Goal: Task Accomplishment & Management: Manage account settings

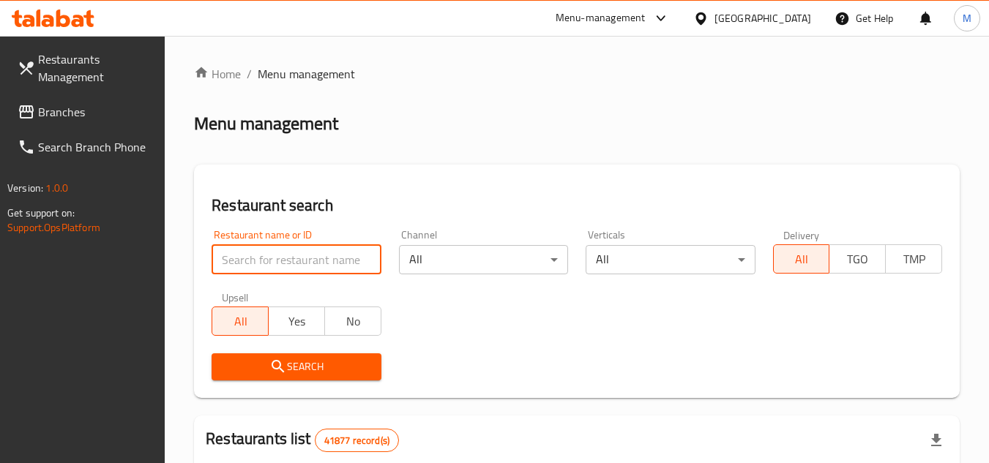
scroll to position [74, 0]
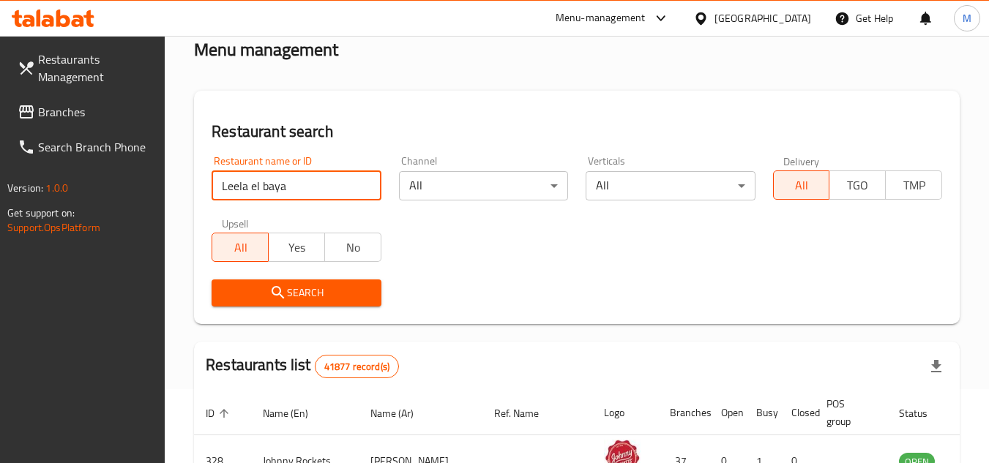
type input "Leela el baya"
click button "Search" at bounding box center [296, 293] width 169 height 27
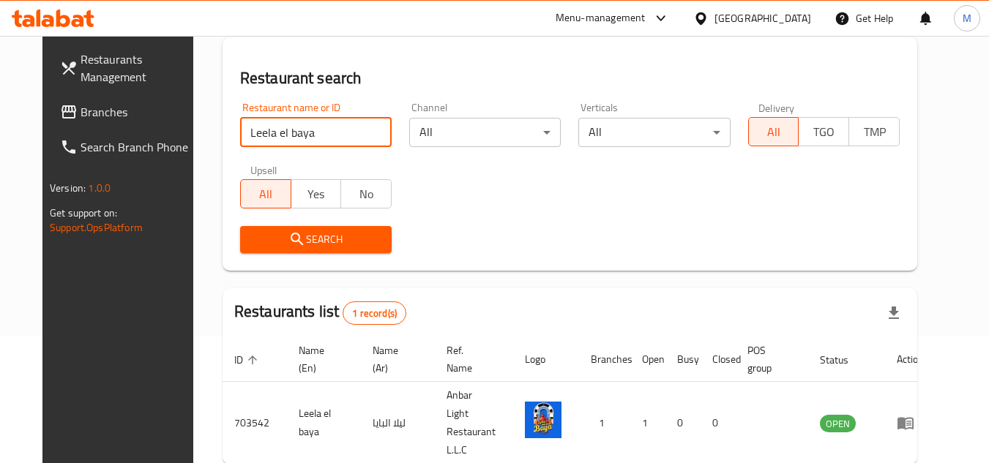
scroll to position [177, 0]
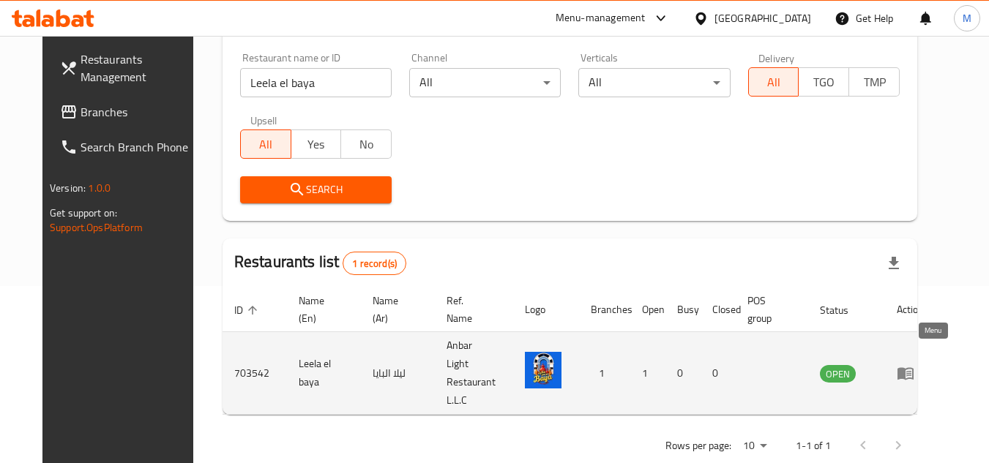
click at [914, 365] on icon "enhanced table" at bounding box center [906, 374] width 18 height 18
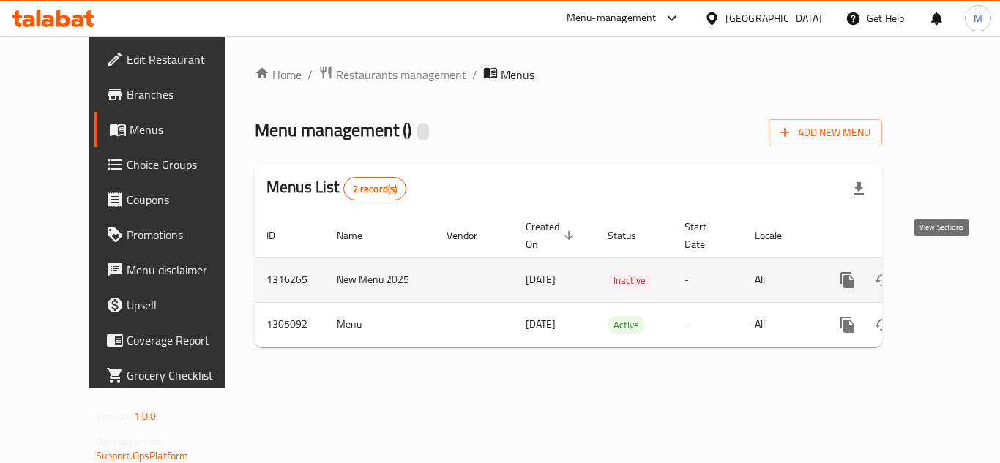
click at [947, 274] on icon "enhanced table" at bounding box center [953, 280] width 13 height 13
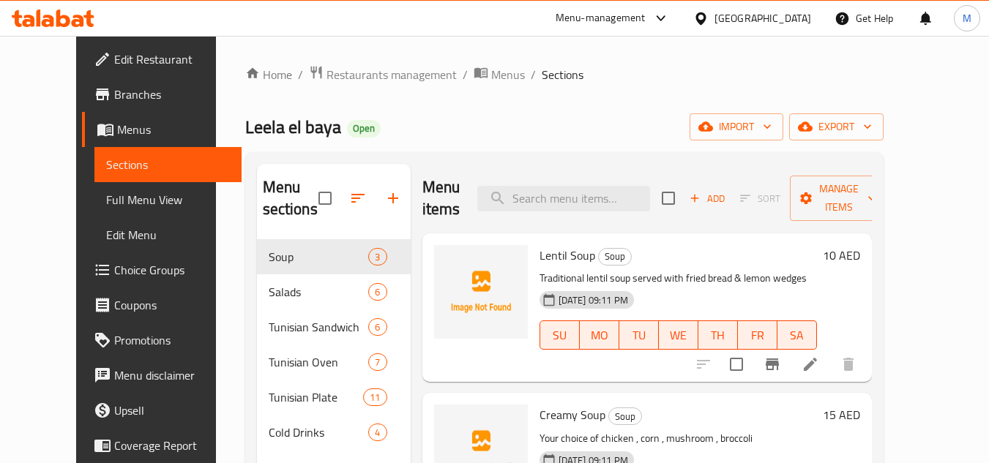
click at [646, 122] on div "Leela el baya Open import export" at bounding box center [564, 126] width 638 height 27
click at [783, 121] on button "import" at bounding box center [737, 126] width 94 height 27
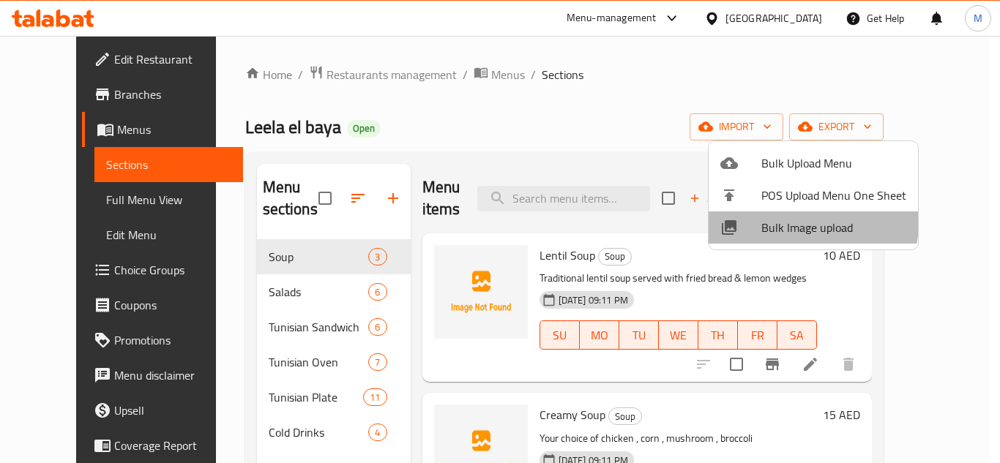
click at [770, 220] on span "Bulk Image upload" at bounding box center [833, 228] width 145 height 18
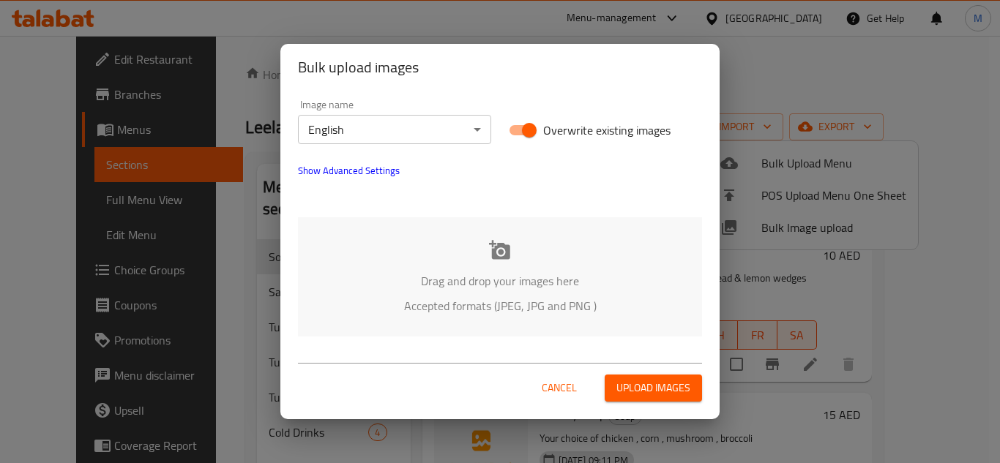
click at [420, 269] on div "Drag and drop your images here Accepted formats (JPEG, JPG and PNG )" at bounding box center [500, 276] width 404 height 119
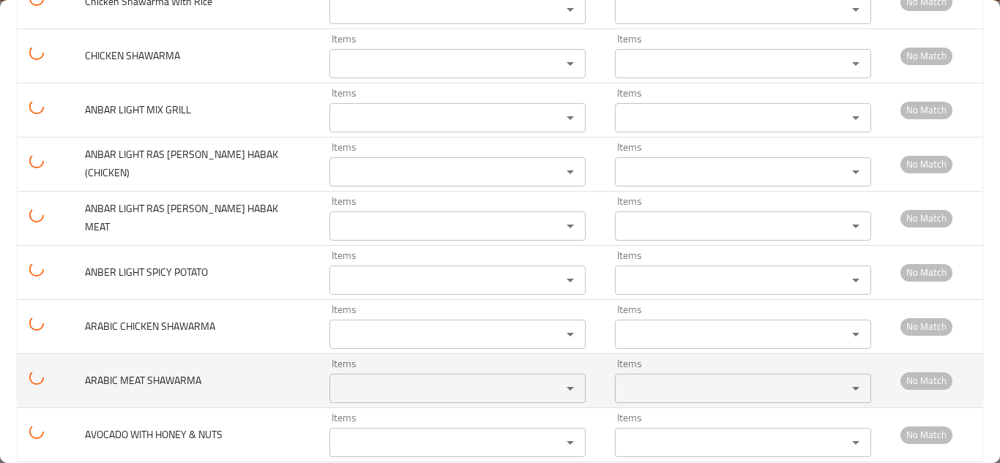
scroll to position [3058, 0]
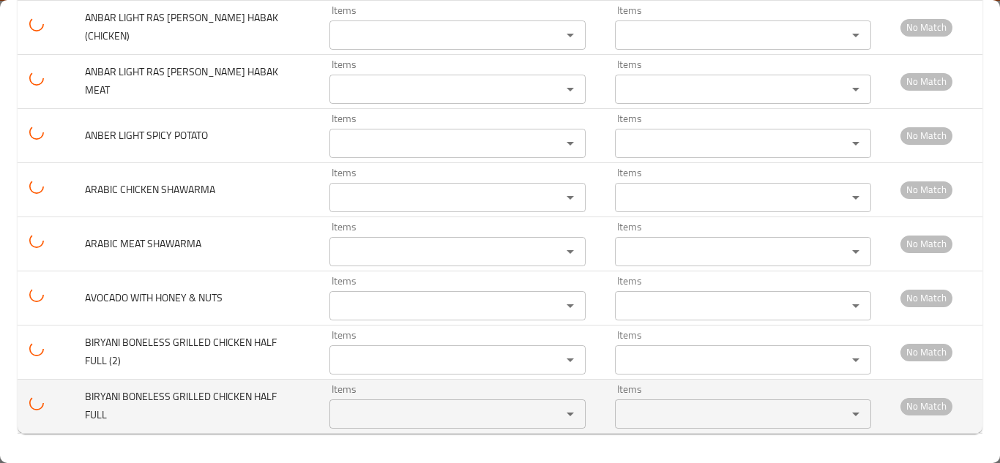
click at [367, 402] on div "Items" at bounding box center [457, 414] width 256 height 29
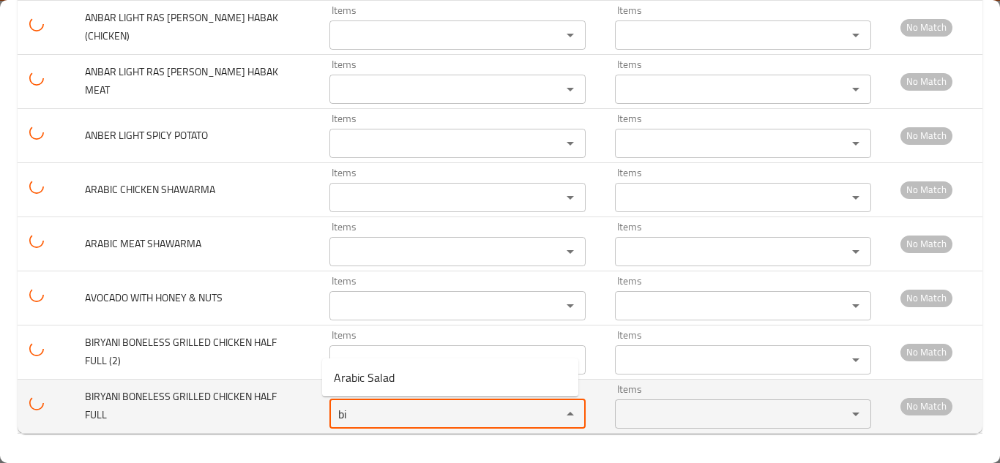
type FULL "b"
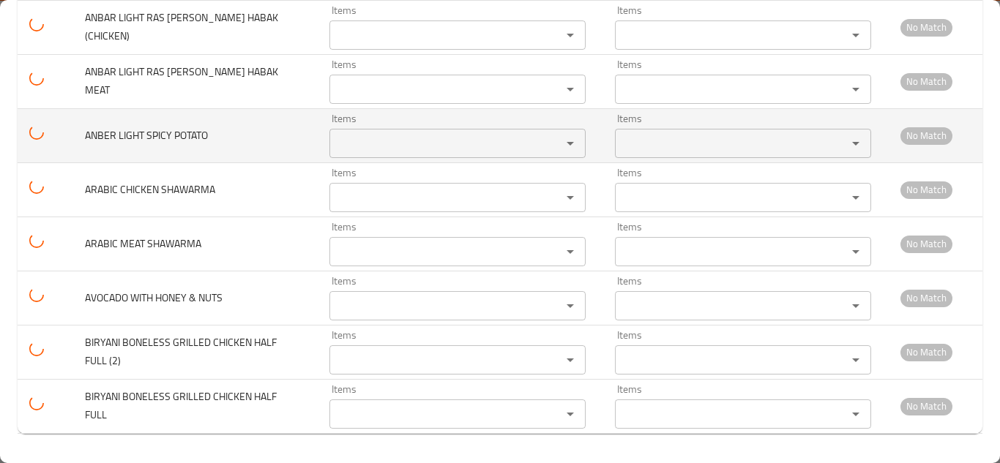
click at [306, 115] on td "ANBER LIGHT SPICY POTATO" at bounding box center [195, 135] width 245 height 54
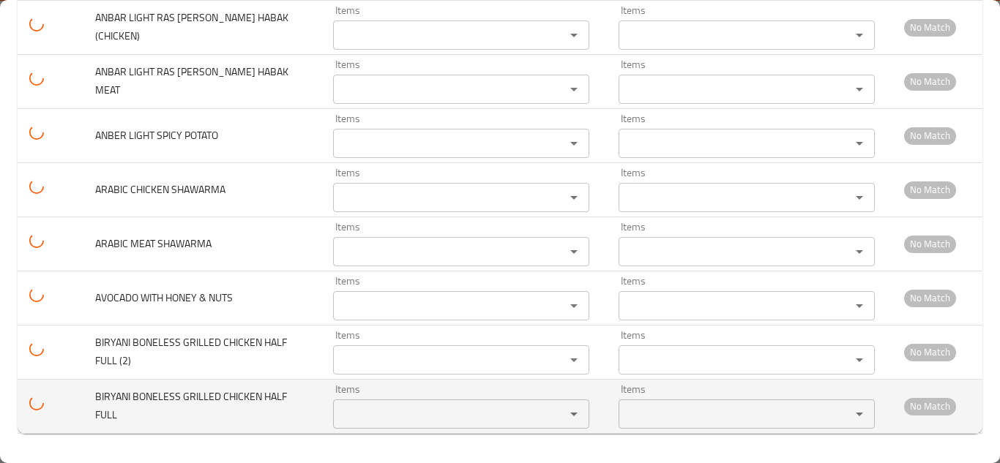
click at [180, 398] on span "BIRYANI BONELESS GRILLED CHICKEN HALF FULL" at bounding box center [191, 405] width 192 height 37
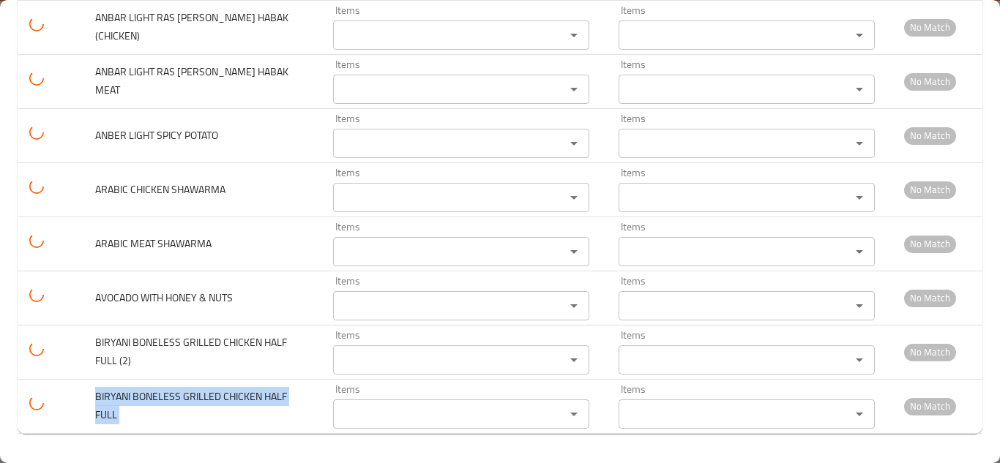
copy span "BIRYANI BONELESS GRILLED CHICKEN HALF FULL"
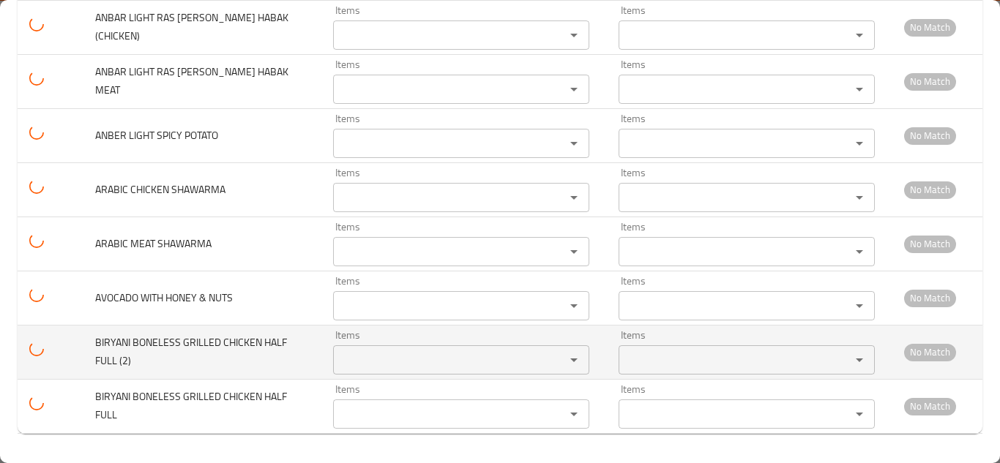
click at [201, 332] on td "BIRYANI BONELESS GRILLED CHICKEN HALF FULL (2)" at bounding box center [202, 352] width 238 height 54
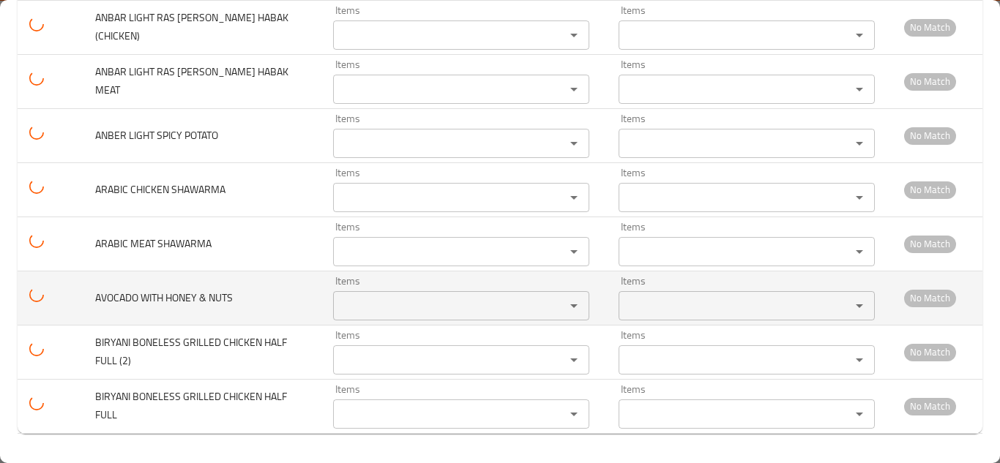
click at [349, 314] on NUTS "Items" at bounding box center [440, 306] width 204 height 21
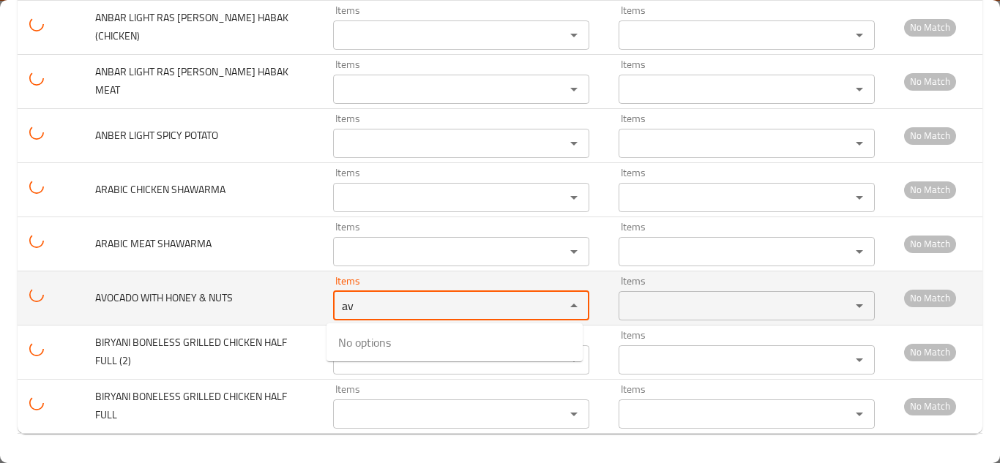
type NUTS "a"
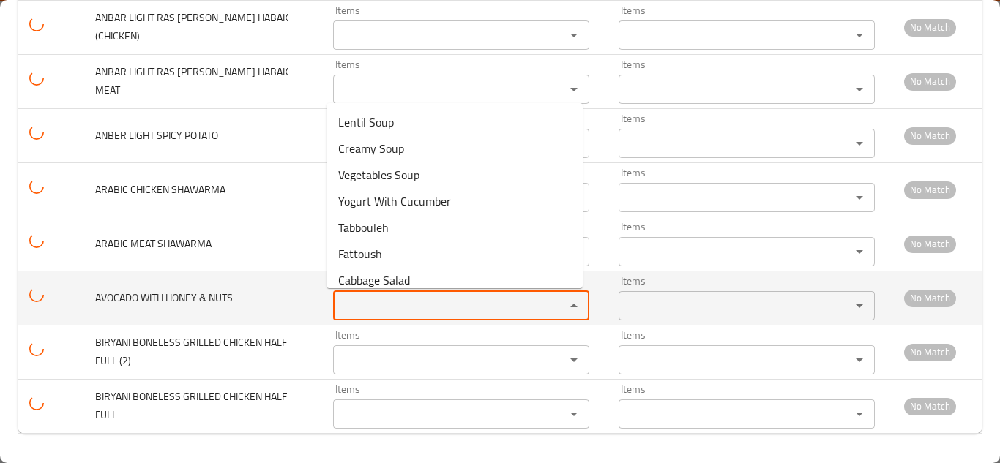
click at [200, 294] on span "AVOCADO WITH HONEY & NUTS" at bounding box center [164, 297] width 138 height 19
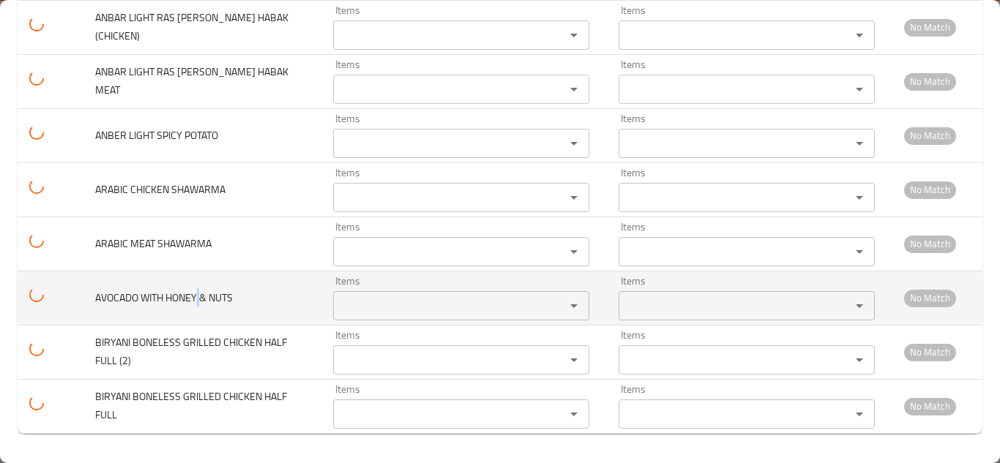
click at [200, 294] on span "AVOCADO WITH HONEY & NUTS" at bounding box center [164, 297] width 138 height 19
copy span "AVOCADO WITH HONEY & NUTS"
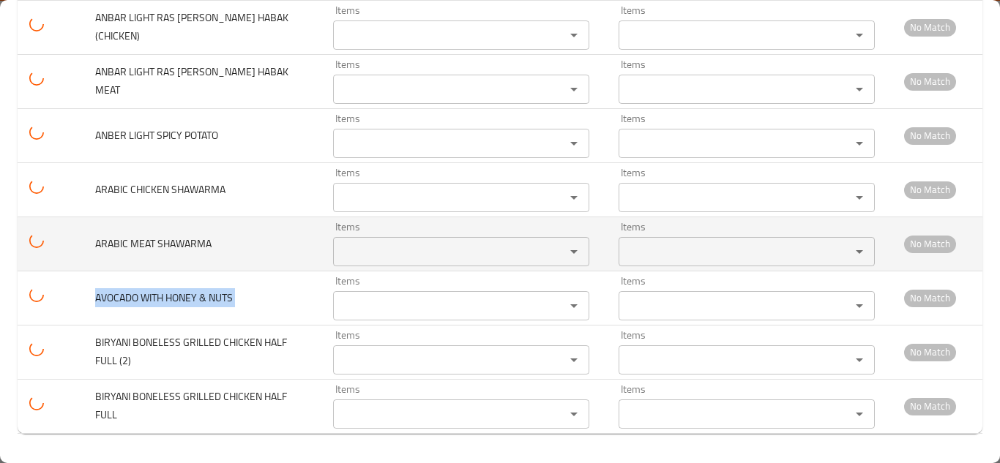
click at [350, 244] on SHAWARMA "Items" at bounding box center [440, 252] width 204 height 21
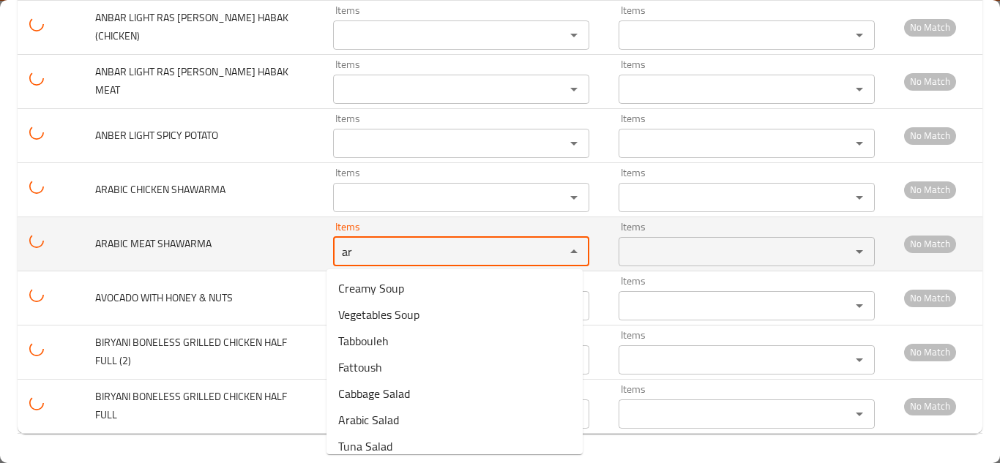
type SHAWARMA "a"
type SHAWARMA "s"
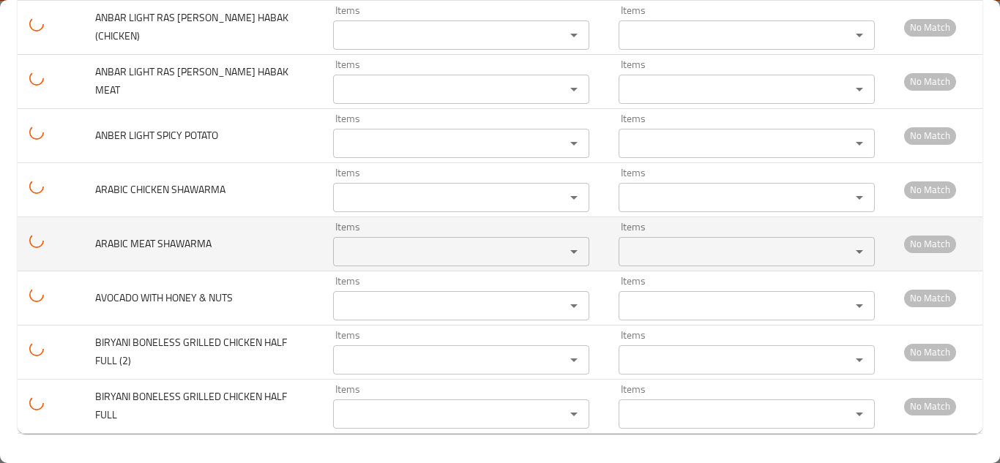
click at [181, 242] on span "ARABIC MEAT SHAWARMA" at bounding box center [153, 243] width 116 height 19
click at [181, 240] on span "ARABIC MEAT SHAWARMA" at bounding box center [153, 243] width 116 height 19
click at [182, 240] on span "ARABIC MEAT SHAWARMA" at bounding box center [153, 243] width 116 height 19
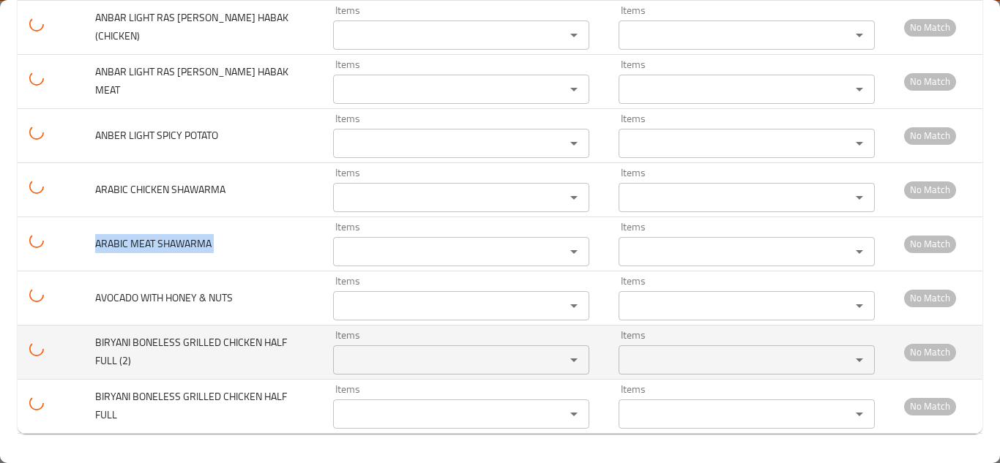
copy span "ARABIC MEAT SHAWARMA"
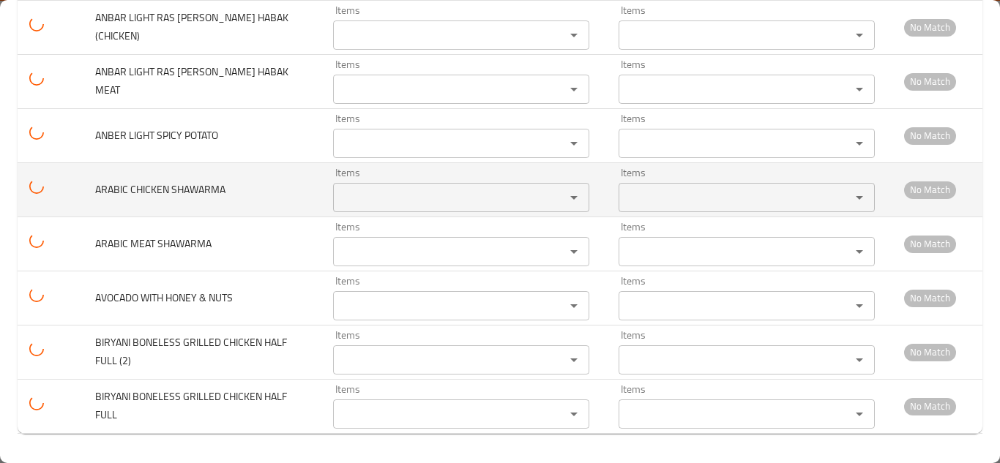
click at [176, 182] on span "ARABIC CHICKEN SHAWARMA" at bounding box center [160, 189] width 130 height 19
click at [176, 183] on span "ARABIC CHICKEN SHAWARMA" at bounding box center [160, 189] width 130 height 19
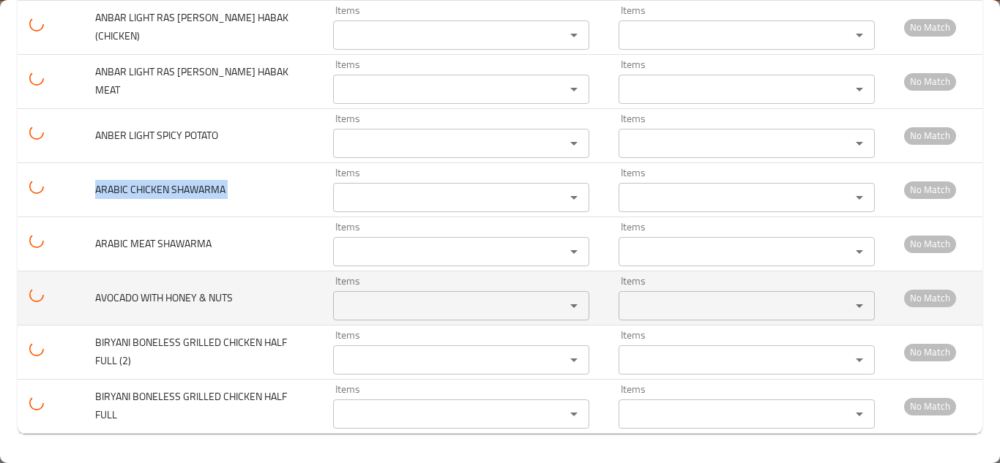
copy span "ARABIC CHICKEN SHAWARMA"
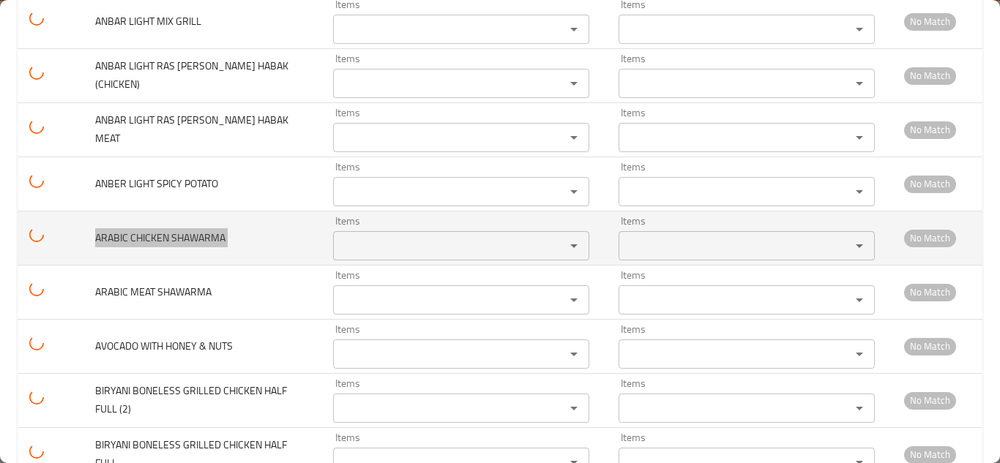
scroll to position [2984, 0]
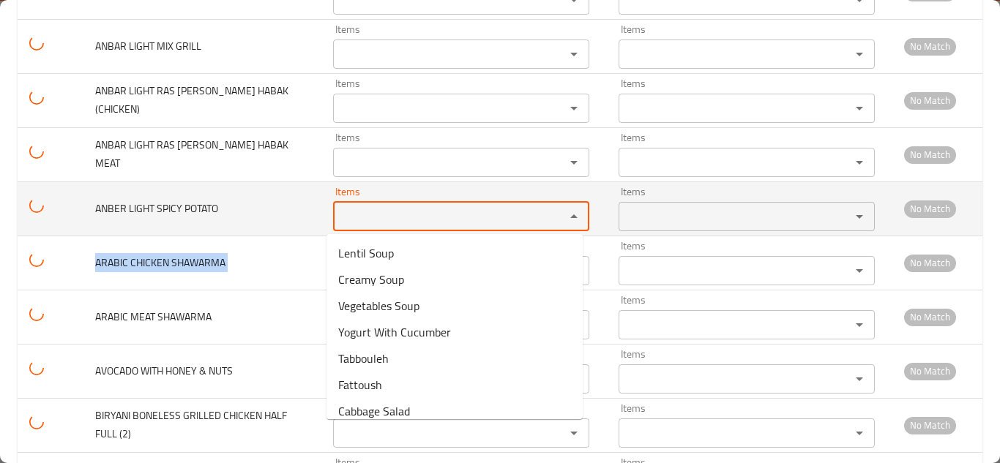
click at [351, 211] on POTATO "Items" at bounding box center [440, 216] width 204 height 21
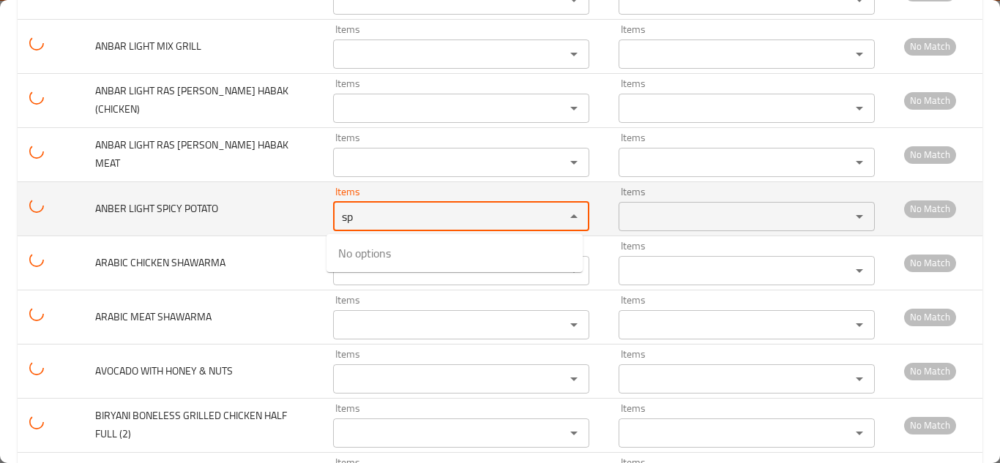
type POTATO "s"
click at [170, 201] on span "ANBER LIGHT SPICY POTATO" at bounding box center [156, 208] width 123 height 19
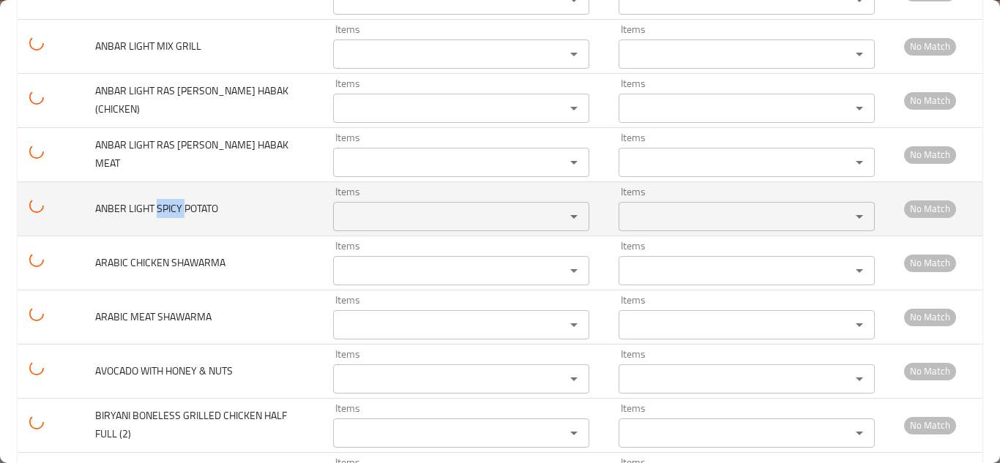
click at [170, 201] on span "ANBER LIGHT SPICY POTATO" at bounding box center [156, 208] width 123 height 19
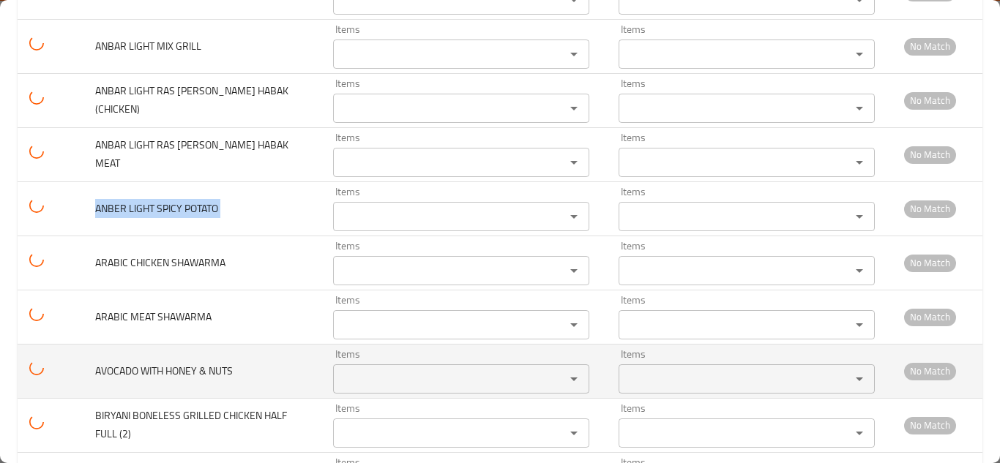
copy span "ANBER LIGHT SPICY POTATO"
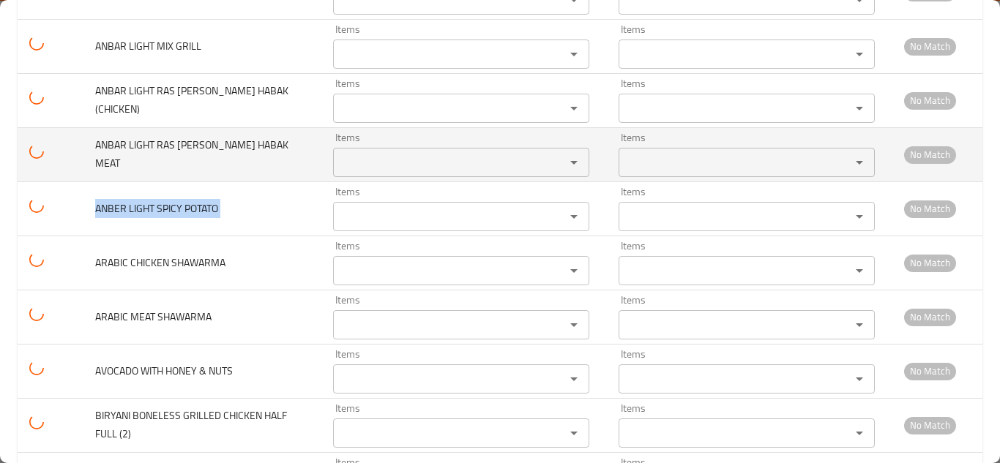
click at [387, 163] on MEAT "Items" at bounding box center [440, 162] width 204 height 21
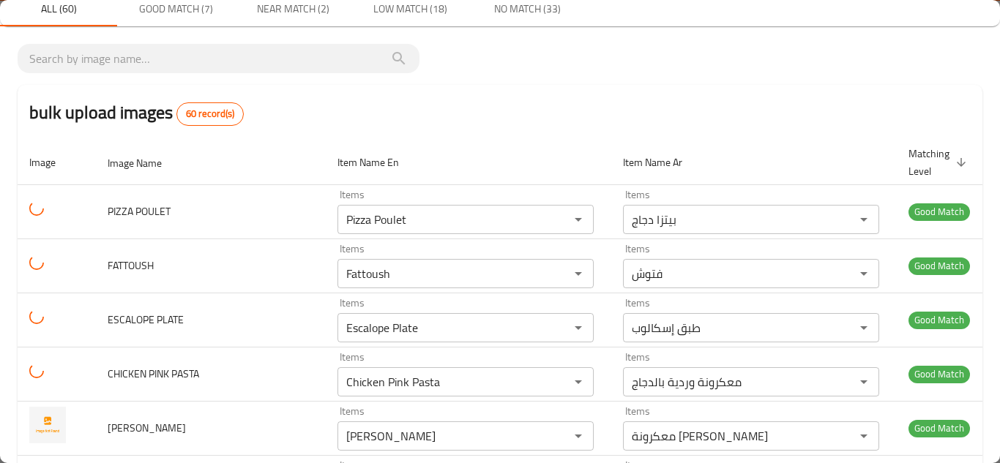
scroll to position [0, 0]
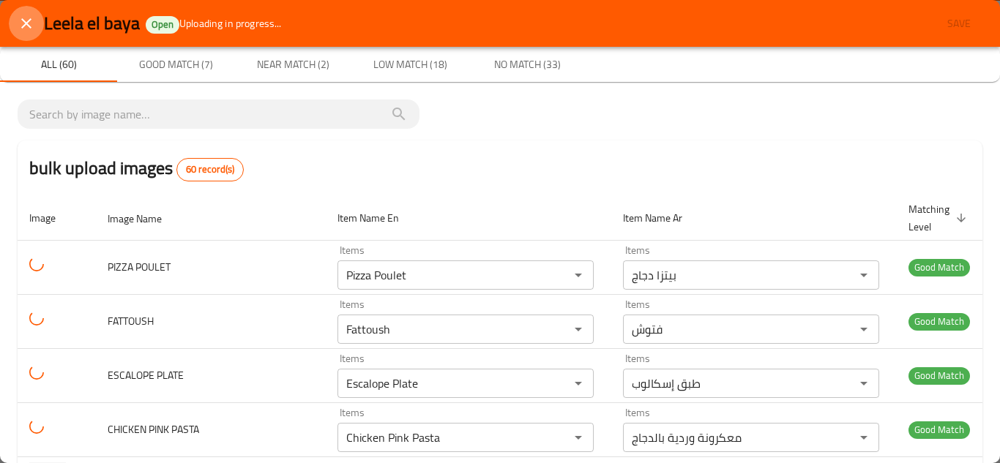
click at [29, 17] on icon "close" at bounding box center [27, 24] width 18 height 18
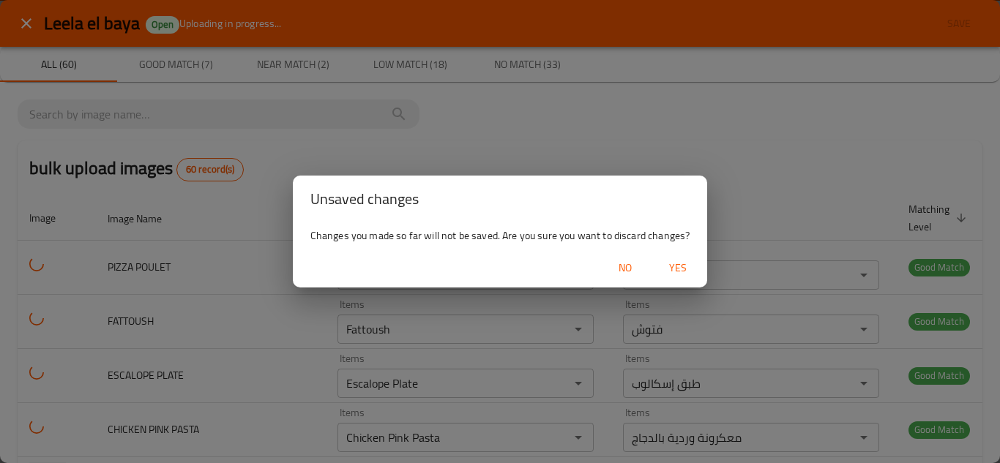
click at [675, 261] on span "Yes" at bounding box center [677, 268] width 35 height 18
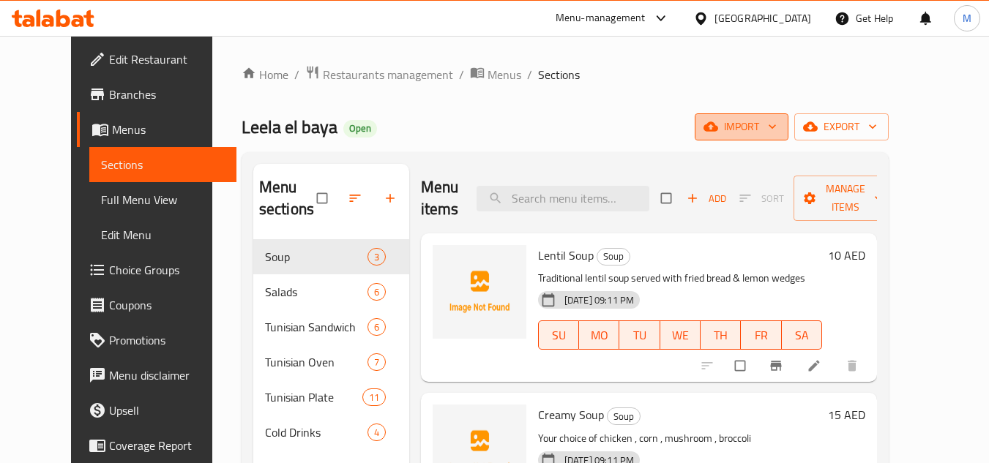
click at [780, 129] on icon "button" at bounding box center [772, 126] width 15 height 15
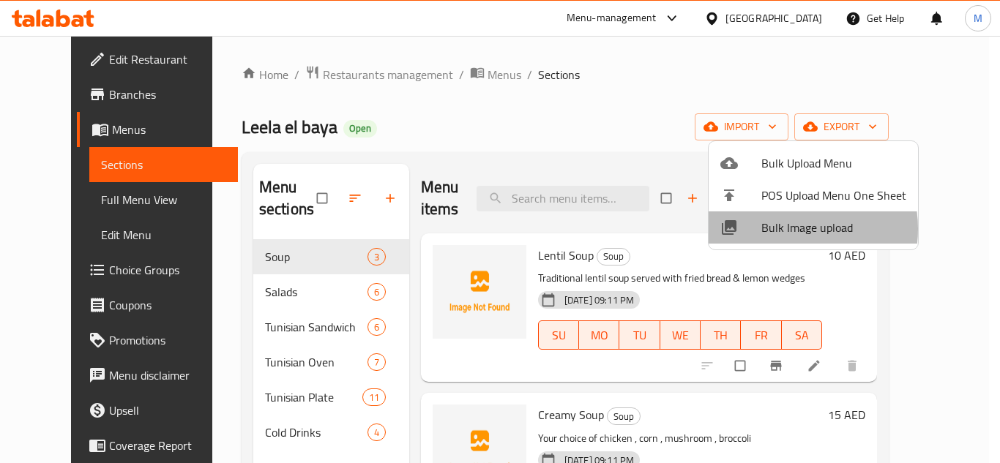
click at [783, 229] on span "Bulk Image upload" at bounding box center [833, 228] width 145 height 18
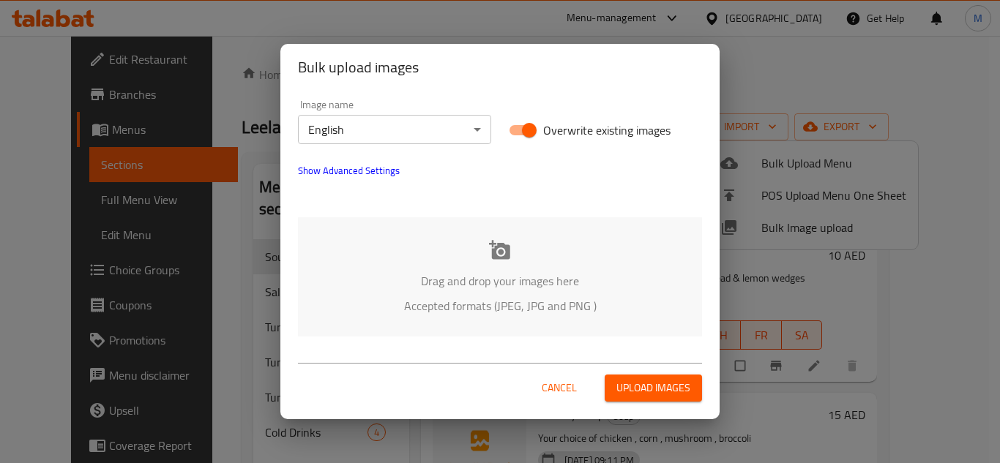
click at [366, 240] on div "Drag and drop your images here Accepted formats (JPEG, JPG and PNG )" at bounding box center [500, 276] width 404 height 119
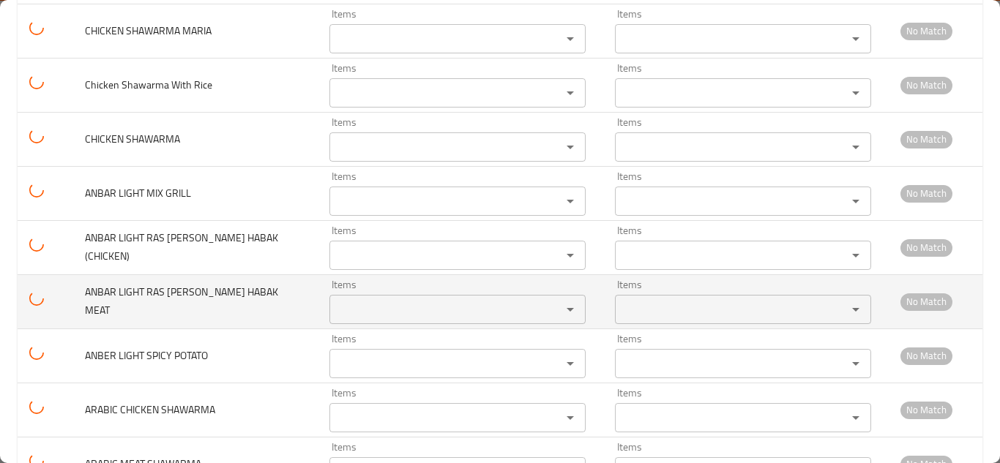
scroll to position [2803, 0]
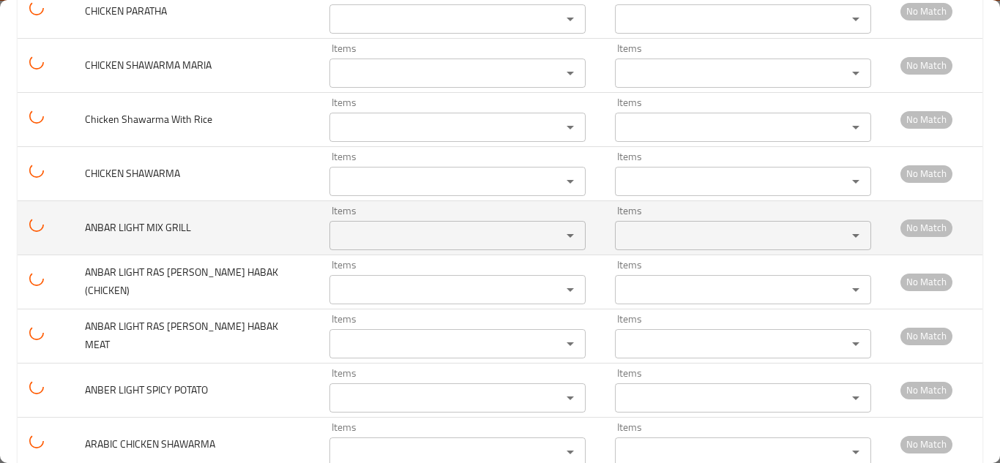
click at [348, 231] on GRILL "Items" at bounding box center [436, 236] width 204 height 21
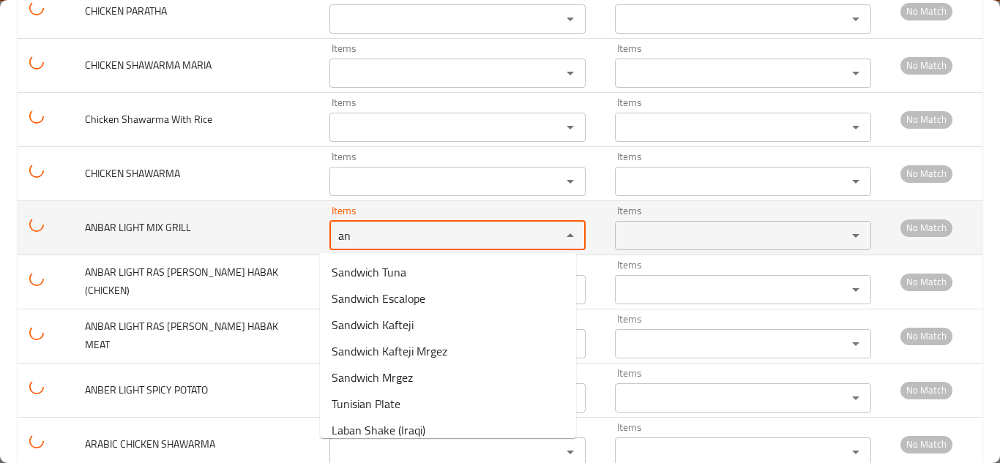
type GRILL "a"
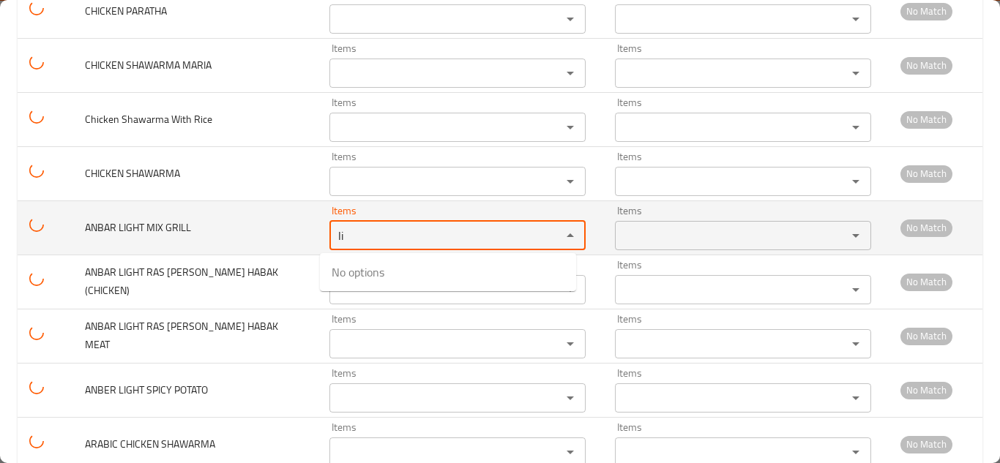
type GRILL "l"
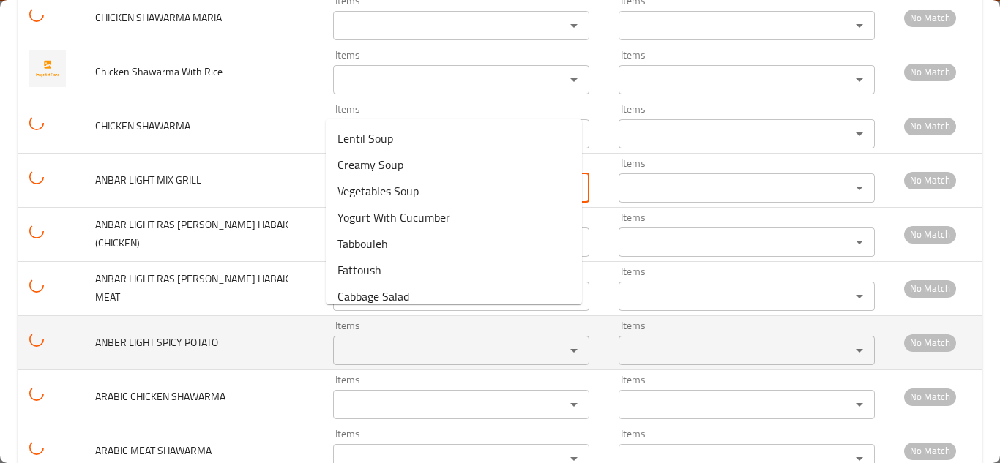
scroll to position [2949, 0]
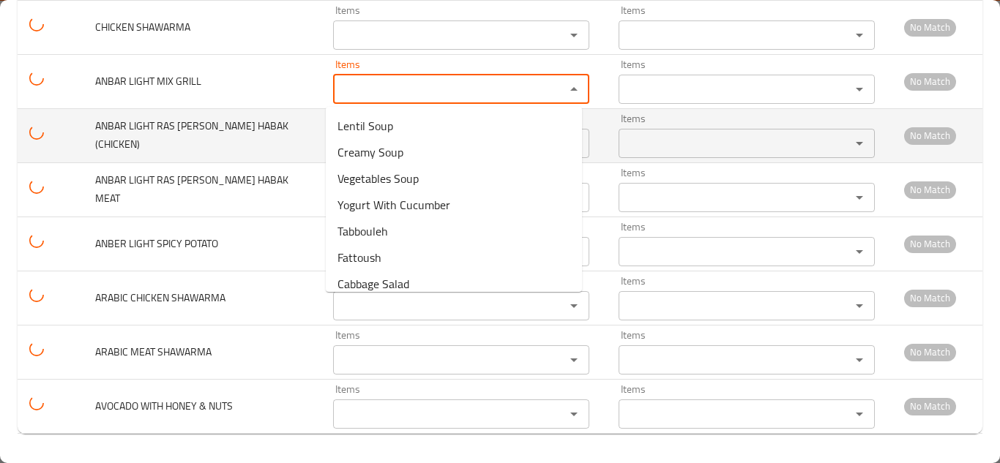
drag, startPoint x: 308, startPoint y: 117, endPoint x: 294, endPoint y: 112, distance: 14.1
click at [306, 117] on td "ANBAR LIGHT RAS ASFOUR BIL HABAK (CHICKEN)" at bounding box center [202, 135] width 238 height 54
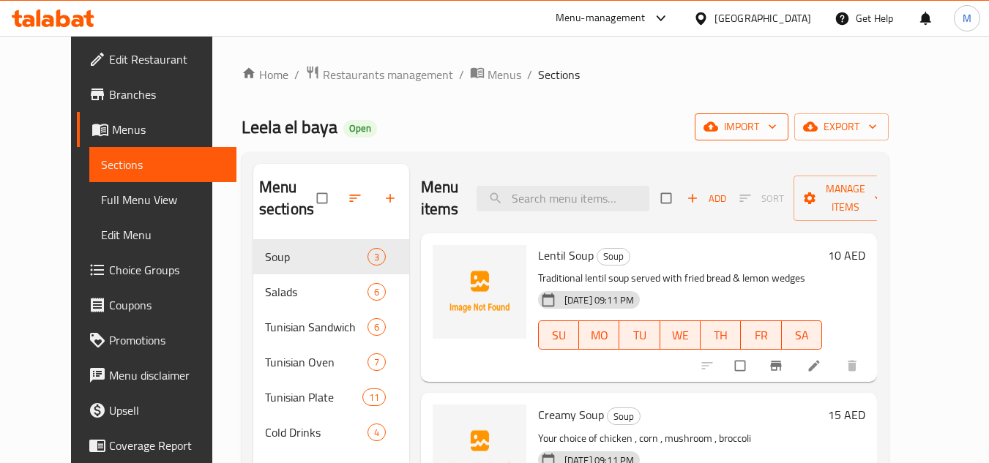
click at [789, 118] on button "import" at bounding box center [742, 126] width 94 height 27
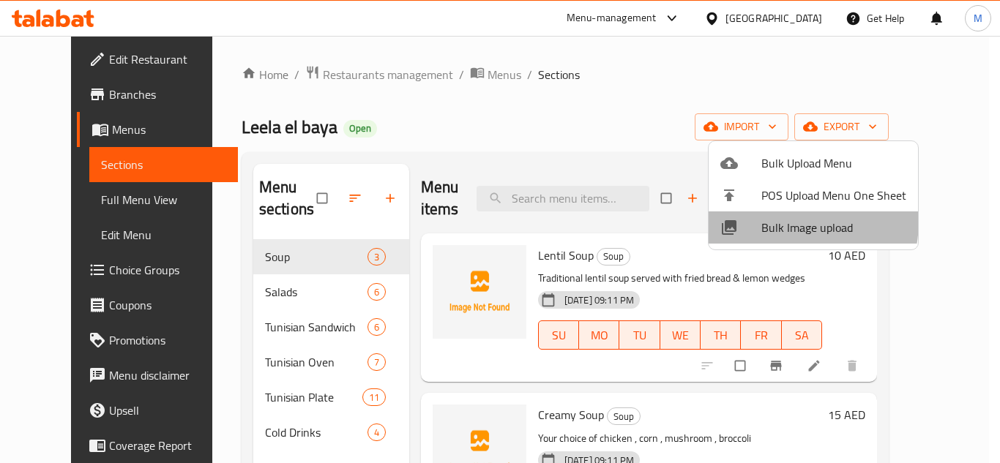
click at [769, 220] on span "Bulk Image upload" at bounding box center [833, 228] width 145 height 18
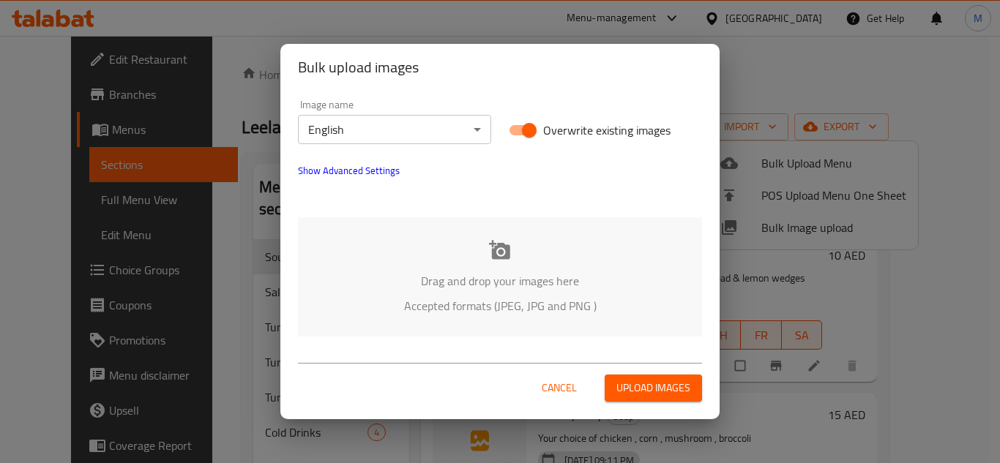
click at [433, 268] on div "Drag and drop your images here Accepted formats (JPEG, JPG and PNG )" at bounding box center [500, 276] width 404 height 119
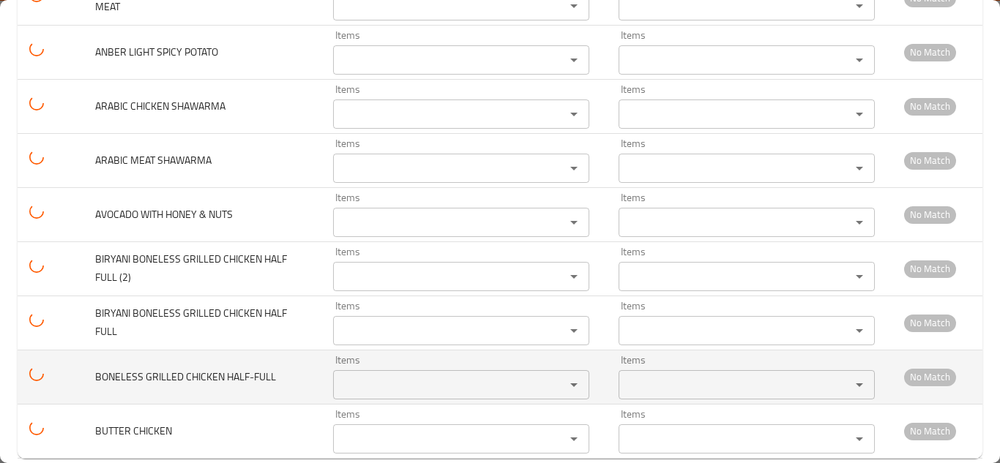
scroll to position [3166, 0]
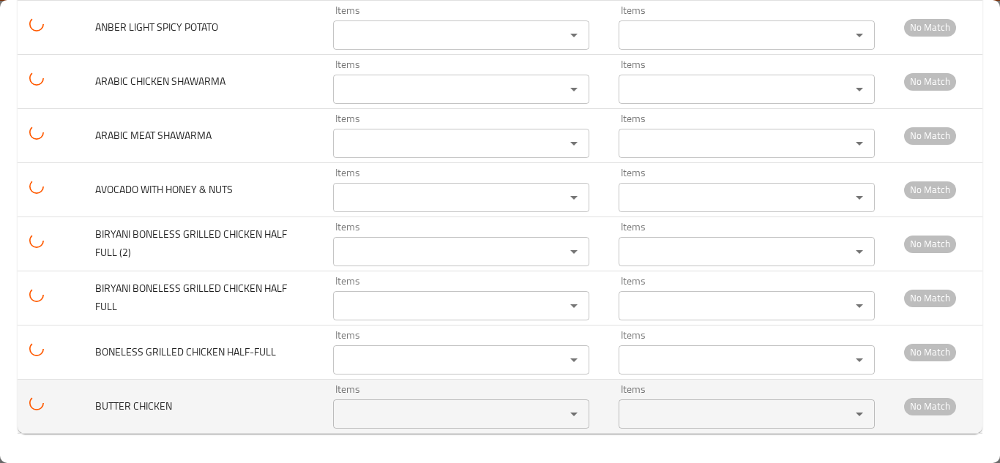
click at [142, 406] on span "BUTTER CHICKEN" at bounding box center [133, 406] width 77 height 19
click at [142, 403] on span "BUTTER CHICKEN" at bounding box center [133, 406] width 77 height 19
click at [143, 401] on span "BUTTER CHICKEN" at bounding box center [133, 406] width 77 height 19
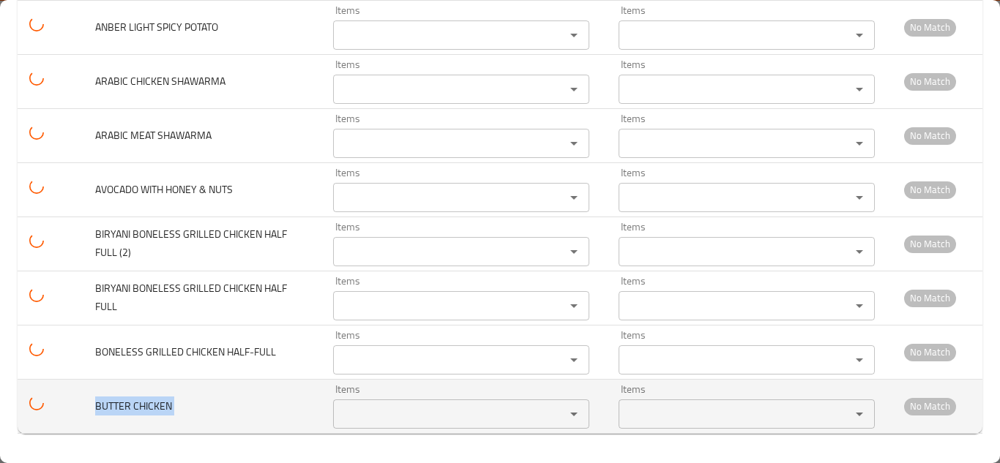
click at [143, 400] on span "BUTTER CHICKEN" at bounding box center [133, 406] width 77 height 19
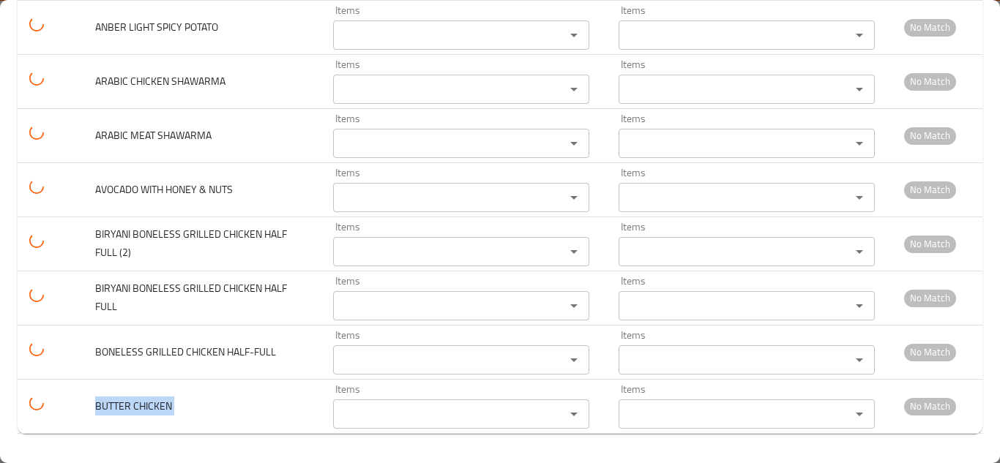
copy span "BUTTER CHICKEN"
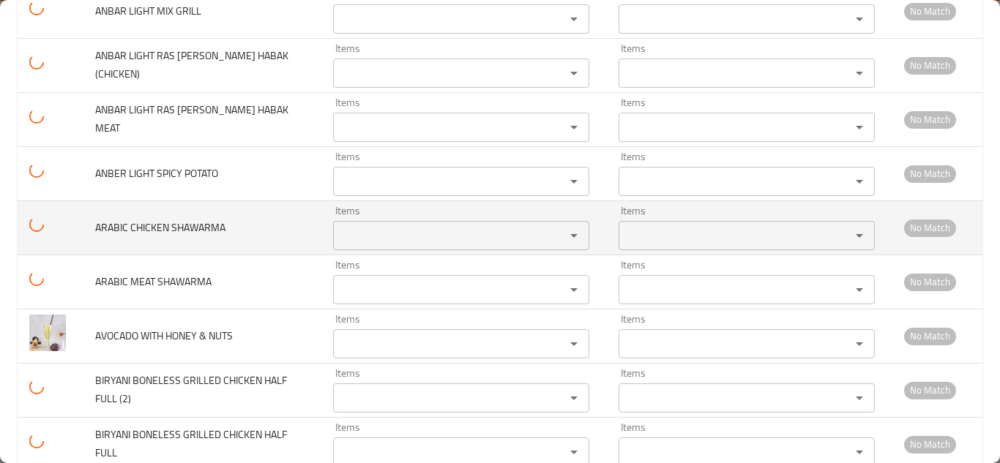
scroll to position [2946, 0]
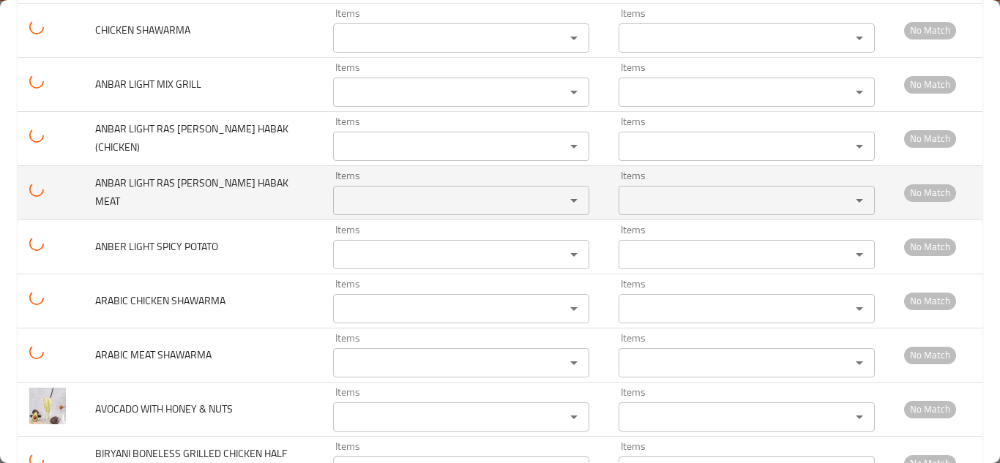
click at [193, 192] on span "ANBAR LIGHT RAS ASFOUR BIL HABAK MEAT" at bounding box center [191, 192] width 193 height 37
click at [192, 193] on span "ANBAR LIGHT RAS ASFOUR BIL HABAK MEAT" at bounding box center [191, 192] width 193 height 37
copy span "ANBAR LIGHT RAS ASFOUR BIL HABAK MEAT"
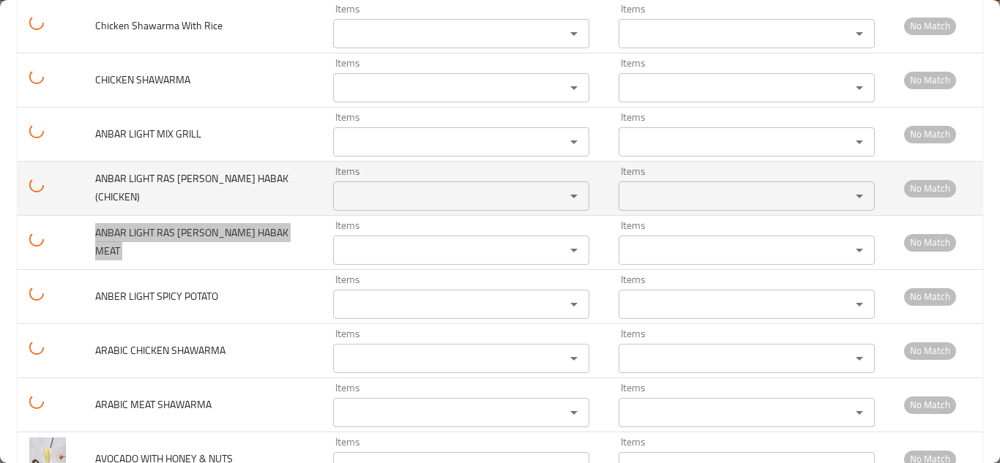
scroll to position [2873, 0]
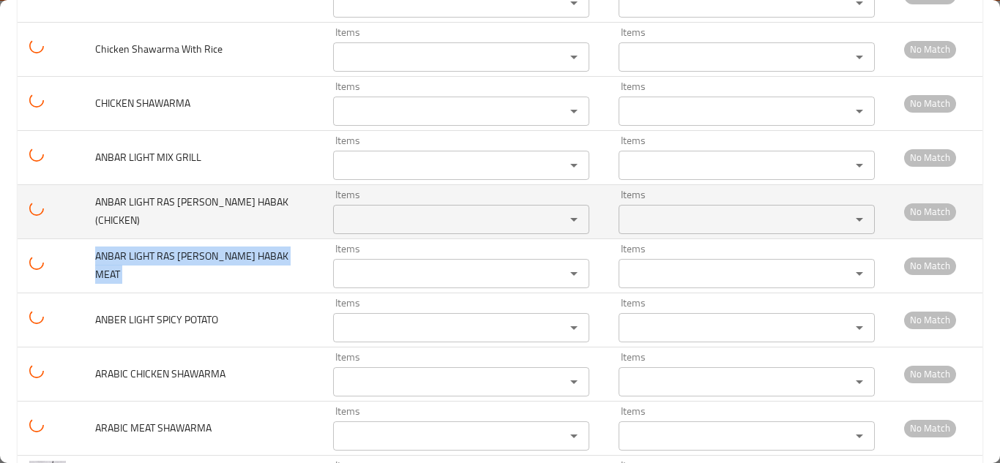
click at [162, 206] on span "ANBAR LIGHT RAS ASFOUR BIL HABAK (CHICKEN)" at bounding box center [191, 211] width 193 height 37
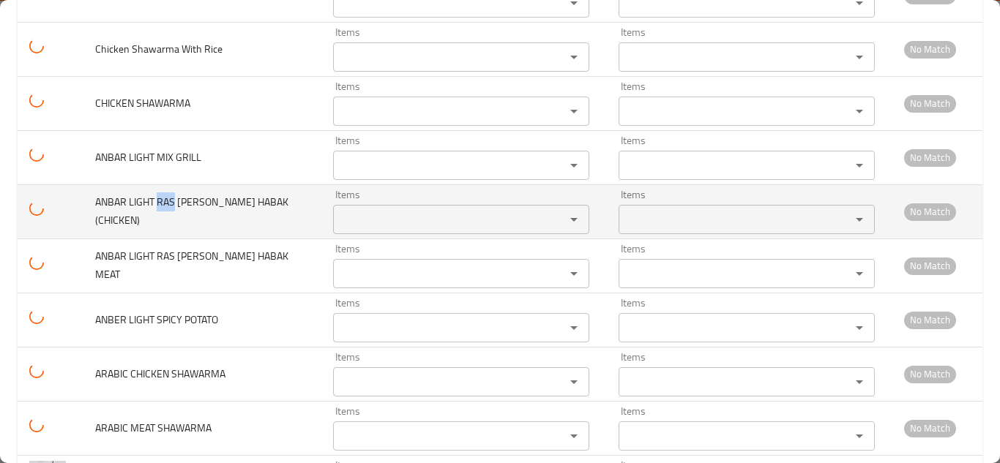
click at [162, 206] on span "ANBAR LIGHT RAS ASFOUR BIL HABAK (CHICKEN)" at bounding box center [191, 211] width 193 height 37
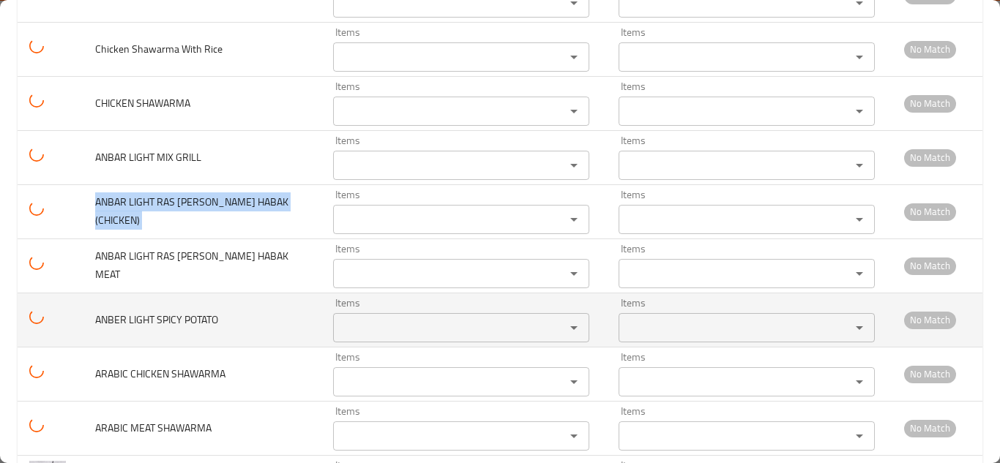
copy span "ANBAR LIGHT RAS ASFOUR BIL HABAK (CHICKEN)"
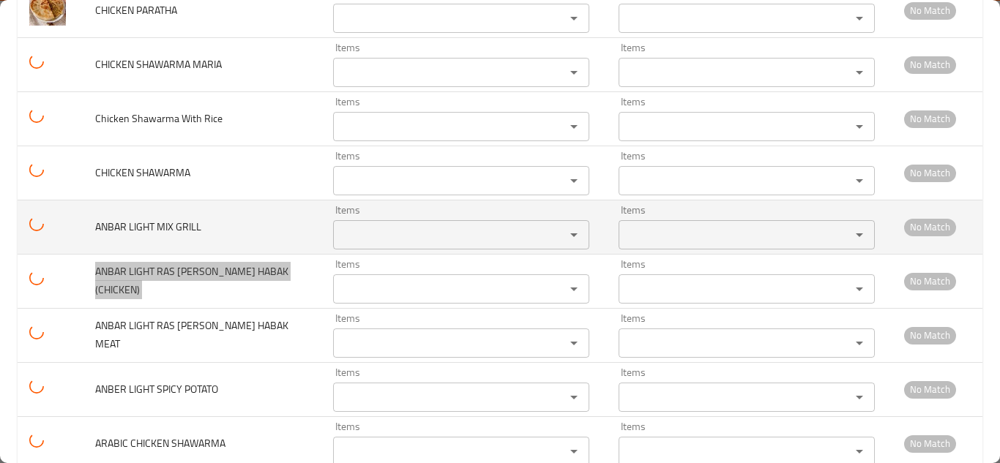
scroll to position [2800, 0]
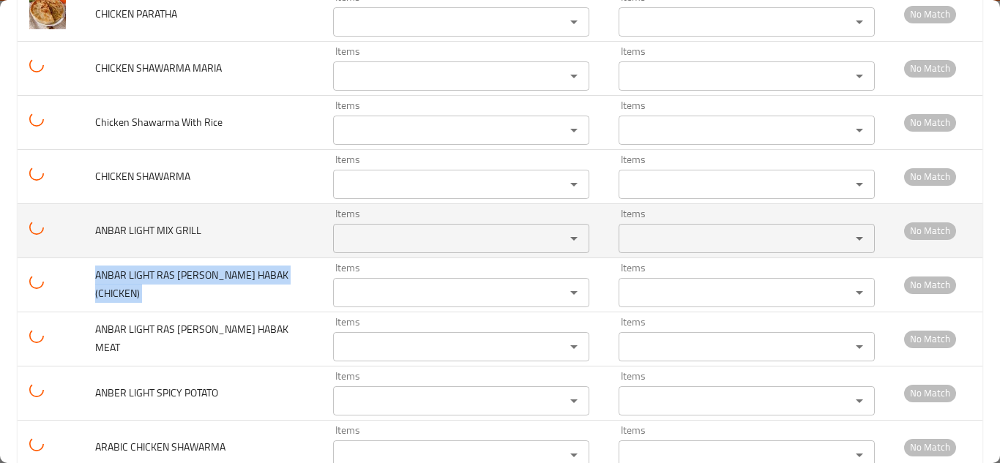
click at [163, 231] on span "ANBAR LIGHT MIX GRILL" at bounding box center [148, 230] width 106 height 19
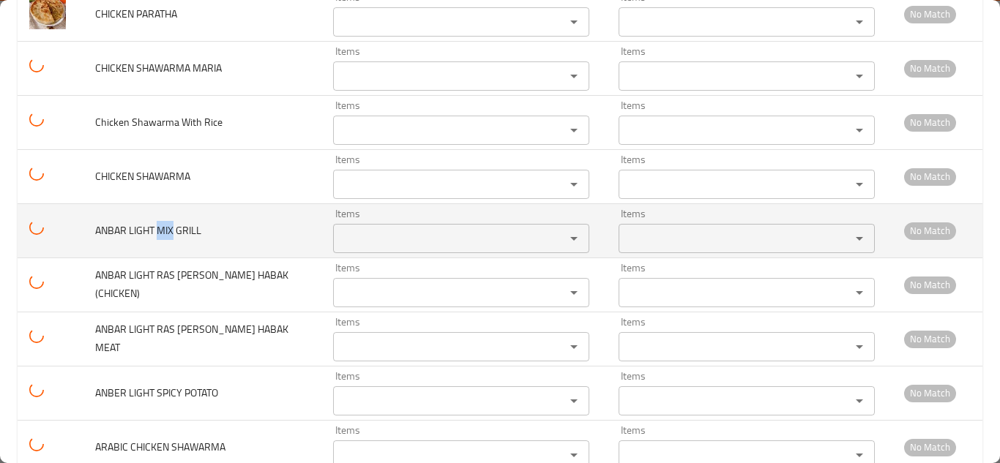
click at [163, 231] on span "ANBAR LIGHT MIX GRILL" at bounding box center [148, 230] width 106 height 19
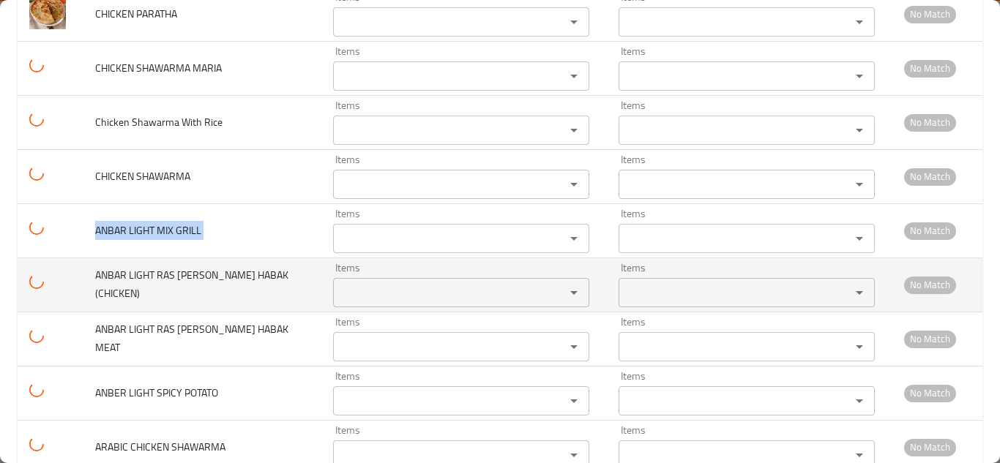
copy span "ANBAR LIGHT MIX GRILL"
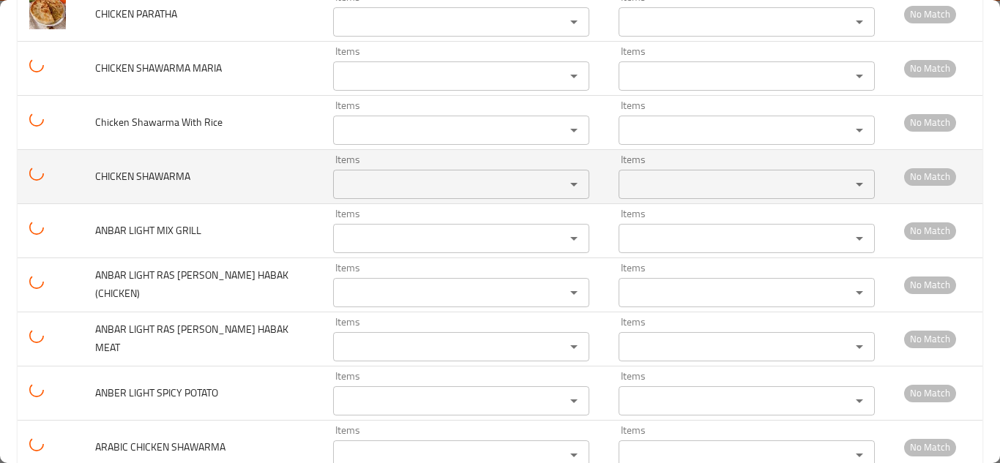
click at [182, 174] on span "CHICKEN SHAWARMA" at bounding box center [142, 176] width 95 height 19
click at [181, 174] on span "CHICKEN SHAWARMA" at bounding box center [142, 176] width 95 height 19
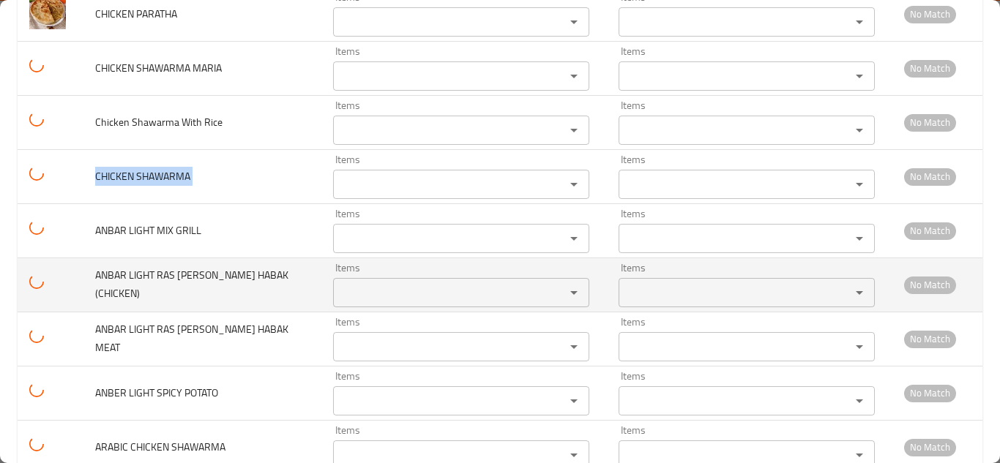
copy span "CHICKEN SHAWARMA"
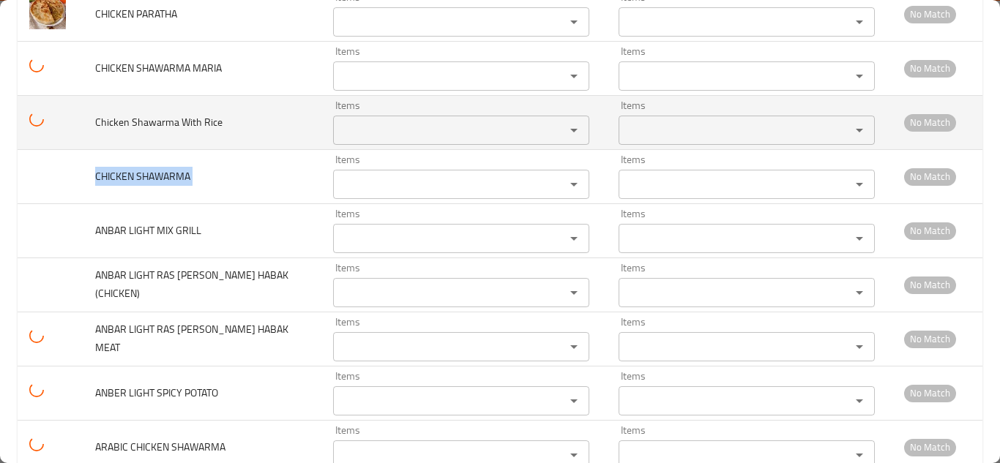
click at [168, 132] on span "Chicken Shawarma With Rice" at bounding box center [158, 122] width 127 height 19
click at [166, 132] on span "Chicken Shawarma With Rice" at bounding box center [158, 122] width 127 height 19
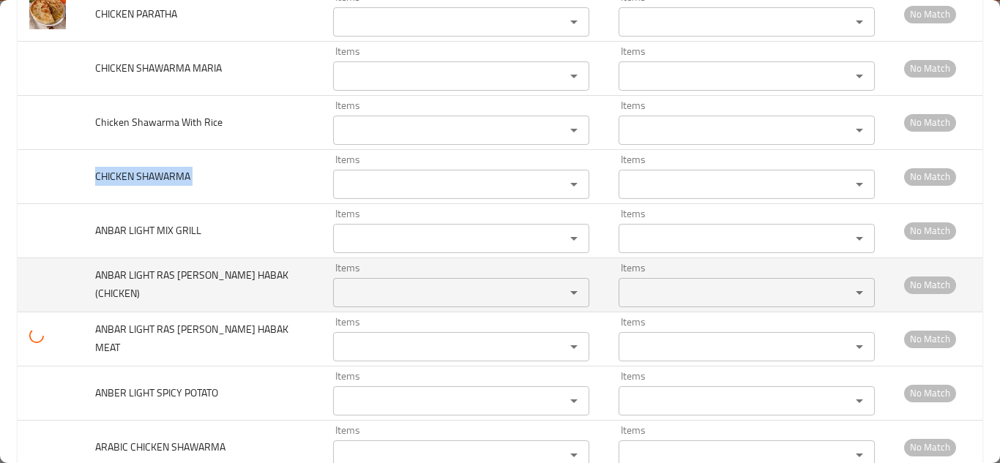
copy span "CHICKEN SHAWARMA"
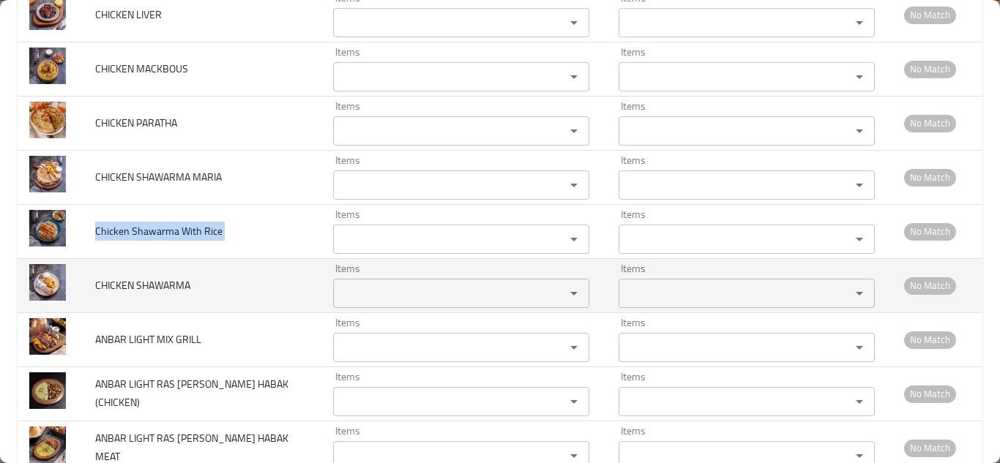
scroll to position [2709, 0]
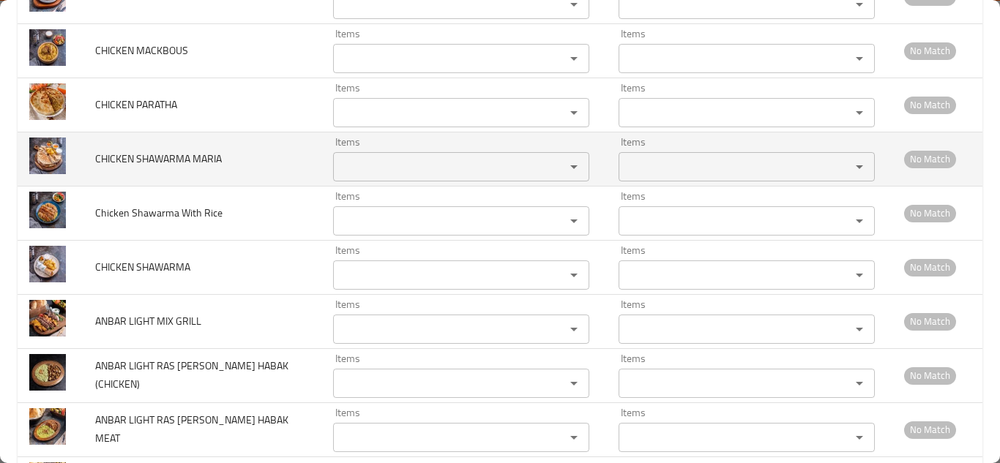
click at [169, 151] on span "CHICKEN SHAWARMA MARIA" at bounding box center [158, 158] width 127 height 19
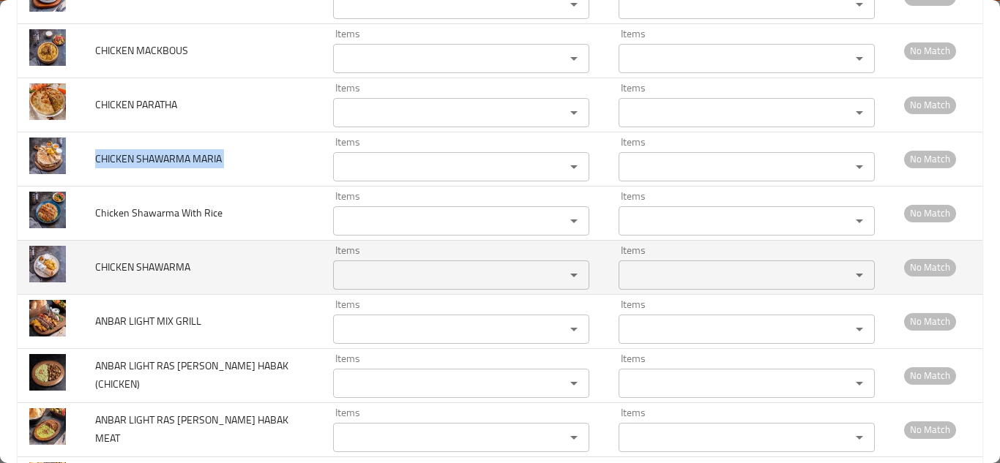
copy span "CHICKEN SHAWARMA MARIA"
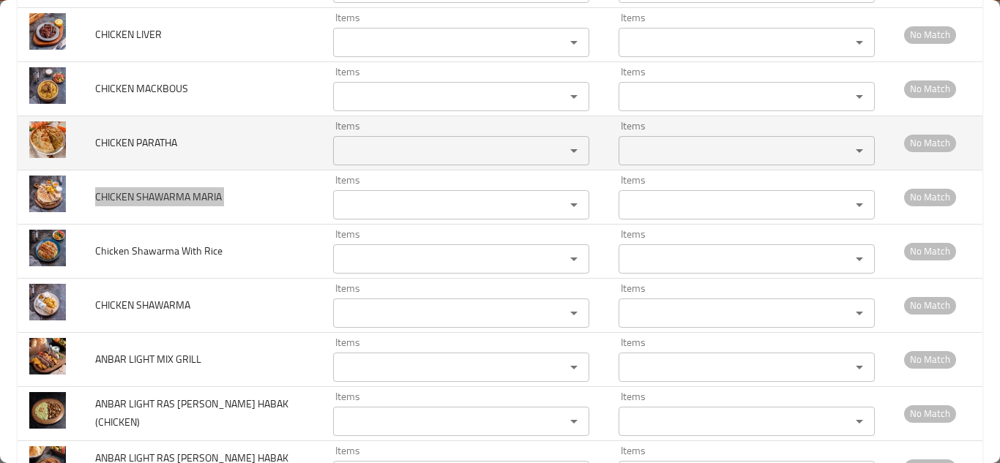
scroll to position [2636, 0]
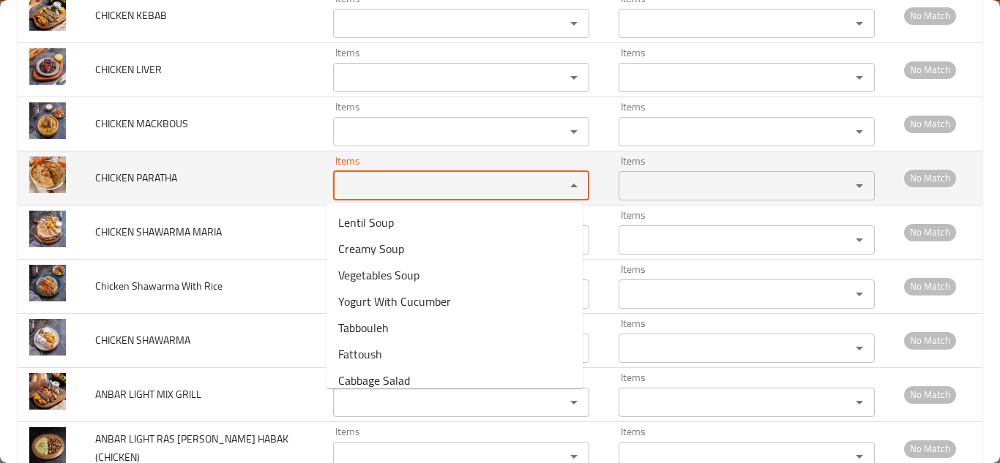
click at [357, 183] on PARATHA "Items" at bounding box center [440, 186] width 204 height 21
type PARATHA "p"
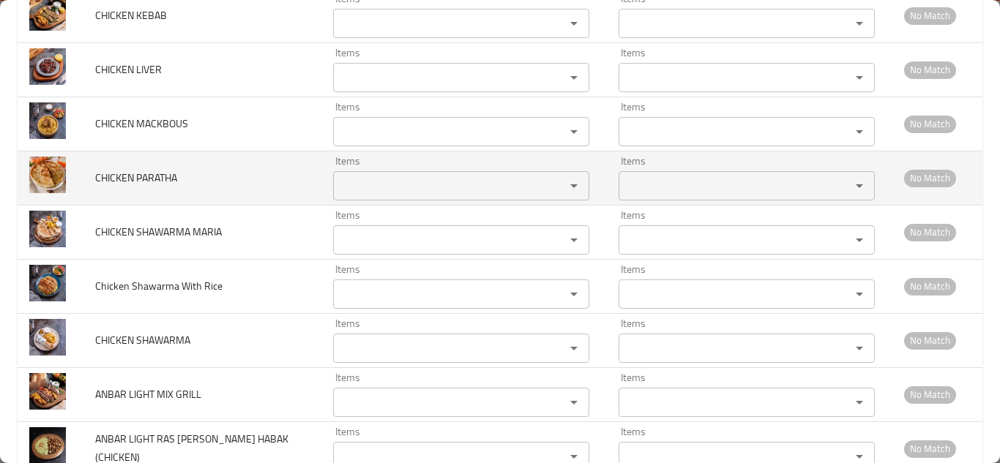
click at [154, 174] on span "CHICKEN PARATHA" at bounding box center [136, 177] width 82 height 19
click at [155, 174] on span "CHICKEN PARATHA" at bounding box center [136, 177] width 82 height 19
click at [156, 174] on span "CHICKEN PARATHA" at bounding box center [136, 177] width 82 height 19
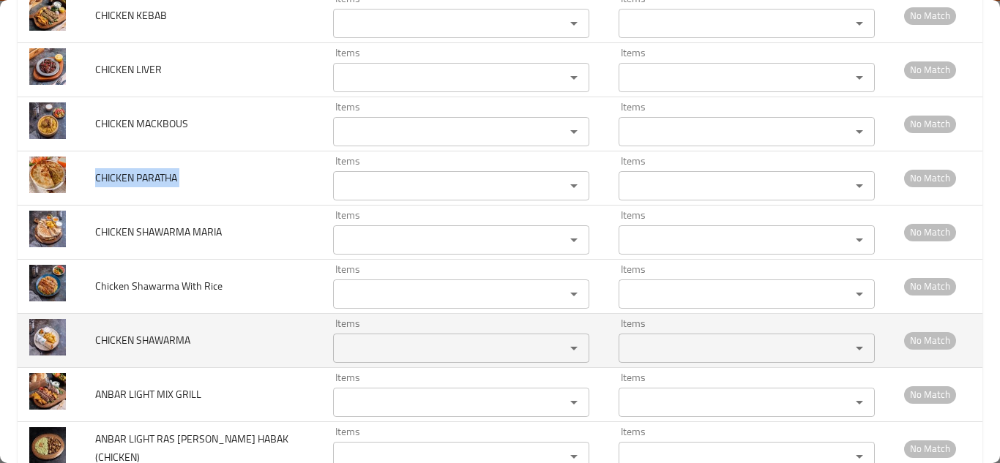
copy span "CHICKEN PARATHA"
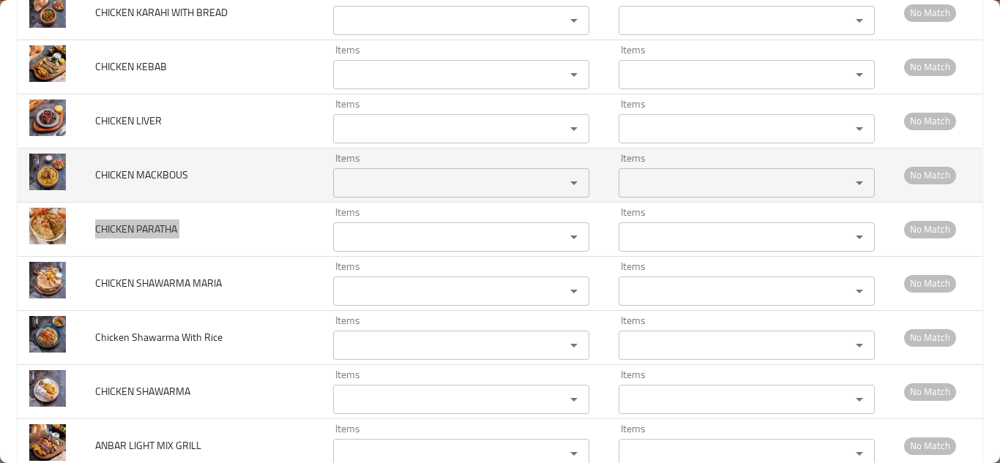
scroll to position [2563, 0]
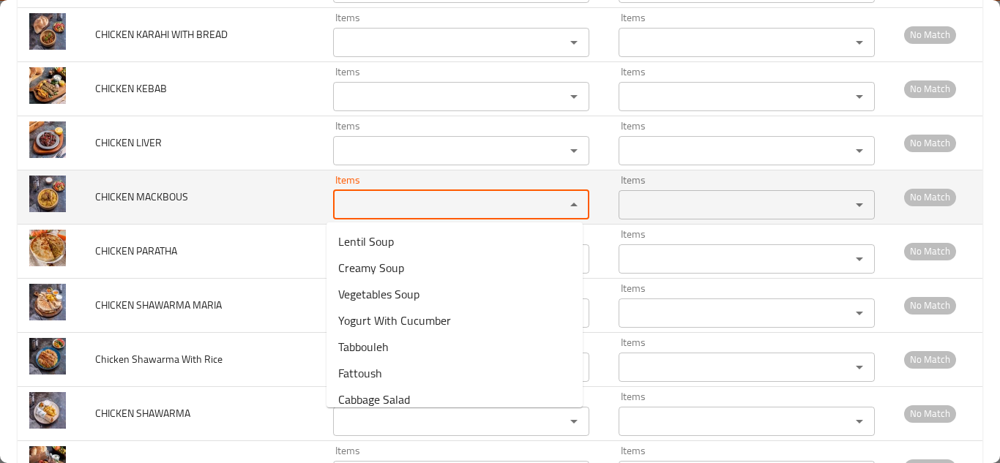
click at [389, 206] on MACKBOUS "Items" at bounding box center [440, 205] width 204 height 21
type MACKBOUS "m"
click at [164, 191] on span "CHICKEN MACKBOUS" at bounding box center [141, 196] width 93 height 19
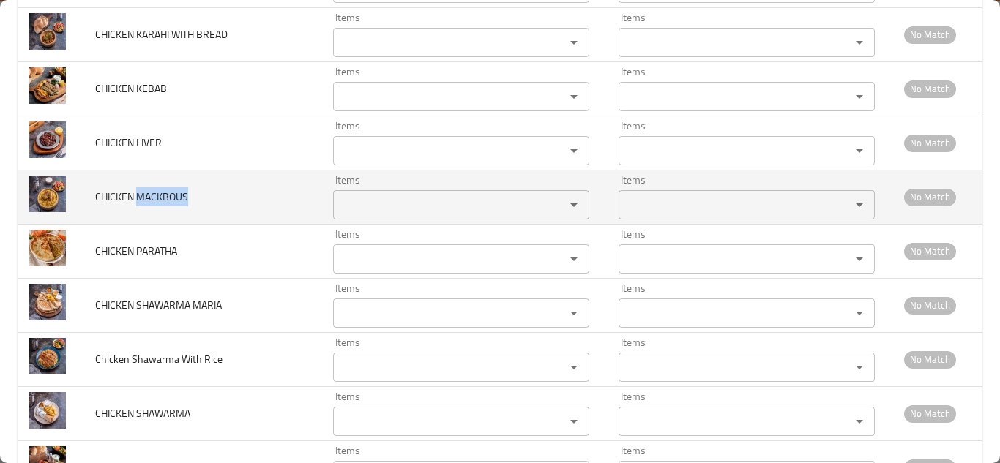
click at [164, 191] on span "CHICKEN MACKBOUS" at bounding box center [141, 196] width 93 height 19
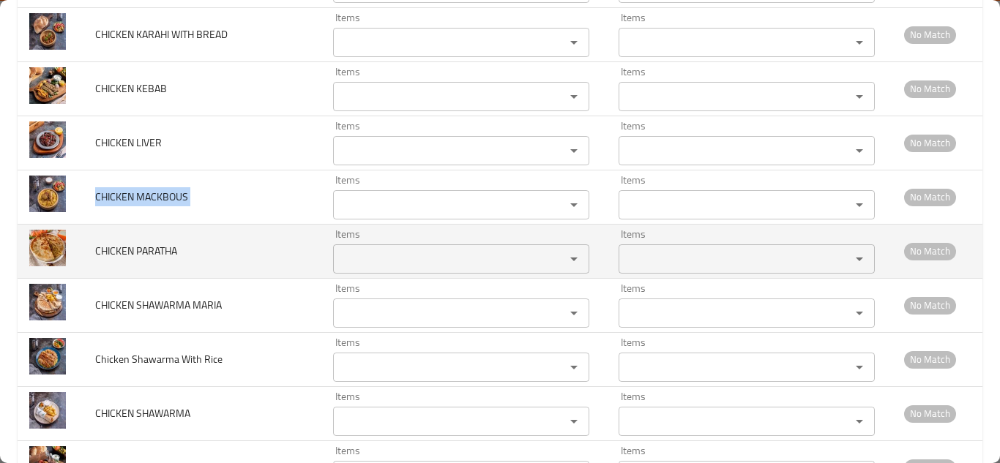
copy span "CHICKEN MACKBOUS"
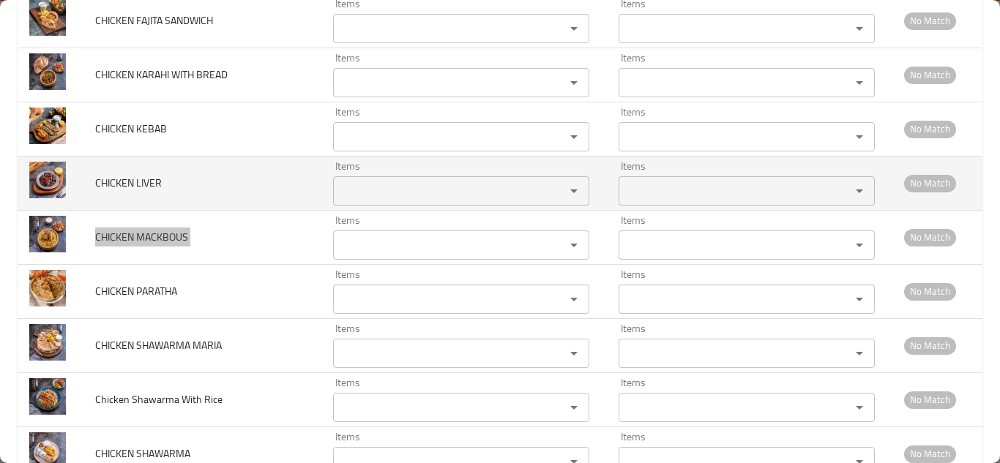
scroll to position [2489, 0]
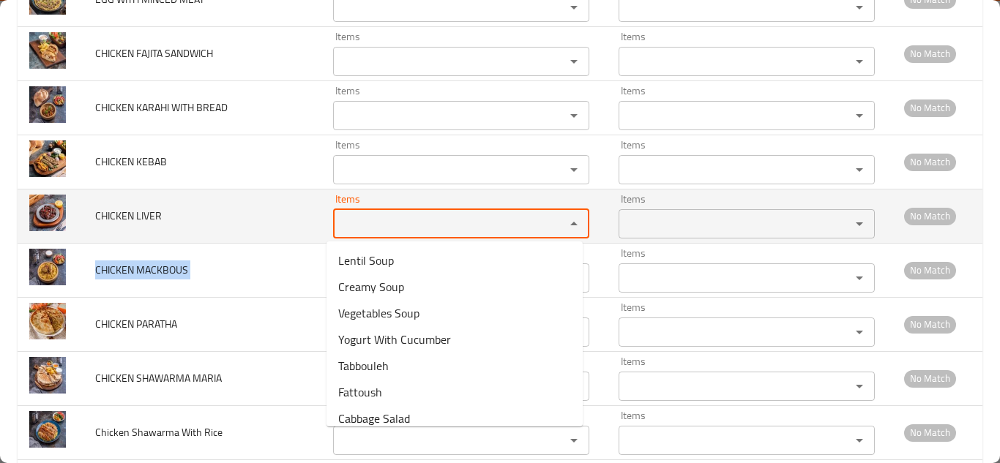
click at [354, 223] on LIVER "Items" at bounding box center [440, 224] width 204 height 21
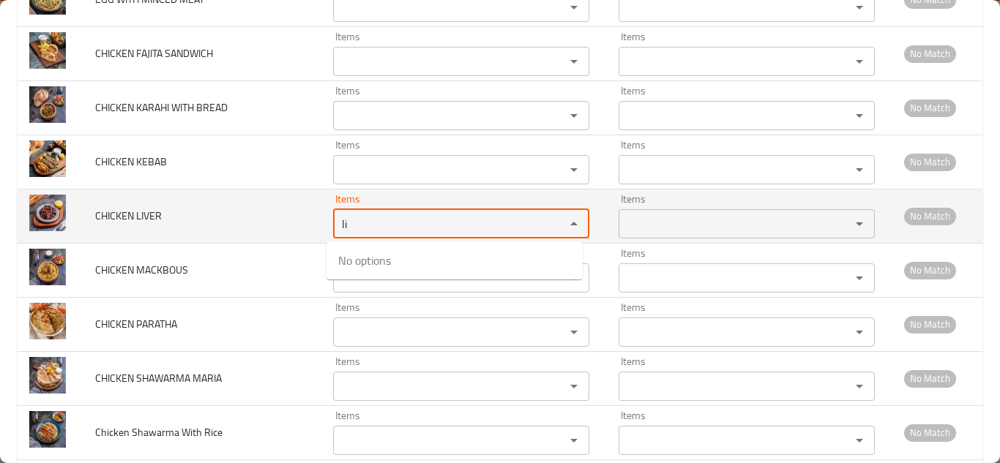
type LIVER "l"
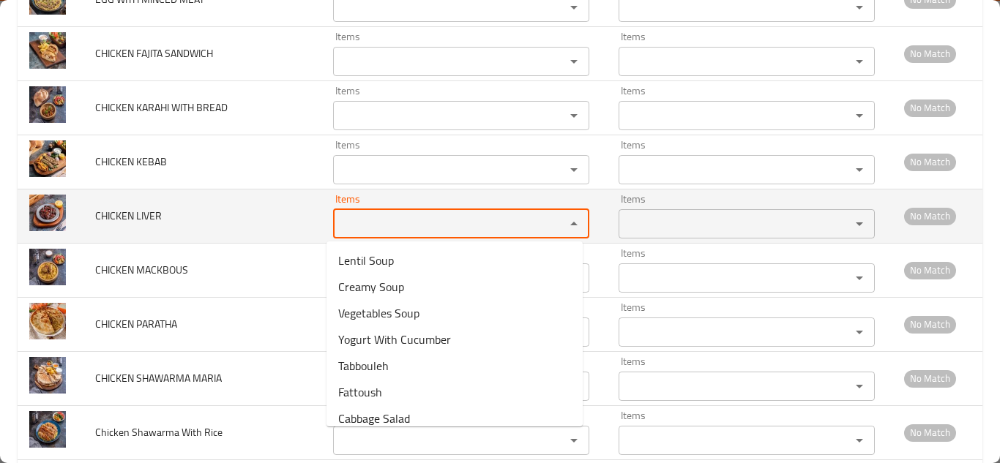
click at [126, 212] on span "CHICKEN LIVER" at bounding box center [128, 215] width 67 height 19
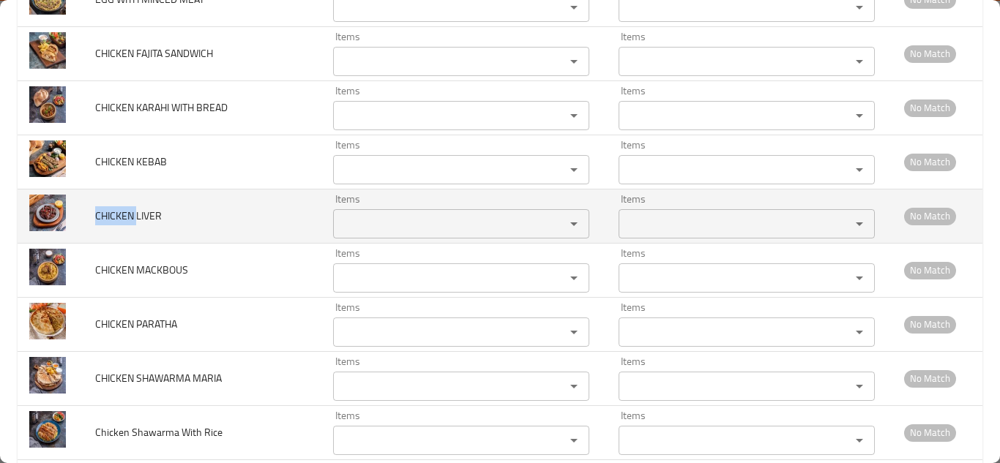
click at [126, 212] on span "CHICKEN LIVER" at bounding box center [128, 215] width 67 height 19
copy span "CHICKEN LIVER"
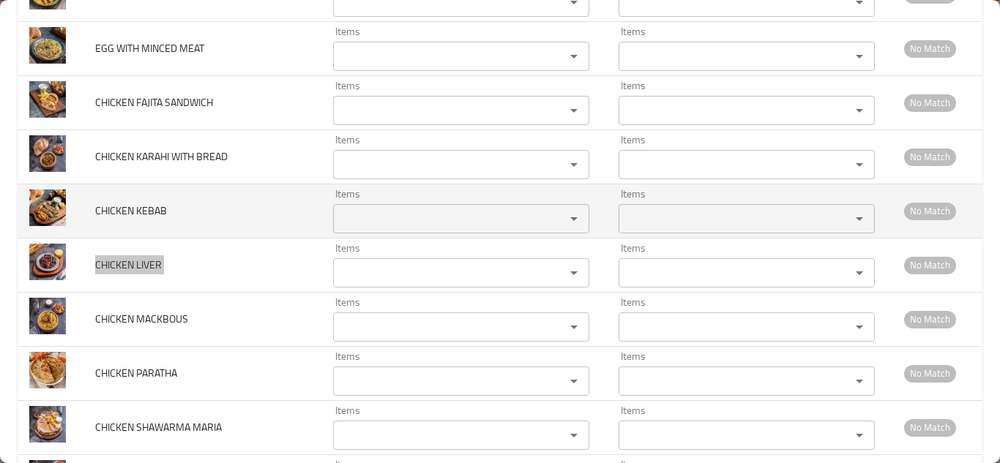
scroll to position [2416, 0]
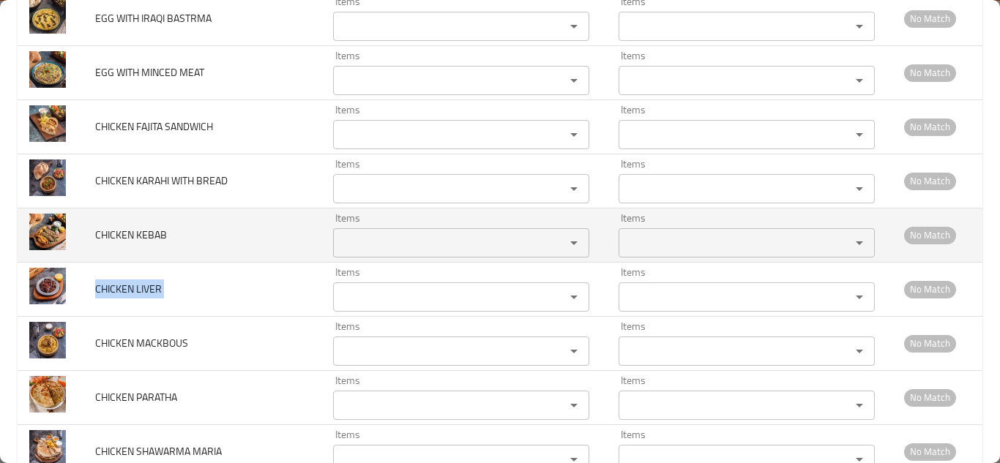
click at [372, 242] on KEBAB "Items" at bounding box center [440, 243] width 204 height 21
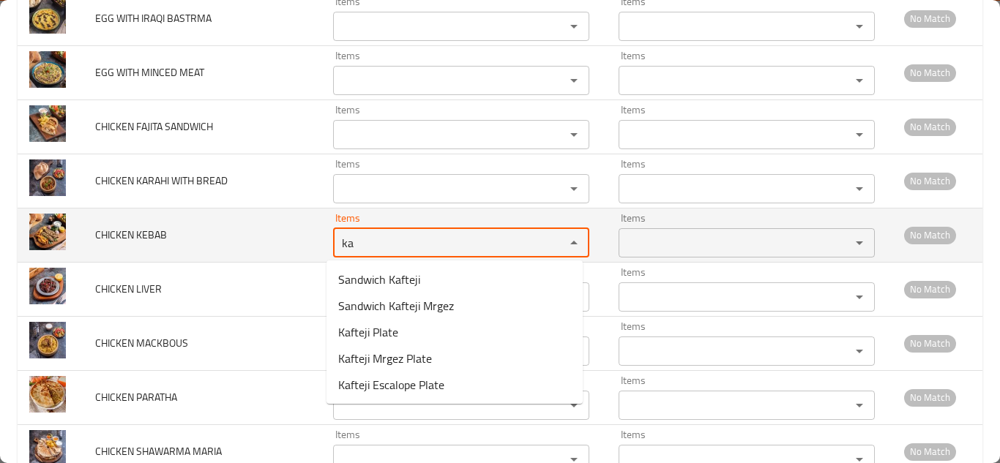
type KEBAB "k"
click at [149, 234] on span "CHICKEN KEBAB" at bounding box center [131, 235] width 72 height 19
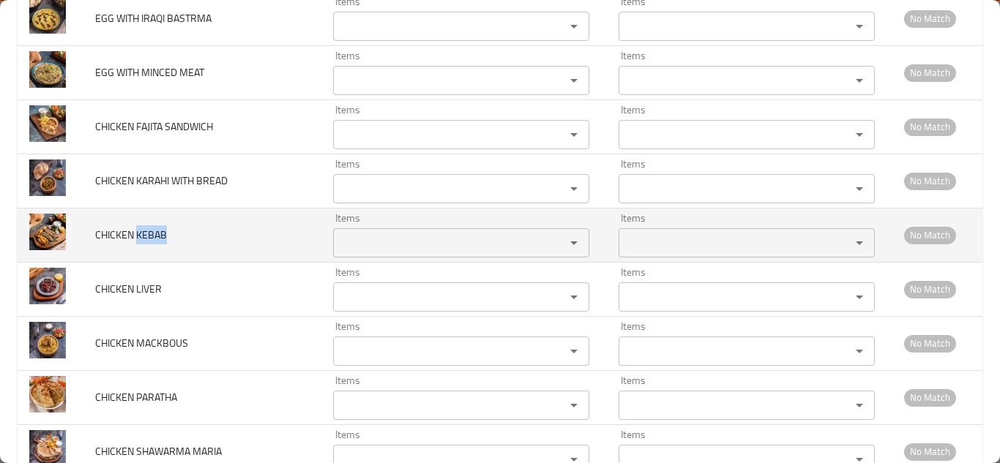
click at [149, 234] on span "CHICKEN KEBAB" at bounding box center [131, 235] width 72 height 19
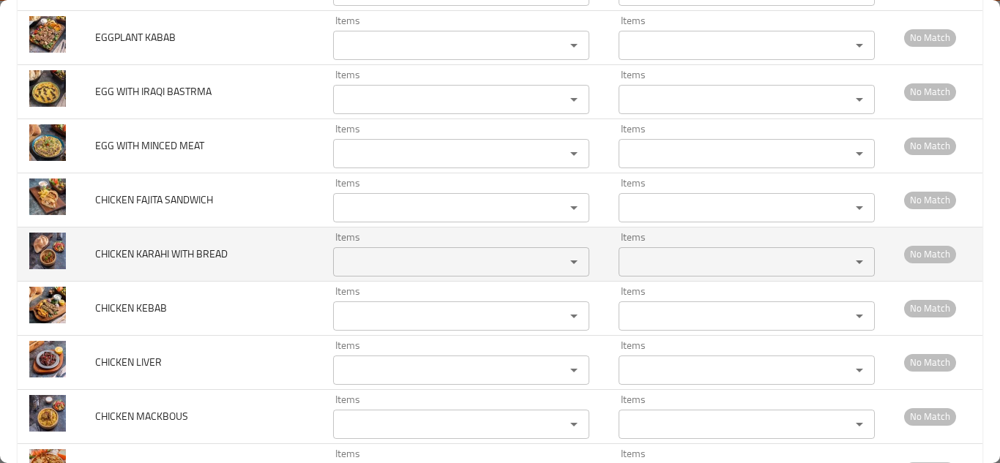
click at [365, 261] on BREAD "Items" at bounding box center [440, 262] width 204 height 21
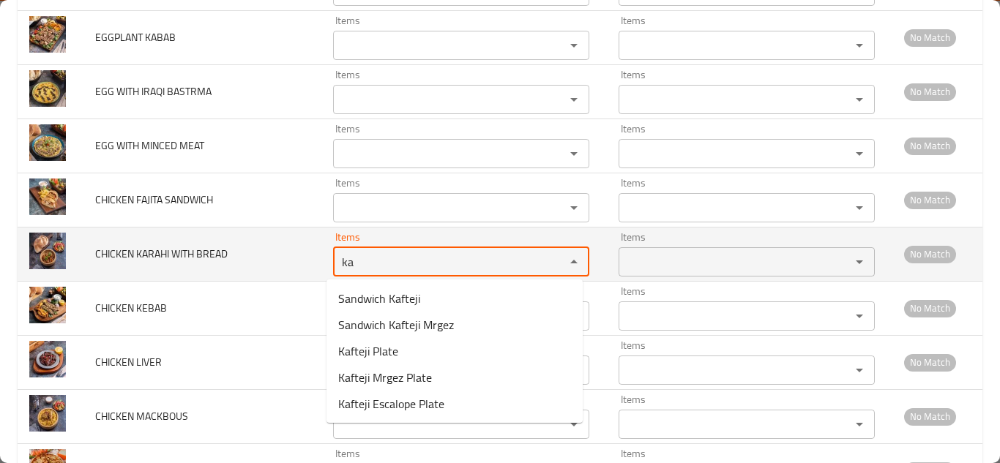
type BREAD "k"
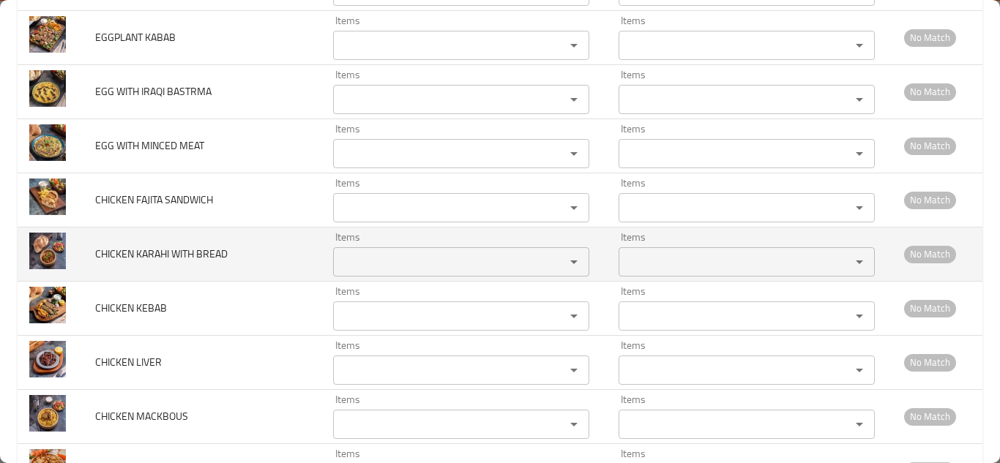
click at [177, 252] on span "CHICKEN KARAHI WITH BREAD" at bounding box center [161, 254] width 133 height 19
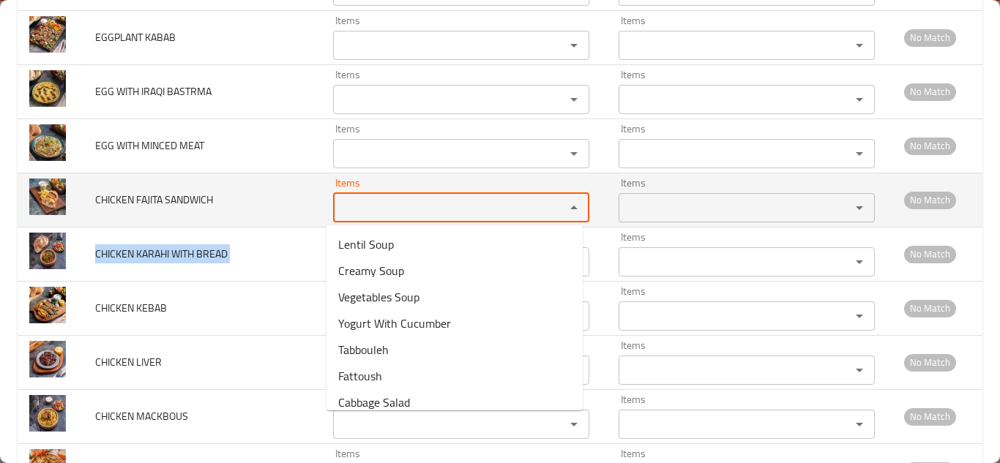
click at [384, 206] on SANDWICH "Items" at bounding box center [440, 208] width 204 height 21
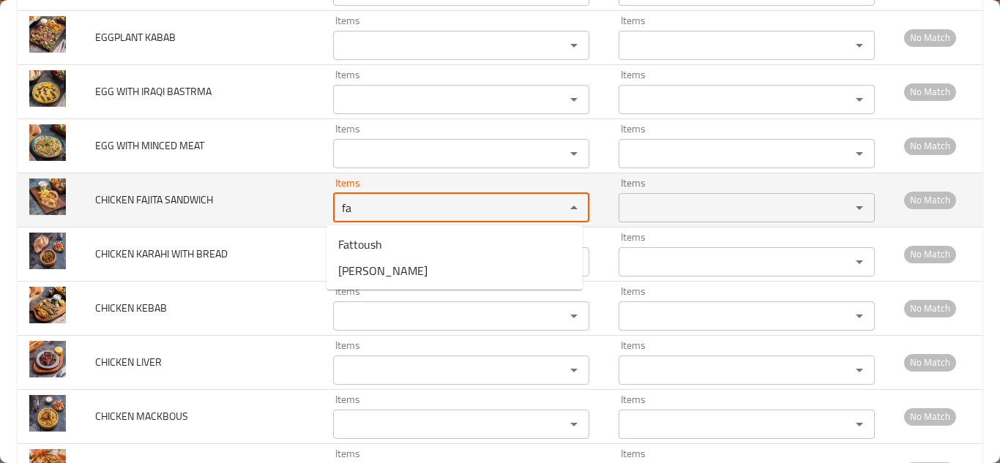
type SANDWICH "f"
click at [184, 201] on span "CHICKEN FAJITA SANDWICH" at bounding box center [154, 199] width 118 height 19
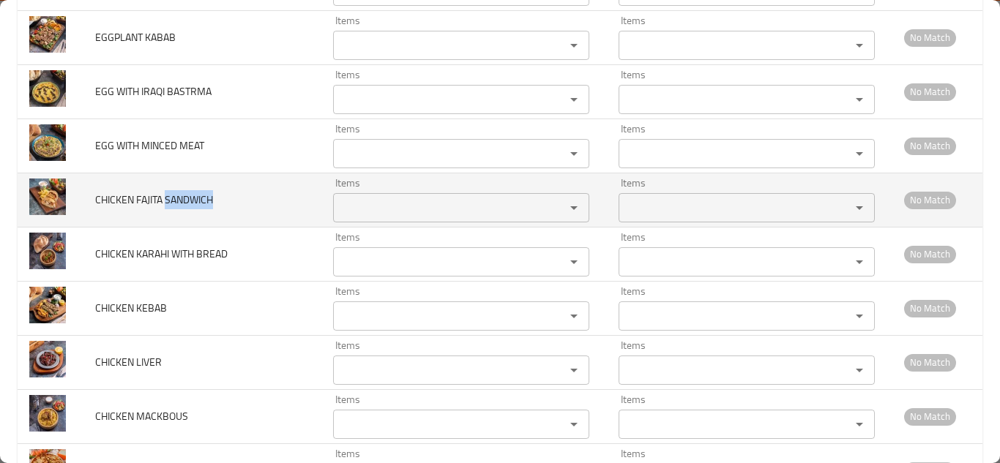
click at [184, 201] on span "CHICKEN FAJITA SANDWICH" at bounding box center [154, 199] width 118 height 19
click at [183, 201] on span "CHICKEN FAJITA SANDWICH" at bounding box center [154, 199] width 118 height 19
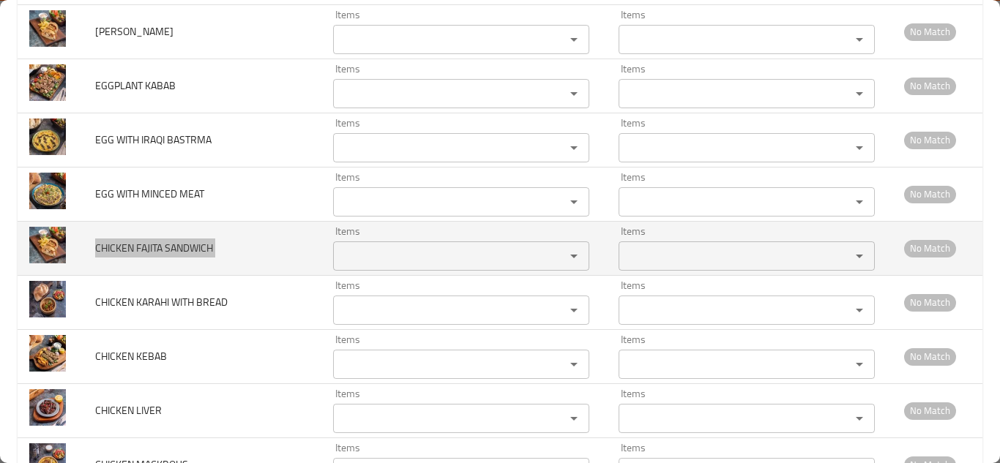
scroll to position [2270, 0]
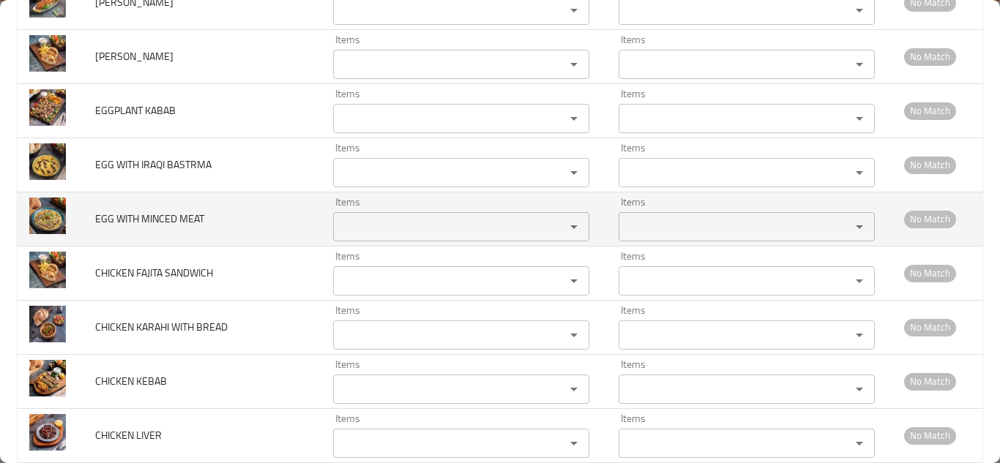
click at [390, 226] on MEAT "Items" at bounding box center [440, 227] width 204 height 21
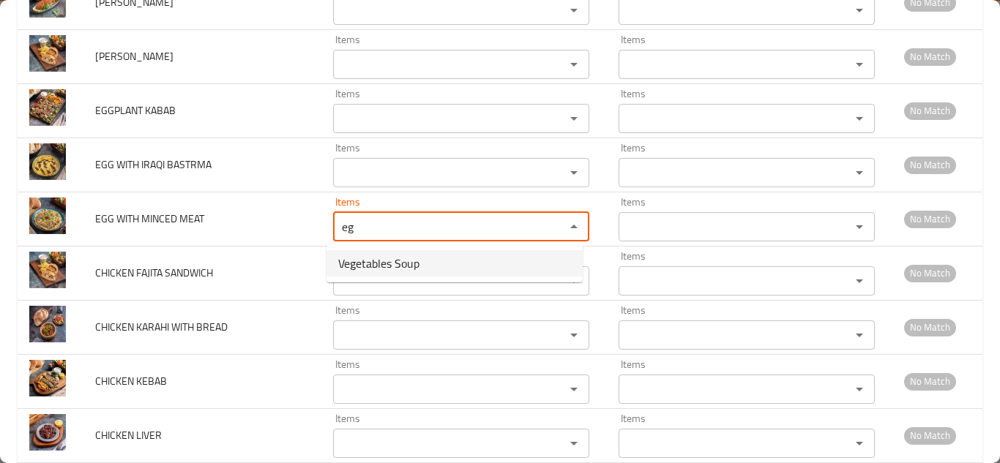
type MEAT "e"
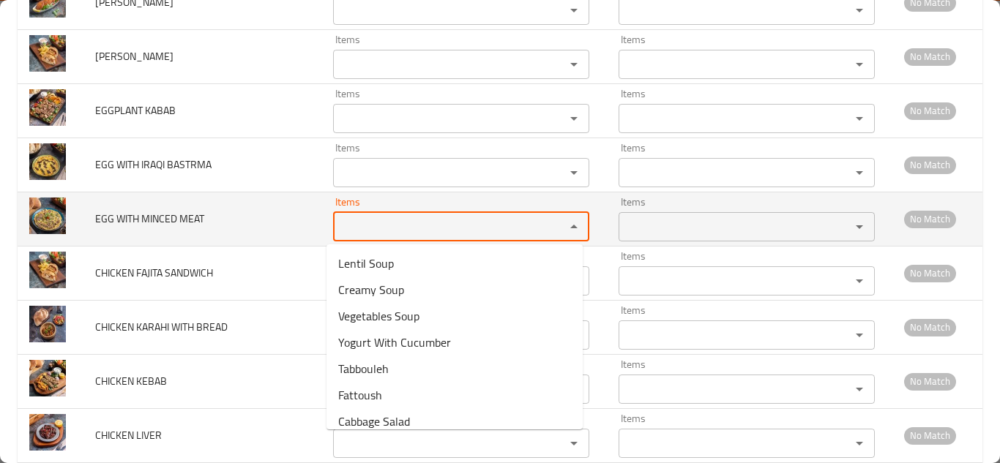
click at [149, 223] on span "EGG WITH MINCED MEAT" at bounding box center [149, 218] width 109 height 19
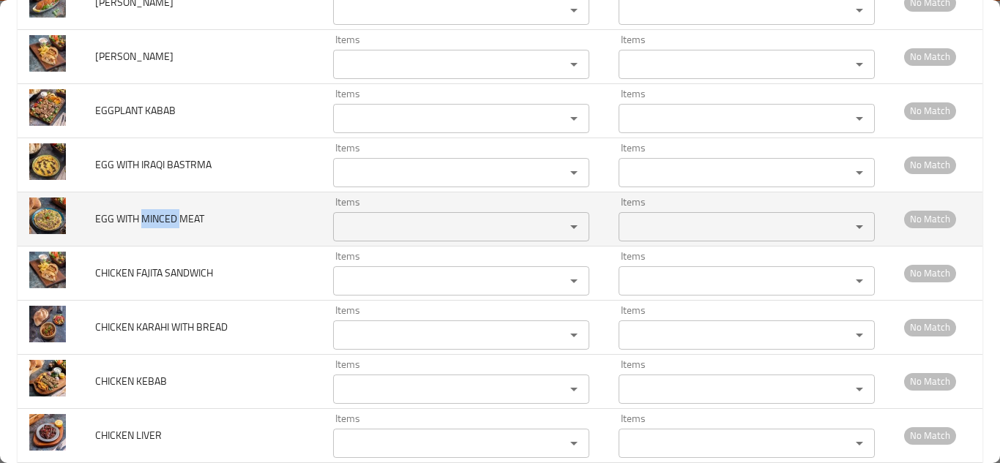
click at [149, 223] on span "EGG WITH MINCED MEAT" at bounding box center [149, 218] width 109 height 19
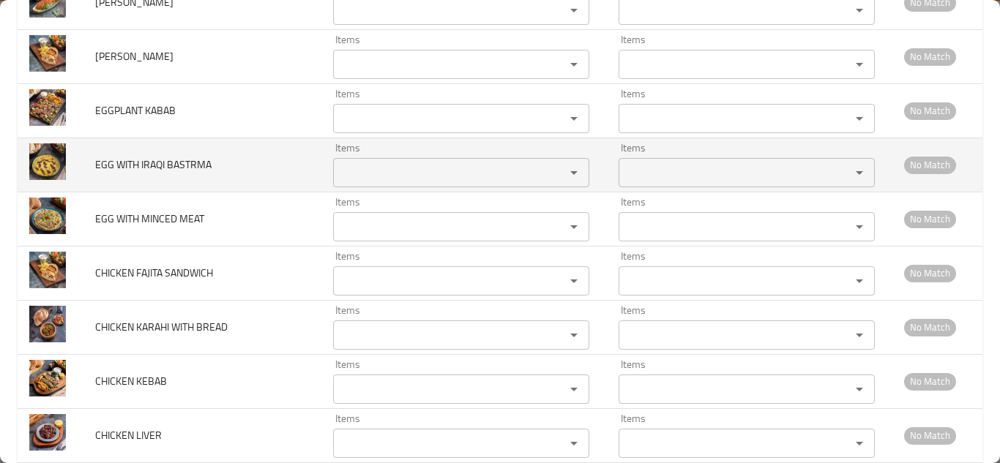
click at [157, 153] on td "EGG WITH IRAQI BASTRMA" at bounding box center [202, 165] width 238 height 54
click at [156, 153] on td "EGG WITH IRAQI BASTRMA" at bounding box center [202, 165] width 238 height 54
click at [155, 153] on td "EGG WITH IRAQI BASTRMA" at bounding box center [202, 165] width 238 height 54
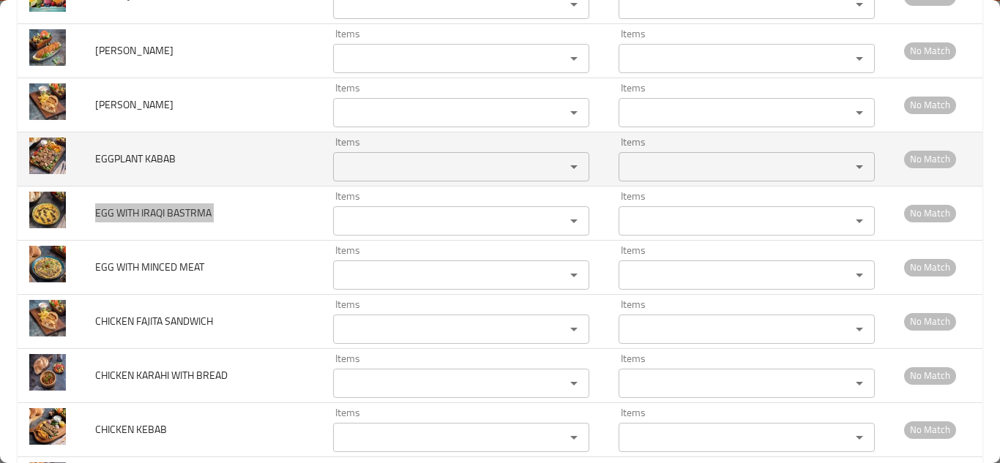
scroll to position [2197, 0]
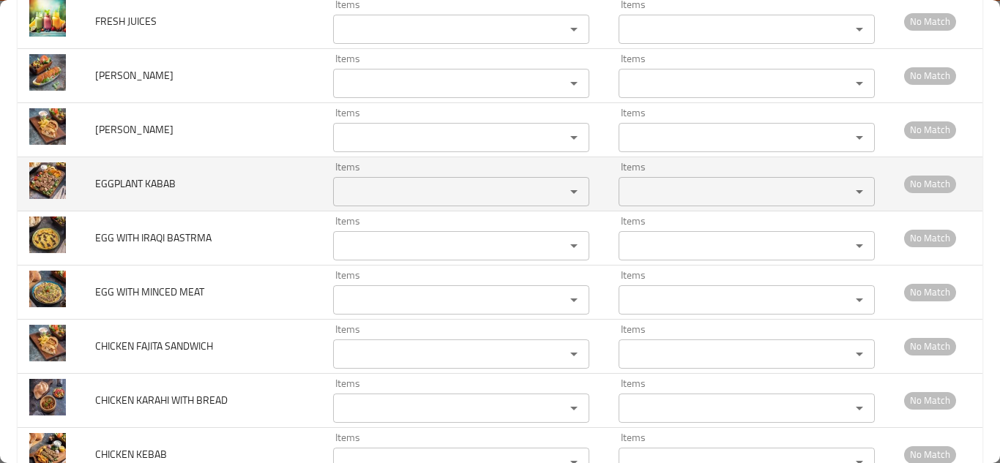
click at [155, 178] on span "EGGPLANT KABAB" at bounding box center [135, 183] width 81 height 19
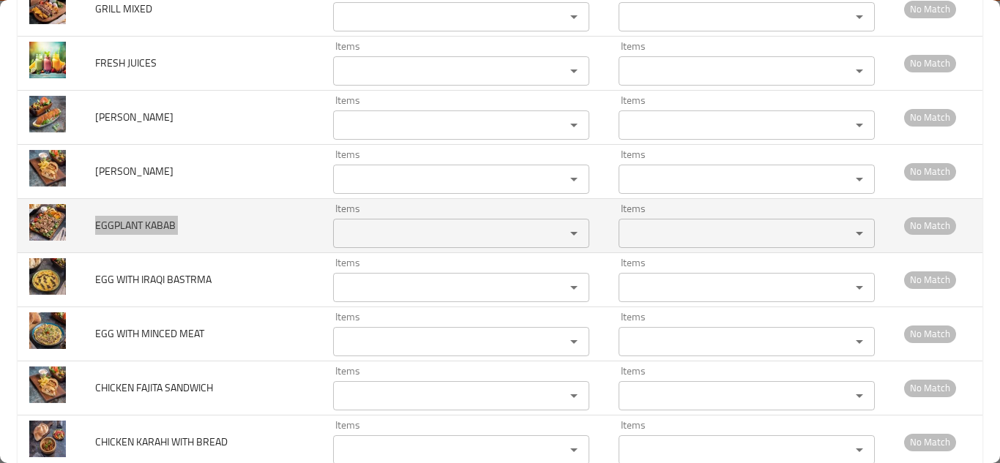
scroll to position [2123, 0]
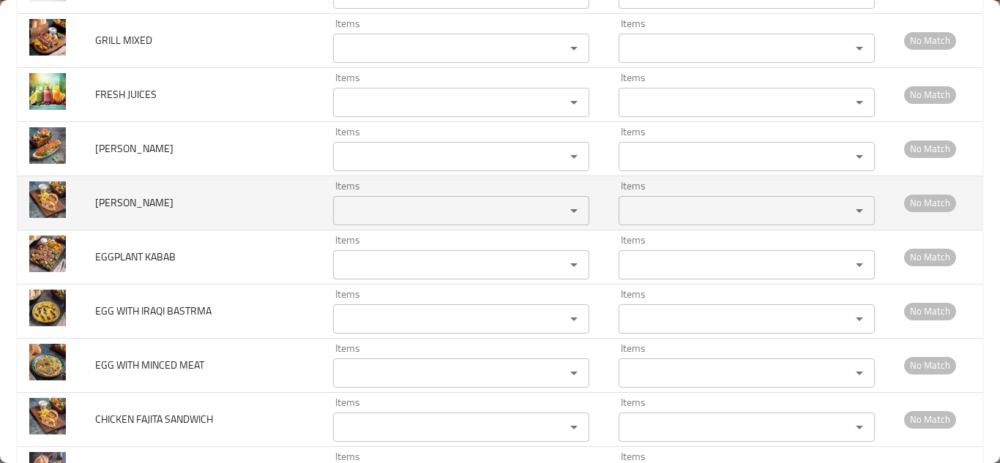
click at [166, 201] on span "FRANCESCO SANDWICH" at bounding box center [134, 202] width 78 height 19
click at [165, 201] on span "FRANCESCO SANDWICH" at bounding box center [134, 202] width 78 height 19
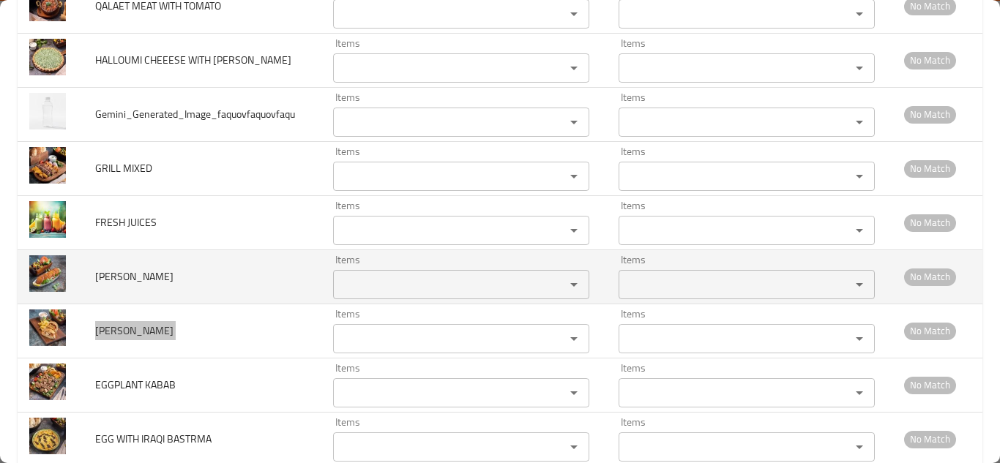
scroll to position [1977, 0]
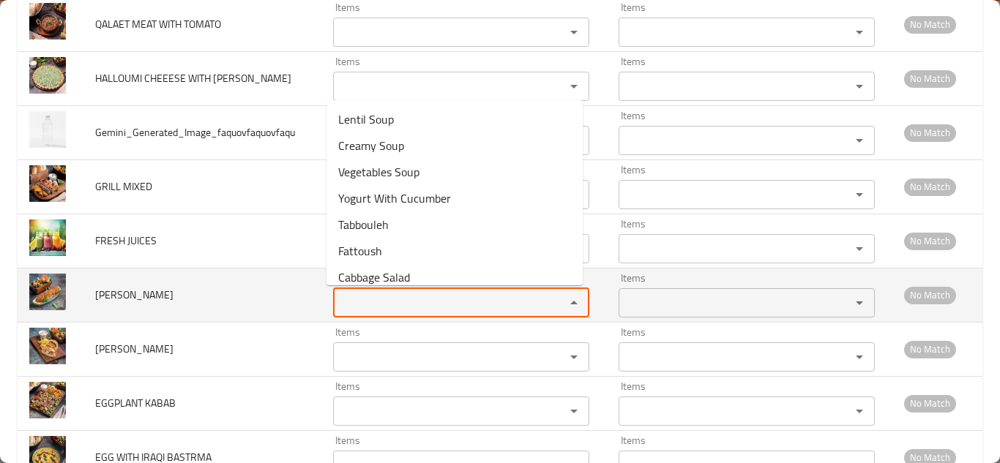
click at [375, 312] on KEBBEH "Items" at bounding box center [440, 303] width 204 height 21
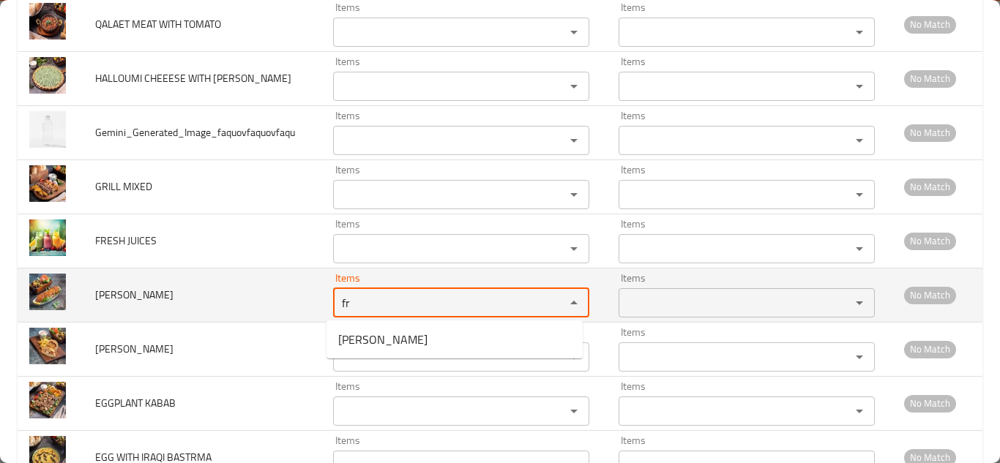
type KEBBEH "f"
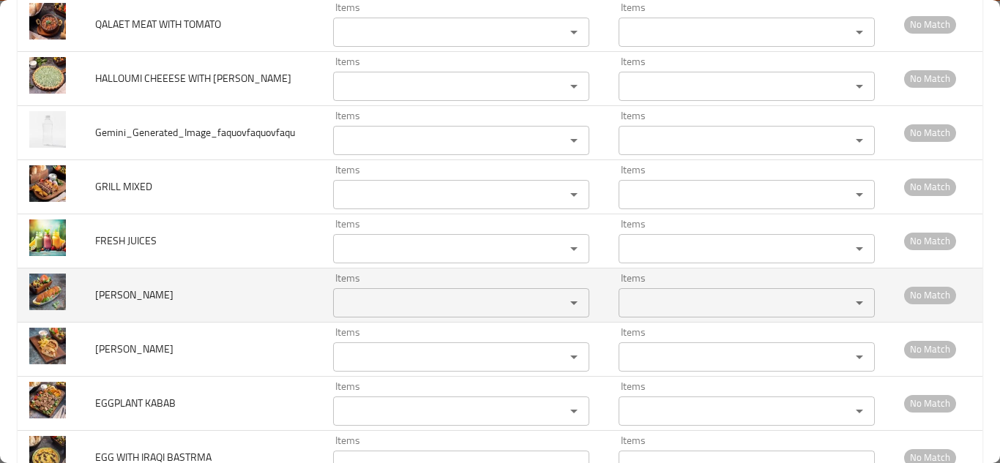
click at [136, 295] on span "FRIED KEBBEH" at bounding box center [134, 295] width 78 height 19
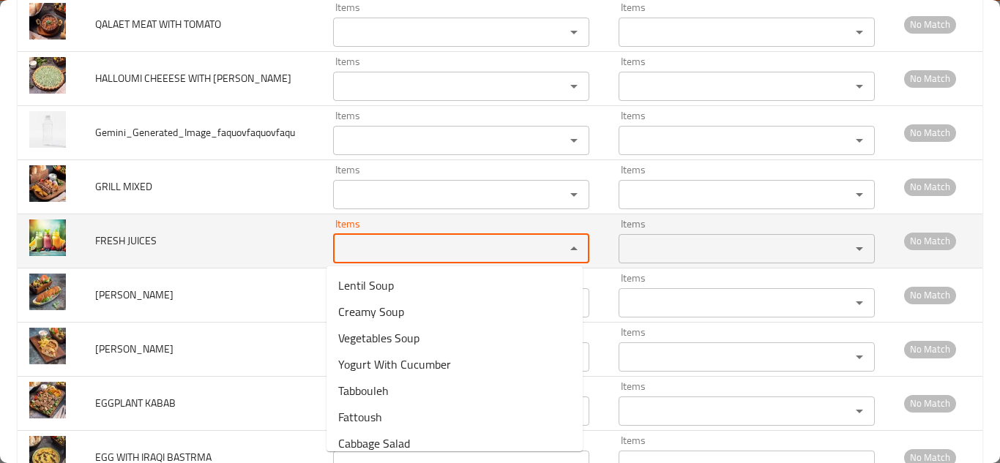
click at [385, 250] on JUICES "Items" at bounding box center [440, 249] width 204 height 21
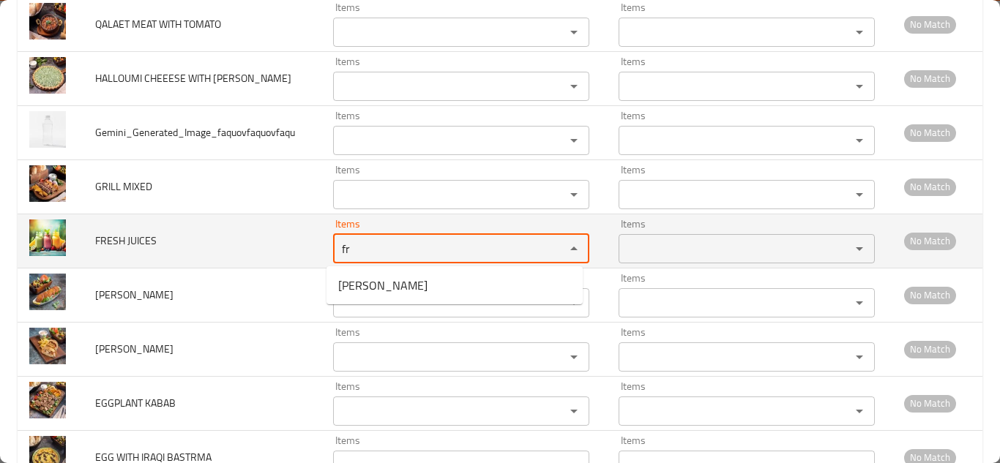
type JUICES "f"
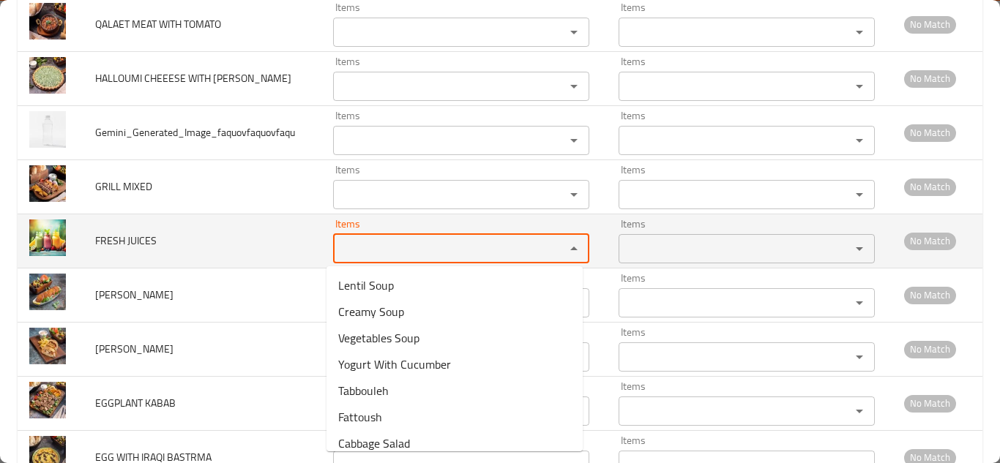
click at [132, 238] on span "FRESH JUICES" at bounding box center [126, 240] width 62 height 19
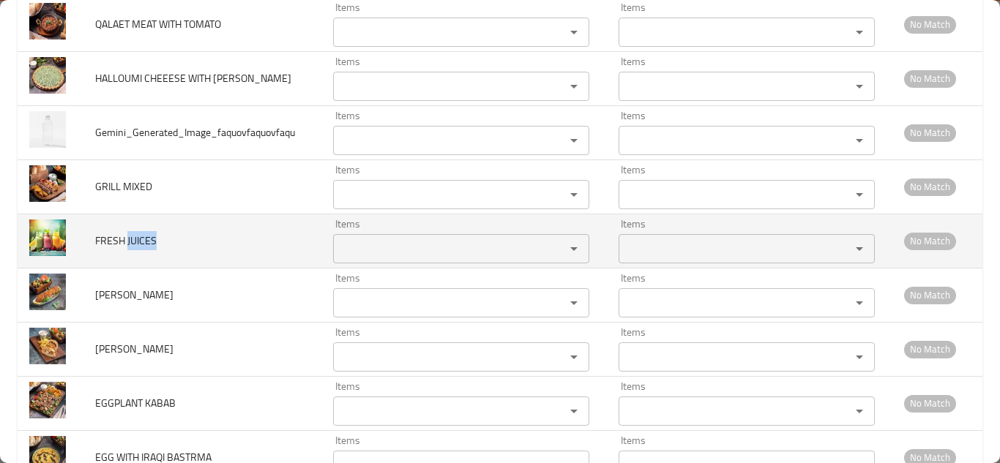
click at [132, 238] on span "FRESH JUICES" at bounding box center [126, 240] width 62 height 19
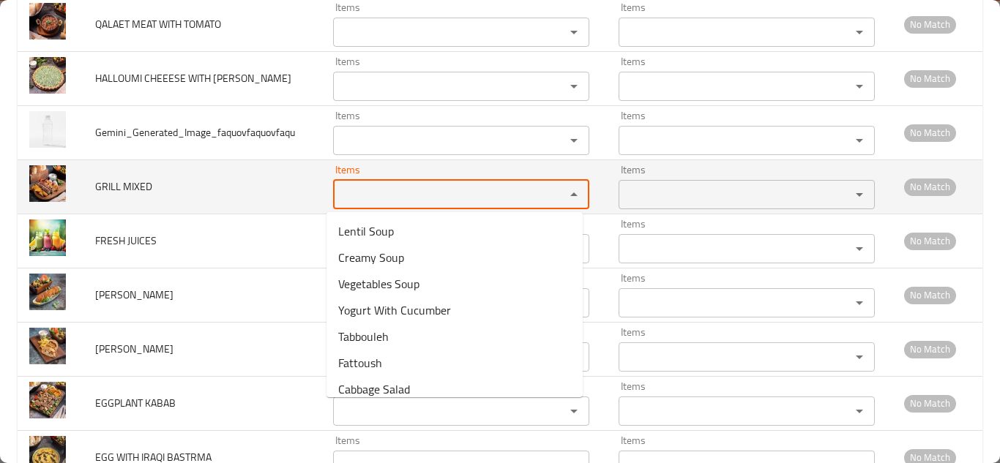
click at [379, 191] on MIXED "Items" at bounding box center [440, 195] width 204 height 21
type MIXED "g"
click at [133, 188] on span "GRILL MIXED" at bounding box center [123, 186] width 57 height 19
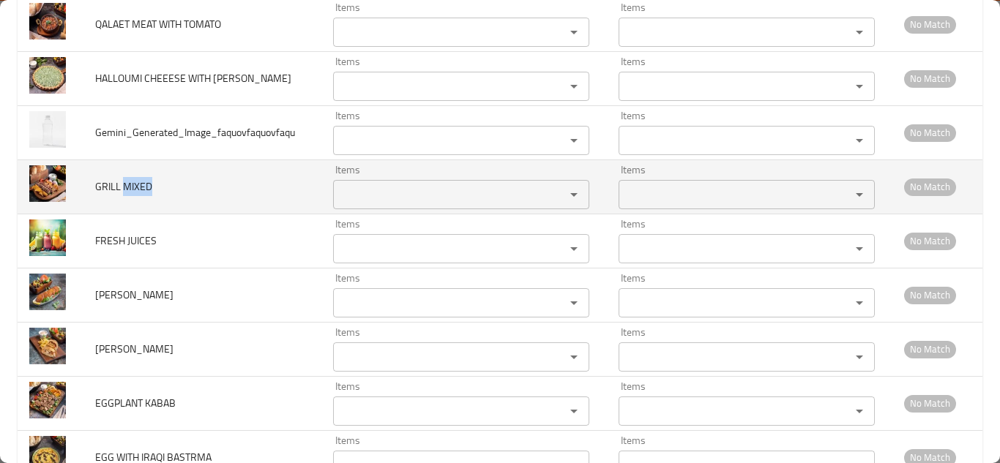
click at [133, 188] on span "GRILL MIXED" at bounding box center [123, 186] width 57 height 19
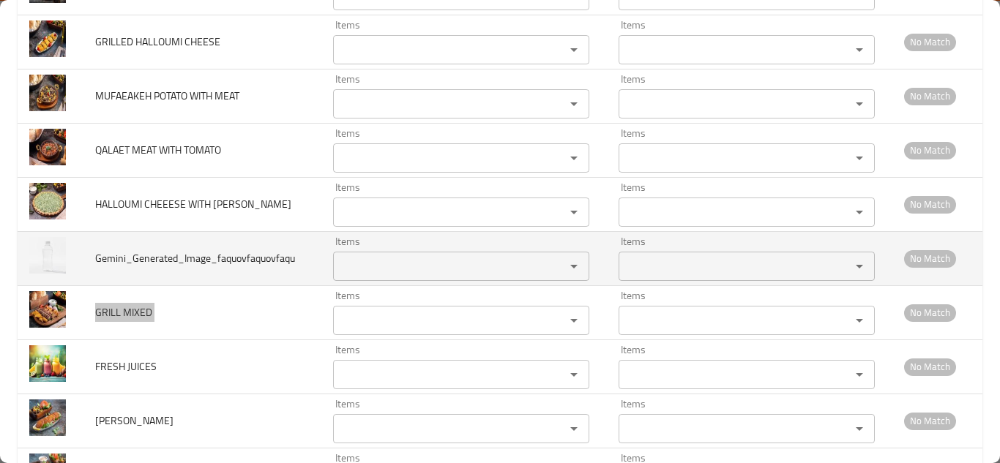
scroll to position [1830, 0]
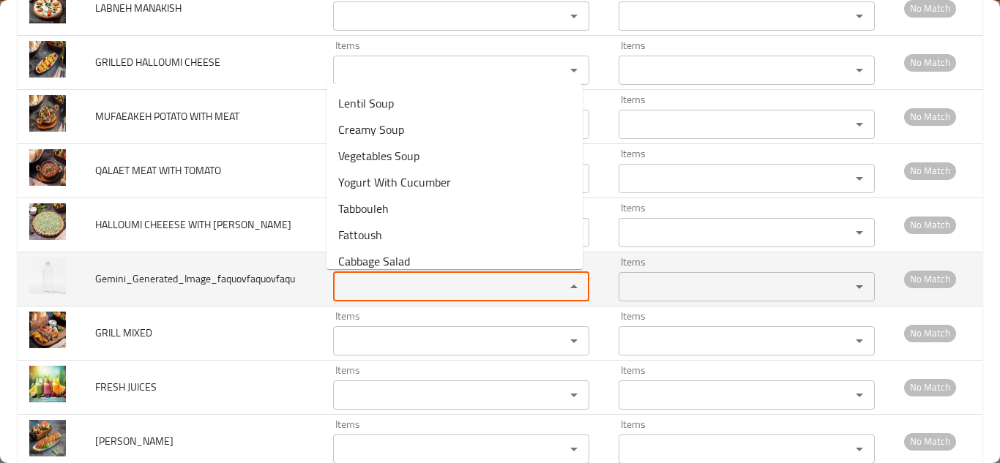
click at [359, 290] on input "Items" at bounding box center [440, 287] width 204 height 21
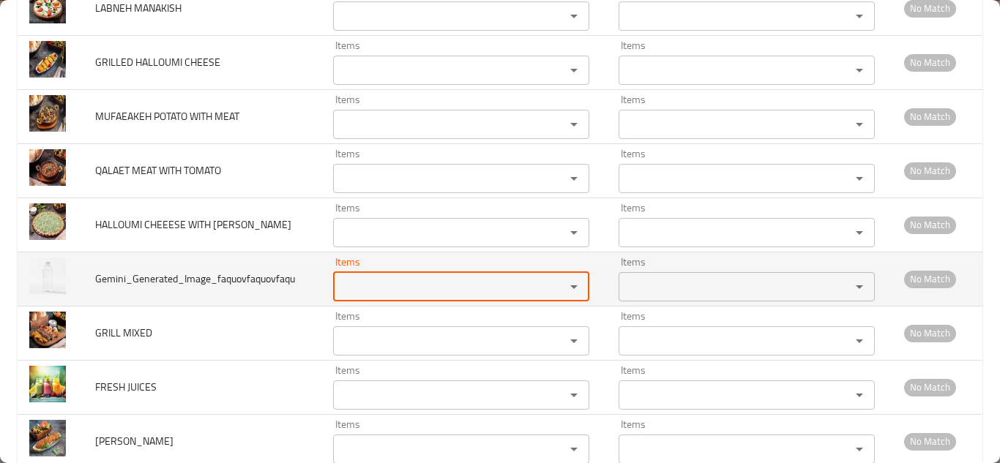
click at [359, 287] on input "Items" at bounding box center [440, 287] width 204 height 21
type input "w"
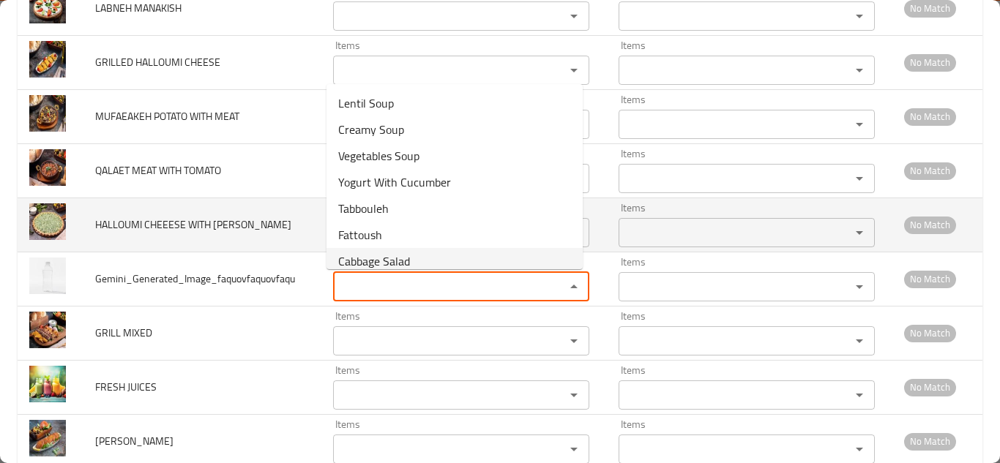
click at [242, 218] on td "HALLOUMI CHEEESE WITH BASIL" at bounding box center [202, 225] width 238 height 54
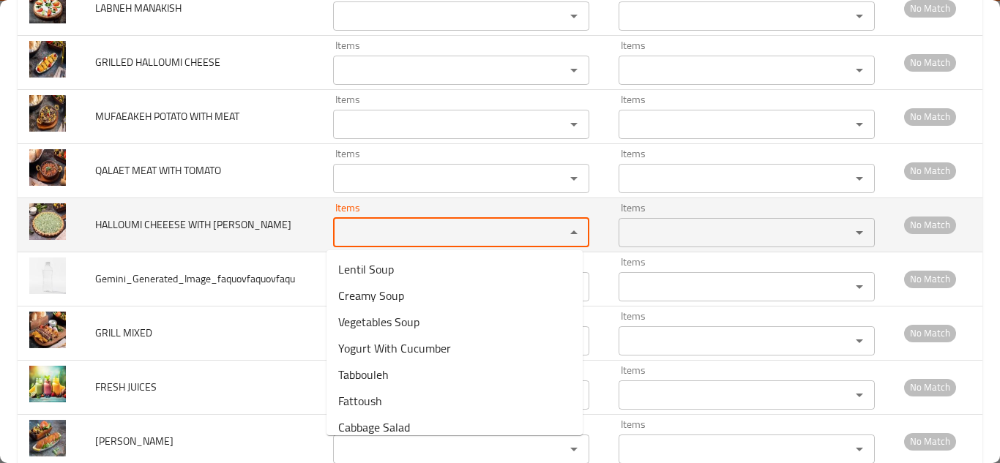
click at [343, 229] on BASIL "Items" at bounding box center [440, 233] width 204 height 21
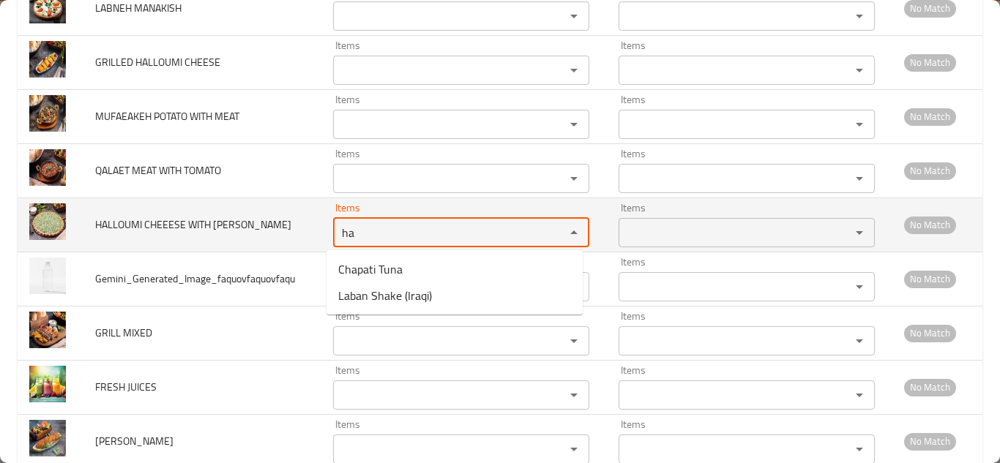
type BASIL "h"
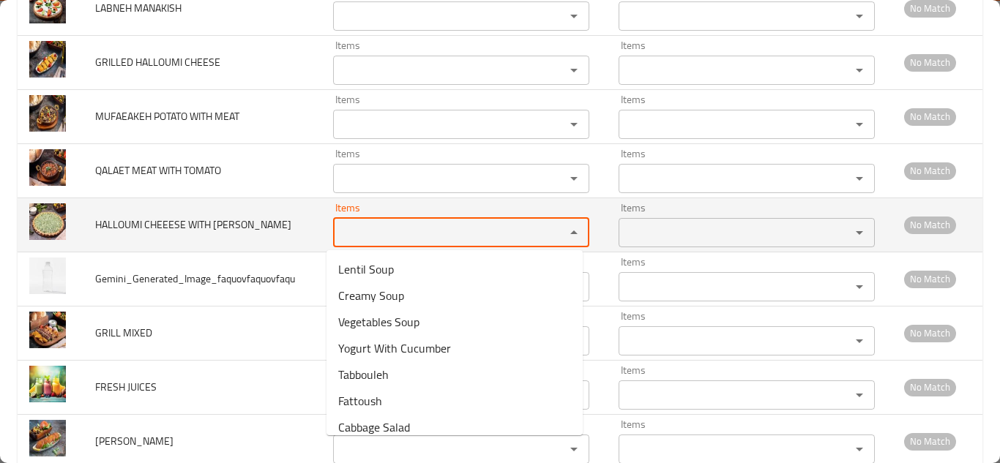
click at [166, 223] on span "HALLOUMI CHEEESE WITH BASIL" at bounding box center [193, 224] width 196 height 19
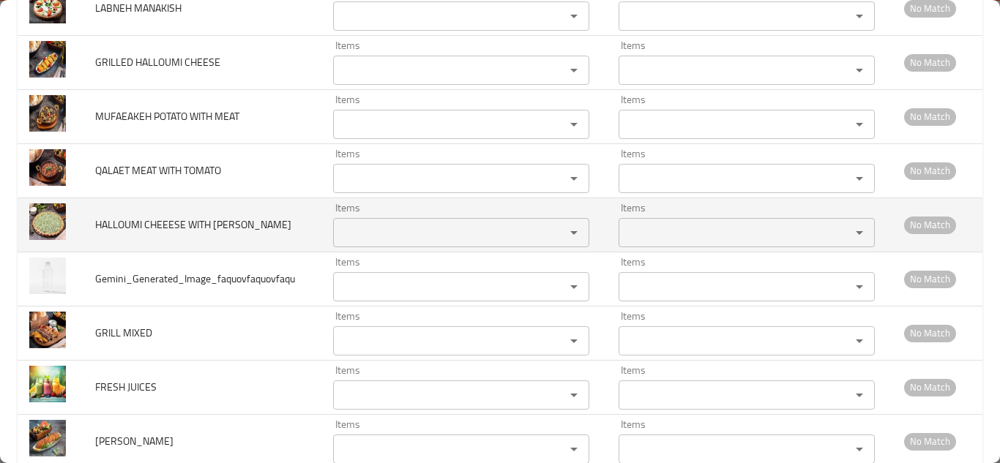
click at [163, 223] on span "HALLOUMI CHEEESE WITH BASIL" at bounding box center [193, 224] width 196 height 19
click at [129, 223] on span "HALLOUMI CHEEESE WITH BASIL" at bounding box center [193, 224] width 196 height 19
click at [128, 223] on span "HALLOUMI CHEEESE WITH BASIL" at bounding box center [193, 224] width 196 height 19
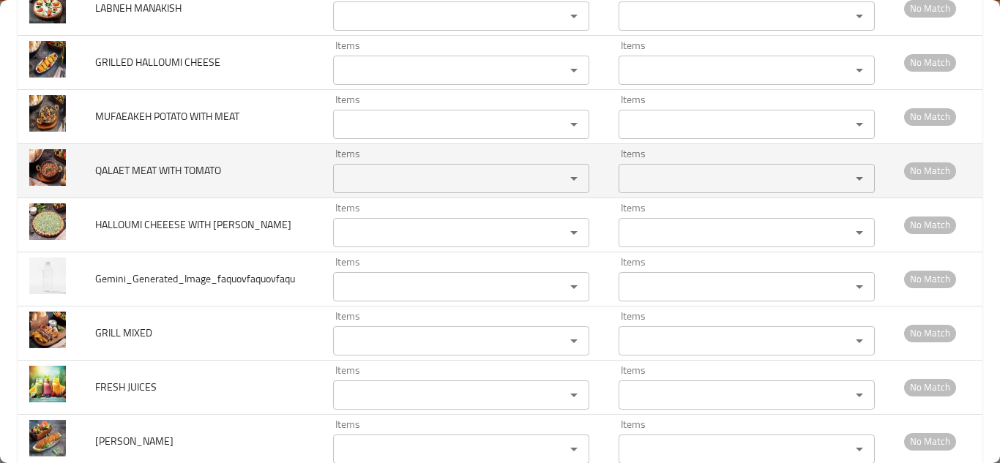
click at [363, 182] on TOMATO "Items" at bounding box center [440, 178] width 204 height 21
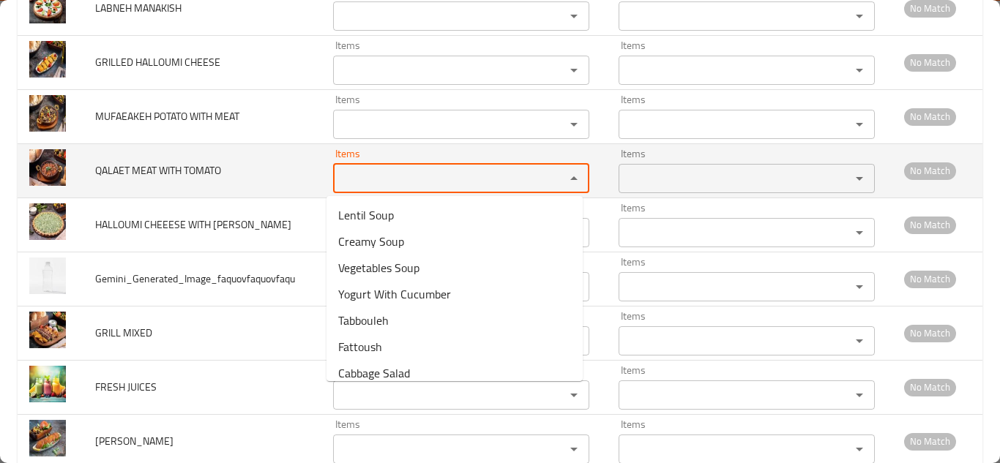
type TOMATO "q"
click at [152, 174] on span "QALAET MEAT WITH TOMATO" at bounding box center [158, 170] width 126 height 19
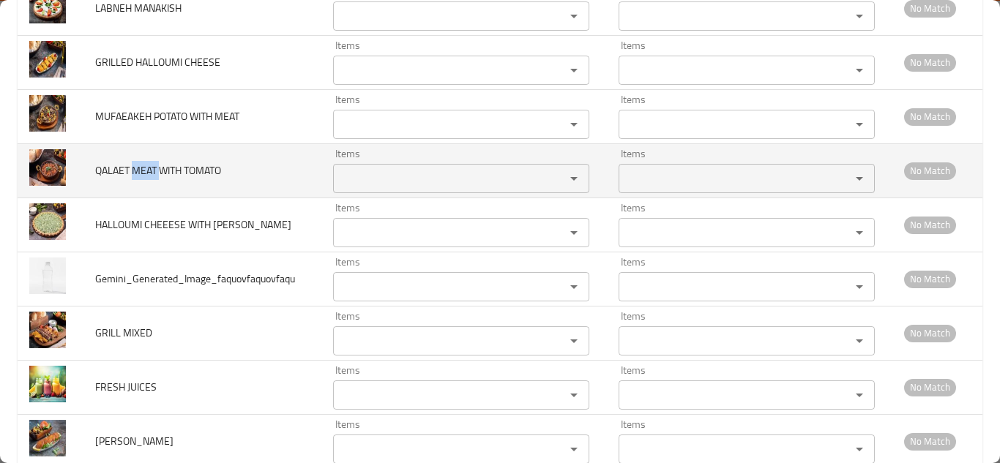
click at [152, 174] on span "QALAET MEAT WITH TOMATO" at bounding box center [158, 170] width 126 height 19
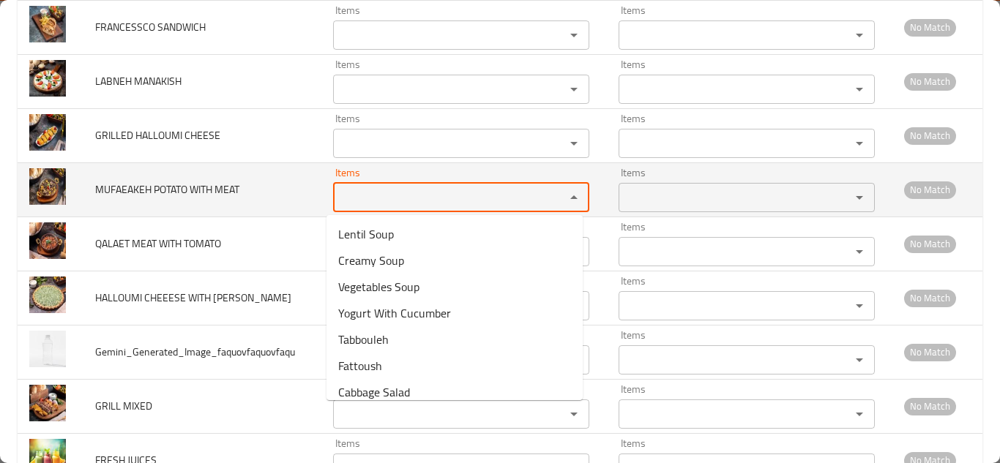
click at [347, 195] on MEAT "Items" at bounding box center [440, 197] width 204 height 21
type MEAT "m"
click at [182, 187] on span "MUFAEAKEH POTATO WITH MEAT" at bounding box center [167, 189] width 144 height 19
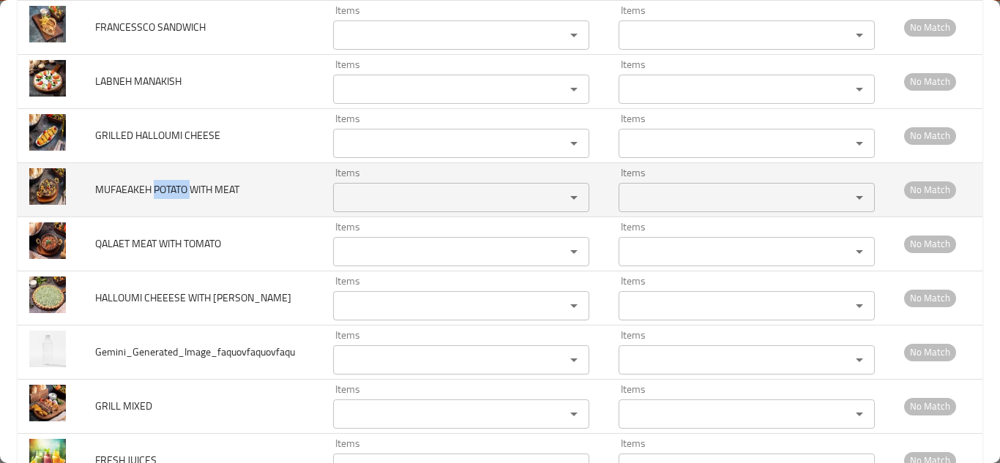
click at [181, 187] on span "MUFAEAKEH POTATO WITH MEAT" at bounding box center [167, 189] width 144 height 19
click at [180, 187] on span "MUFAEAKEH POTATO WITH MEAT" at bounding box center [167, 189] width 144 height 19
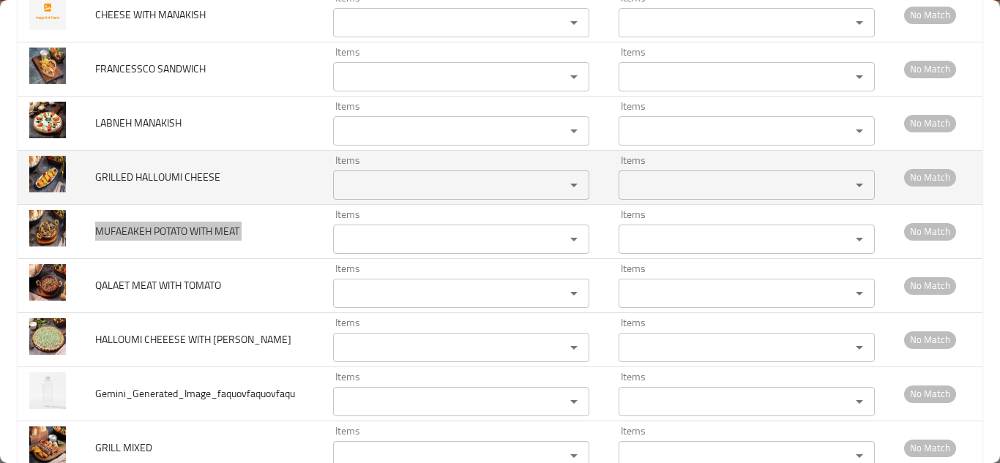
scroll to position [1684, 0]
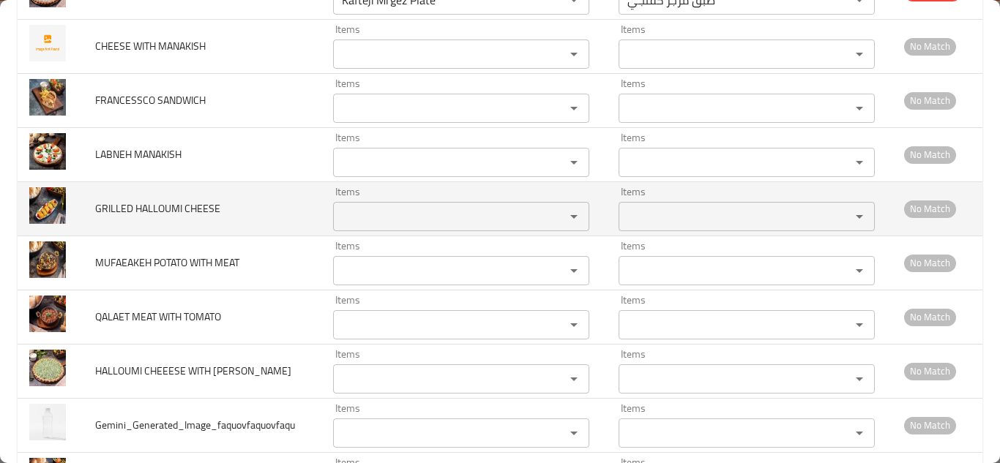
click at [369, 215] on CHEESE "Items" at bounding box center [440, 216] width 204 height 21
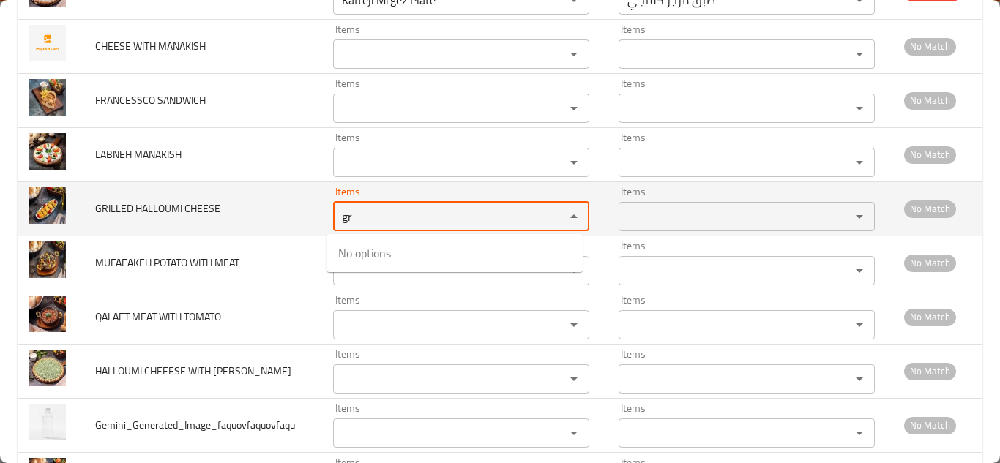
type CHEESE "g"
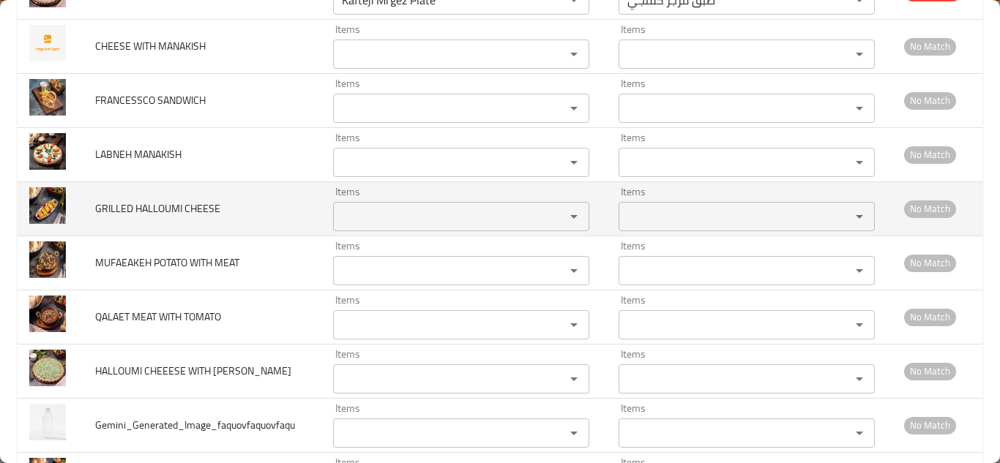
click at [168, 206] on span "GRILLED HALLOUMI CHEESE" at bounding box center [157, 208] width 125 height 19
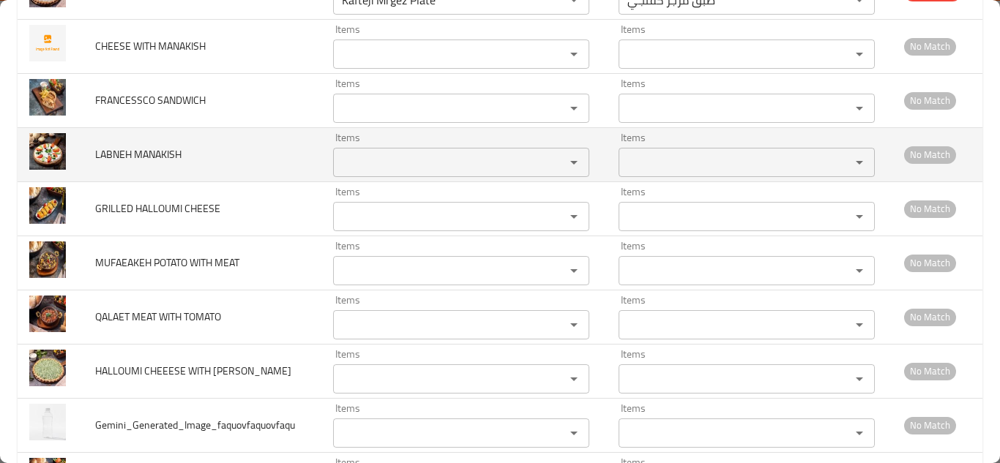
click at [379, 158] on MANAKISH "Items" at bounding box center [440, 162] width 204 height 21
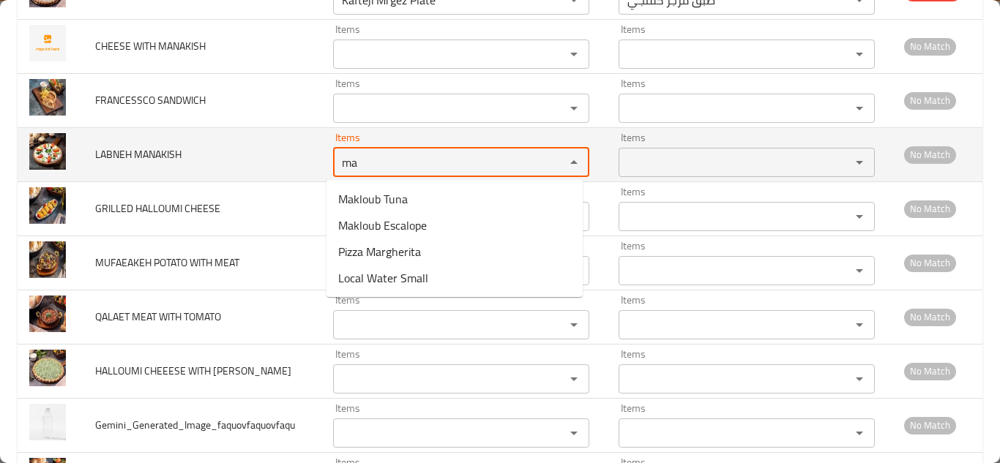
type MANAKISH "m"
click at [159, 144] on td "LABNEH MANAKISH" at bounding box center [202, 154] width 238 height 54
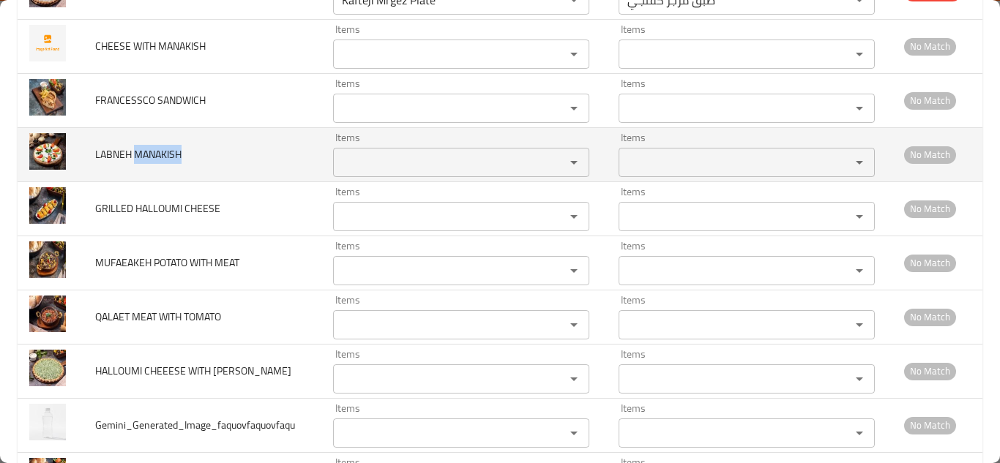
click at [159, 144] on td "LABNEH MANAKISH" at bounding box center [202, 154] width 238 height 54
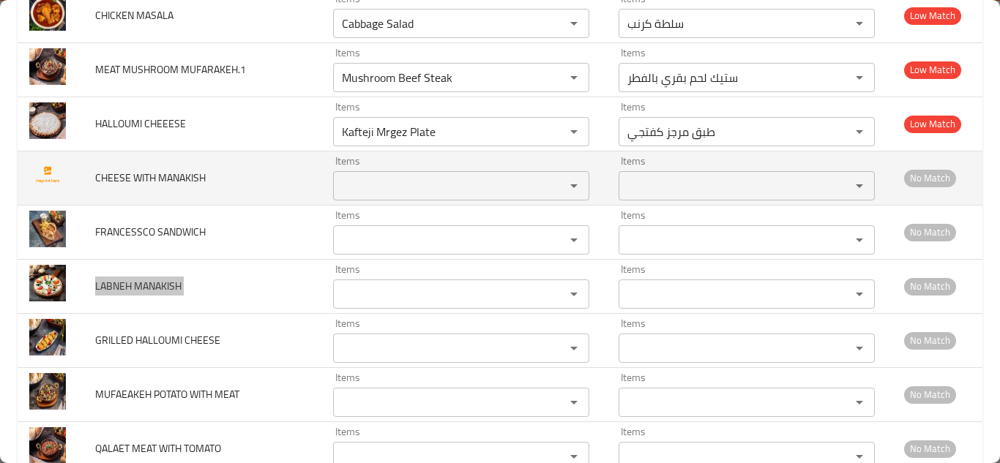
scroll to position [1538, 0]
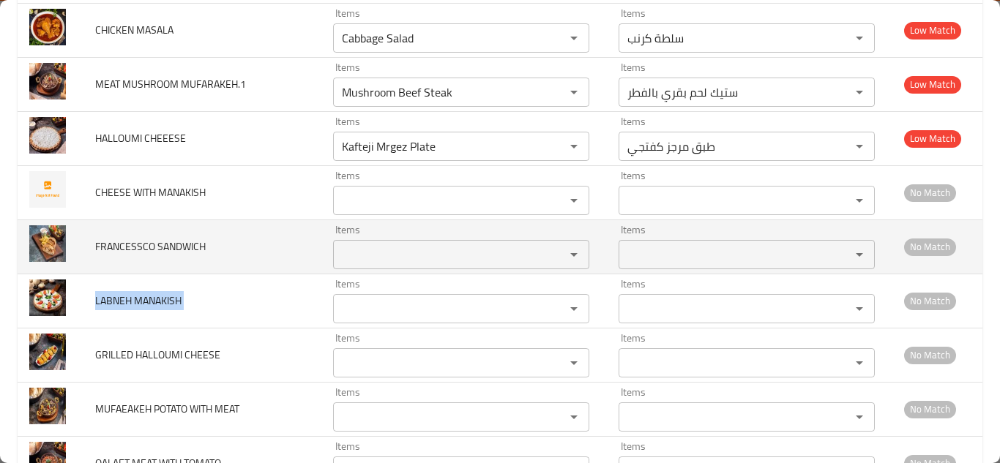
click at [355, 254] on SANDWICH "Items" at bounding box center [440, 255] width 204 height 21
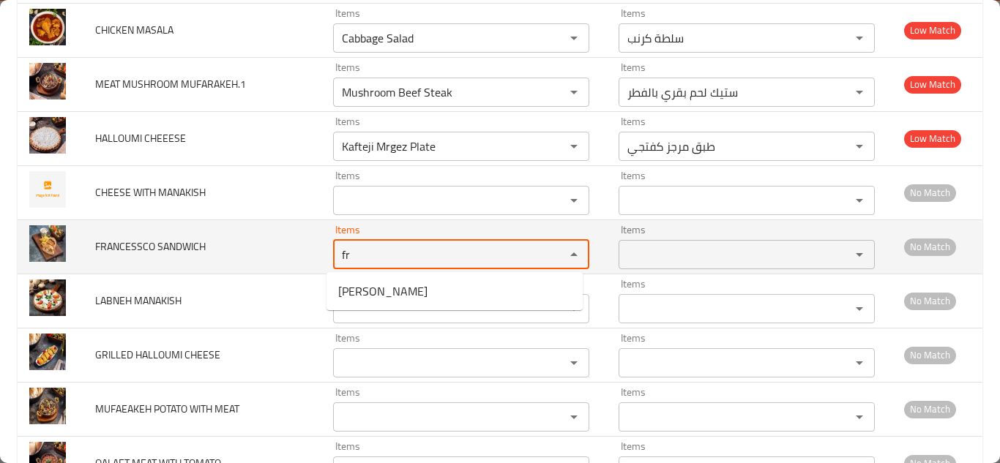
type SANDWICH "f"
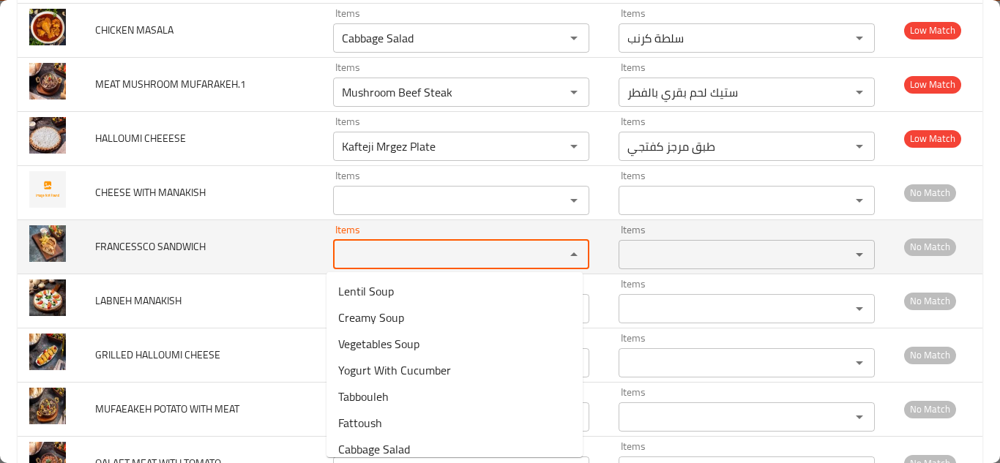
click at [132, 243] on span "FRANCESSCO SANDWICH" at bounding box center [150, 246] width 111 height 19
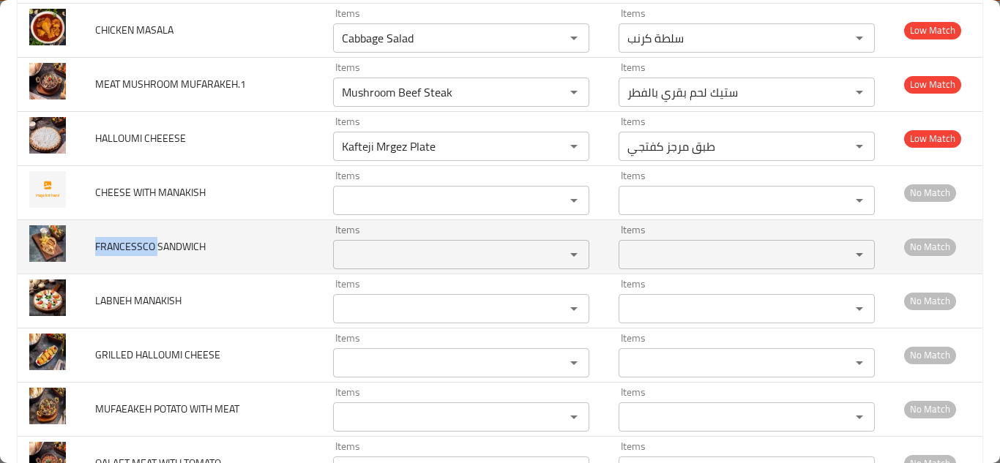
click at [132, 243] on span "FRANCESSCO SANDWICH" at bounding box center [150, 246] width 111 height 19
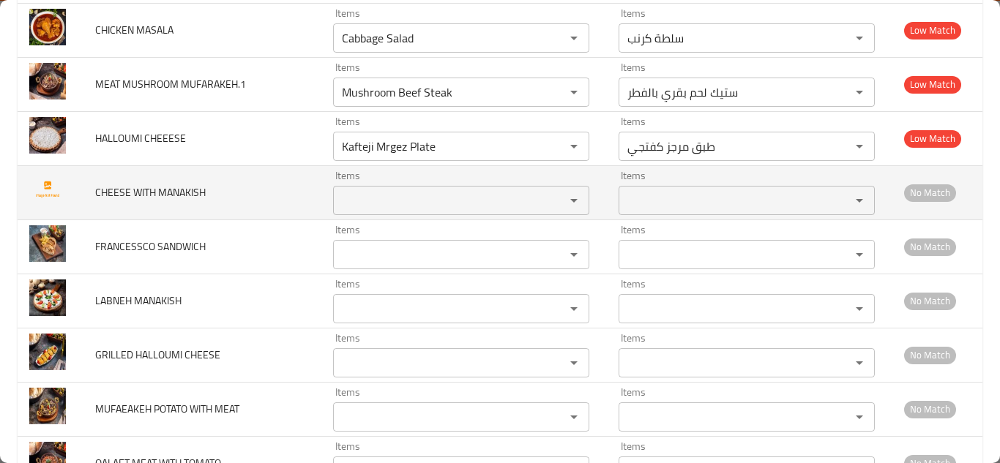
click at [127, 190] on span "CHEESE WITH MANAKISH" at bounding box center [150, 192] width 111 height 19
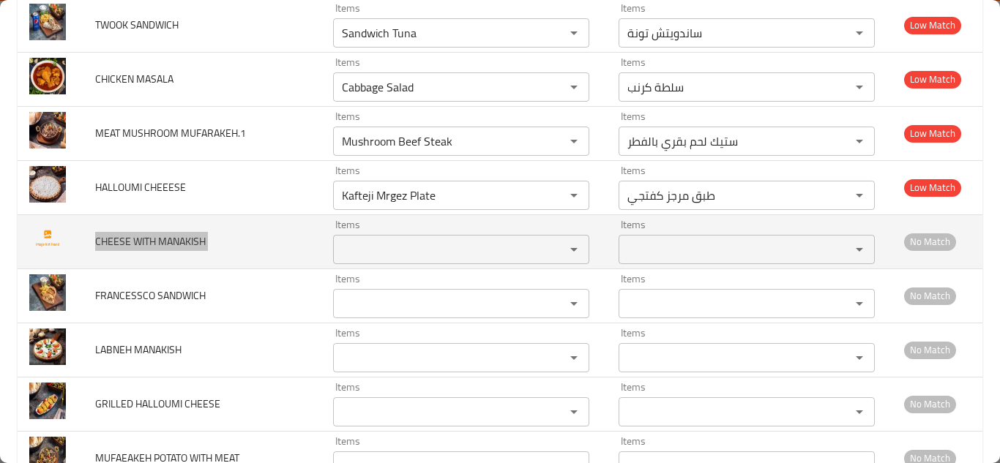
scroll to position [1464, 0]
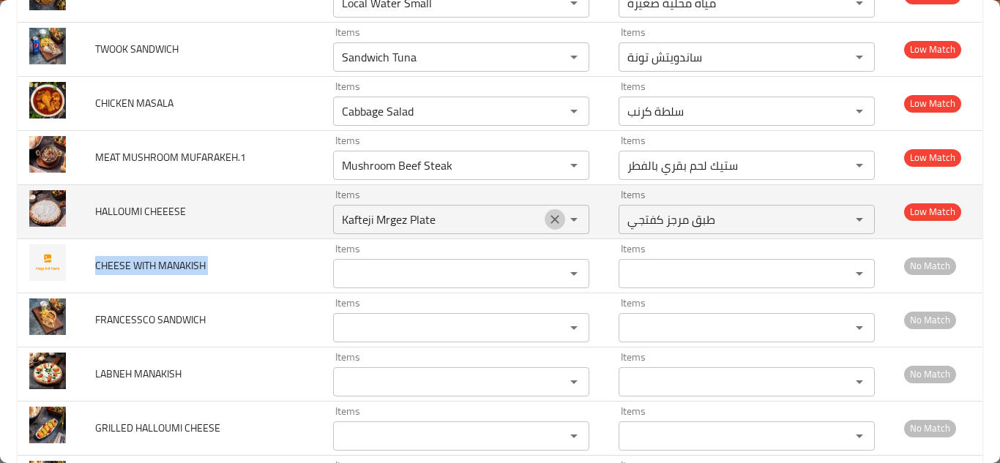
drag, startPoint x: 540, startPoint y: 217, endPoint x: 507, endPoint y: 217, distance: 32.9
click at [545, 217] on button "Clear" at bounding box center [555, 219] width 21 height 21
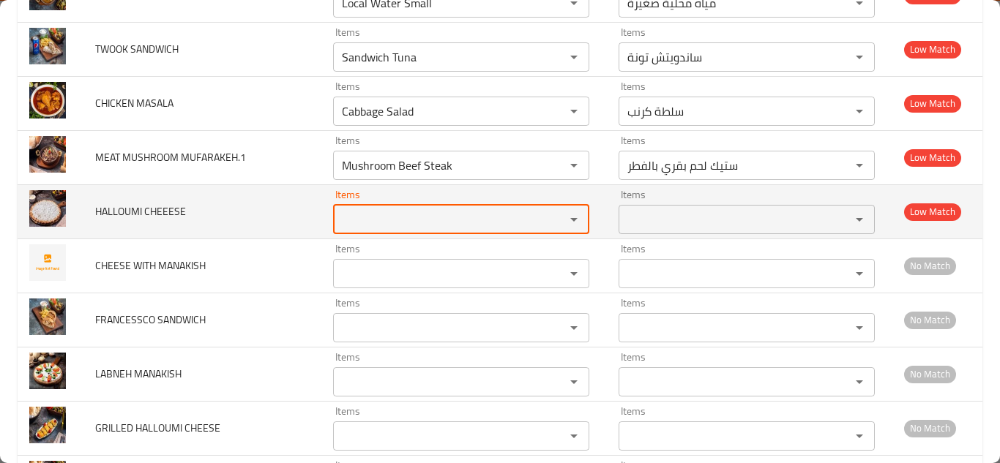
click at [398, 218] on CHEEESE "Items" at bounding box center [440, 219] width 204 height 21
type CHEEESE "h"
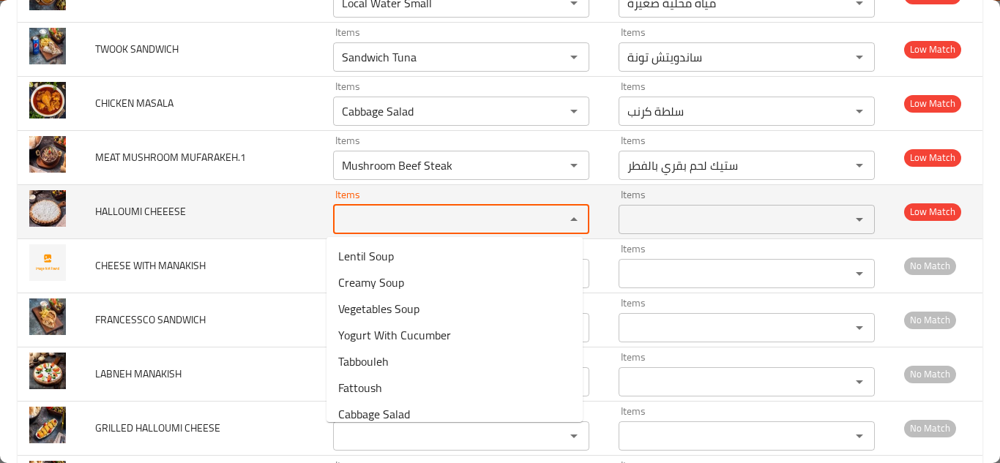
click at [131, 212] on span "HALLOUMI CHEEESE" at bounding box center [140, 211] width 91 height 19
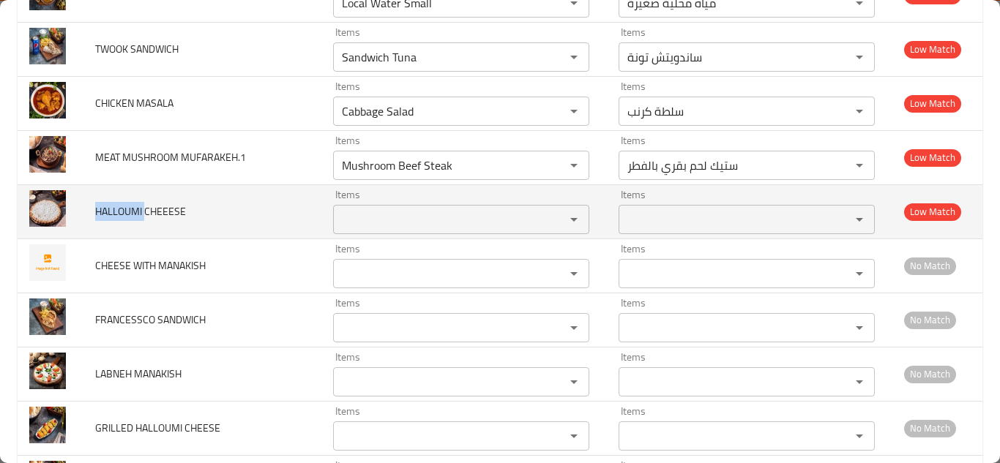
click at [131, 212] on span "HALLOUMI CHEEESE" at bounding box center [140, 211] width 91 height 19
click at [130, 212] on span "HALLOUMI CHEEESE" at bounding box center [140, 211] width 91 height 19
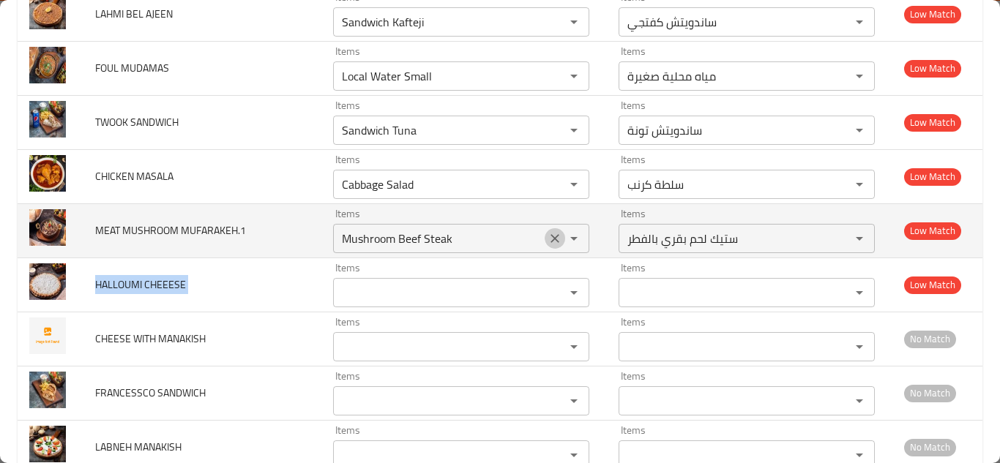
click at [545, 239] on button "Clear" at bounding box center [555, 238] width 21 height 21
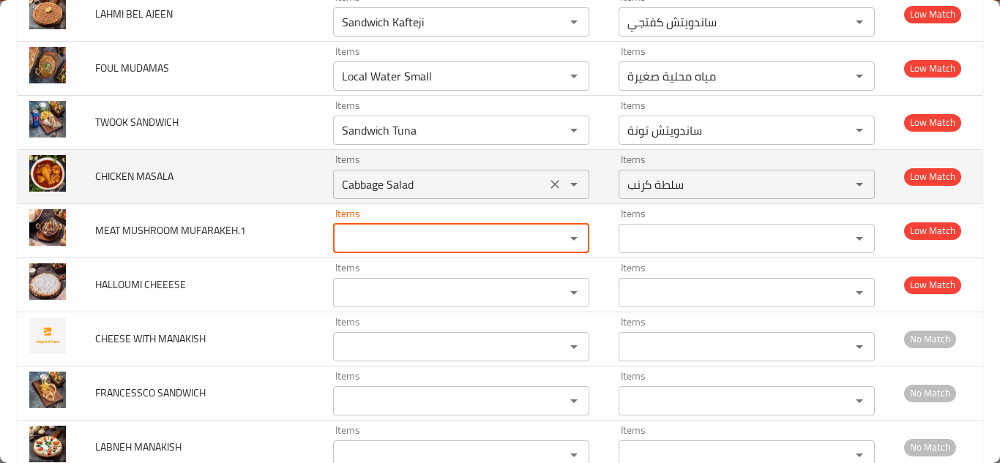
click at [390, 183] on MASALA "Cabbage Salad" at bounding box center [440, 184] width 204 height 21
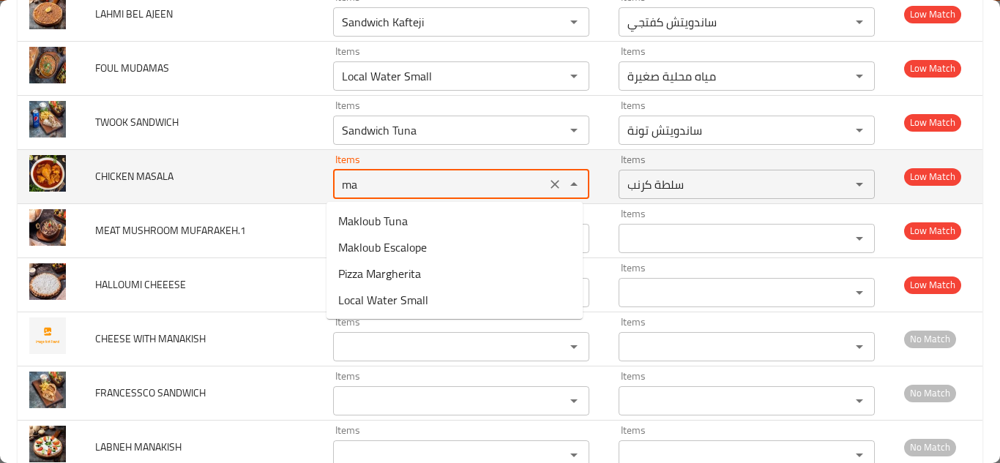
type MASALA "m"
click at [111, 176] on span "CHICKEN MASALA" at bounding box center [134, 176] width 78 height 19
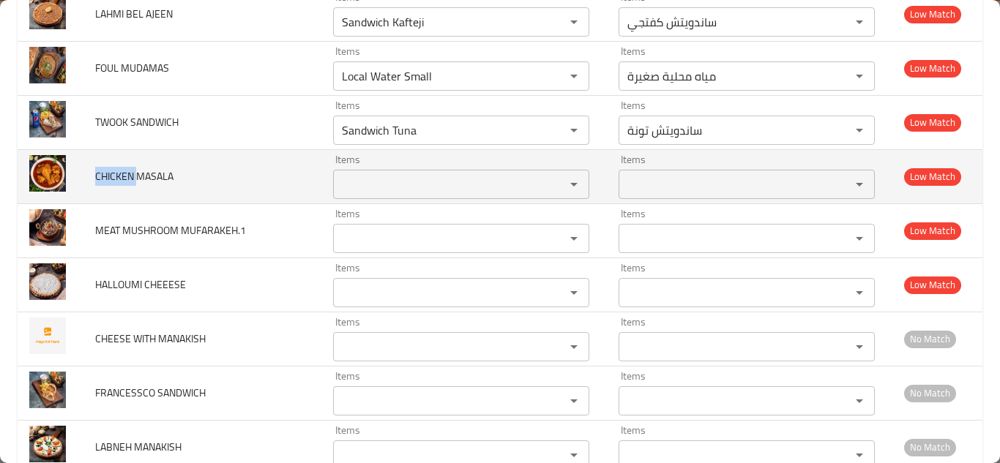
click at [111, 176] on span "CHICKEN MASALA" at bounding box center [134, 176] width 78 height 19
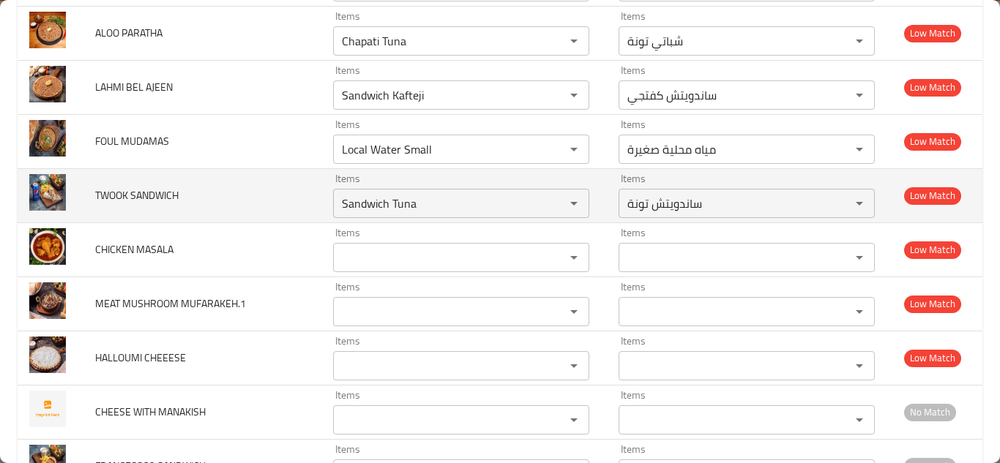
drag, startPoint x: 261, startPoint y: 197, endPoint x: 272, endPoint y: 201, distance: 10.9
click at [261, 197] on td "TWOOK SANDWICH" at bounding box center [202, 195] width 238 height 54
click at [385, 207] on SANDWICH "Sandwich Tuna" at bounding box center [440, 203] width 204 height 21
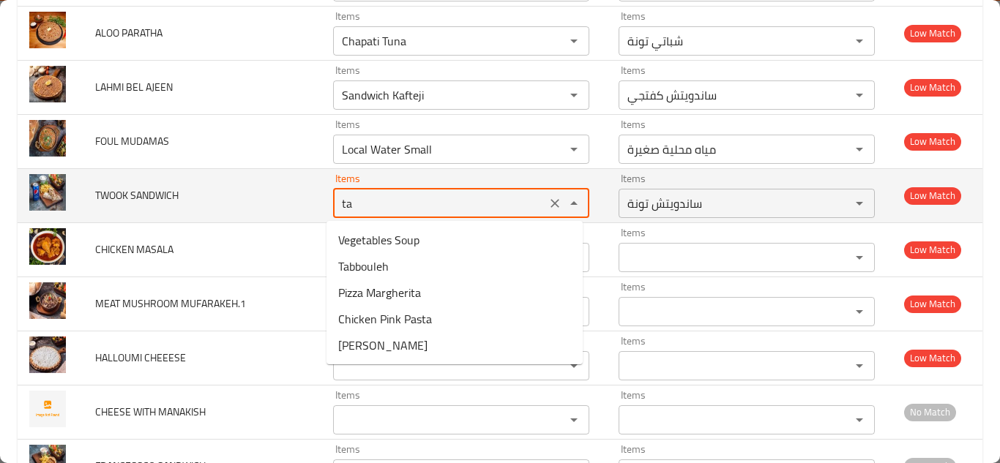
type SANDWICH "t"
click at [124, 195] on span "TWOOK SANDWICH" at bounding box center [136, 195] width 83 height 19
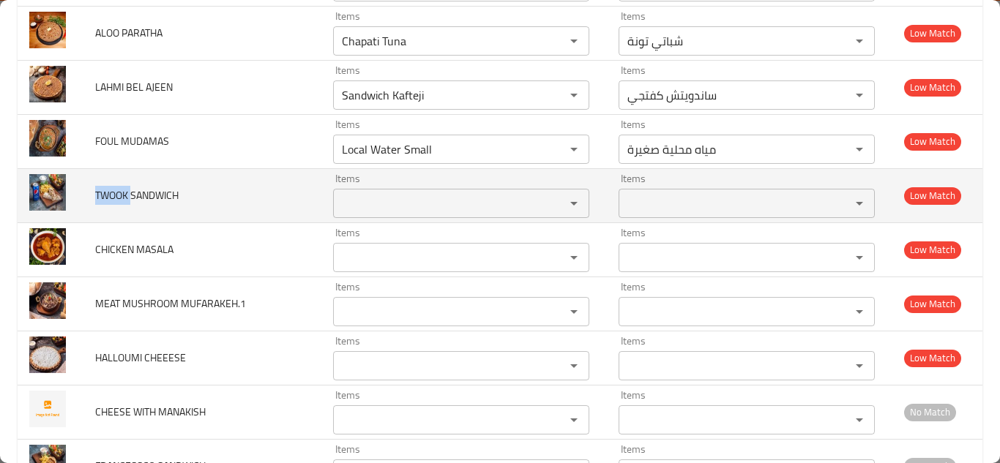
click at [124, 195] on span "TWOOK SANDWICH" at bounding box center [136, 195] width 83 height 19
click at [123, 195] on span "TWOOK SANDWICH" at bounding box center [136, 195] width 83 height 19
click at [138, 192] on span "TWOOK SANDWICH" at bounding box center [136, 195] width 83 height 19
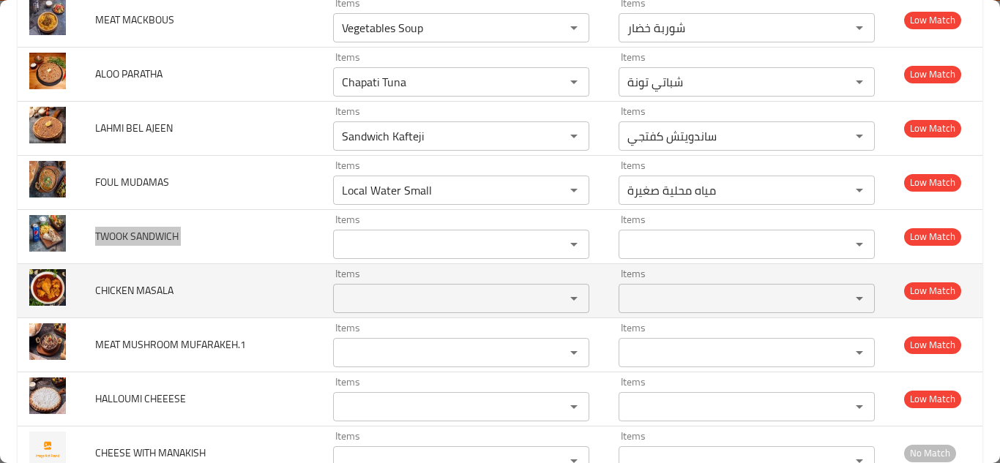
scroll to position [1245, 0]
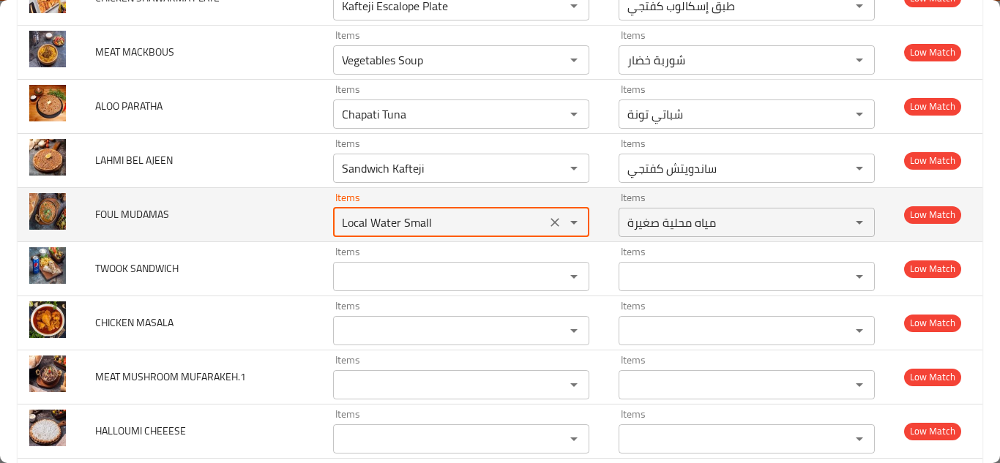
click at [370, 223] on MUDAMAS "Local Water Small" at bounding box center [440, 222] width 204 height 21
type MUDAMAS "b"
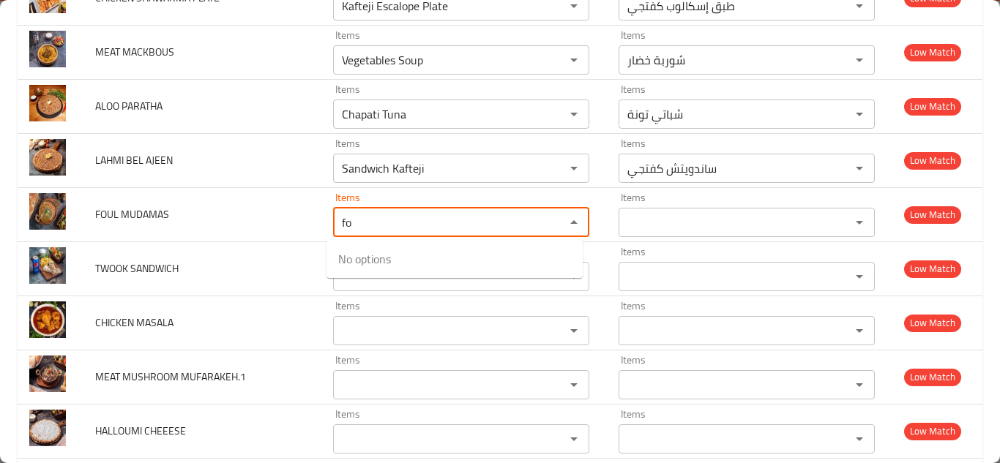
type MUDAMAS "f"
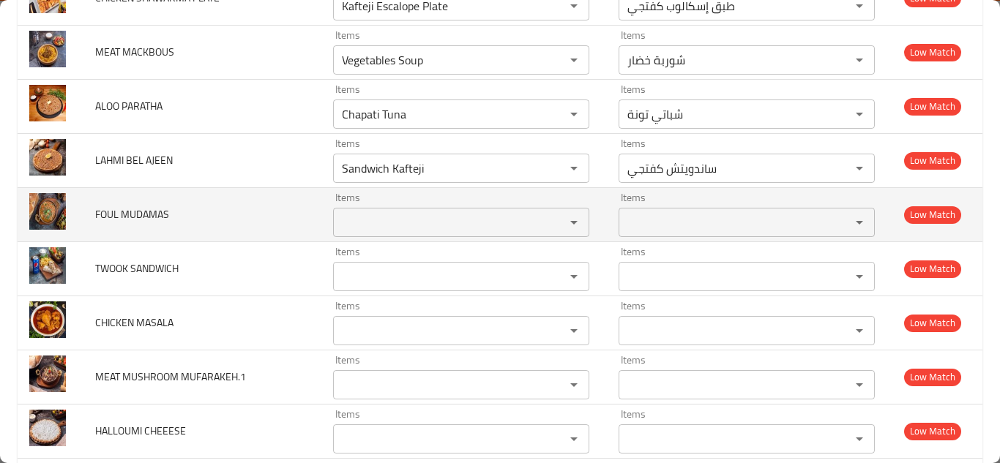
click at [136, 211] on span "FOUL MUDAMAS" at bounding box center [132, 214] width 74 height 19
click at [135, 211] on span "FOUL MUDAMAS" at bounding box center [132, 214] width 74 height 19
click at [134, 211] on span "FOUL MUDAMAS" at bounding box center [132, 214] width 74 height 19
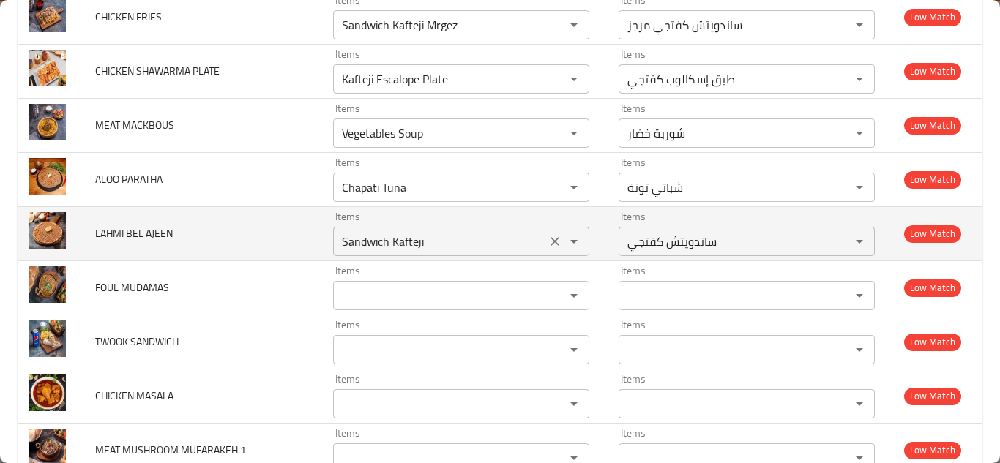
click at [388, 239] on AJEEN "Sandwich Kafteji" at bounding box center [440, 241] width 204 height 21
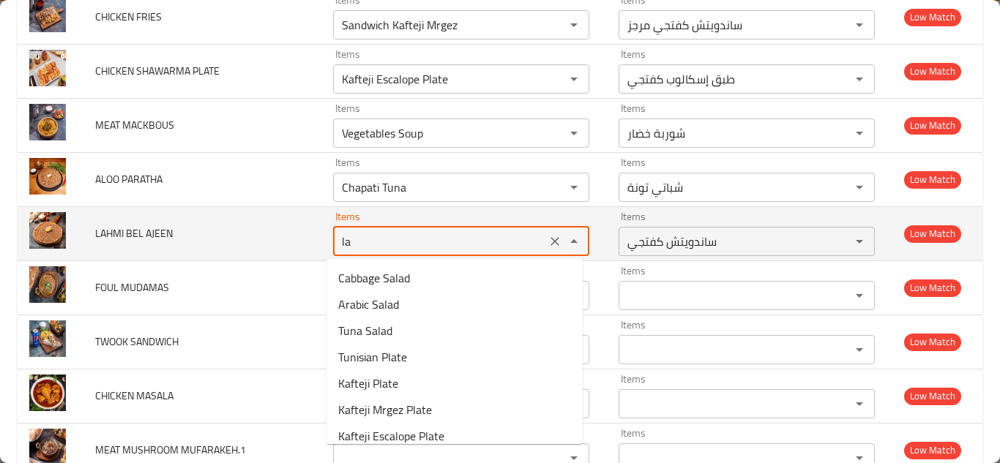
type AJEEN "l"
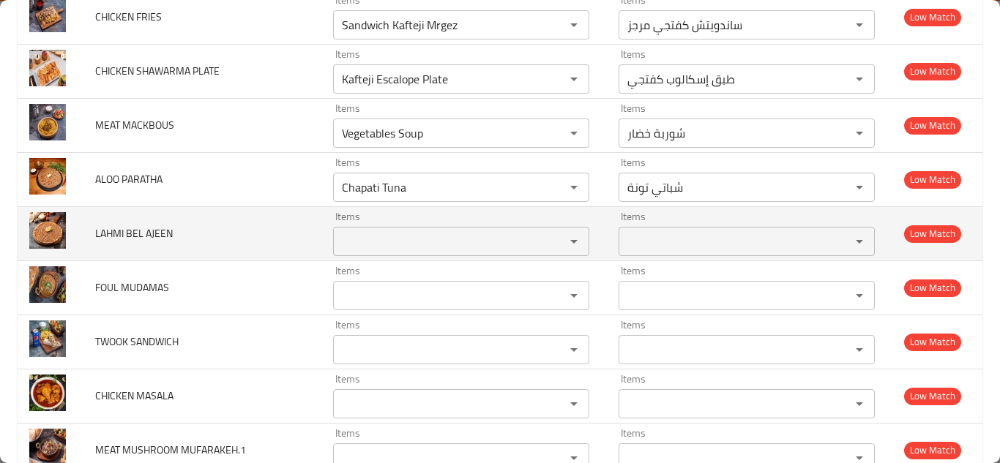
click at [122, 228] on span "LAHMI BEL AJEEN" at bounding box center [134, 233] width 78 height 19
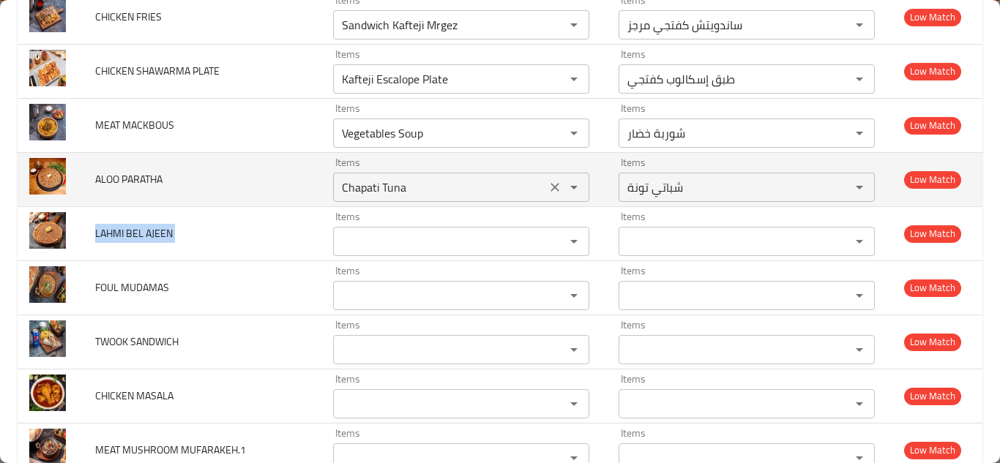
click at [431, 179] on PARATHA "Chapati Tuna" at bounding box center [440, 187] width 204 height 21
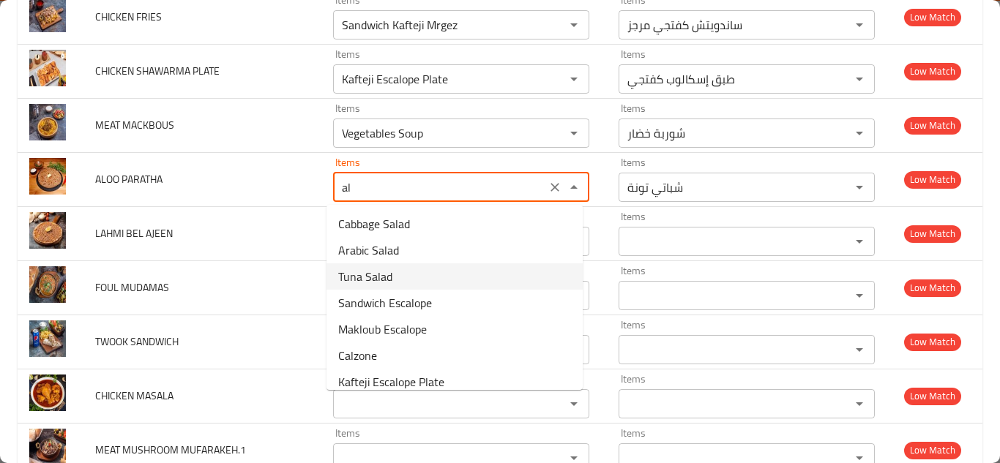
type PARATHA "a"
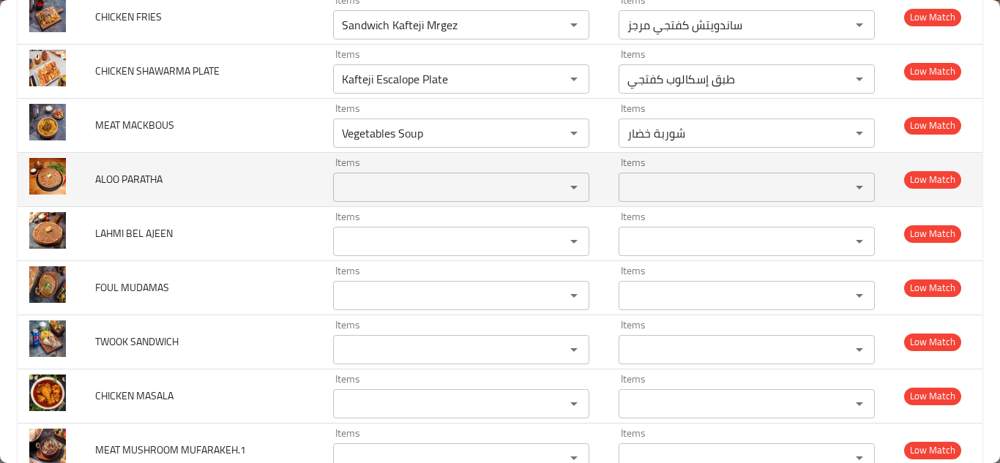
click at [121, 180] on span "ALOO PARATHA" at bounding box center [128, 179] width 67 height 19
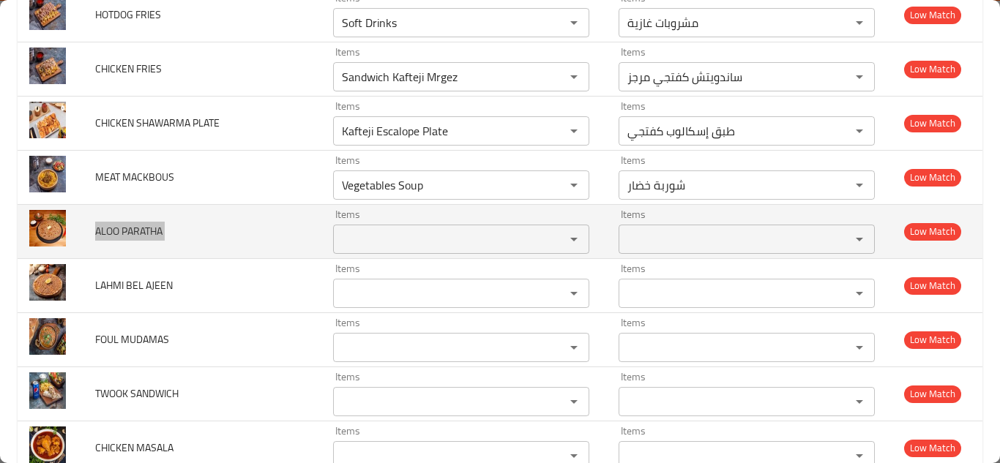
scroll to position [1098, 0]
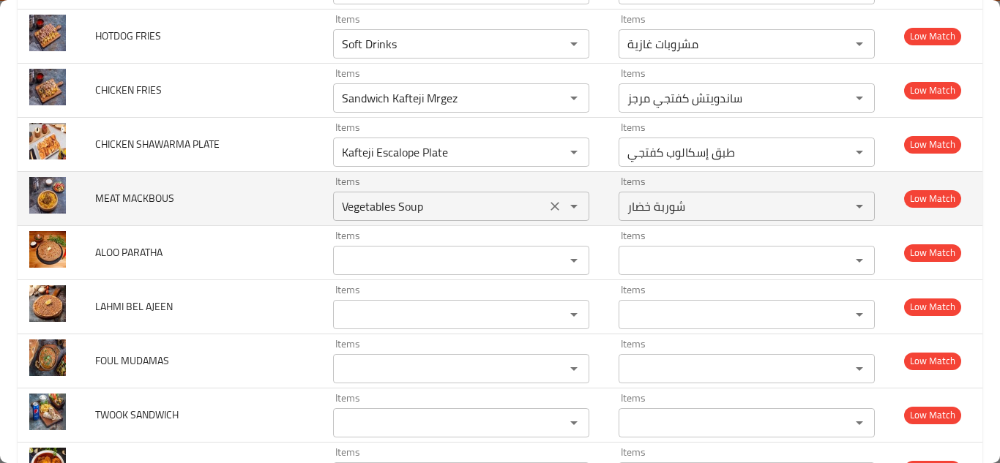
click at [396, 206] on MACKBOUS "Vegetables Soup" at bounding box center [440, 206] width 204 height 21
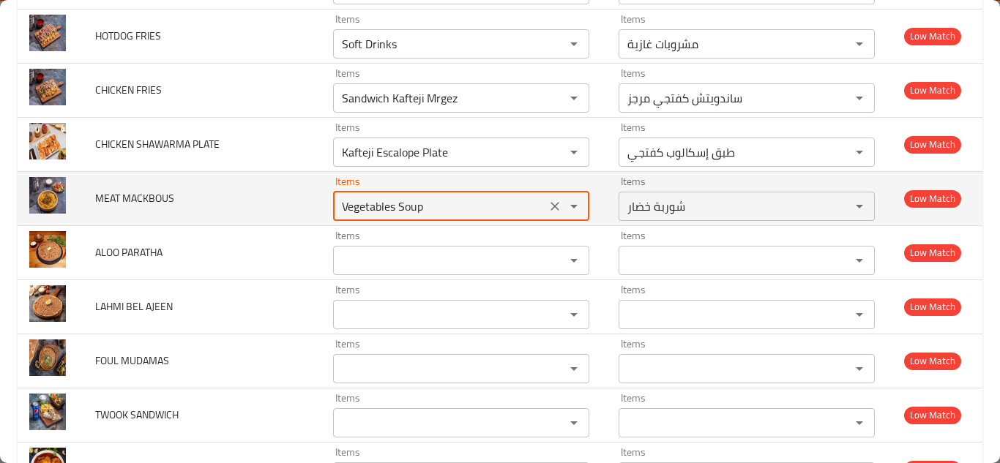
click at [396, 206] on MACKBOUS "Vegetables Soup" at bounding box center [440, 206] width 204 height 21
type MACKBOUS "m"
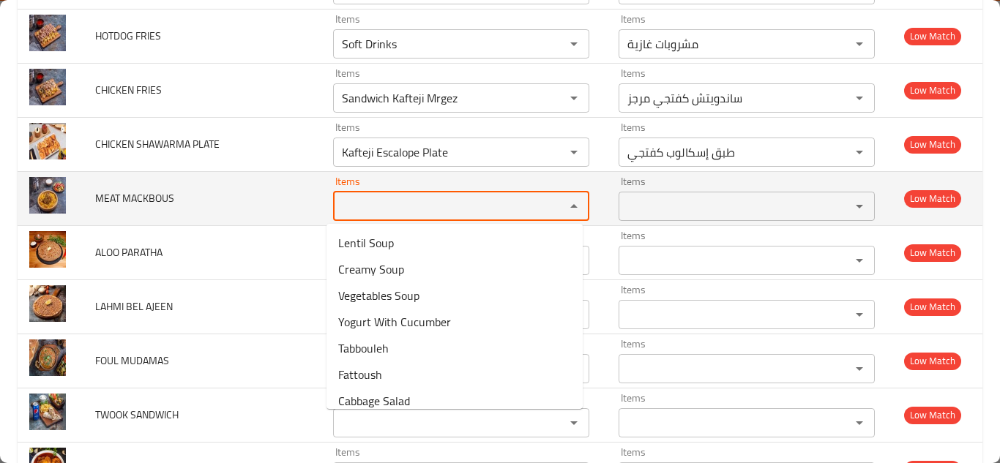
click at [151, 196] on span "MEAT MACKBOUS" at bounding box center [134, 198] width 79 height 19
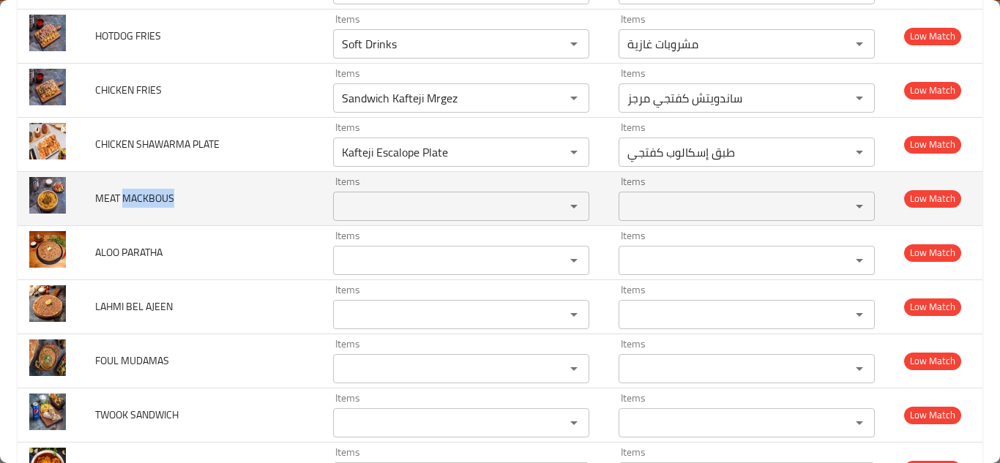
click at [150, 195] on span "MEAT MACKBOUS" at bounding box center [134, 198] width 79 height 19
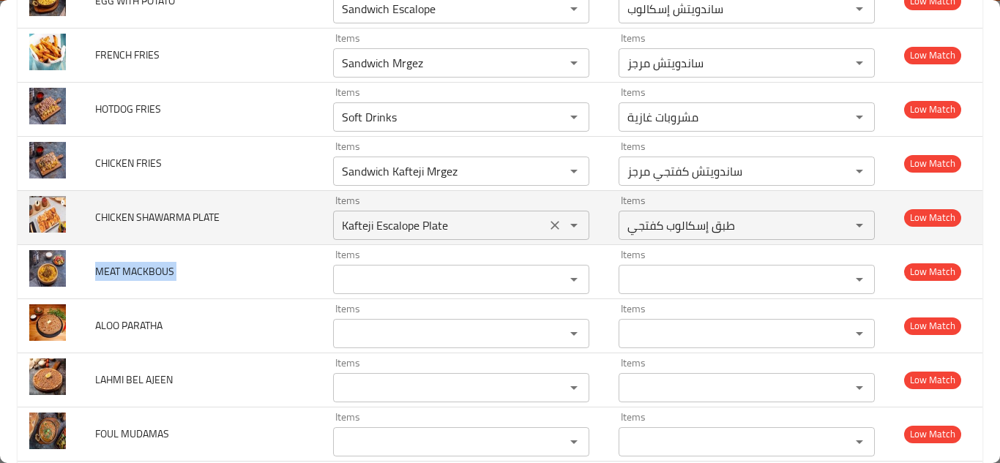
click at [429, 222] on PLATE "Kafteji Escalope Plate" at bounding box center [440, 225] width 204 height 21
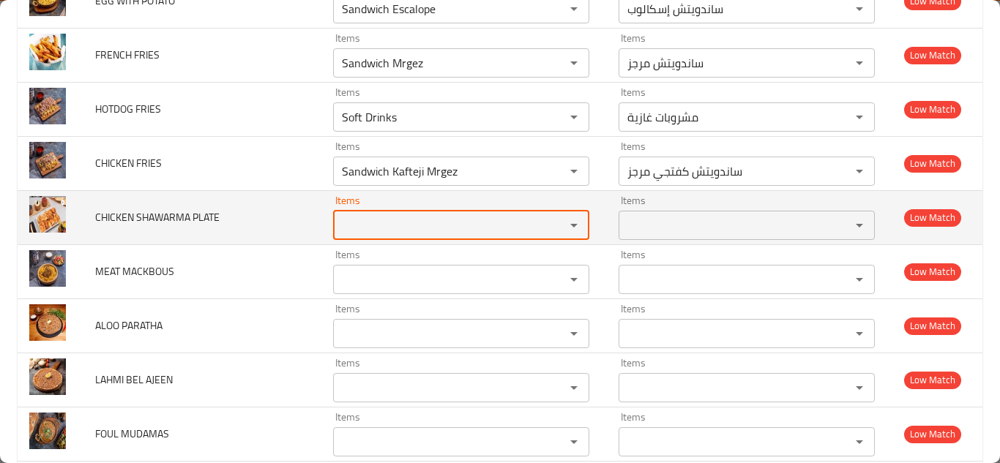
click at [201, 214] on span "CHICKEN SHAWARMA PLATE" at bounding box center [157, 217] width 124 height 19
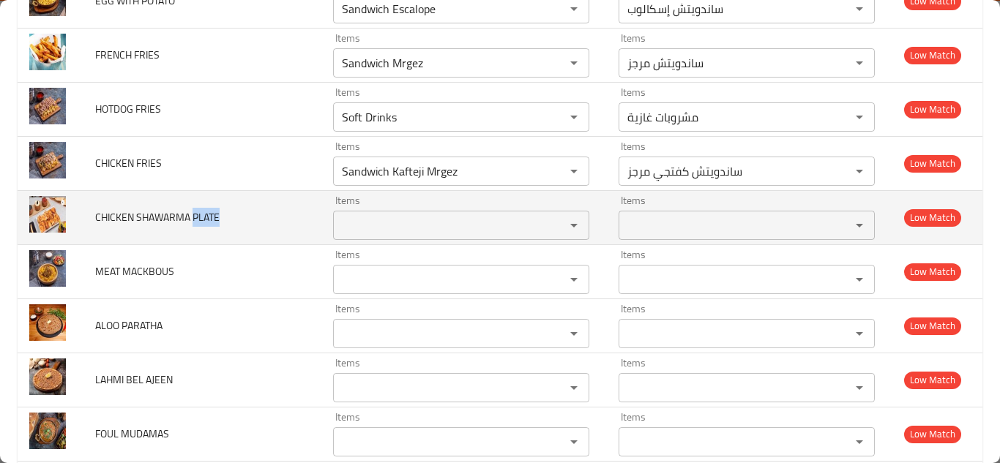
click at [201, 214] on span "CHICKEN SHAWARMA PLATE" at bounding box center [157, 217] width 124 height 19
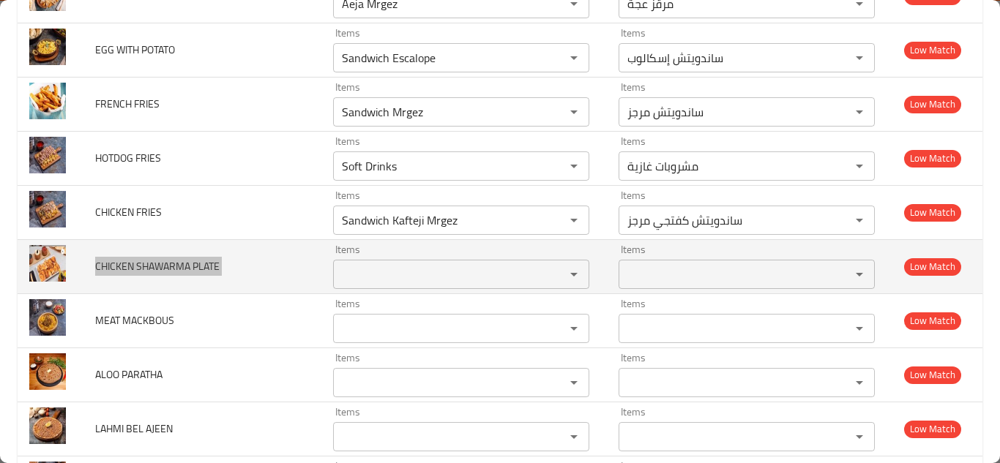
scroll to position [952, 0]
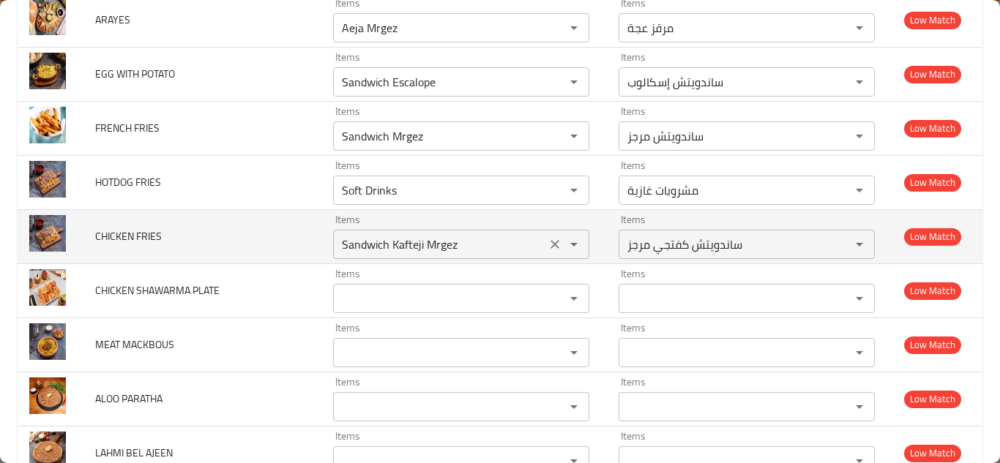
click at [450, 246] on FRIES "Sandwich Kafteji Mrgez" at bounding box center [440, 244] width 204 height 21
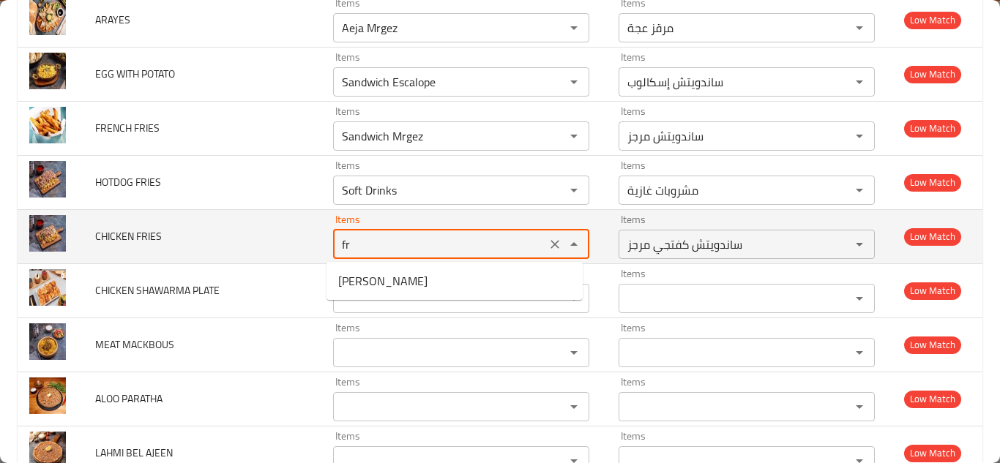
type FRIES "f"
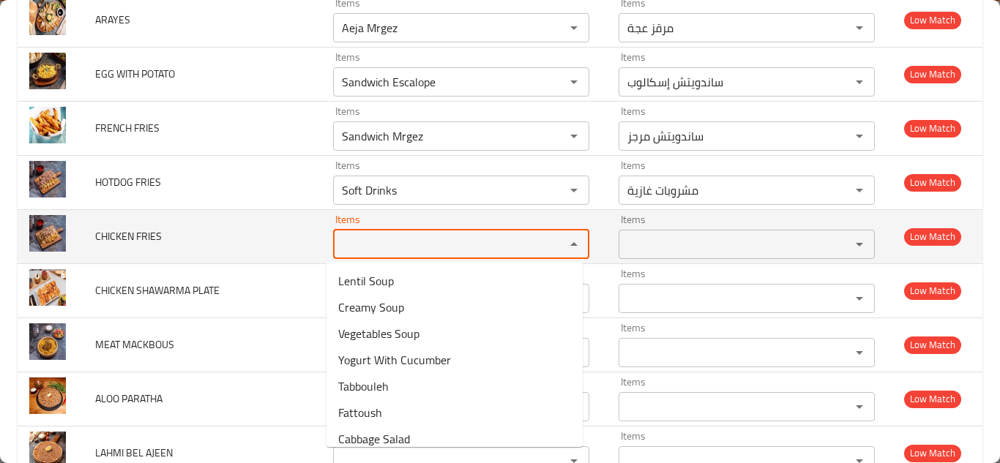
click at [133, 232] on span "CHICKEN FRIES" at bounding box center [128, 236] width 67 height 19
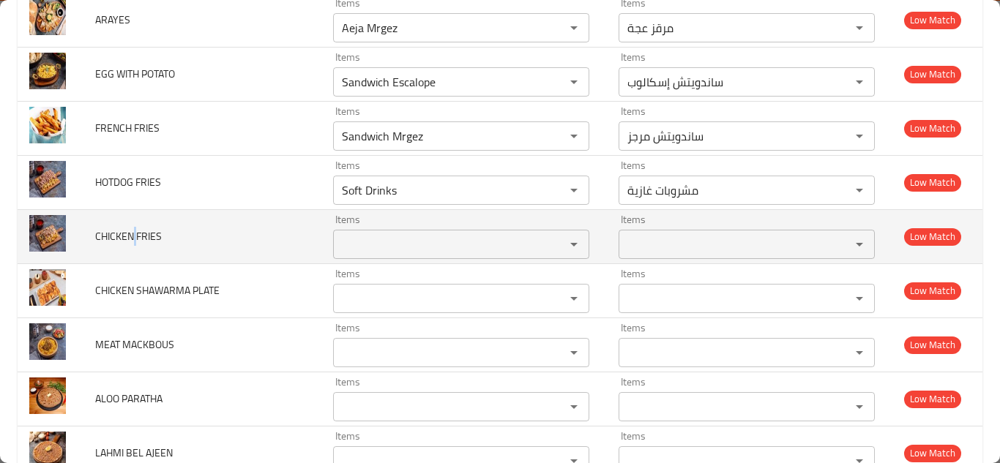
click at [133, 232] on span "CHICKEN FRIES" at bounding box center [128, 236] width 67 height 19
click at [133, 231] on span "CHICKEN FRIES" at bounding box center [128, 236] width 67 height 19
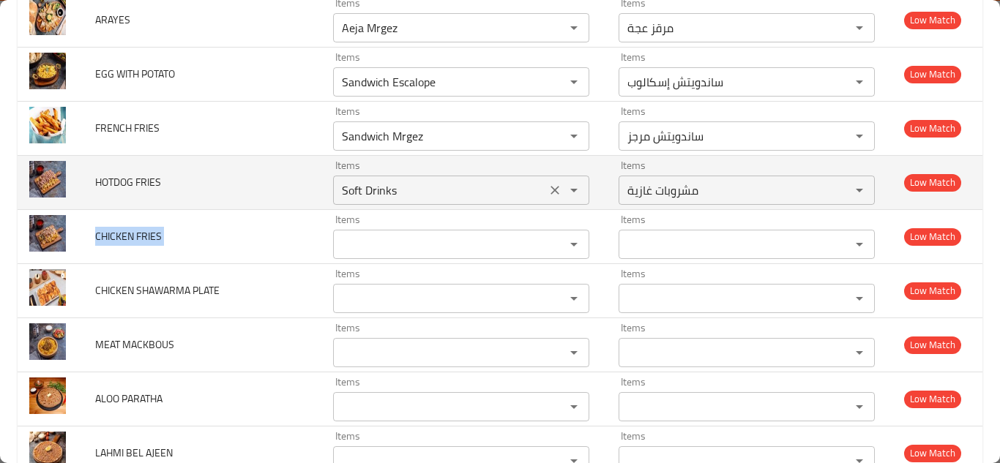
drag, startPoint x: 547, startPoint y: 194, endPoint x: 412, endPoint y: 187, distance: 134.9
click at [548, 194] on icon "Clear" at bounding box center [555, 190] width 15 height 15
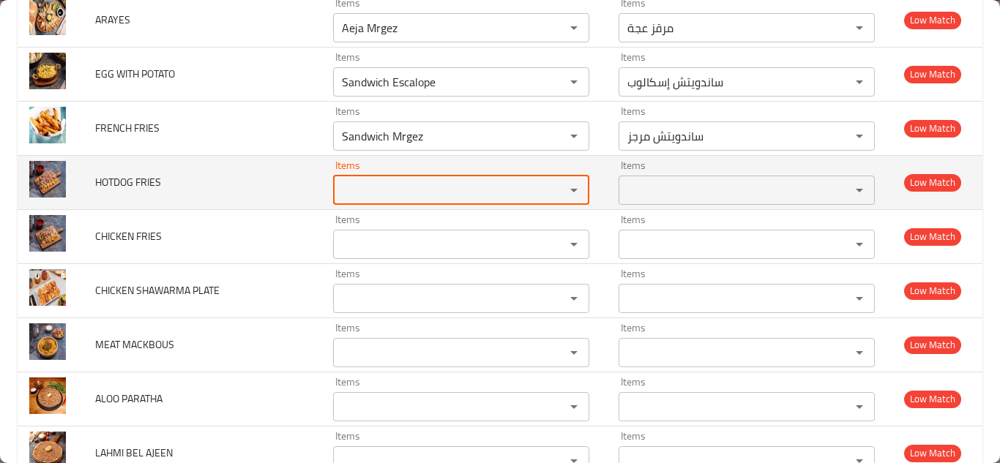
click at [149, 178] on span "HOTDOG FRIES" at bounding box center [128, 182] width 66 height 19
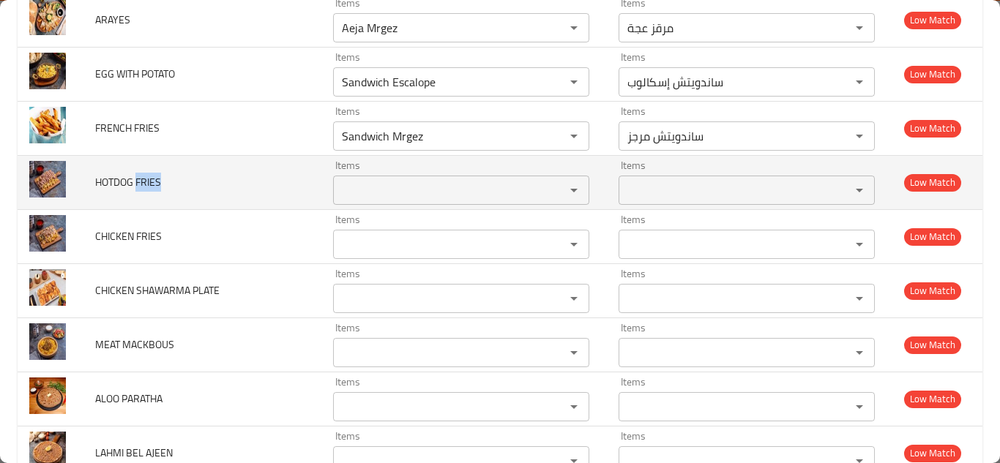
click at [149, 178] on span "HOTDOG FRIES" at bounding box center [128, 182] width 66 height 19
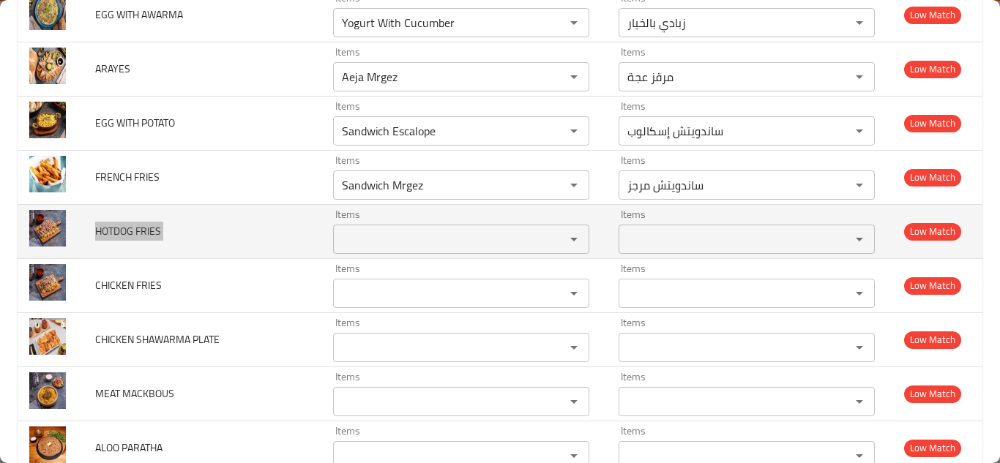
scroll to position [879, 0]
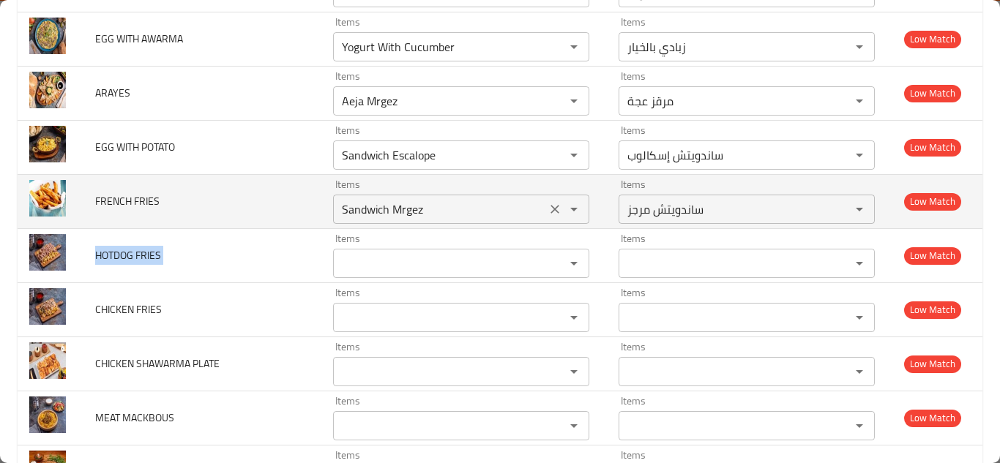
drag, startPoint x: 549, startPoint y: 209, endPoint x: 357, endPoint y: 184, distance: 193.4
click at [551, 209] on icon "Clear" at bounding box center [555, 209] width 9 height 9
click at [140, 204] on span "FRENCH FRIES" at bounding box center [127, 201] width 64 height 19
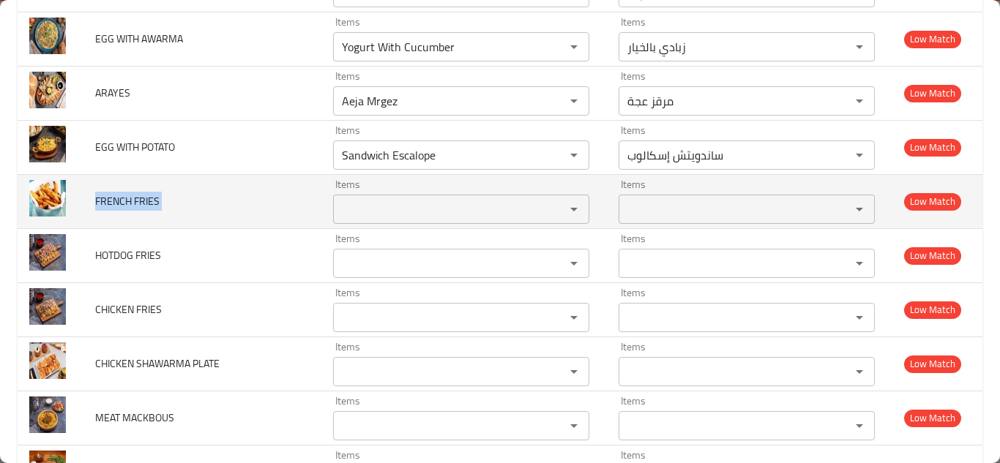
click at [140, 203] on span "FRENCH FRIES" at bounding box center [127, 201] width 64 height 19
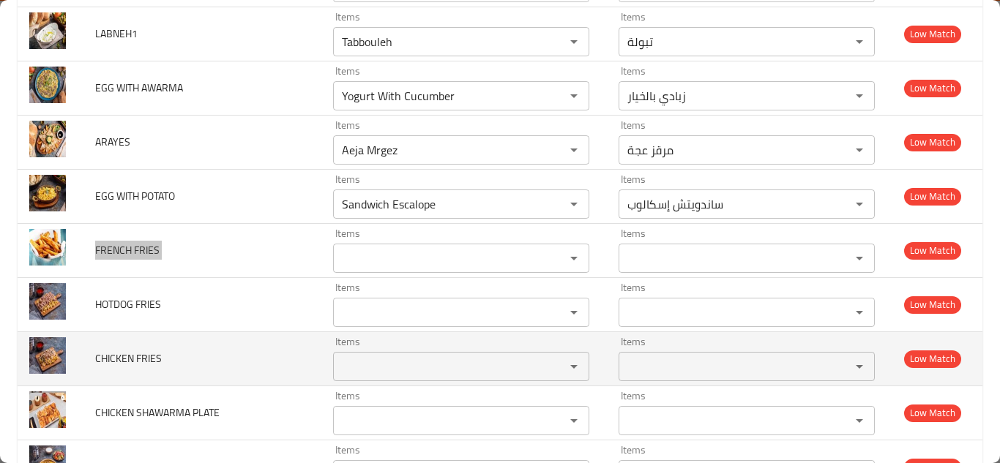
scroll to position [732, 0]
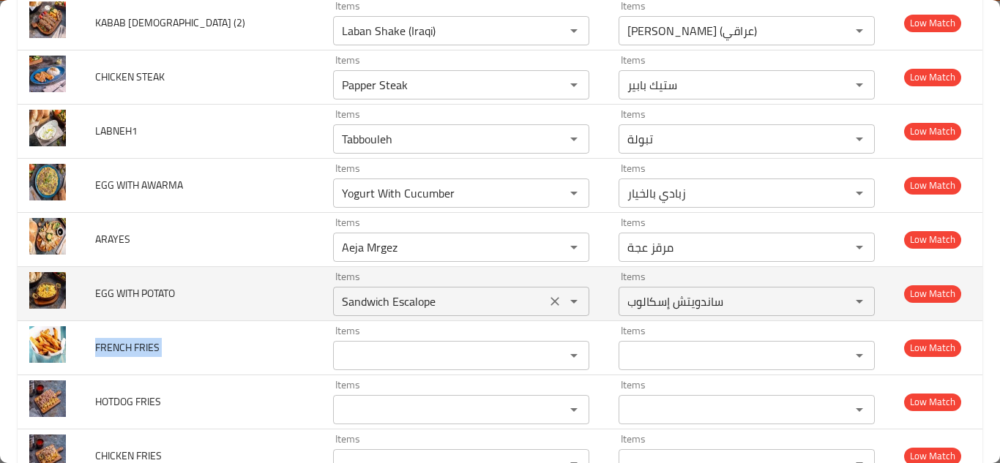
drag, startPoint x: 549, startPoint y: 299, endPoint x: 345, endPoint y: 305, distance: 204.4
click at [549, 299] on icon "Clear" at bounding box center [555, 301] width 15 height 15
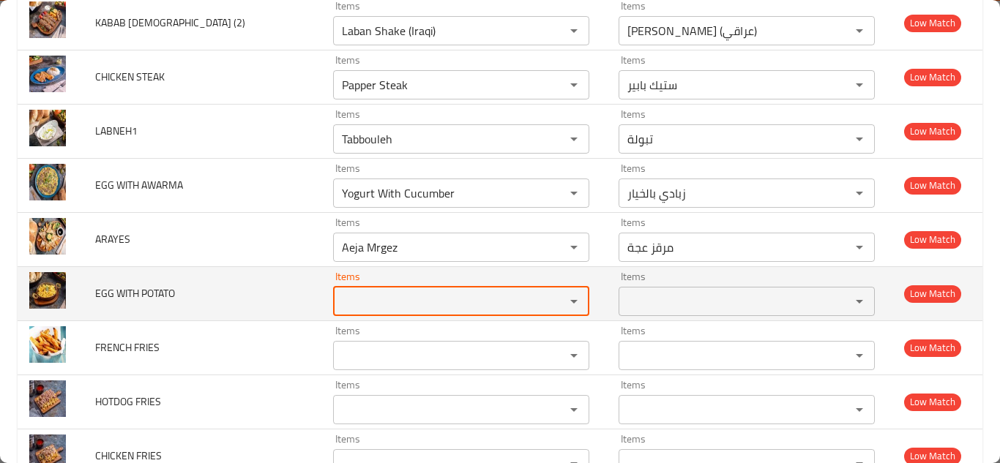
click at [170, 291] on span "EGG WITH POTATO" at bounding box center [135, 293] width 80 height 19
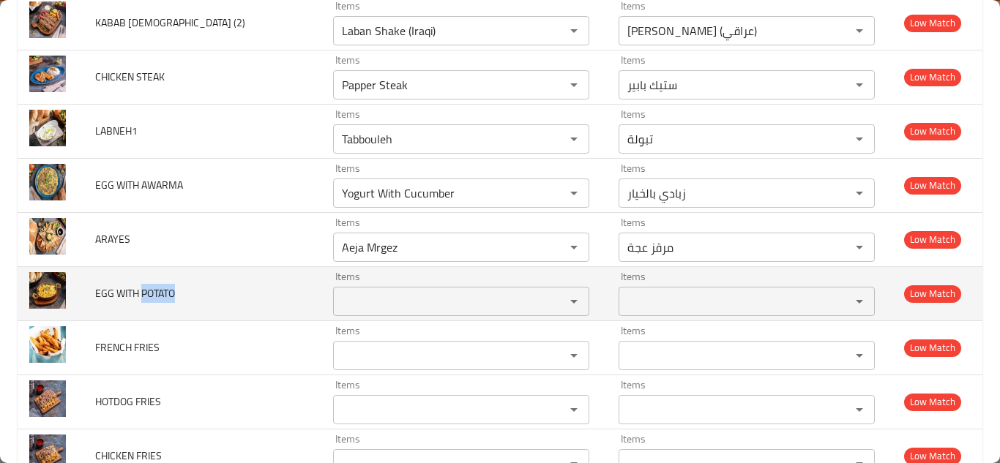
click at [170, 291] on span "EGG WITH POTATO" at bounding box center [135, 293] width 80 height 19
click at [169, 291] on span "EGG WITH POTATO" at bounding box center [135, 293] width 80 height 19
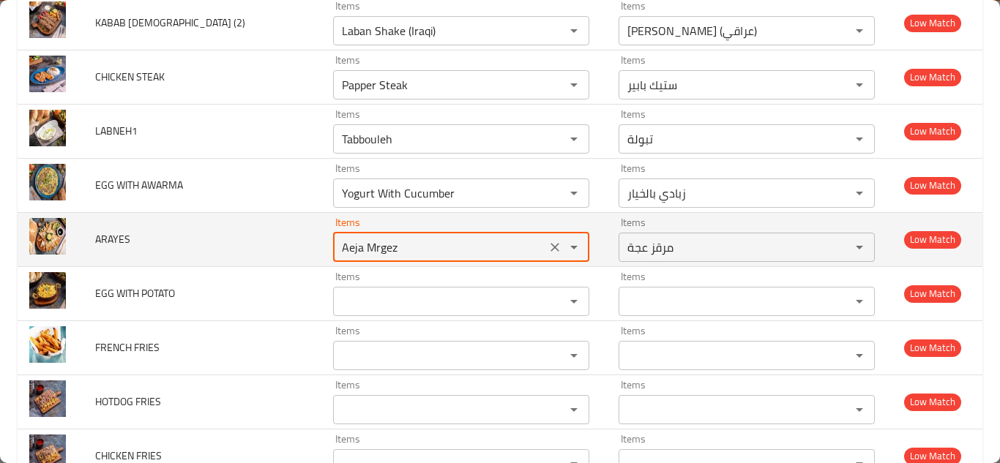
click at [374, 249] on input "Aeja Mrgez" at bounding box center [440, 247] width 204 height 21
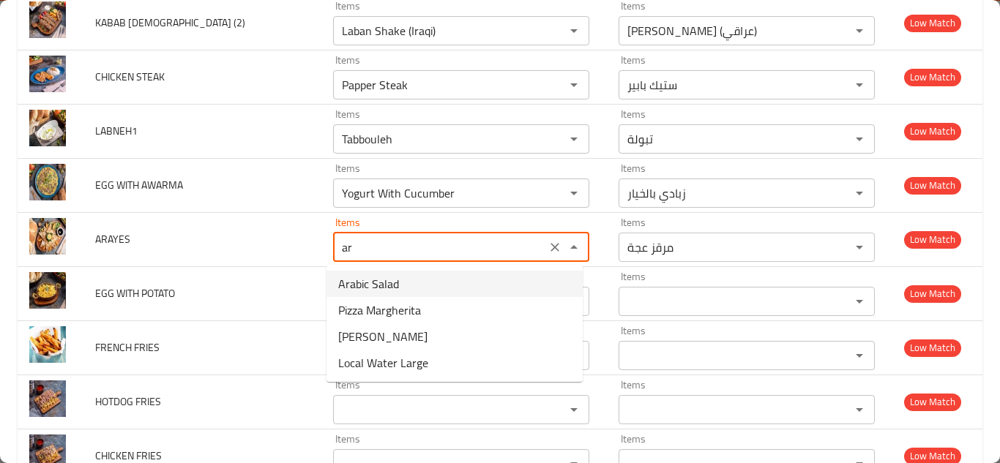
type input "a"
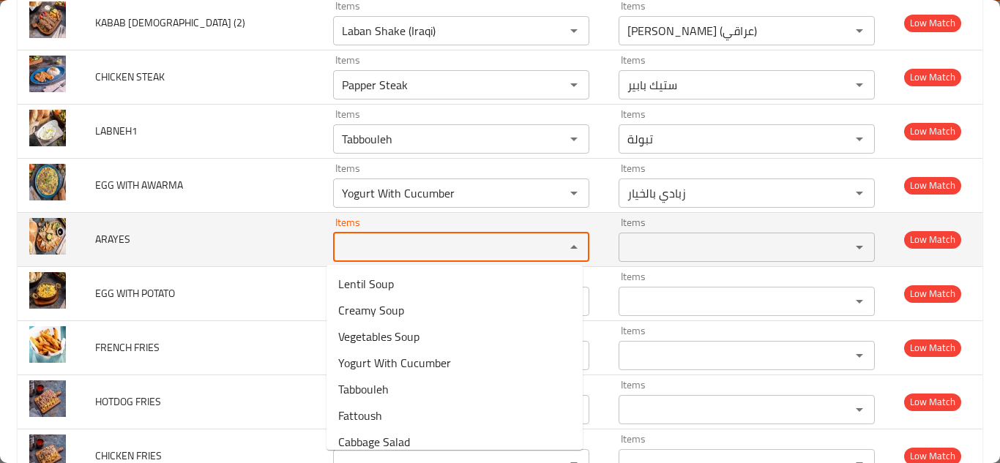
click at [109, 236] on span "ARAYES" at bounding box center [112, 239] width 35 height 19
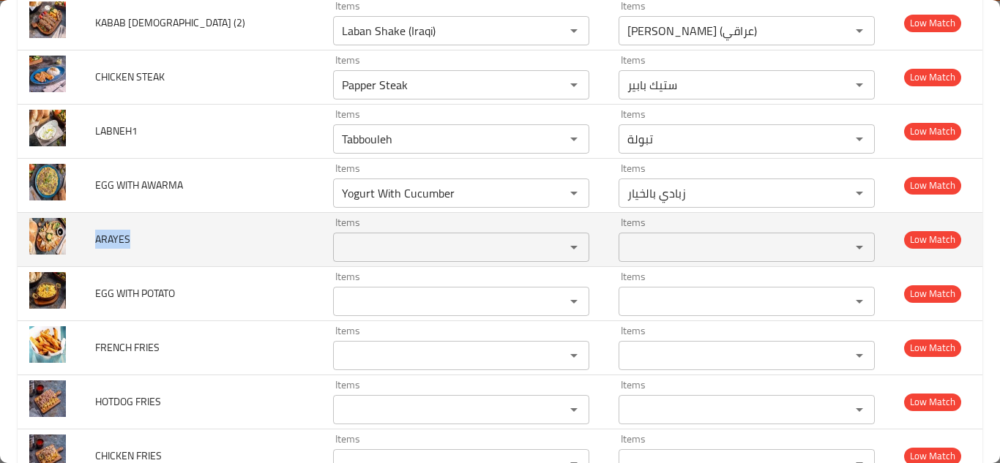
click at [109, 236] on span "ARAYES" at bounding box center [112, 239] width 35 height 19
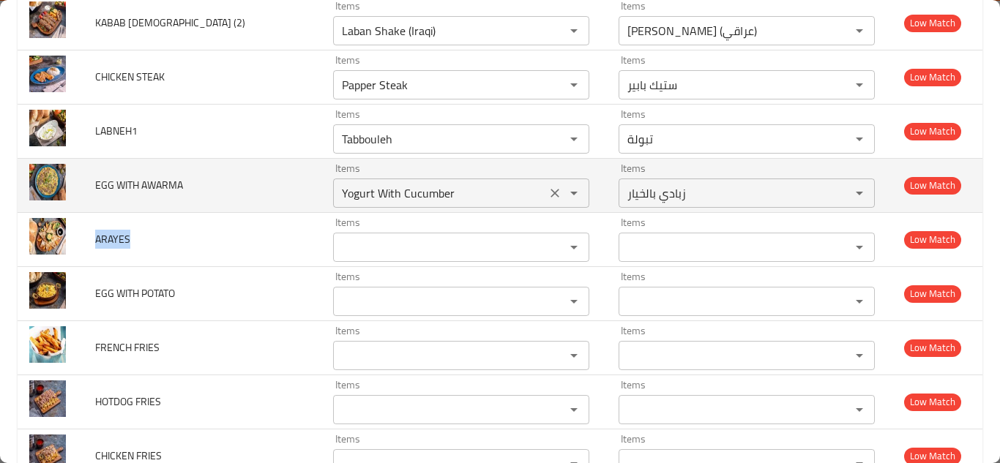
drag, startPoint x: 548, startPoint y: 193, endPoint x: 404, endPoint y: 193, distance: 143.5
click at [548, 192] on icon "Clear" at bounding box center [555, 193] width 15 height 15
click at [150, 184] on span "EGG WITH AWARMA" at bounding box center [139, 185] width 88 height 19
click at [149, 184] on span "EGG WITH AWARMA" at bounding box center [139, 185] width 88 height 19
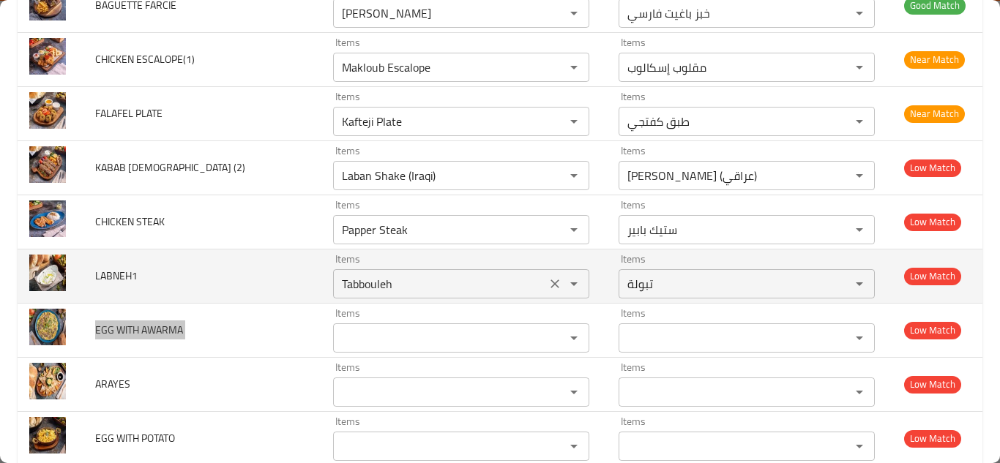
scroll to position [586, 0]
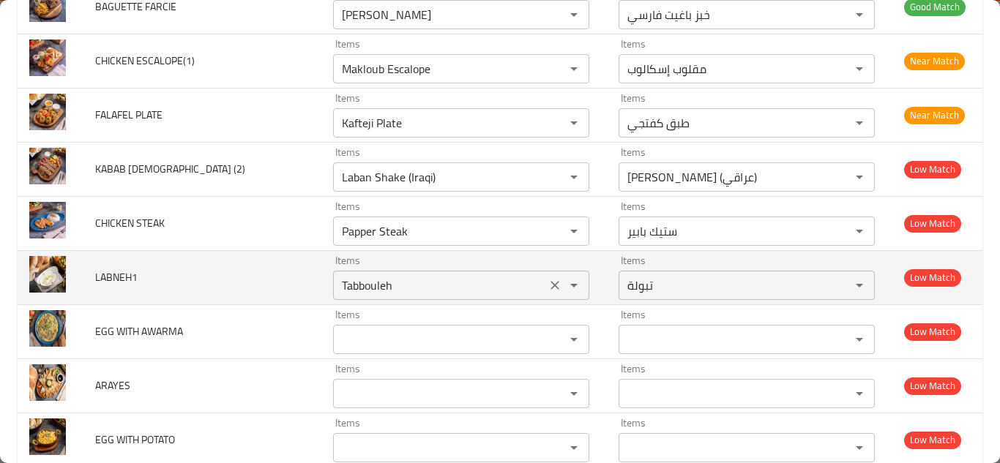
click at [387, 277] on input "Tabbouleh" at bounding box center [440, 285] width 204 height 21
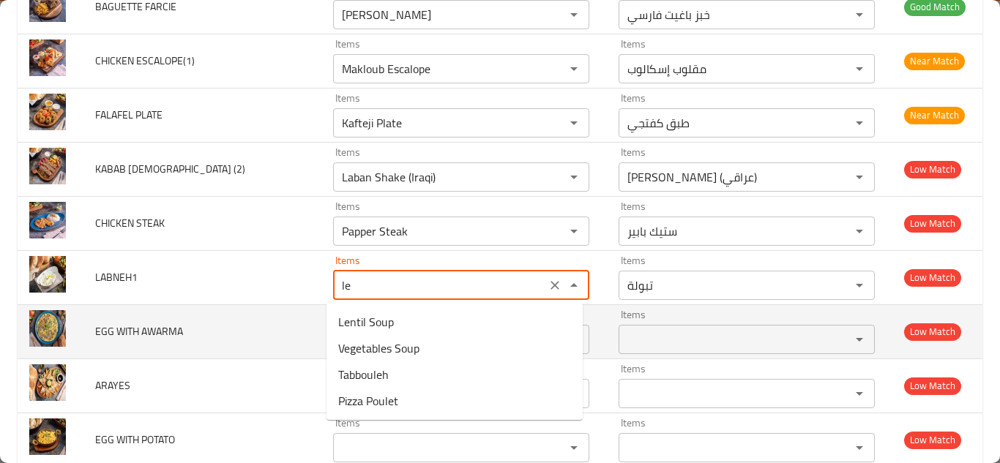
type input "l"
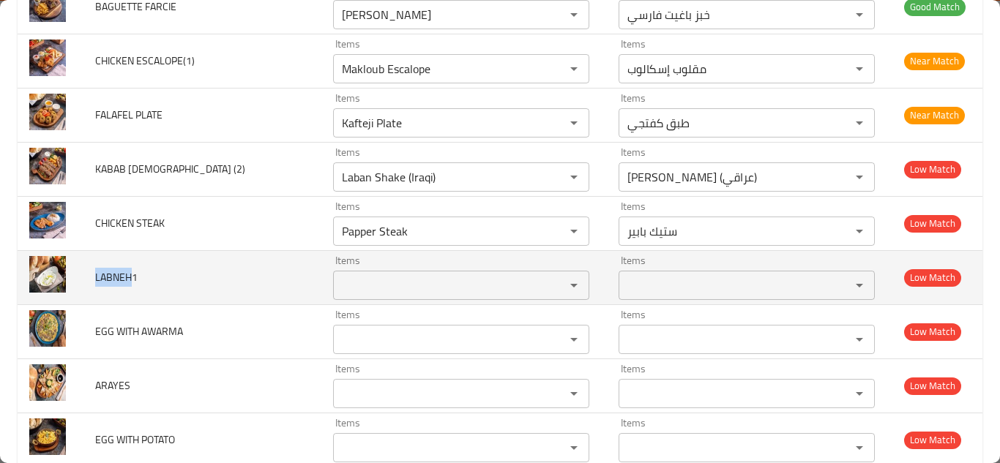
drag, startPoint x: 132, startPoint y: 275, endPoint x: 86, endPoint y: 275, distance: 45.4
click at [86, 275] on td "LABNEH1" at bounding box center [202, 277] width 238 height 54
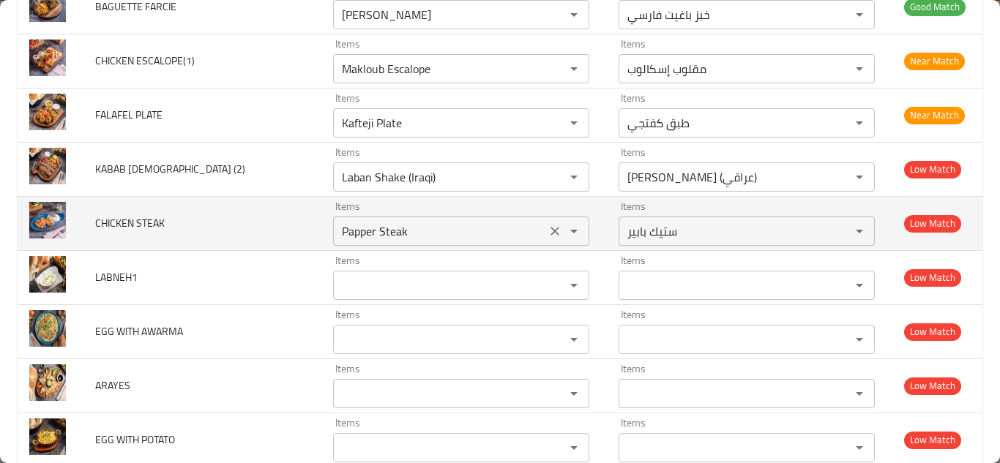
click at [402, 228] on STEAK "Papper Steak" at bounding box center [440, 231] width 204 height 21
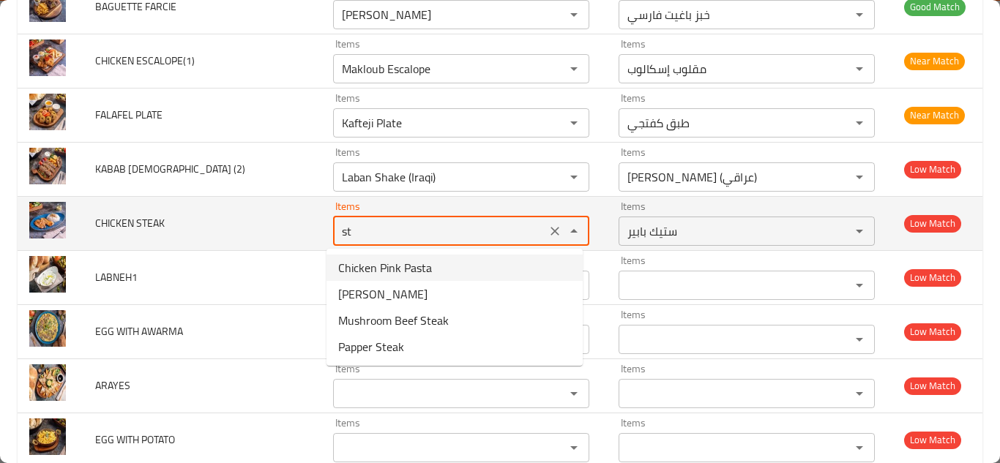
type STEAK "s"
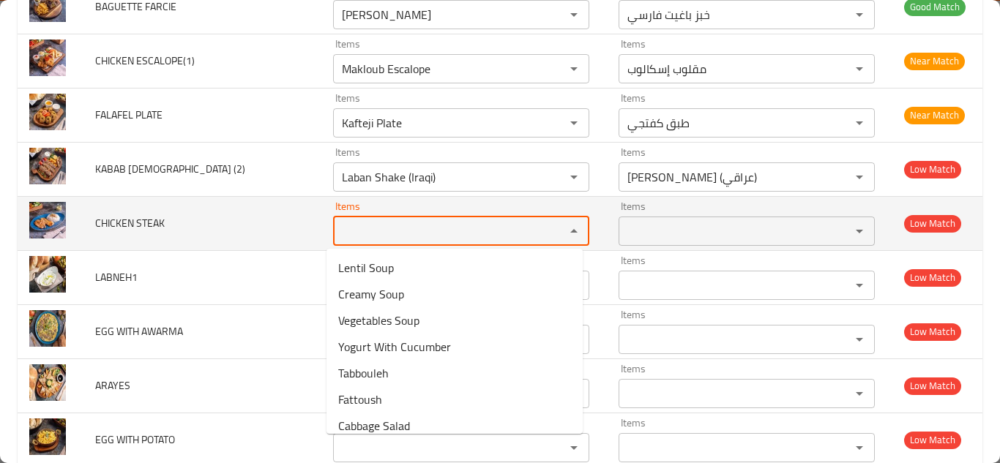
click at [128, 219] on span "CHICKEN STEAK" at bounding box center [130, 223] width 70 height 19
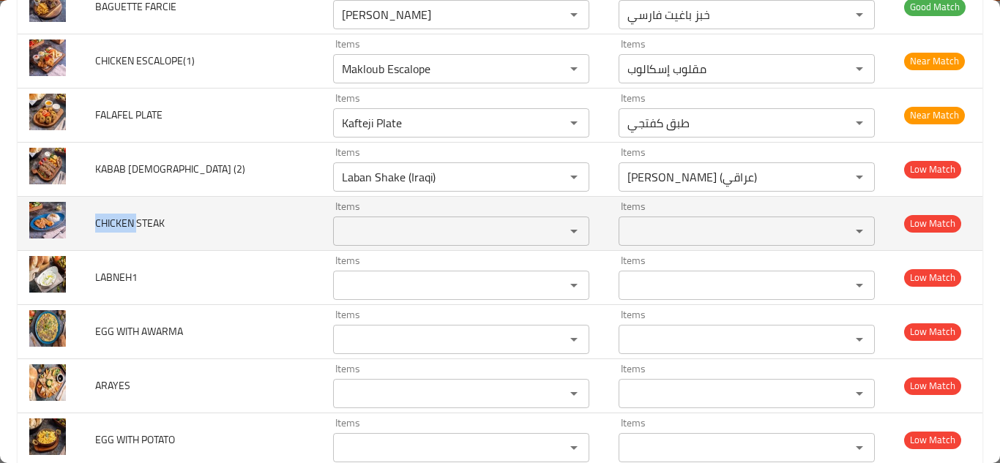
click at [128, 219] on span "CHICKEN STEAK" at bounding box center [130, 223] width 70 height 19
click at [128, 218] on span "CHICKEN STEAK" at bounding box center [130, 223] width 70 height 19
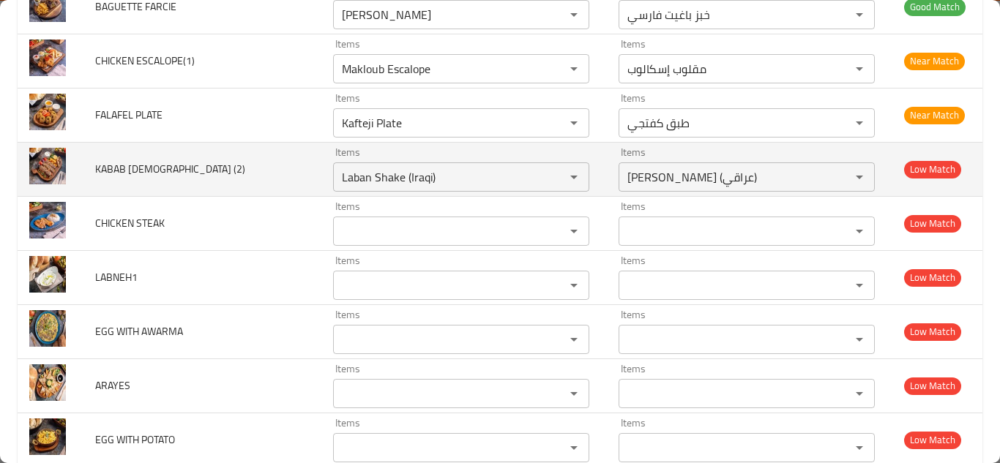
click at [292, 171] on td "KABAB HALABI (2)" at bounding box center [202, 169] width 238 height 54
click at [398, 172] on \(2\) "Laban Shake (Iraqi)" at bounding box center [440, 177] width 204 height 21
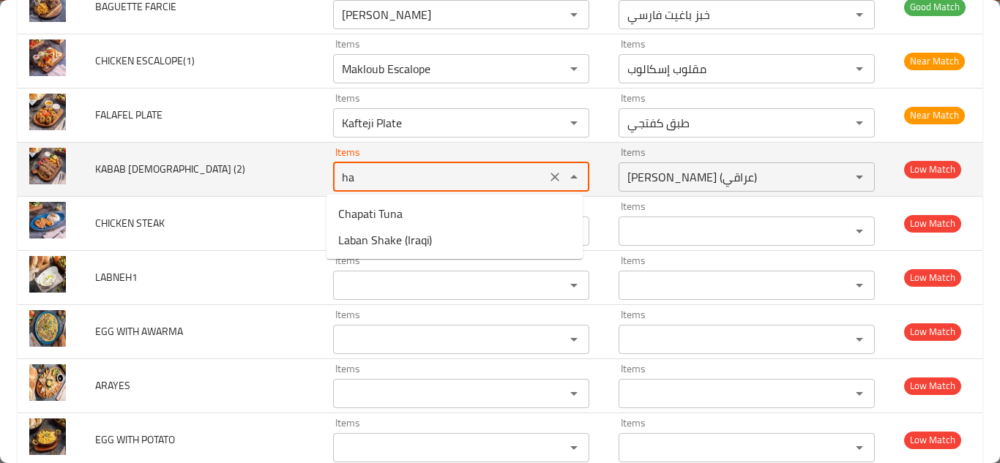
type \(2\) "h"
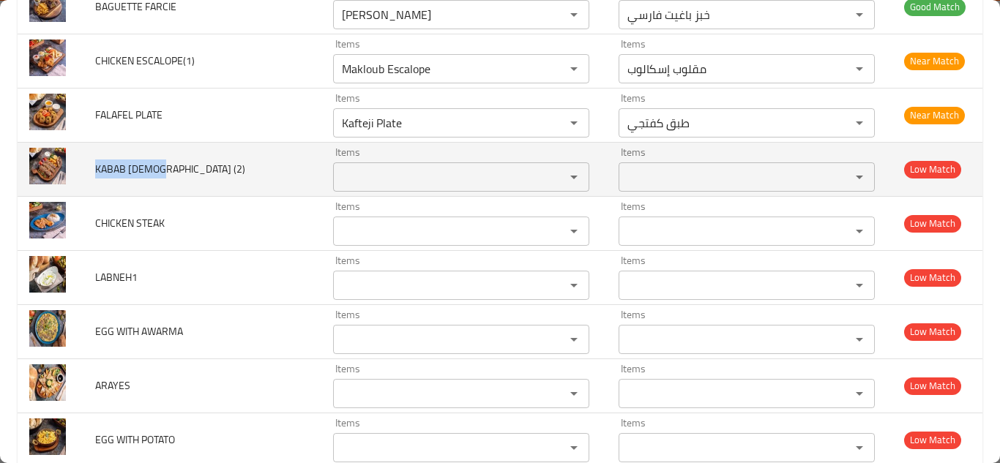
drag, startPoint x: 162, startPoint y: 164, endPoint x: 86, endPoint y: 165, distance: 76.1
click at [86, 165] on td "KABAB HALABI (2)" at bounding box center [202, 169] width 238 height 54
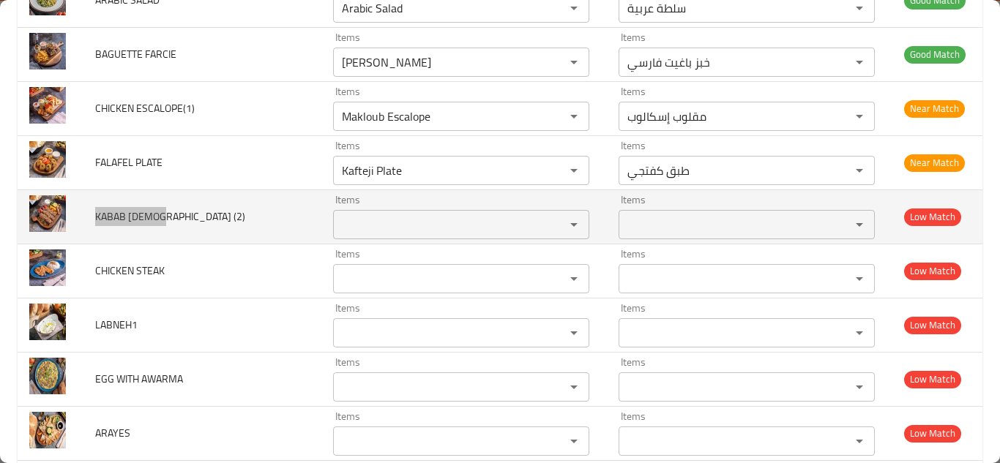
scroll to position [513, 0]
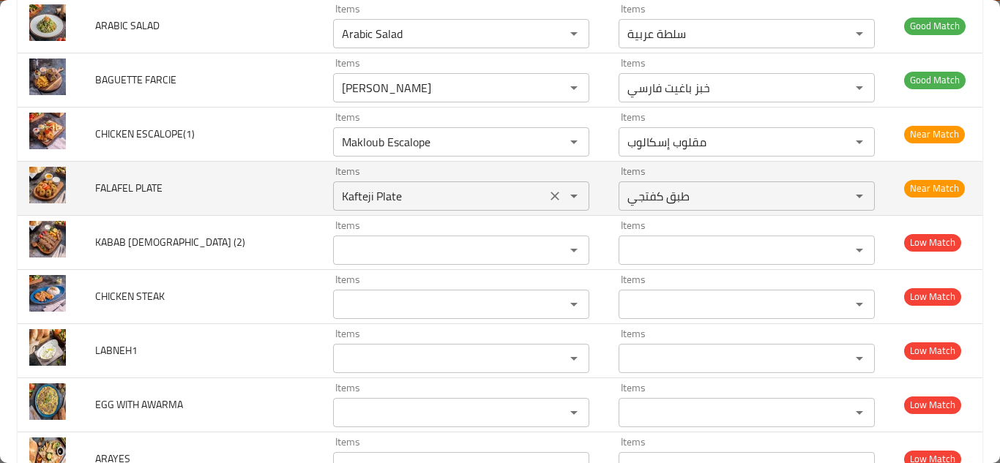
click at [403, 193] on PLATE "Kafteji Plate" at bounding box center [440, 196] width 204 height 21
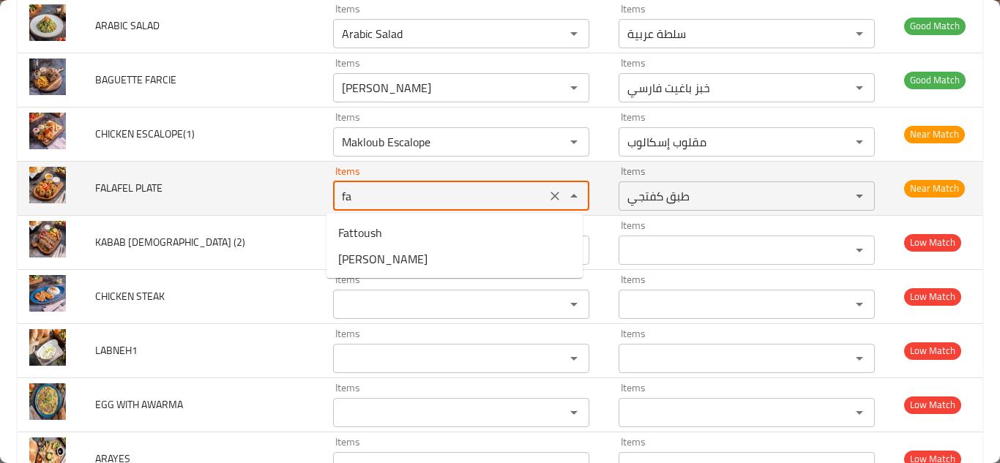
type PLATE "f"
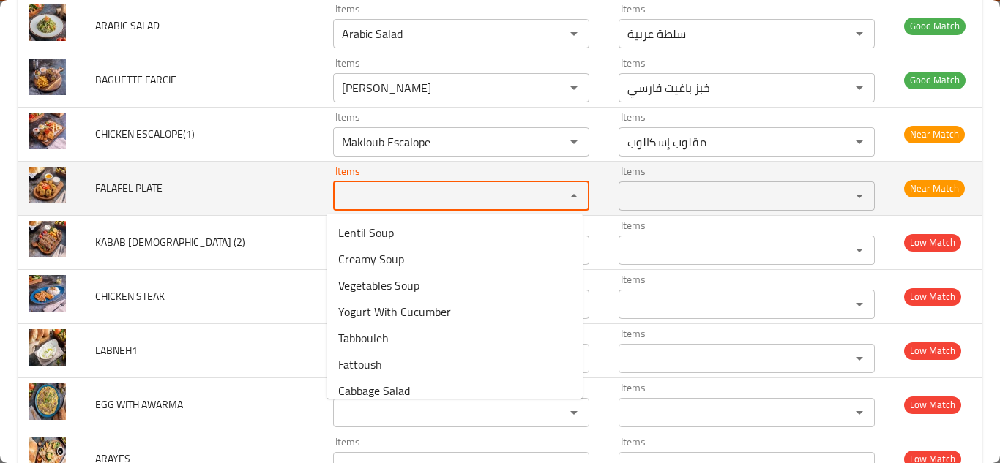
click at [128, 186] on span "FALAFEL PLATE" at bounding box center [128, 188] width 67 height 19
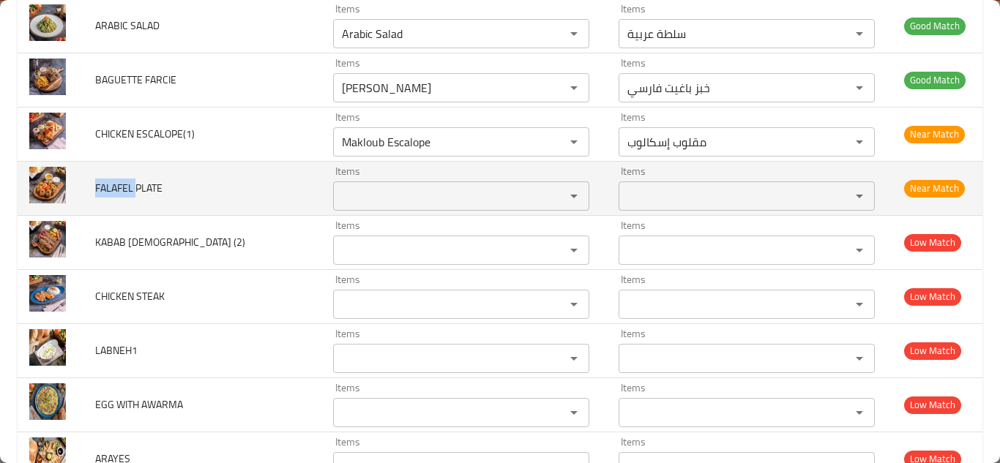
click at [128, 185] on span "FALAFEL PLATE" at bounding box center [128, 188] width 67 height 19
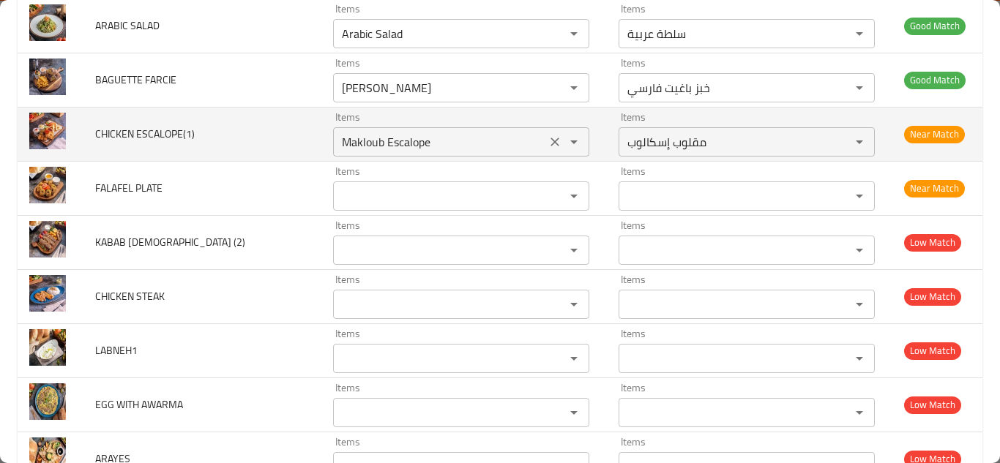
click at [376, 136] on ESCALOPE\(1\) "Makloub Escalope" at bounding box center [440, 142] width 204 height 21
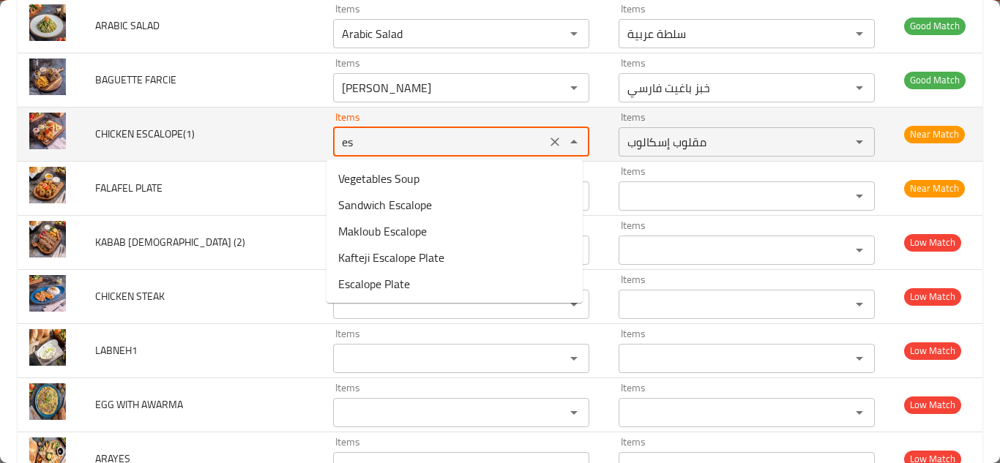
type ESCALOPE\(1\) "e"
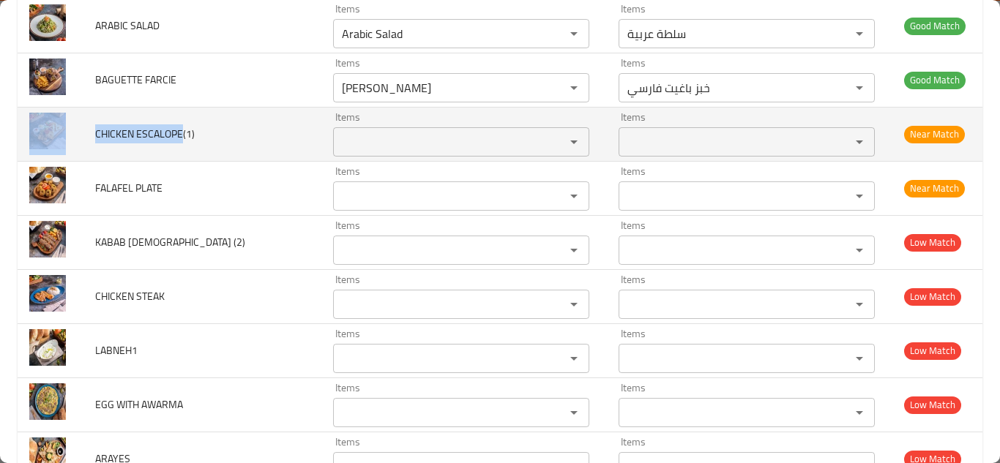
drag, startPoint x: 182, startPoint y: 130, endPoint x: 70, endPoint y: 118, distance: 112.0
click at [70, 118] on tr "CHICKEN ESCALOPE(1) Items Items Items Items Near Match" at bounding box center [500, 134] width 965 height 54
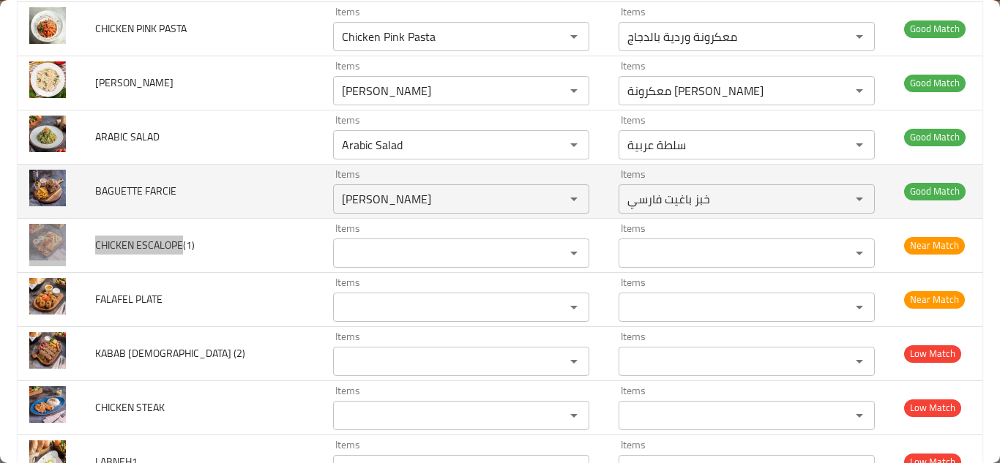
scroll to position [366, 0]
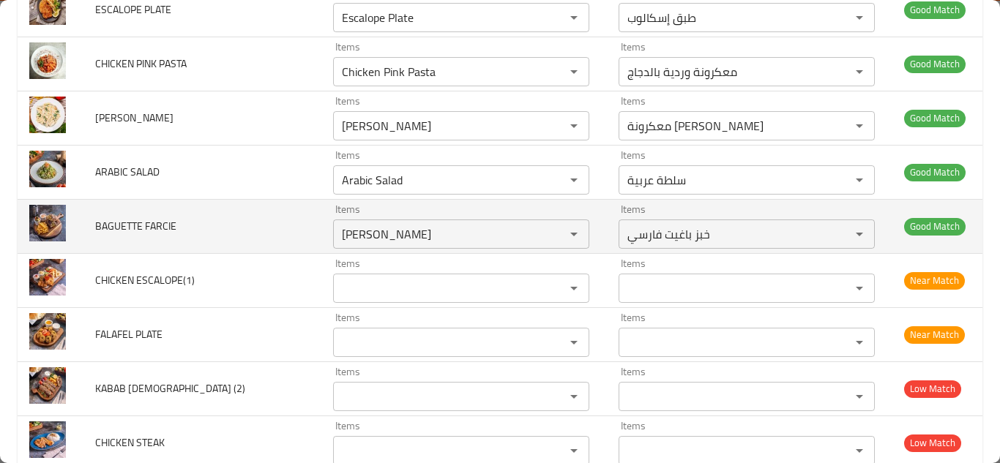
click at [271, 231] on td "BAGUETTE FARCIE" at bounding box center [202, 226] width 238 height 54
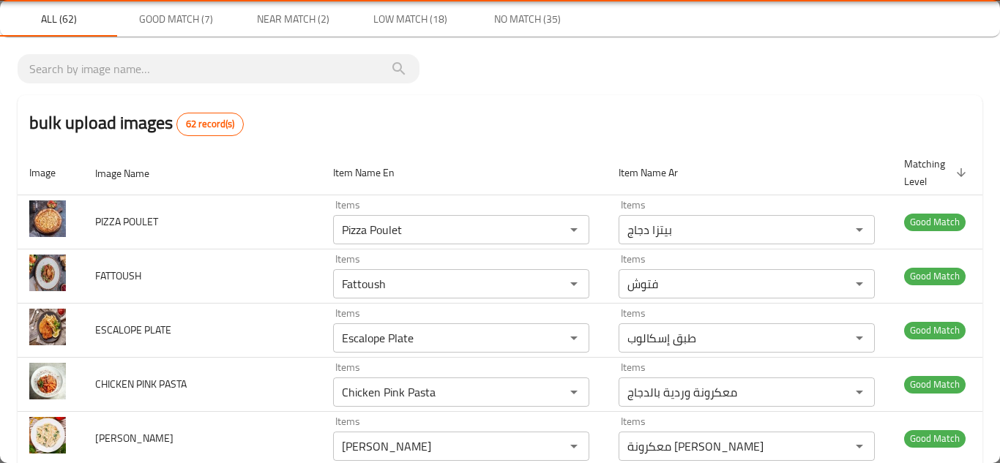
scroll to position [0, 0]
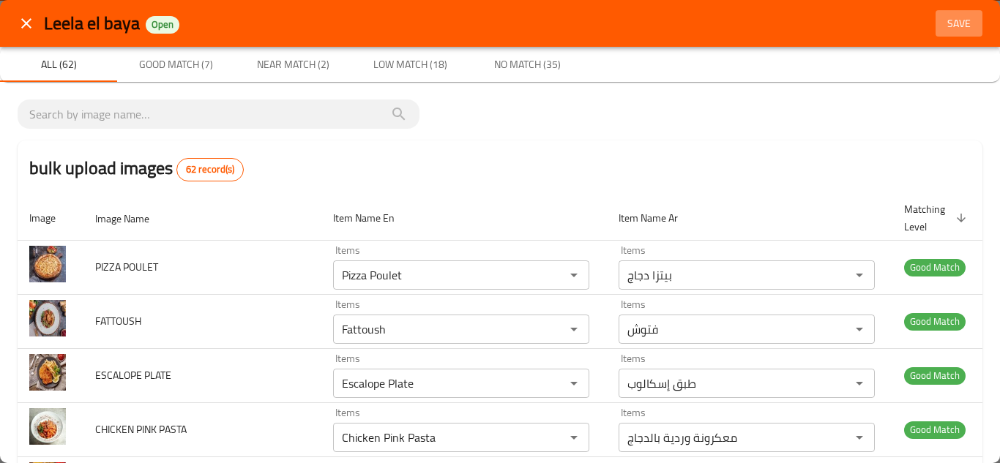
click at [943, 21] on span "Save" at bounding box center [959, 24] width 35 height 18
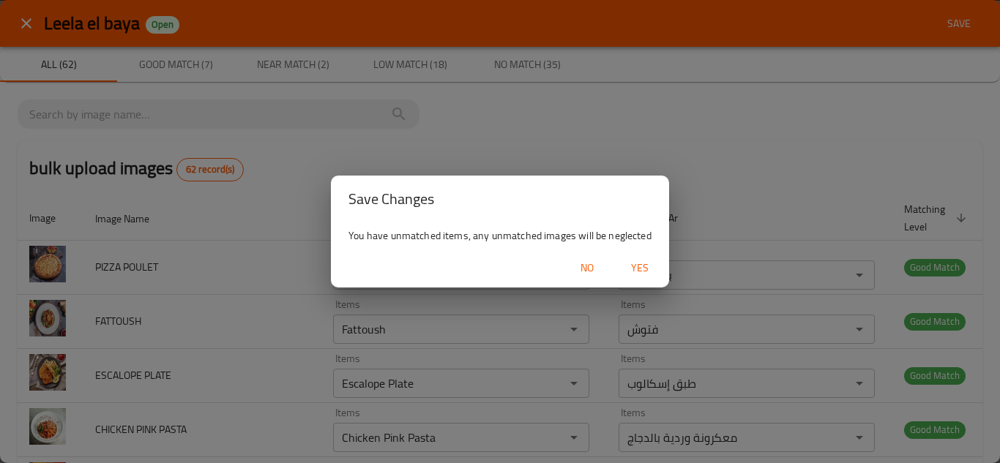
click at [641, 269] on span "Yes" at bounding box center [639, 268] width 35 height 18
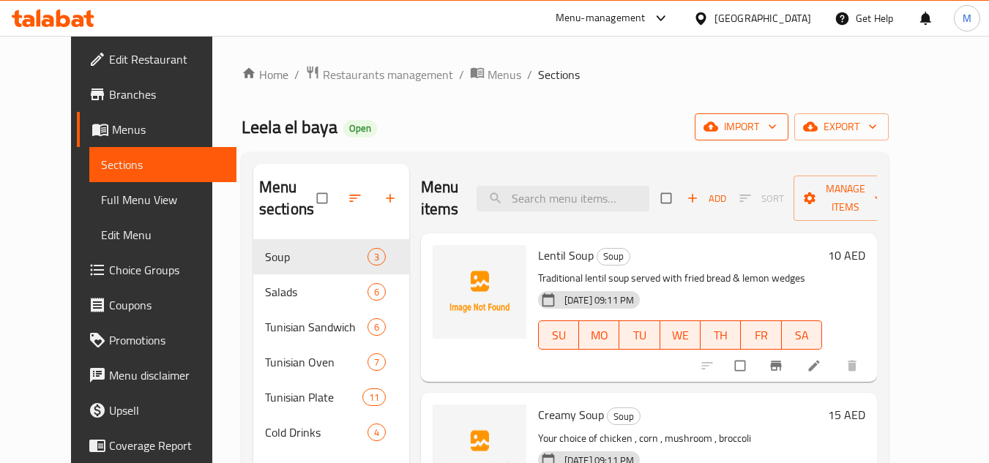
click at [780, 129] on icon "button" at bounding box center [772, 126] width 15 height 15
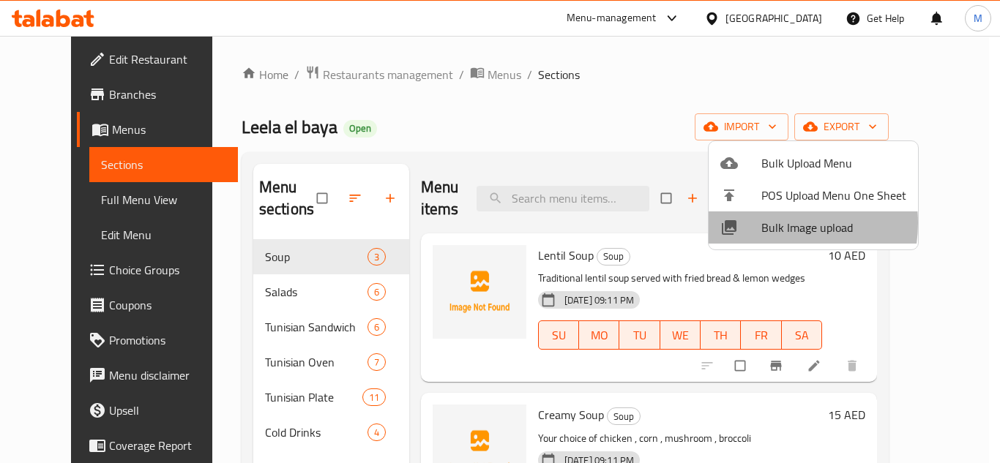
click at [767, 223] on span "Bulk Image upload" at bounding box center [833, 228] width 145 height 18
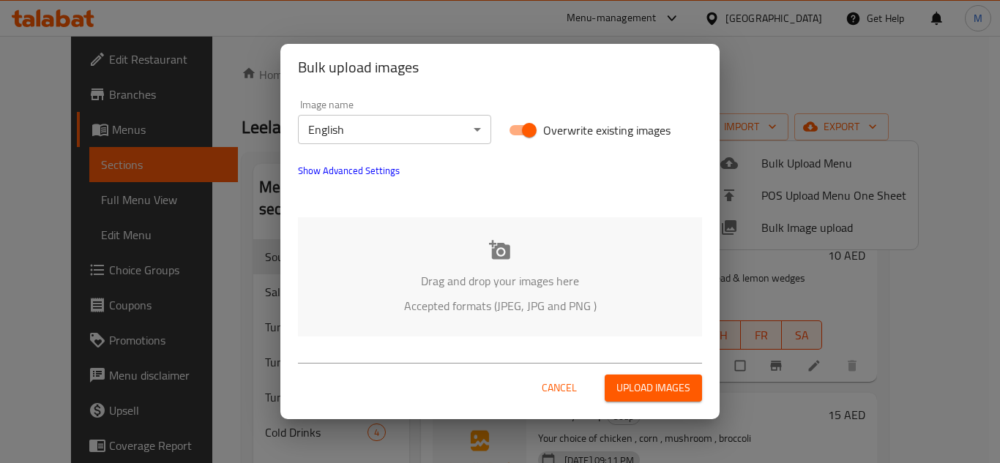
click at [413, 258] on div "Drag and drop your images here Accepted formats (JPEG, JPG and PNG )" at bounding box center [500, 276] width 404 height 119
click at [462, 242] on div "Drag and drop your images here Accepted formats (JPEG, JPG and PNG )" at bounding box center [500, 276] width 404 height 119
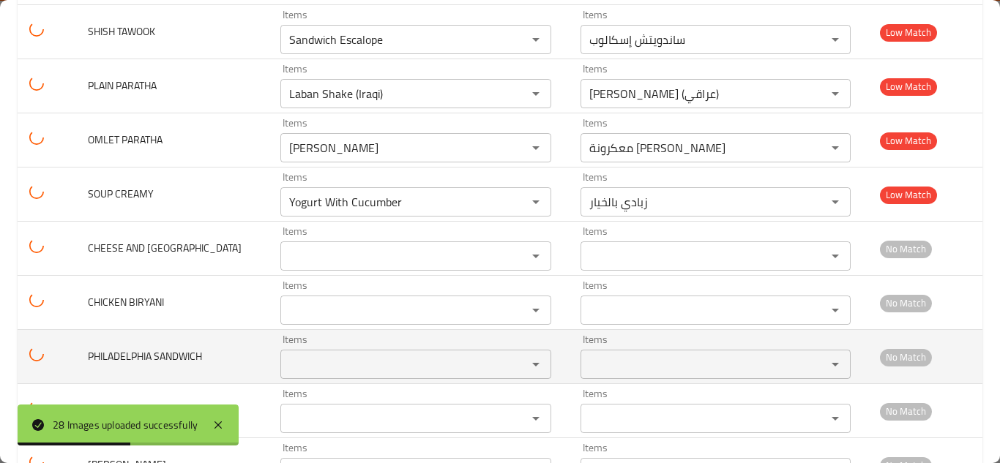
scroll to position [1307, 0]
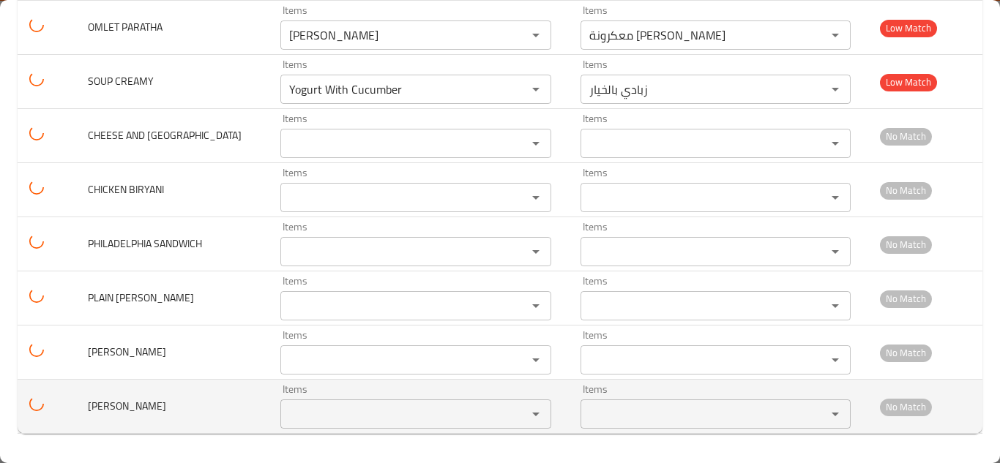
click at [288, 411] on MACKBOUS "Items" at bounding box center [394, 414] width 219 height 21
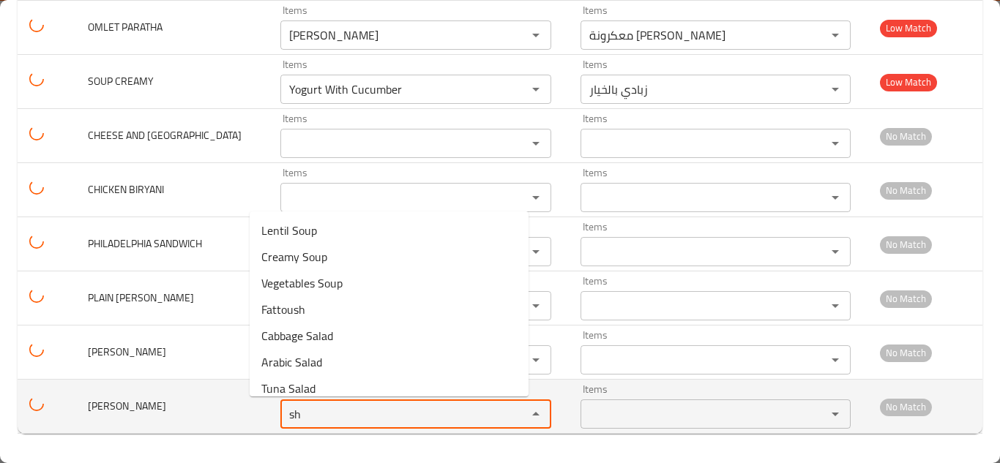
type MACKBOUS "s"
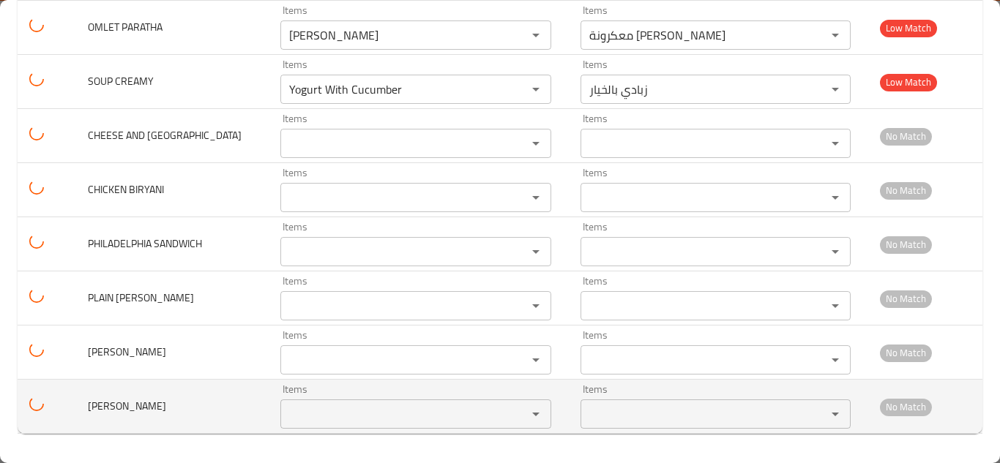
click at [164, 402] on span "[PERSON_NAME]" at bounding box center [127, 406] width 78 height 19
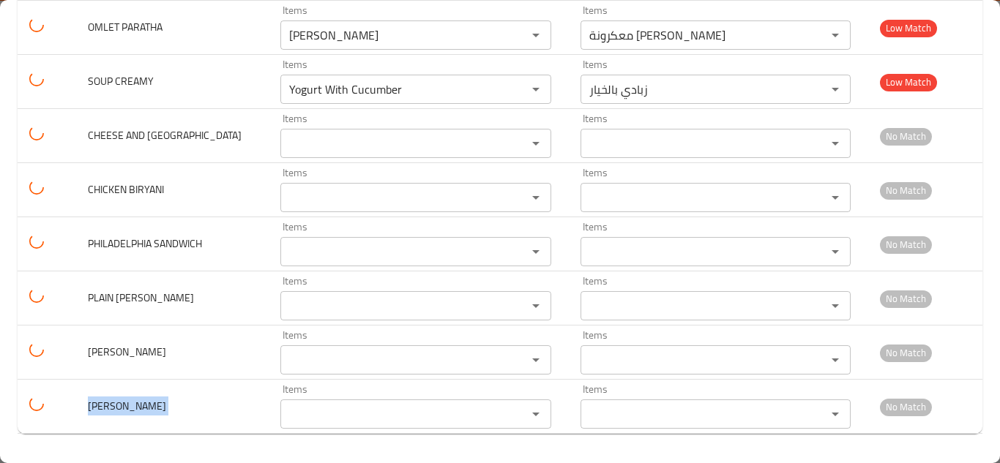
copy span "[PERSON_NAME]"
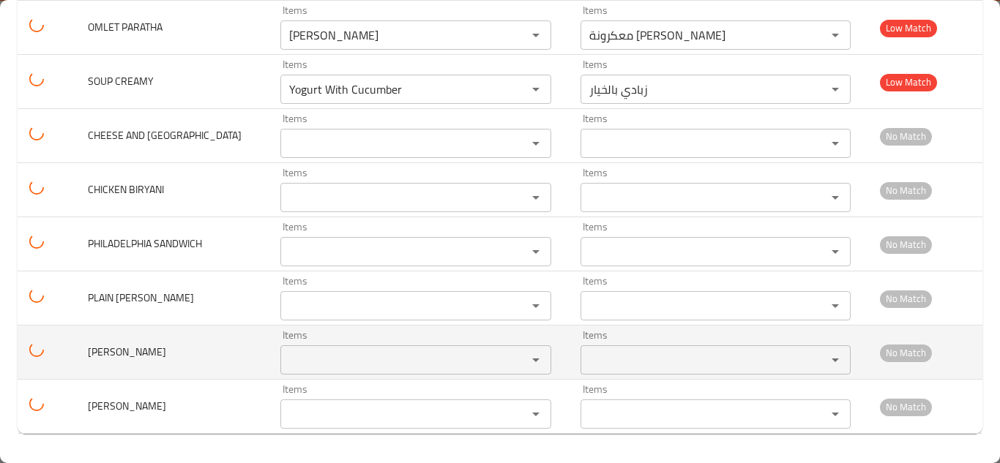
click at [165, 358] on span "[PERSON_NAME]" at bounding box center [127, 352] width 78 height 19
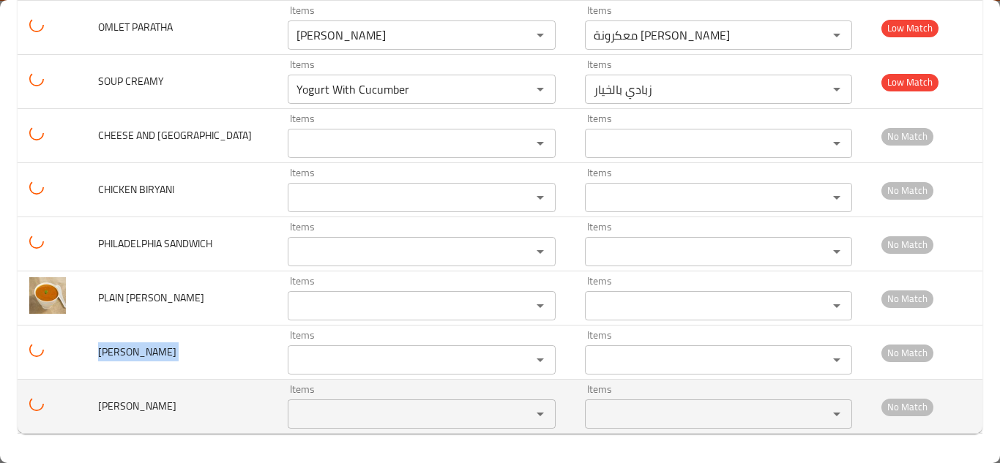
copy span "[PERSON_NAME]"
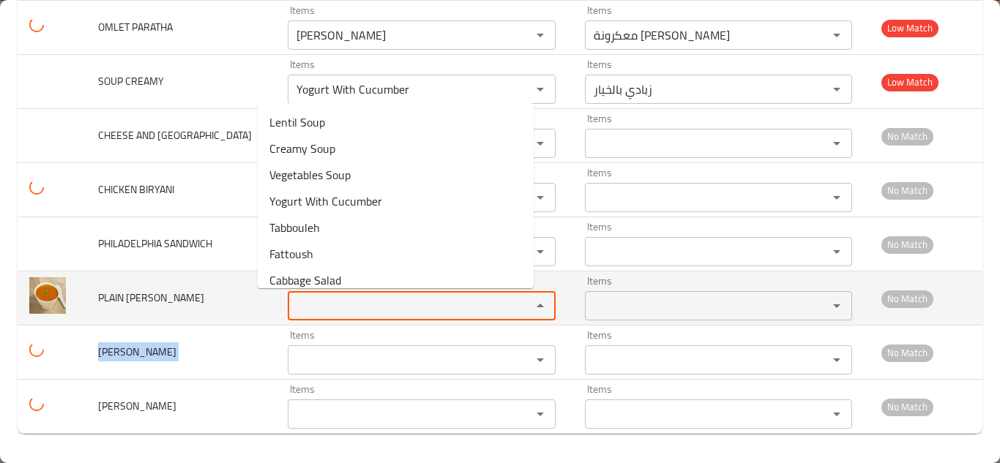
click at [346, 306] on CURRY "Items" at bounding box center [399, 306] width 215 height 21
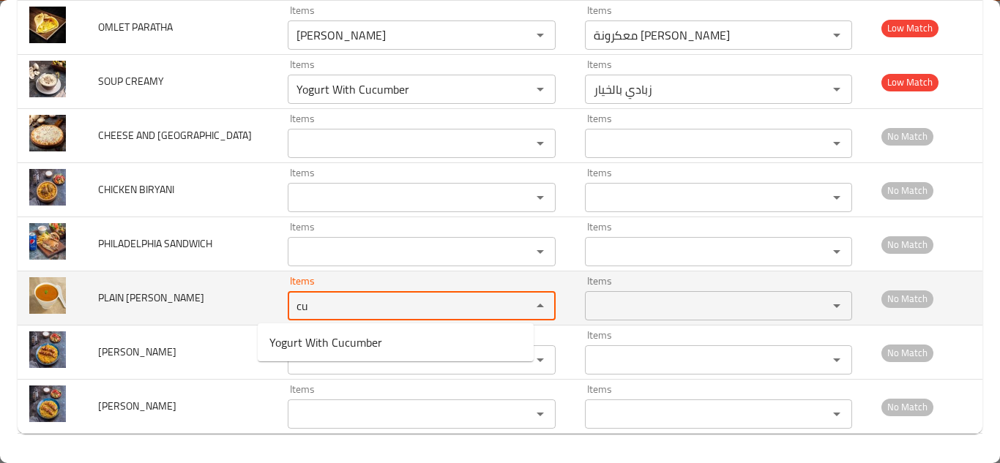
type CURRY "c"
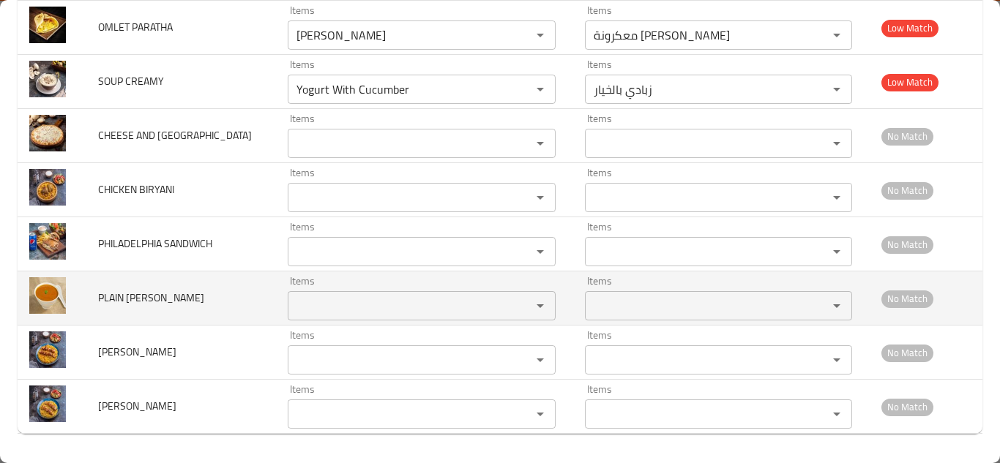
click at [139, 297] on span "PLAIN [PERSON_NAME]" at bounding box center [151, 297] width 106 height 19
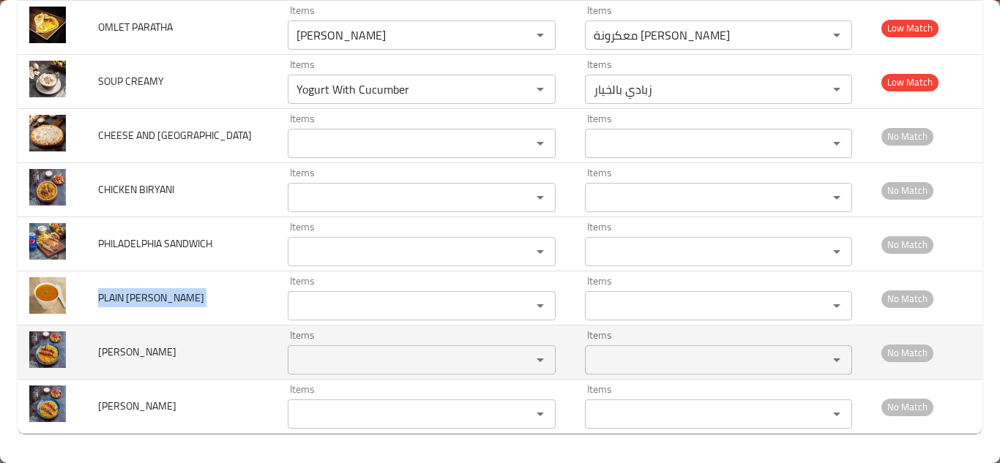
copy span "PLAIN [PERSON_NAME]"
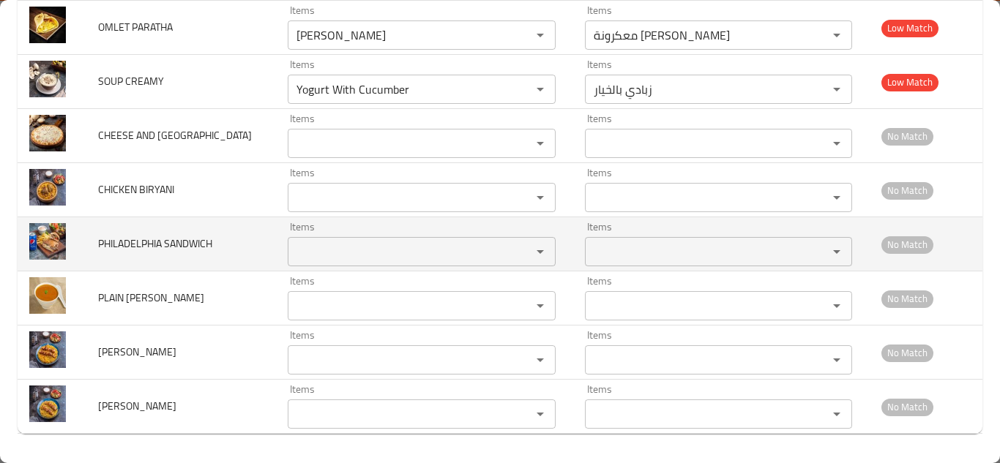
click at [292, 245] on SANDWICH "Items" at bounding box center [399, 252] width 215 height 21
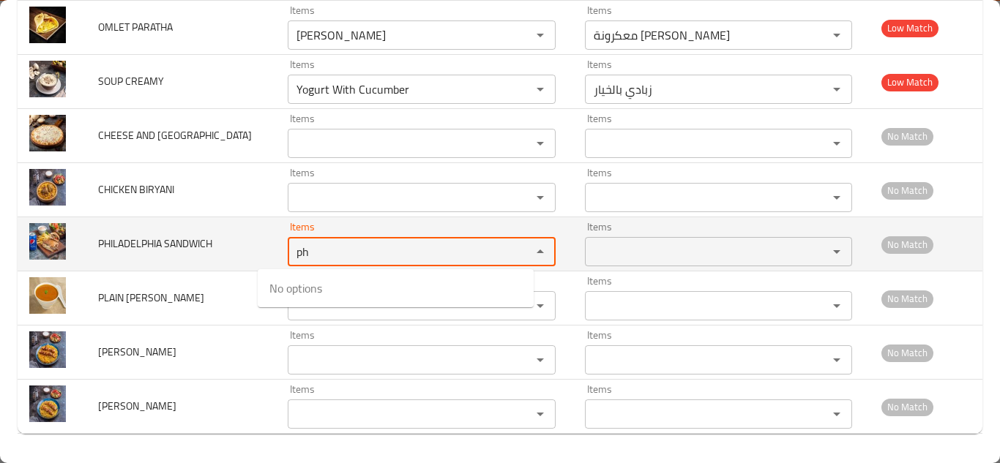
type SANDWICH "p"
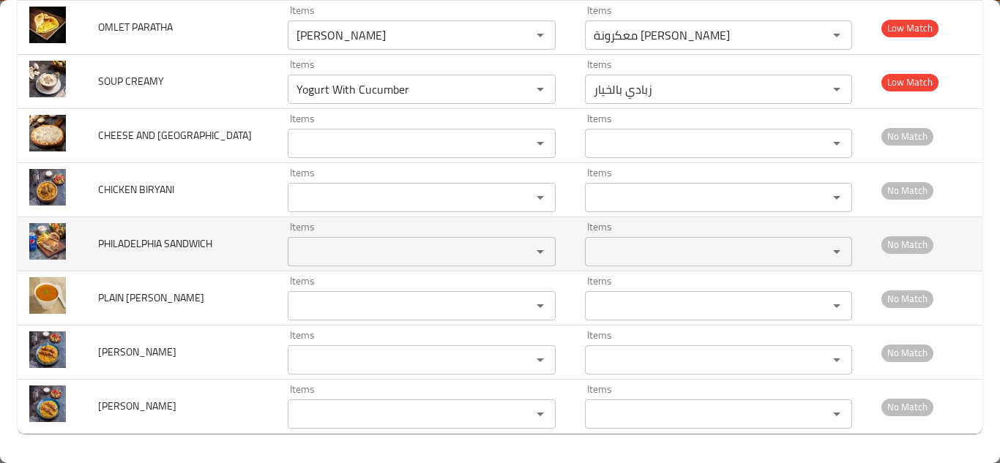
click at [166, 244] on span "PHILADELPHIA SANDWICH" at bounding box center [155, 243] width 114 height 19
copy span "PHILADELPHIA SANDWICH"
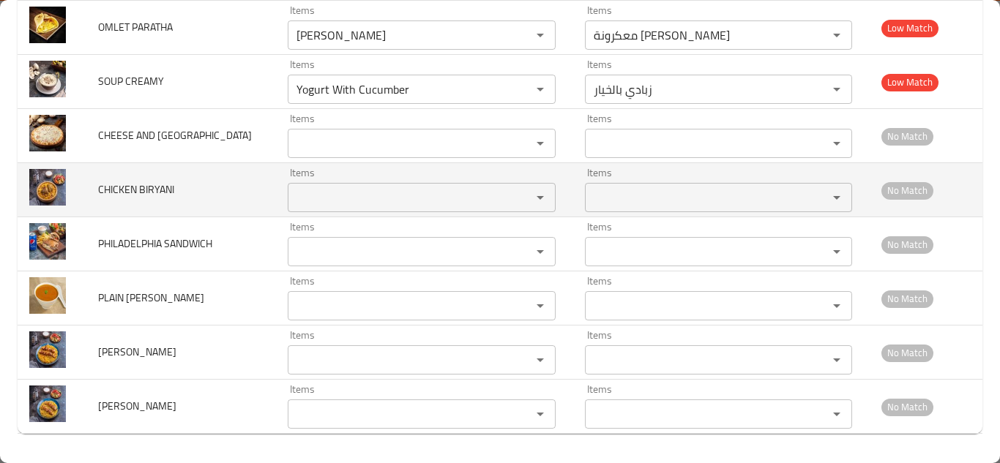
click at [151, 187] on span "CHICKEN BIRYANI" at bounding box center [136, 189] width 76 height 19
click at [152, 187] on span "CHICKEN BIRYANI" at bounding box center [136, 189] width 76 height 19
copy span "CHICKEN BIRYANI"
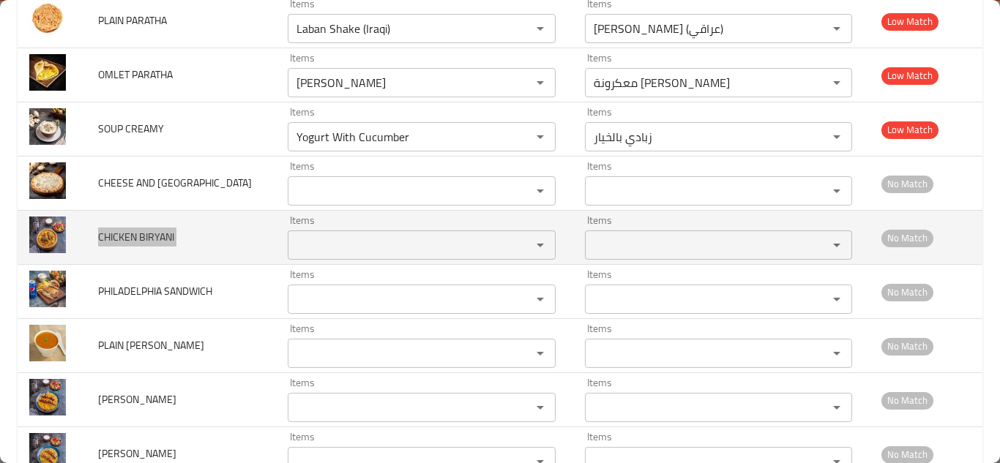
scroll to position [1234, 0]
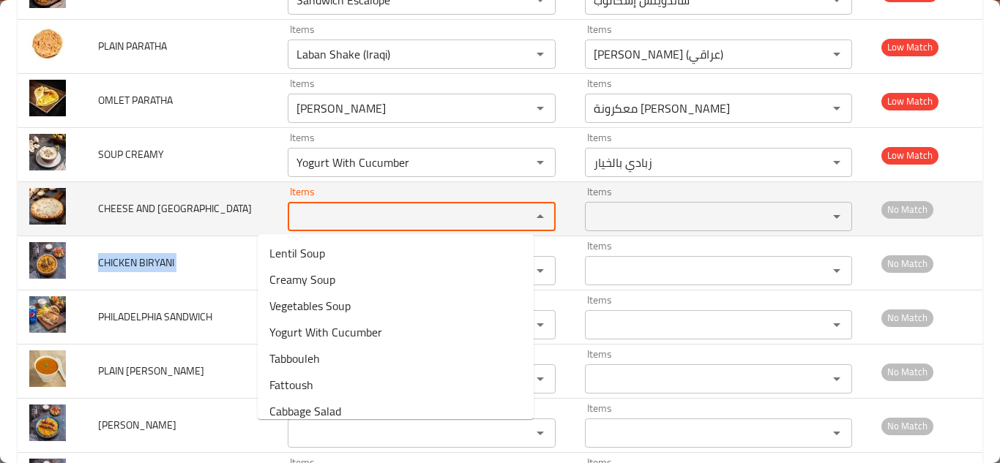
click at [311, 218] on TURKEY "Items" at bounding box center [399, 216] width 215 height 21
type TURKEY "t"
click at [167, 204] on span "CHEESE AND [GEOGRAPHIC_DATA]" at bounding box center [175, 208] width 154 height 19
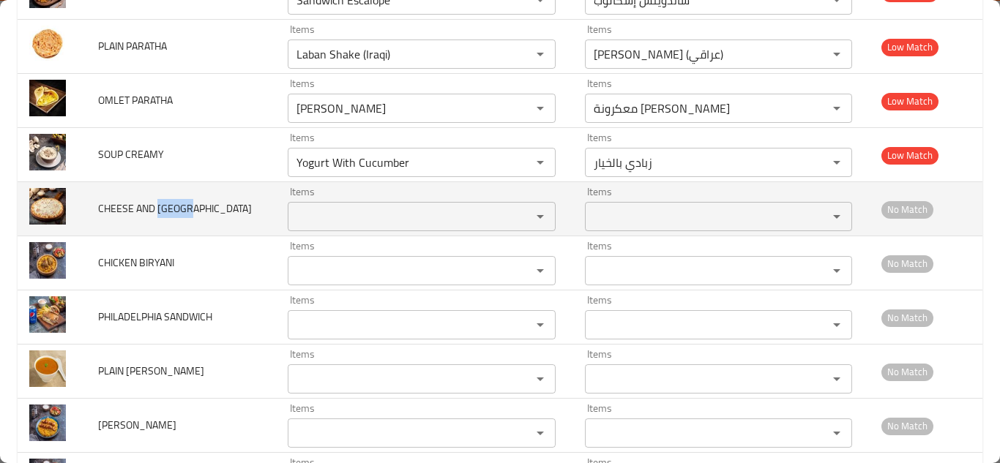
click at [167, 204] on span "CHEESE AND [GEOGRAPHIC_DATA]" at bounding box center [175, 208] width 154 height 19
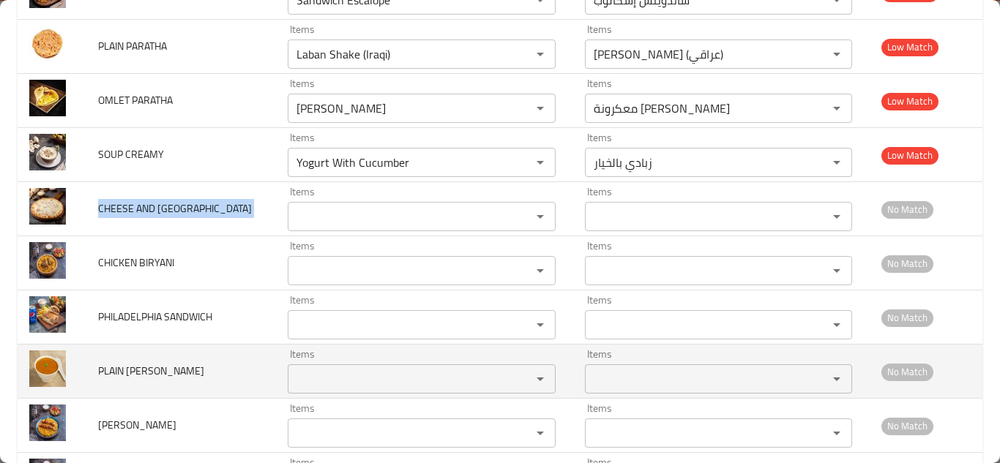
copy span "CHEESE AND [GEOGRAPHIC_DATA]"
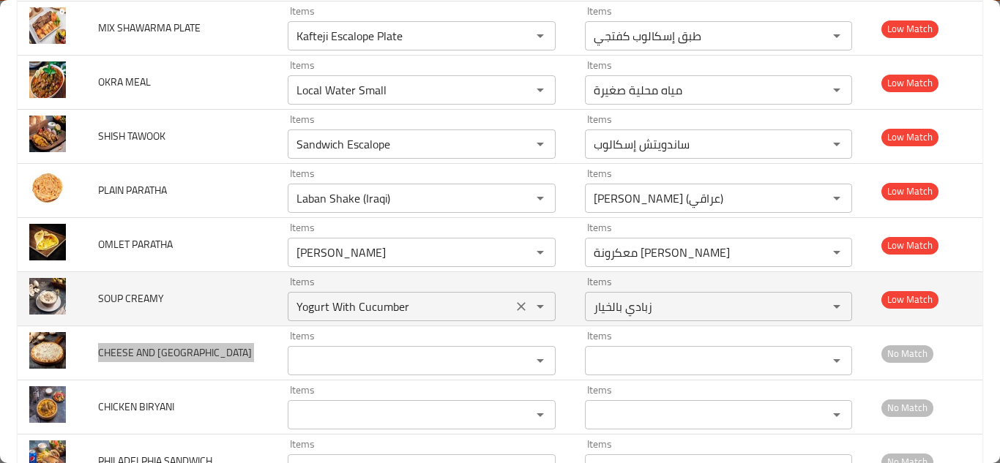
scroll to position [1087, 0]
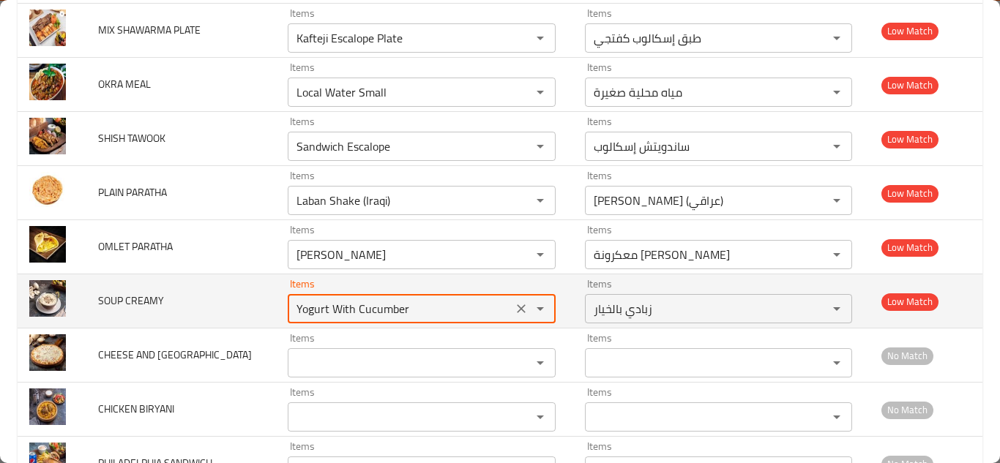
click at [317, 299] on CREAMY "Yogurt With Cucumber" at bounding box center [399, 309] width 215 height 21
click at [324, 298] on div "Yogurt Wicrh Cucumber Items" at bounding box center [421, 308] width 267 height 29
click at [325, 299] on div "Yogurt Wicrh Cucumber Items" at bounding box center [421, 308] width 267 height 29
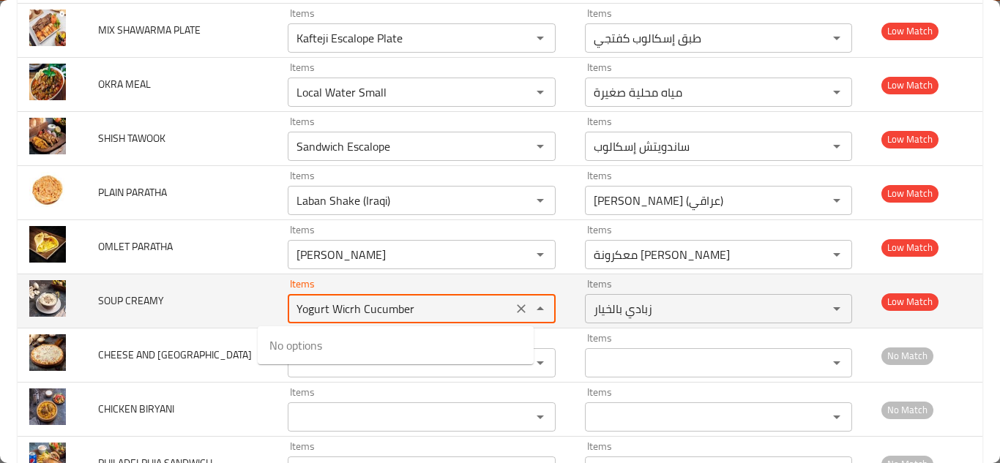
click at [325, 301] on CREAMY "Yogurt Wicrh Cucumber" at bounding box center [399, 309] width 215 height 21
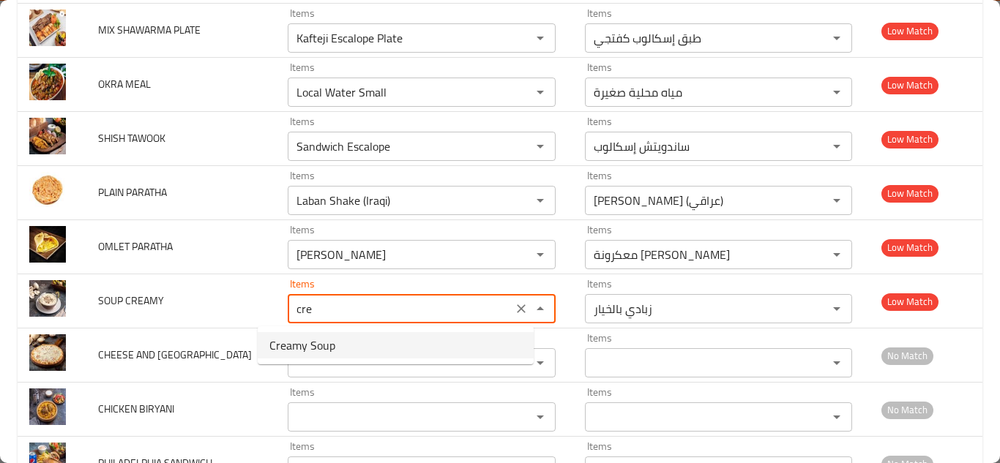
click at [336, 341] on CREAMY-option-0 "Creamy Soup" at bounding box center [396, 345] width 276 height 26
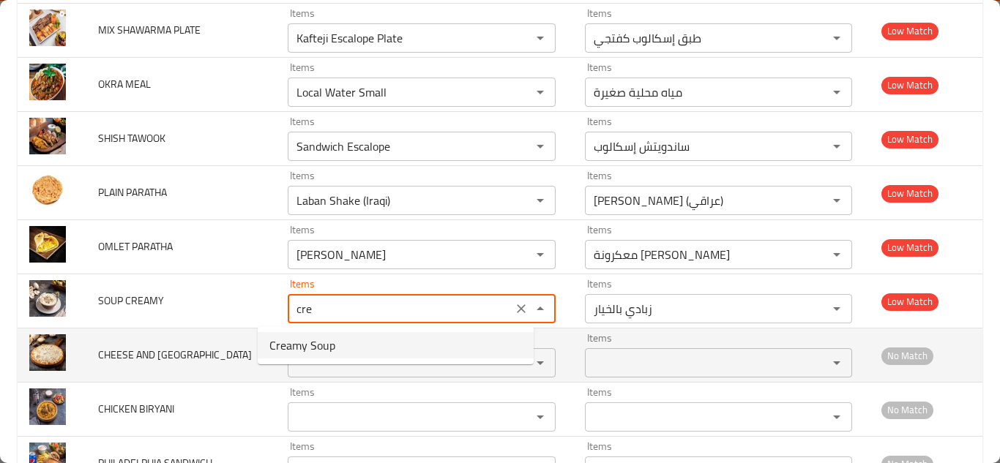
type CREAMY "Creamy Soup"
type CREAMY-ar "شوربة كريمة"
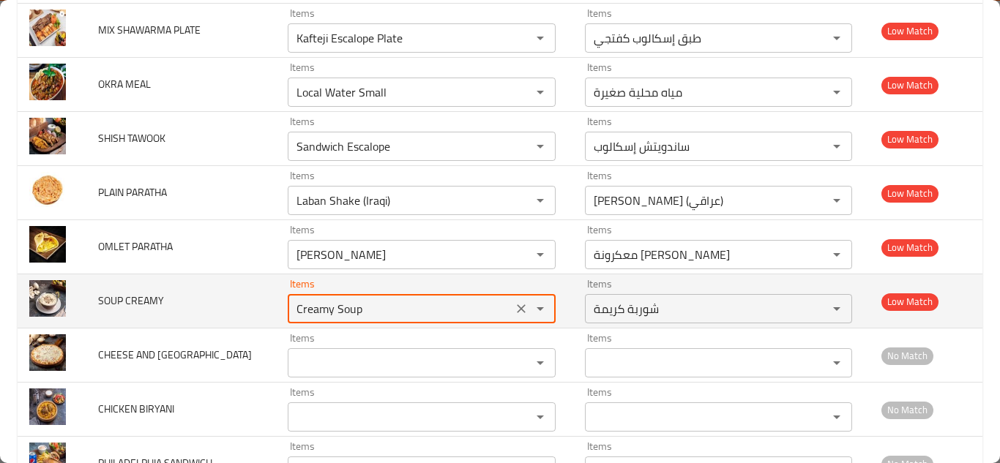
type CREAMY "Creamy Soup"
click at [234, 294] on td "SOUP CREAMY" at bounding box center [181, 302] width 190 height 54
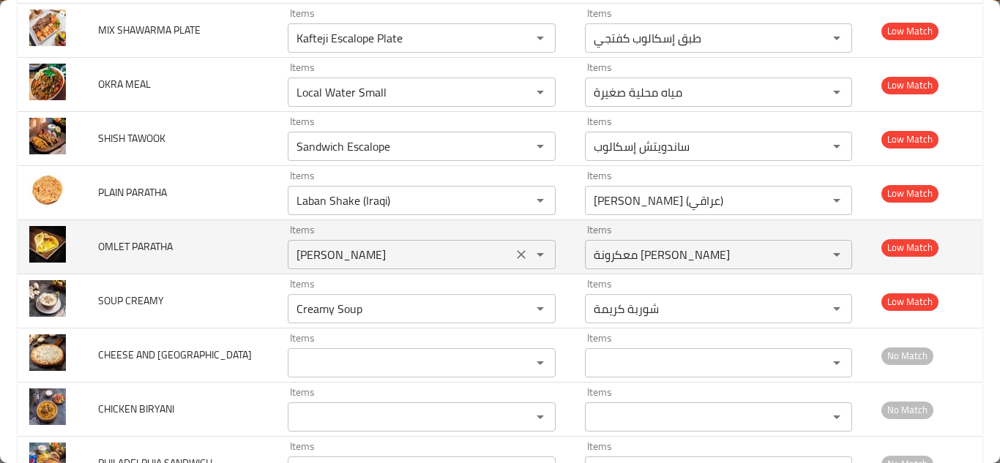
click at [334, 250] on PARATHA "[PERSON_NAME]" at bounding box center [399, 255] width 215 height 21
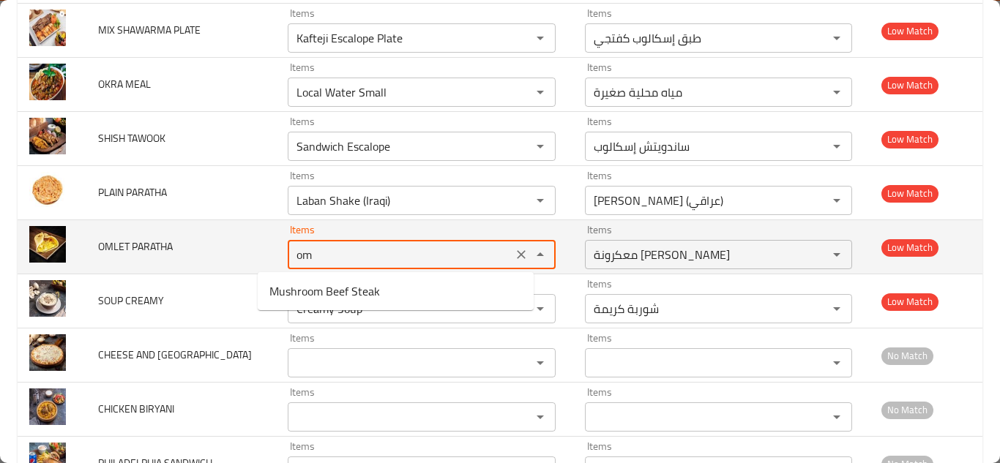
type PARATHA "o"
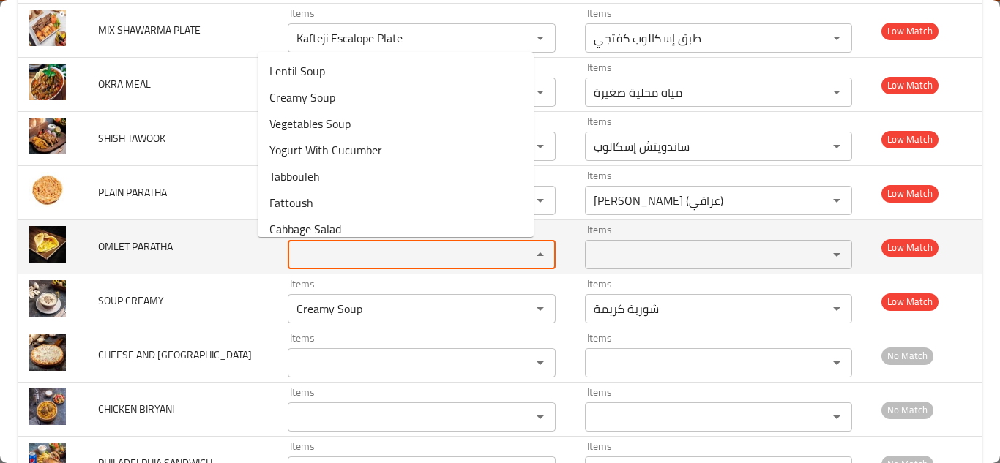
click at [136, 240] on span "OMLET PARATHA" at bounding box center [135, 246] width 75 height 19
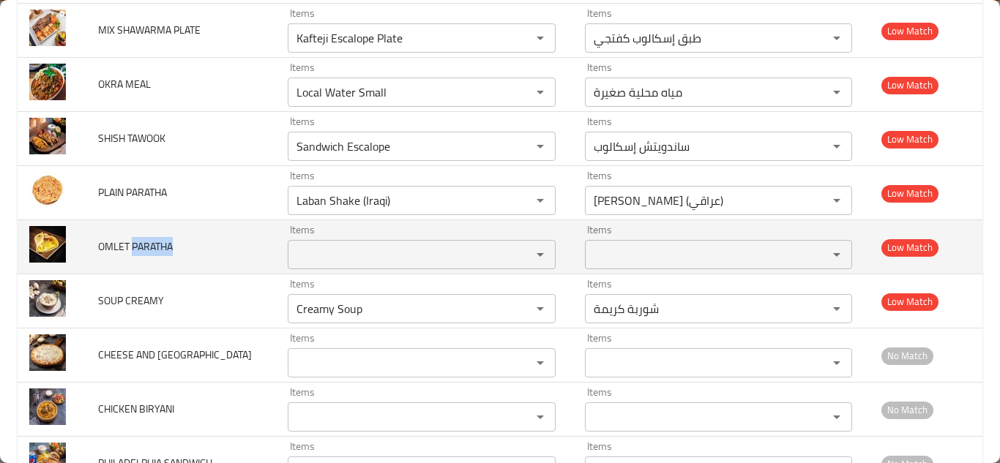
click at [136, 240] on span "OMLET PARATHA" at bounding box center [135, 246] width 75 height 19
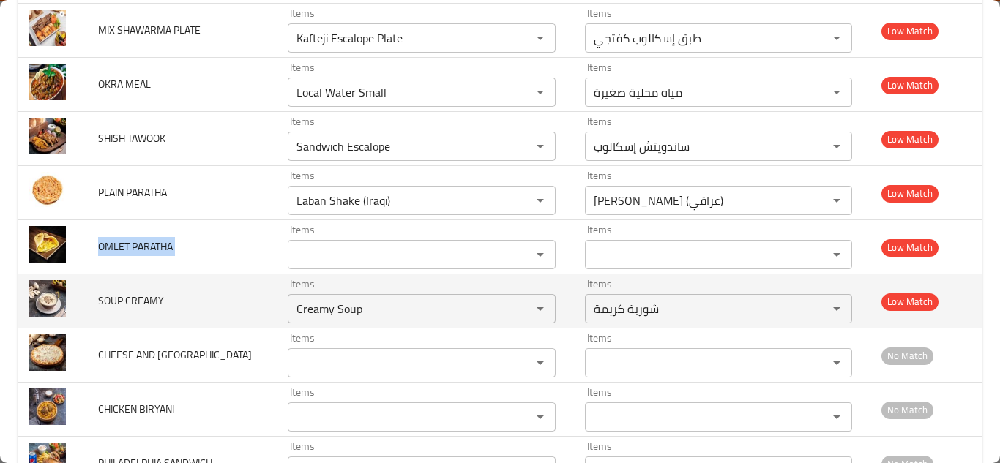
copy span "OMLET PARATHA"
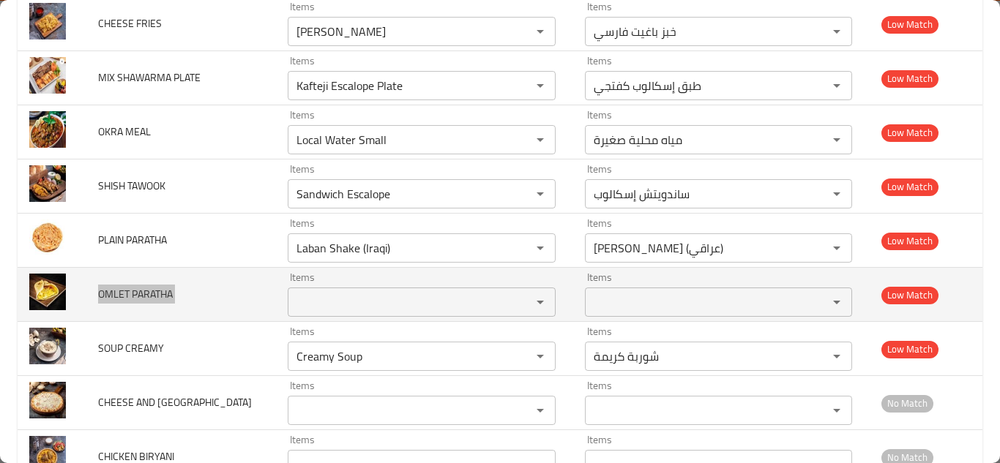
scroll to position [1014, 0]
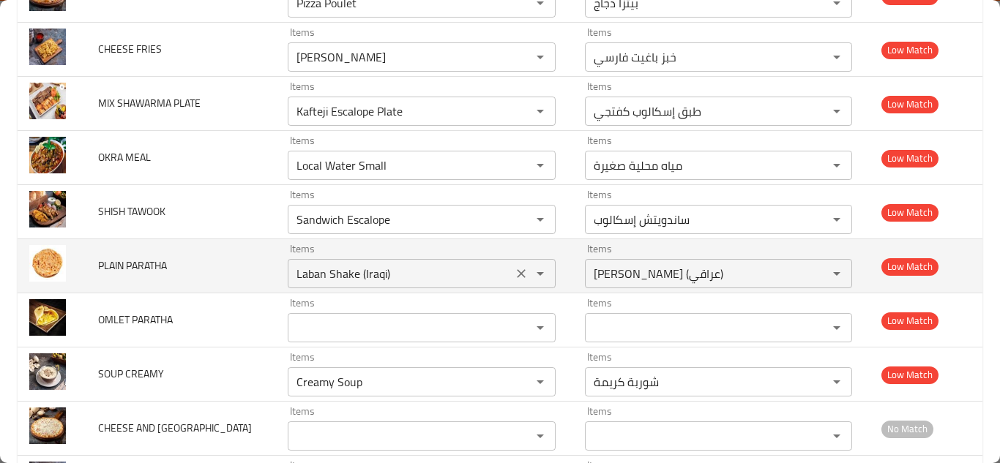
click at [292, 272] on PARATHA "Laban Shake (Iraqi)" at bounding box center [399, 274] width 215 height 21
click at [514, 276] on icon "Clear" at bounding box center [521, 274] width 15 height 15
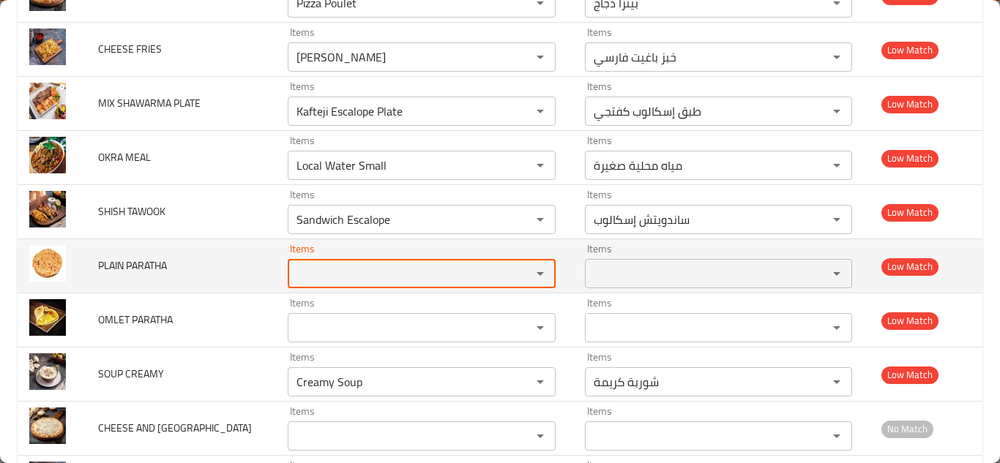
click at [158, 264] on span "PLAIN PARATHA" at bounding box center [132, 265] width 69 height 19
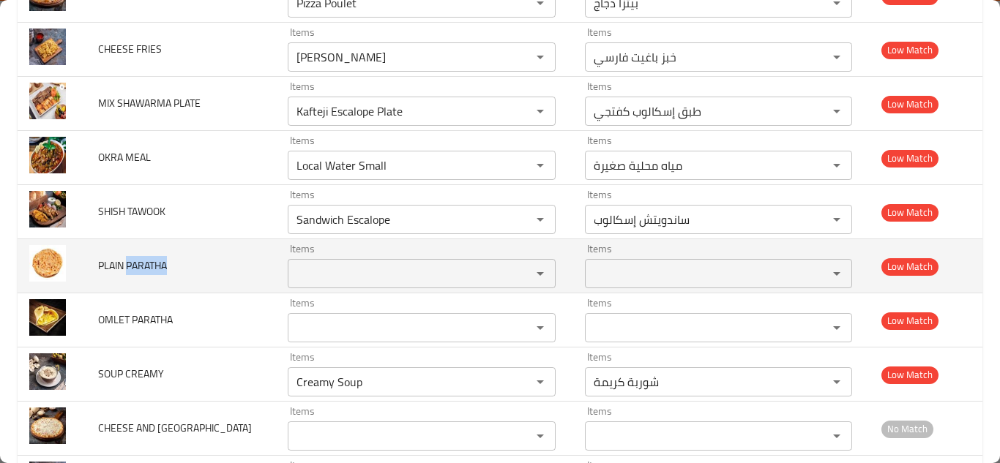
click at [158, 264] on span "PLAIN PARATHA" at bounding box center [132, 265] width 69 height 19
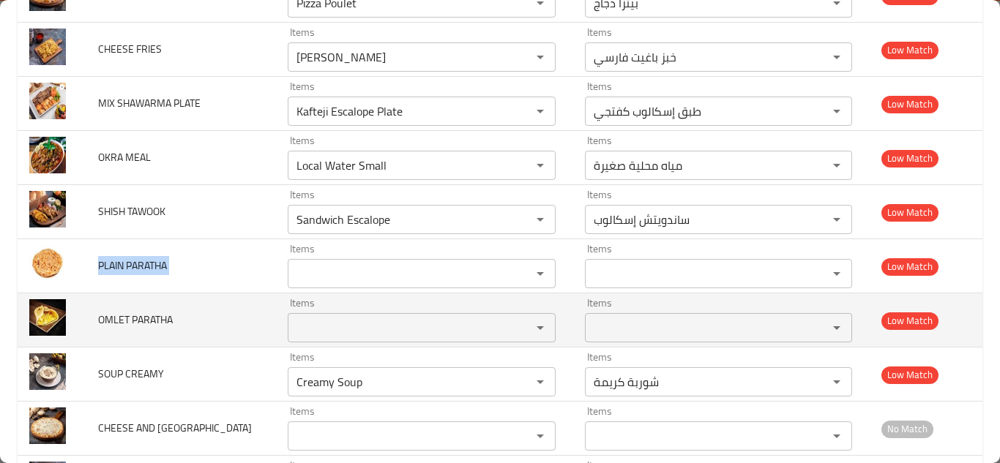
copy span "PLAIN PARATHA"
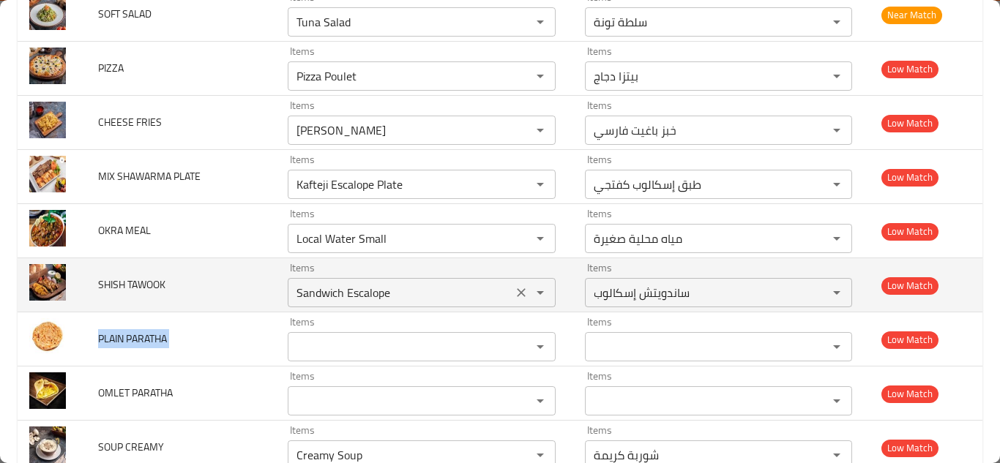
drag, startPoint x: 497, startPoint y: 291, endPoint x: 470, endPoint y: 290, distance: 27.1
click at [517, 291] on icon "Clear" at bounding box center [521, 292] width 9 height 9
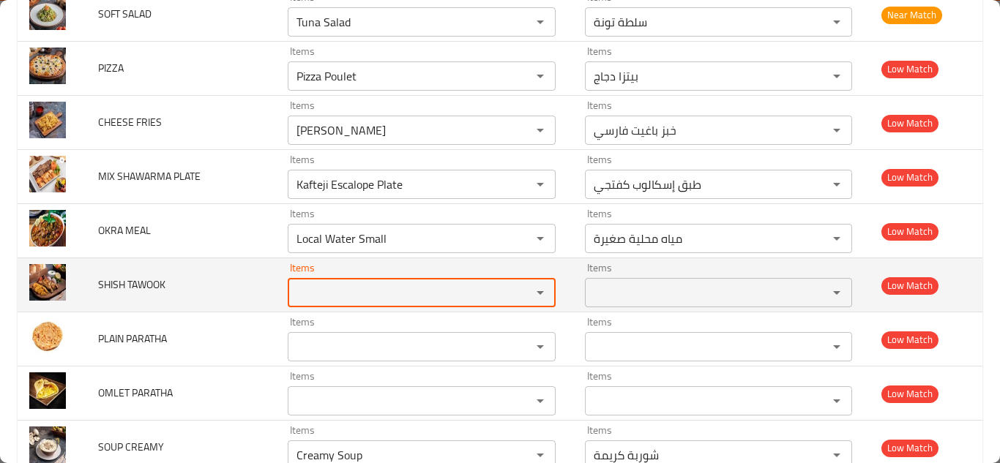
click at [135, 281] on span "SHISH TAWOOK" at bounding box center [131, 284] width 67 height 19
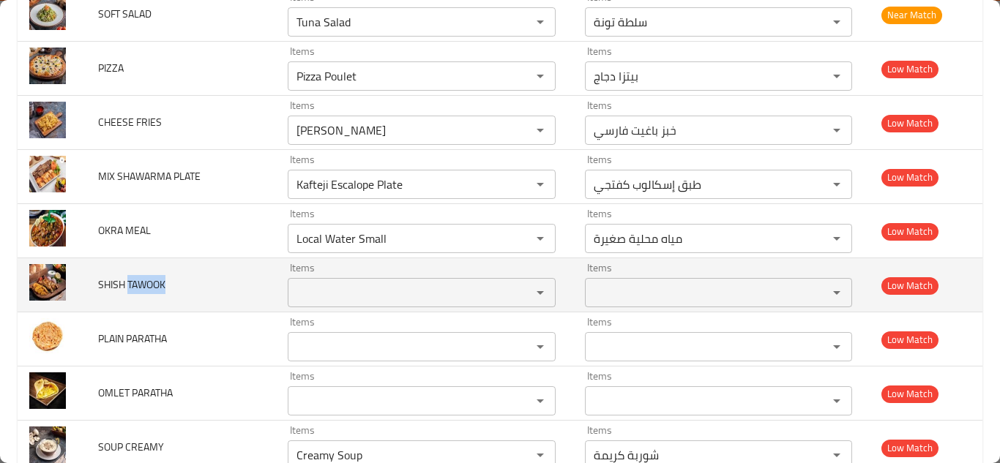
click at [136, 281] on span "SHISH TAWOOK" at bounding box center [131, 284] width 67 height 19
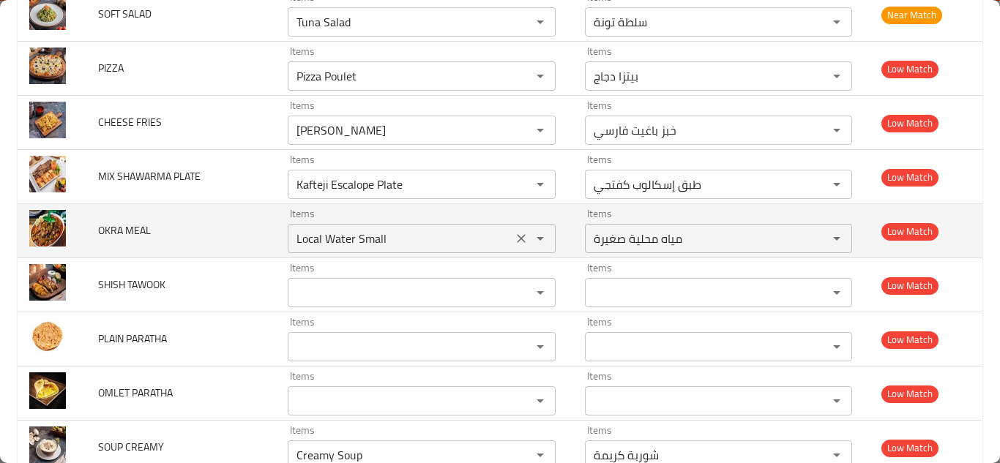
click at [347, 234] on MEAL "Local Water Small" at bounding box center [399, 238] width 215 height 21
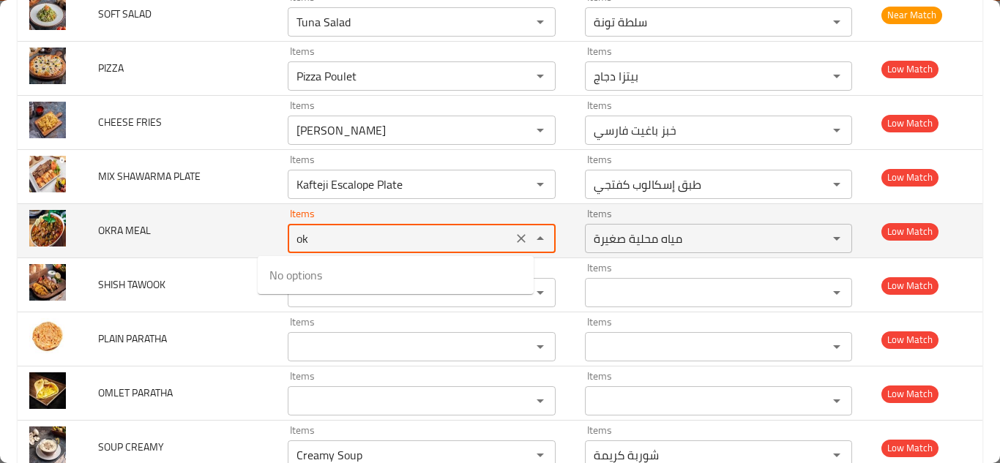
type MEAL "o"
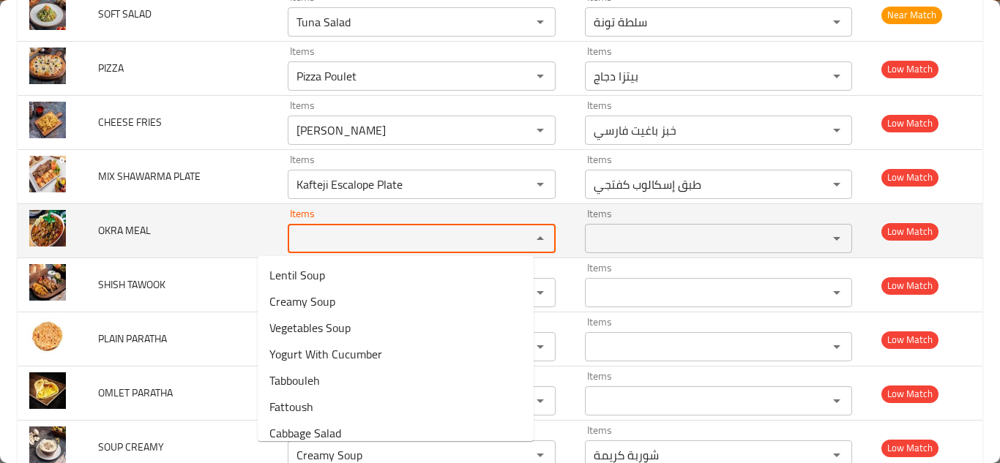
click at [130, 231] on span "OKRA MEAL" at bounding box center [124, 230] width 53 height 19
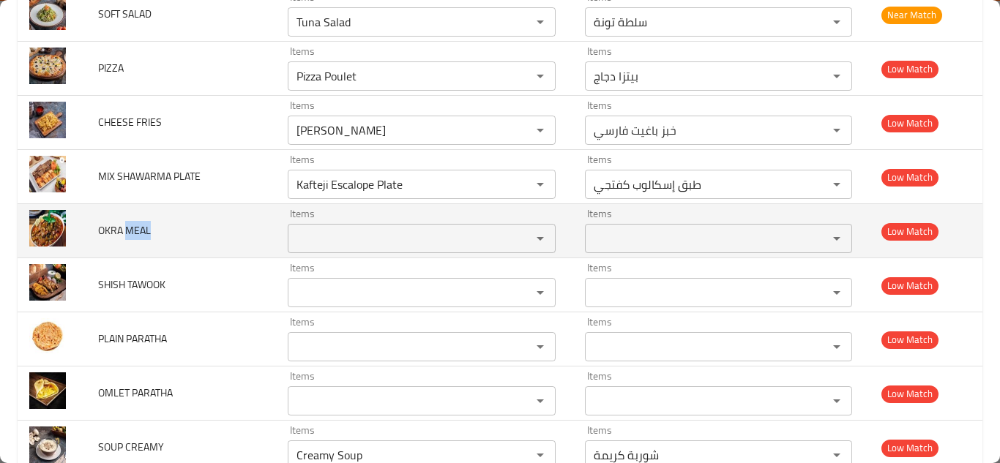
click at [130, 231] on span "OKRA MEAL" at bounding box center [124, 230] width 53 height 19
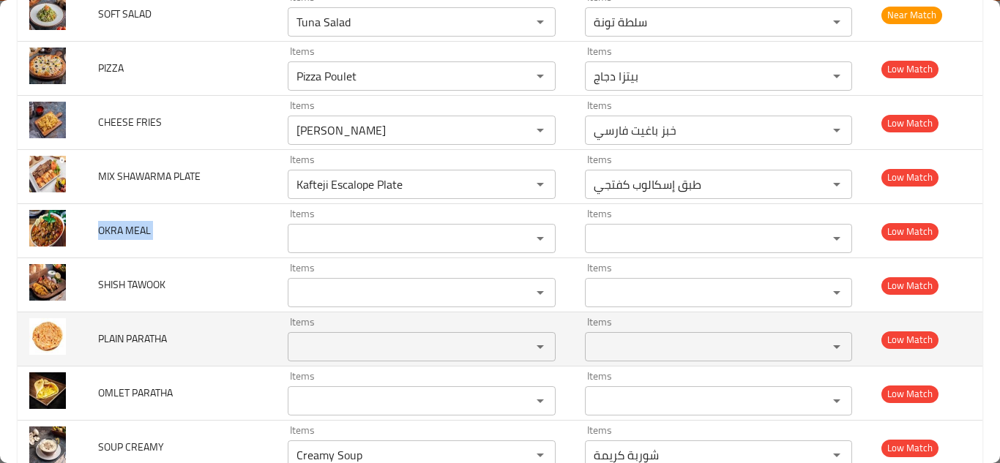
copy span "OKRA MEAL"
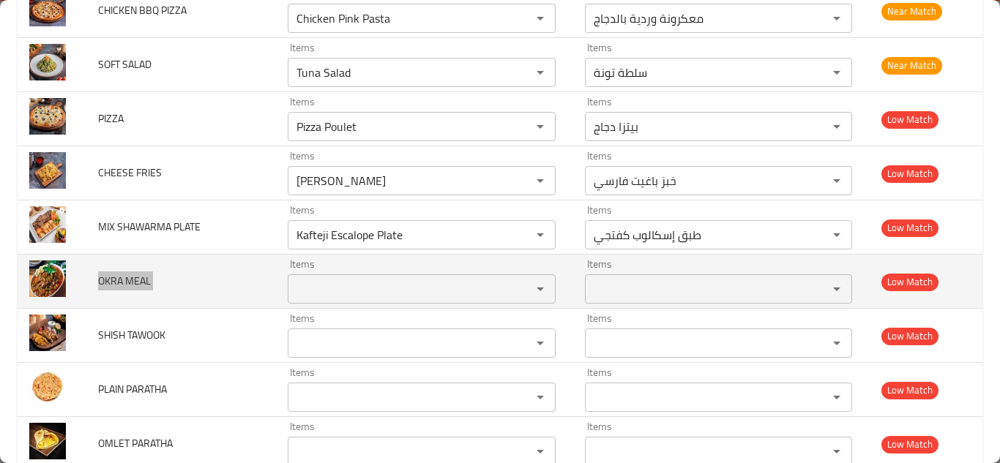
scroll to position [868, 0]
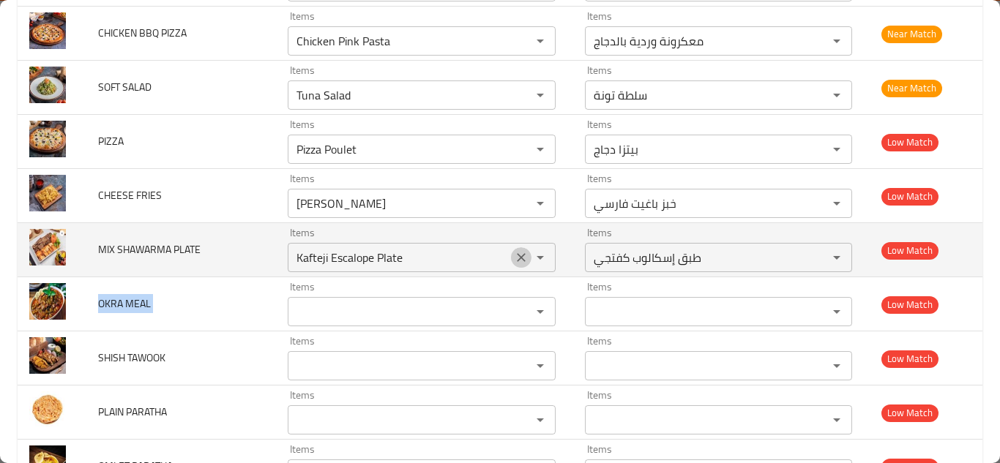
click at [517, 256] on icon "Clear" at bounding box center [521, 257] width 9 height 9
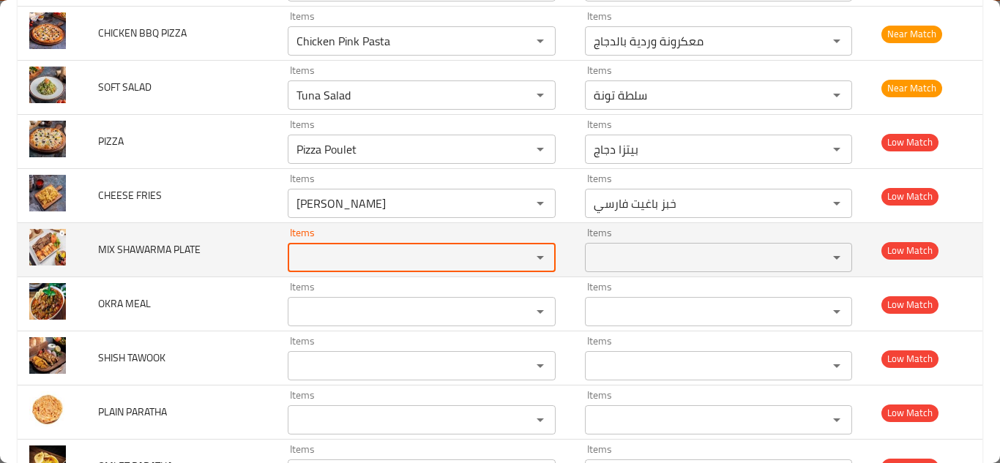
click at [164, 245] on span "MIX SHAWARMA PLATE" at bounding box center [149, 249] width 103 height 19
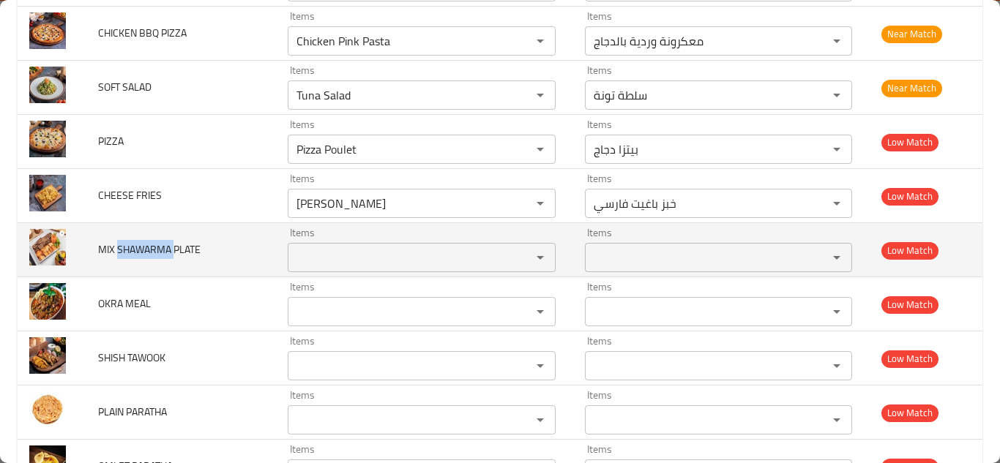
click at [164, 245] on span "MIX SHAWARMA PLATE" at bounding box center [149, 249] width 103 height 19
copy span "MIX SHAWARMA PLATE"
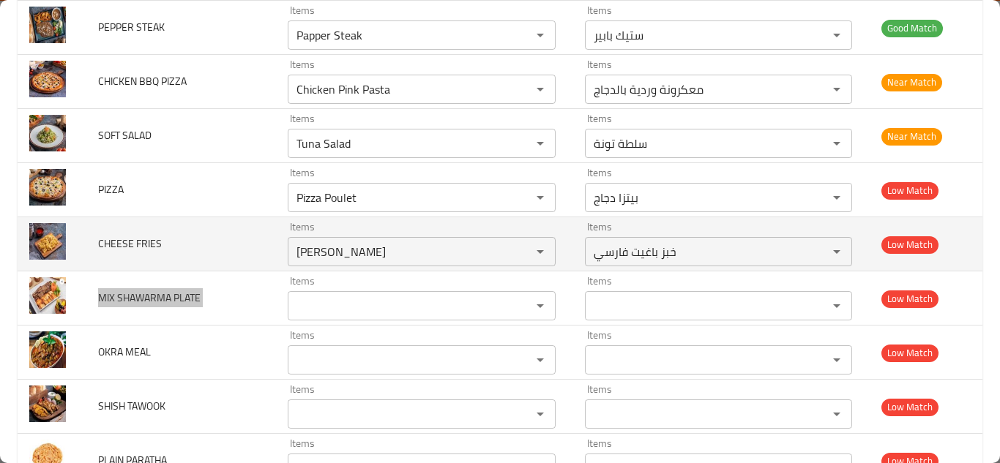
scroll to position [794, 0]
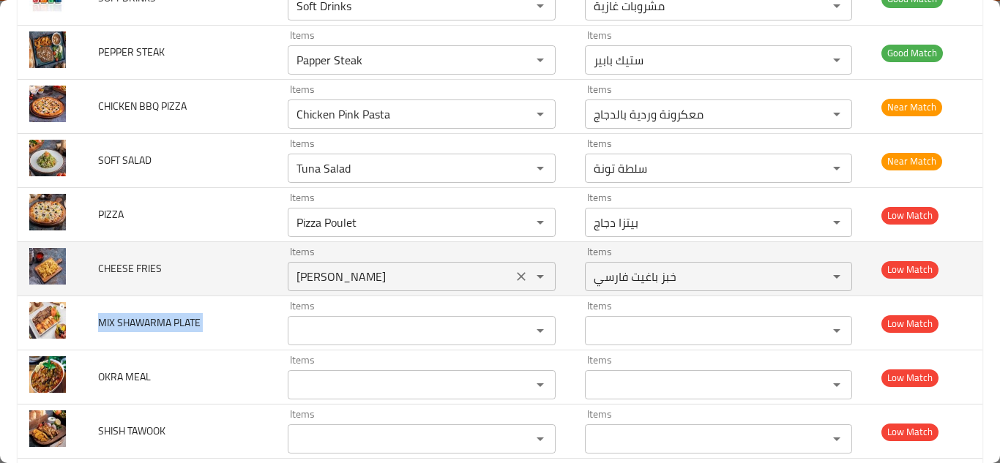
drag, startPoint x: 495, startPoint y: 277, endPoint x: 480, endPoint y: 275, distance: 15.4
click at [514, 276] on icon "Clear" at bounding box center [521, 276] width 15 height 15
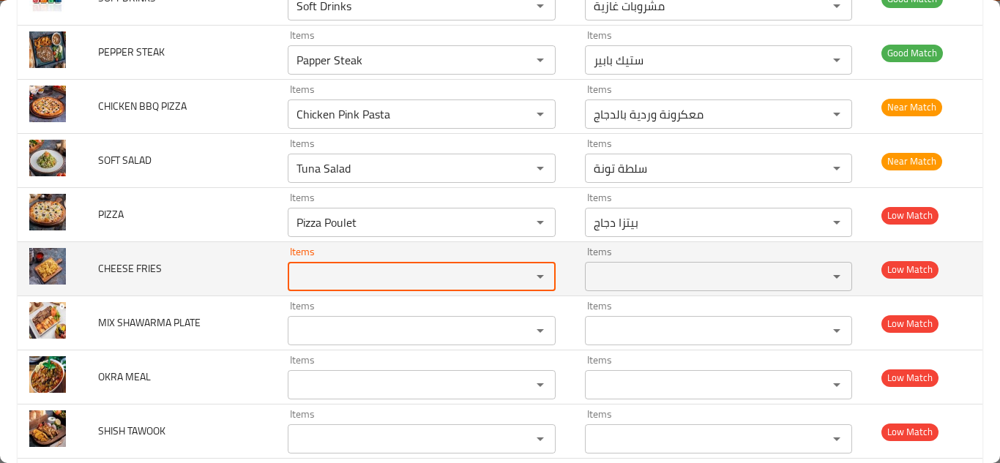
click at [149, 267] on span "CHEESE FRIES" at bounding box center [130, 268] width 64 height 19
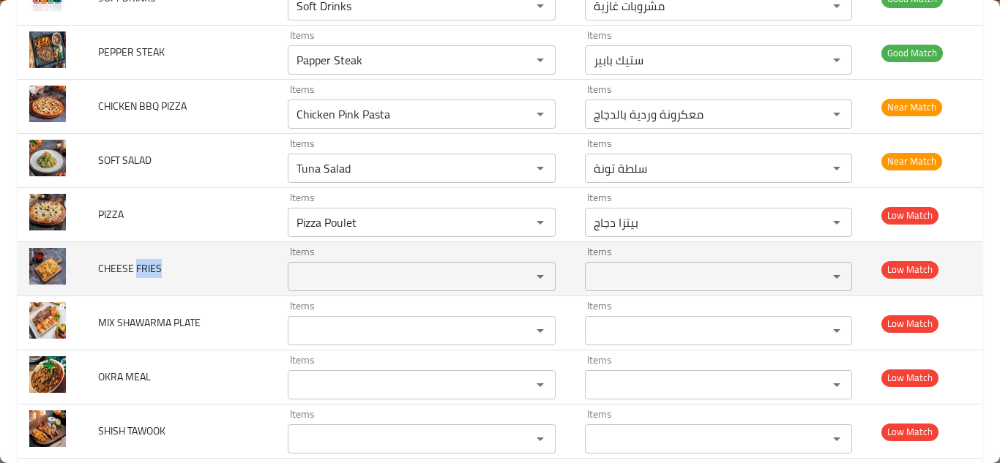
click at [149, 267] on span "CHEESE FRIES" at bounding box center [130, 268] width 64 height 19
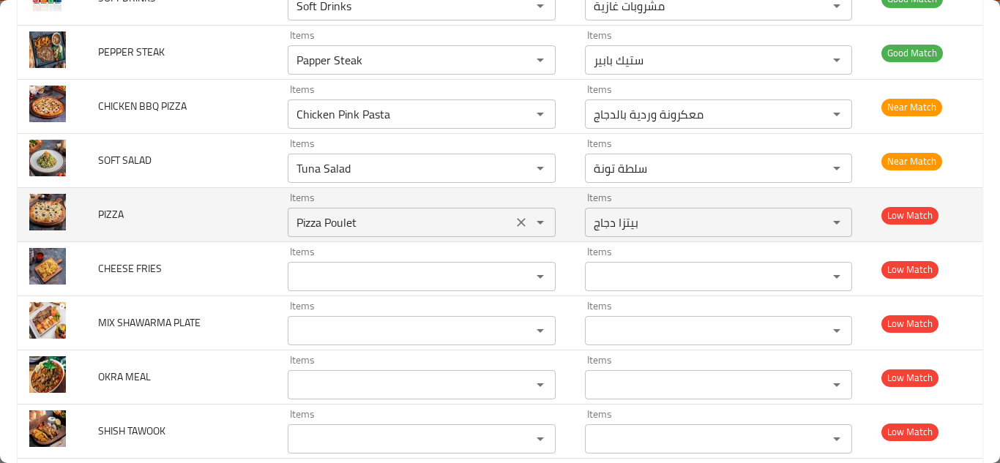
click at [352, 216] on input "Pizza Poulet" at bounding box center [399, 222] width 215 height 21
drag, startPoint x: 354, startPoint y: 216, endPoint x: 374, endPoint y: 217, distance: 20.6
click at [362, 216] on input "Pizza Poulet" at bounding box center [399, 222] width 215 height 21
click at [376, 217] on input "Pizza Poulet" at bounding box center [399, 222] width 215 height 21
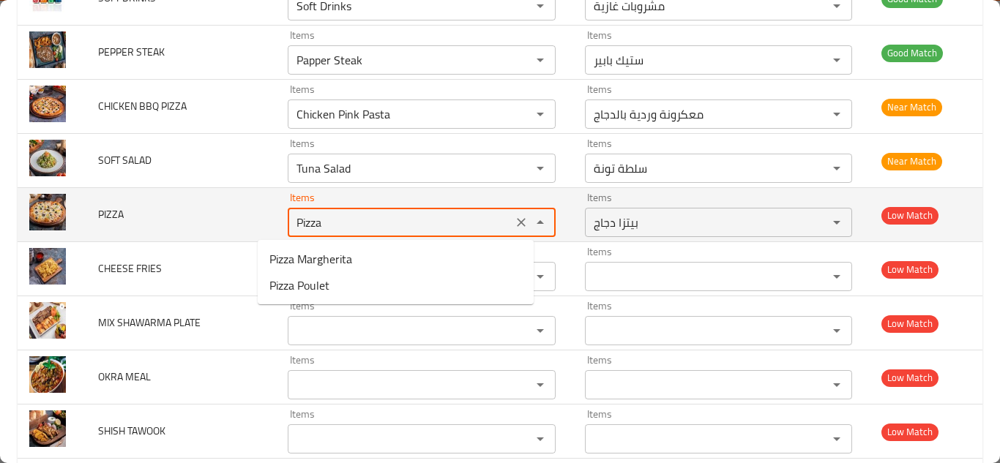
type input "Pizza"
drag, startPoint x: 504, startPoint y: 223, endPoint x: 323, endPoint y: 204, distance: 182.6
click at [514, 224] on icon "Clear" at bounding box center [521, 222] width 15 height 15
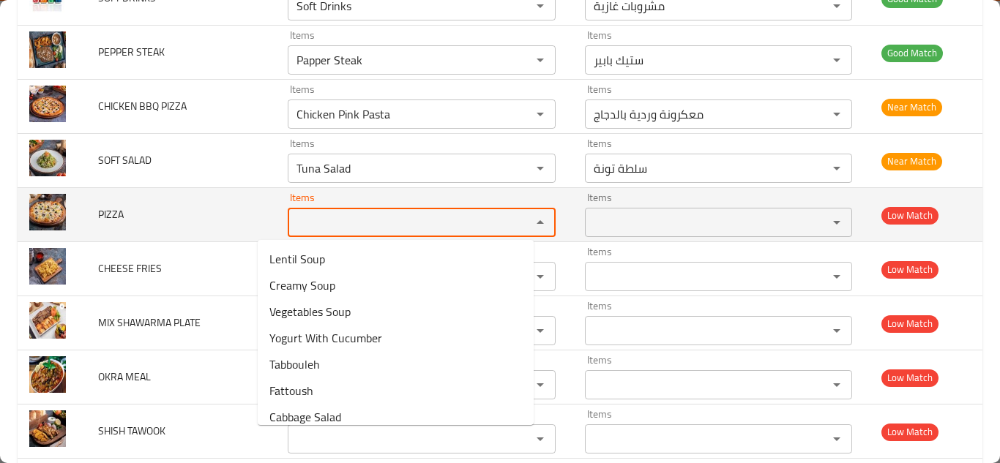
click at [114, 214] on span "PIZZA" at bounding box center [111, 214] width 26 height 19
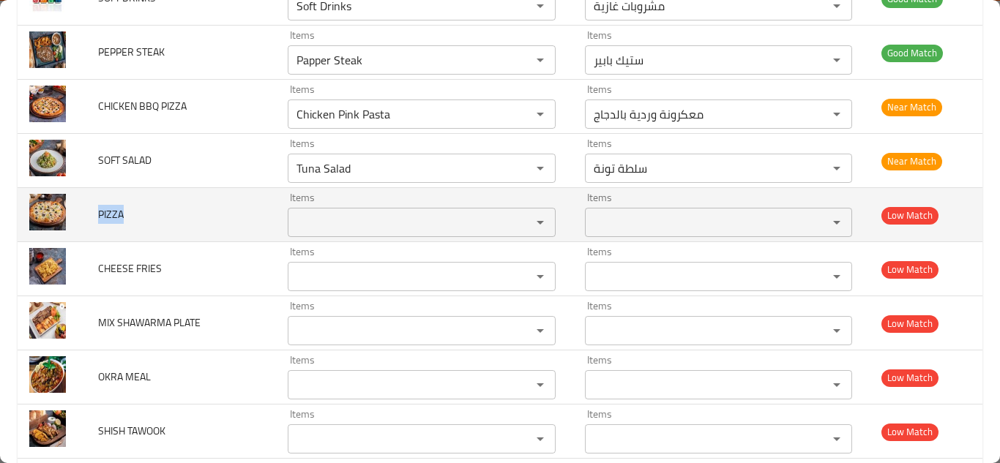
click at [114, 213] on span "PIZZA" at bounding box center [111, 214] width 26 height 19
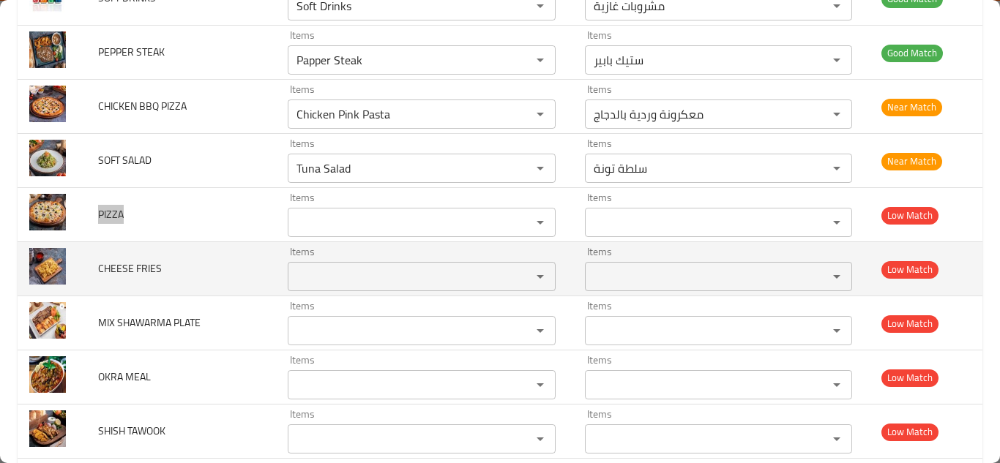
scroll to position [721, 0]
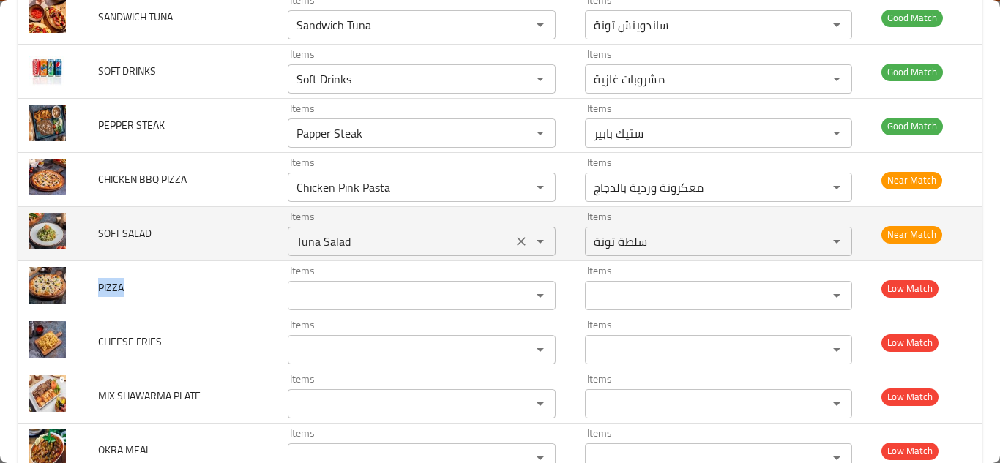
click at [297, 242] on SALAD "Tuna Salad" at bounding box center [399, 241] width 215 height 21
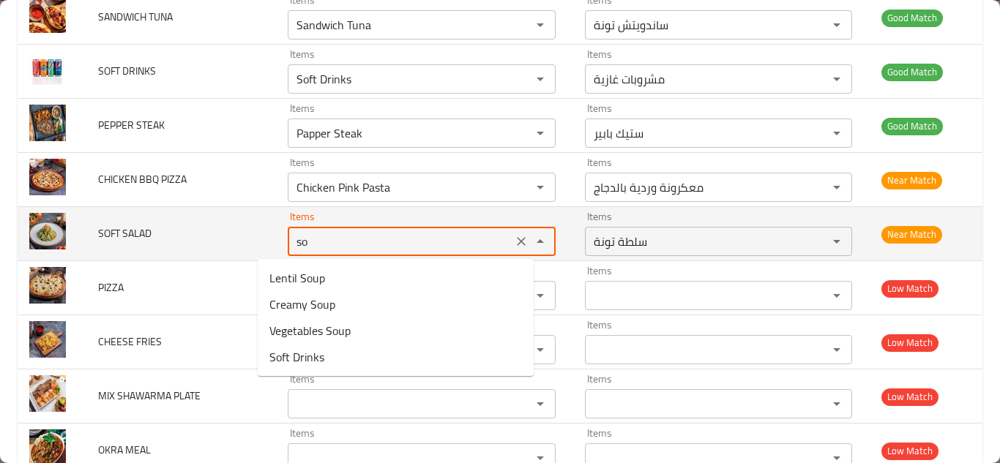
type SALAD "s"
click at [110, 228] on span "SOFT SALAD" at bounding box center [124, 233] width 53 height 19
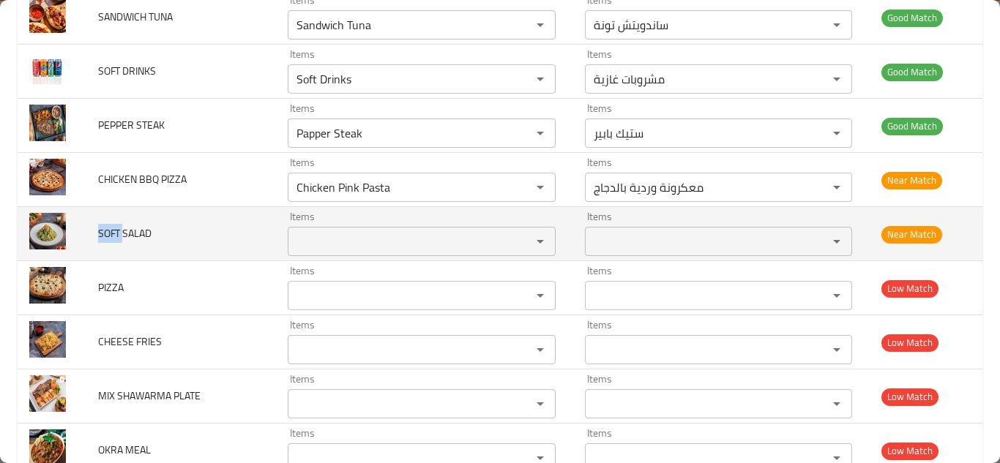
click at [110, 228] on span "SOFT SALAD" at bounding box center [124, 233] width 53 height 19
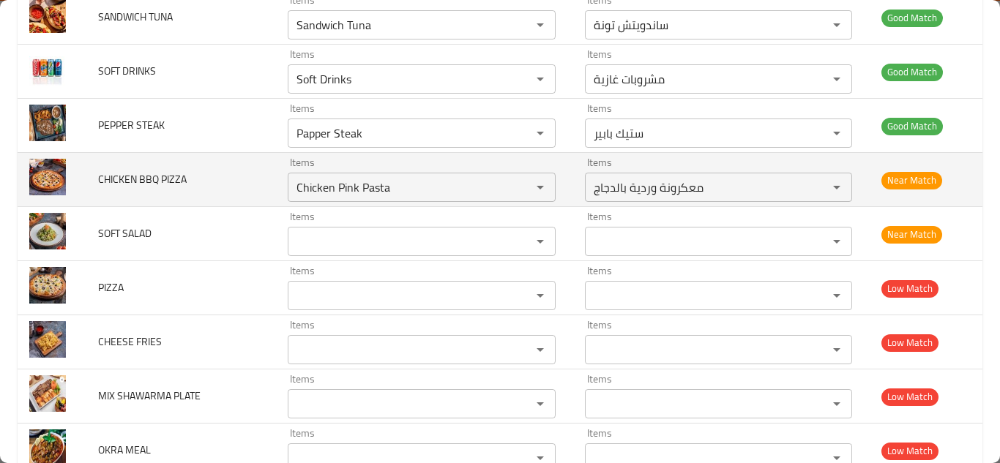
click at [223, 189] on td "CHICKEN BBQ PIZZA" at bounding box center [181, 180] width 190 height 54
click at [309, 185] on PIZZA "Chicken Pink Pasta" at bounding box center [399, 187] width 215 height 21
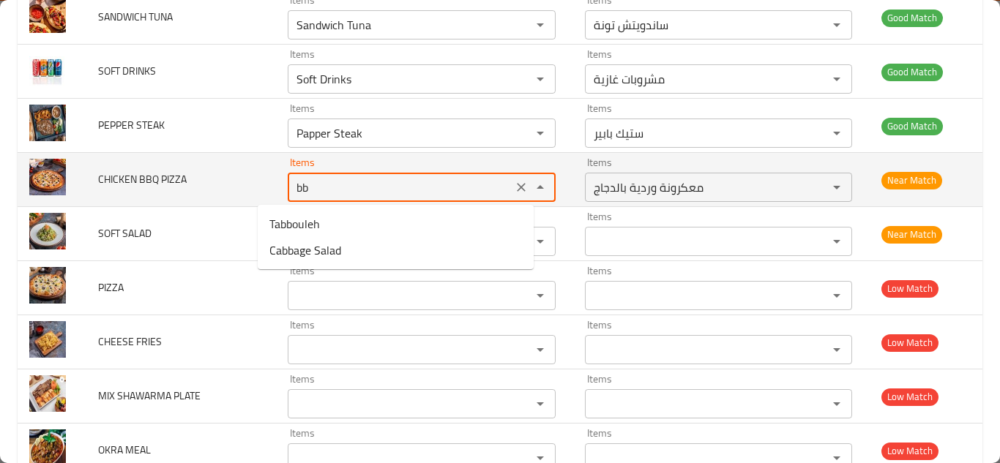
type PIZZA "b"
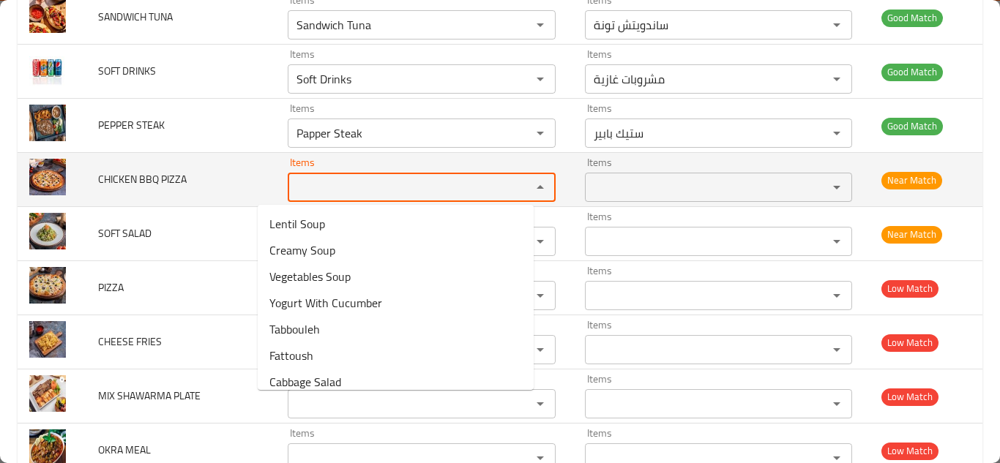
click at [130, 177] on span "CHICKEN BBQ PIZZA" at bounding box center [142, 179] width 89 height 19
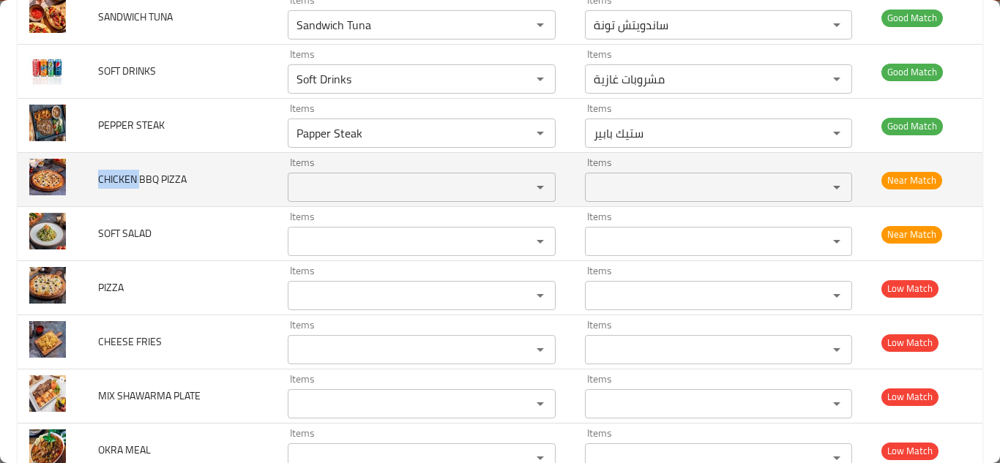
click at [130, 177] on span "CHICKEN BBQ PIZZA" at bounding box center [142, 179] width 89 height 19
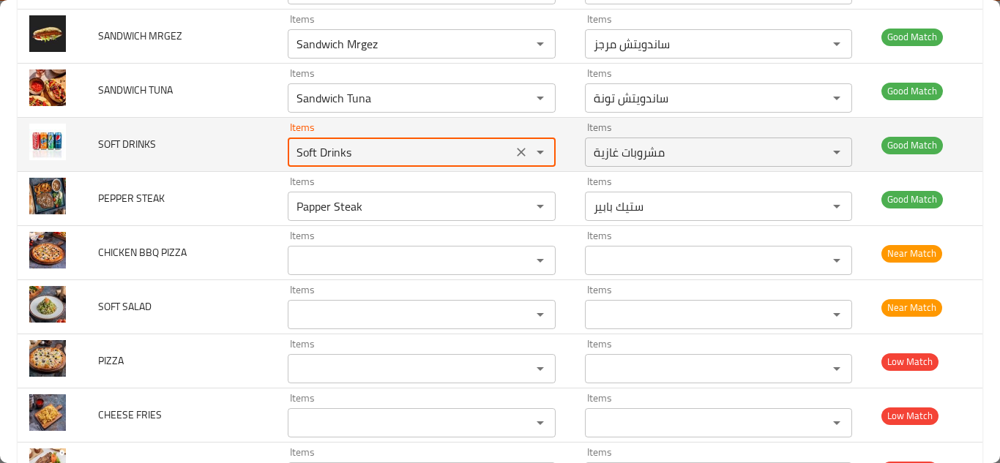
click at [299, 147] on DRINKS "Soft Drinks" at bounding box center [399, 152] width 215 height 21
click at [511, 153] on button "Clear" at bounding box center [521, 152] width 21 height 21
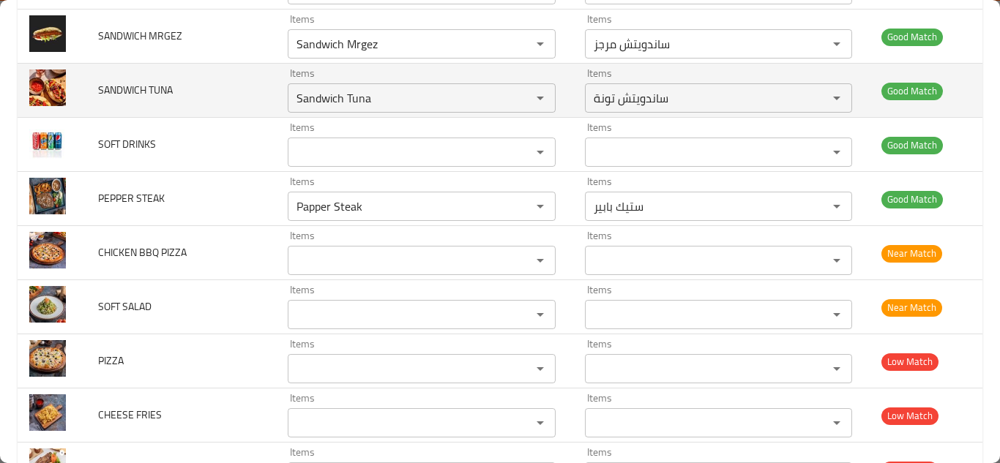
click at [206, 82] on td "SANDWICH TUNA" at bounding box center [181, 91] width 190 height 54
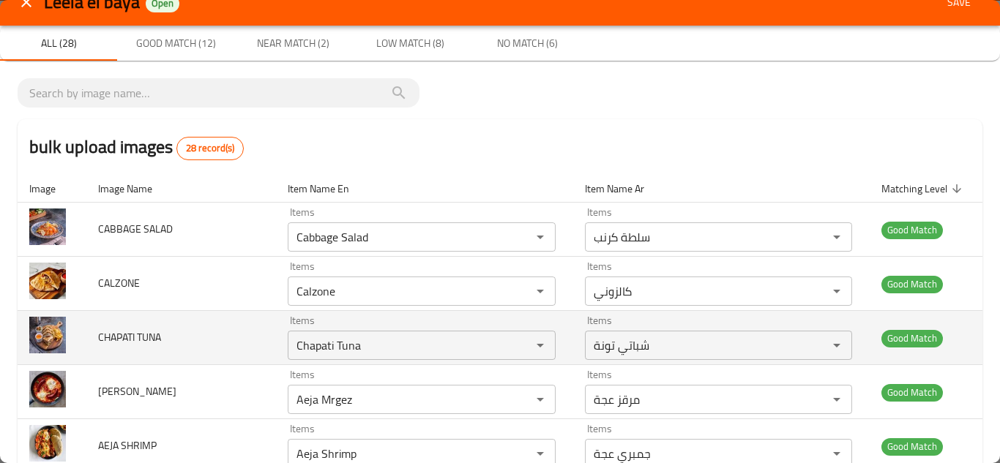
scroll to position [0, 0]
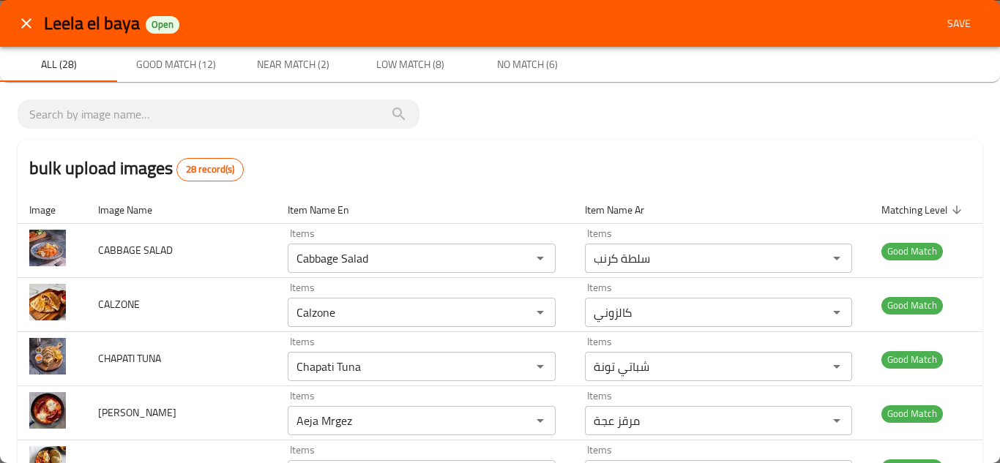
click at [955, 20] on span "Save" at bounding box center [959, 24] width 35 height 18
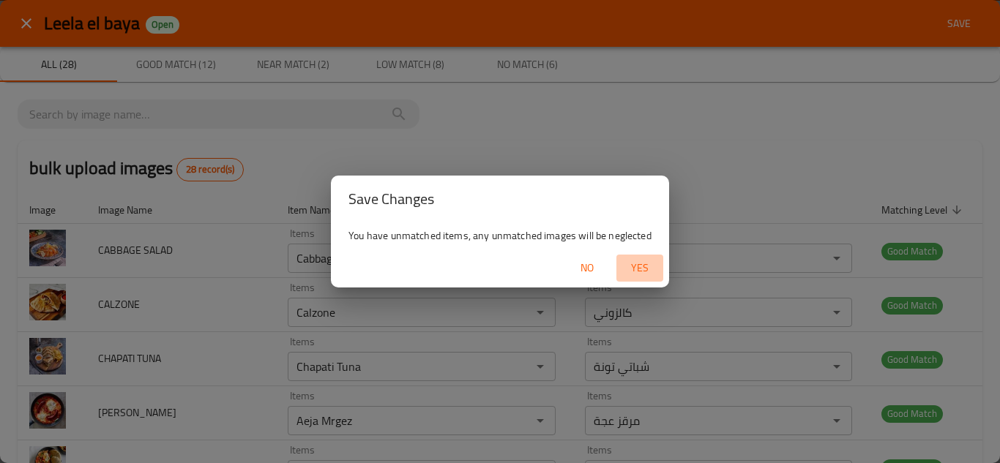
click at [638, 262] on span "Yes" at bounding box center [639, 268] width 35 height 18
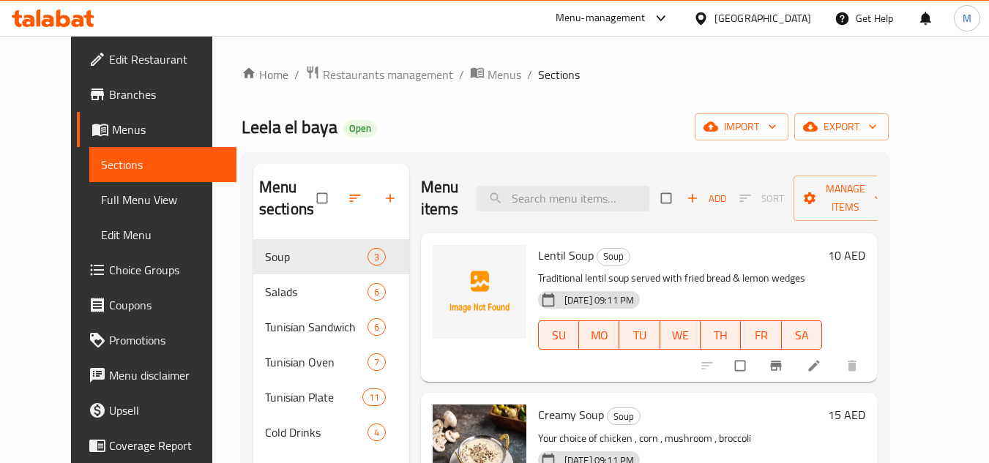
drag, startPoint x: 615, startPoint y: 121, endPoint x: 615, endPoint y: 130, distance: 9.5
click at [615, 122] on div "Leela el baya Open import export" at bounding box center [565, 126] width 647 height 27
click at [571, 205] on input "search" at bounding box center [563, 199] width 173 height 26
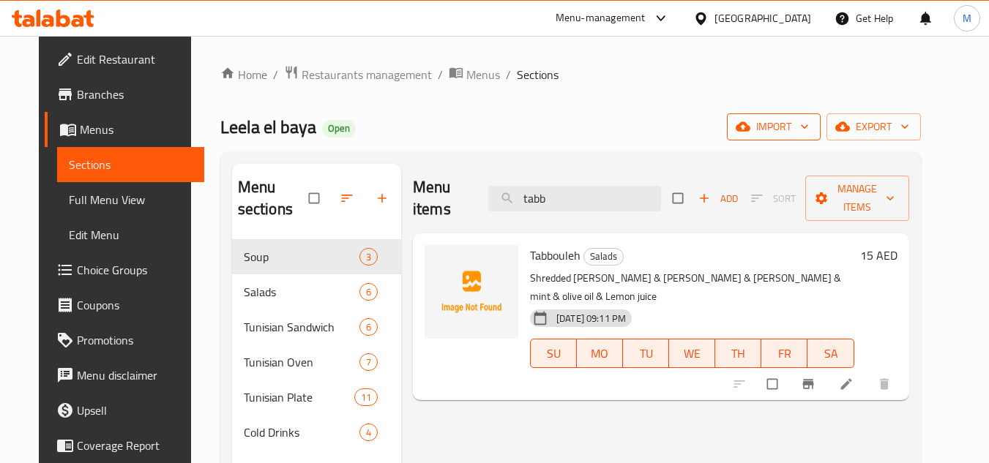
type input "tabb"
click at [812, 124] on icon "button" at bounding box center [804, 126] width 15 height 15
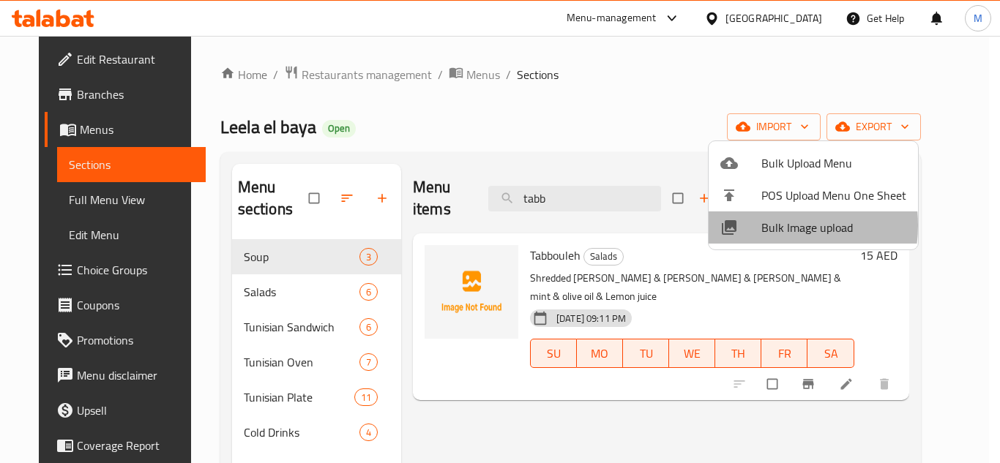
click at [767, 226] on span "Bulk Image upload" at bounding box center [833, 228] width 145 height 18
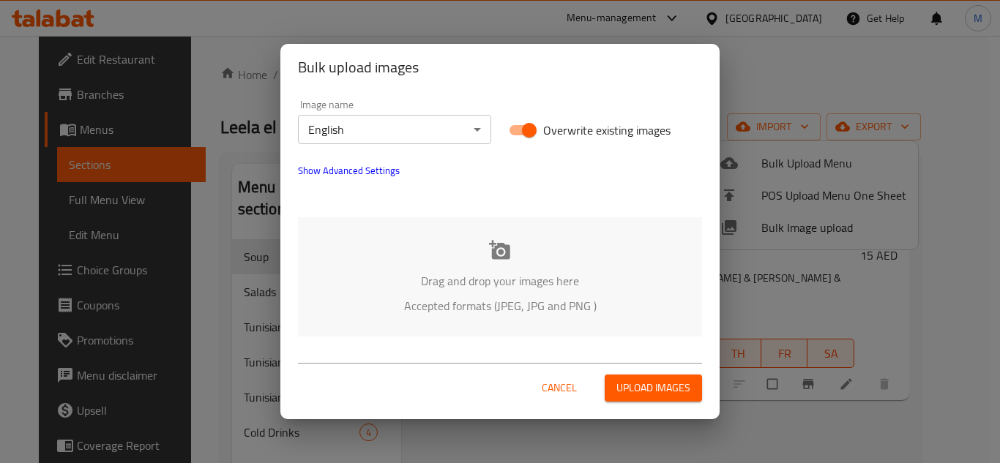
click at [440, 269] on div "Drag and drop your images here Accepted formats (JPEG, JPG and PNG )" at bounding box center [500, 276] width 404 height 119
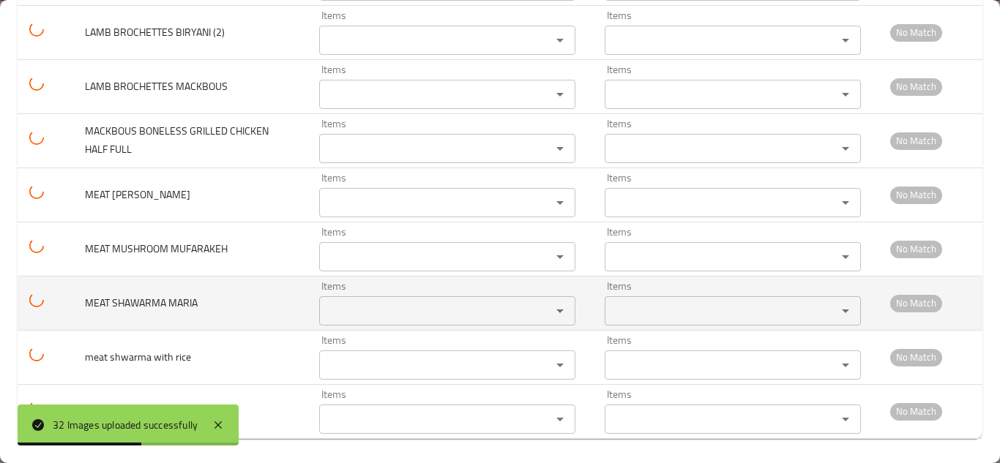
scroll to position [1540, 0]
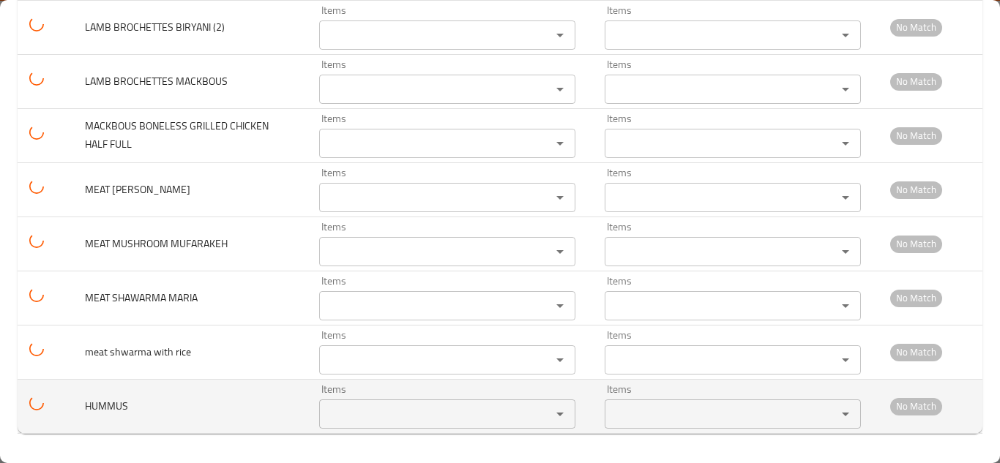
click at [348, 410] on input "Items" at bounding box center [426, 414] width 204 height 21
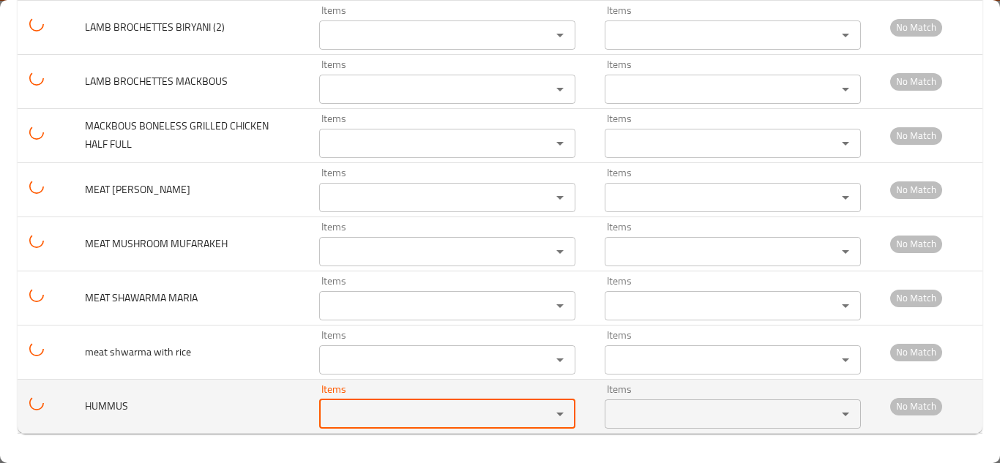
click at [348, 410] on input "Items" at bounding box center [426, 414] width 204 height 21
type input "h"
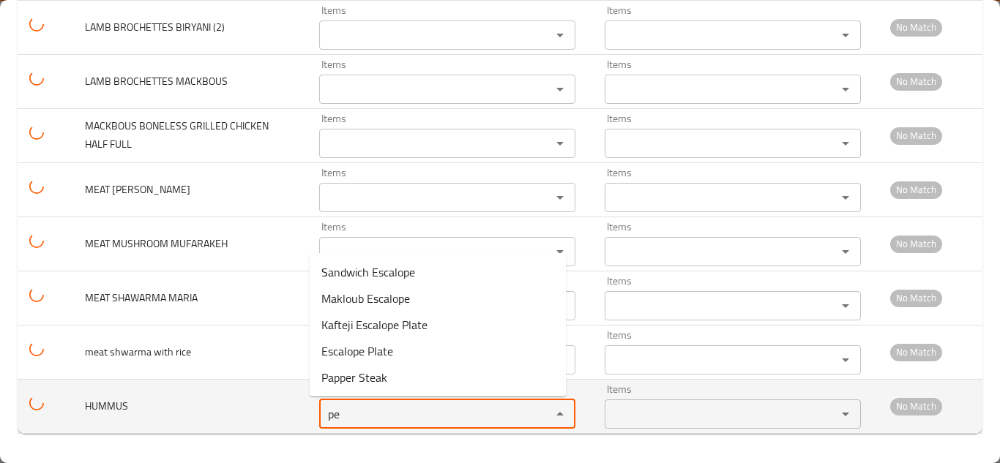
type input "p"
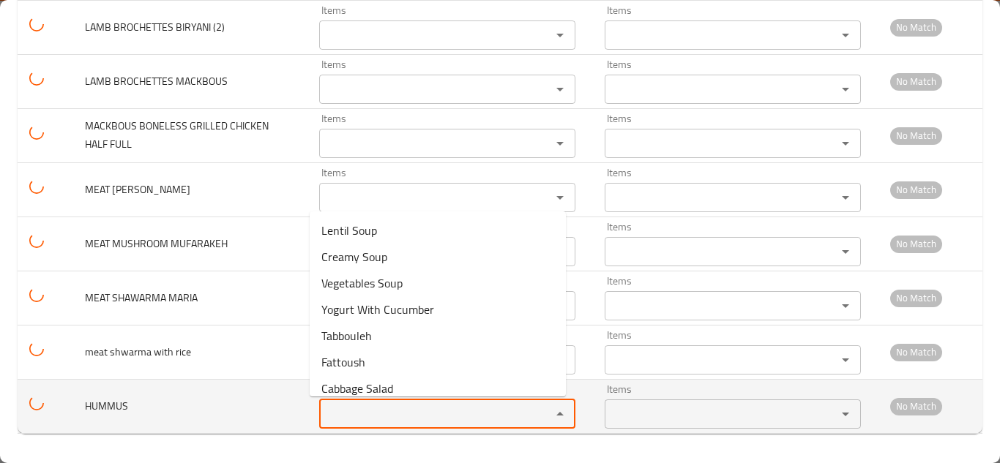
click at [100, 409] on span "HUMMUS" at bounding box center [106, 406] width 43 height 19
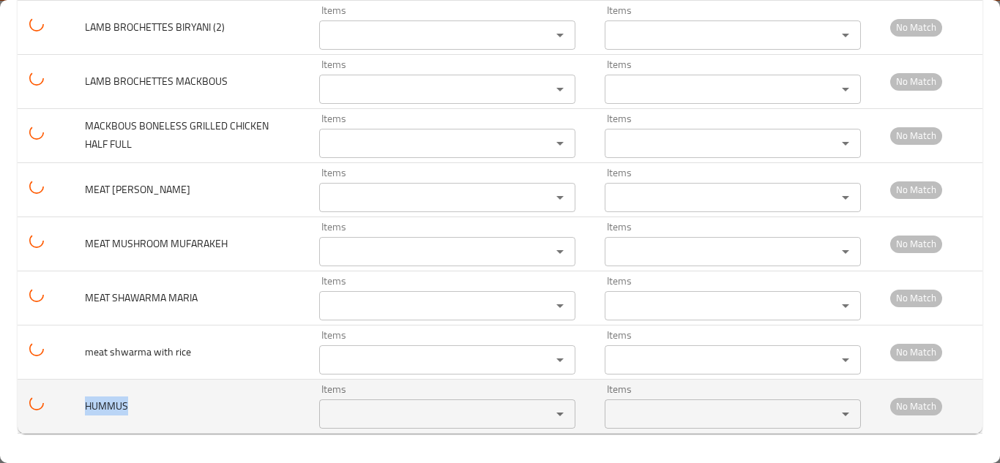
click at [100, 409] on span "HUMMUS" at bounding box center [106, 406] width 43 height 19
copy span "HUMMUS"
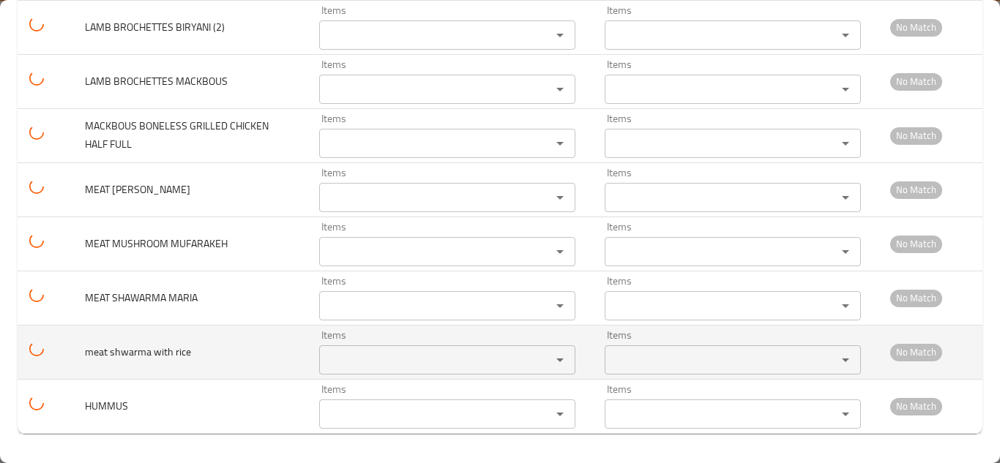
click at [160, 353] on span "meat shwarma with rice" at bounding box center [138, 352] width 106 height 19
click at [160, 352] on span "meat shwarma with rice" at bounding box center [138, 352] width 106 height 19
copy span "meat shwarma with rice"
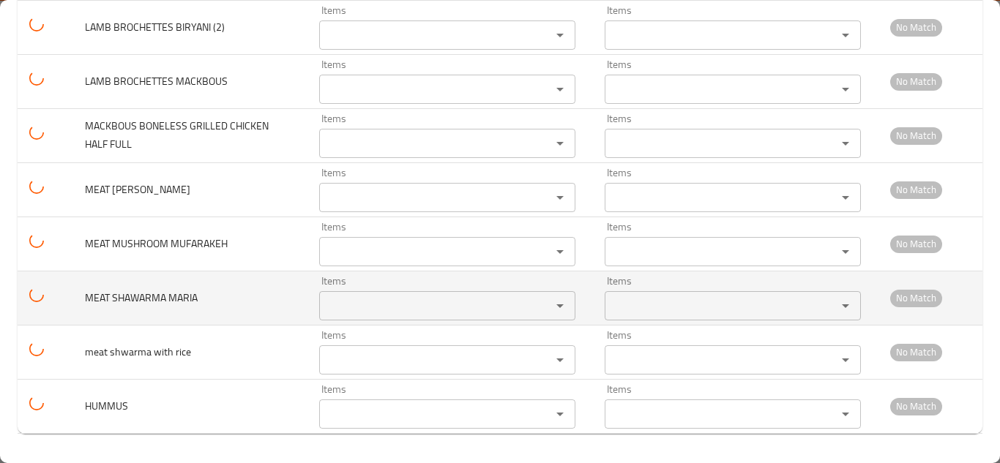
click at [176, 291] on span "MEAT SHAWARMA MARIA" at bounding box center [141, 297] width 113 height 19
click at [175, 291] on span "MEAT SHAWARMA MARIA" at bounding box center [141, 297] width 113 height 19
copy span "MEAT SHAWARMA MARIA"
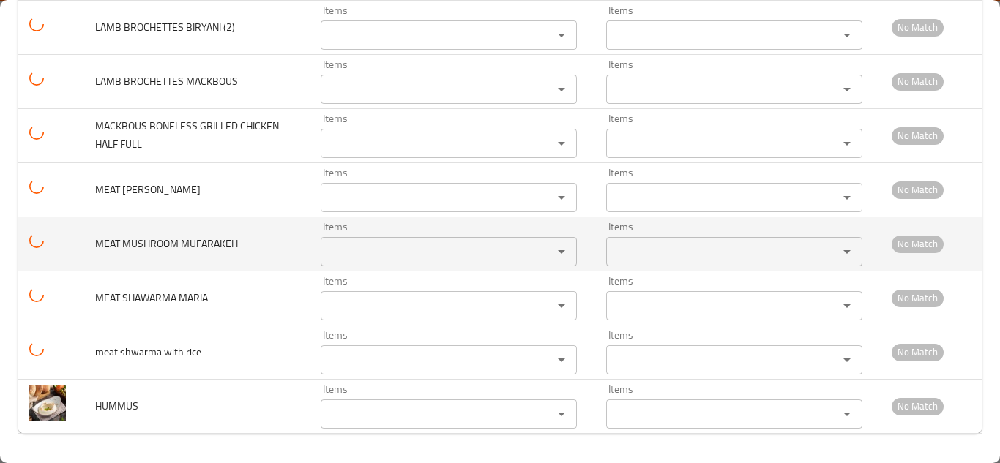
click at [218, 245] on span "MEAT MUSHROOM MUFARAKEH" at bounding box center [166, 243] width 143 height 19
click at [217, 245] on span "MEAT MUSHROOM MUFARAKEH" at bounding box center [166, 243] width 143 height 19
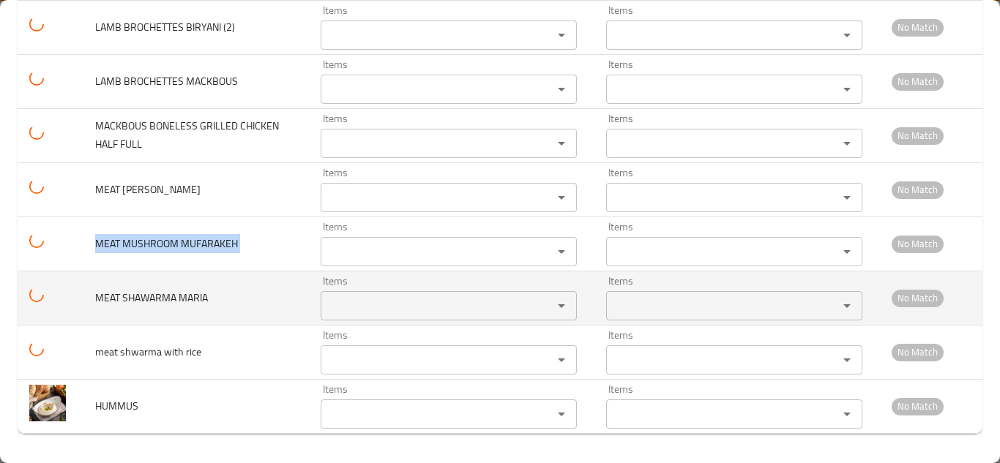
copy span "MEAT MUSHROOM MUFARAKEH"
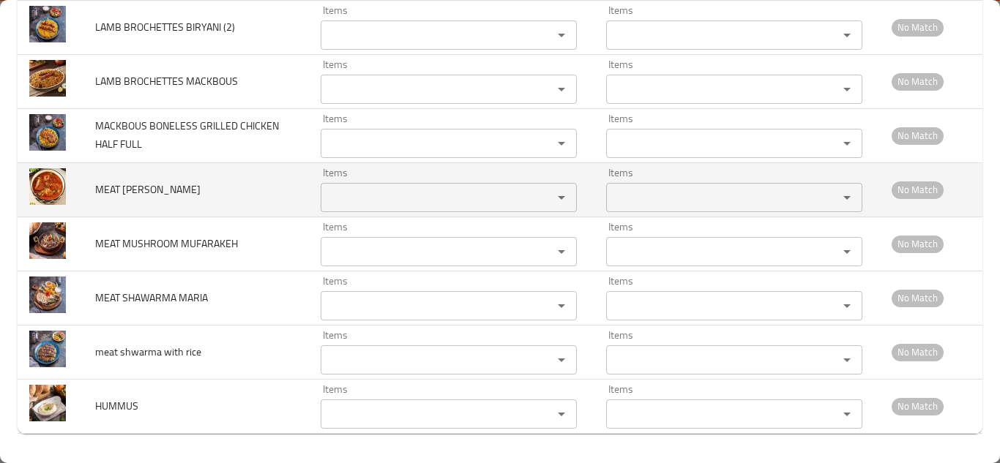
click at [357, 195] on CURRY "Items" at bounding box center [427, 197] width 204 height 21
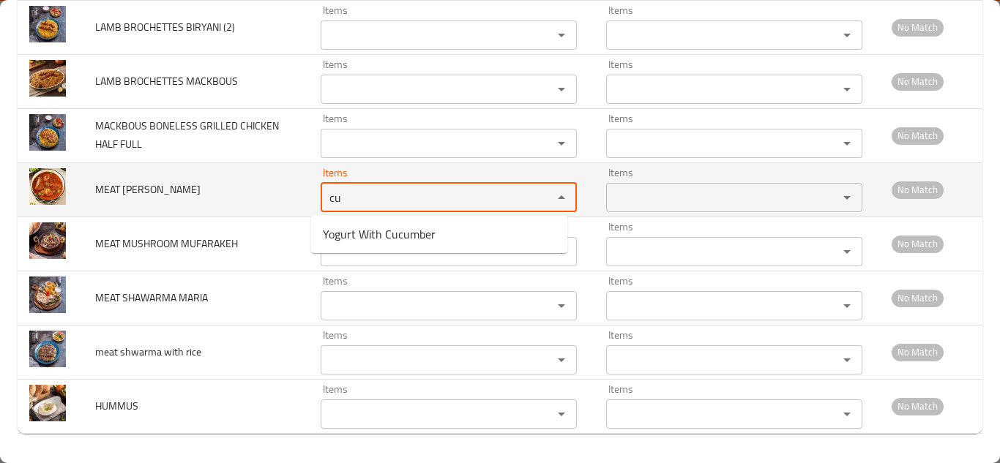
type CURRY "c"
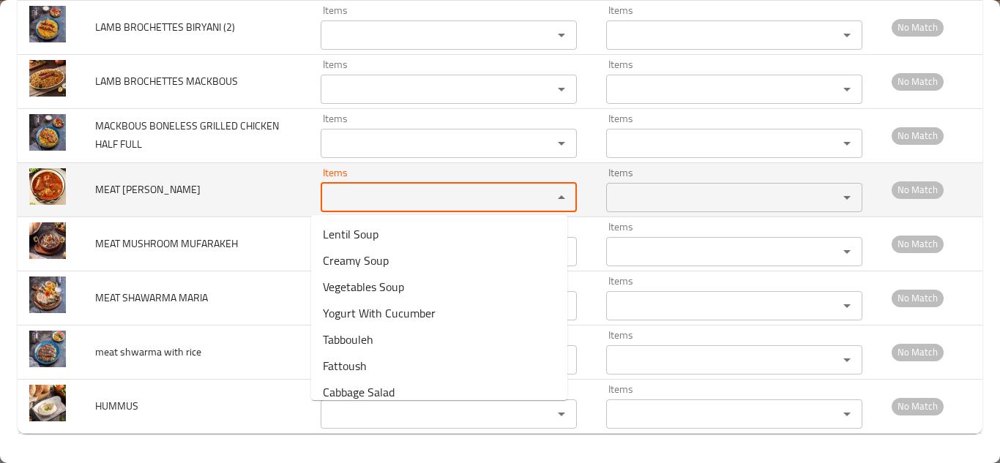
click at [137, 183] on span "MEAT [PERSON_NAME]" at bounding box center [147, 189] width 105 height 19
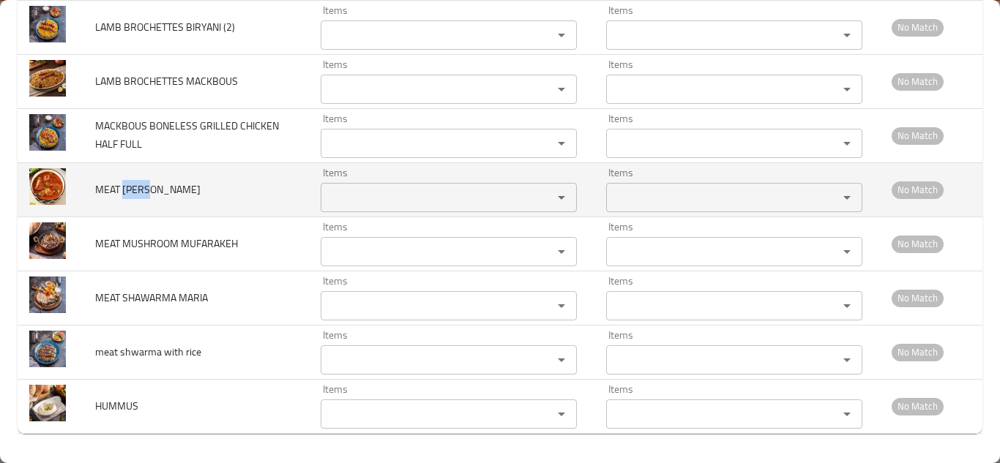
click at [137, 183] on span "MEAT [PERSON_NAME]" at bounding box center [147, 189] width 105 height 19
copy span "MEAT [PERSON_NAME]"
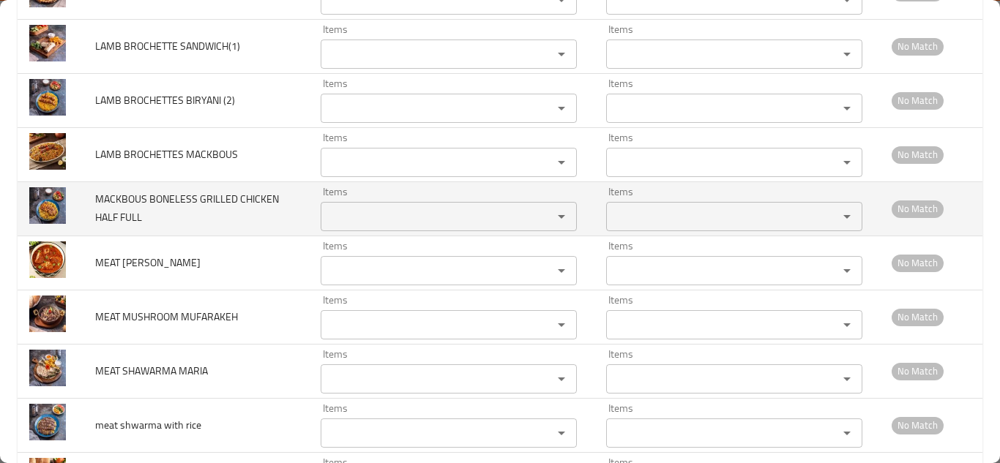
click at [208, 198] on span "MACKBOUS BONELESS GRILLED CHICKEN HALF FULL" at bounding box center [187, 208] width 184 height 37
copy span "MACKBOUS BONELESS GRILLED CHICKEN HALF FULL"
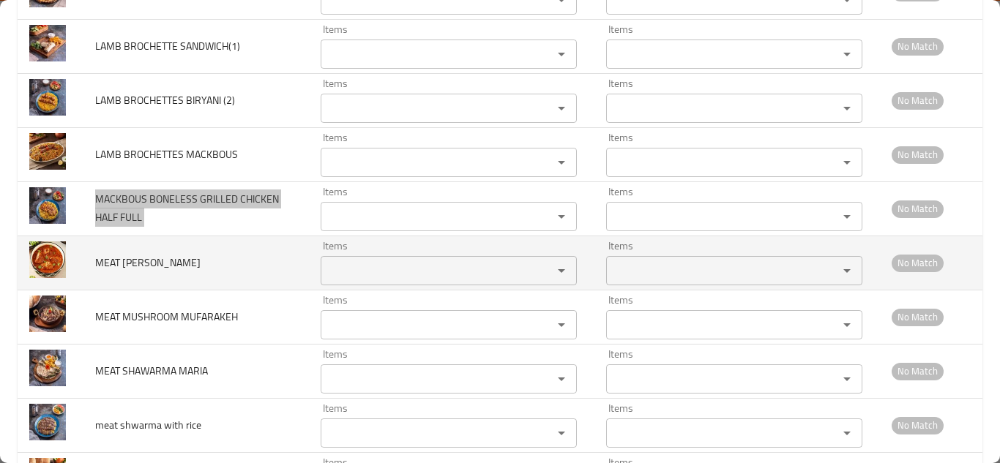
scroll to position [1394, 0]
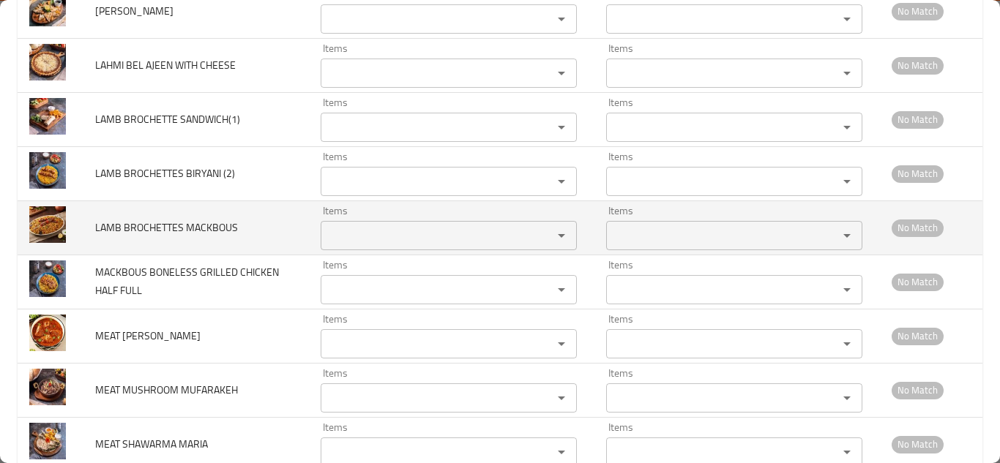
click at [186, 233] on span "LAMB BROCHETTES MACKBOUS" at bounding box center [166, 227] width 143 height 19
click at [185, 233] on span "LAMB BROCHETTES MACKBOUS" at bounding box center [166, 227] width 143 height 19
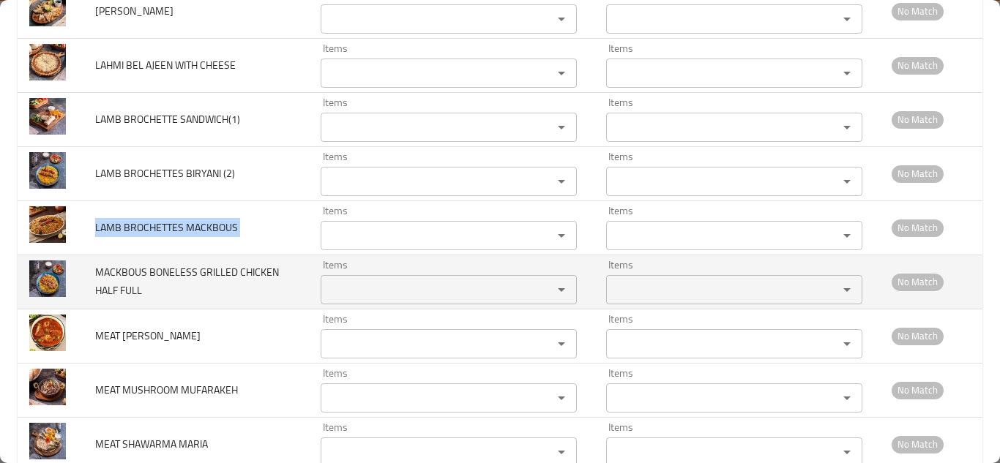
copy span "LAMB BROCHETTES MACKBOUS"
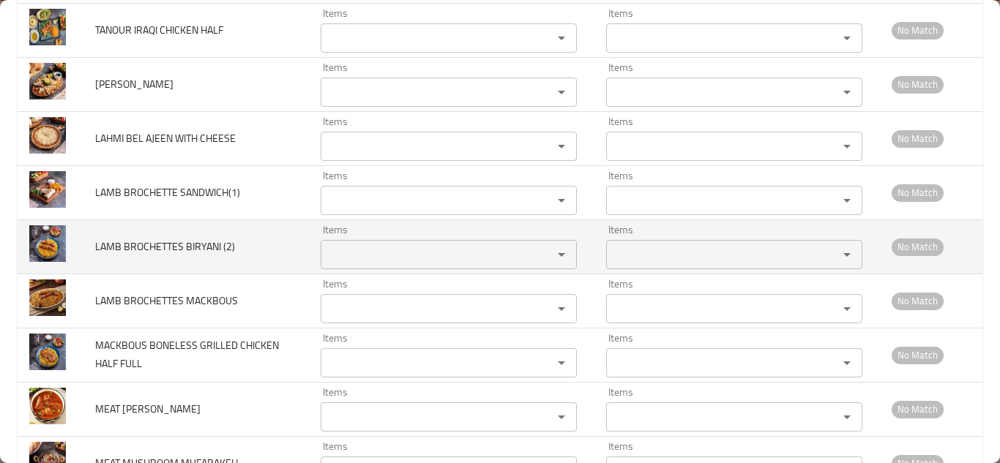
click at [135, 244] on span "LAMB BROCHETTES BIRYANI (2)" at bounding box center [165, 246] width 140 height 19
click at [135, 242] on span "LAMB BROCHETTES BIRYANI (2)" at bounding box center [165, 246] width 140 height 19
click at [139, 248] on span "LAMB BROCHETTES BIRYANI (2)" at bounding box center [165, 246] width 140 height 19
drag, startPoint x: 220, startPoint y: 241, endPoint x: 88, endPoint y: 245, distance: 131.8
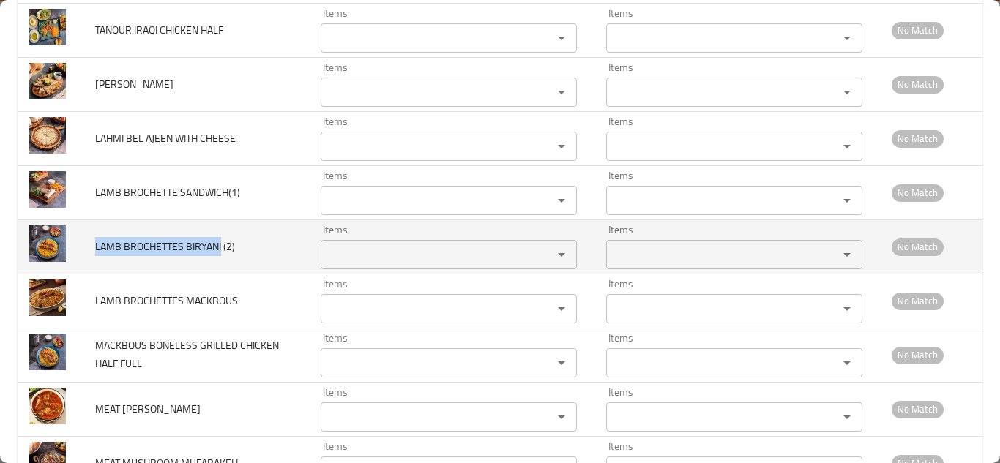
click at [88, 245] on td "LAMB BROCHETTES BIRYANI (2)" at bounding box center [196, 247] width 226 height 54
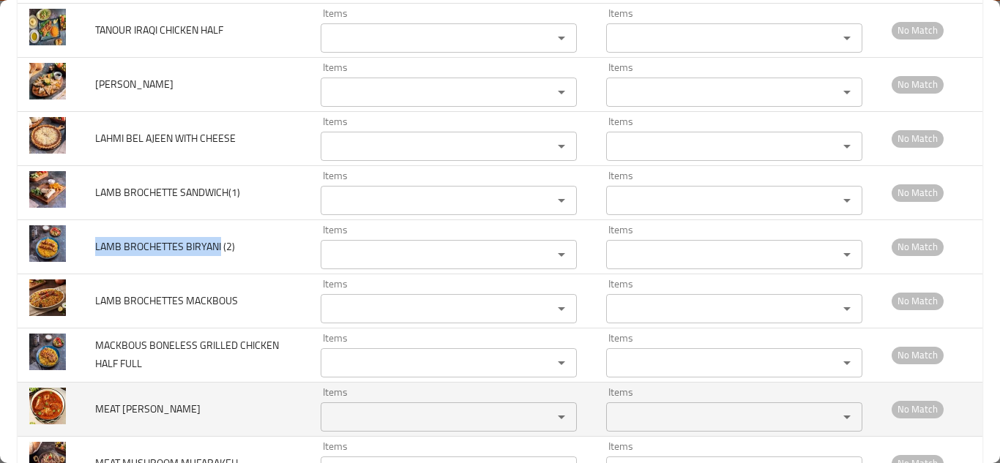
copy span "LAMB BROCHETTES BIRYANI"
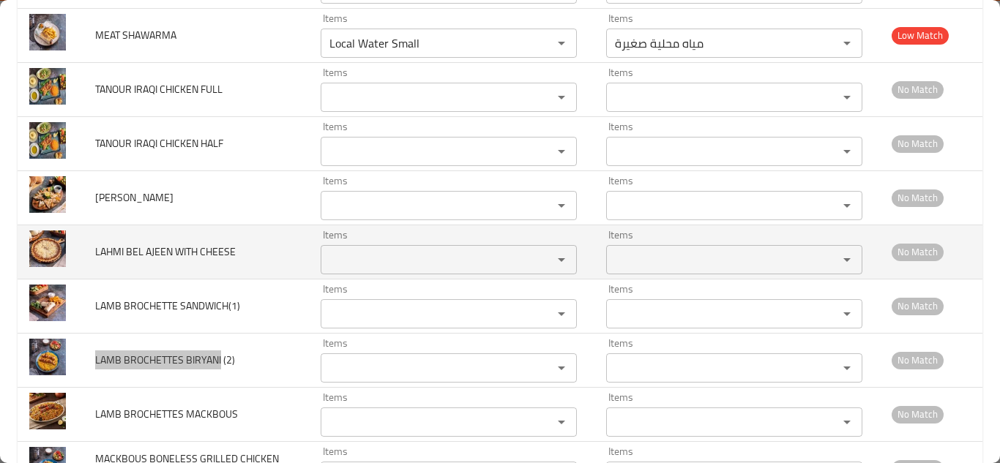
scroll to position [1174, 0]
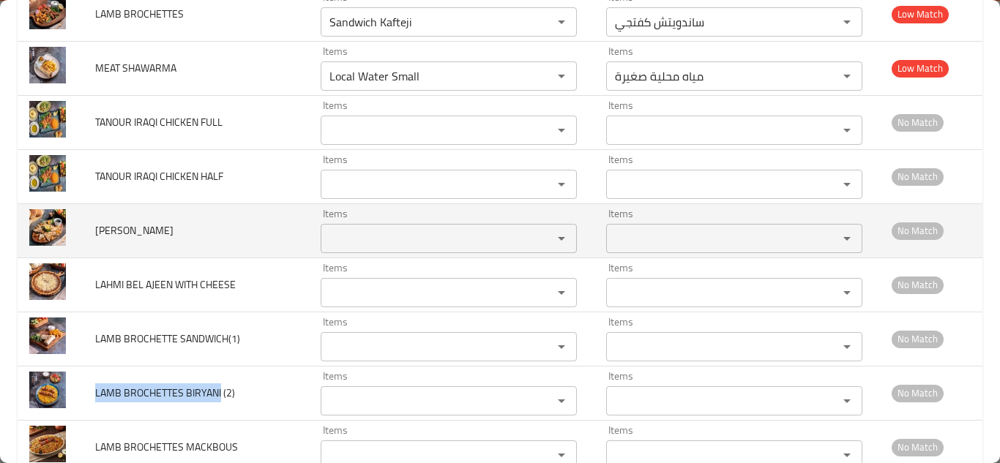
click at [140, 226] on span "[PERSON_NAME]" at bounding box center [134, 230] width 78 height 19
click at [139, 226] on span "[PERSON_NAME]" at bounding box center [134, 230] width 78 height 19
click at [138, 226] on span "[PERSON_NAME]" at bounding box center [134, 230] width 78 height 19
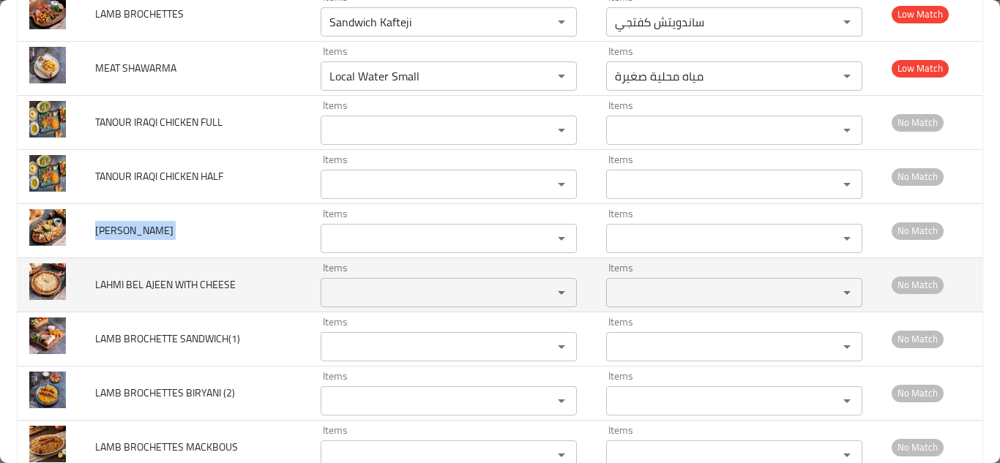
copy span "[PERSON_NAME]"
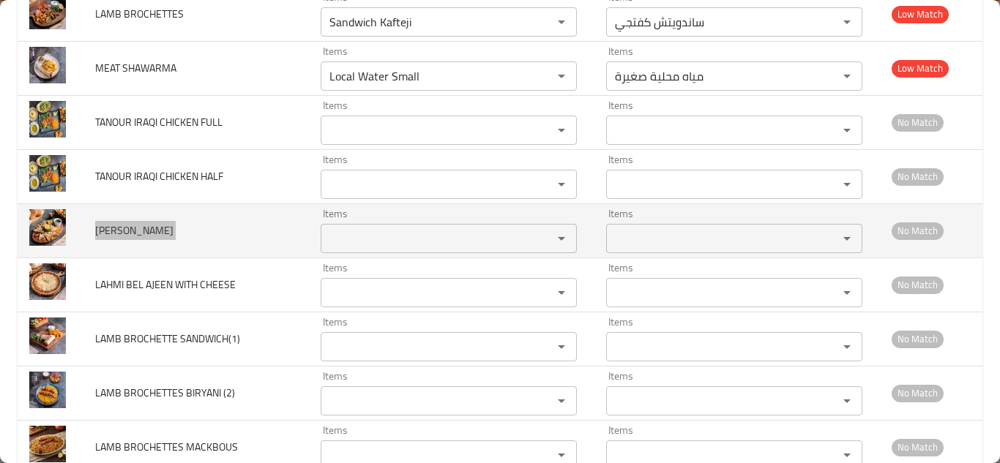
scroll to position [1101, 0]
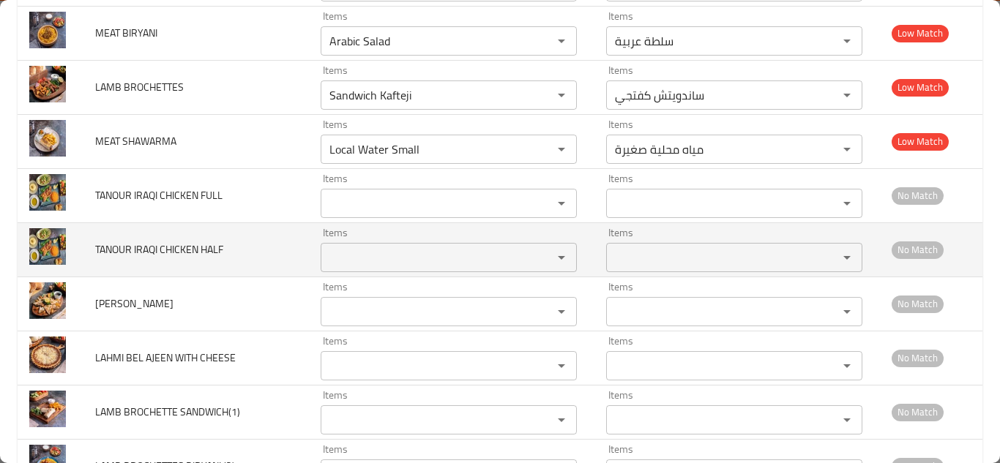
click at [343, 259] on HALF "Items" at bounding box center [427, 257] width 204 height 21
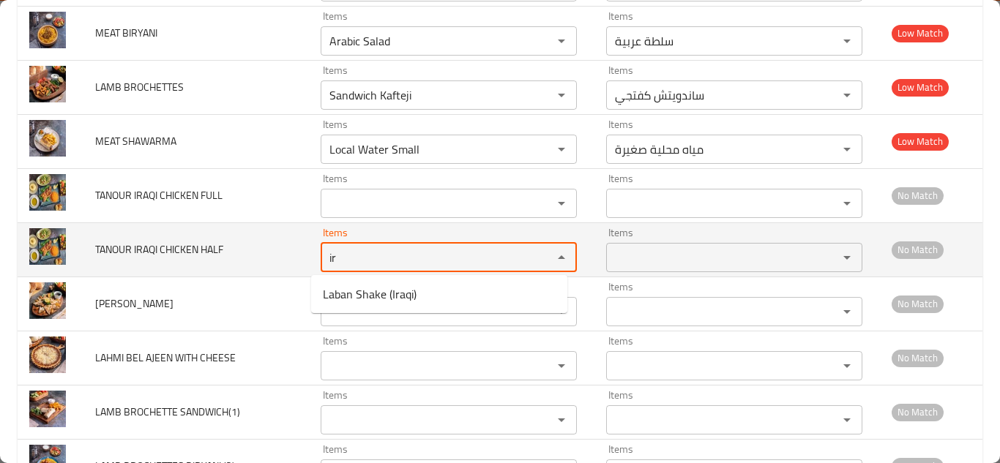
type HALF "i"
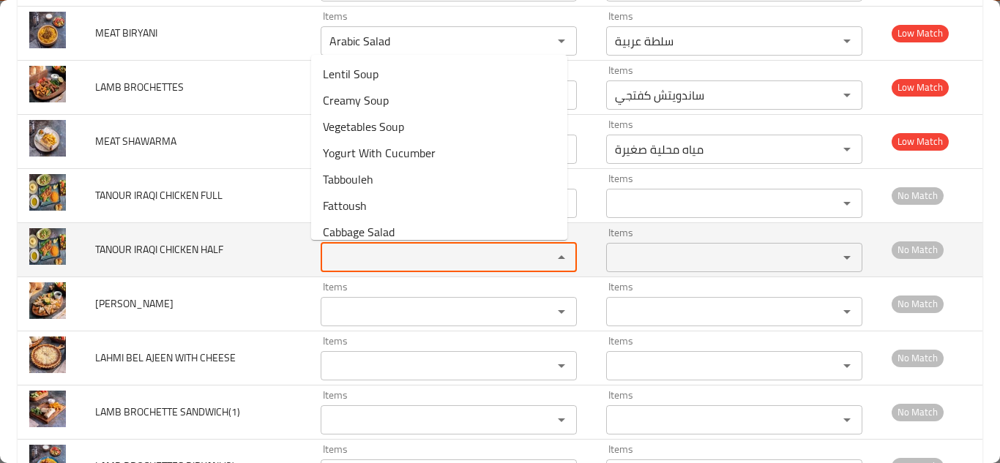
click at [148, 248] on span "TANOUR IRAQI CHICKEN HALF" at bounding box center [159, 249] width 128 height 19
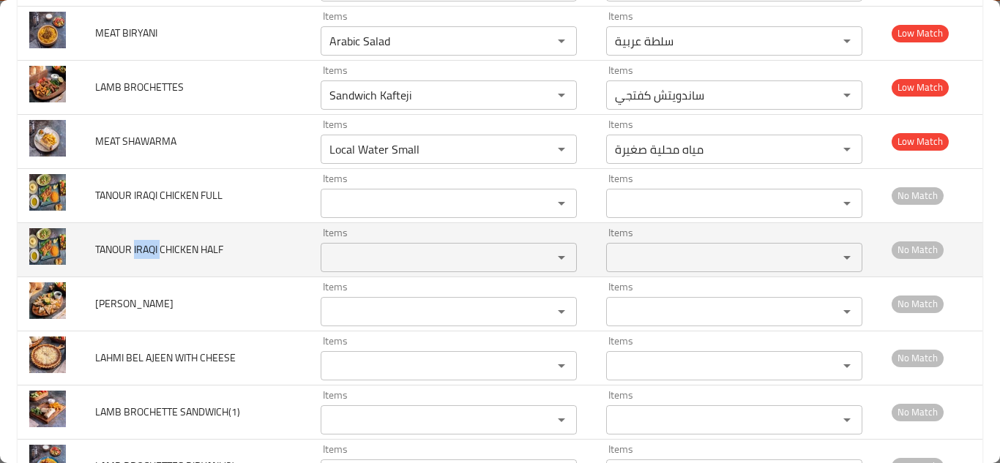
click at [148, 248] on span "TANOUR IRAQI CHICKEN HALF" at bounding box center [159, 249] width 128 height 19
copy span "TANOUR IRAQI CHICKEN HALF"
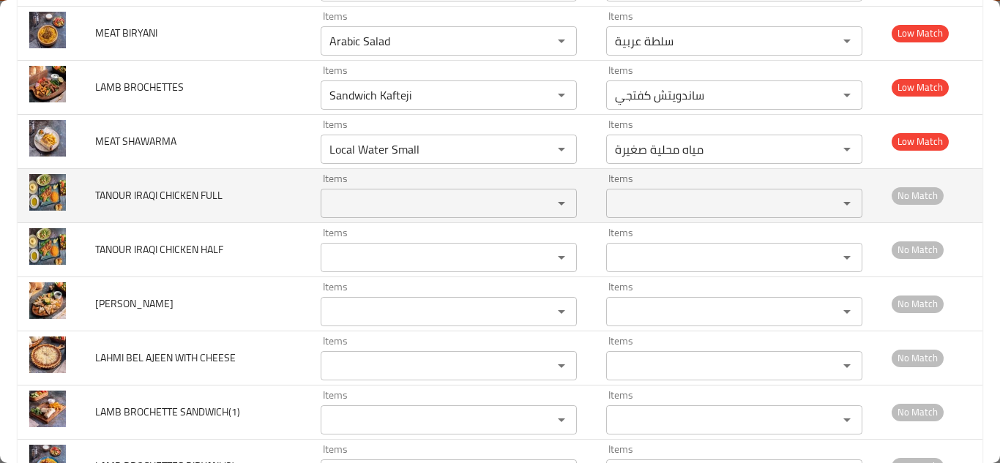
click at [150, 190] on span "TANOUR IRAQI CHICKEN FULL" at bounding box center [158, 195] width 127 height 19
click at [149, 190] on span "TANOUR IRAQI CHICKEN FULL" at bounding box center [158, 195] width 127 height 19
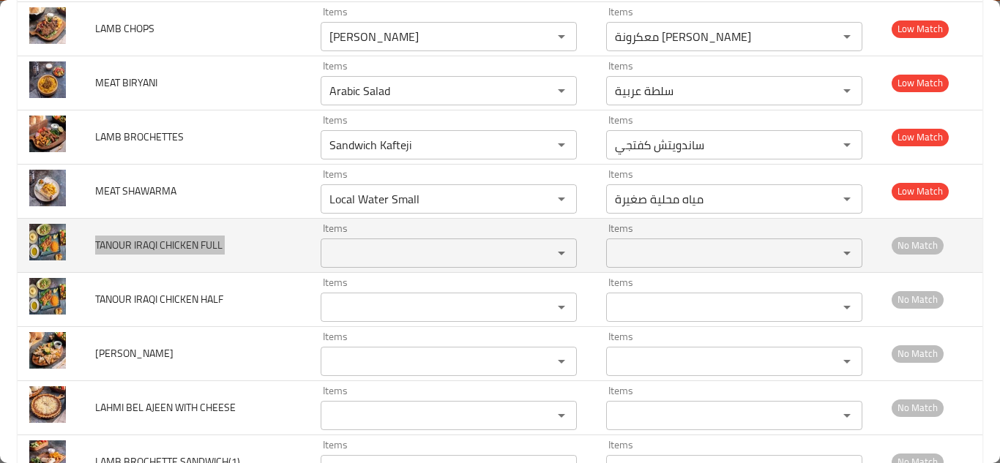
scroll to position [1028, 0]
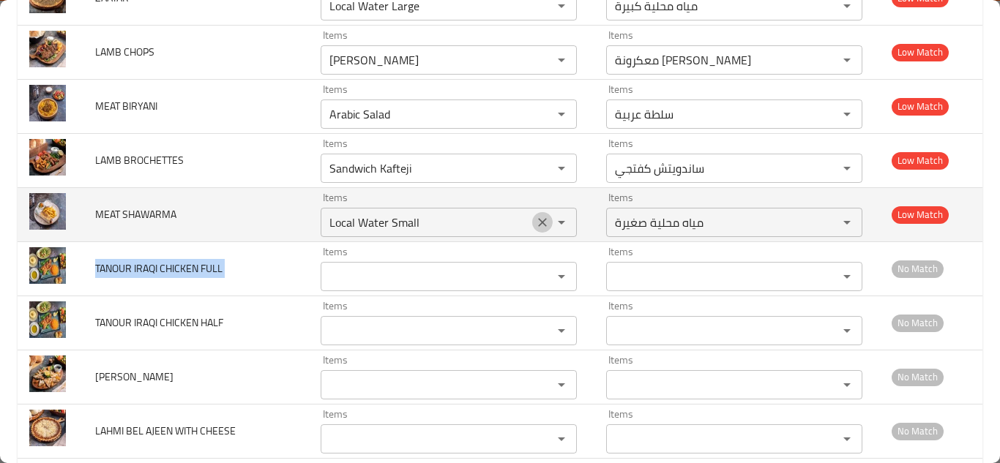
click at [535, 217] on icon "Clear" at bounding box center [542, 222] width 15 height 15
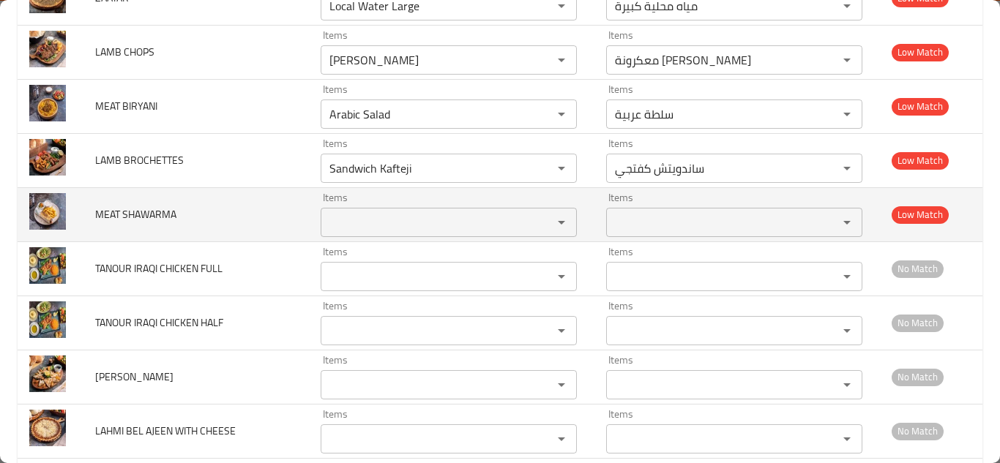
click at [146, 210] on span "MEAT SHAWARMA" at bounding box center [135, 214] width 81 height 19
click at [145, 210] on span "MEAT SHAWARMA" at bounding box center [135, 214] width 81 height 19
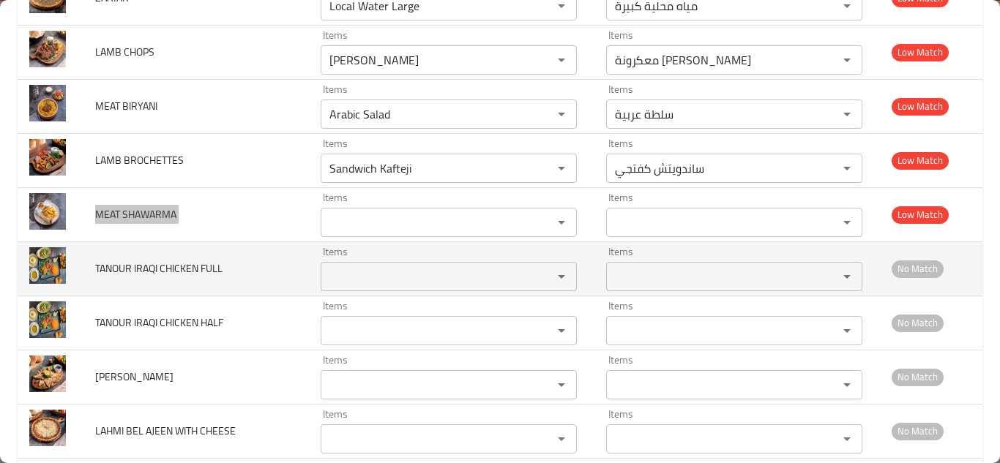
scroll to position [955, 0]
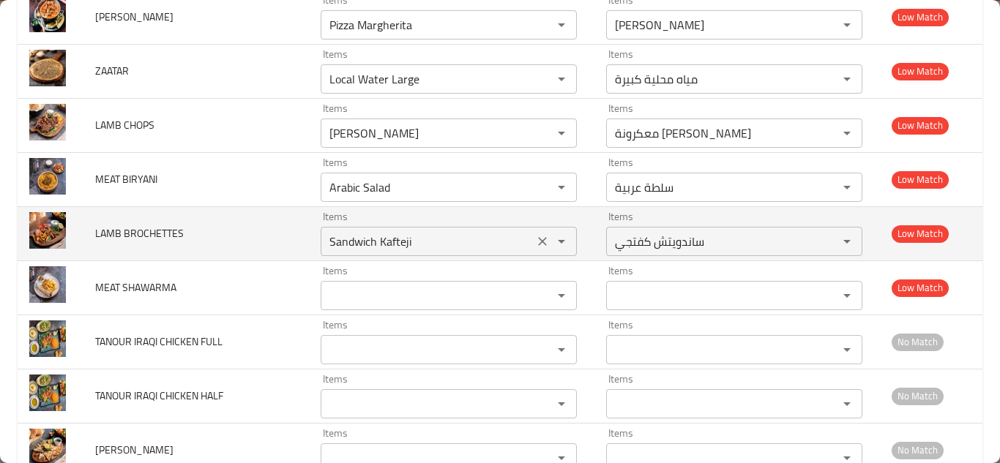
click at [377, 245] on BROCHETTES "Sandwich Kafteji" at bounding box center [427, 241] width 204 height 21
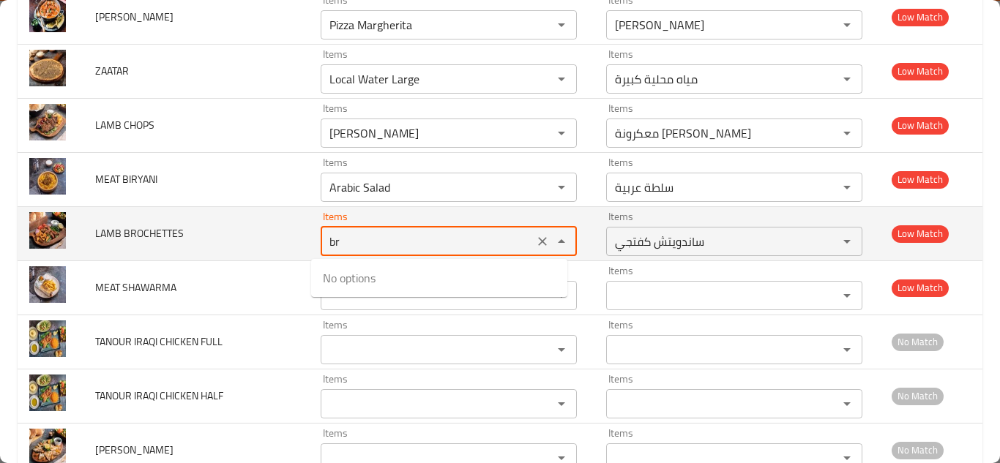
type BROCHETTES "b"
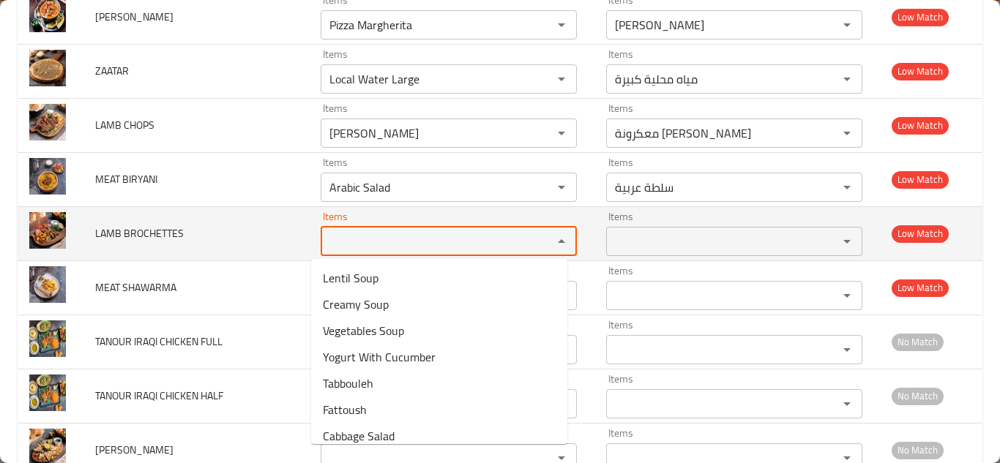
click at [107, 230] on span "LAMB BROCHETTES" at bounding box center [139, 233] width 89 height 19
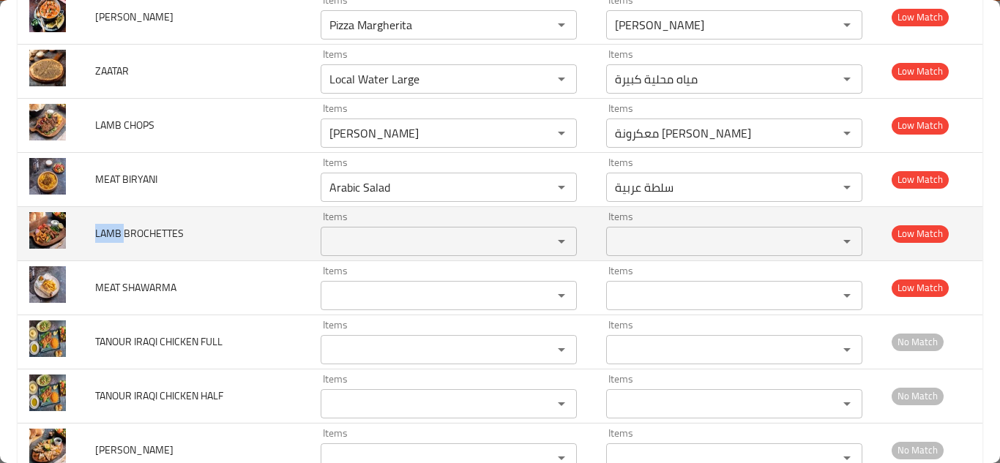
click at [107, 230] on span "LAMB BROCHETTES" at bounding box center [139, 233] width 89 height 19
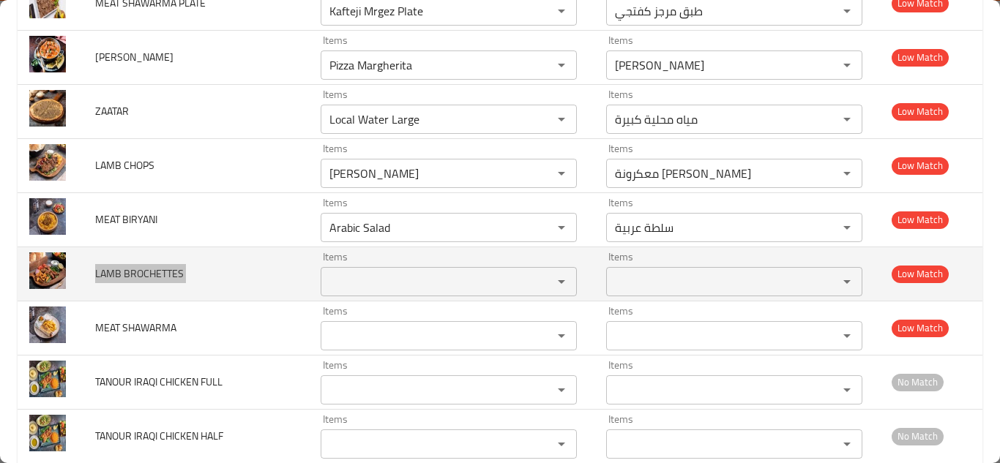
scroll to position [882, 0]
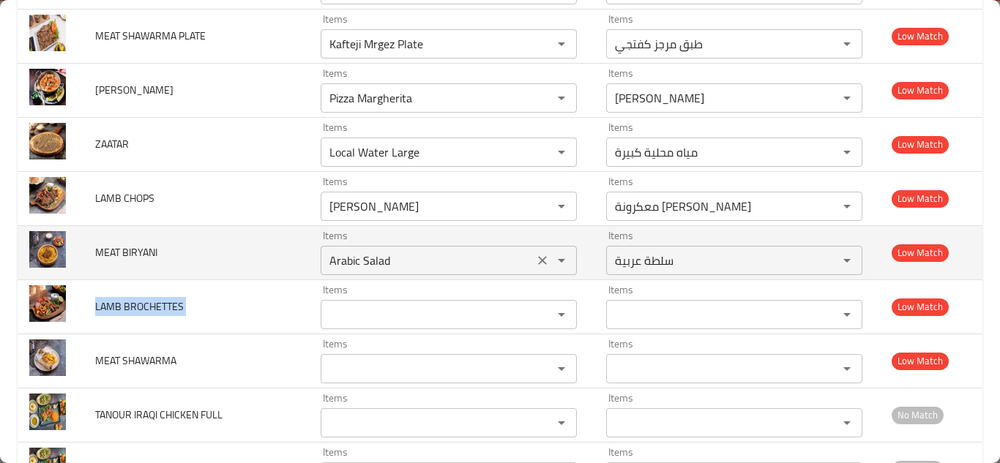
click at [532, 256] on button "Clear" at bounding box center [542, 260] width 21 height 21
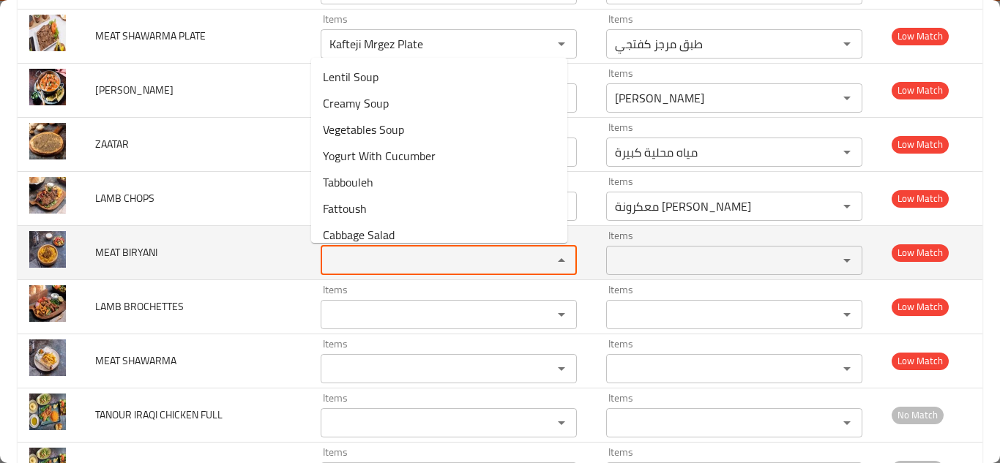
click at [463, 256] on BIRYANI "Items" at bounding box center [427, 260] width 204 height 21
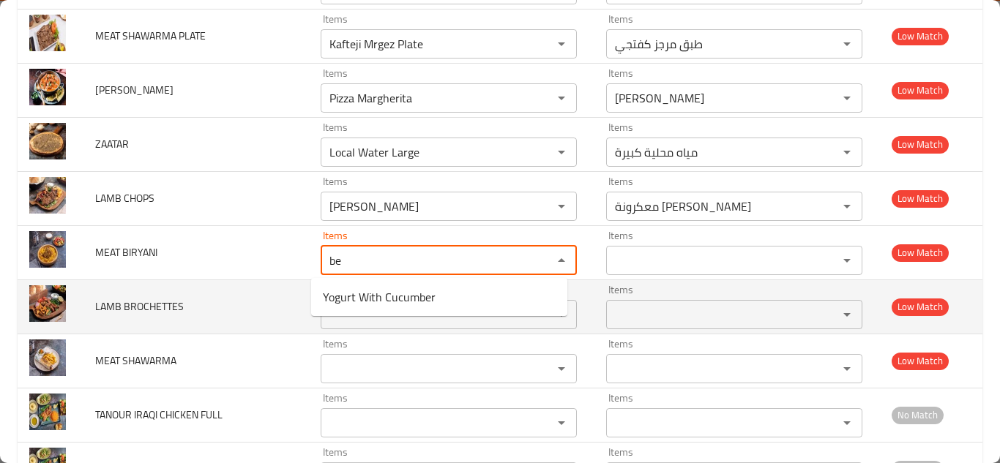
type BIRYANI "b"
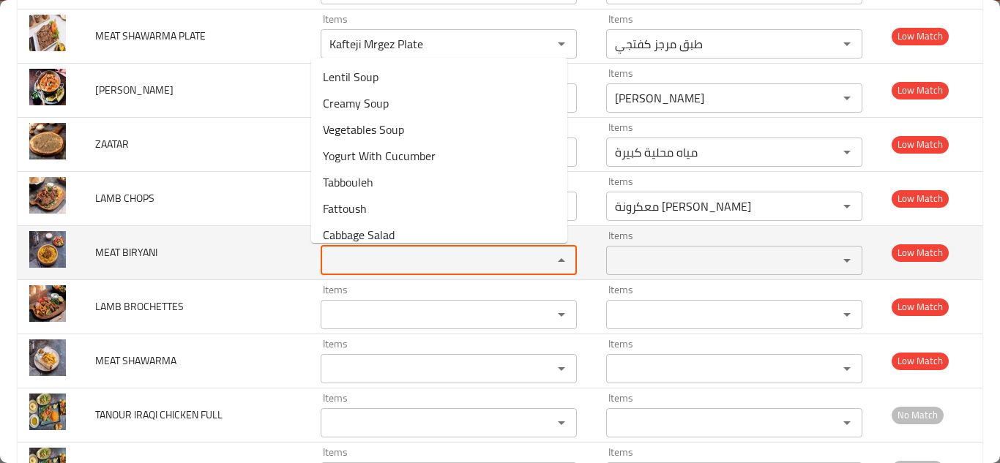
click at [141, 249] on span "MEAT BIRYANI" at bounding box center [126, 252] width 62 height 19
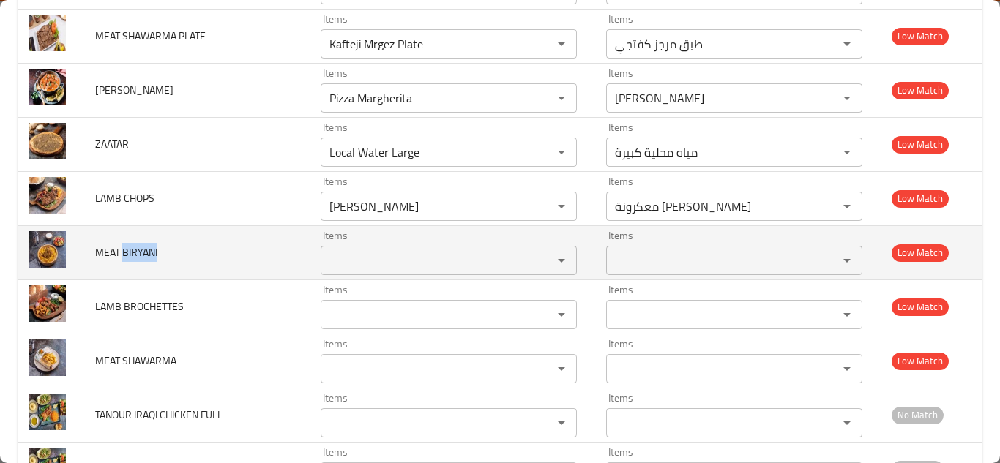
click at [141, 249] on span "MEAT BIRYANI" at bounding box center [126, 252] width 62 height 19
click at [141, 248] on span "MEAT BIRYANI" at bounding box center [126, 252] width 62 height 19
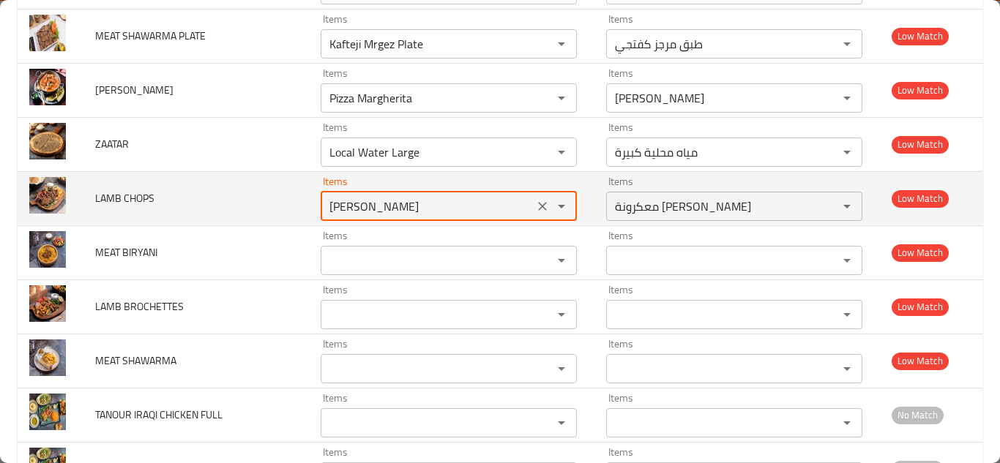
click at [387, 196] on CHOPS "Alfredo Pasta" at bounding box center [427, 206] width 204 height 21
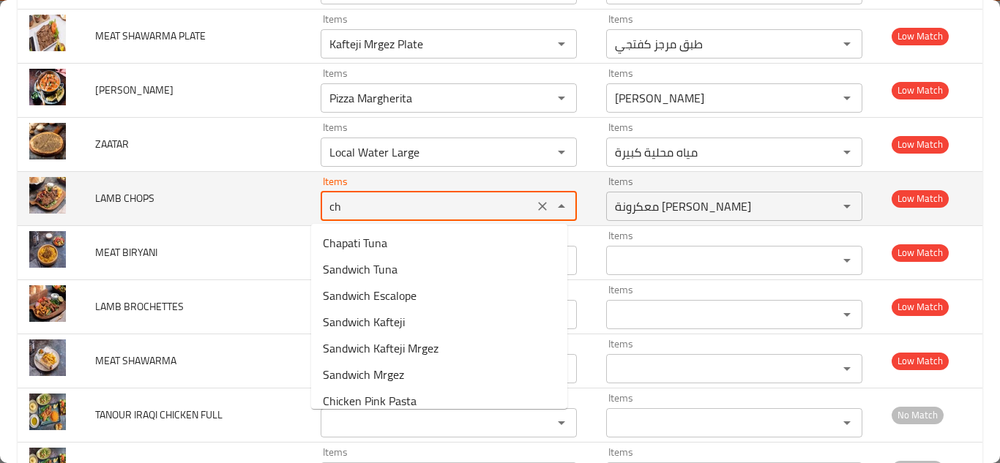
type CHOPS "c"
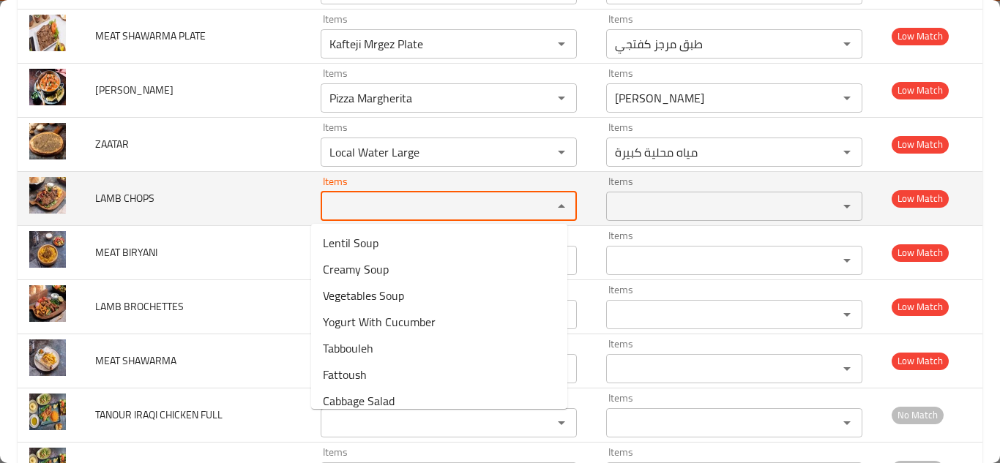
click at [113, 194] on span "LAMB CHOPS" at bounding box center [124, 198] width 59 height 19
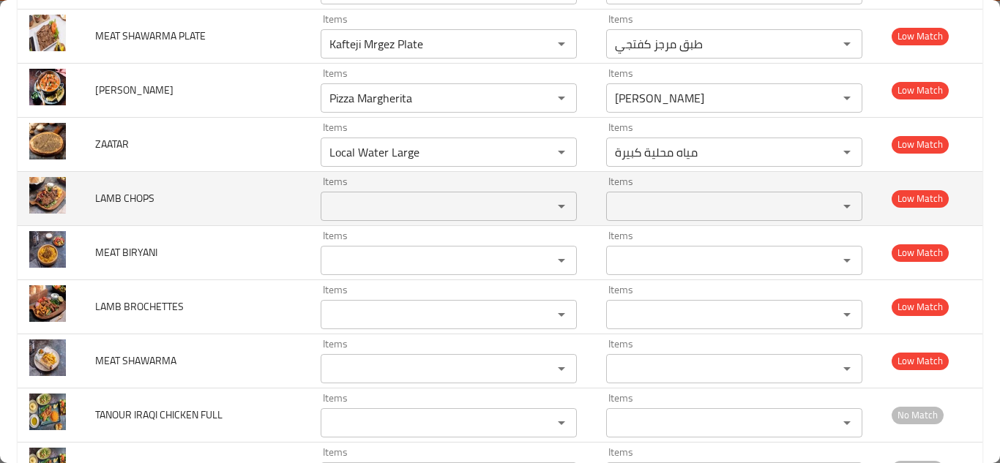
click at [113, 192] on span "LAMB CHOPS" at bounding box center [124, 198] width 59 height 19
click at [115, 191] on span "LAMB CHOPS" at bounding box center [124, 198] width 59 height 19
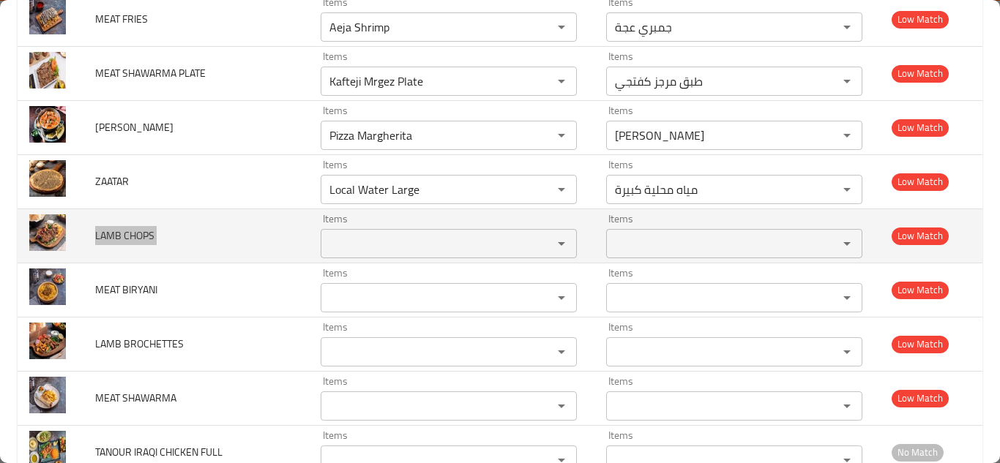
scroll to position [808, 0]
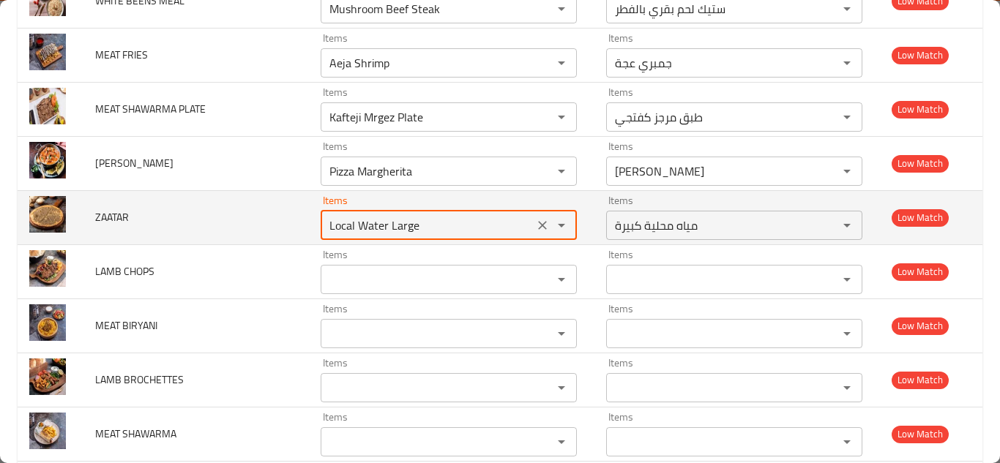
click at [384, 227] on input "Local Water Large" at bounding box center [427, 225] width 204 height 21
type input "t"
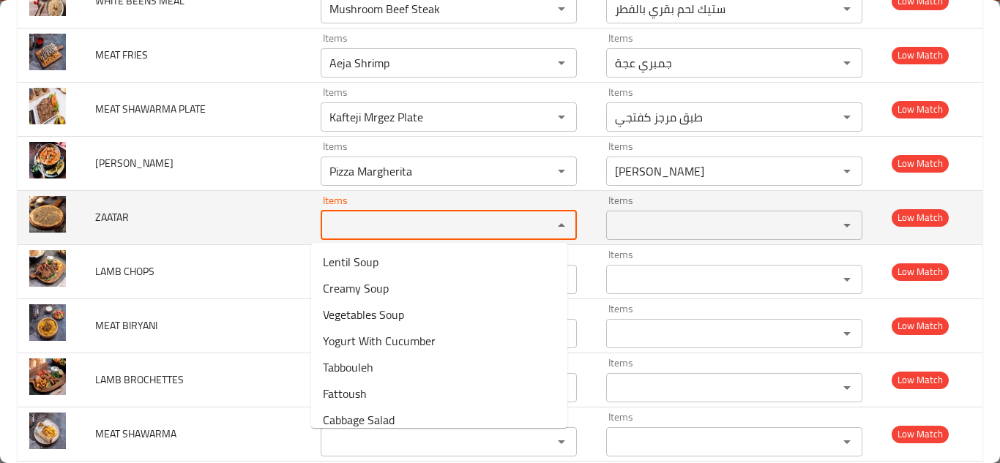
click at [118, 215] on span "ZAATAR" at bounding box center [112, 217] width 34 height 19
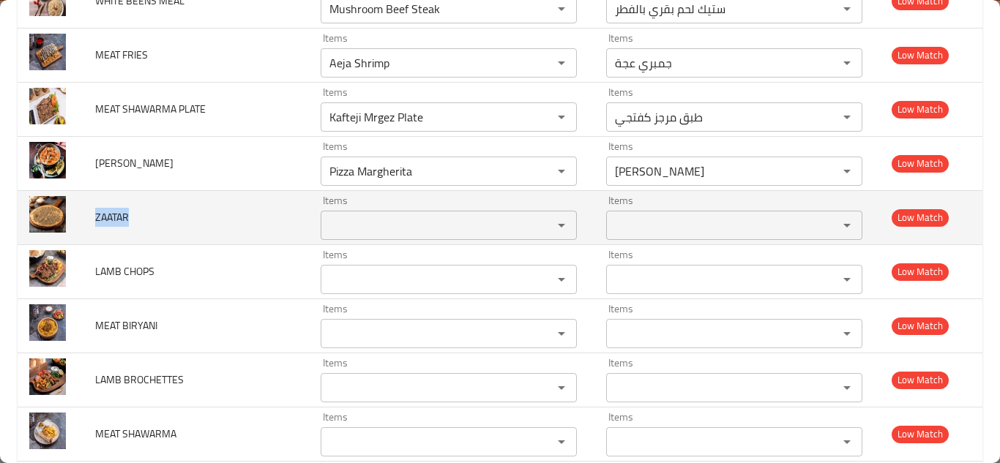
click at [118, 215] on span "ZAATAR" at bounding box center [112, 217] width 34 height 19
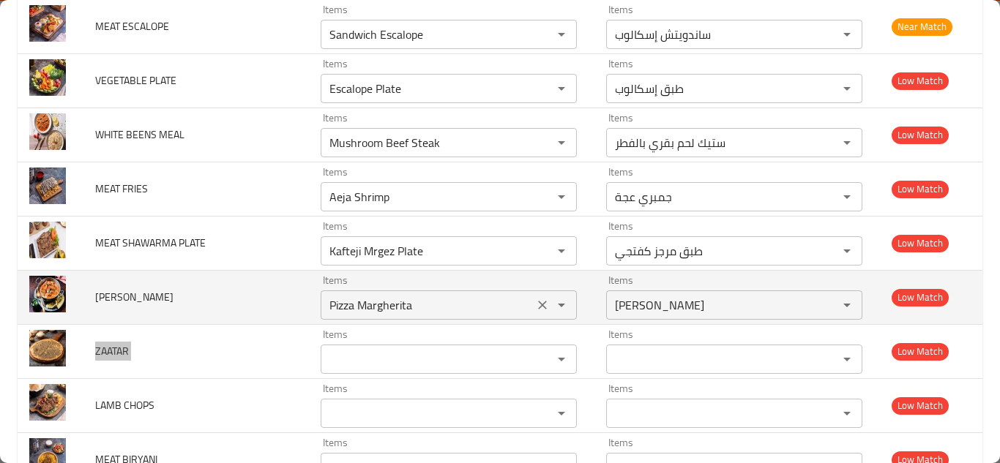
scroll to position [662, 0]
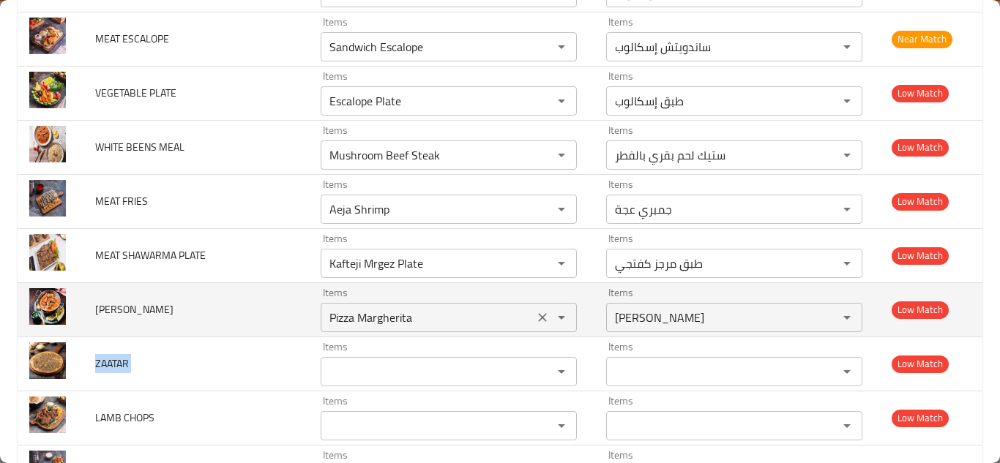
drag, startPoint x: 531, startPoint y: 313, endPoint x: 512, endPoint y: 318, distance: 19.5
click at [535, 313] on icon "Clear" at bounding box center [542, 317] width 15 height 15
click at [113, 305] on span "TIKKA MASALA" at bounding box center [134, 309] width 78 height 19
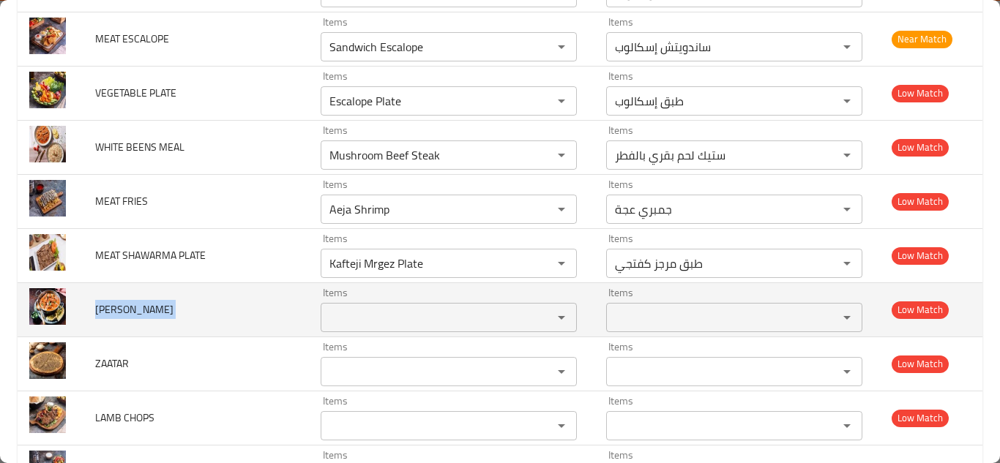
click at [113, 305] on span "TIKKA MASALA" at bounding box center [134, 309] width 78 height 19
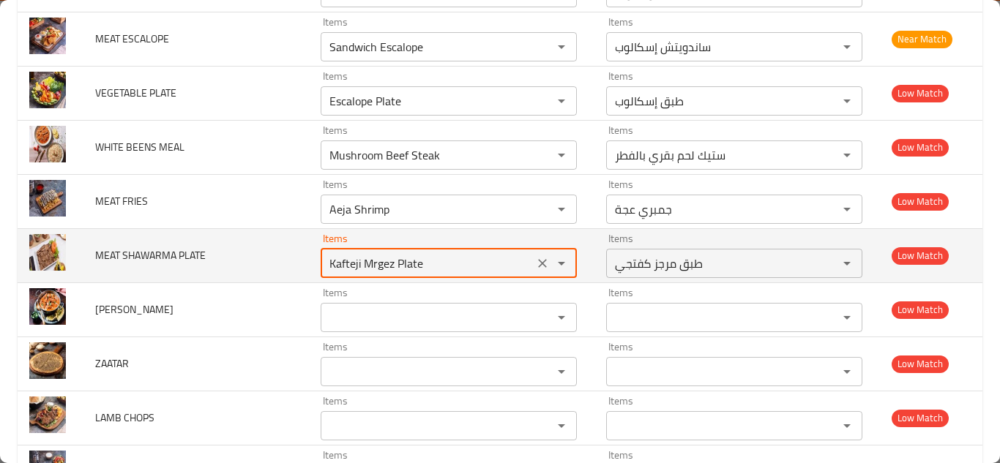
click at [354, 260] on PLATE "Kafteji Mrgez Plate" at bounding box center [427, 263] width 204 height 21
click at [537, 265] on icon "Clear" at bounding box center [542, 263] width 15 height 15
click at [143, 250] on span "MEAT SHAWARMA PLATE" at bounding box center [150, 255] width 111 height 19
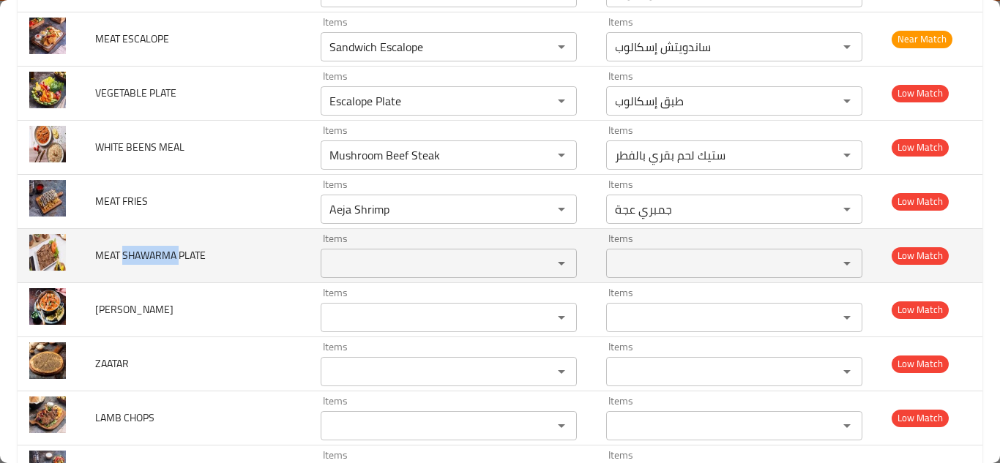
click at [143, 250] on span "MEAT SHAWARMA PLATE" at bounding box center [150, 255] width 111 height 19
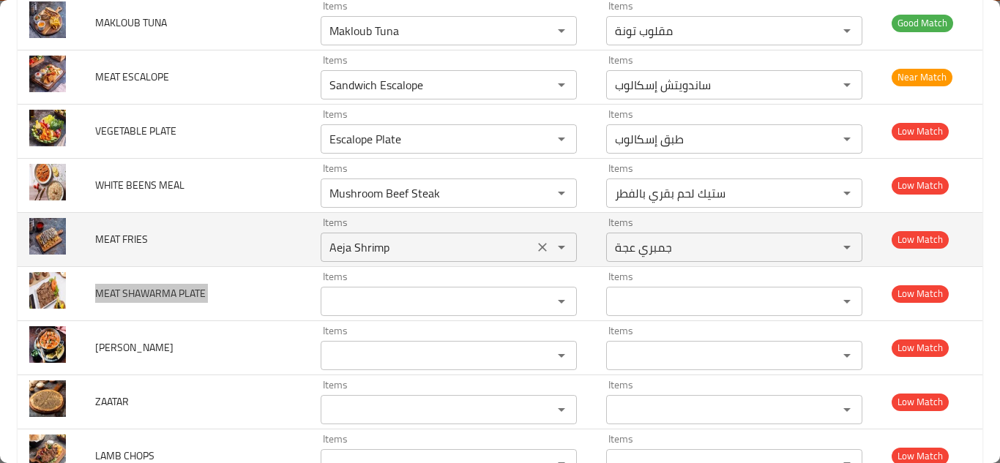
scroll to position [589, 0]
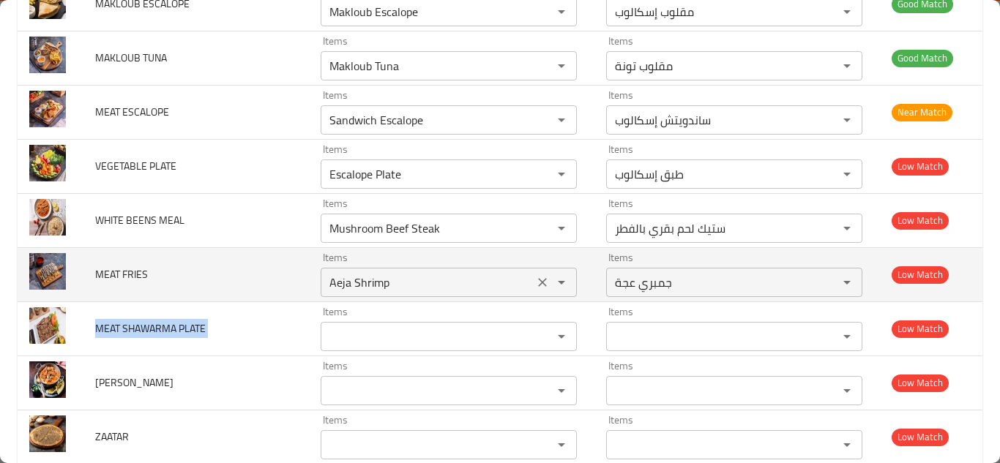
drag, startPoint x: 534, startPoint y: 281, endPoint x: 466, endPoint y: 277, distance: 67.5
click at [538, 281] on icon "Clear" at bounding box center [542, 282] width 9 height 9
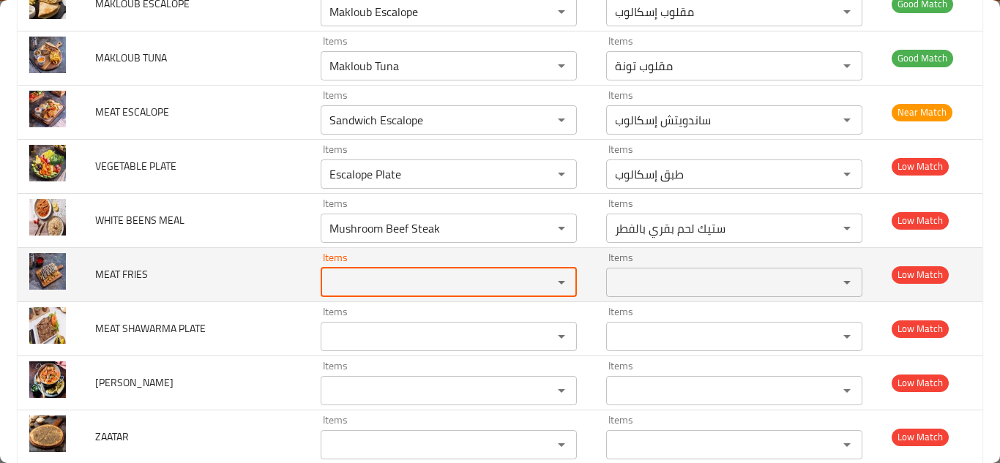
click at [138, 273] on span "MEAT FRIES" at bounding box center [121, 274] width 53 height 19
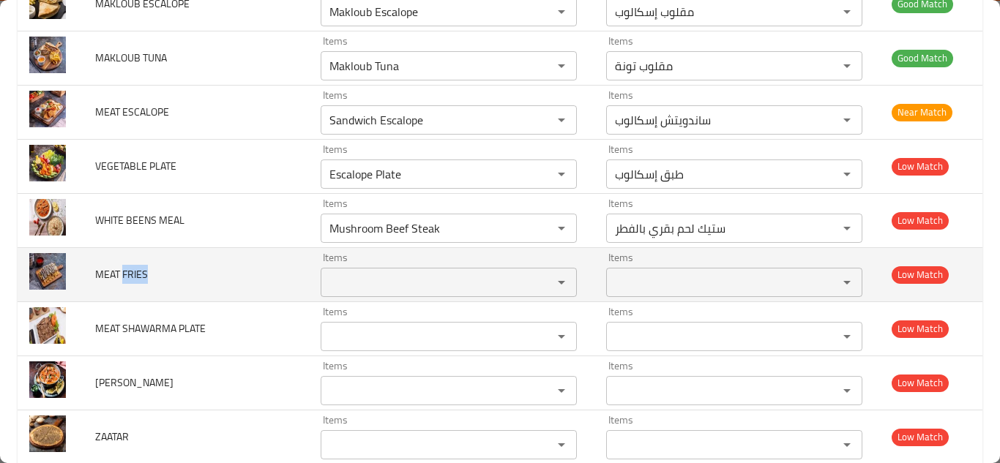
click at [138, 273] on span "MEAT FRIES" at bounding box center [121, 274] width 53 height 19
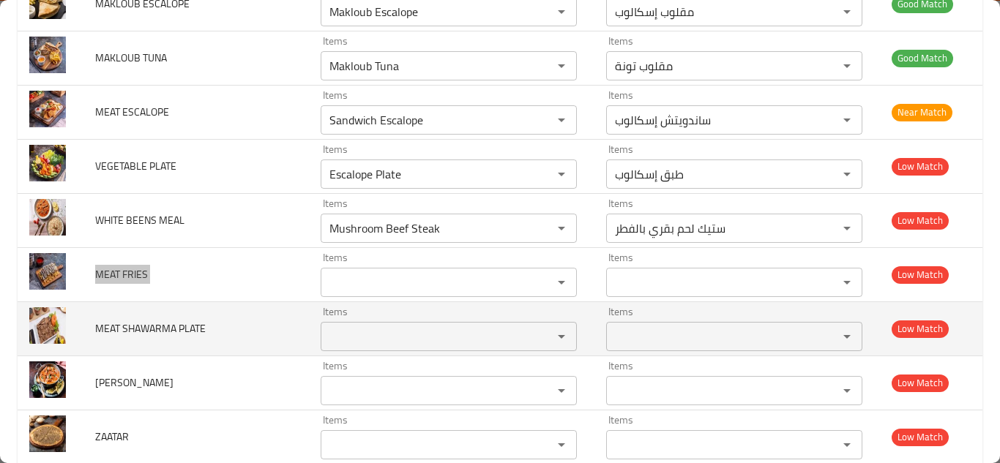
scroll to position [515, 0]
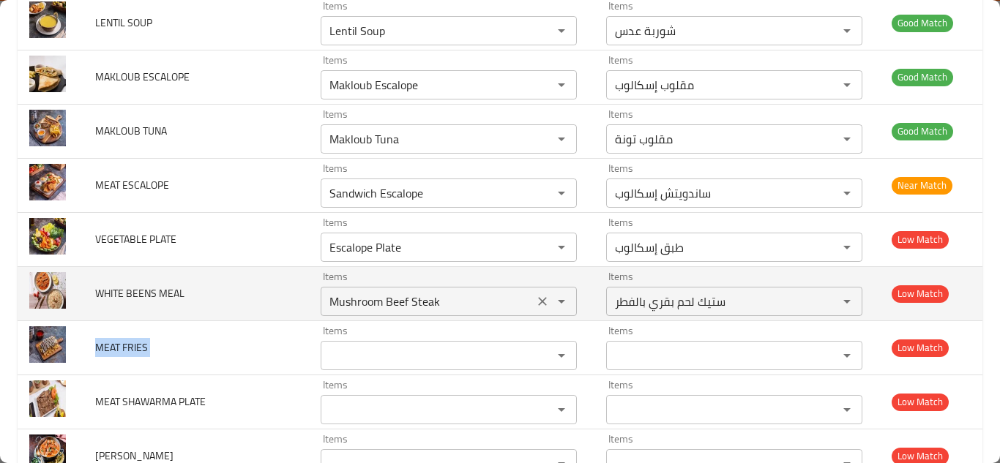
click at [535, 297] on icon "Clear" at bounding box center [542, 301] width 15 height 15
click at [141, 294] on span "WHITE BEENS MEAL" at bounding box center [139, 293] width 89 height 19
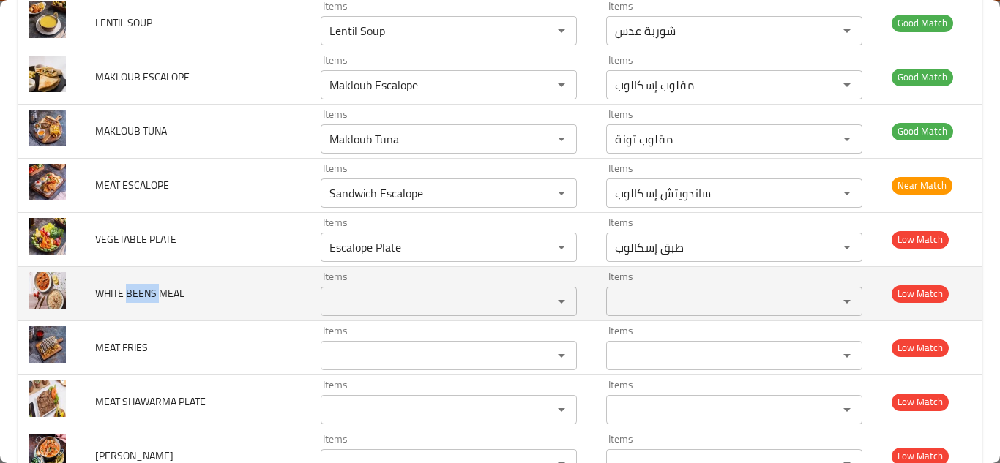
click at [140, 294] on span "WHITE BEENS MEAL" at bounding box center [139, 293] width 89 height 19
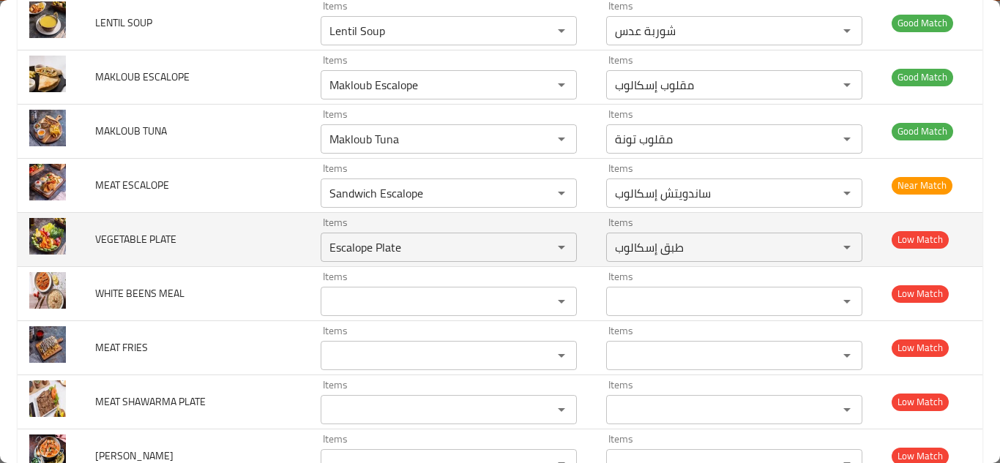
click at [216, 251] on td "VEGETABLE PLATE" at bounding box center [196, 239] width 226 height 54
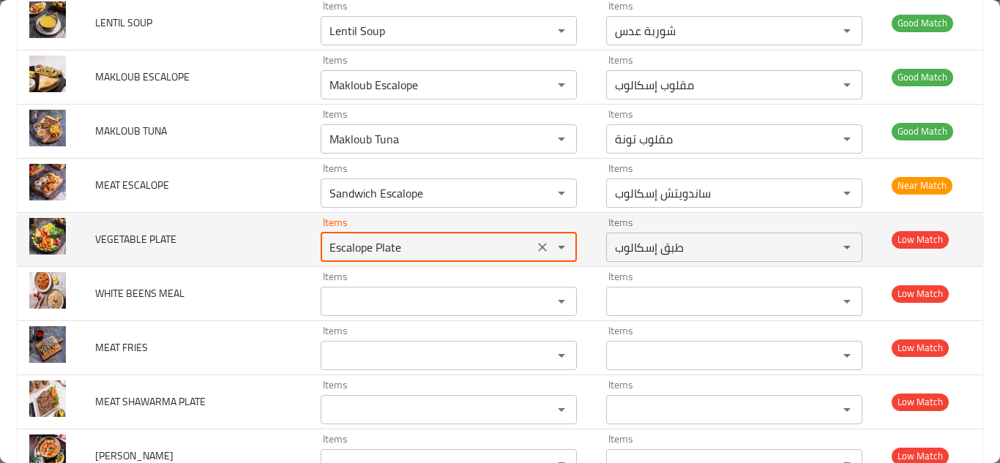
click at [368, 242] on PLATE "Escalope Plate" at bounding box center [427, 247] width 204 height 21
type PLATE "ve"
drag, startPoint x: 533, startPoint y: 242, endPoint x: 383, endPoint y: 247, distance: 150.2
click at [535, 242] on icon "Clear" at bounding box center [542, 247] width 15 height 15
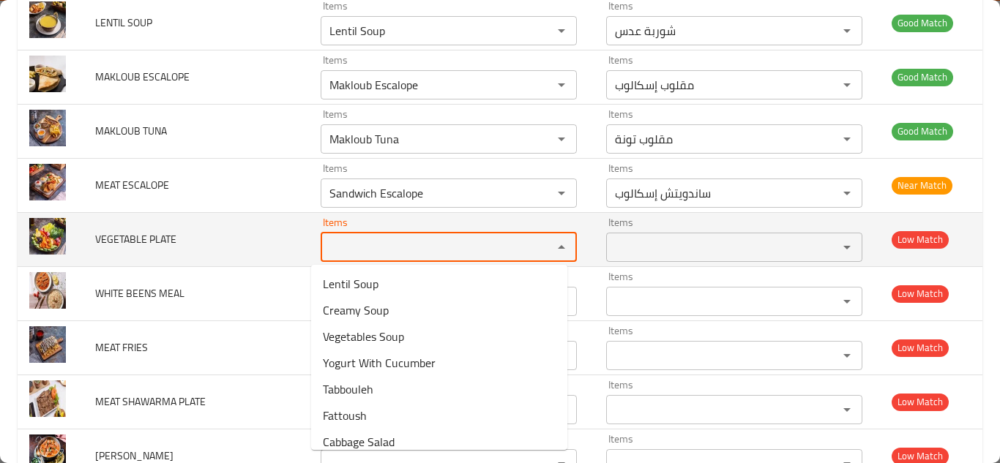
click at [158, 242] on span "VEGETABLE PLATE" at bounding box center [135, 239] width 81 height 19
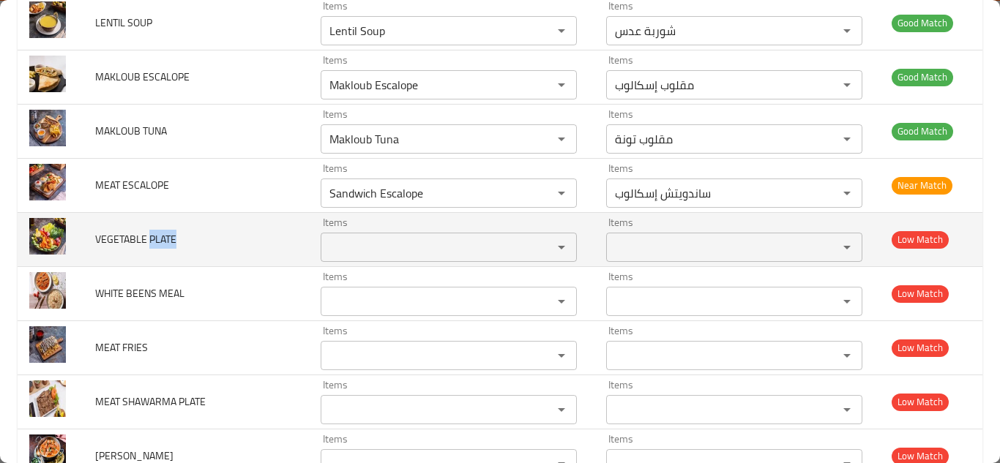
click at [157, 241] on span "VEGETABLE PLATE" at bounding box center [135, 239] width 81 height 19
click at [157, 240] on span "VEGETABLE PLATE" at bounding box center [135, 239] width 81 height 19
click at [118, 238] on span "VEGETABLE PLATE" at bounding box center [135, 239] width 81 height 19
click at [118, 237] on span "VEGETABLE PLATE" at bounding box center [135, 239] width 81 height 19
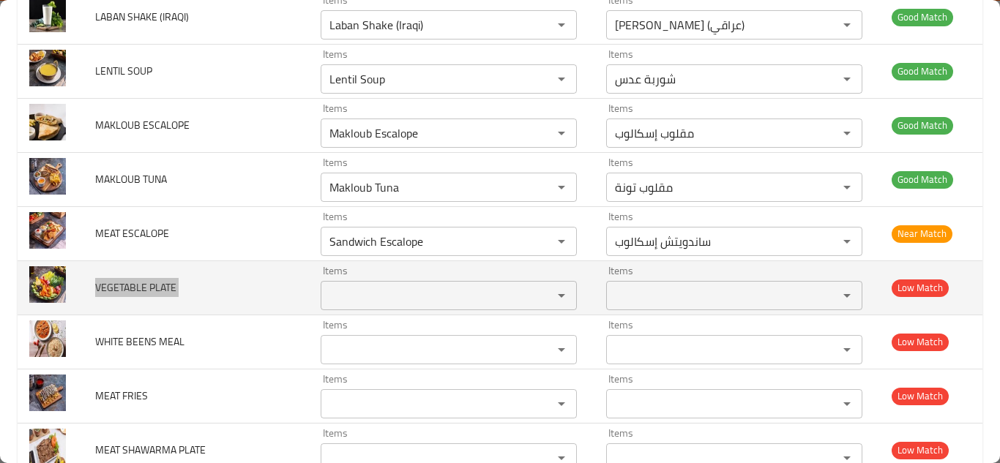
scroll to position [442, 0]
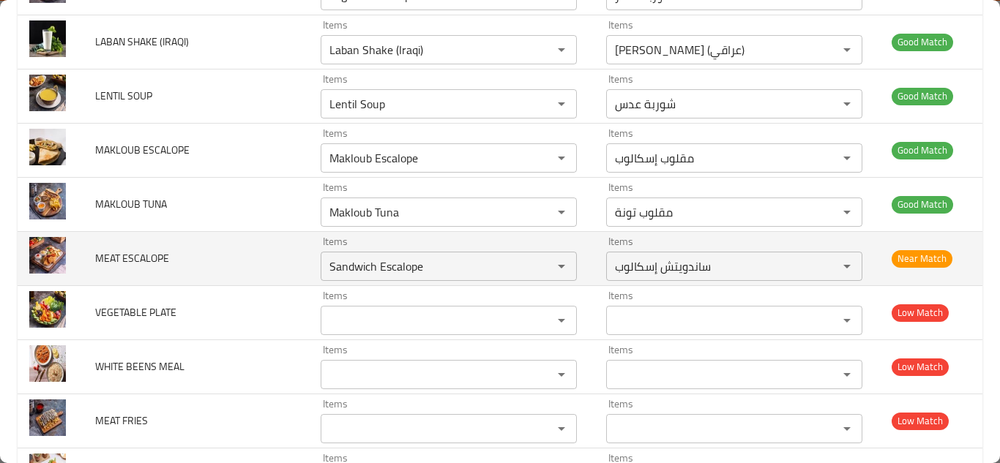
click at [233, 269] on td "MEAT ESCALOPE" at bounding box center [196, 258] width 226 height 54
click at [360, 267] on ESCALOPE "Sandwich Escalope" at bounding box center [427, 266] width 204 height 21
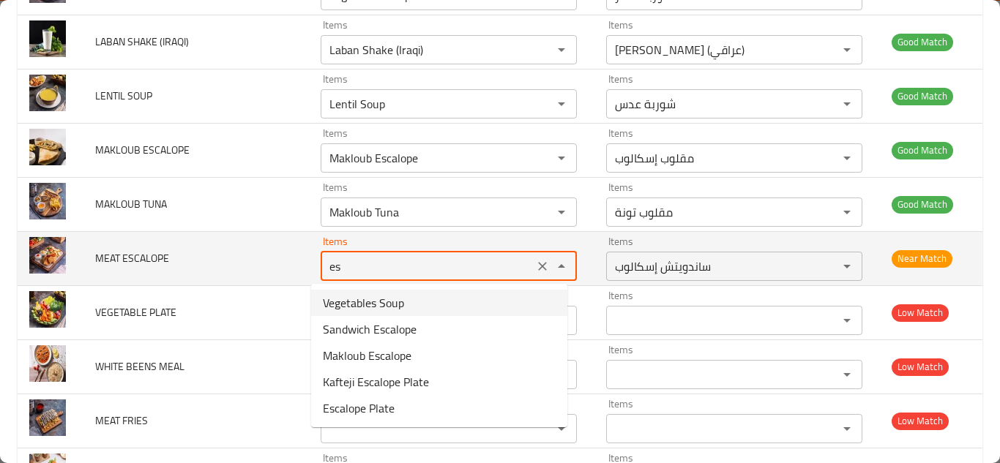
type ESCALOPE "e"
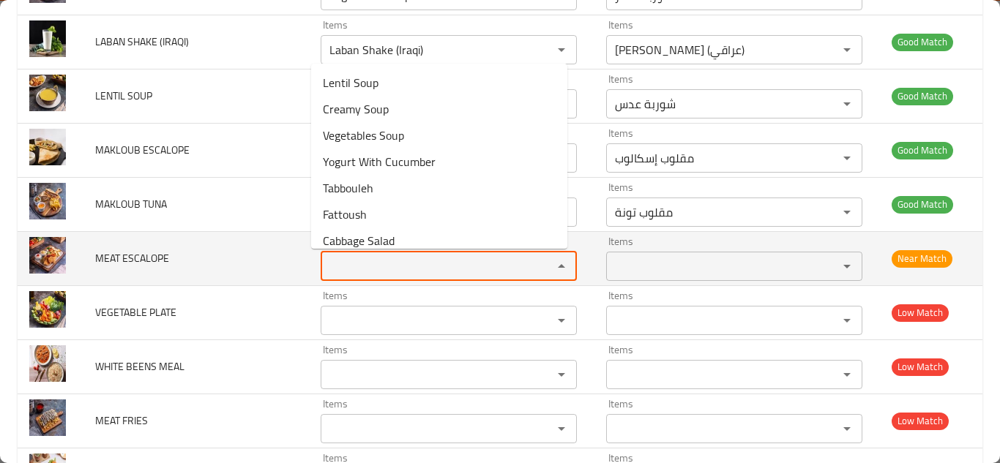
click at [138, 257] on span "MEAT ESCALOPE" at bounding box center [132, 258] width 74 height 19
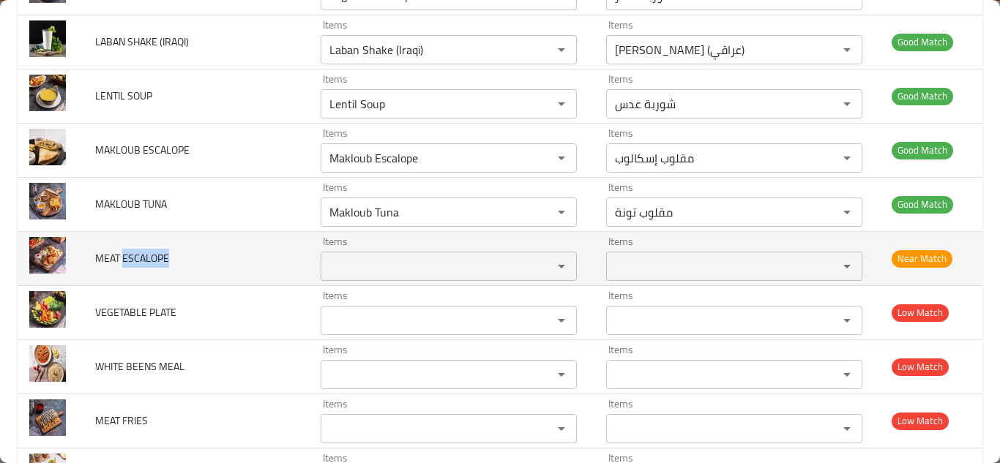
click at [136, 256] on span "MEAT ESCALOPE" at bounding box center [132, 258] width 74 height 19
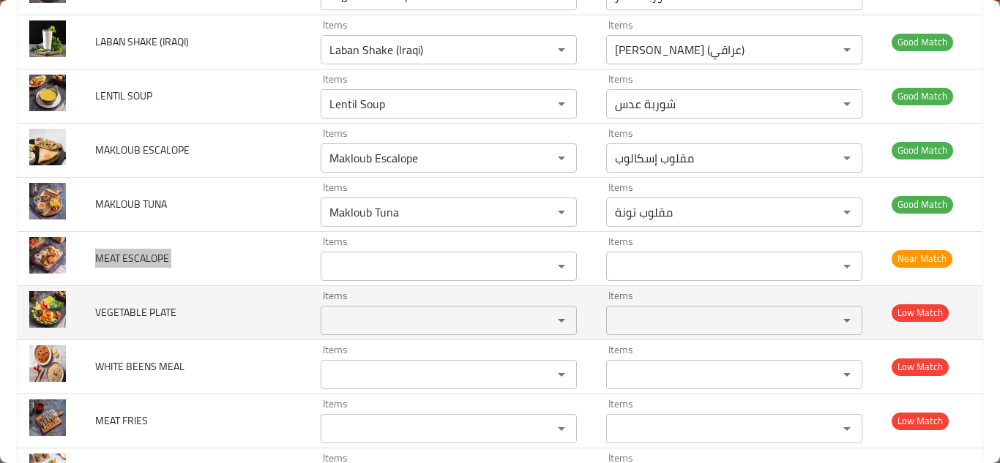
scroll to position [369, 0]
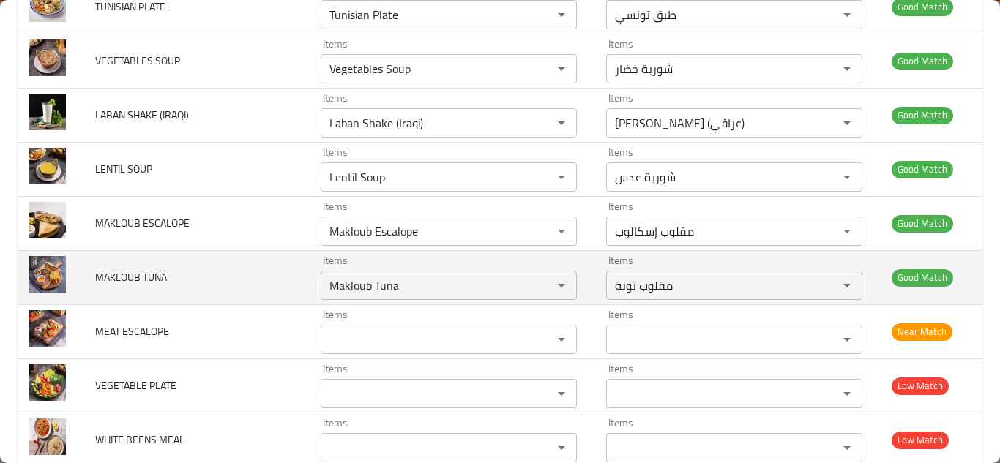
click at [245, 272] on td "MAKLOUB TUNA" at bounding box center [196, 277] width 226 height 54
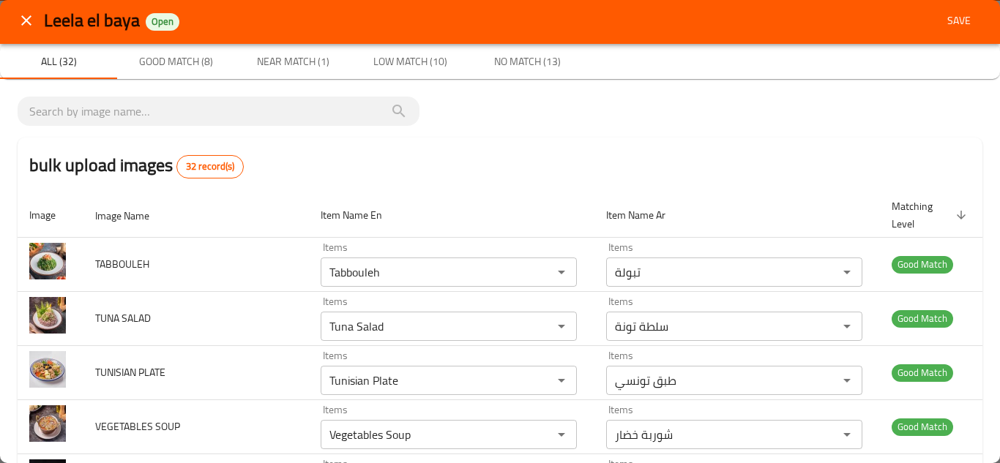
scroll to position [0, 0]
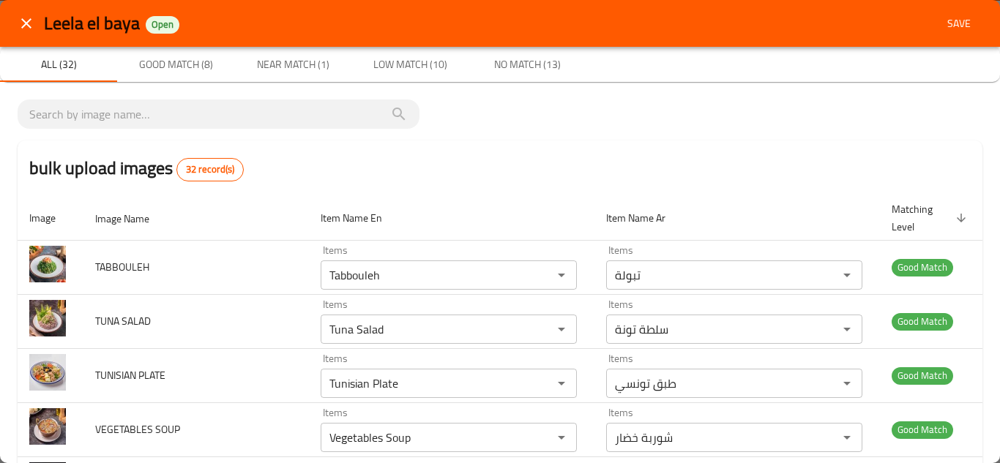
click at [955, 21] on span "Save" at bounding box center [959, 24] width 35 height 18
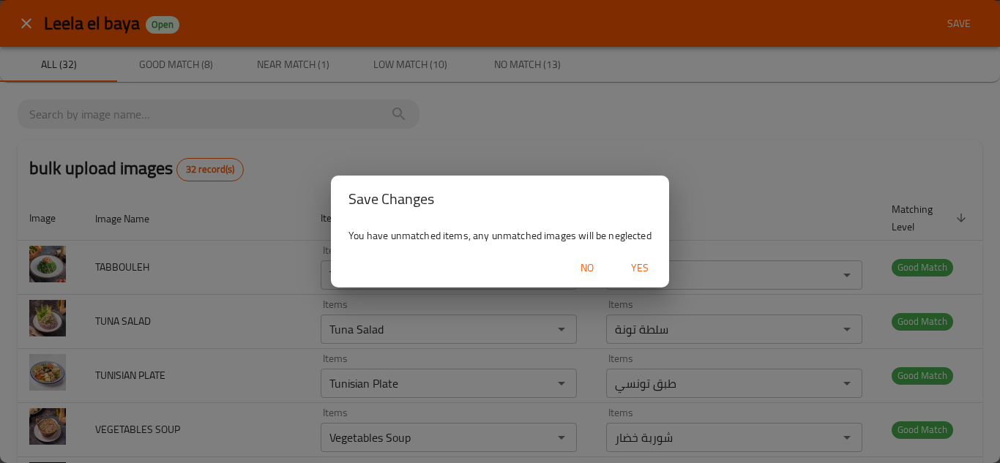
click at [641, 264] on span "Yes" at bounding box center [639, 268] width 35 height 18
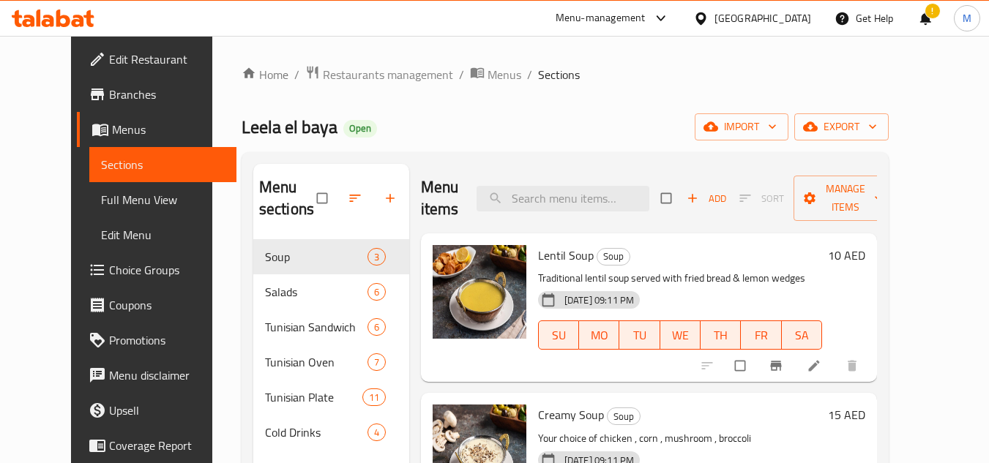
click at [918, 49] on div "Home / Restaurants management / Menus / Sections Leela el baya Open import expo…" at bounding box center [565, 352] width 706 height 633
click at [918, 48] on div "Home / Restaurants management / Menus / Sections Leela el baya Open import expo…" at bounding box center [565, 352] width 706 height 633
drag, startPoint x: 741, startPoint y: 67, endPoint x: 736, endPoint y: 57, distance: 10.8
click at [741, 64] on div "Home / Restaurants management / Menus / Sections Leela el baya Open import expo…" at bounding box center [565, 352] width 706 height 633
click at [927, 15] on div "!" at bounding box center [925, 18] width 16 height 35
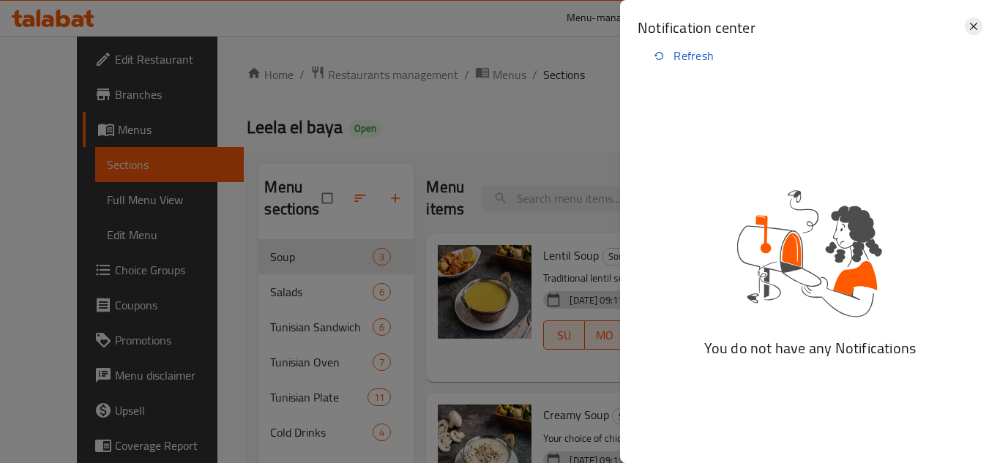
click at [982, 26] on icon at bounding box center [974, 27] width 18 height 18
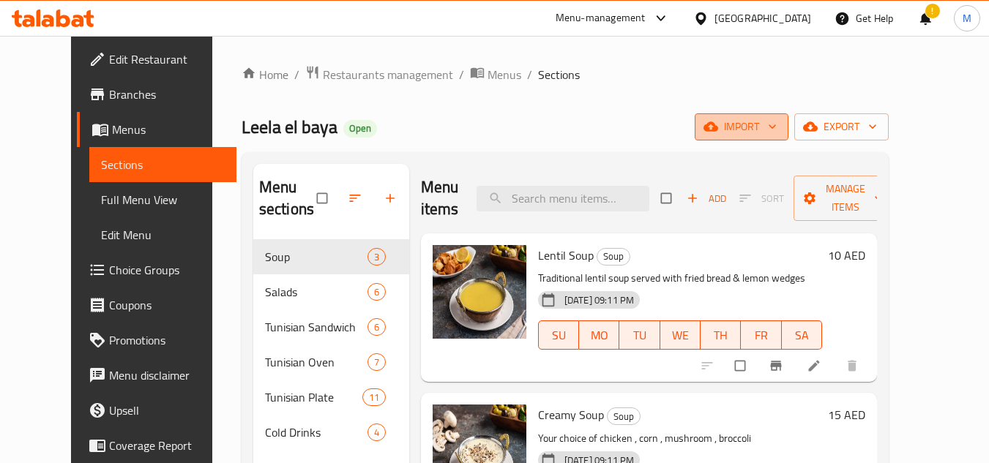
click at [780, 123] on icon "button" at bounding box center [772, 126] width 15 height 15
click at [865, 114] on div "import export" at bounding box center [792, 126] width 194 height 27
click at [789, 122] on button "import" at bounding box center [742, 126] width 94 height 27
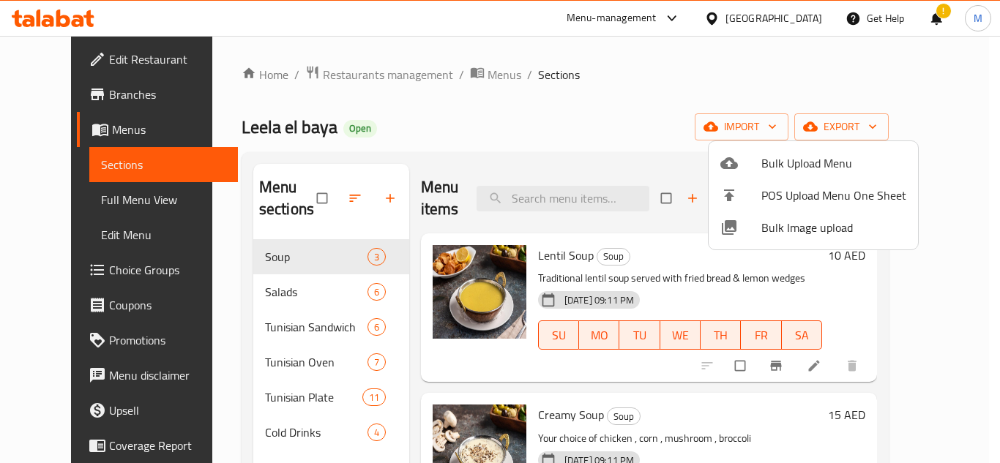
click at [773, 220] on span "Bulk Image upload" at bounding box center [833, 228] width 145 height 18
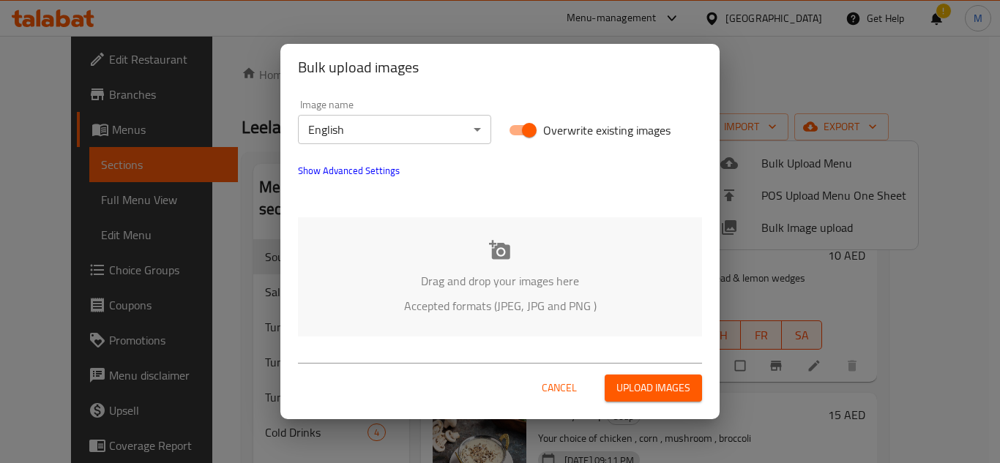
click at [402, 264] on div "Drag and drop your images here Accepted formats (JPEG, JPG and PNG )" at bounding box center [500, 276] width 404 height 119
click at [469, 222] on div "Drag and drop your images here Accepted formats (JPEG, JPG and PNG )" at bounding box center [500, 276] width 404 height 119
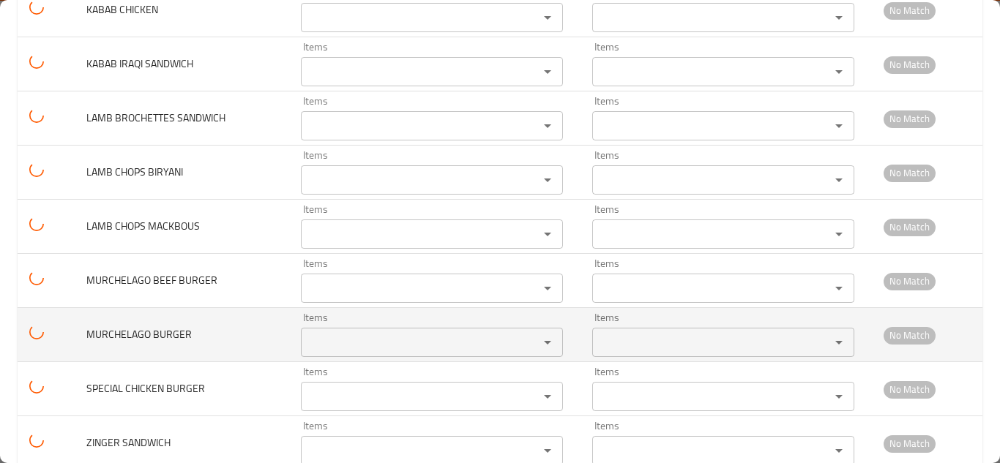
scroll to position [2499, 0]
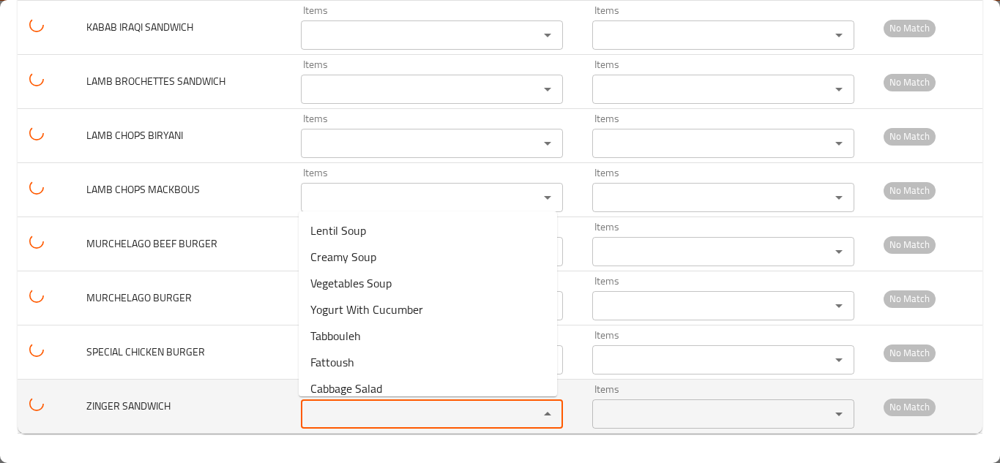
click at [368, 419] on SANDWICH "Items" at bounding box center [410, 414] width 210 height 21
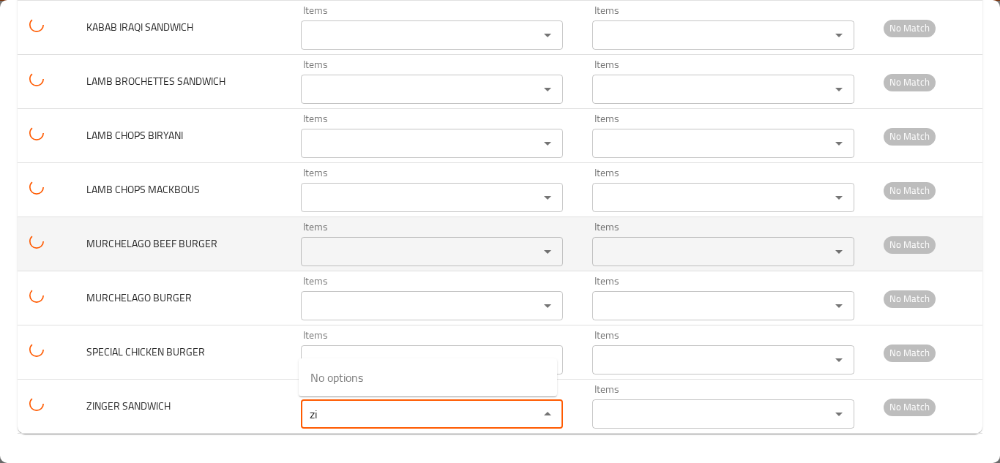
type SANDWICH "z"
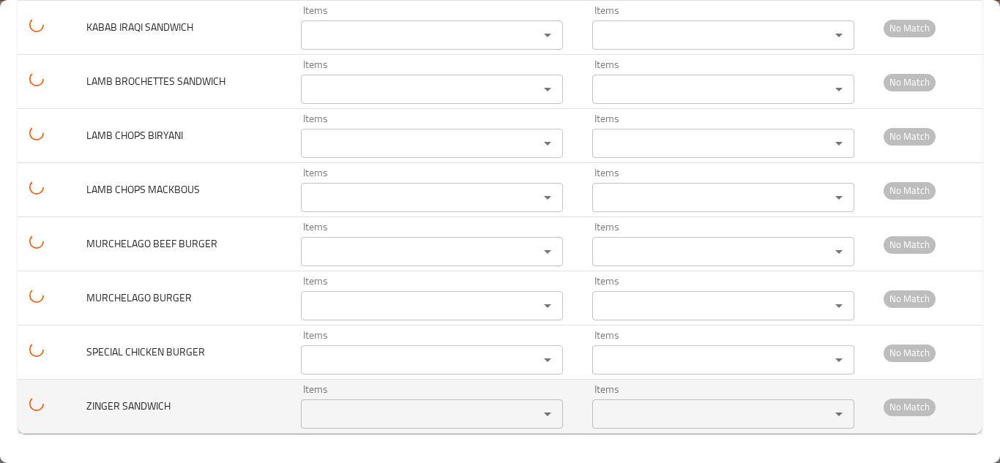
click at [126, 403] on span "ZINGER SANDWICH" at bounding box center [128, 406] width 84 height 19
click at [135, 402] on span "ZINGER SANDWICH" at bounding box center [128, 406] width 84 height 19
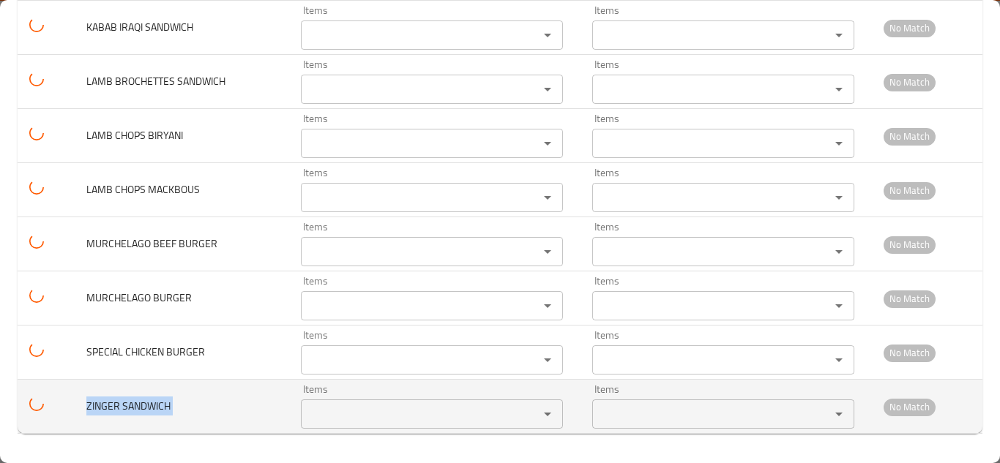
click at [135, 402] on span "ZINGER SANDWICH" at bounding box center [128, 406] width 84 height 19
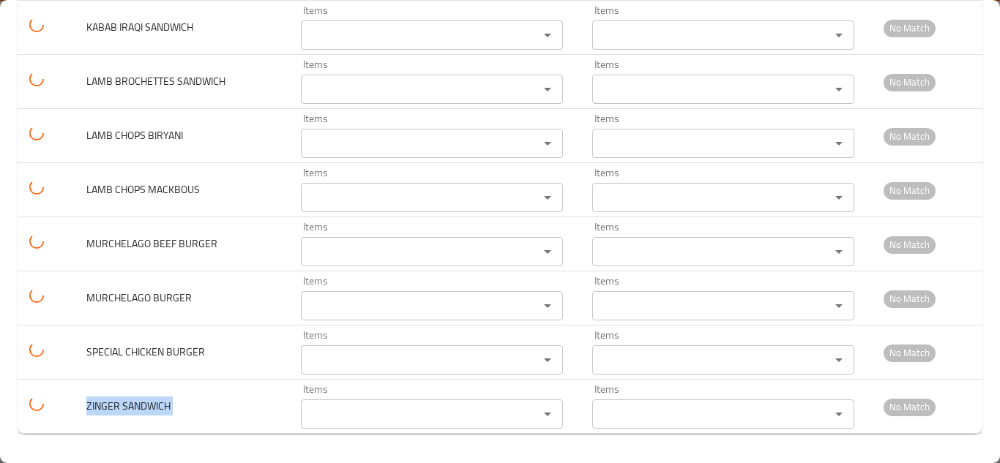
copy span "ZINGER SANDWICH"
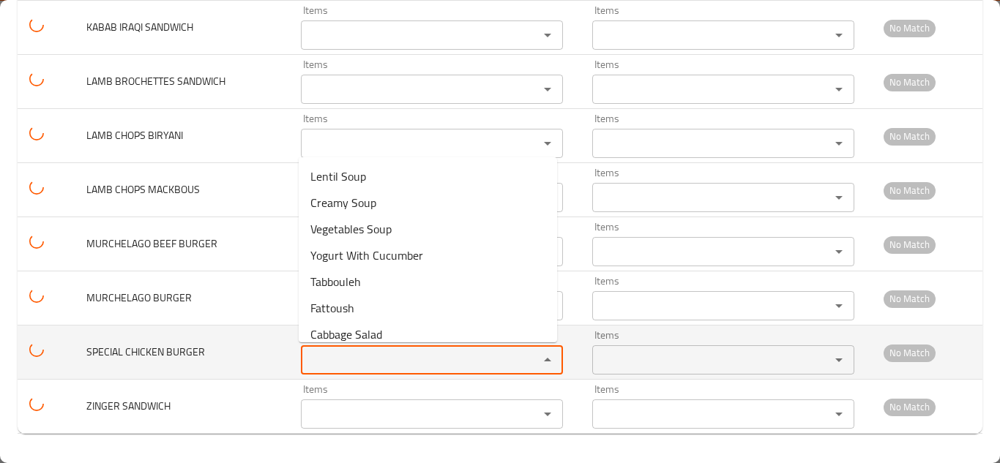
click at [335, 359] on BURGER "Items" at bounding box center [410, 360] width 210 height 21
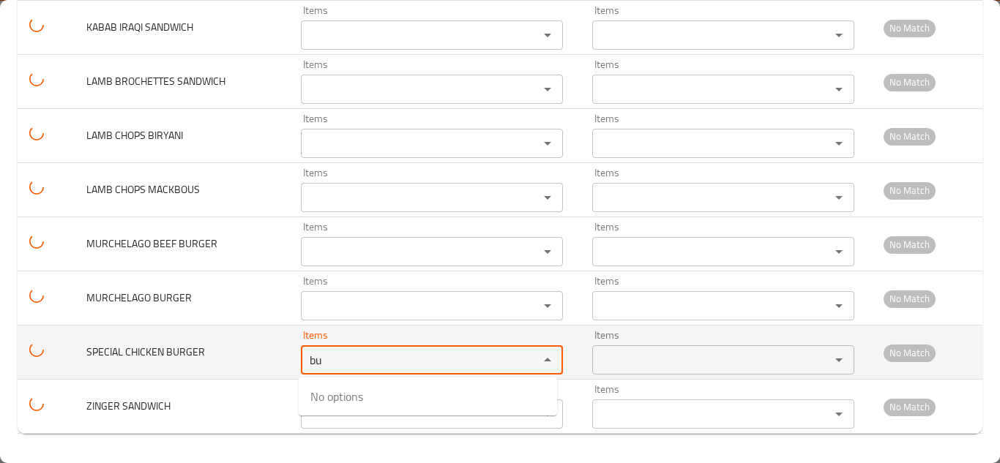
type BURGER "b"
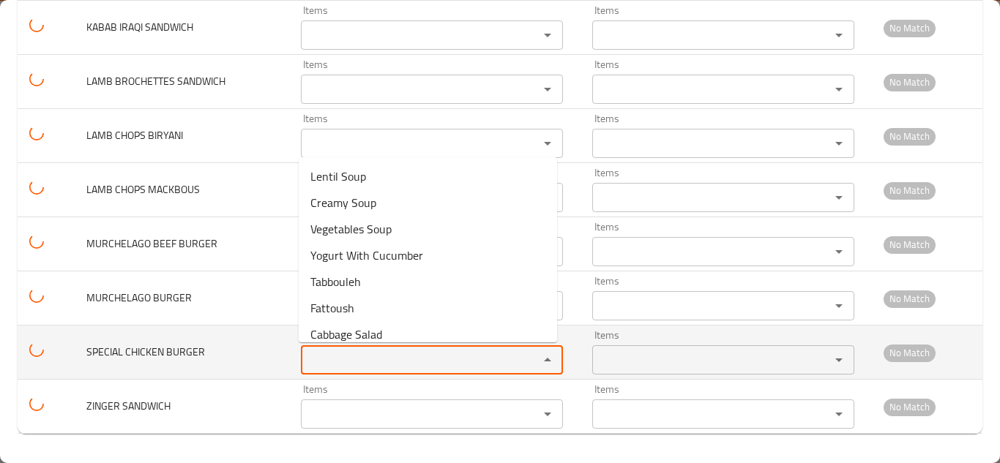
click at [165, 352] on span "SPECIAL CHICKEN BURGER" at bounding box center [145, 352] width 119 height 19
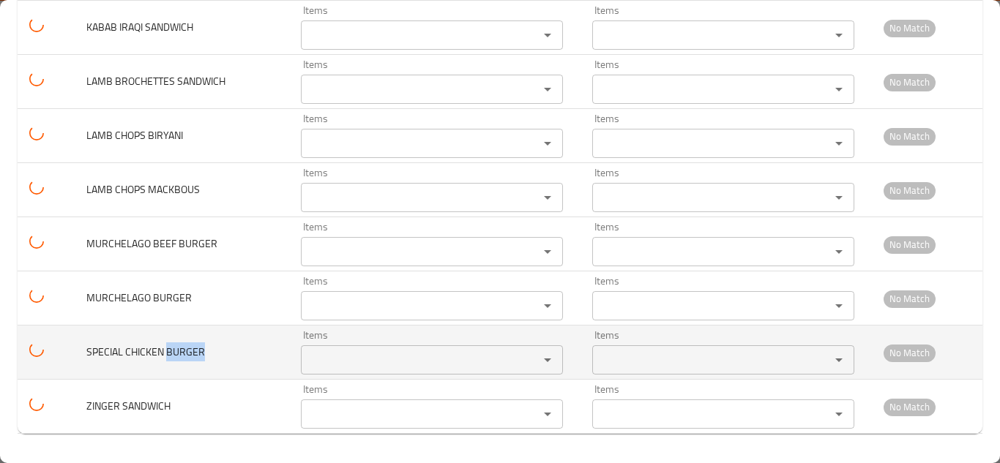
click at [165, 352] on span "SPECIAL CHICKEN BURGER" at bounding box center [145, 352] width 119 height 19
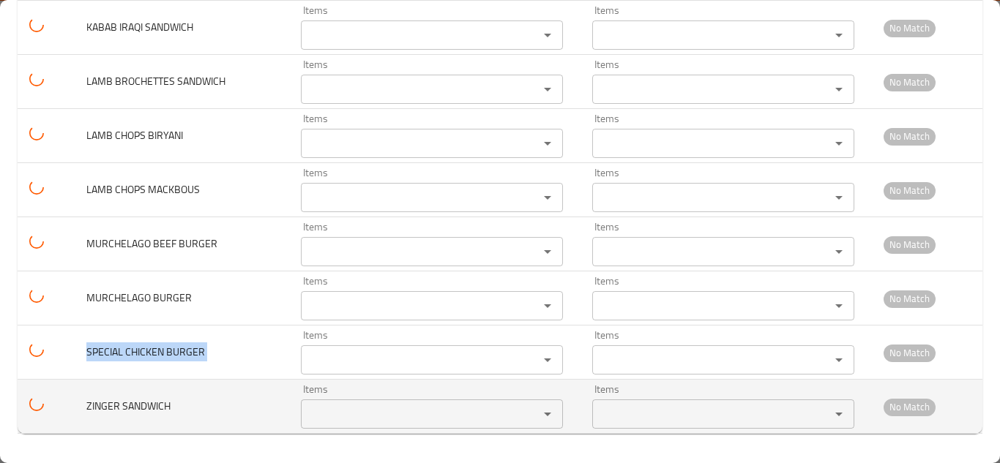
copy span "SPECIAL CHICKEN BURGER"
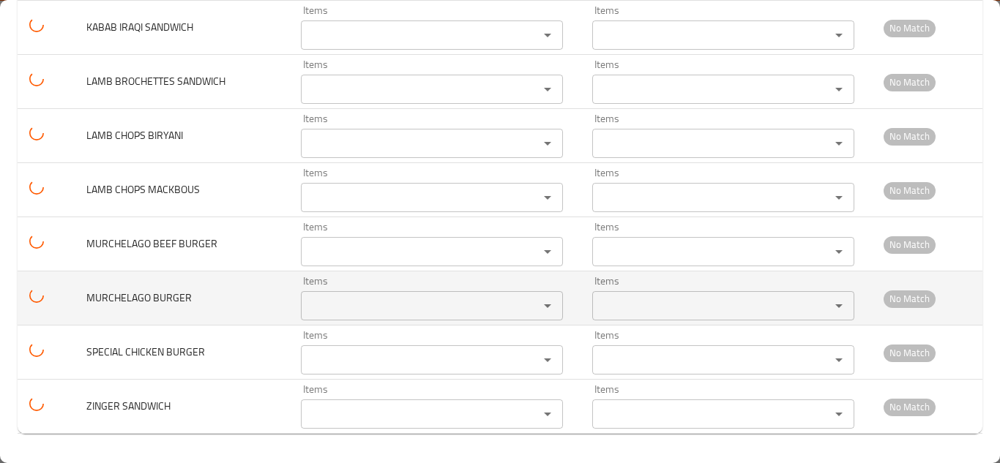
click at [154, 302] on span "MURCHELAGO BURGER" at bounding box center [138, 297] width 105 height 19
copy span "MURCHELAGO BURGER"
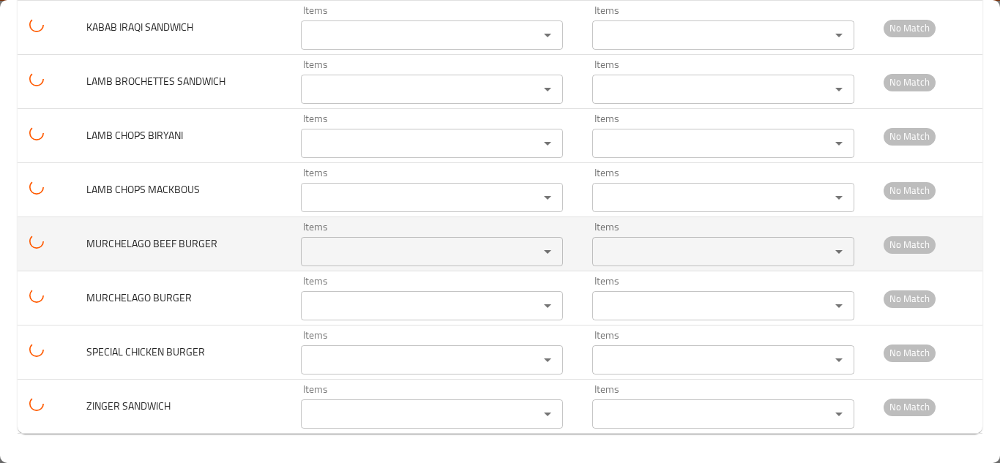
click at [160, 245] on span "MURCHELAGO BEEF BURGER" at bounding box center [151, 243] width 131 height 19
click at [159, 245] on span "MURCHELAGO BEEF BURGER" at bounding box center [151, 243] width 131 height 19
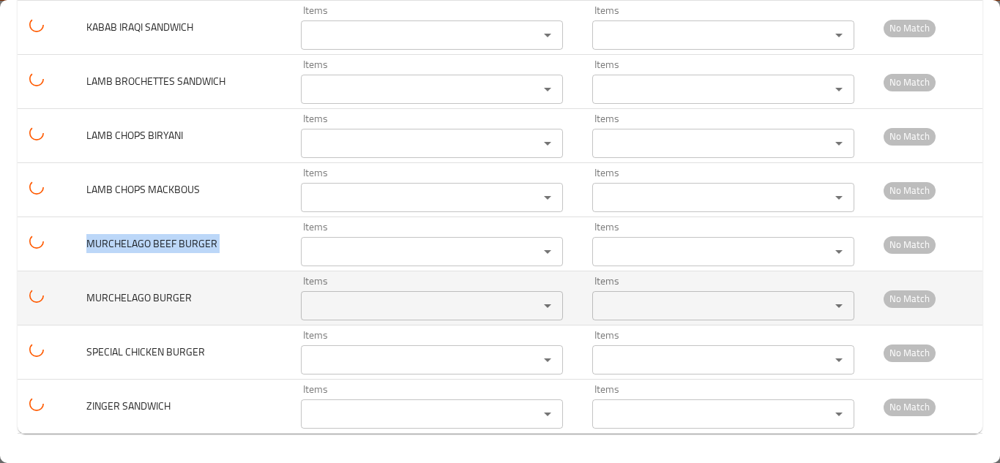
copy span "MURCHELAGO BEEF BURGER"
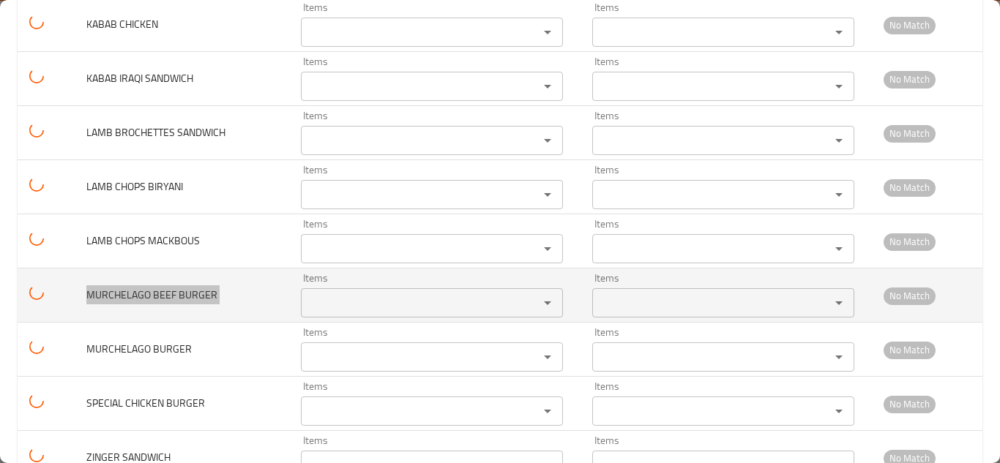
scroll to position [2426, 0]
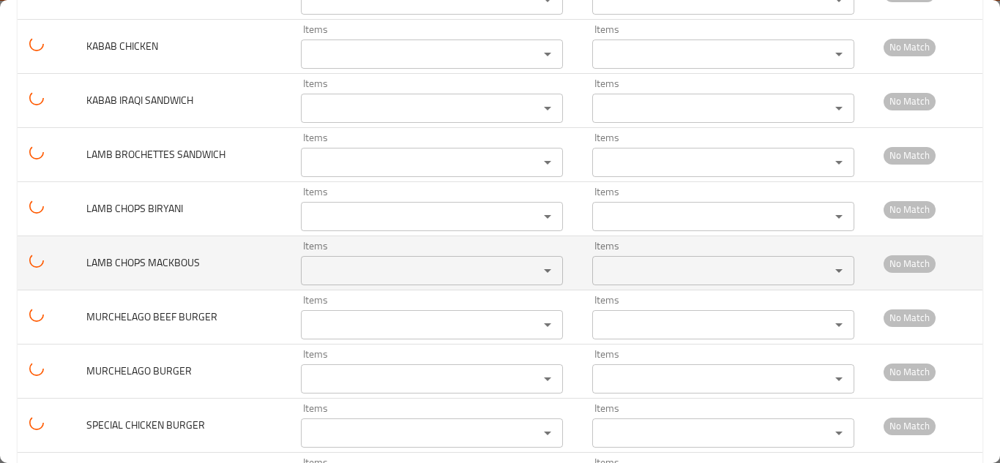
click at [174, 266] on span "LAMB CHOPS MACKBOUS" at bounding box center [142, 262] width 113 height 19
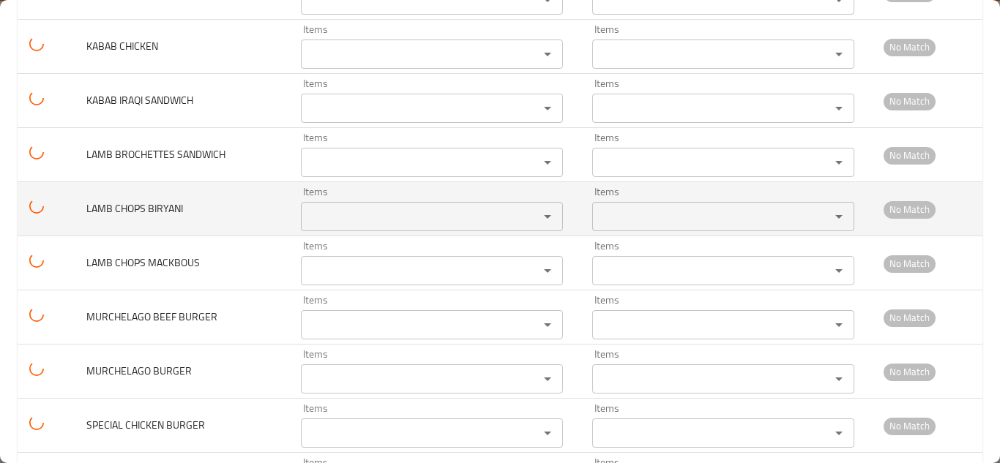
click at [237, 211] on td "LAMB CHOPS BIRYANI" at bounding box center [182, 209] width 215 height 54
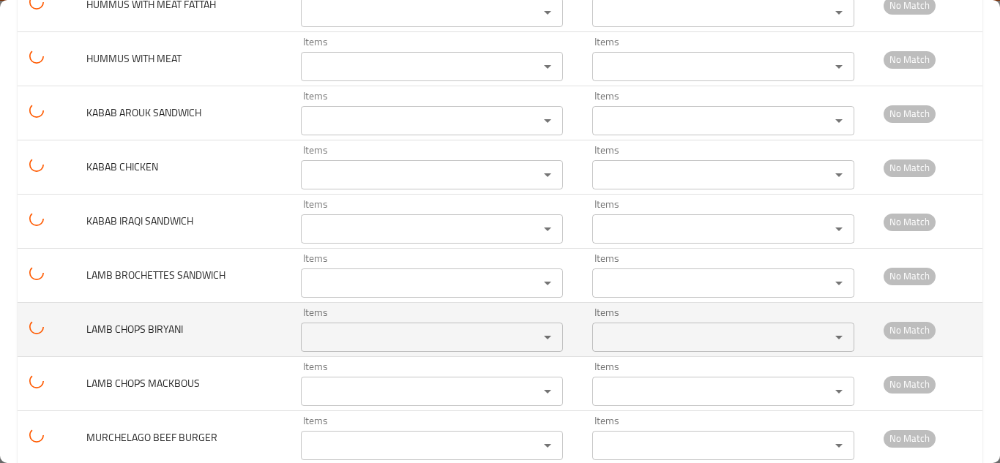
scroll to position [2279, 0]
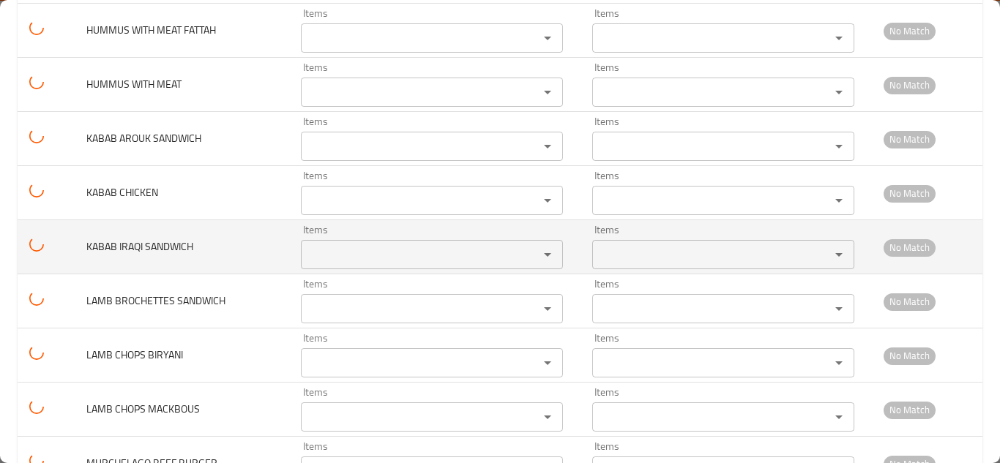
click at [173, 244] on span "KABAB IRAQI SANDWICH" at bounding box center [139, 246] width 107 height 19
click at [172, 244] on span "KABAB IRAQI SANDWICH" at bounding box center [139, 246] width 107 height 19
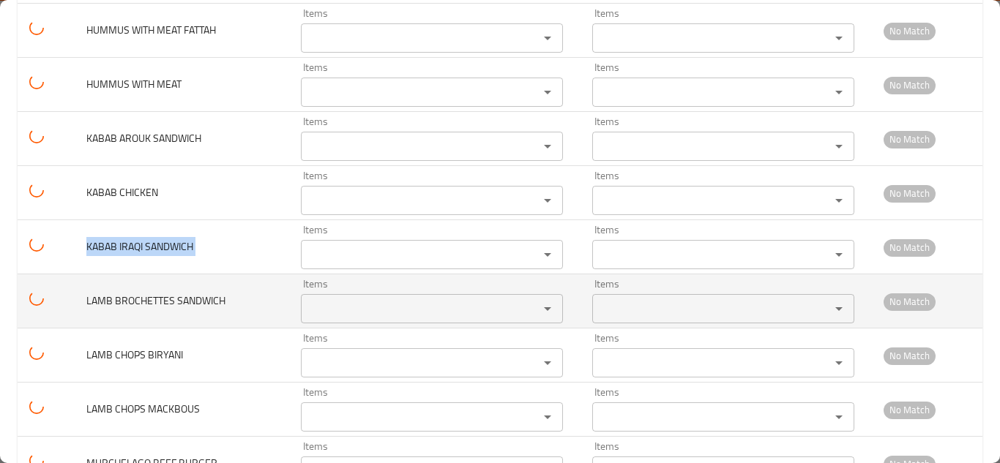
copy span "KABAB IRAQI SANDWICH"
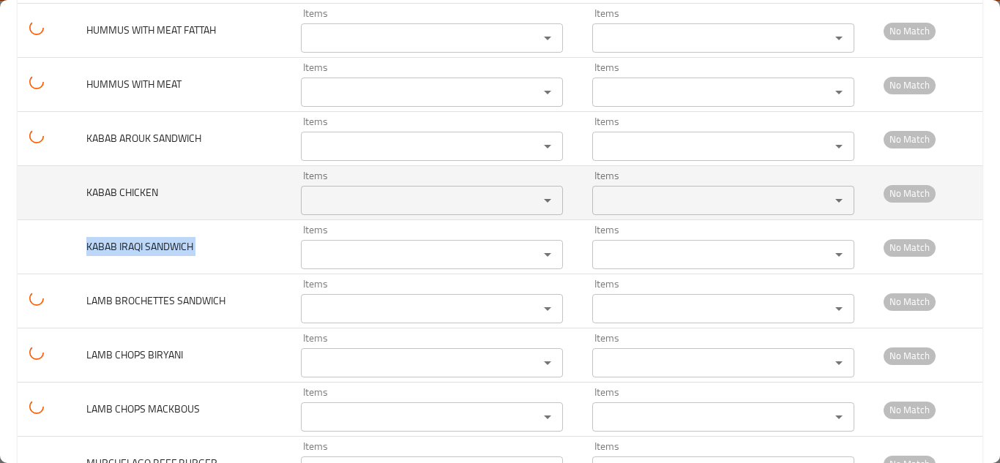
click at [147, 202] on span "KABAB CHICKEN" at bounding box center [122, 192] width 72 height 19
click at [147, 220] on td "KABAB CHICKEN" at bounding box center [182, 193] width 215 height 54
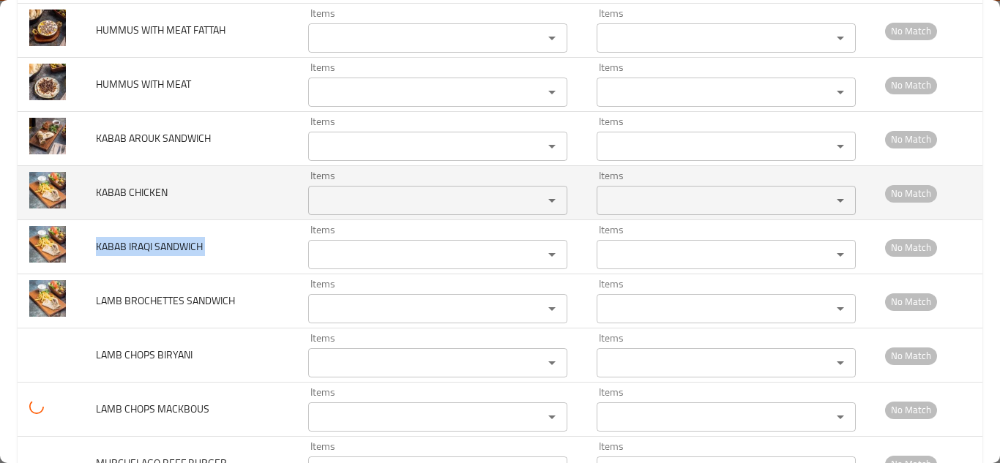
scroll to position [2206, 0]
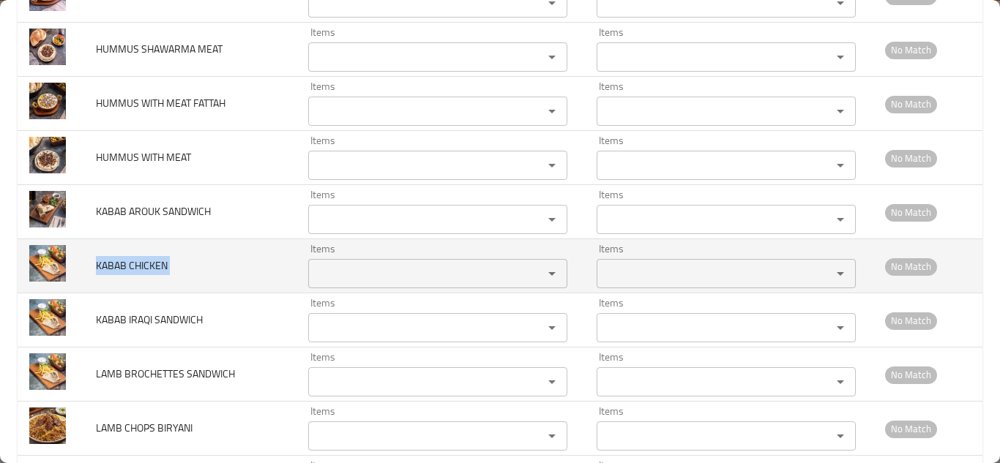
copy span "KABAB CHICKEN"
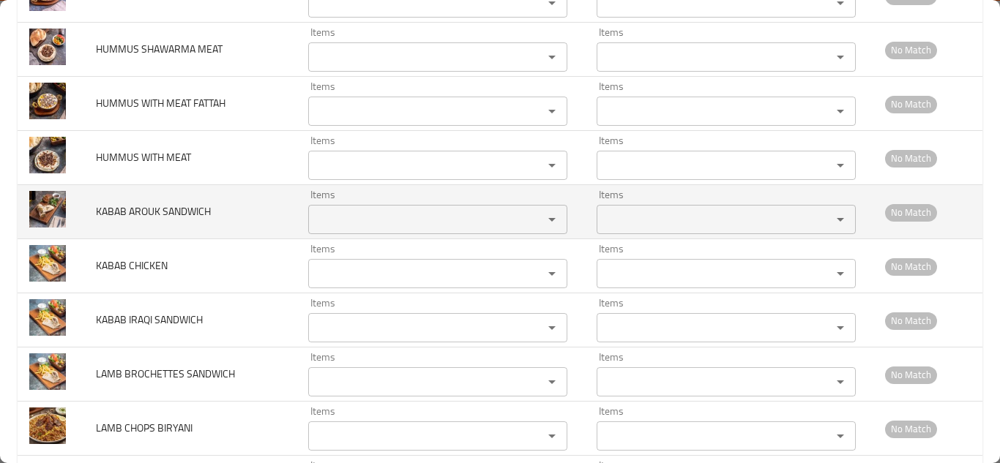
click at [186, 221] on span "KABAB AROUK SANDWICH" at bounding box center [153, 211] width 115 height 19
copy span "KABAB AROUK SANDWICH"
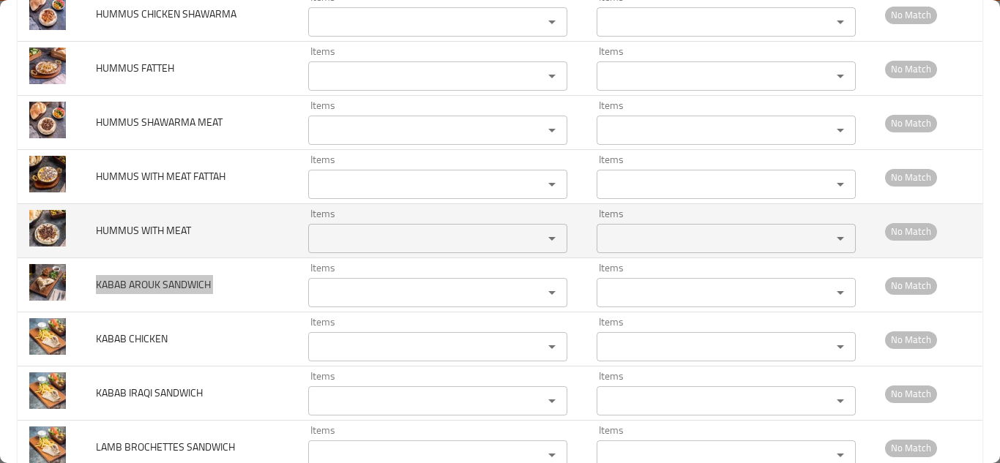
scroll to position [2060, 0]
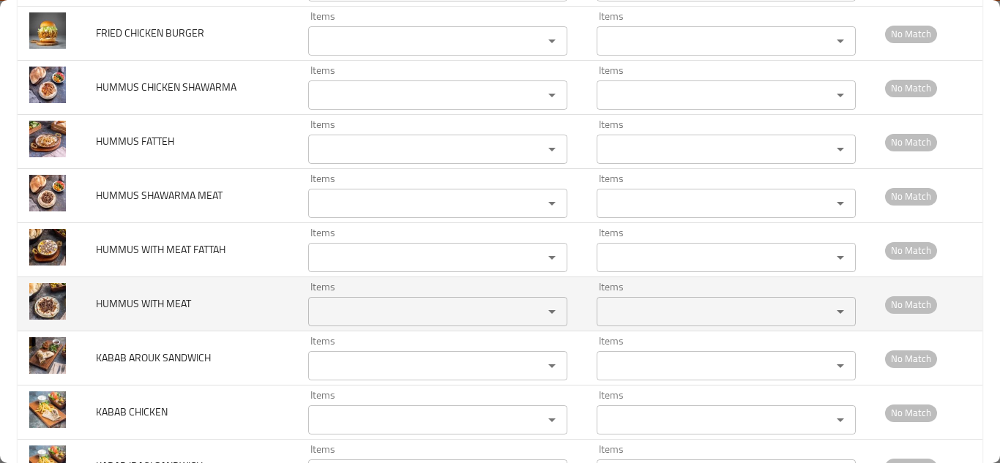
click at [182, 313] on span "HUMMUS WITH MEAT" at bounding box center [143, 303] width 95 height 19
click at [181, 313] on span "HUMMUS WITH MEAT" at bounding box center [143, 303] width 95 height 19
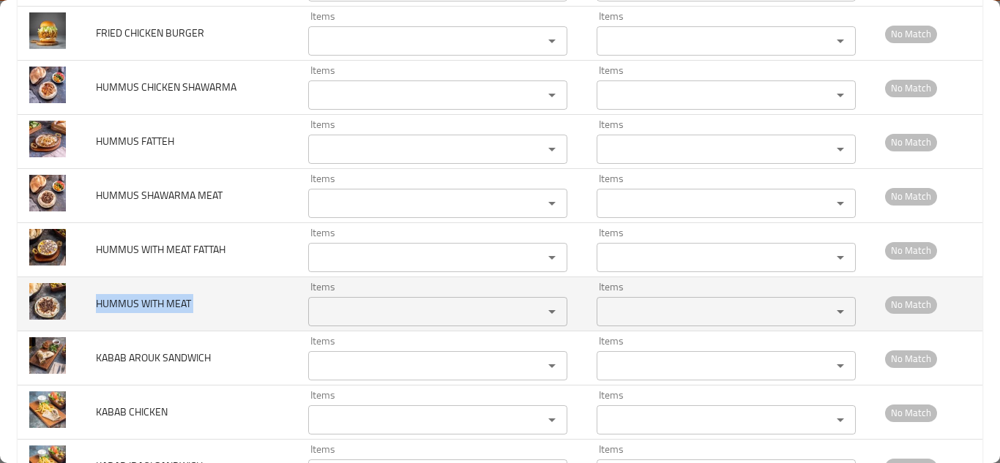
click at [181, 313] on span "HUMMUS WITH MEAT" at bounding box center [143, 303] width 95 height 19
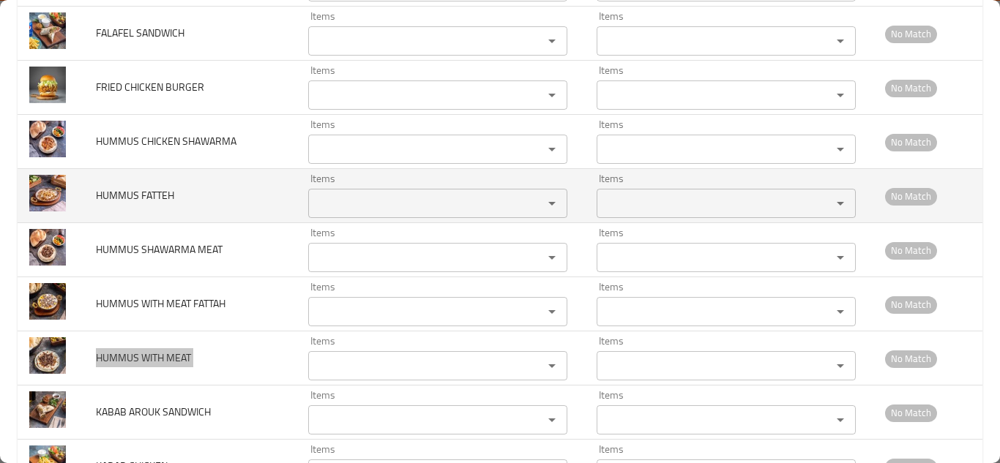
scroll to position [2076, 0]
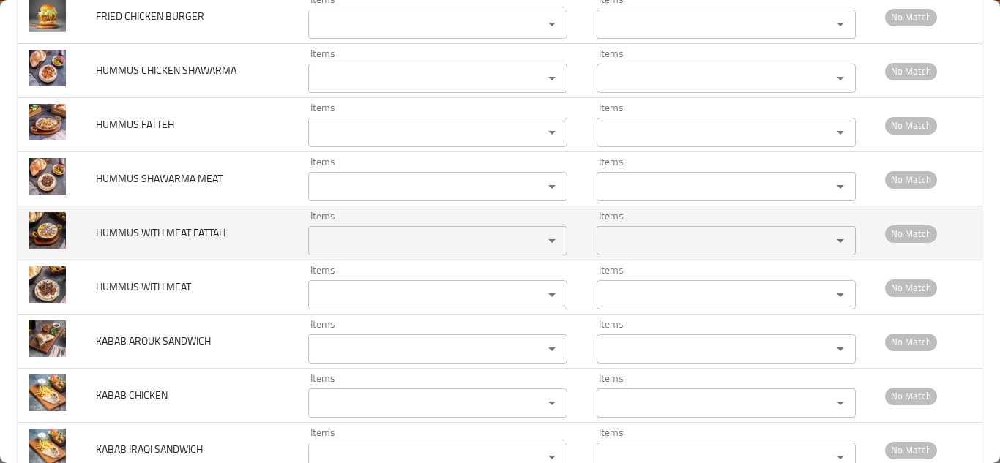
click at [175, 242] on span "HUMMUS WITH MEAT FATTAH" at bounding box center [161, 232] width 130 height 19
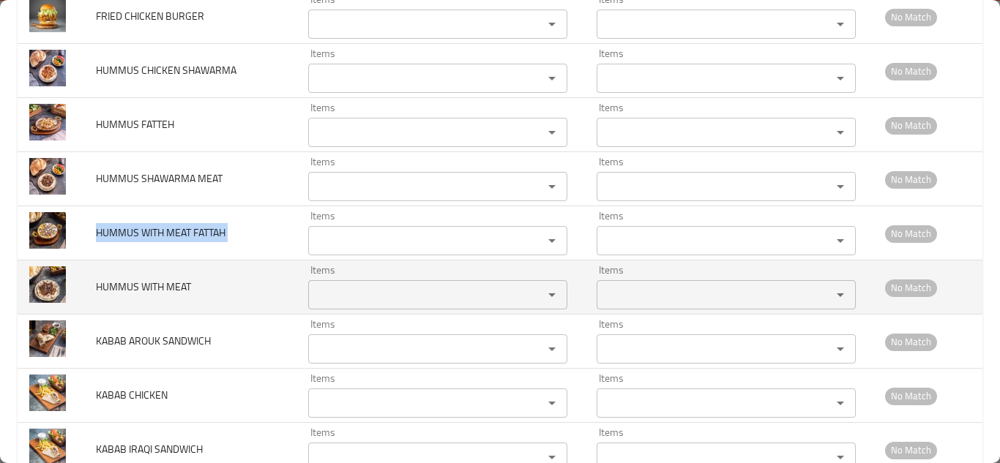
copy span "HUMMUS WITH MEAT FATTAH"
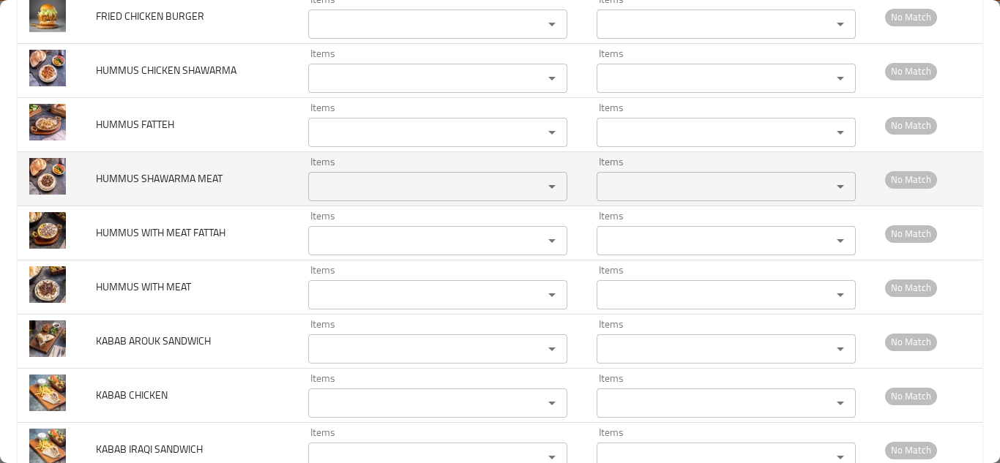
click at [209, 188] on span "HUMMUS SHAWARMA MEAT" at bounding box center [159, 178] width 127 height 19
copy span "HUMMUS SHAWARMA MEAT"
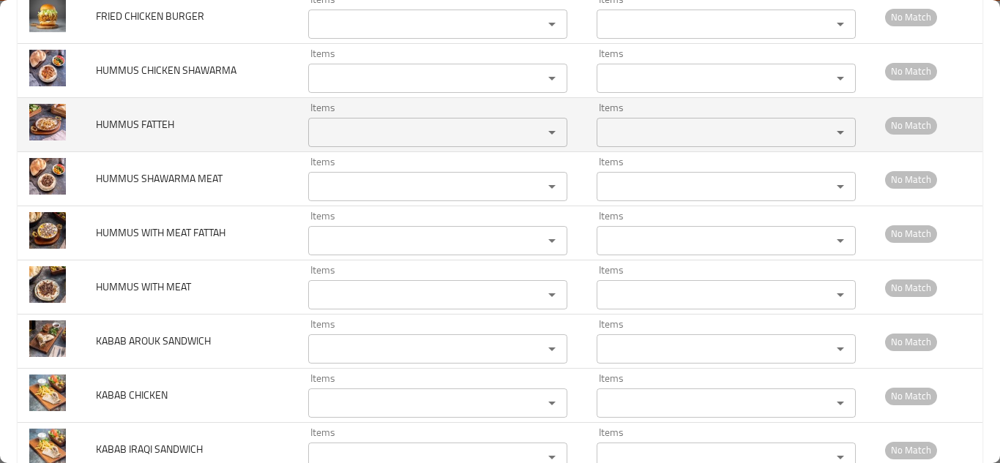
click at [143, 134] on span "HUMMUS FATTEH" at bounding box center [135, 124] width 78 height 19
click at [142, 134] on span "HUMMUS FATTEH" at bounding box center [135, 124] width 78 height 19
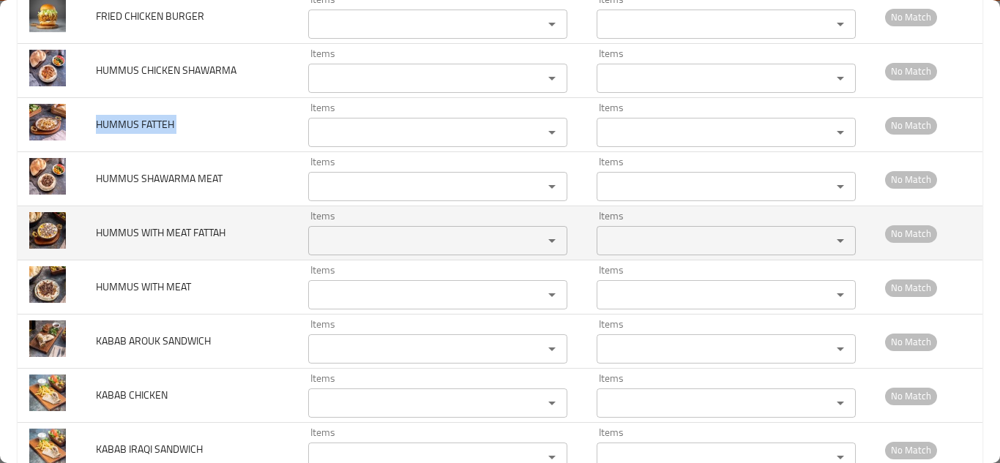
copy span "HUMMUS FATTEH"
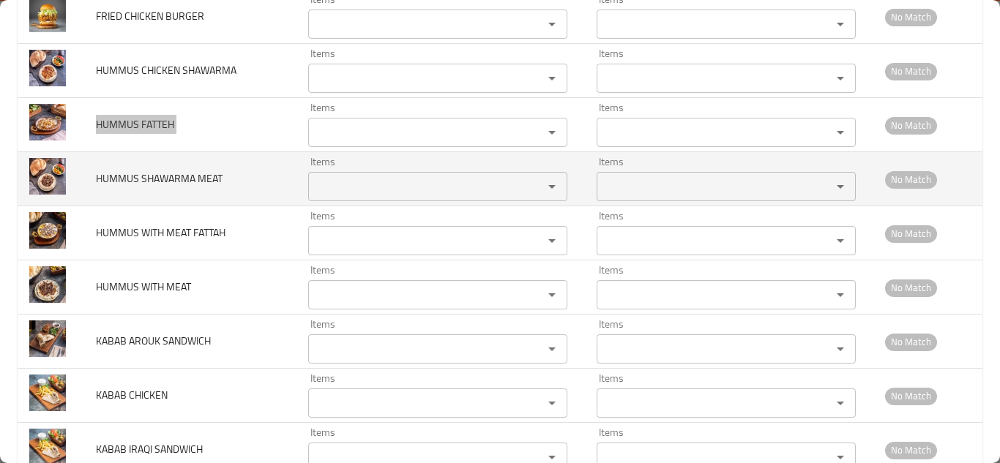
scroll to position [2003, 0]
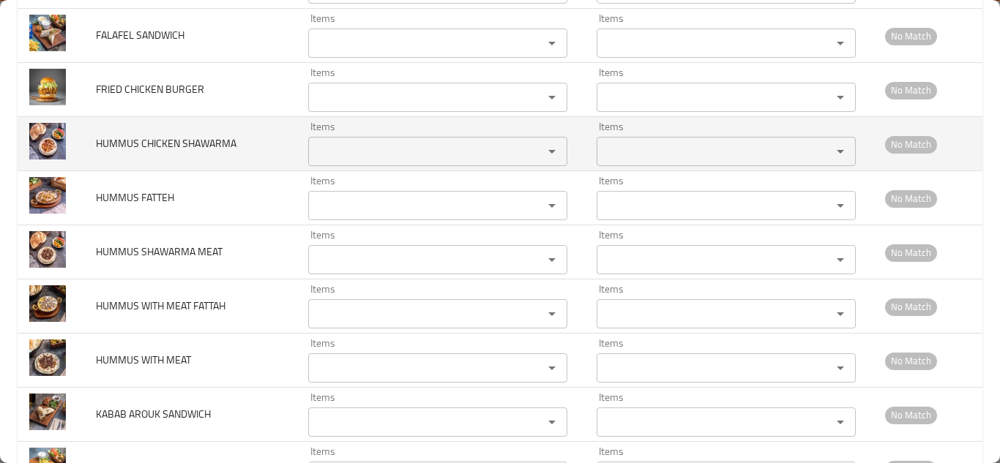
click at [163, 151] on span "HUMMUS CHICKEN SHAWARMA" at bounding box center [166, 143] width 141 height 19
click at [160, 151] on span "HUMMUS CHICKEN SHAWARMA" at bounding box center [166, 143] width 141 height 19
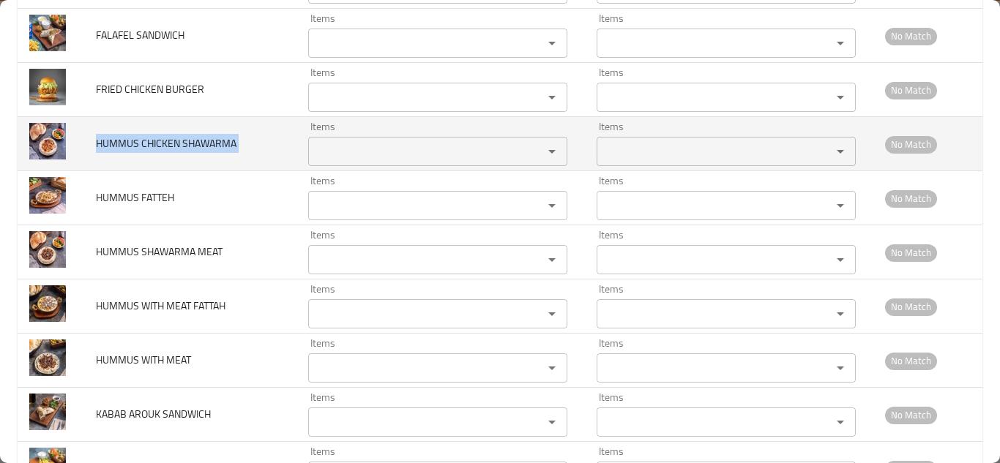
click at [160, 151] on span "HUMMUS CHICKEN SHAWARMA" at bounding box center [166, 143] width 141 height 19
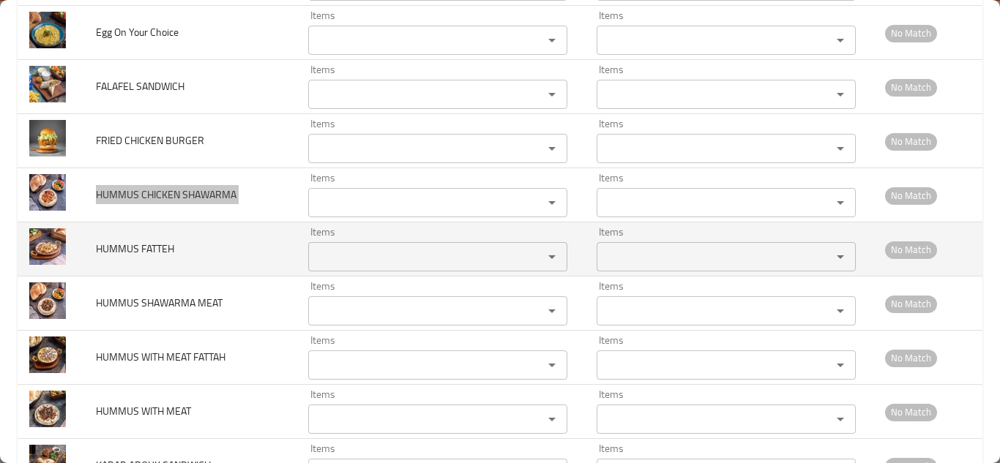
scroll to position [1930, 0]
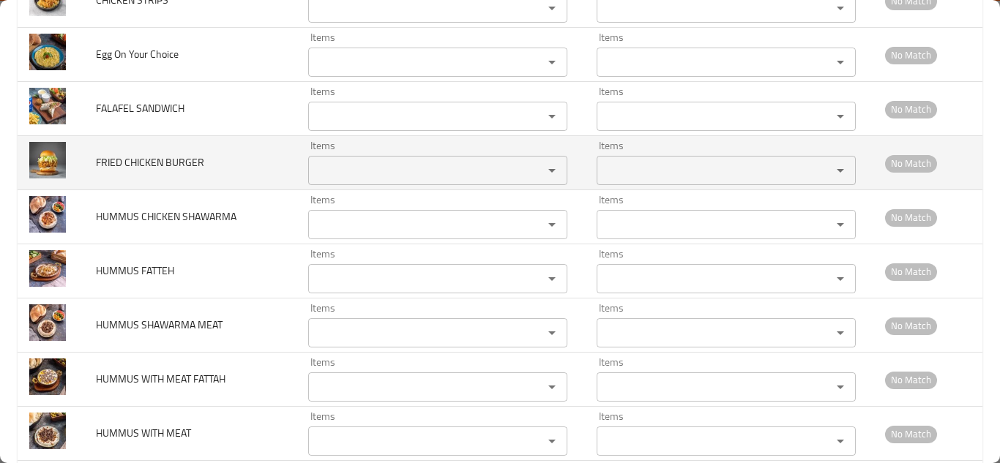
click at [156, 172] on span "FRIED CHICKEN BURGER" at bounding box center [150, 162] width 108 height 19
click at [155, 172] on span "FRIED CHICKEN BURGER" at bounding box center [150, 162] width 108 height 19
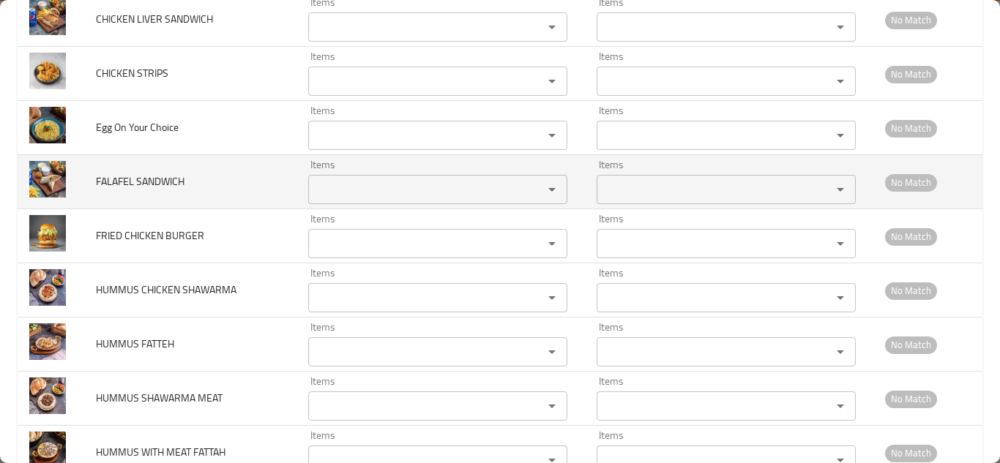
click at [119, 191] on span "FALAFEL SANDWICH" at bounding box center [140, 181] width 89 height 19
click at [118, 191] on span "FALAFEL SANDWICH" at bounding box center [140, 181] width 89 height 19
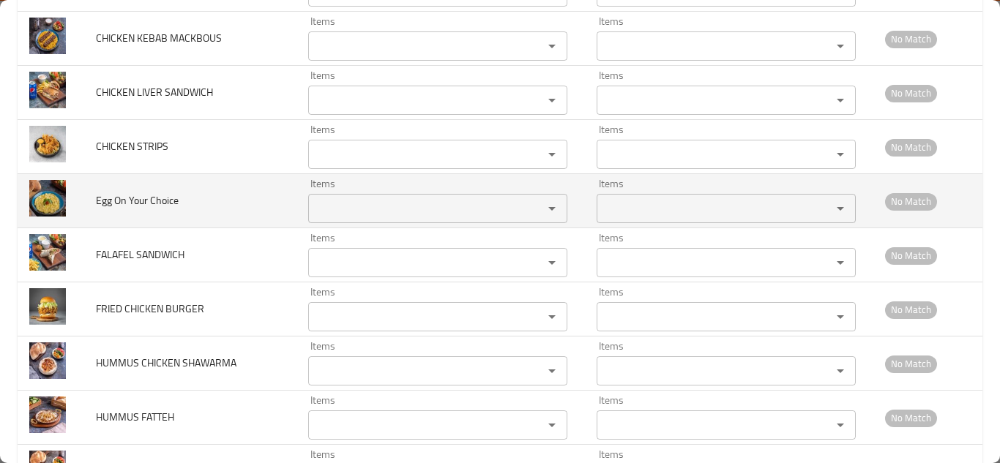
click at [160, 210] on span "Egg On Your Choice" at bounding box center [137, 200] width 83 height 19
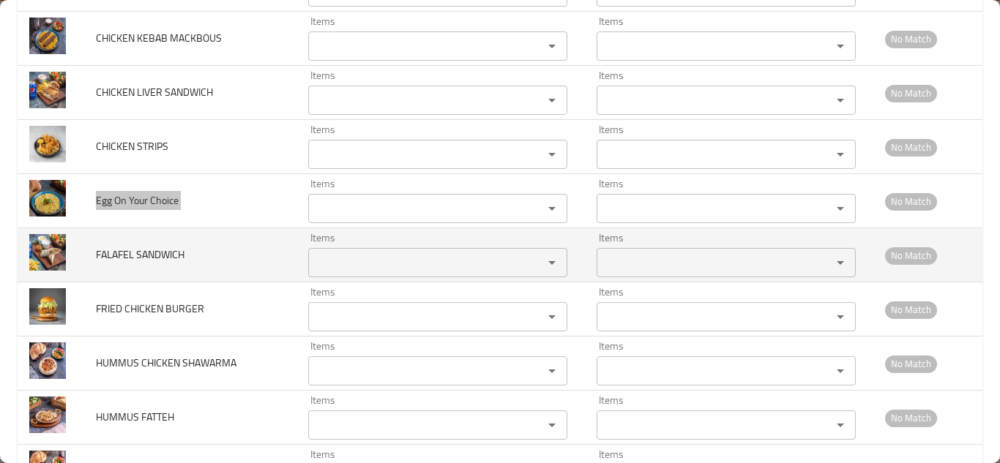
scroll to position [1710, 0]
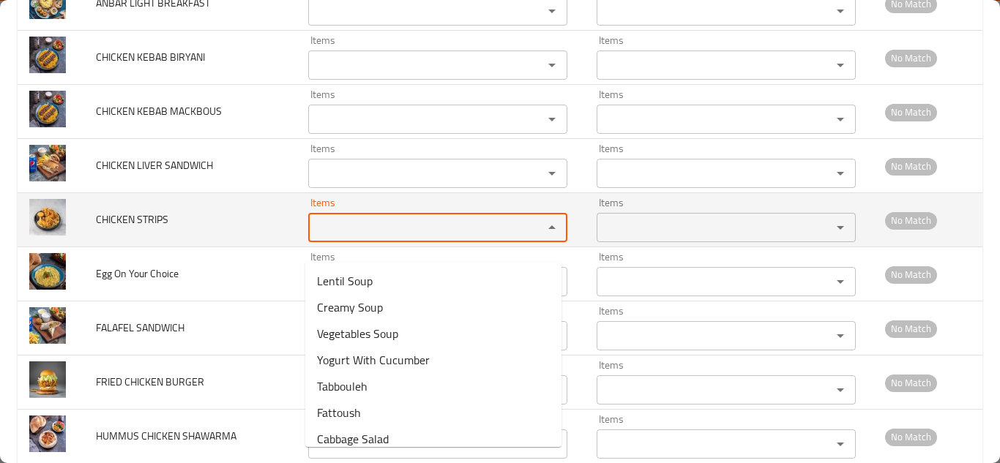
click at [321, 238] on STRIPS "Items" at bounding box center [416, 227] width 207 height 21
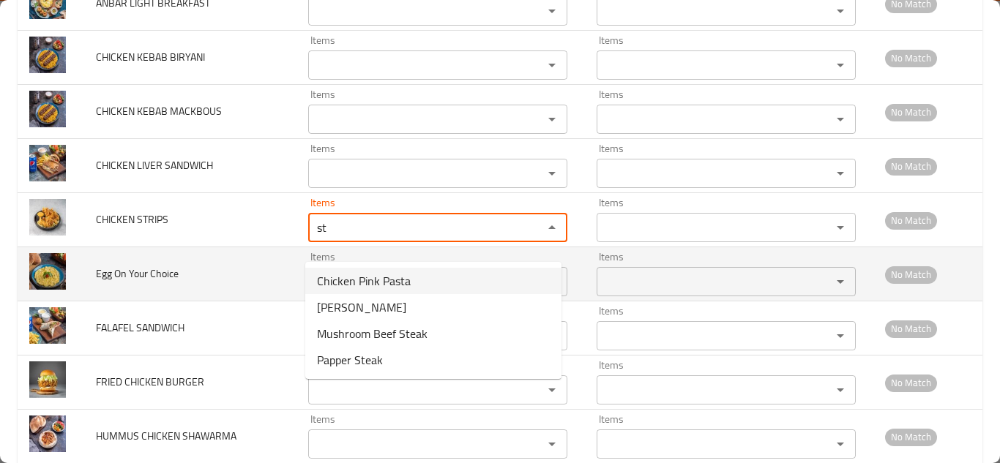
type STRIPS "s"
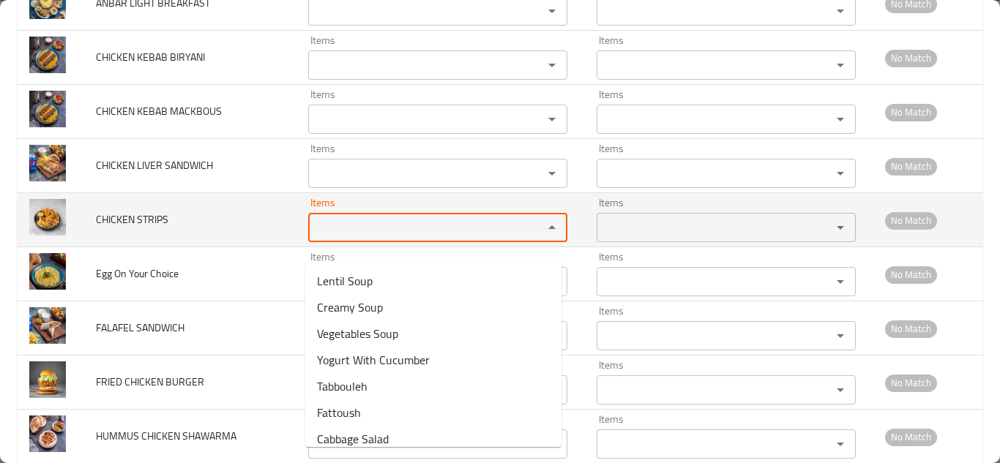
click at [119, 229] on span "CHICKEN STRIPS" at bounding box center [132, 219] width 72 height 19
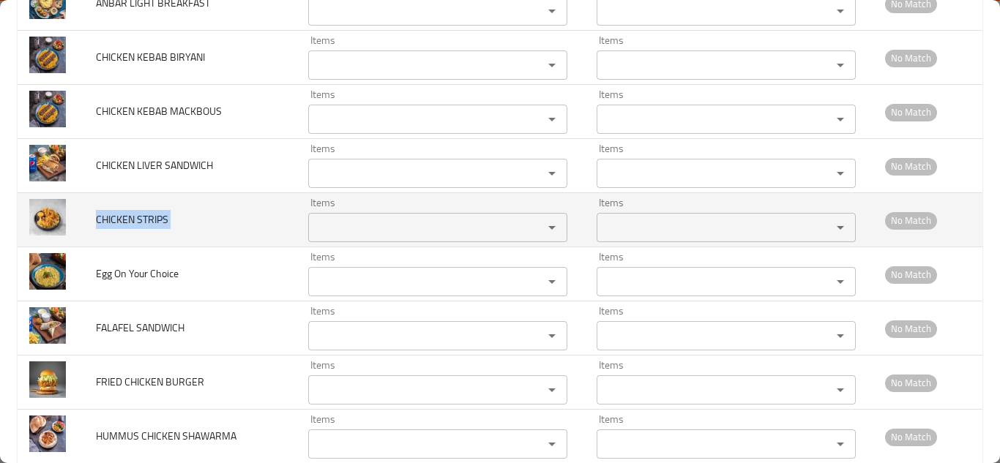
click at [119, 229] on span "CHICKEN STRIPS" at bounding box center [132, 219] width 72 height 19
click at [118, 229] on span "CHICKEN STRIPS" at bounding box center [132, 219] width 72 height 19
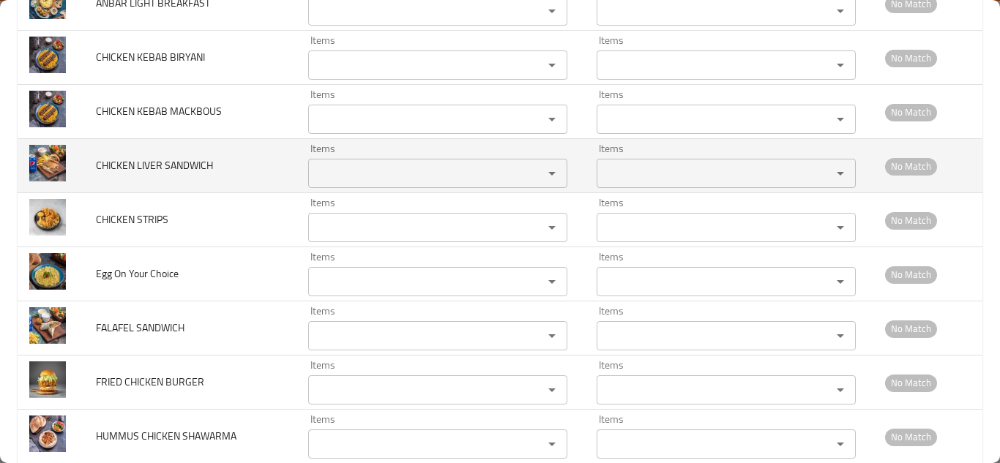
click at [138, 175] on span "CHICKEN LIVER SANDWICH" at bounding box center [154, 165] width 117 height 19
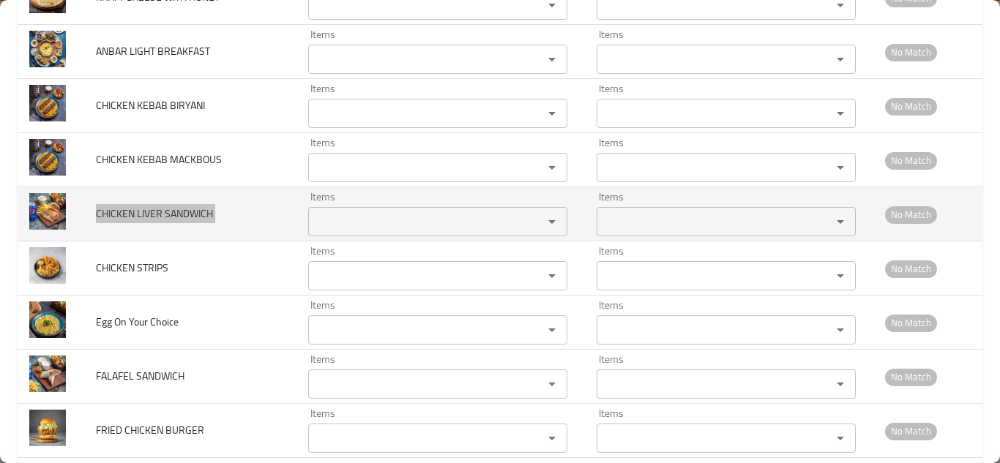
scroll to position [1637, 0]
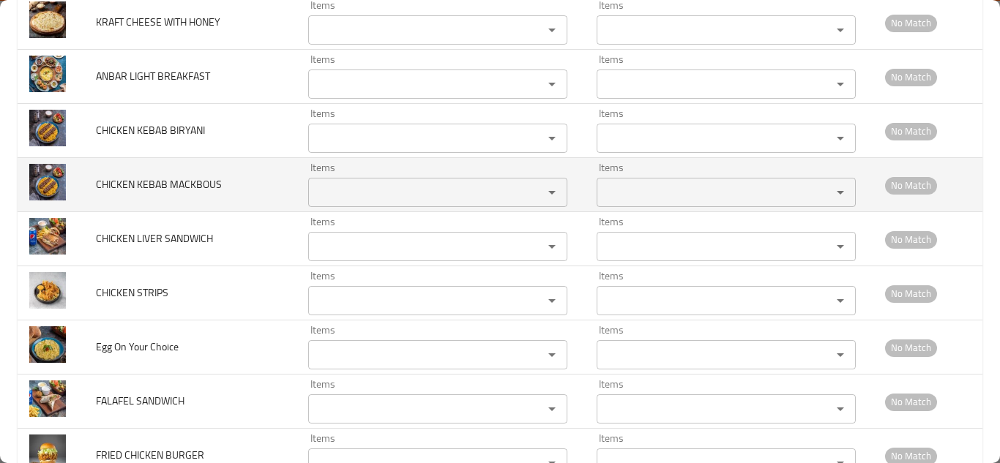
click at [148, 194] on span "CHICKEN KEBAB MACKBOUS" at bounding box center [159, 184] width 126 height 19
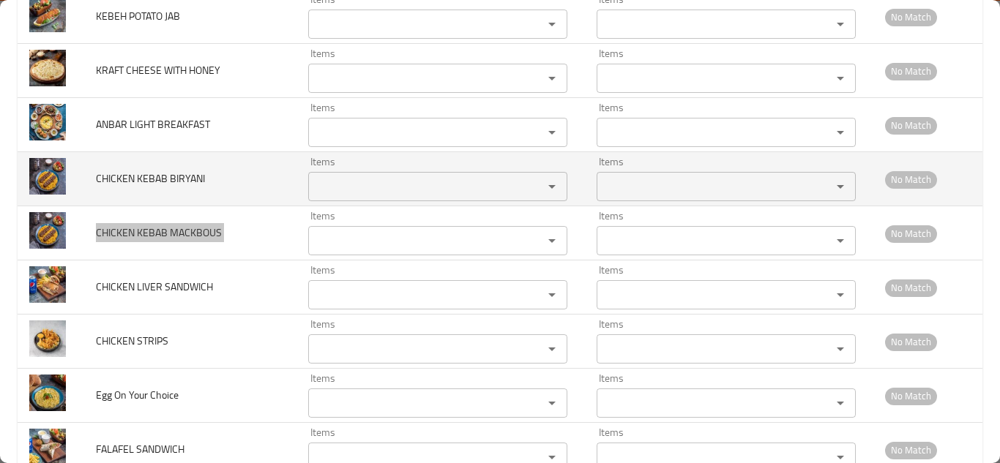
scroll to position [1564, 0]
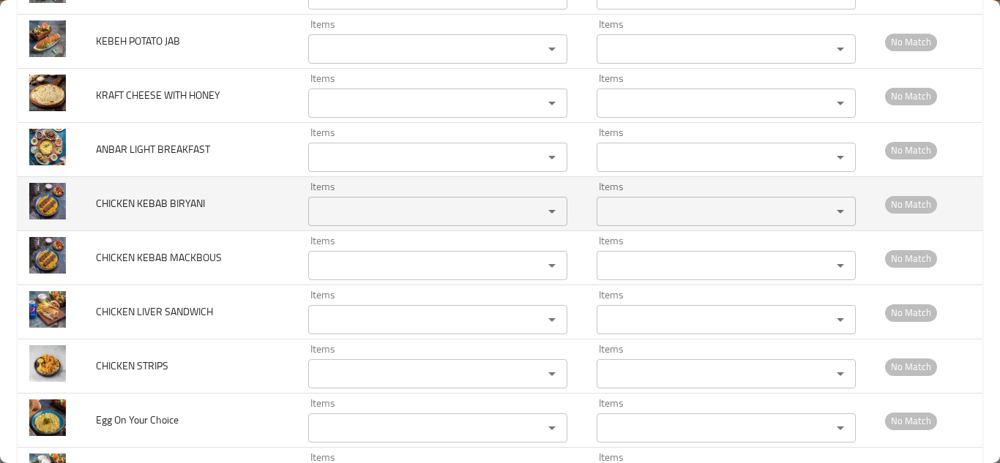
click at [146, 213] on span "CHICKEN KEBAB BIRYANI" at bounding box center [150, 203] width 109 height 19
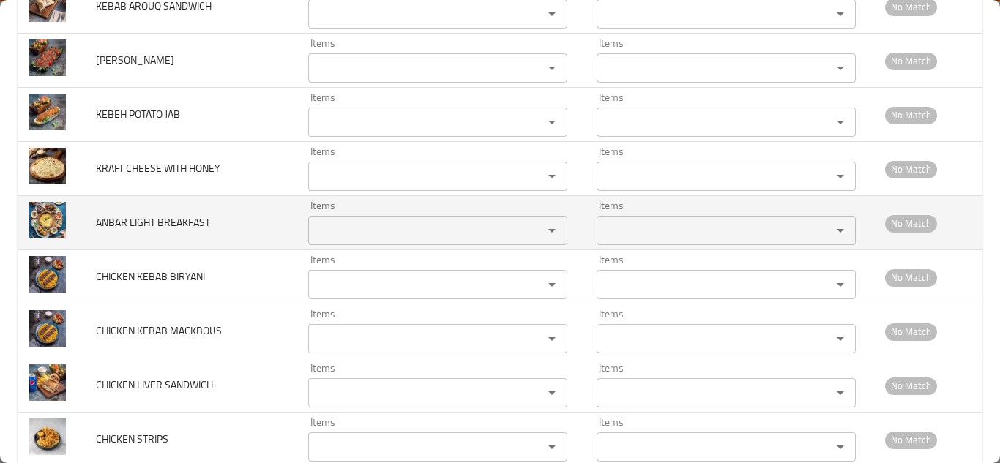
click at [149, 232] on span "ANBAR LIGHT BREAKFAST" at bounding box center [153, 222] width 114 height 19
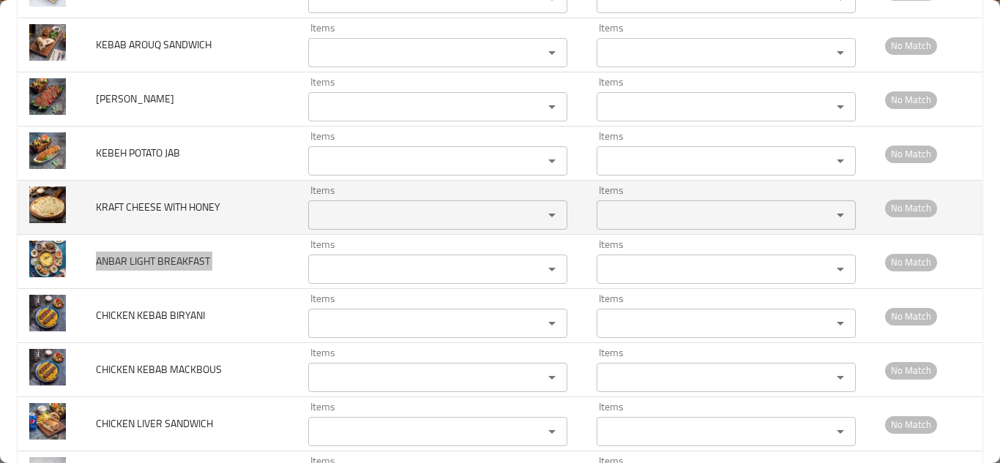
scroll to position [1417, 0]
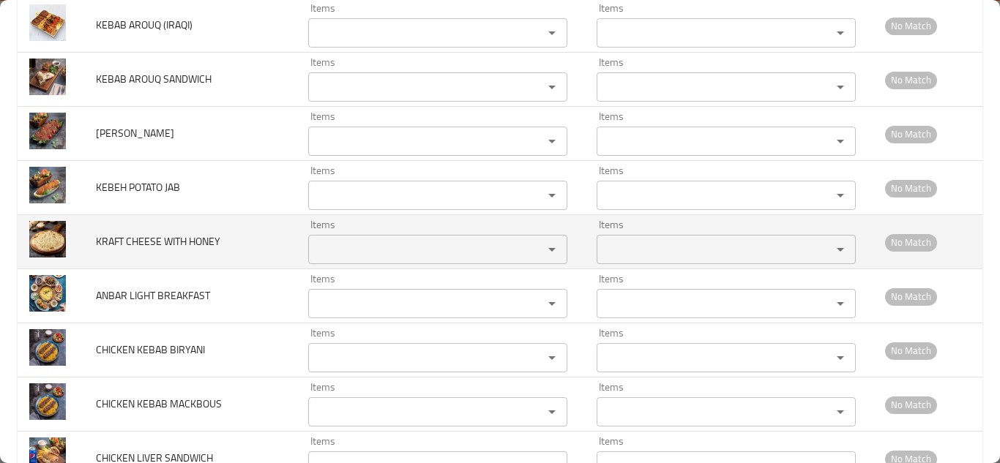
click at [162, 251] on span "KRAFT CHEESE WITH HONEY" at bounding box center [158, 241] width 124 height 19
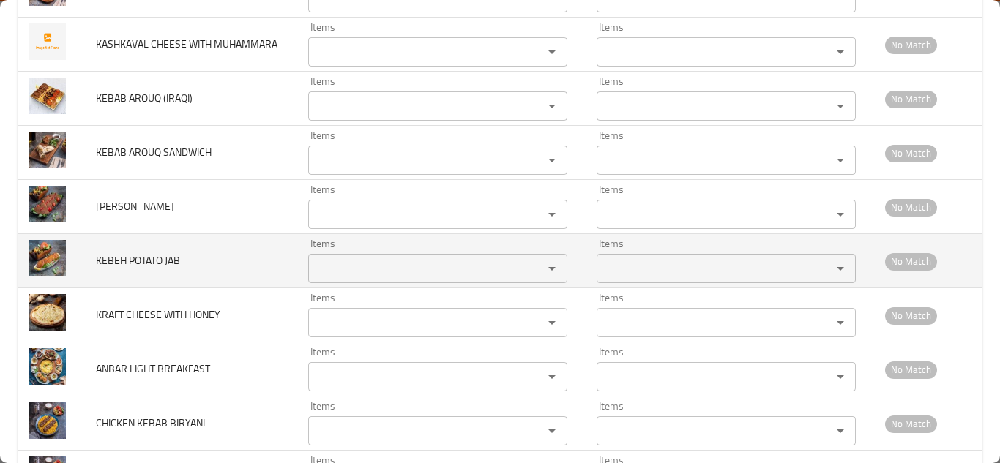
click at [144, 270] on span "KEBEH POTATO JAB" at bounding box center [138, 260] width 84 height 19
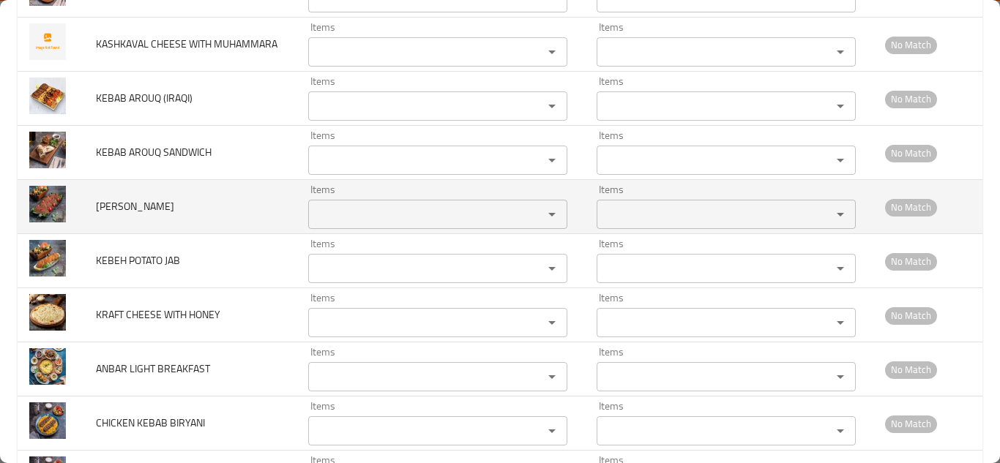
click at [123, 216] on span "KEBBEH MOUSALIEH" at bounding box center [135, 206] width 78 height 19
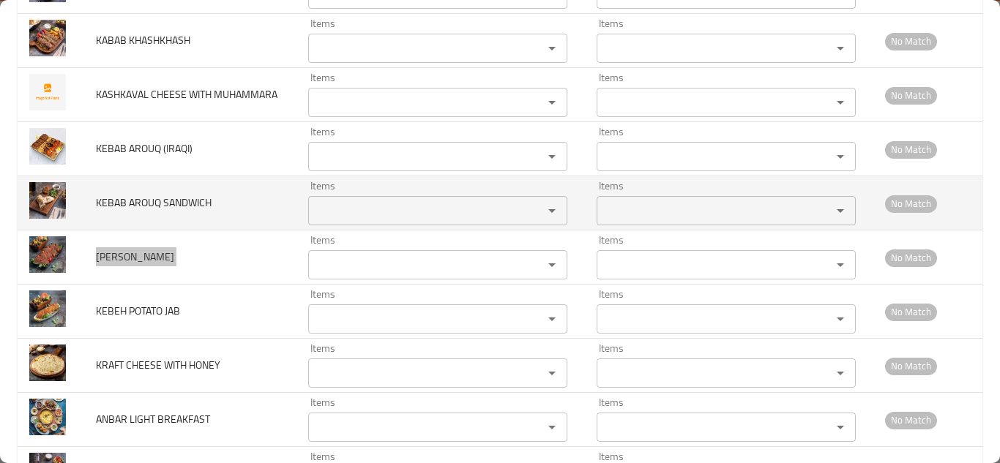
scroll to position [1271, 0]
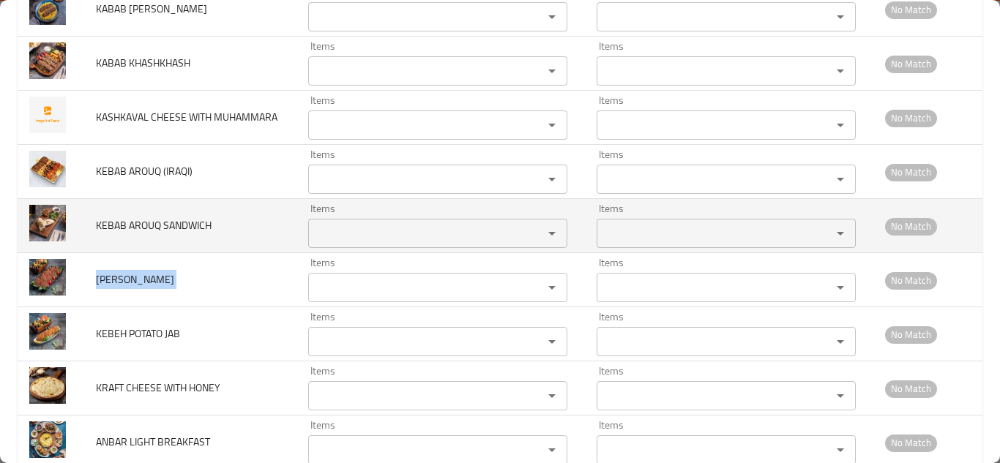
click at [318, 244] on SANDWICH "Items" at bounding box center [416, 233] width 207 height 21
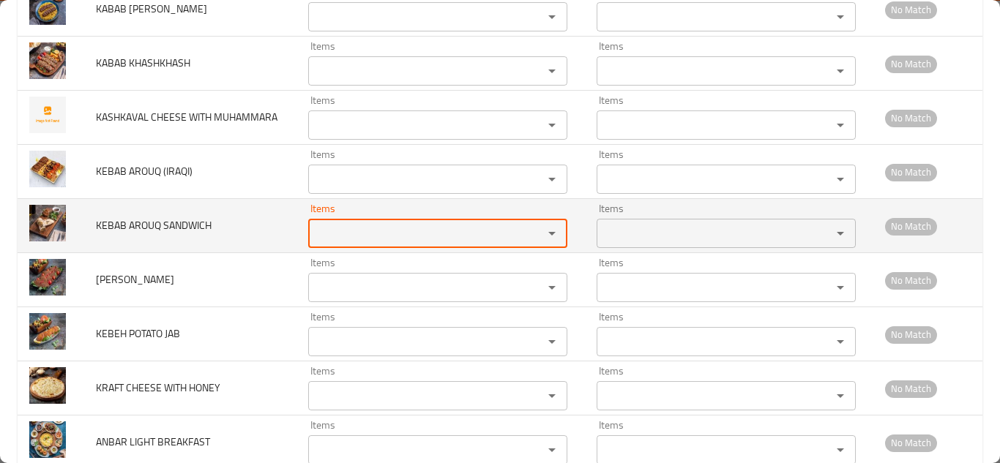
click at [318, 244] on SANDWICH "Items" at bounding box center [416, 233] width 207 height 21
type SANDWICH "a"
click at [134, 235] on span "KEBAB AROUQ SANDWICH" at bounding box center [154, 225] width 116 height 19
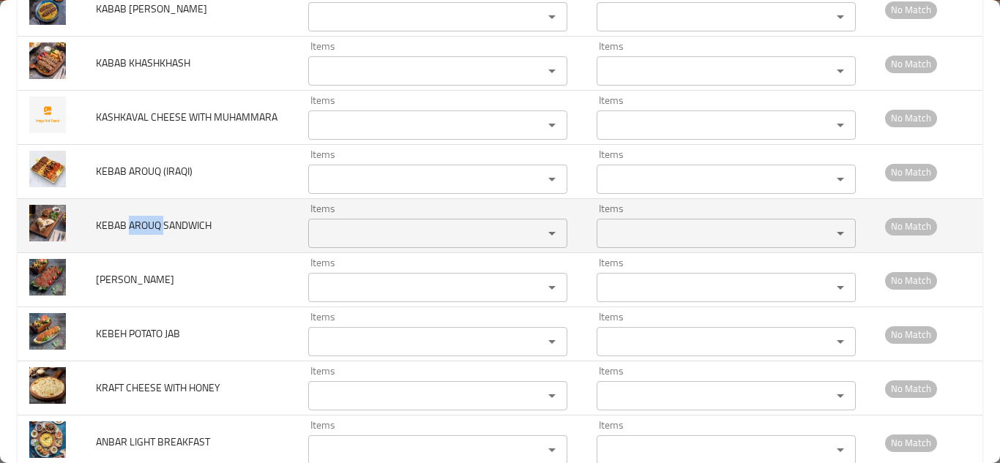
click at [134, 235] on span "KEBAB AROUQ SANDWICH" at bounding box center [154, 225] width 116 height 19
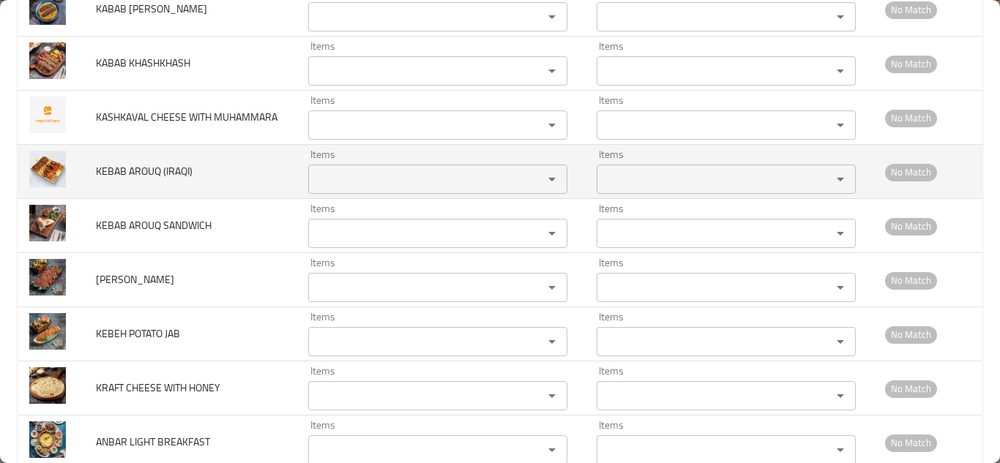
click at [134, 181] on span "KEBAB AROUQ (IRAQI)" at bounding box center [144, 171] width 97 height 19
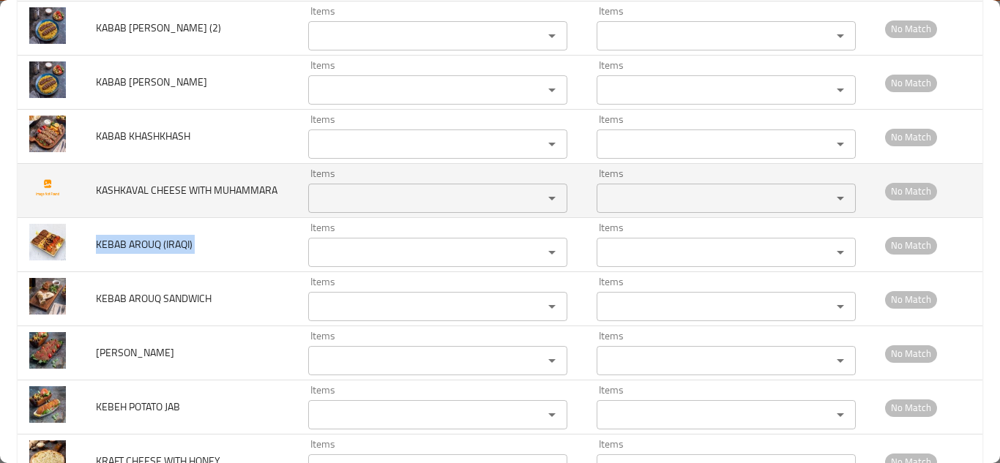
click at [144, 197] on span "KASHKAVAL CHEESE WITH MUHAMMARA" at bounding box center [187, 190] width 182 height 19
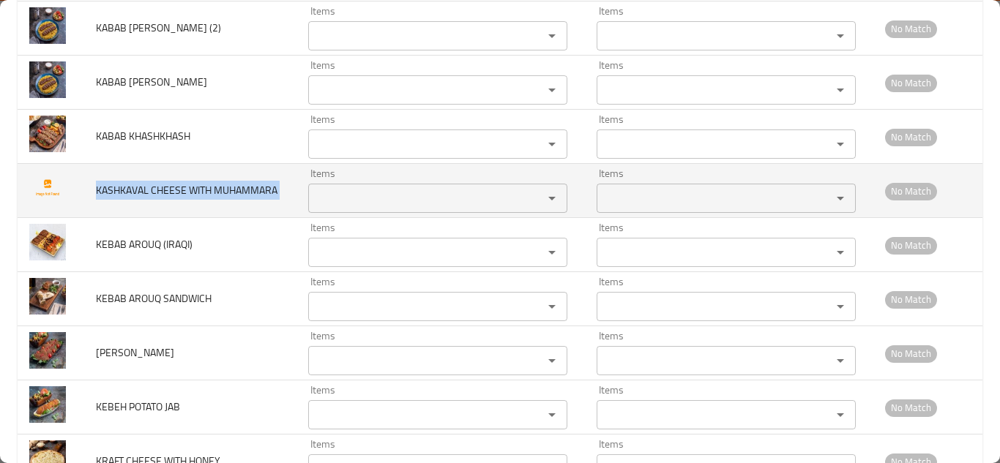
click at [143, 197] on span "KASHKAVAL CHEESE WITH MUHAMMARA" at bounding box center [187, 190] width 182 height 19
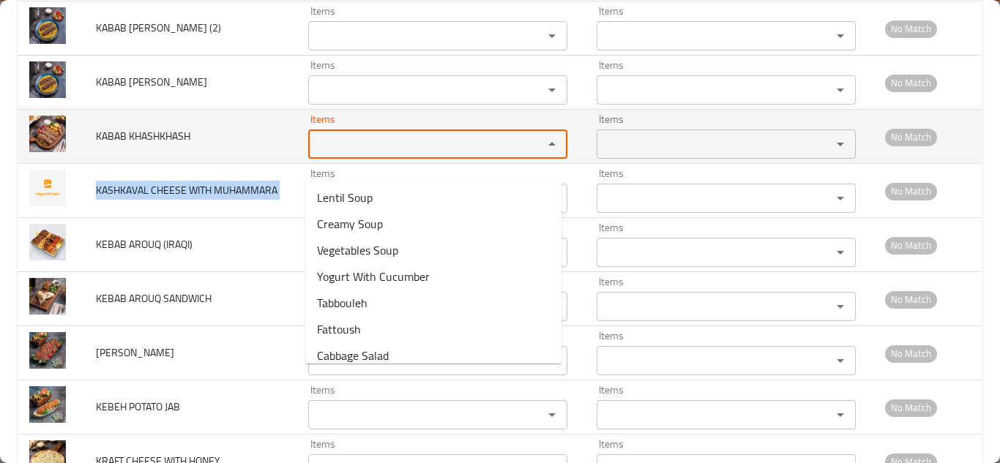
click at [336, 154] on KHASHKHASH "Items" at bounding box center [416, 144] width 207 height 21
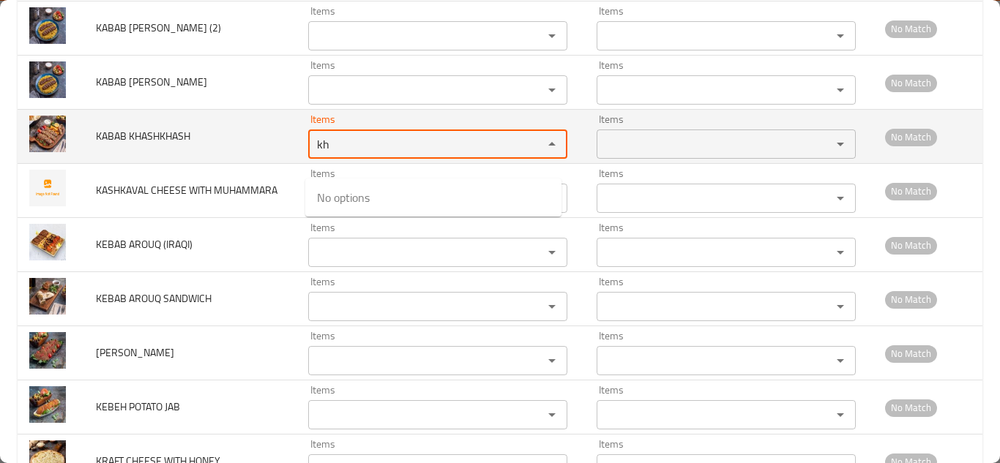
type KHASHKHASH "k"
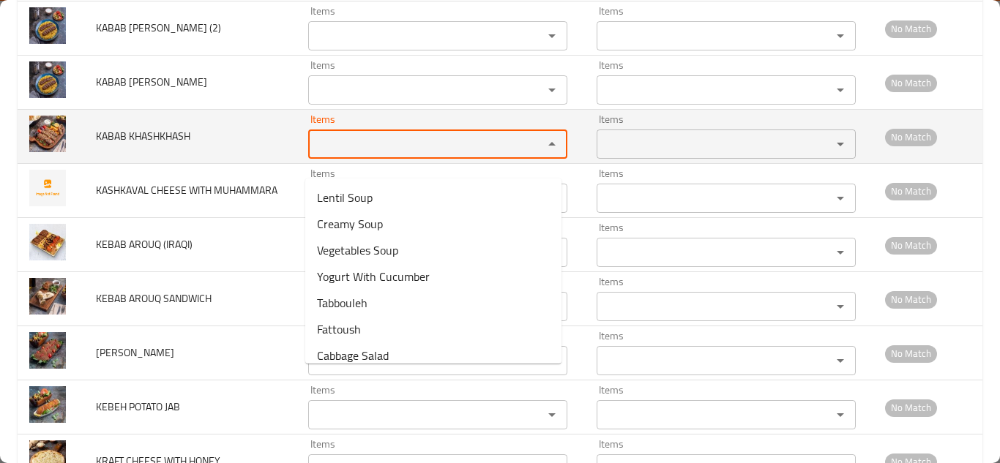
type KHASHKHASH "x"
click at [113, 146] on span "KABAB KHASHKHASH" at bounding box center [143, 136] width 94 height 19
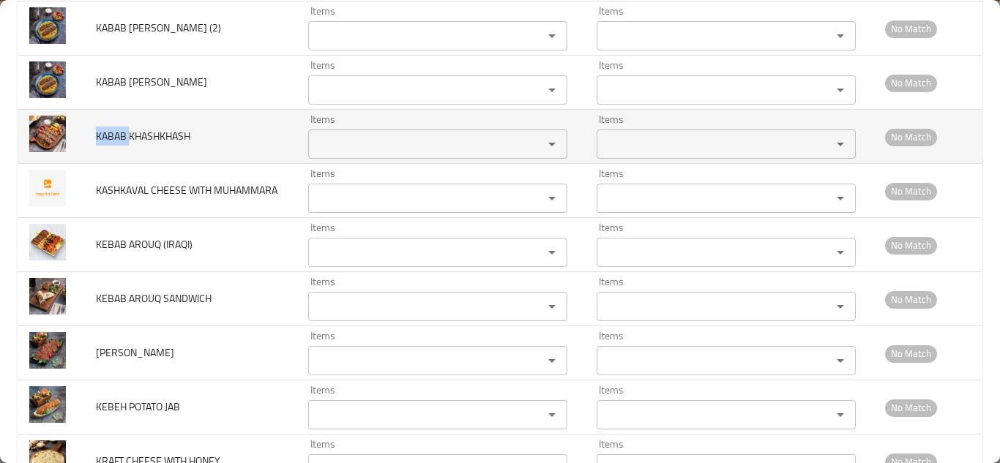
click at [111, 146] on span "KABAB KHASHKHASH" at bounding box center [143, 136] width 94 height 19
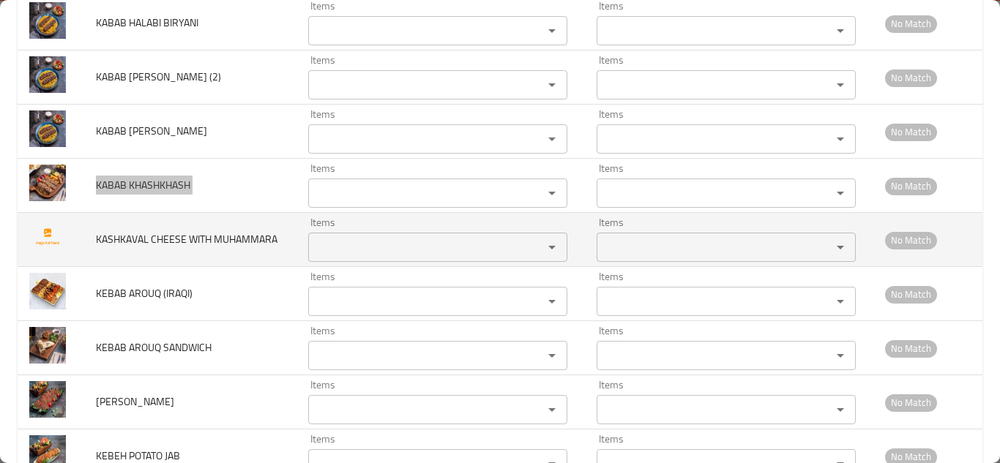
scroll to position [1125, 0]
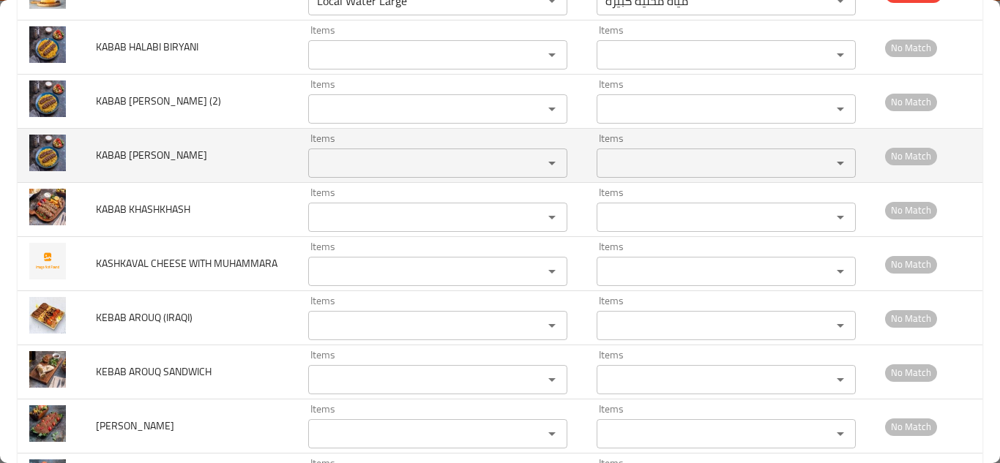
click at [164, 165] on span "KABAB HALABI MACKBOUS" at bounding box center [151, 155] width 111 height 19
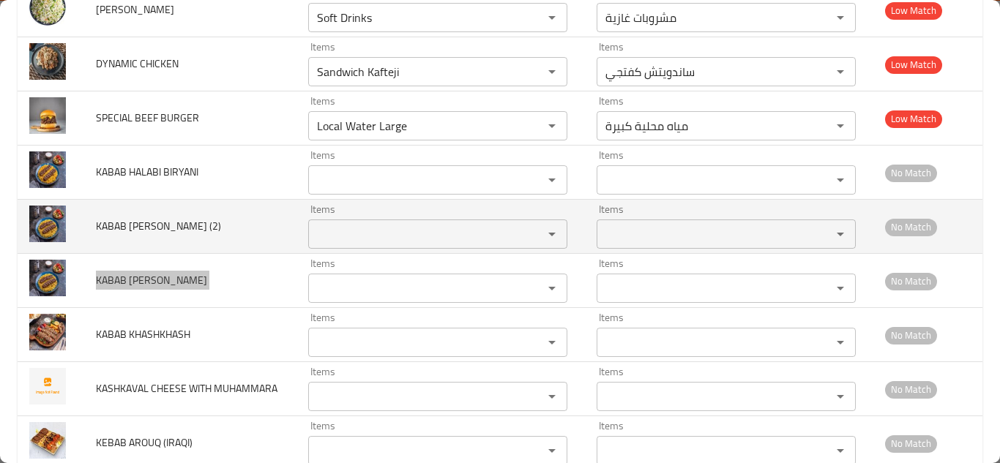
scroll to position [978, 0]
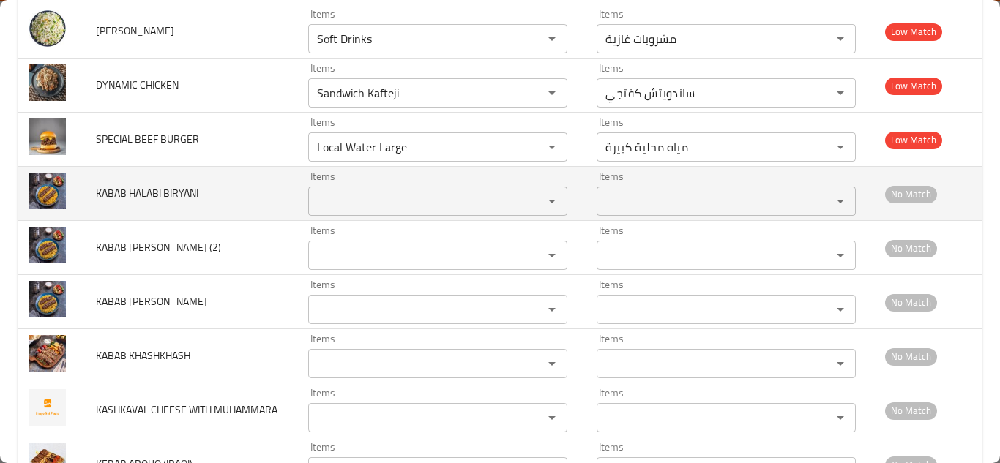
click at [152, 203] on span "KABAB HALABI BIRYANI" at bounding box center [147, 193] width 103 height 19
click at [151, 203] on span "KABAB HALABI BIRYANI" at bounding box center [147, 193] width 103 height 19
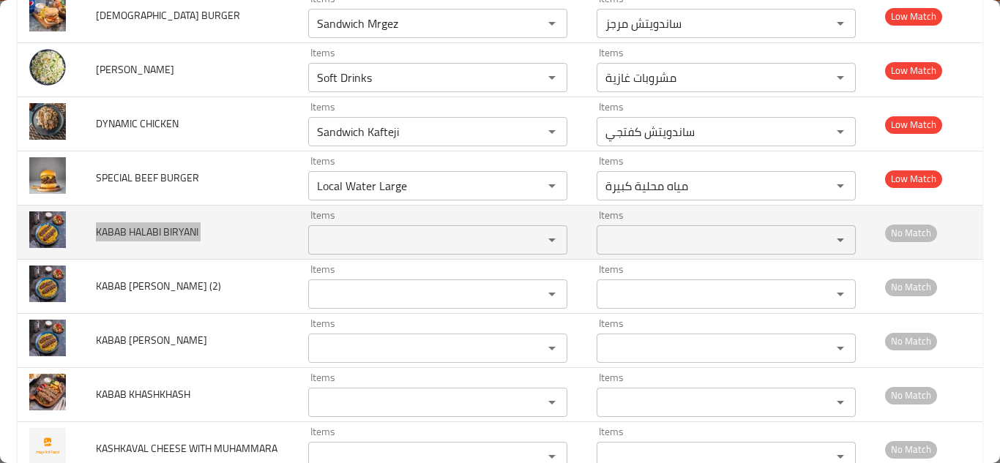
scroll to position [905, 0]
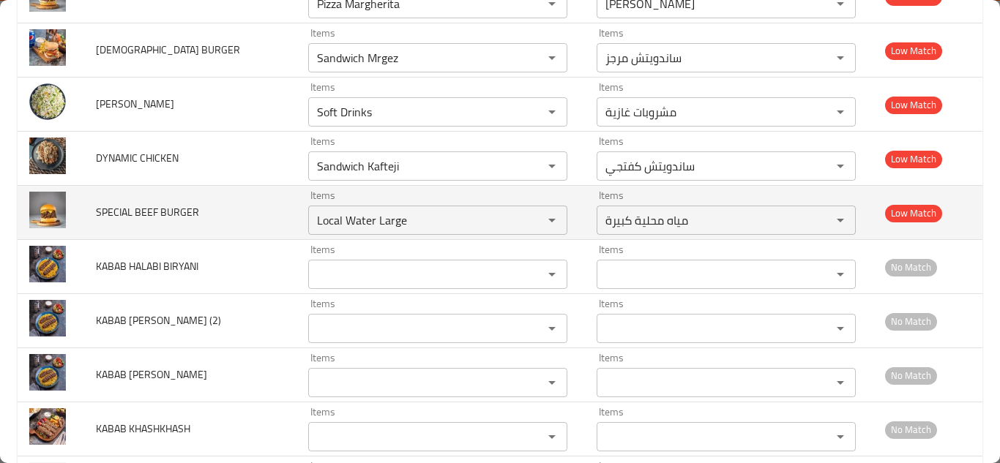
click at [260, 223] on td "SPECIAL BEEF BURGER" at bounding box center [190, 213] width 213 height 54
click at [526, 228] on icon "Clear" at bounding box center [533, 220] width 15 height 15
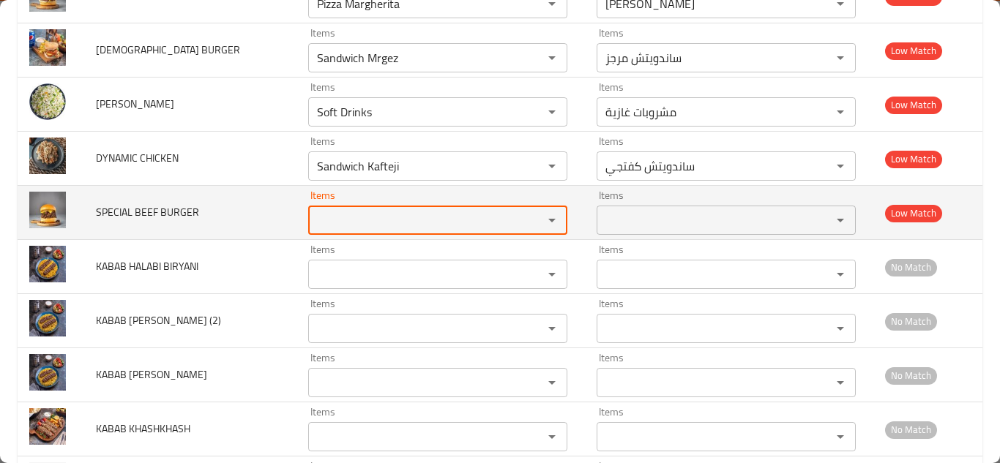
click at [152, 222] on span "SPECIAL BEEF BURGER" at bounding box center [147, 212] width 103 height 19
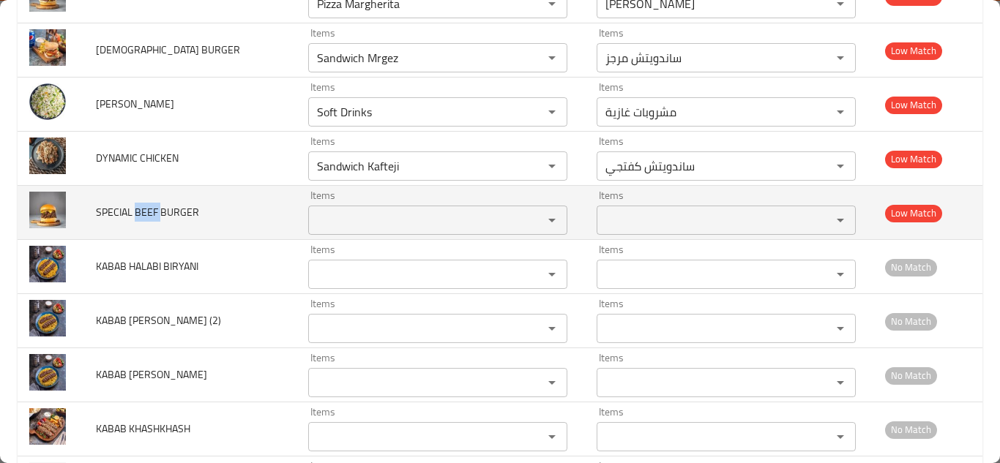
click at [152, 222] on span "SPECIAL BEEF BURGER" at bounding box center [147, 212] width 103 height 19
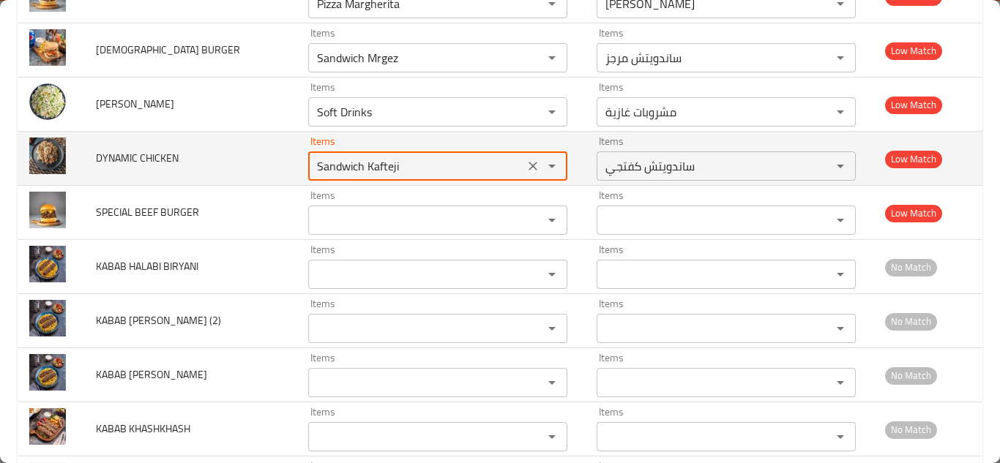
click at [362, 176] on CHICKEN "Sandwich Kafteji" at bounding box center [416, 166] width 207 height 21
type CHICKEN "d"
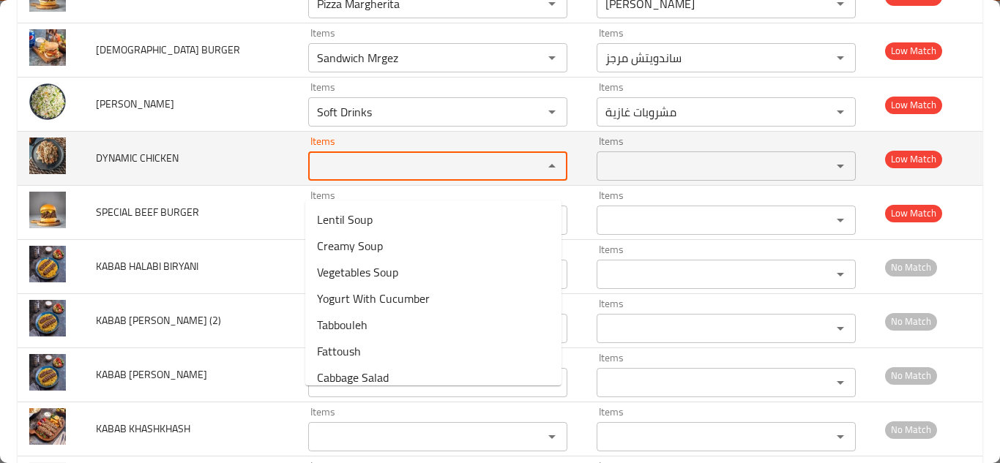
click at [148, 168] on span "DYNAMIC CHICKEN" at bounding box center [137, 158] width 83 height 19
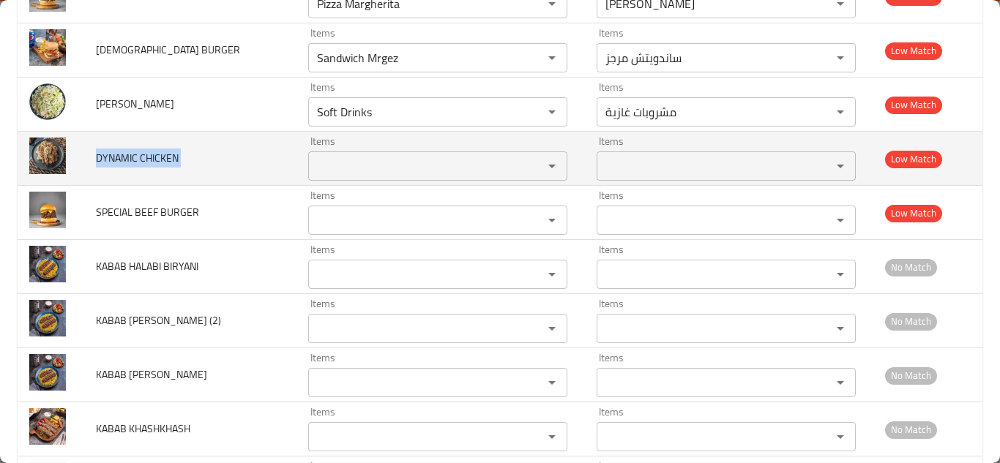
click at [148, 168] on span "DYNAMIC CHICKEN" at bounding box center [137, 158] width 83 height 19
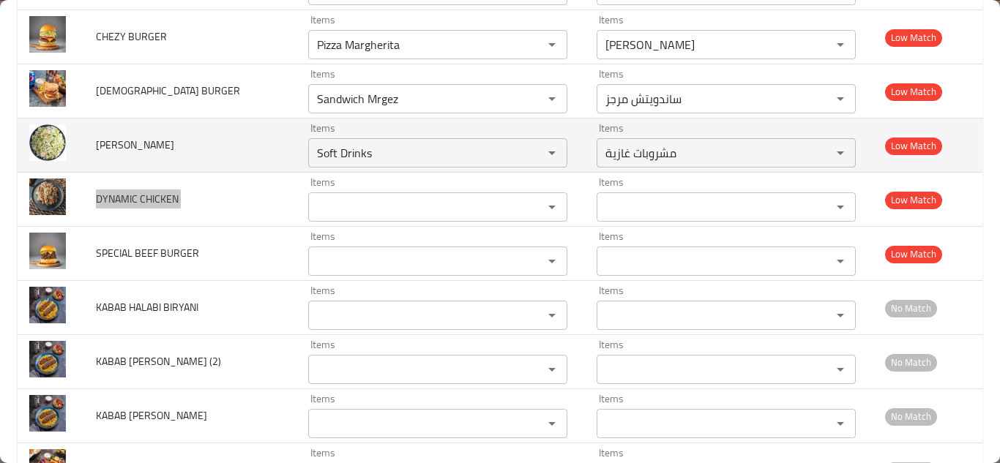
scroll to position [832, 0]
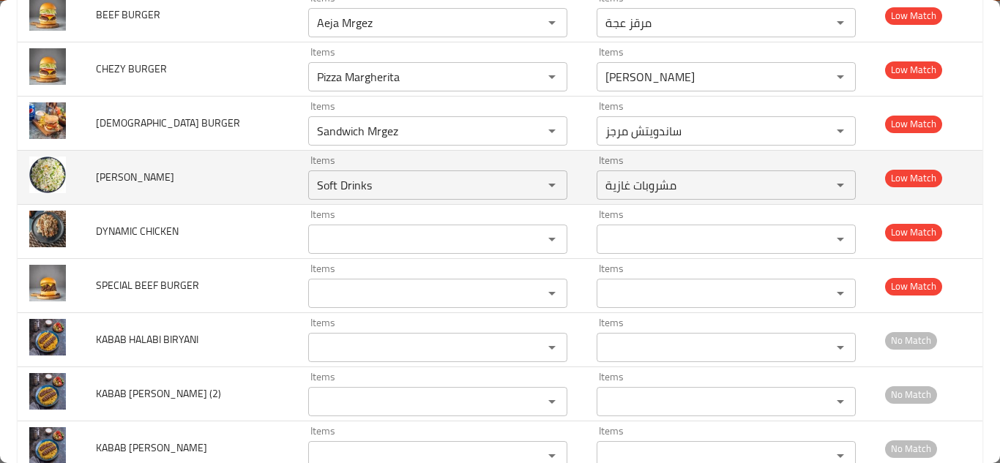
drag, startPoint x: 234, startPoint y: 195, endPoint x: 292, endPoint y: 194, distance: 58.6
click at [234, 194] on td "FRIED RICE" at bounding box center [190, 178] width 213 height 54
click at [317, 192] on RICE "Soft Drinks" at bounding box center [416, 185] width 207 height 21
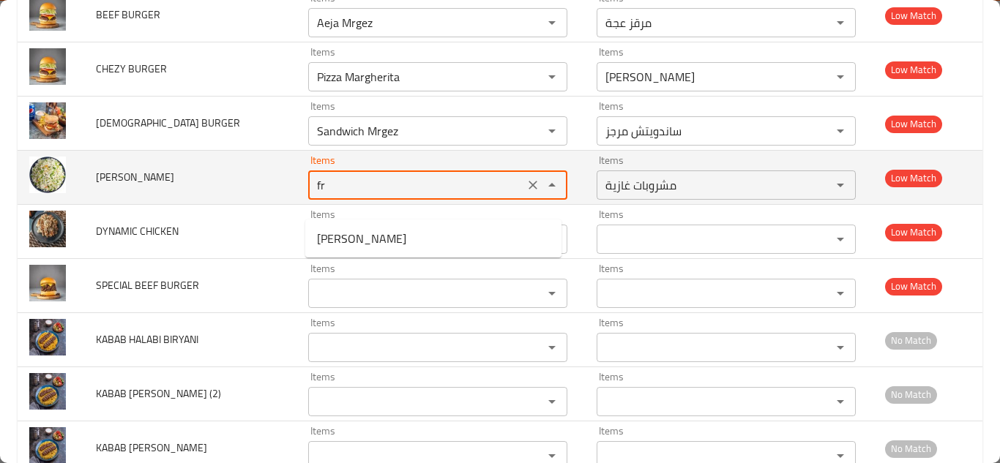
type RICE "f"
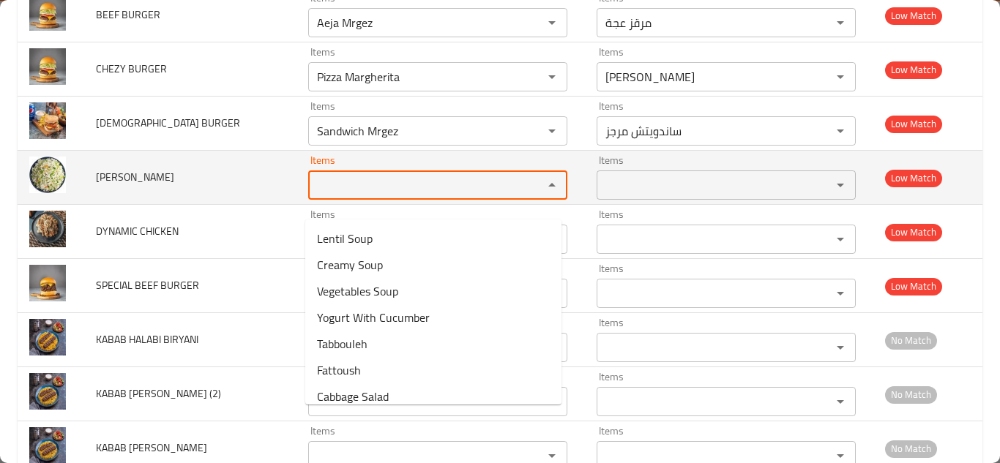
click at [130, 187] on span "FRIED RICE" at bounding box center [135, 177] width 78 height 19
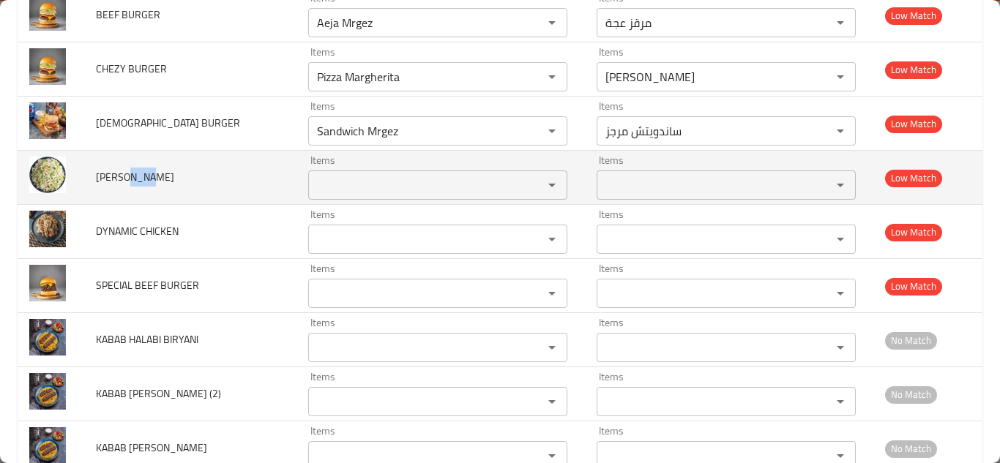
click at [130, 187] on span "FRIED RICE" at bounding box center [135, 177] width 78 height 19
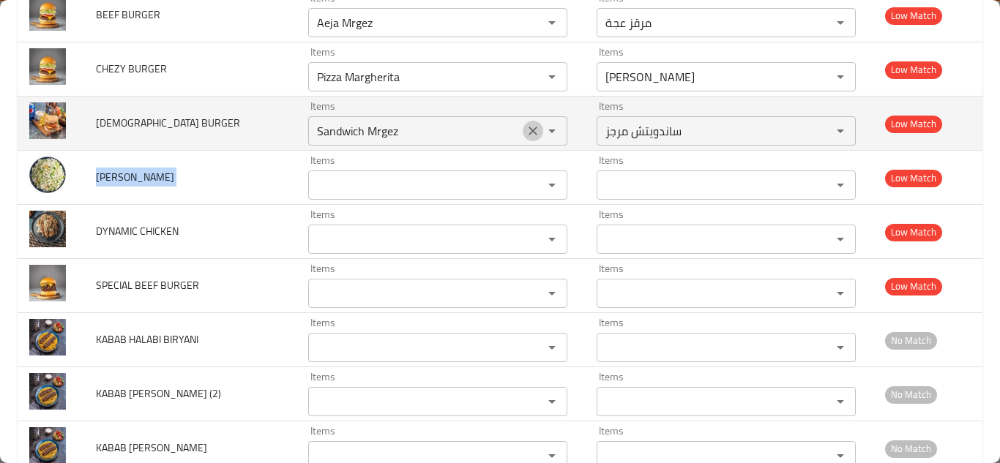
click at [526, 138] on icon "Clear" at bounding box center [533, 131] width 15 height 15
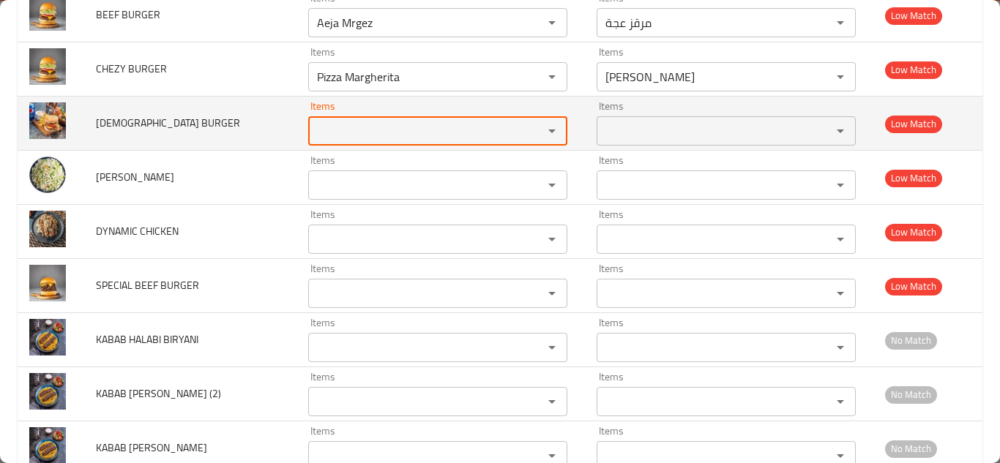
click at [142, 133] on span "IRAQI BURGER" at bounding box center [168, 122] width 144 height 19
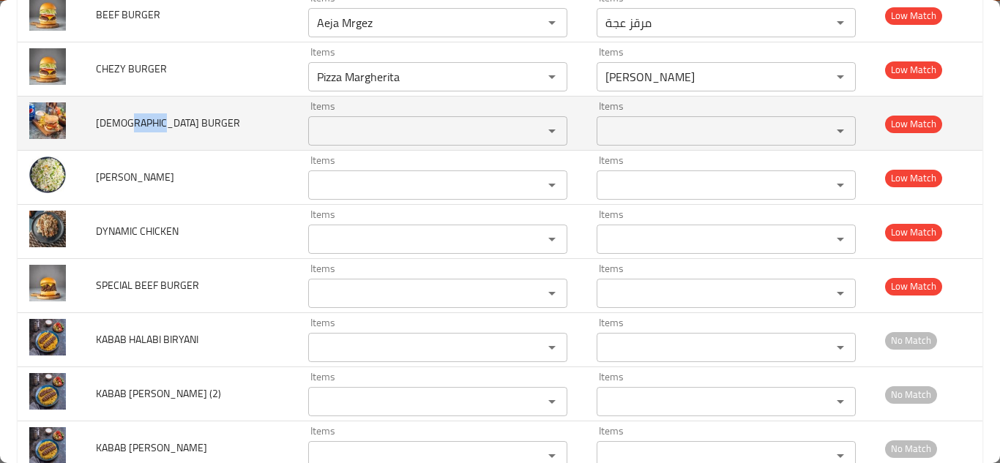
click at [143, 133] on span "IRAQI BURGER" at bounding box center [168, 122] width 144 height 19
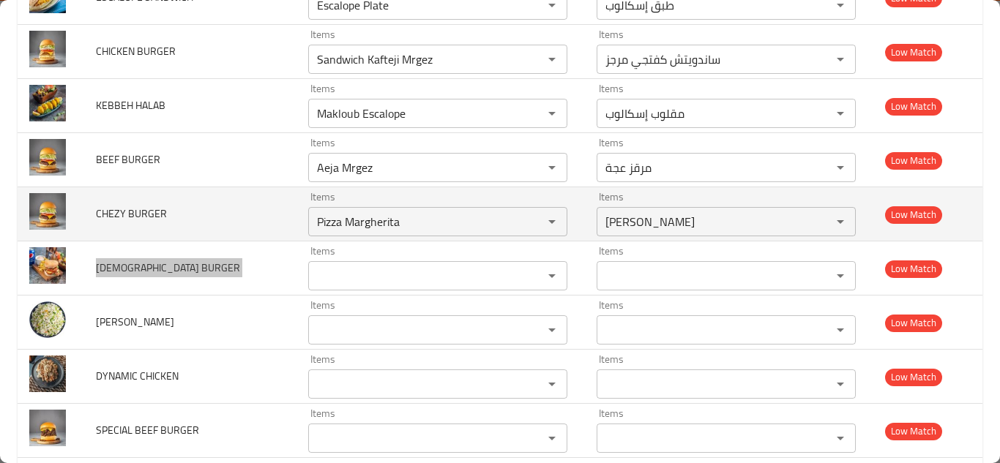
scroll to position [685, 0]
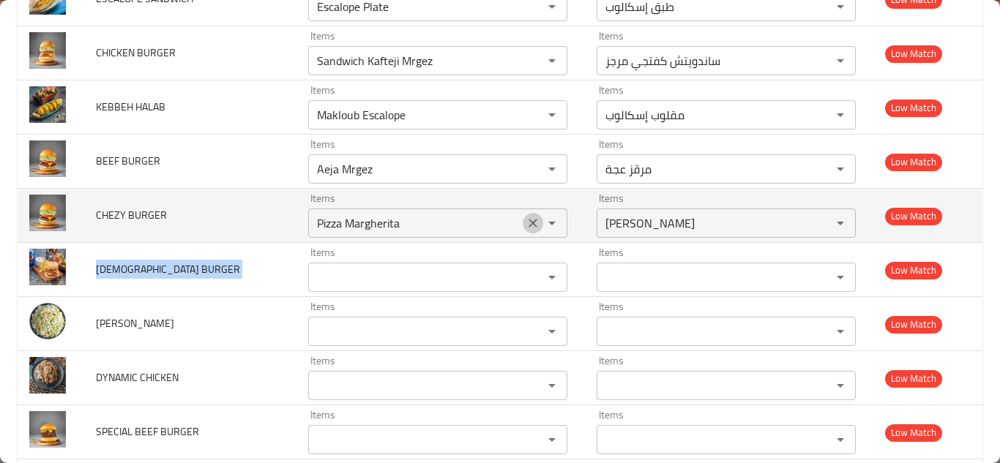
drag, startPoint x: 526, startPoint y: 241, endPoint x: 435, endPoint y: 235, distance: 91.0
click at [526, 231] on icon "Clear" at bounding box center [533, 223] width 15 height 15
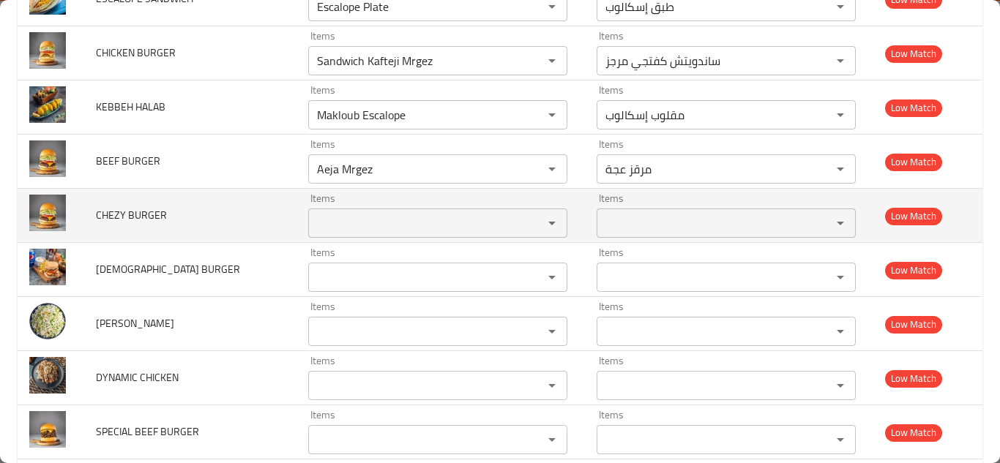
click at [149, 225] on span "CHEZY BURGER" at bounding box center [131, 215] width 71 height 19
click at [148, 225] on span "CHEZY BURGER" at bounding box center [131, 215] width 71 height 19
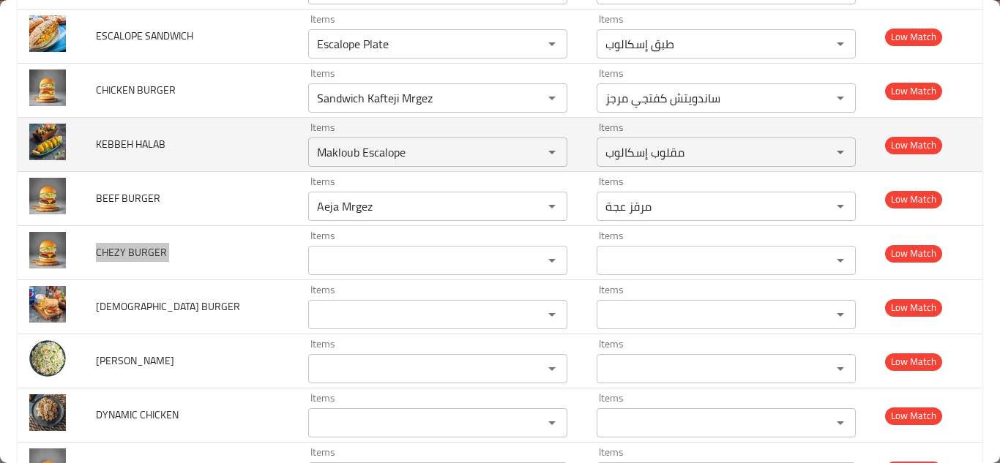
scroll to position [612, 0]
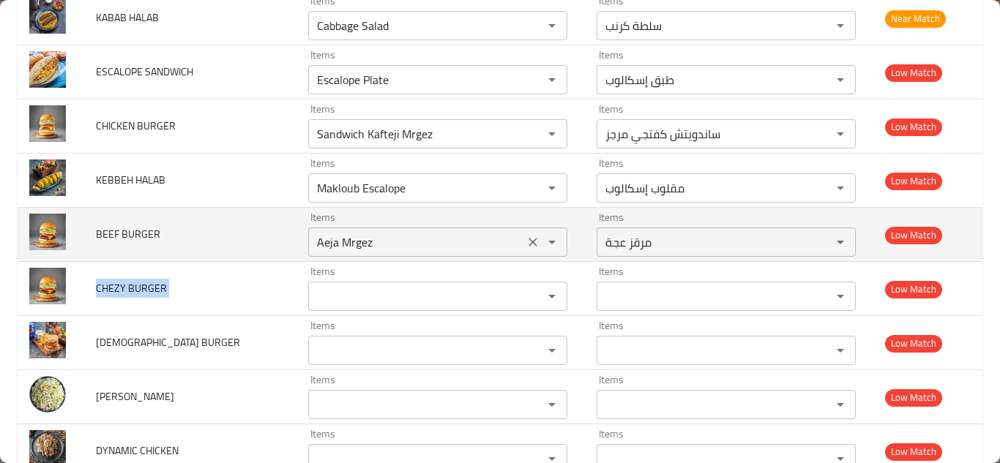
click at [528, 250] on icon "Clear" at bounding box center [533, 242] width 15 height 15
click at [129, 244] on span "BEEF BURGER" at bounding box center [128, 234] width 64 height 19
click at [128, 244] on span "BEEF BURGER" at bounding box center [128, 234] width 64 height 19
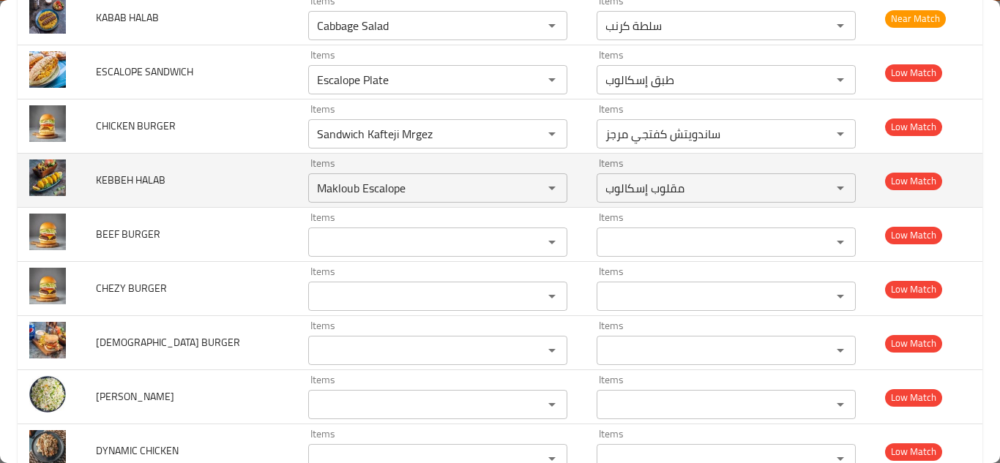
drag, startPoint x: 263, startPoint y: 201, endPoint x: 272, endPoint y: 197, distance: 9.5
click at [267, 198] on td "KEBBEH HALAB" at bounding box center [190, 181] width 213 height 54
click at [526, 195] on icon "Clear" at bounding box center [533, 188] width 15 height 15
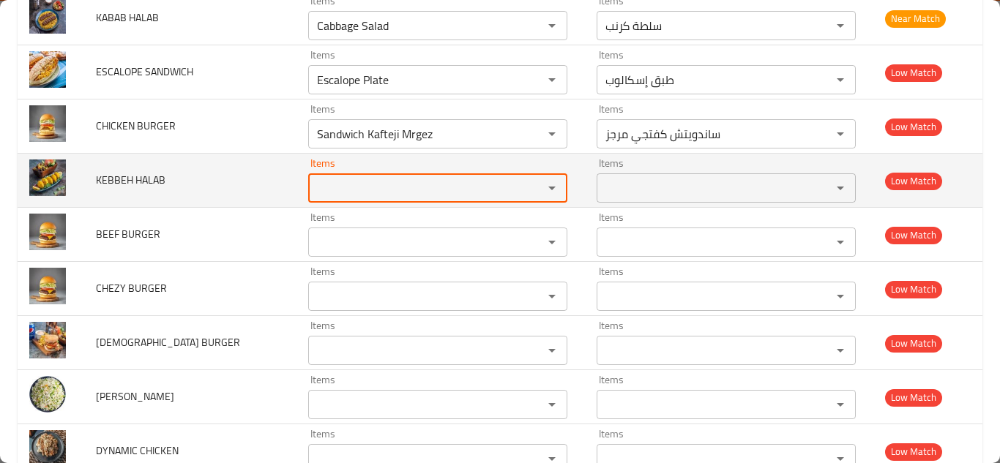
click at [147, 190] on span "KEBBEH HALAB" at bounding box center [131, 180] width 70 height 19
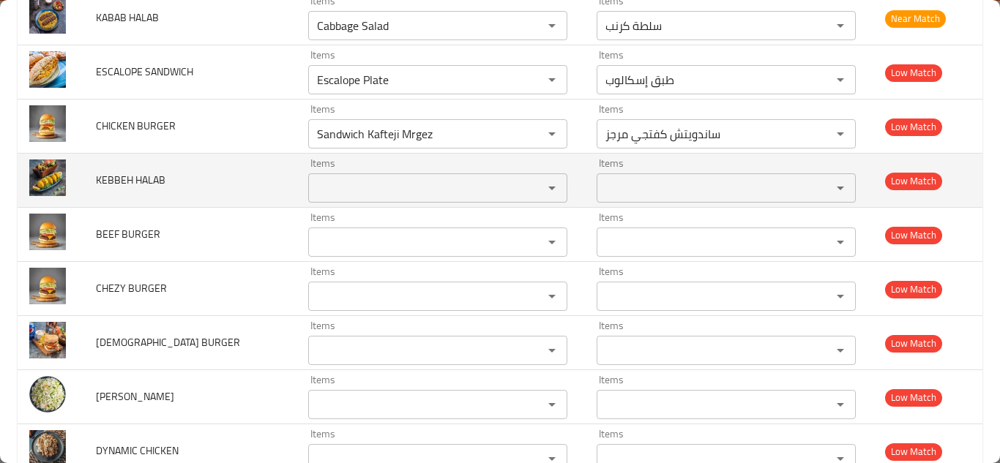
click at [147, 190] on span "KEBBEH HALAB" at bounding box center [131, 180] width 70 height 19
click at [146, 190] on span "KEBBEH HALAB" at bounding box center [131, 180] width 70 height 19
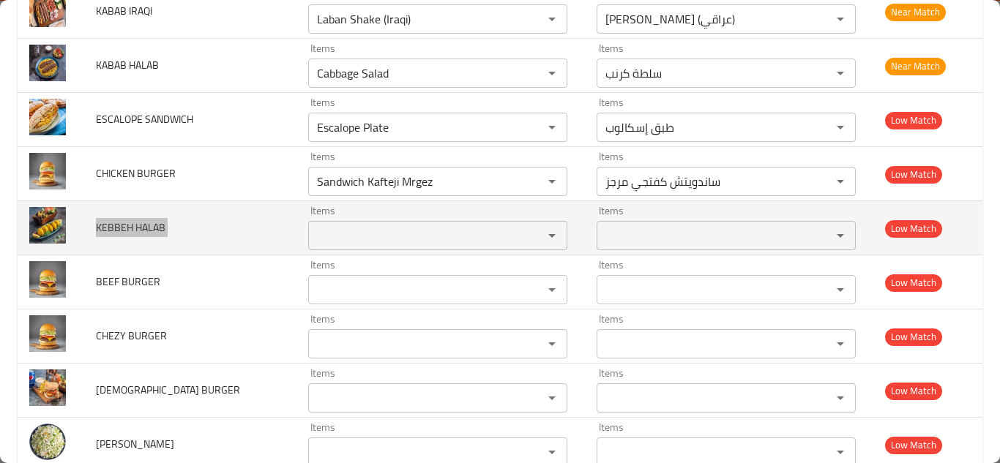
scroll to position [539, 0]
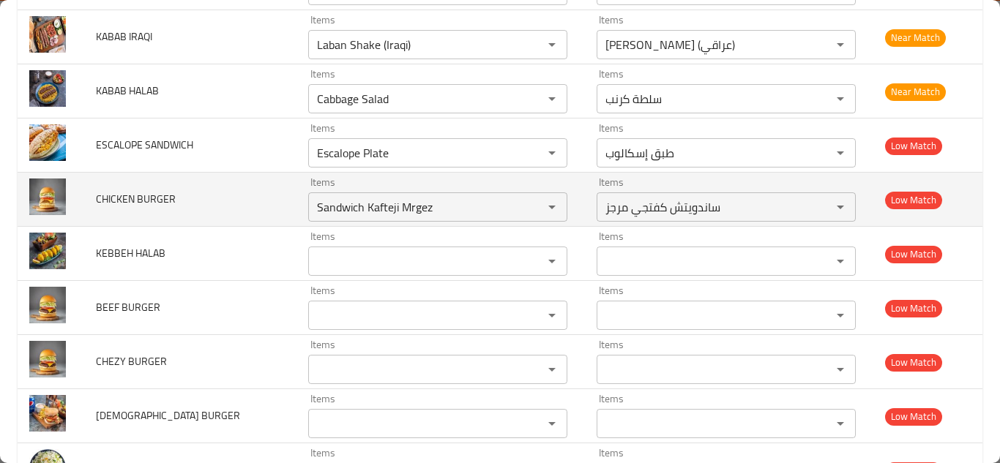
drag, startPoint x: 256, startPoint y: 220, endPoint x: 267, endPoint y: 220, distance: 11.0
click at [256, 220] on td "CHICKEN BURGER" at bounding box center [190, 200] width 213 height 54
click at [529, 215] on icon "Clear" at bounding box center [533, 207] width 15 height 15
click at [165, 209] on span "CHICKEN BURGER" at bounding box center [136, 199] width 80 height 19
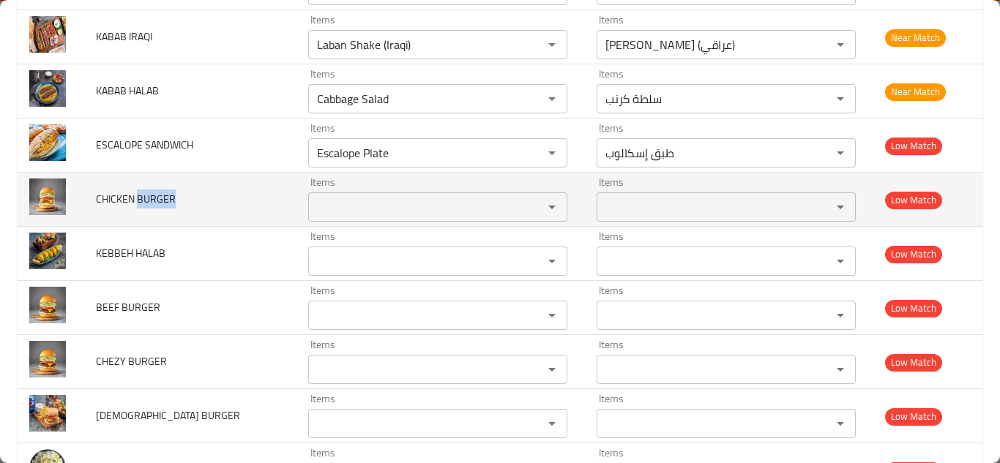
click at [165, 209] on span "CHICKEN BURGER" at bounding box center [136, 199] width 80 height 19
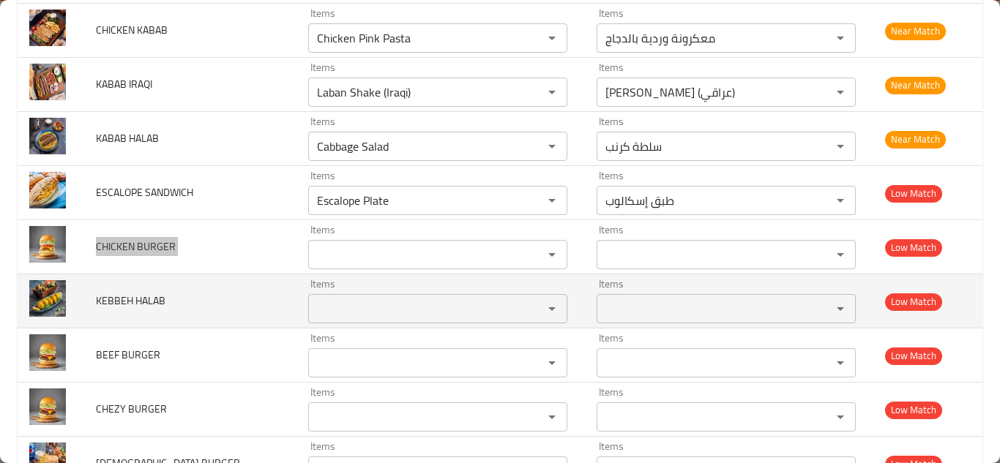
scroll to position [466, 0]
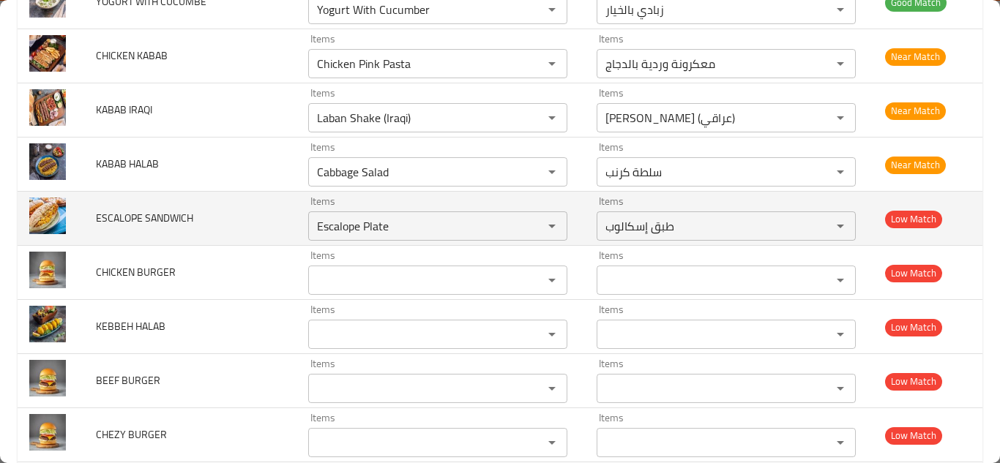
click at [274, 239] on td "ESCALOPE SANDWICH" at bounding box center [190, 219] width 213 height 54
click at [381, 236] on SANDWICH "Escalope Plate" at bounding box center [416, 226] width 207 height 21
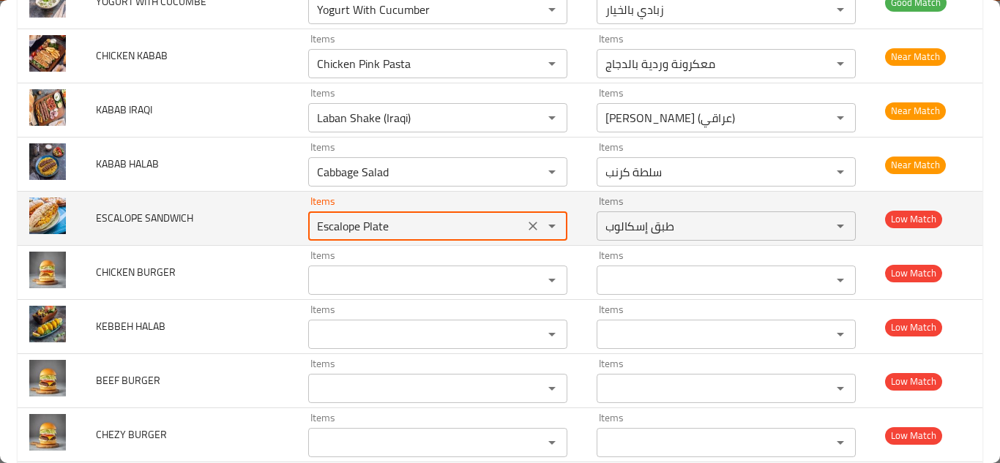
click at [400, 236] on SANDWICH "Escalope Plate" at bounding box center [416, 226] width 207 height 21
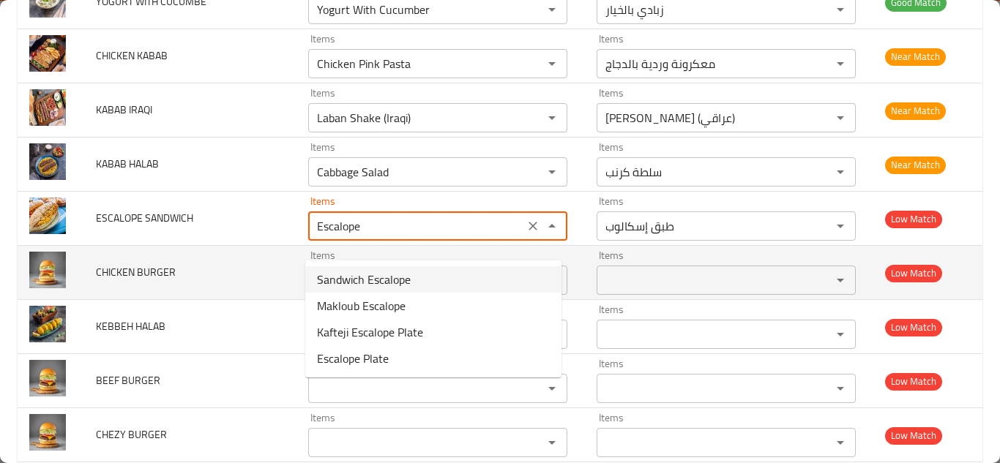
click at [372, 278] on span "Sandwich Escalope" at bounding box center [364, 280] width 94 height 18
type SANDWICH "Sandwich Escalope"
type SANDWICH-ar "ساندويتش إسكالوب"
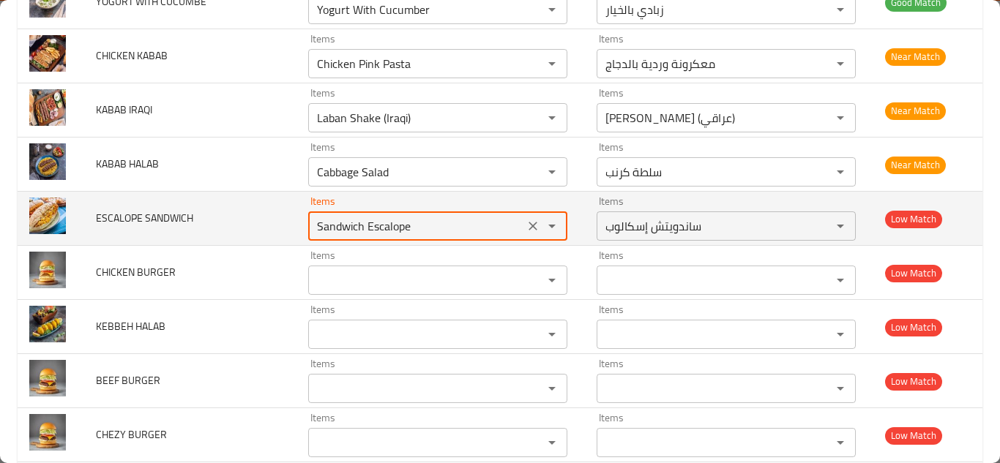
type SANDWICH "Sandwich Escalope"
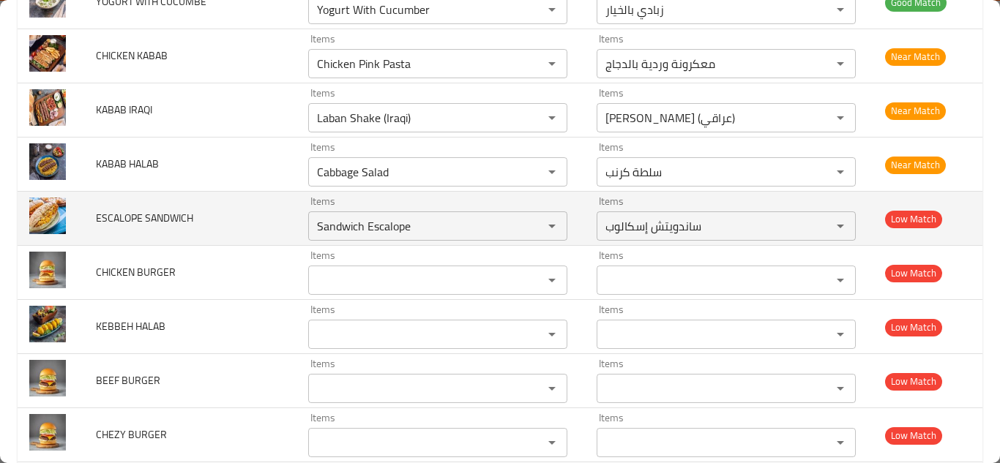
click at [288, 236] on td "ESCALOPE SANDWICH" at bounding box center [190, 219] width 213 height 54
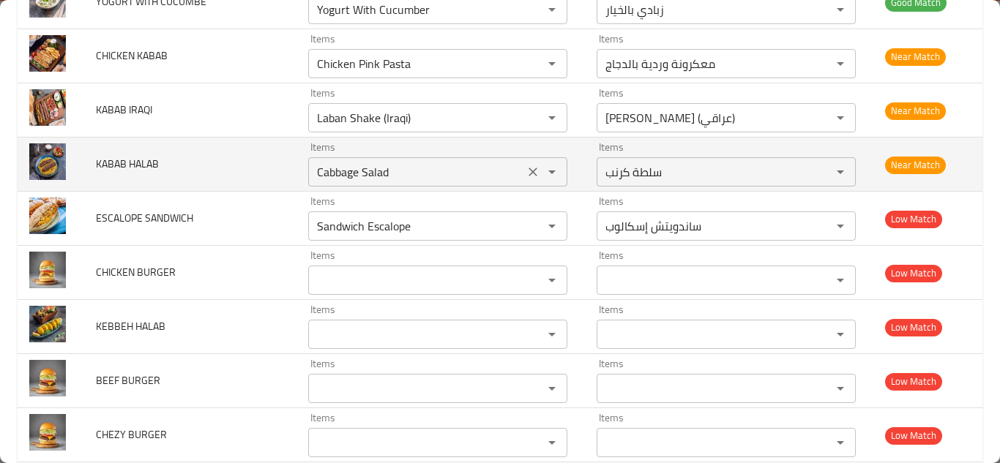
click at [526, 179] on icon "Clear" at bounding box center [533, 172] width 15 height 15
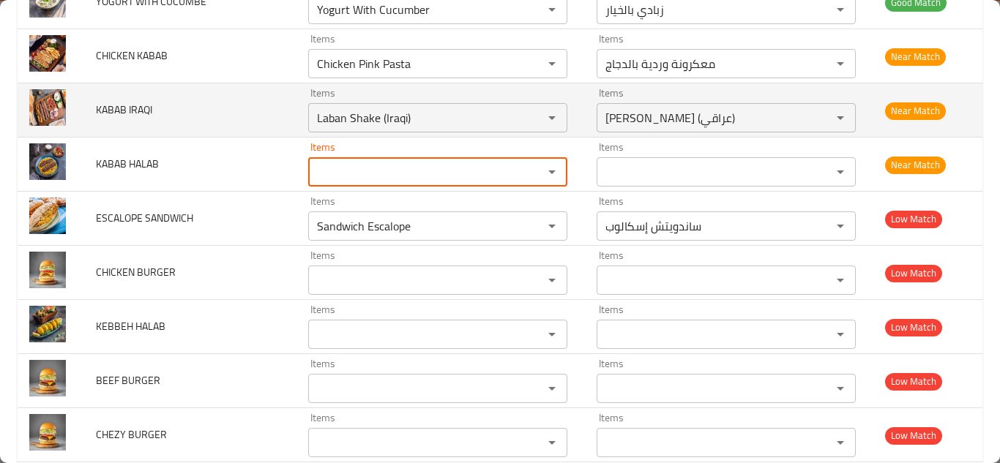
click at [237, 133] on td "KABAB IRAQI" at bounding box center [190, 110] width 213 height 54
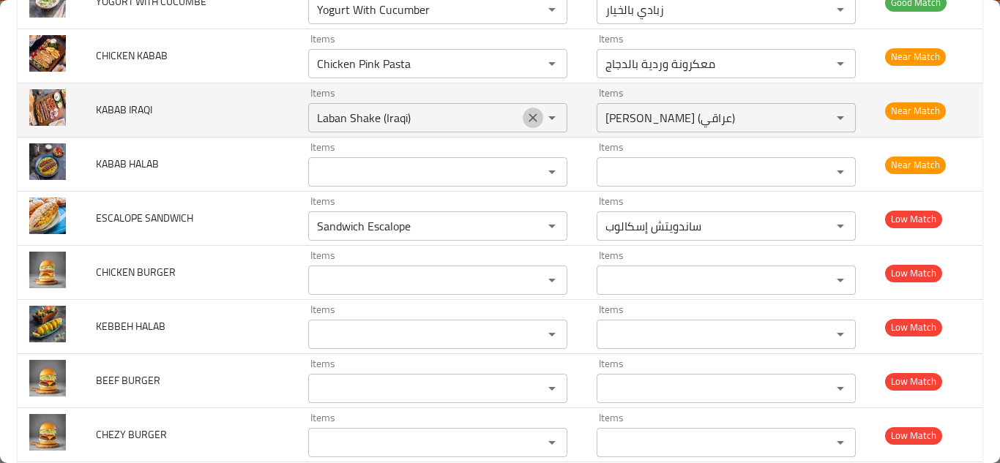
click at [532, 125] on icon "Clear" at bounding box center [533, 118] width 15 height 15
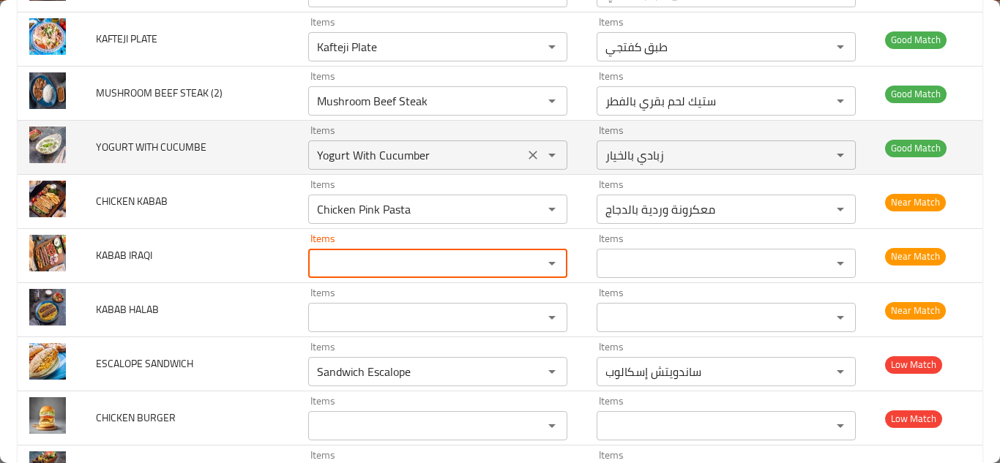
scroll to position [319, 0]
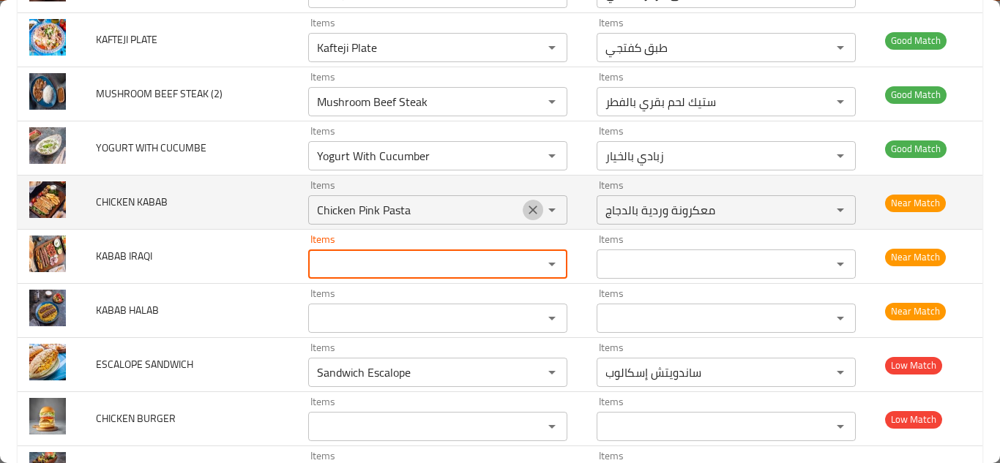
click at [526, 217] on icon "Clear" at bounding box center [533, 210] width 15 height 15
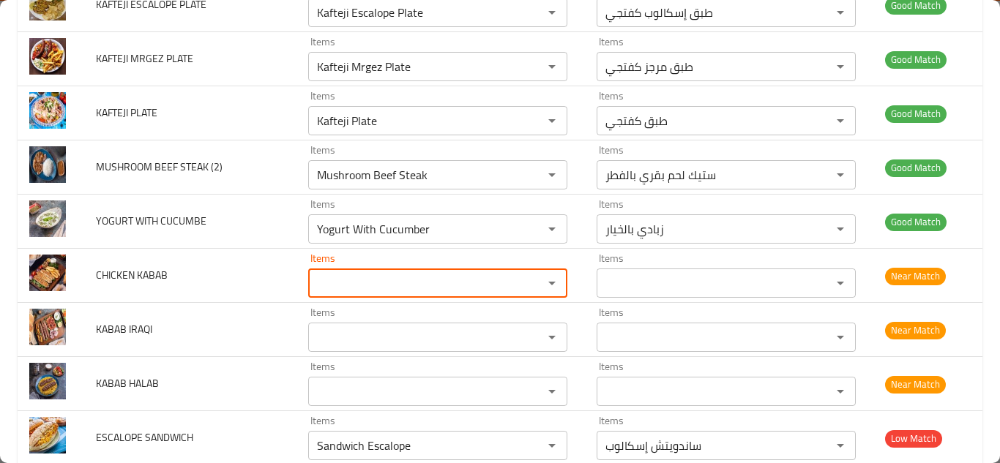
scroll to position [0, 0]
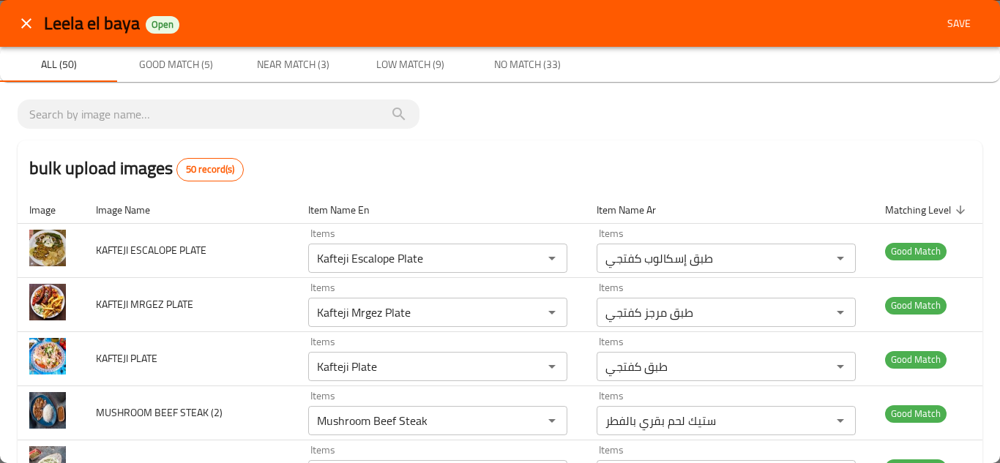
click at [943, 20] on span "Save" at bounding box center [959, 24] width 35 height 18
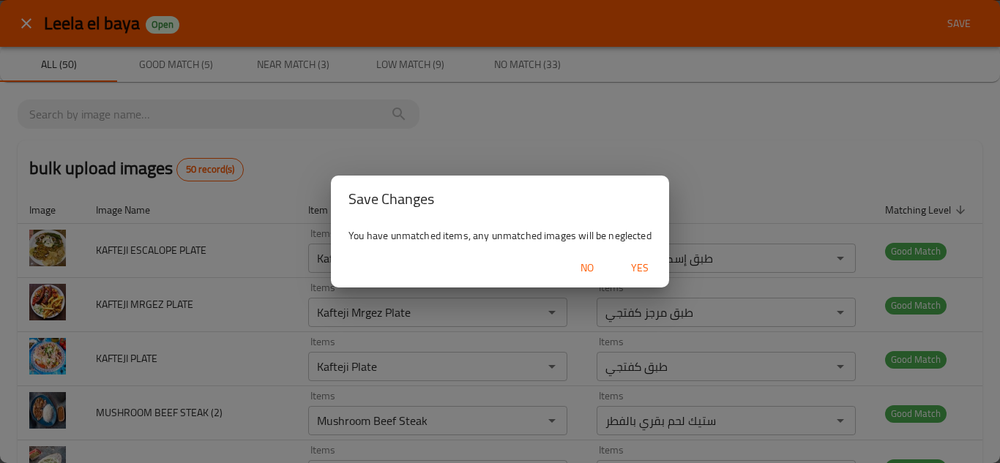
click at [641, 266] on span "Yes" at bounding box center [639, 268] width 35 height 18
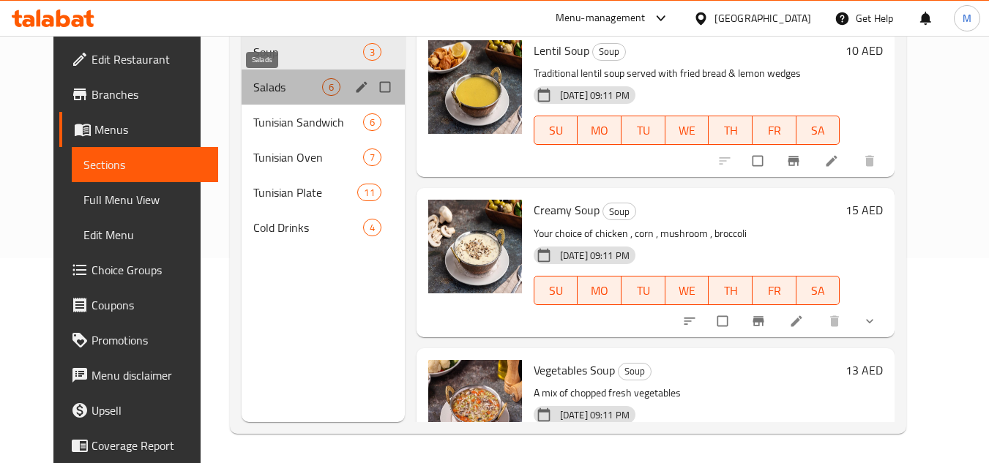
click at [268, 89] on span "Salads" at bounding box center [287, 87] width 69 height 18
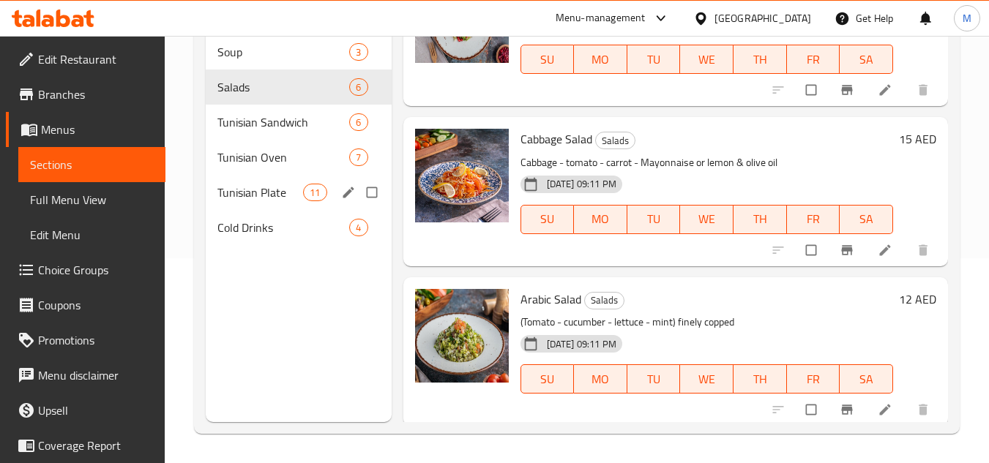
scroll to position [445, 0]
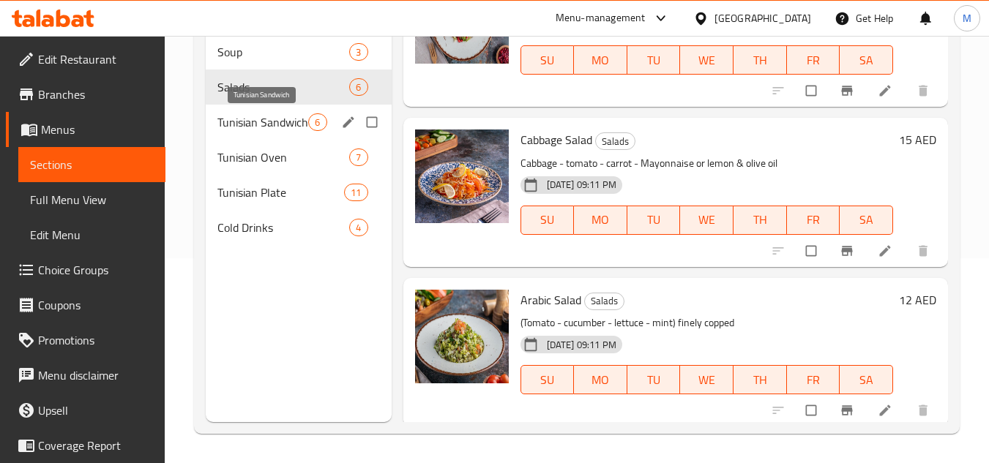
click at [262, 124] on span "Tunisian Sandwich" at bounding box center [262, 122] width 91 height 18
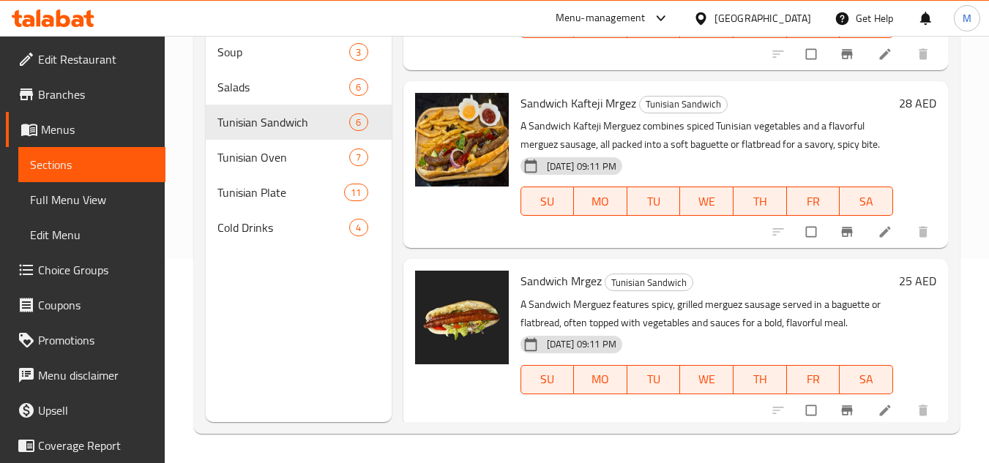
scroll to position [665, 0]
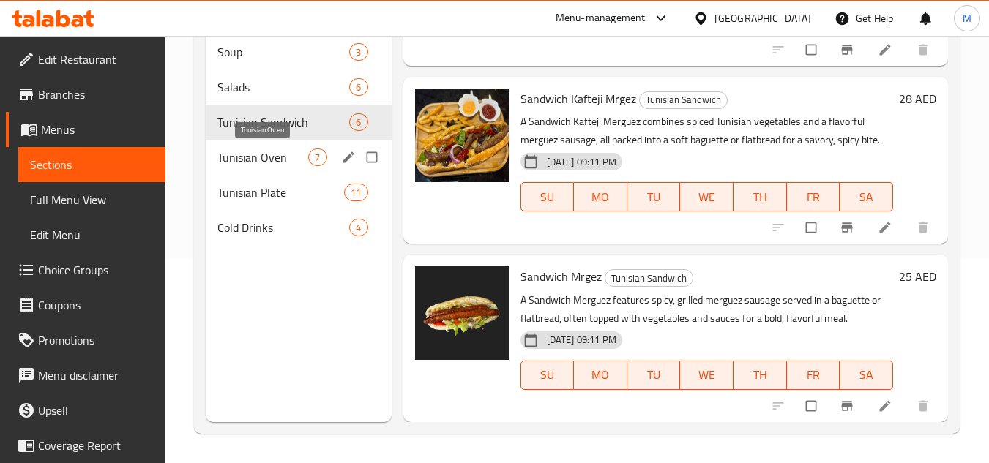
click at [264, 157] on span "Tunisian Oven" at bounding box center [262, 158] width 91 height 18
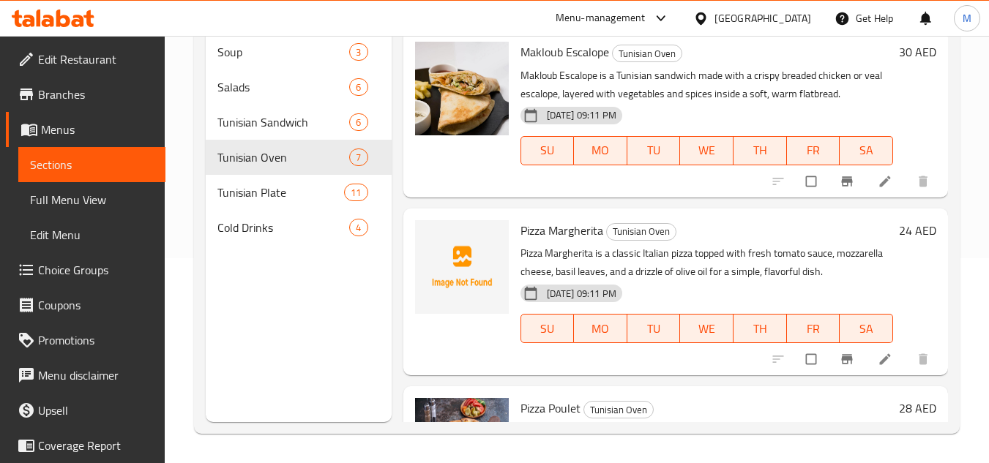
scroll to position [220, 0]
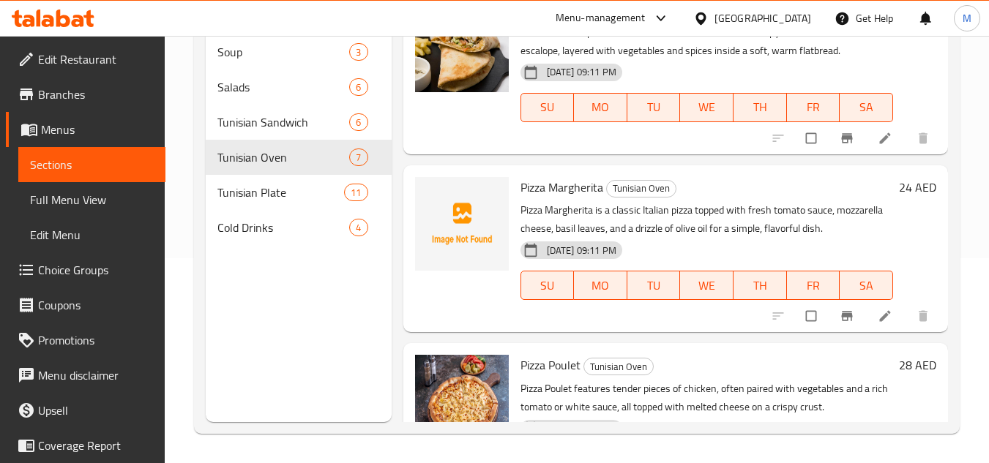
click at [534, 187] on span "Pizza Margherita" at bounding box center [562, 187] width 83 height 22
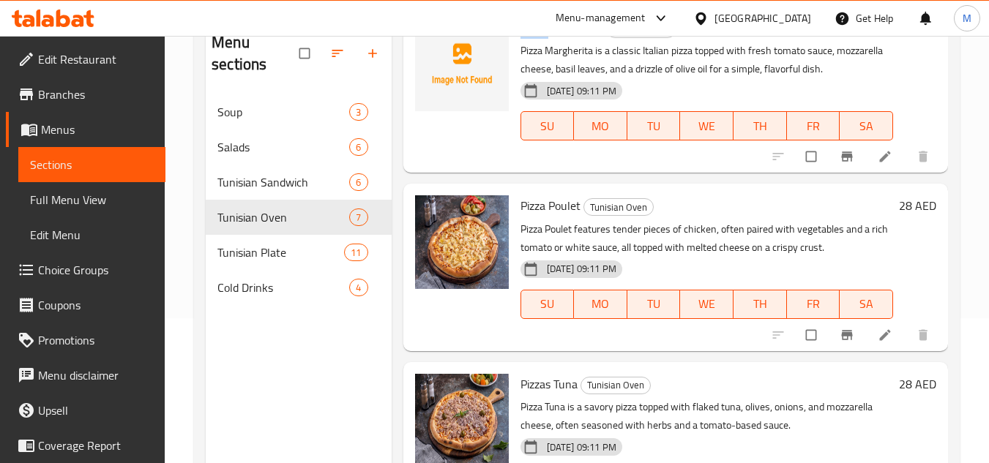
scroll to position [146, 0]
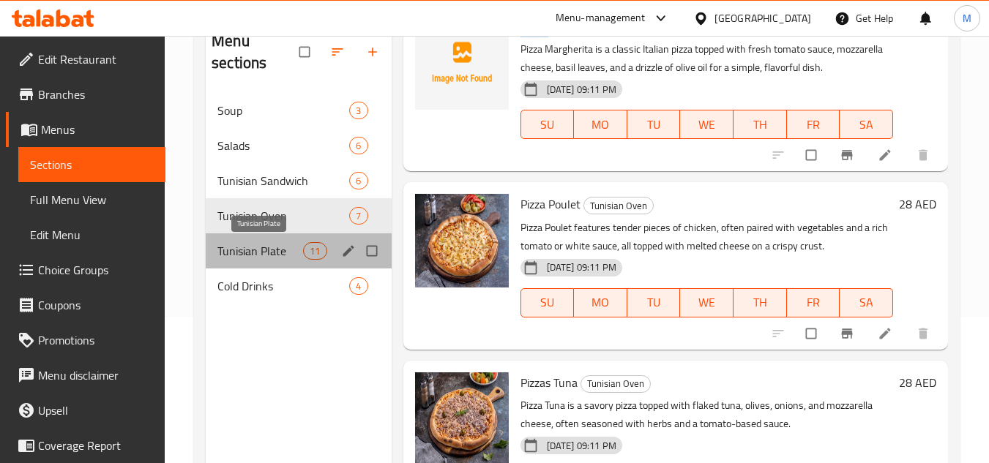
click at [264, 242] on span "Tunisian Plate" at bounding box center [260, 251] width 86 height 18
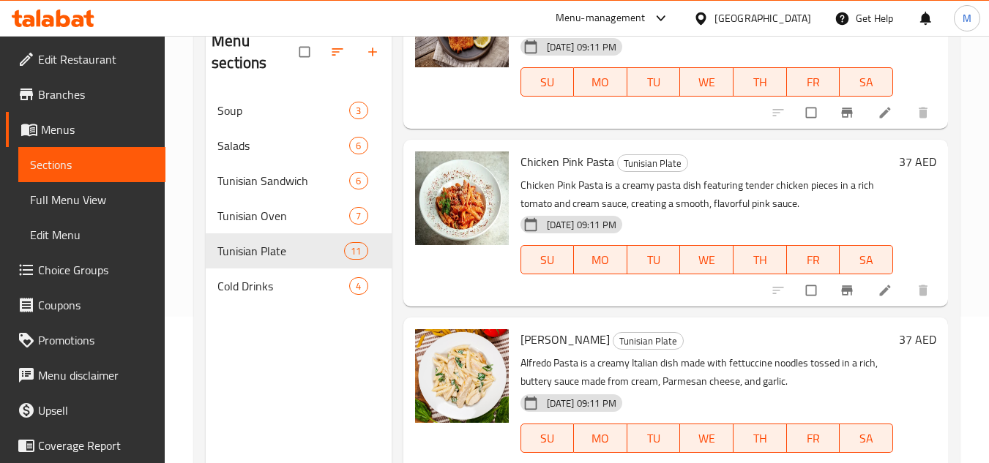
scroll to position [1574, 0]
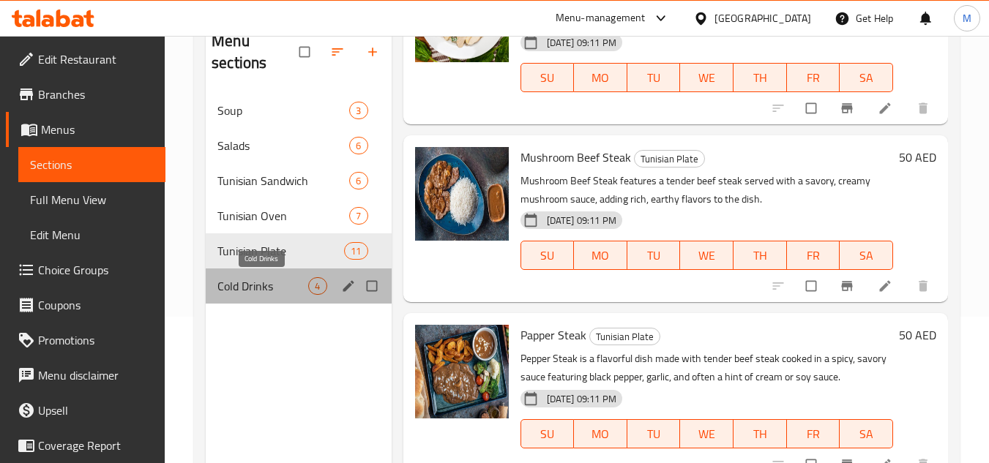
click at [279, 281] on span "Cold Drinks" at bounding box center [262, 286] width 91 height 18
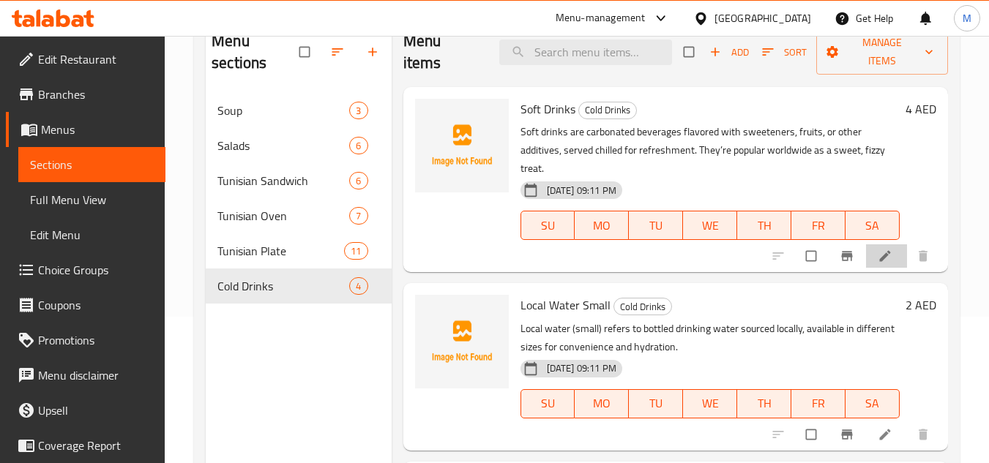
click at [866, 254] on li at bounding box center [886, 256] width 41 height 23
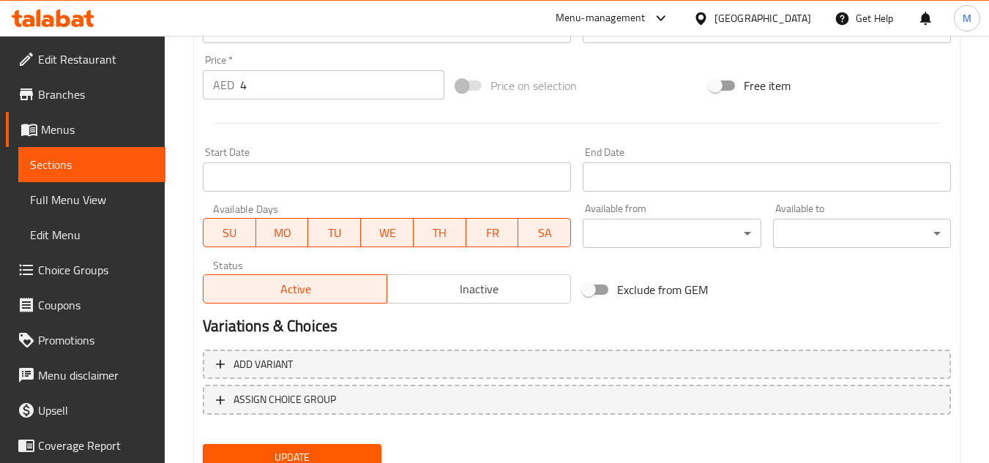
scroll to position [571, 0]
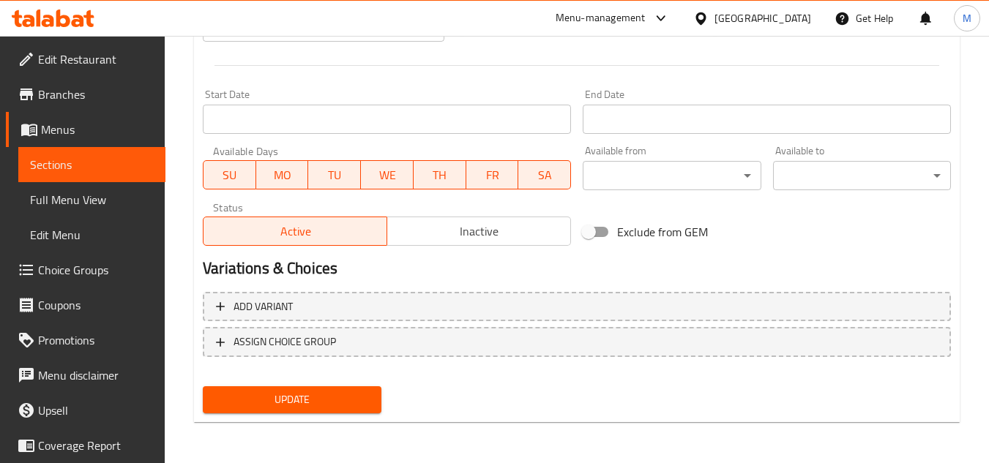
click at [122, 160] on span "Sections" at bounding box center [92, 165] width 124 height 18
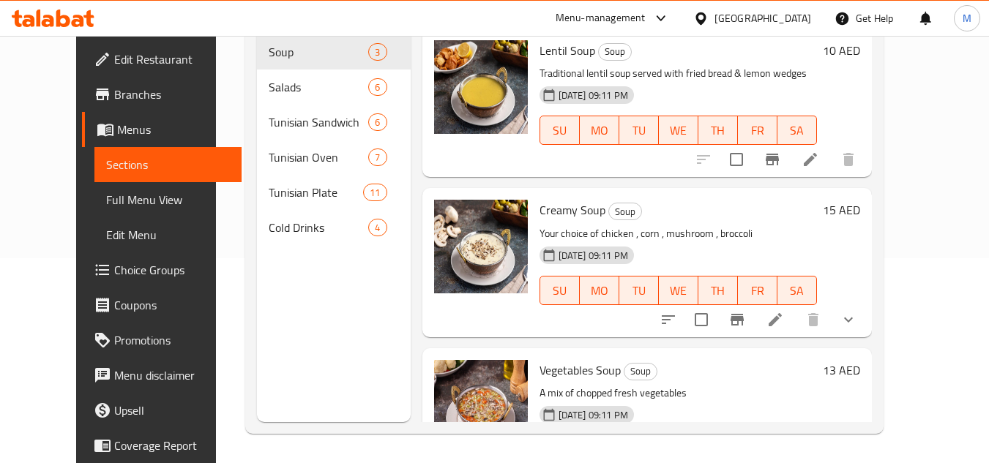
scroll to position [205, 0]
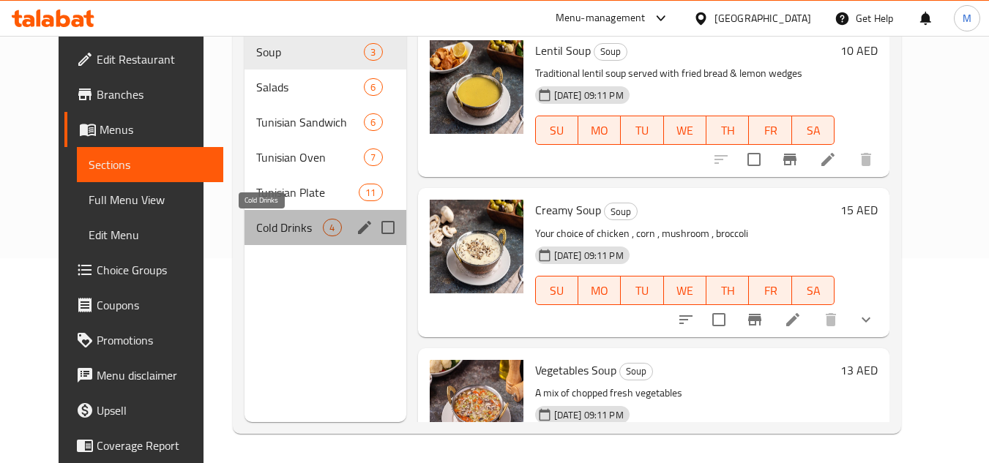
click at [256, 228] on span "Cold Drinks" at bounding box center [289, 228] width 67 height 18
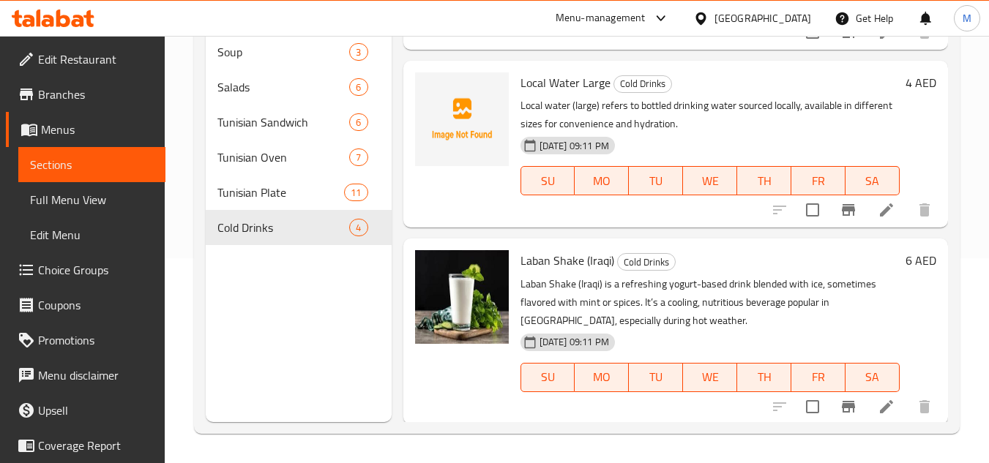
scroll to position [345, 0]
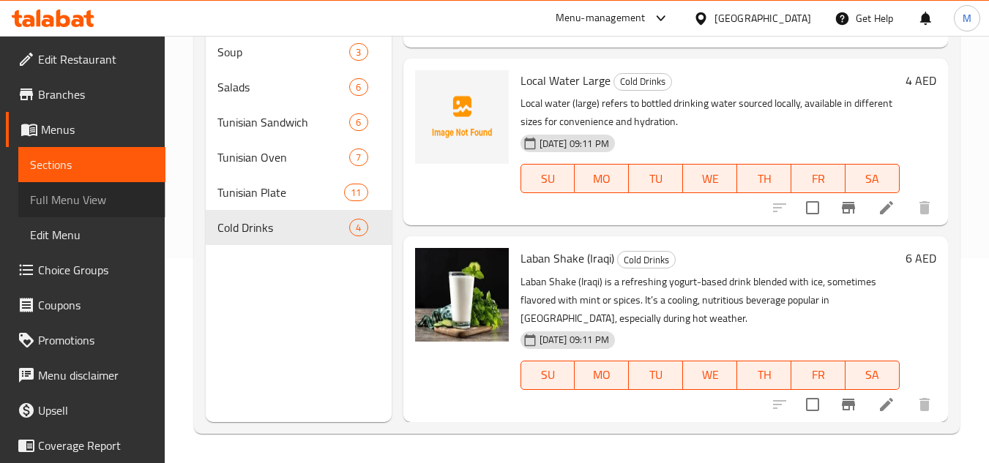
click at [106, 196] on span "Full Menu View" at bounding box center [92, 200] width 124 height 18
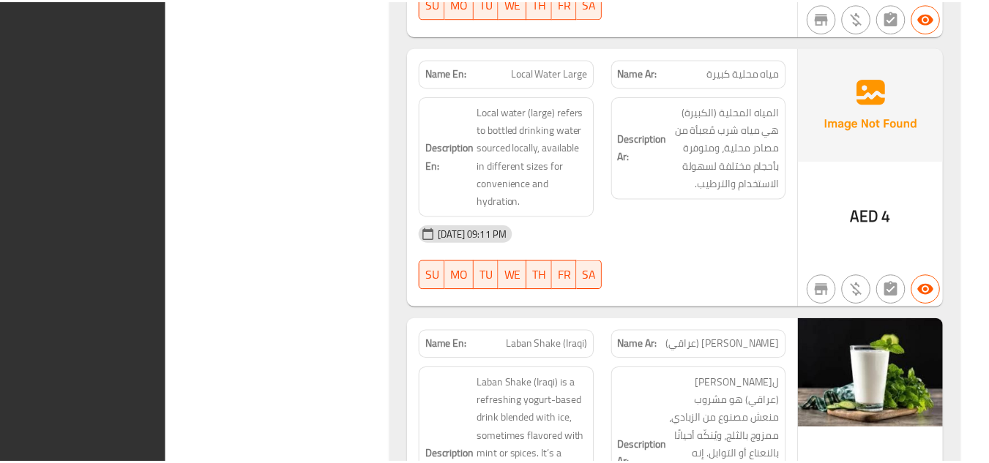
scroll to position [10559, 0]
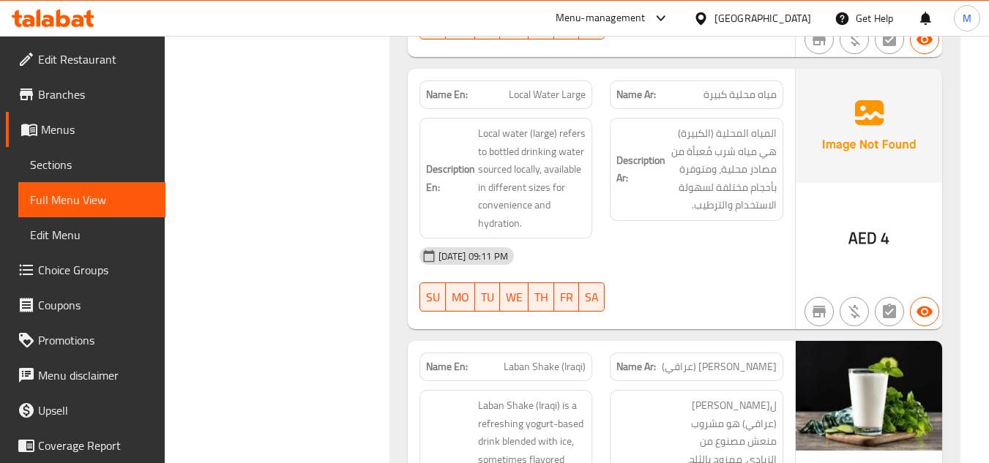
click at [34, 16] on icon at bounding box center [53, 19] width 83 height 18
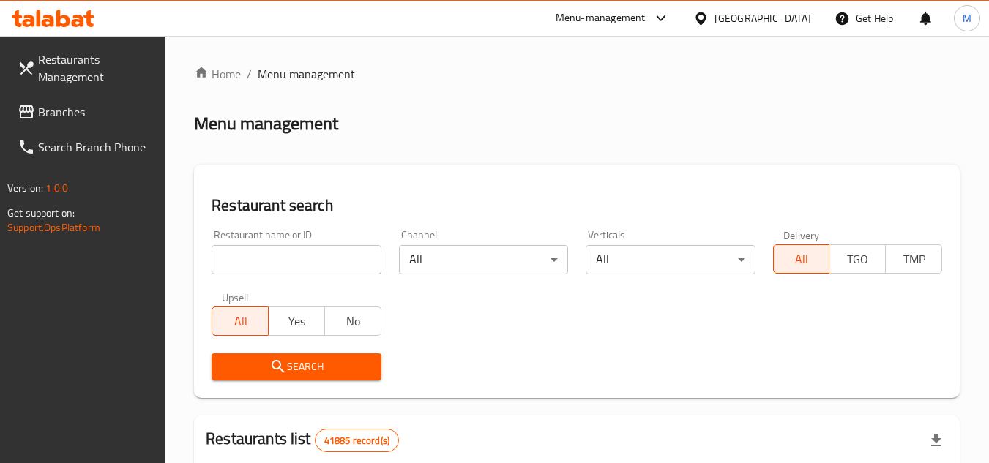
click at [366, 250] on input "search" at bounding box center [296, 259] width 169 height 29
paste input "23141"
type input "23141"
click button "Search" at bounding box center [296, 367] width 169 height 27
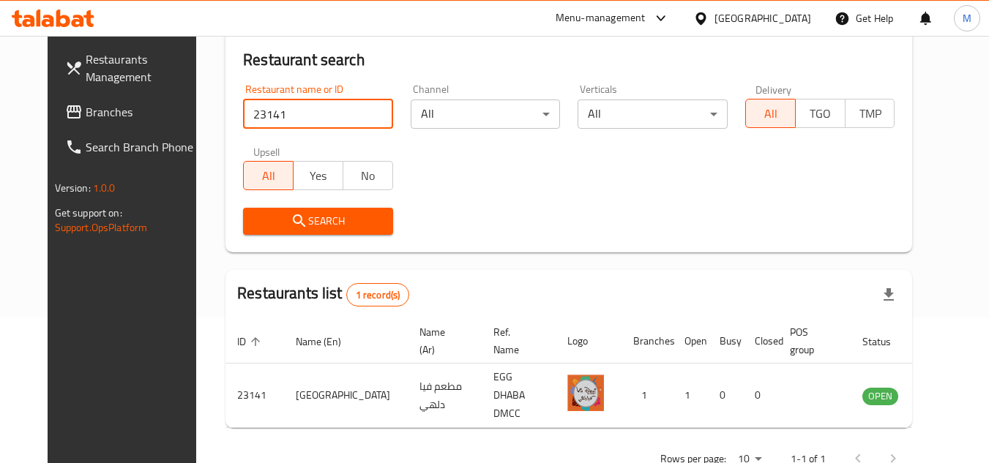
scroll to position [146, 0]
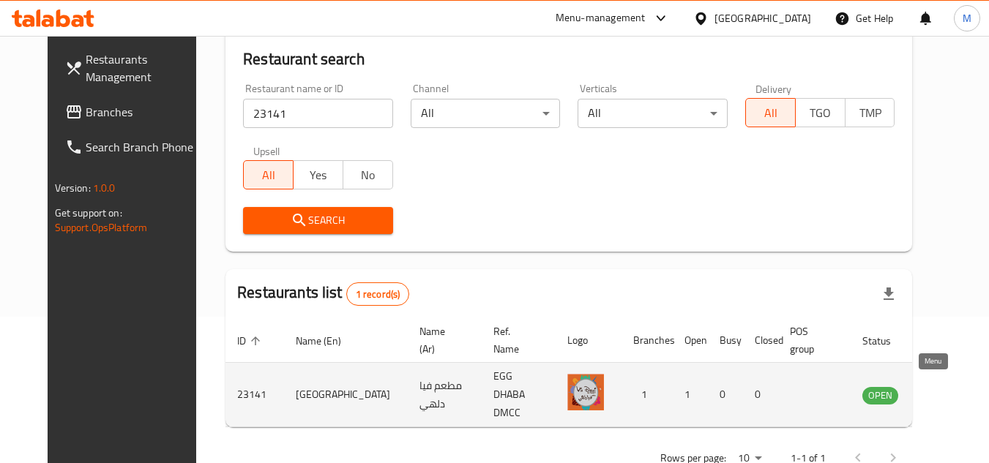
click at [940, 393] on icon "enhanced table" at bounding box center [948, 396] width 16 height 12
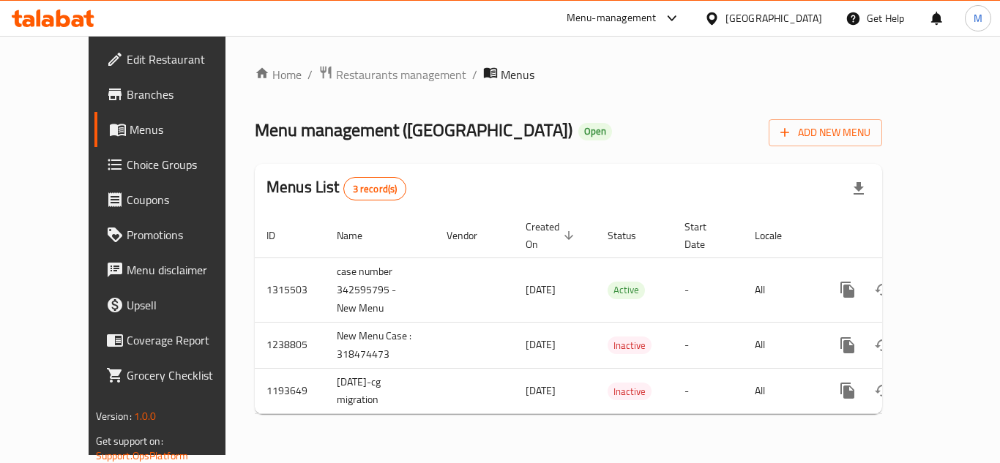
click at [582, 159] on div "Home / Restaurants management / Menus Menu management ( [GEOGRAPHIC_DATA] Resta…" at bounding box center [568, 245] width 627 height 361
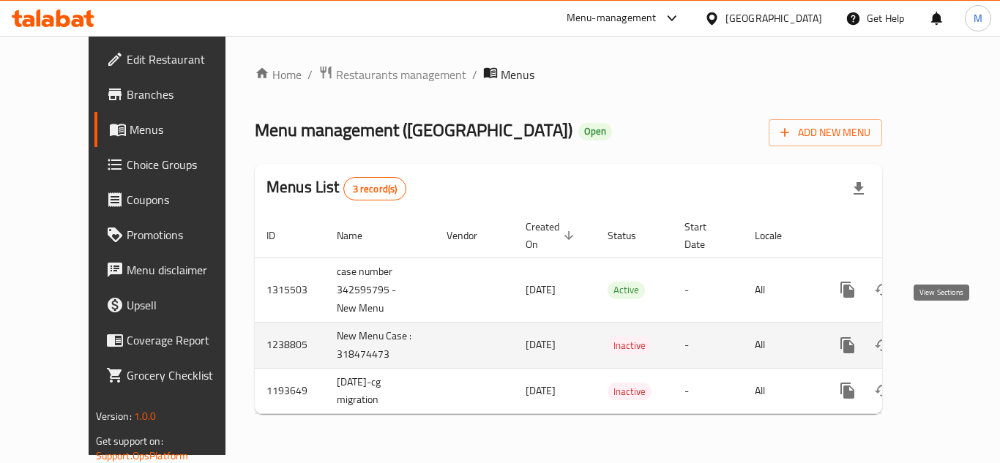
click at [945, 337] on icon "enhanced table" at bounding box center [954, 346] width 18 height 18
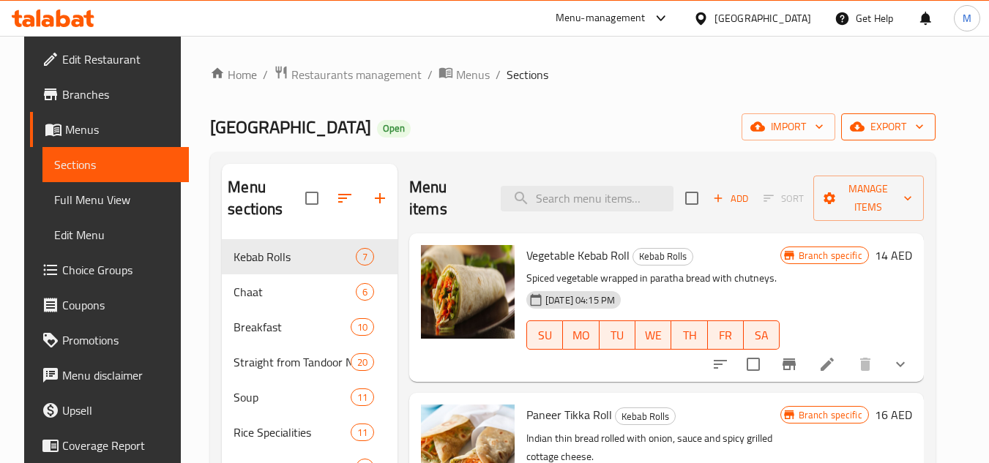
click at [927, 129] on icon "button" at bounding box center [919, 126] width 15 height 15
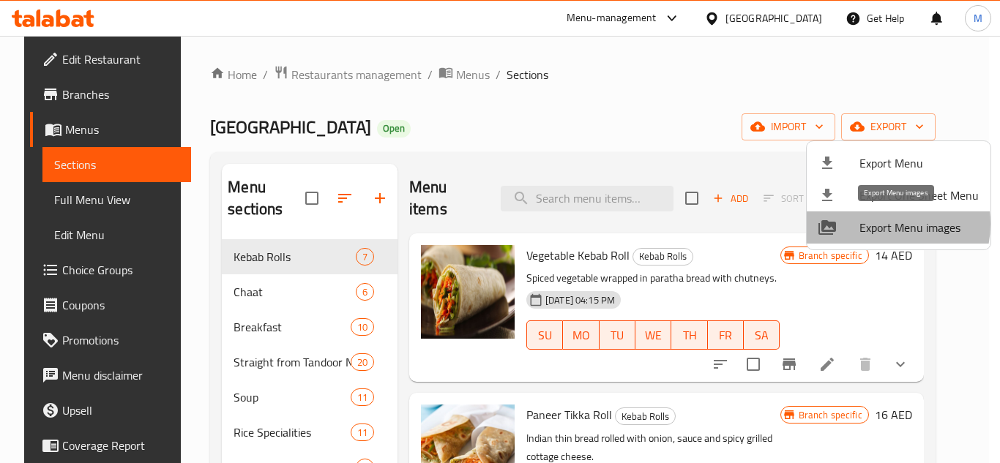
click at [880, 224] on span "Export Menu images" at bounding box center [919, 228] width 119 height 18
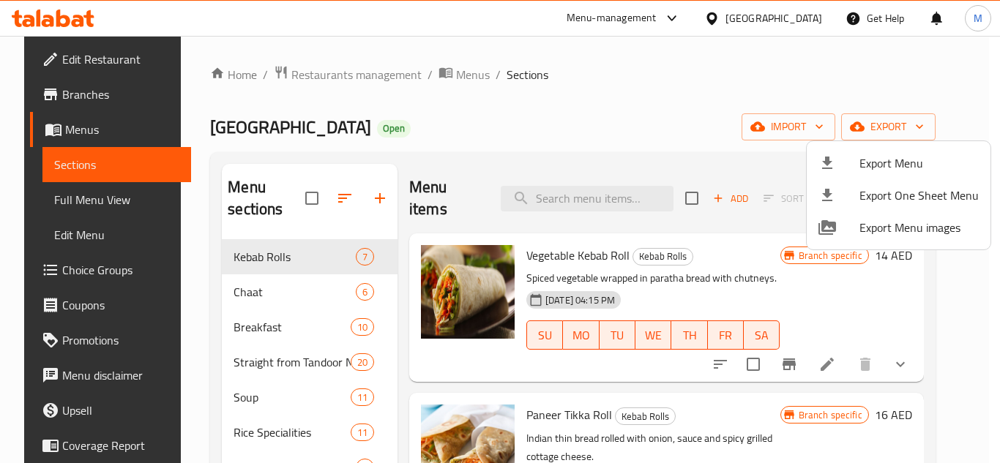
click at [106, 135] on div at bounding box center [500, 231] width 1000 height 463
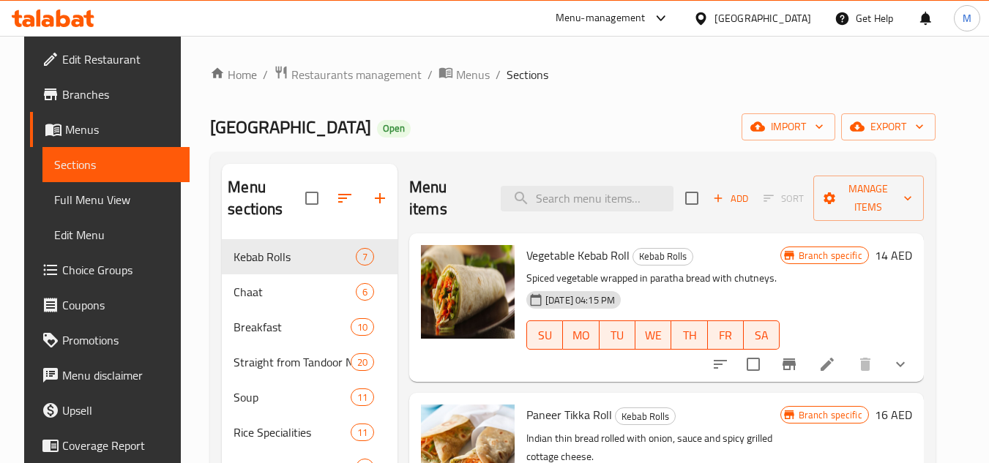
click at [107, 133] on span "Menus" at bounding box center [121, 130] width 113 height 18
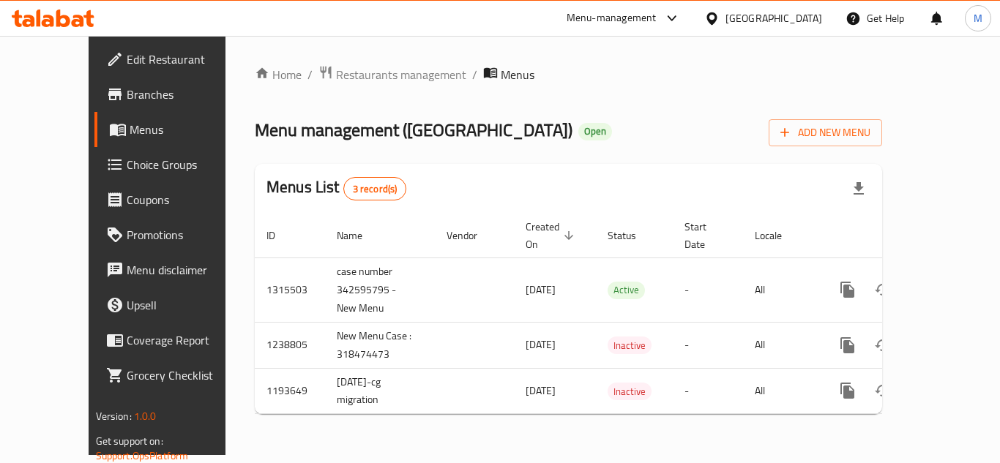
click at [576, 82] on ol "Home / Restaurants management / Menus" at bounding box center [568, 74] width 627 height 19
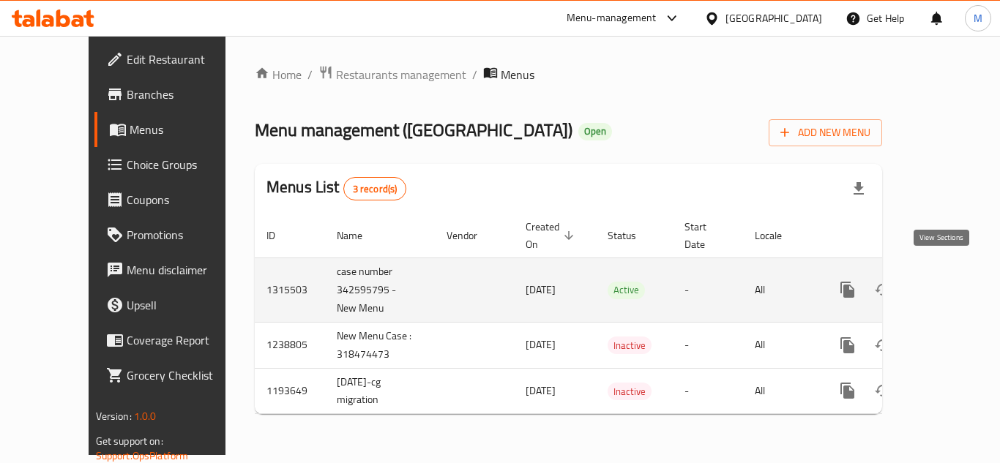
click at [947, 283] on icon "enhanced table" at bounding box center [953, 289] width 13 height 13
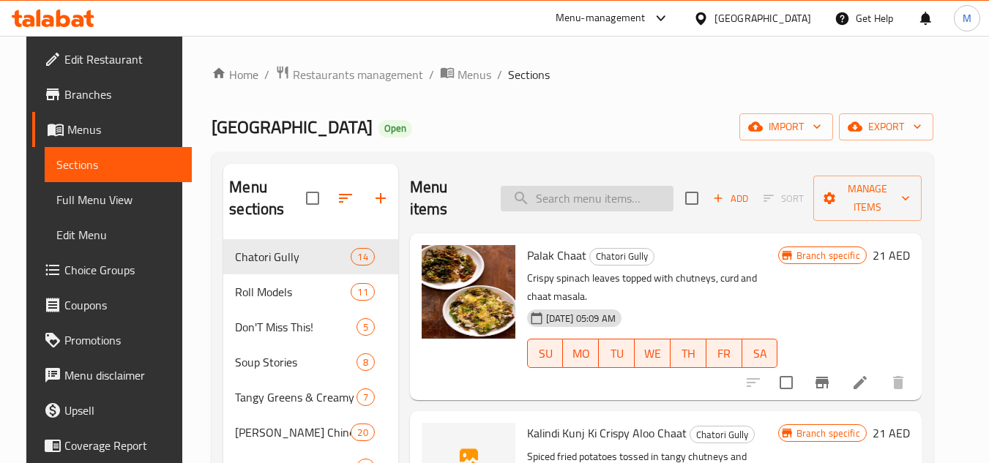
click at [585, 196] on input "search" at bounding box center [587, 199] width 173 height 26
paste input "Sweet Corn Soup"
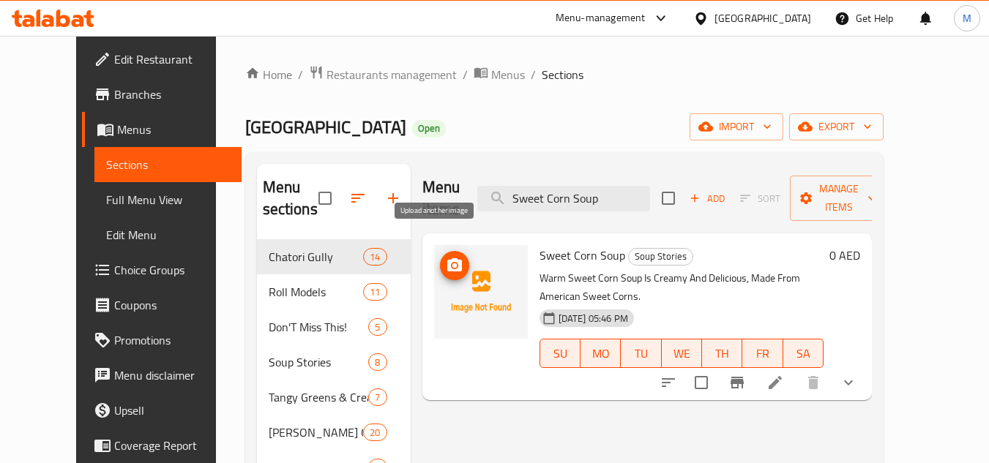
click at [440, 257] on span "upload picture" at bounding box center [454, 266] width 29 height 18
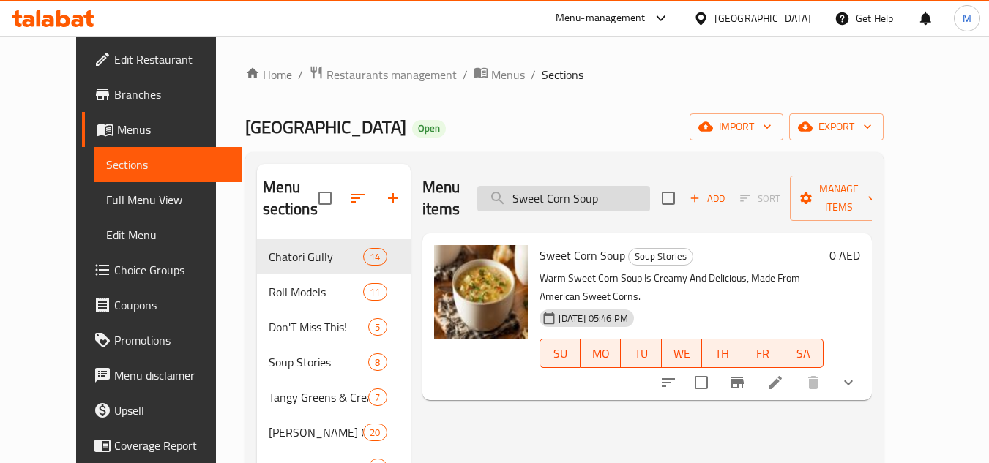
click at [586, 186] on input "Sweet Corn Soup" at bounding box center [563, 199] width 173 height 26
paste input "Hot N Sour"
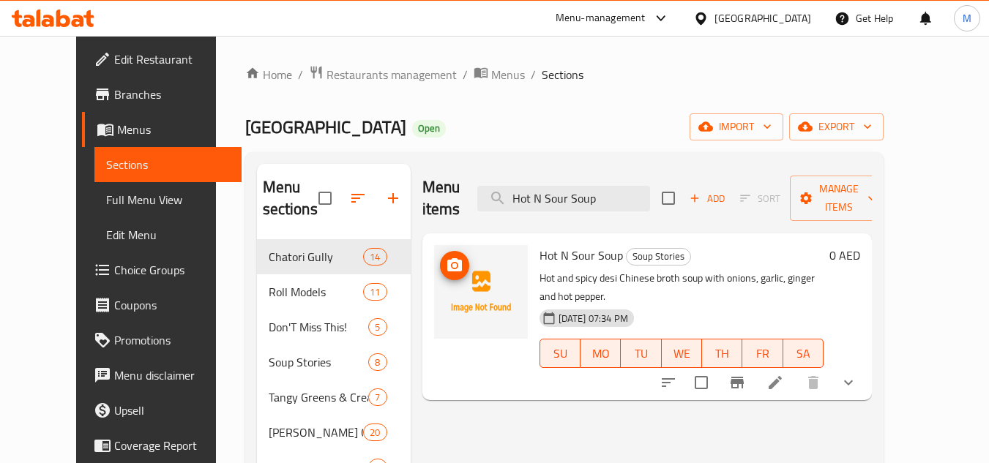
click at [446, 257] on icon "upload picture" at bounding box center [455, 266] width 18 height 18
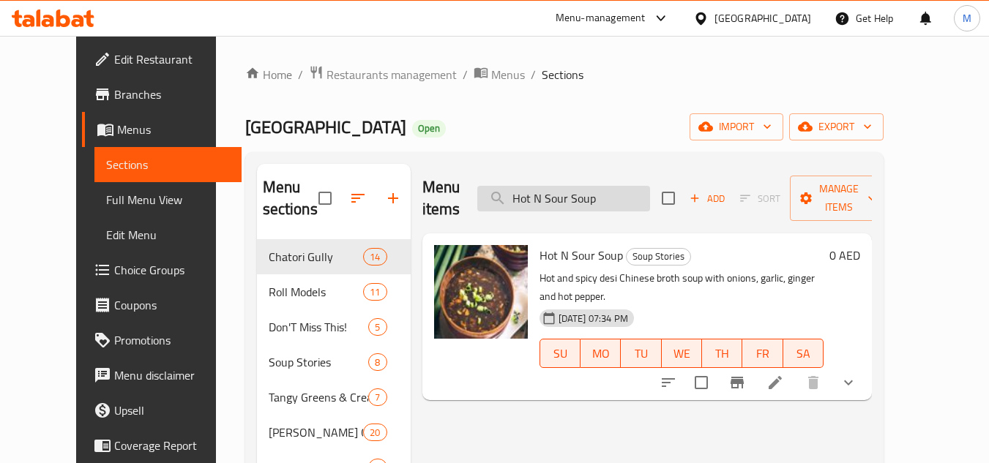
click at [563, 186] on input "Hot N Sour Soup" at bounding box center [563, 199] width 173 height 26
paste input "Manchow"
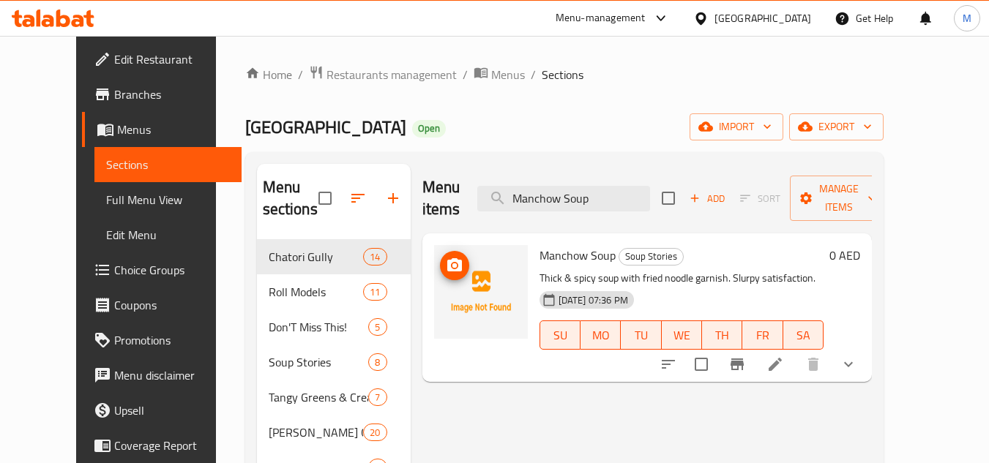
click at [446, 257] on span "upload picture" at bounding box center [454, 266] width 29 height 18
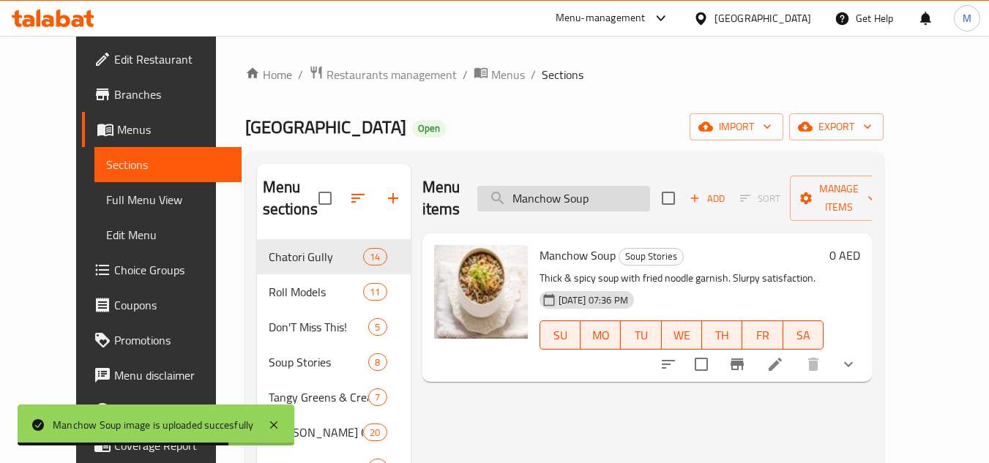
click at [564, 187] on input "Manchow Soup" at bounding box center [563, 199] width 173 height 26
click at [564, 186] on input "Manchow Soup" at bounding box center [563, 199] width 173 height 26
paste input "Tandoori Chicken (4 Pcs)"
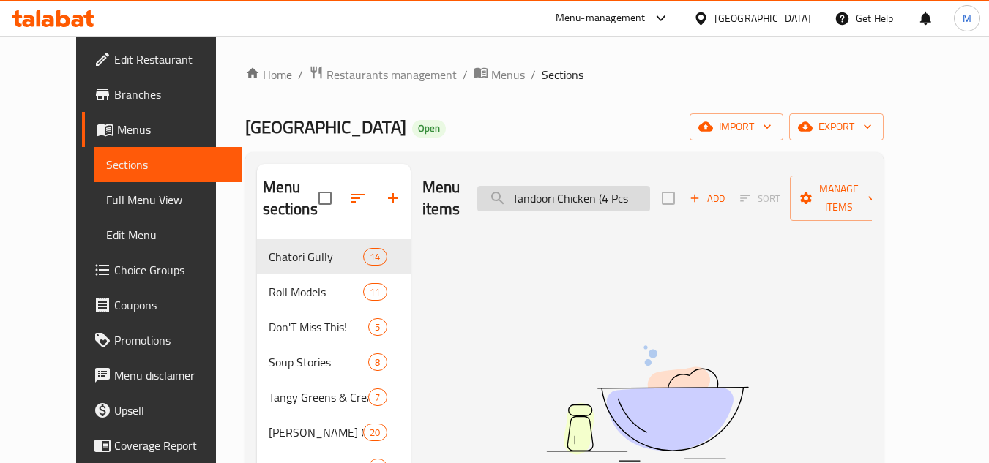
click at [630, 189] on input "Tandoori Chicken (4 Pcs" at bounding box center [563, 199] width 173 height 26
click at [650, 186] on input "Tandoori Chicken 4 Pcs" at bounding box center [563, 199] width 173 height 26
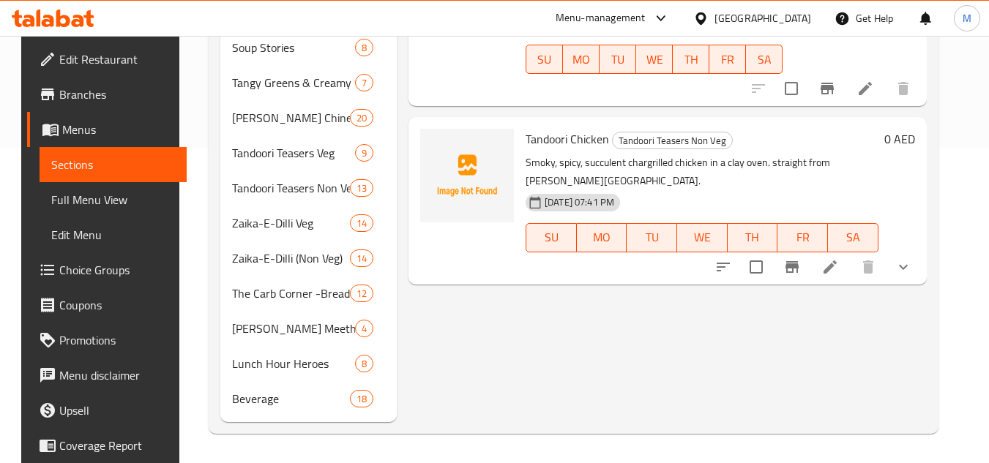
scroll to position [242, 0]
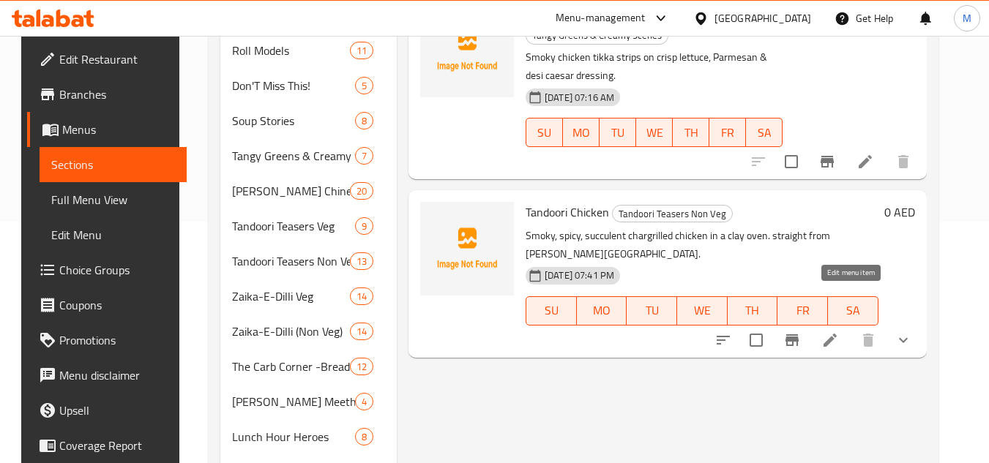
type input "Tandoori Chicken"
click at [839, 332] on icon at bounding box center [830, 341] width 18 height 18
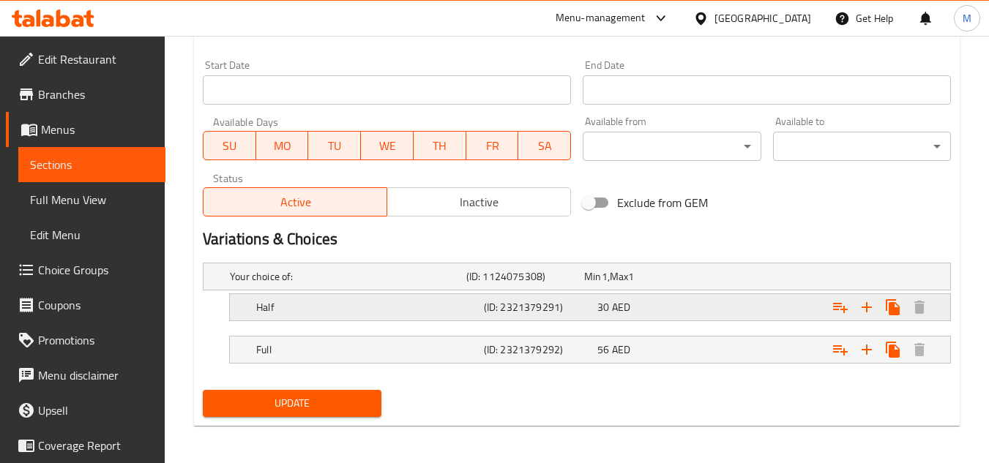
scroll to position [604, 0]
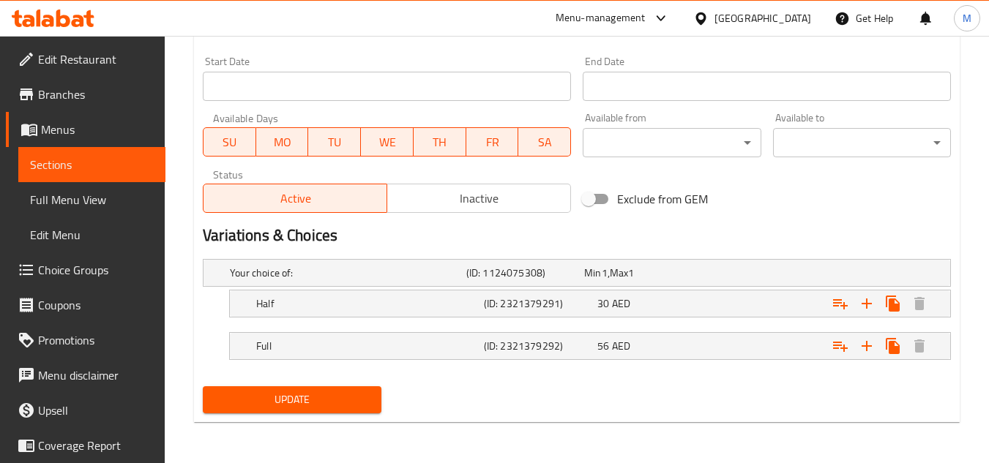
click at [100, 166] on span "Sections" at bounding box center [92, 165] width 124 height 18
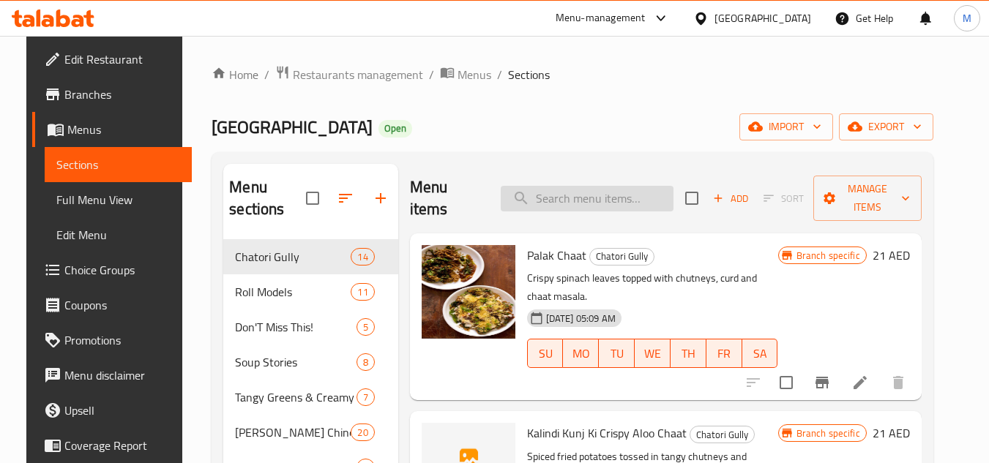
click at [638, 194] on input "search" at bounding box center [587, 199] width 173 height 26
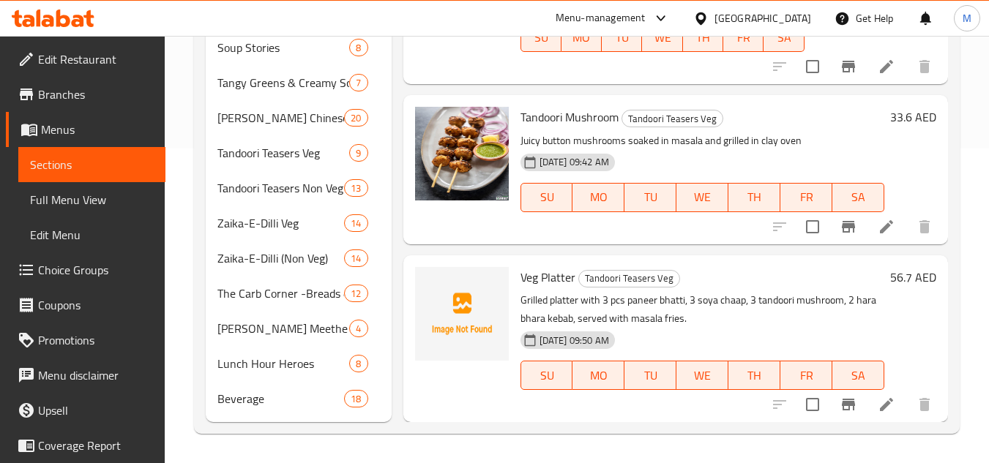
scroll to position [22, 0]
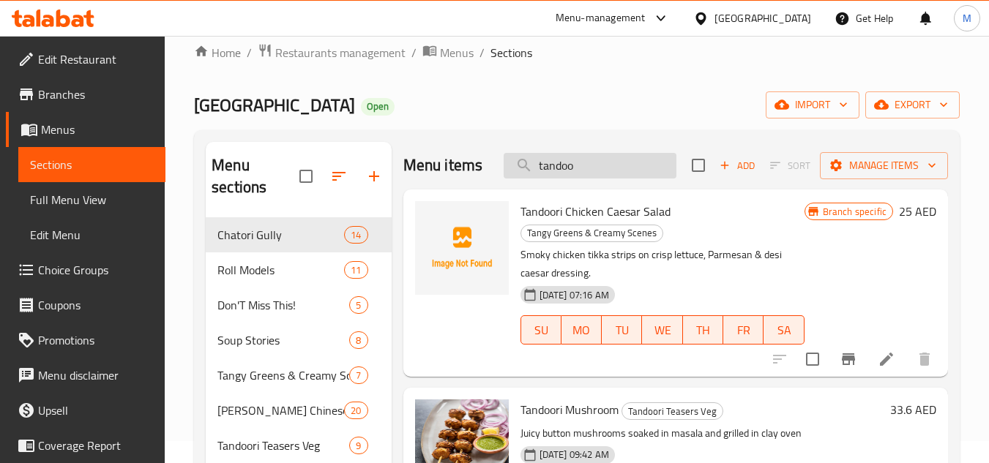
click at [558, 179] on input "tandoo" at bounding box center [590, 166] width 173 height 26
paste input "Tandoori Chicken (4 Pcs)"
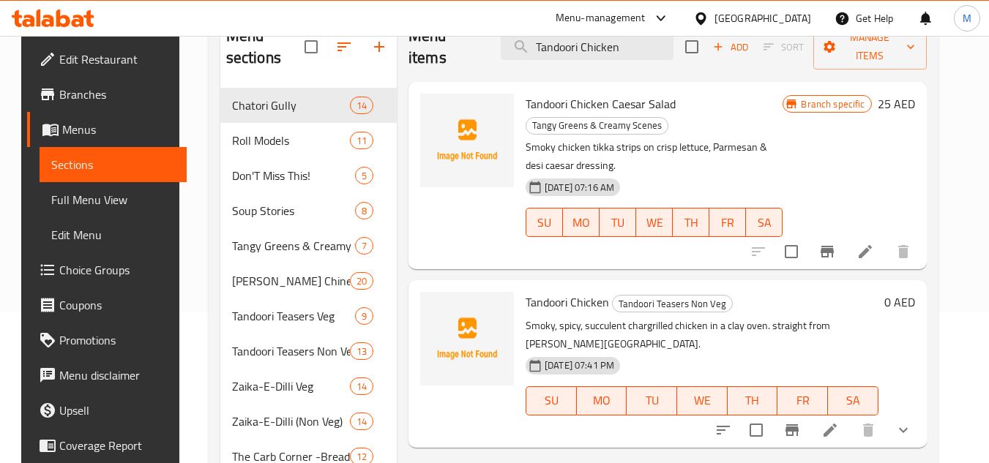
scroll to position [168, 0]
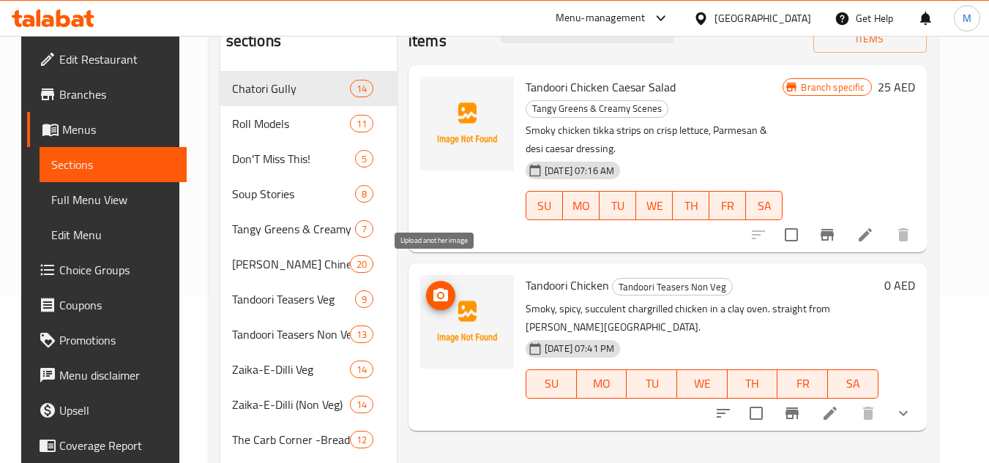
click at [440, 288] on icon "upload picture" at bounding box center [440, 294] width 15 height 13
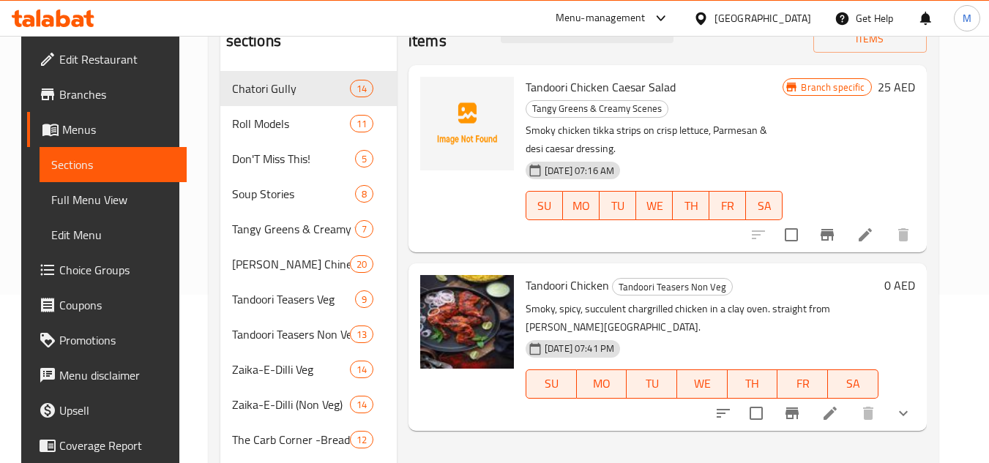
scroll to position [0, 0]
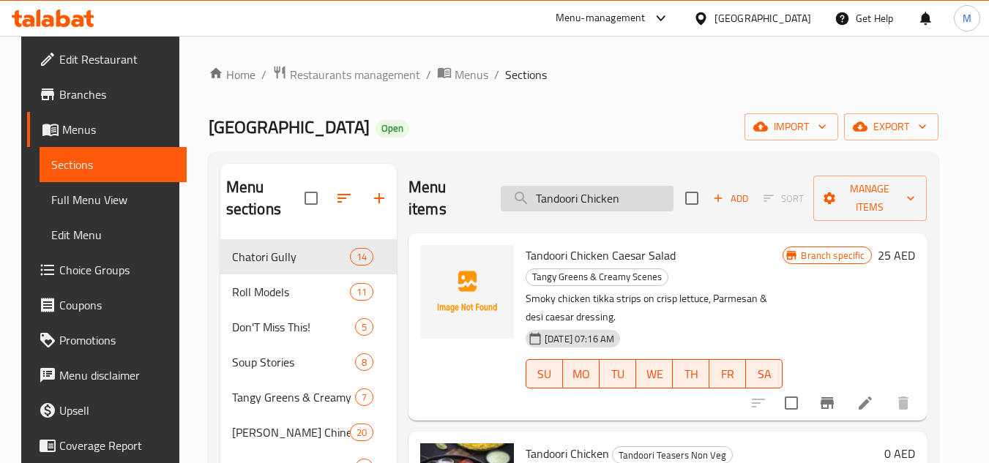
click at [586, 189] on input "Tandoori Chicken" at bounding box center [587, 199] width 173 height 26
paste input "Bhatti Chicken"
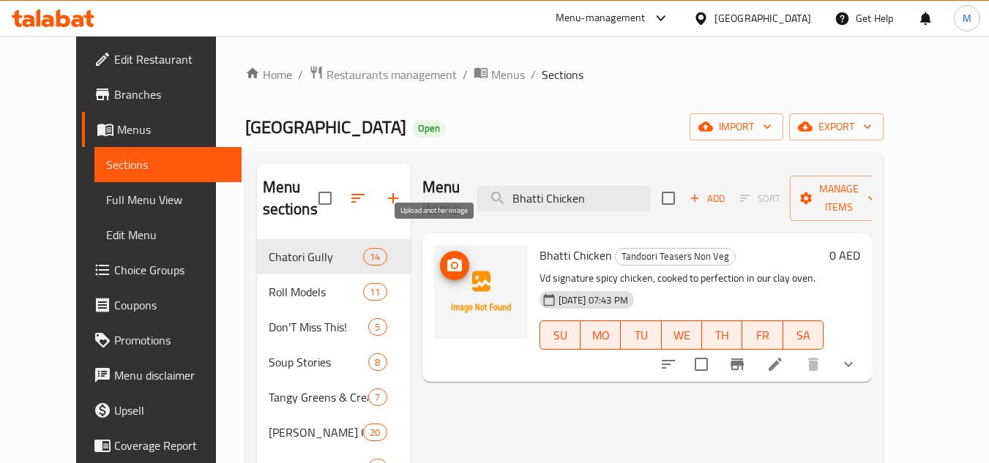
click at [447, 258] on icon "upload picture" at bounding box center [454, 264] width 15 height 13
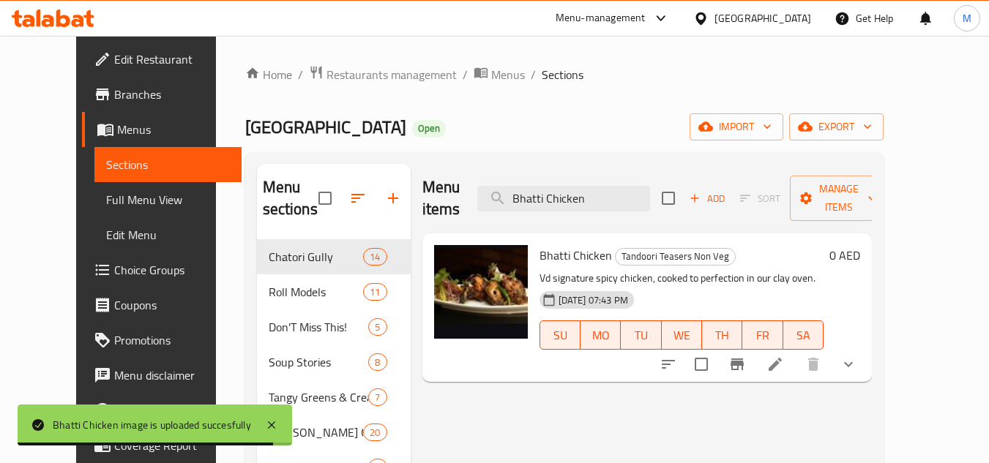
click at [573, 174] on div "Menu items Bhatti Chicken Add Sort Manage items" at bounding box center [647, 199] width 450 height 70
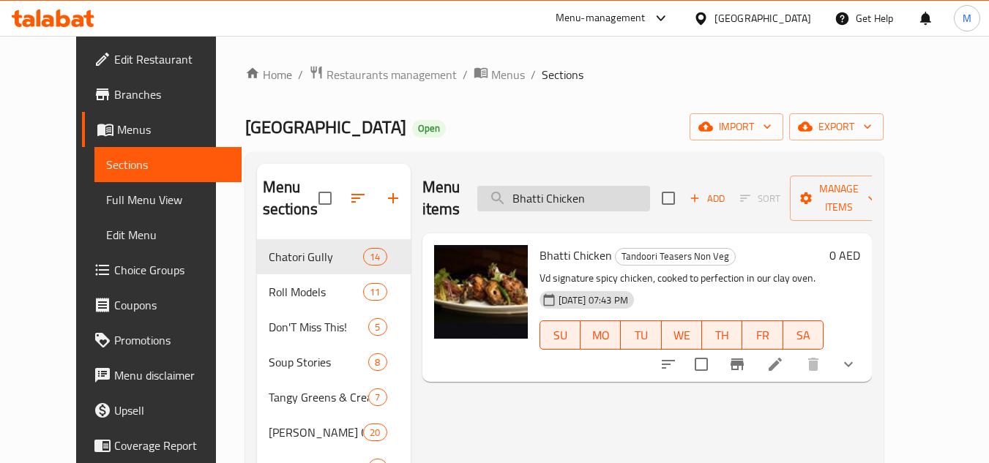
click at [575, 186] on input "Bhatti Chicken" at bounding box center [563, 199] width 173 height 26
paste input "Indo-Chinese Lunchbox"
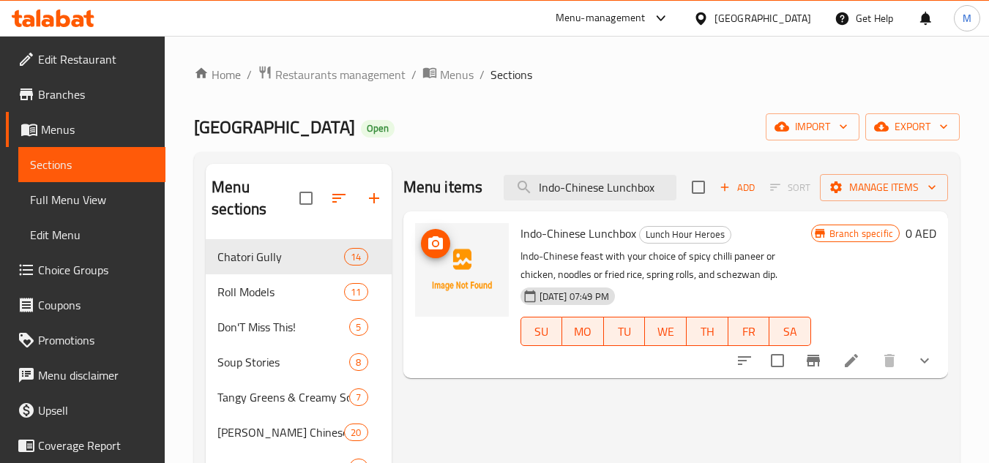
type input "Indo-Chinese Lunchbox"
click at [441, 247] on icon "upload picture" at bounding box center [435, 242] width 15 height 13
click at [549, 229] on span "Indo-Chinese Lunchbox" at bounding box center [579, 234] width 116 height 22
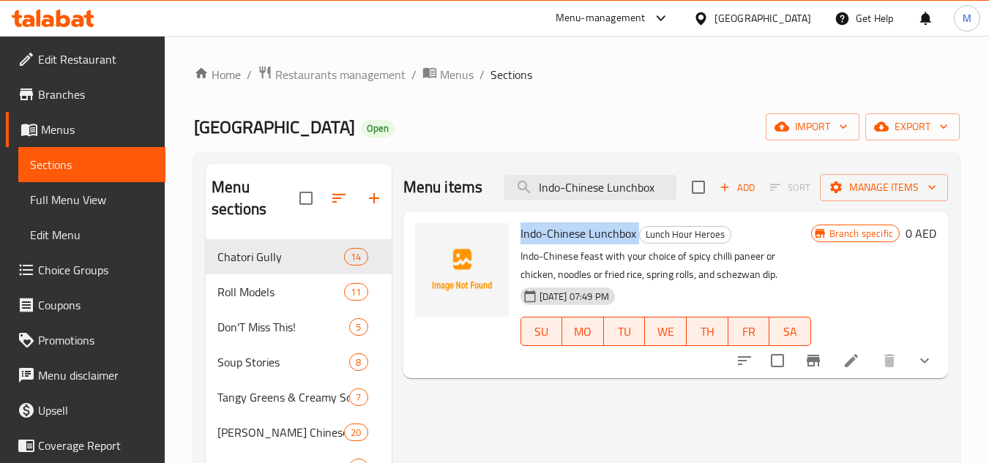
copy h6 "Indo-Chinese Lunchbox"
click at [637, 69] on ol "Home / Restaurants management / Menus / Sections" at bounding box center [577, 74] width 766 height 19
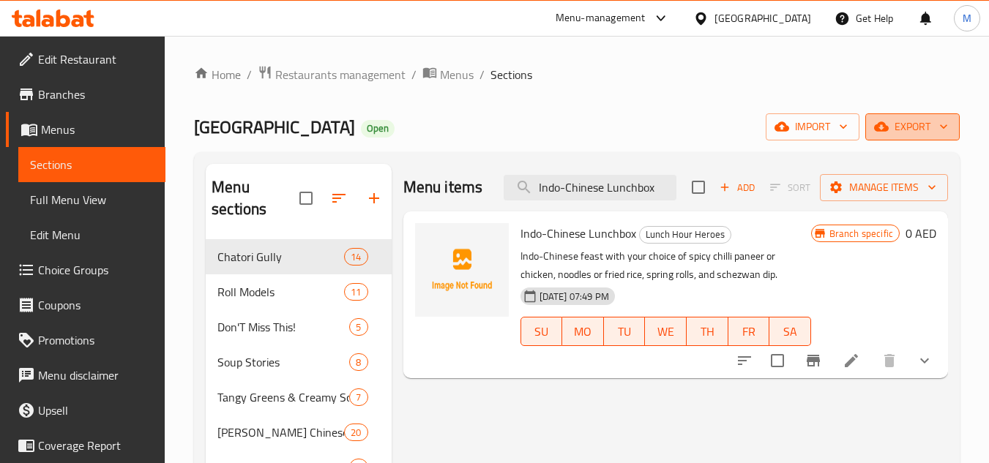
click at [945, 128] on icon "button" at bounding box center [943, 126] width 15 height 15
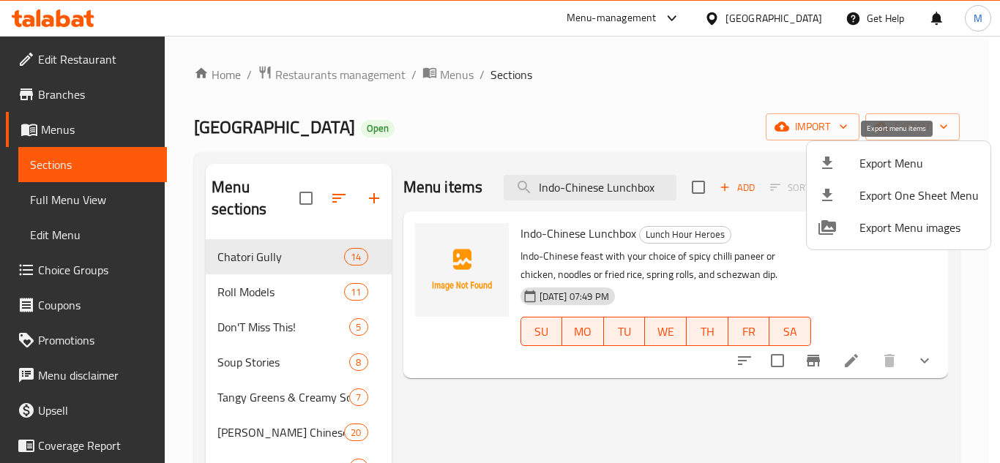
click at [882, 160] on span "Export Menu" at bounding box center [919, 163] width 119 height 18
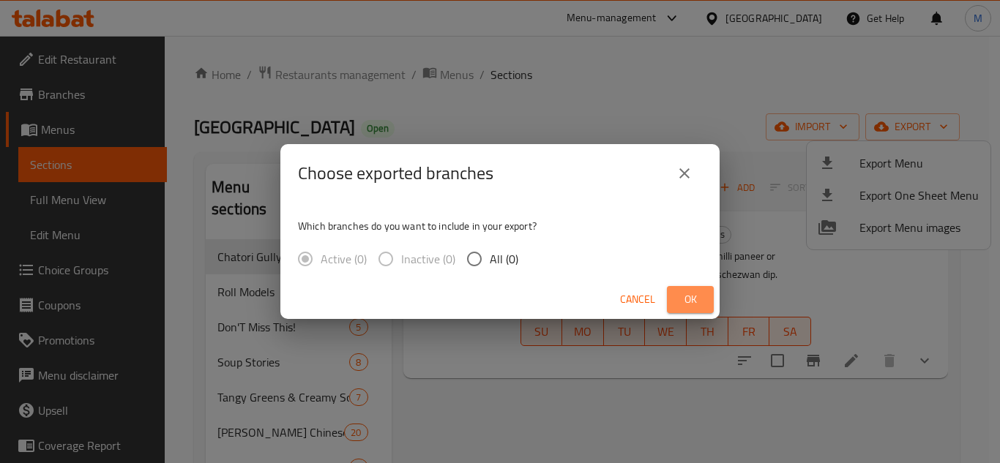
click at [698, 294] on span "Ok" at bounding box center [690, 300] width 23 height 18
click at [684, 302] on span "Ok" at bounding box center [690, 300] width 23 height 18
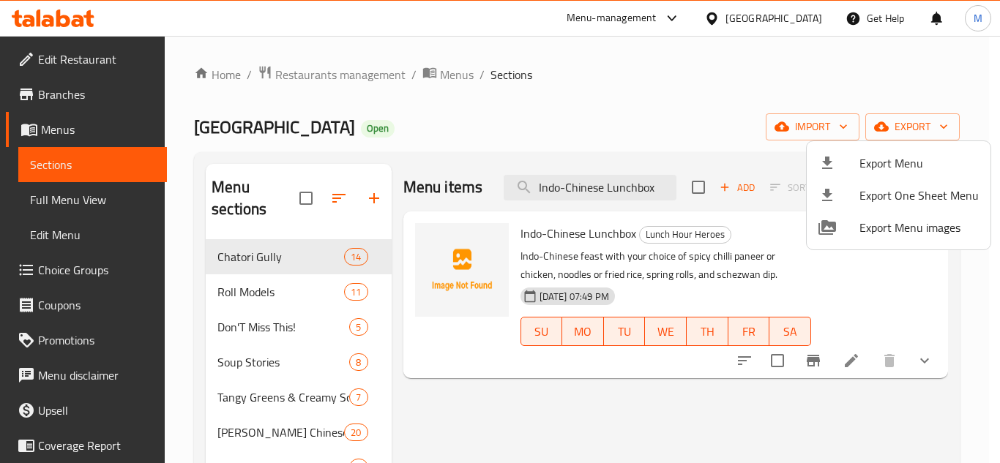
click at [48, 13] on div at bounding box center [500, 231] width 1000 height 463
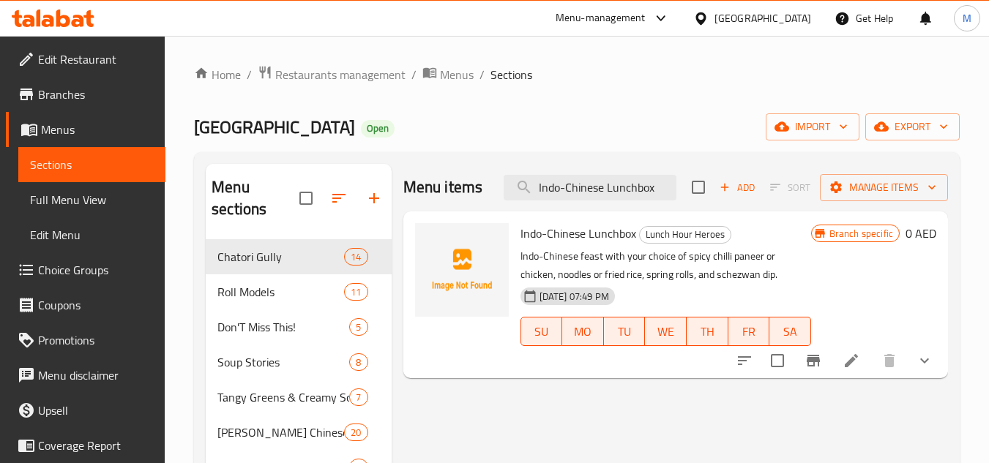
click at [56, 13] on icon at bounding box center [53, 19] width 83 height 18
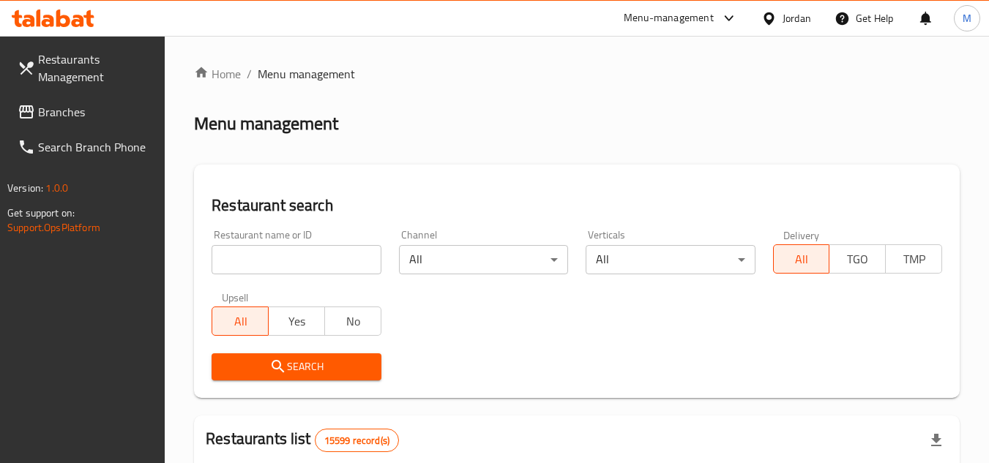
click at [340, 263] on input "search" at bounding box center [296, 259] width 169 height 29
paste input "704168"
type input "704168"
click button "Search" at bounding box center [296, 367] width 169 height 27
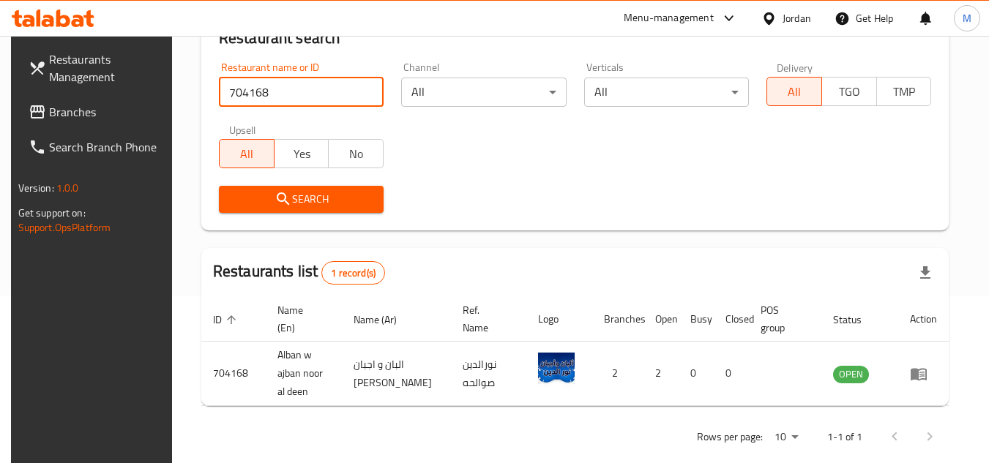
scroll to position [177, 0]
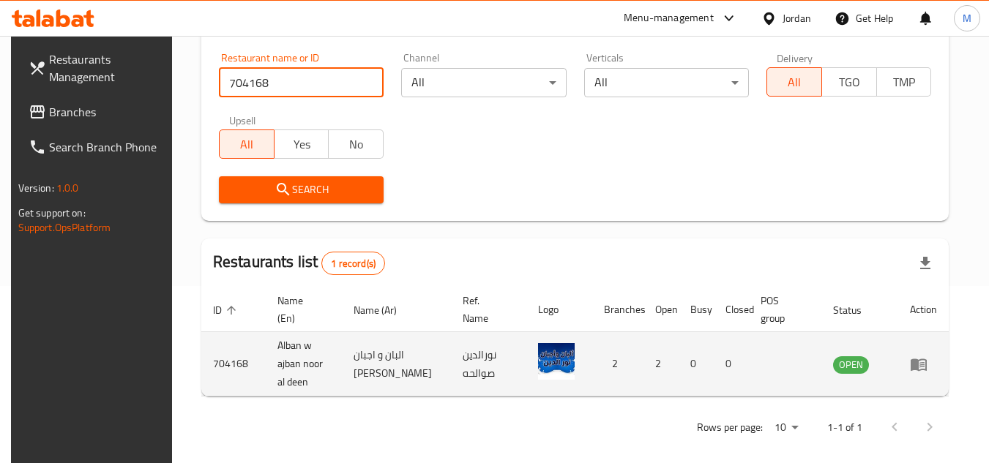
click at [928, 360] on icon "enhanced table" at bounding box center [919, 365] width 18 height 18
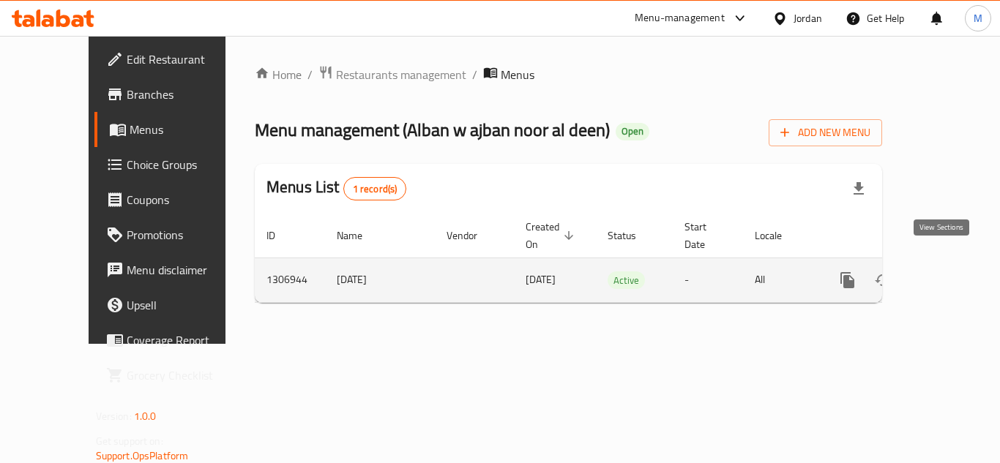
click at [945, 272] on icon "enhanced table" at bounding box center [954, 281] width 18 height 18
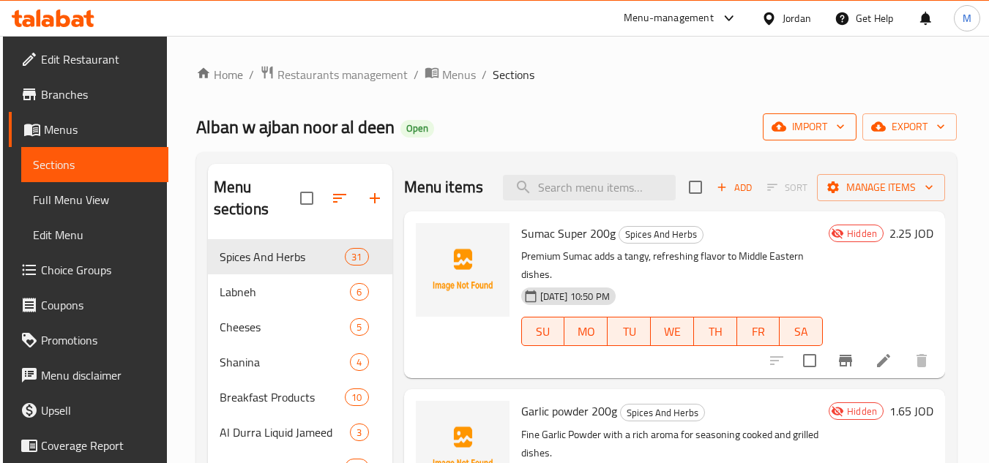
click at [847, 122] on icon "button" at bounding box center [840, 126] width 15 height 15
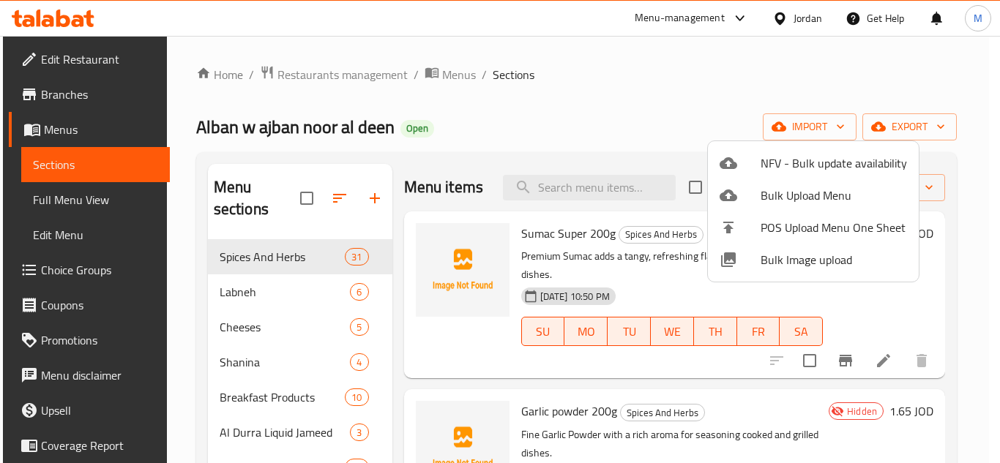
drag, startPoint x: 685, startPoint y: 101, endPoint x: 764, endPoint y: 115, distance: 81.0
click at [685, 100] on div at bounding box center [500, 231] width 1000 height 463
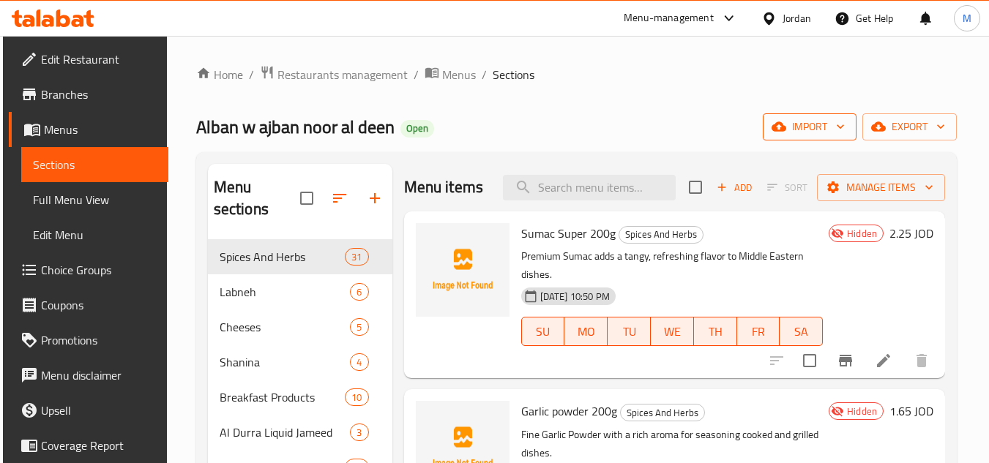
click at [848, 127] on icon "button" at bounding box center [840, 126] width 15 height 15
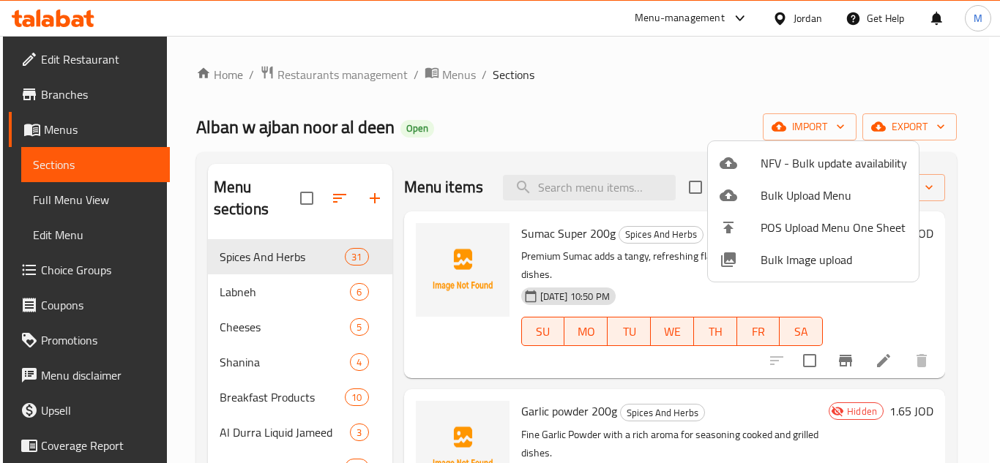
click at [776, 251] on span "Bulk Image upload" at bounding box center [834, 260] width 146 height 18
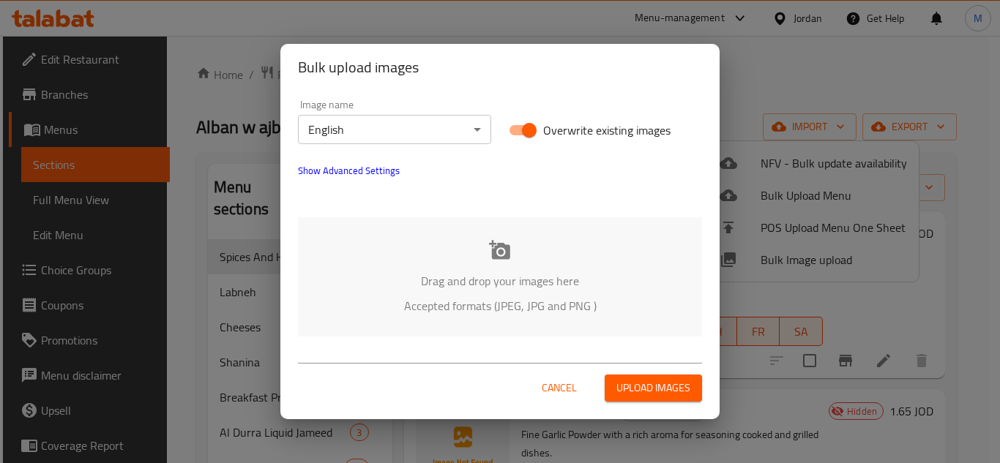
click at [400, 280] on p "Drag and drop your images here" at bounding box center [500, 281] width 360 height 18
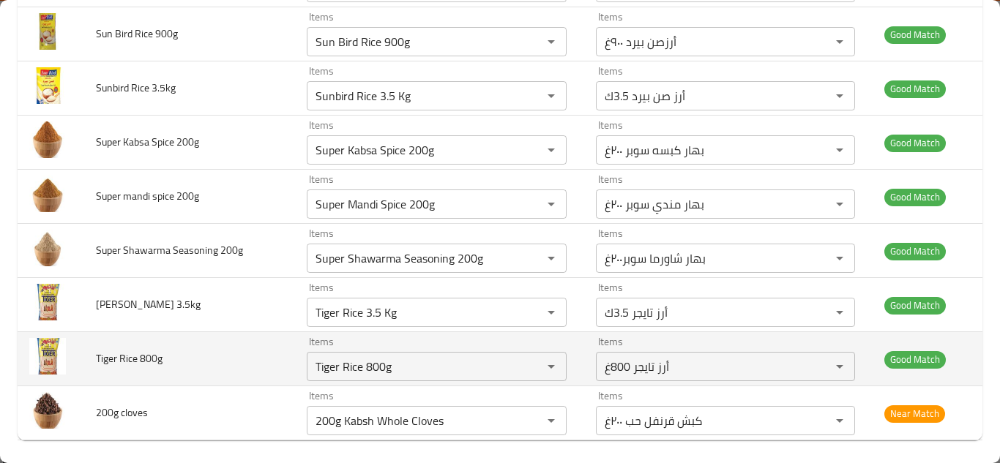
scroll to position [1849, 0]
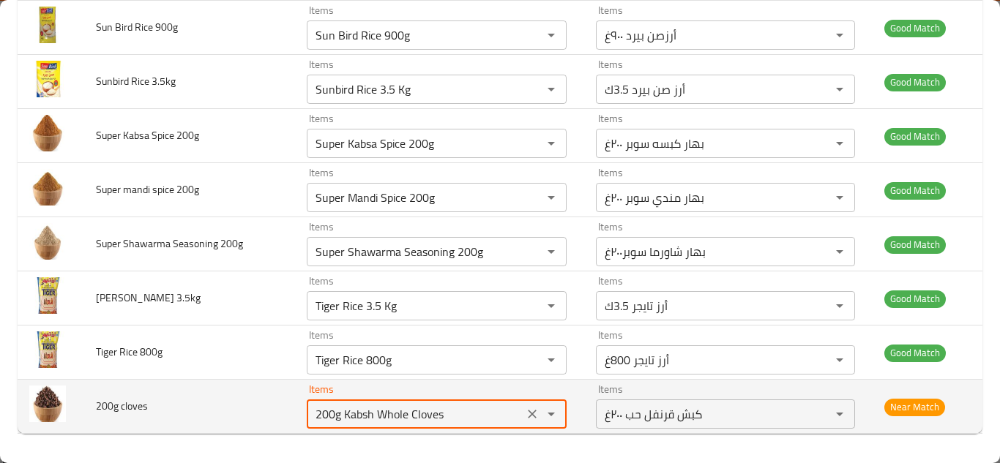
click at [392, 411] on cloves "200g Kabsh Whole Cloves" at bounding box center [414, 414] width 207 height 21
type cloves "c"
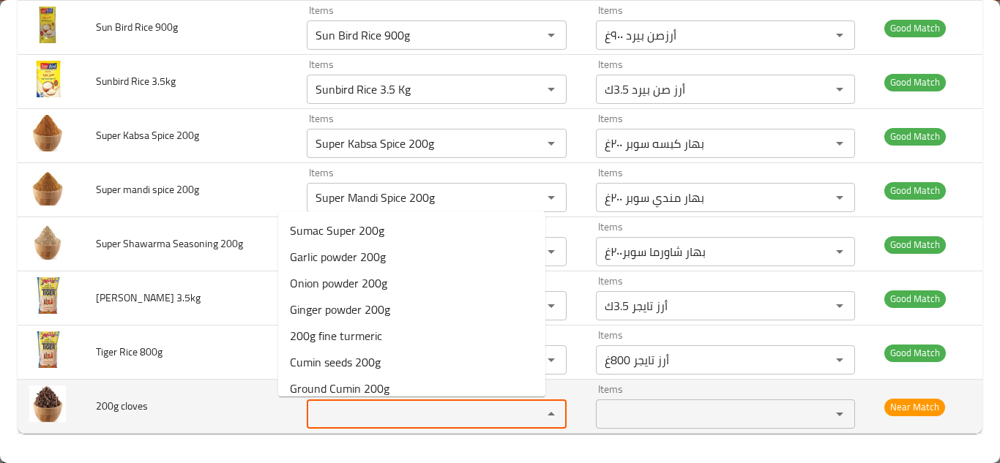
click at [144, 407] on span "200g cloves" at bounding box center [122, 406] width 52 height 19
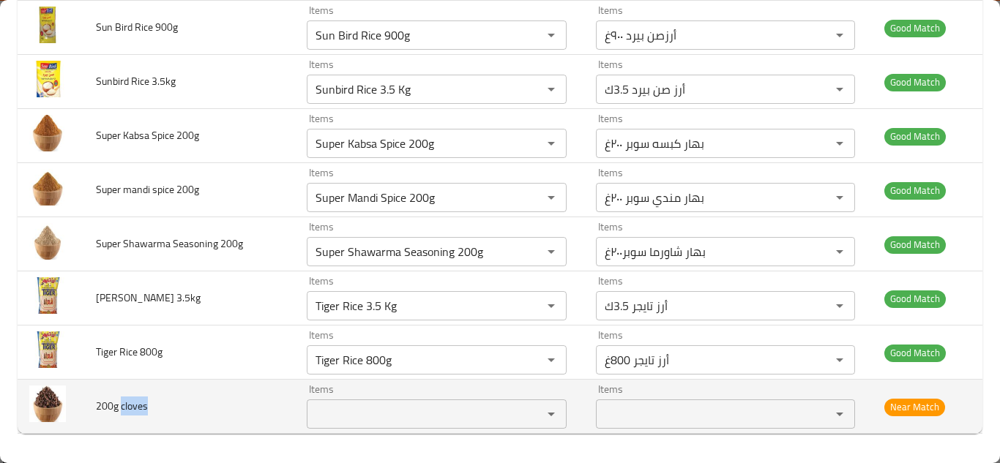
click at [144, 407] on span "200g cloves" at bounding box center [122, 406] width 52 height 19
copy span "200g cloves"
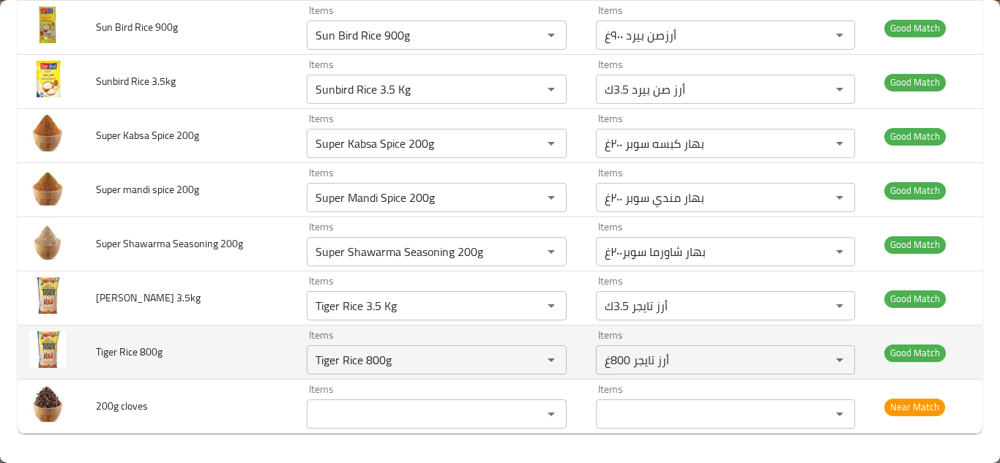
click at [242, 366] on td "Tiger Rice 800g" at bounding box center [189, 353] width 211 height 54
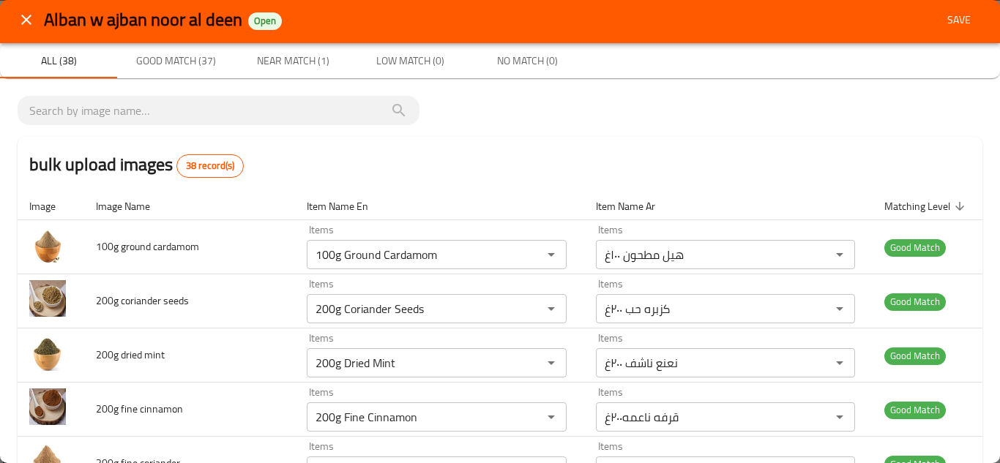
scroll to position [0, 0]
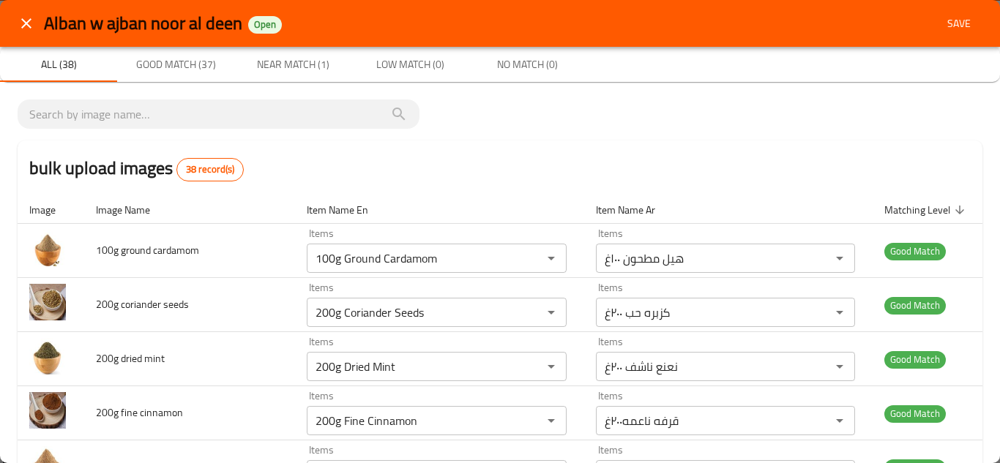
click at [947, 23] on span "Save" at bounding box center [959, 24] width 35 height 18
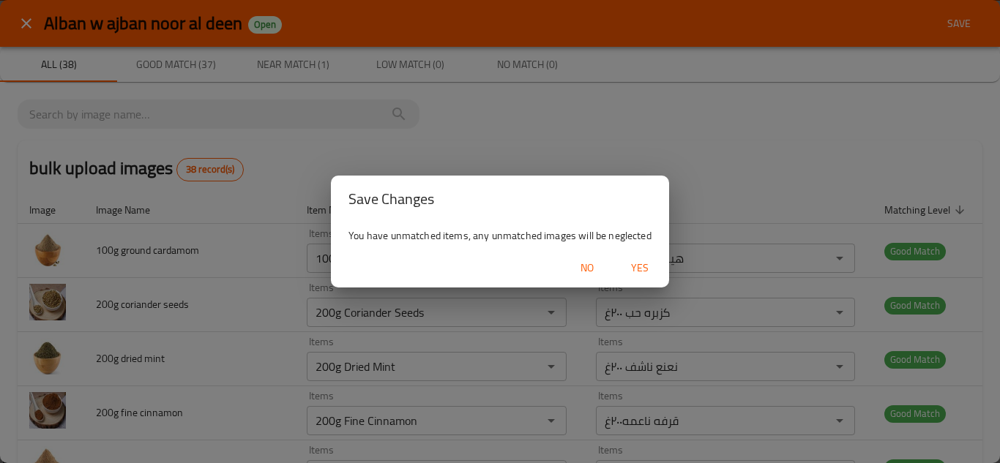
click at [645, 264] on span "Yes" at bounding box center [639, 268] width 35 height 18
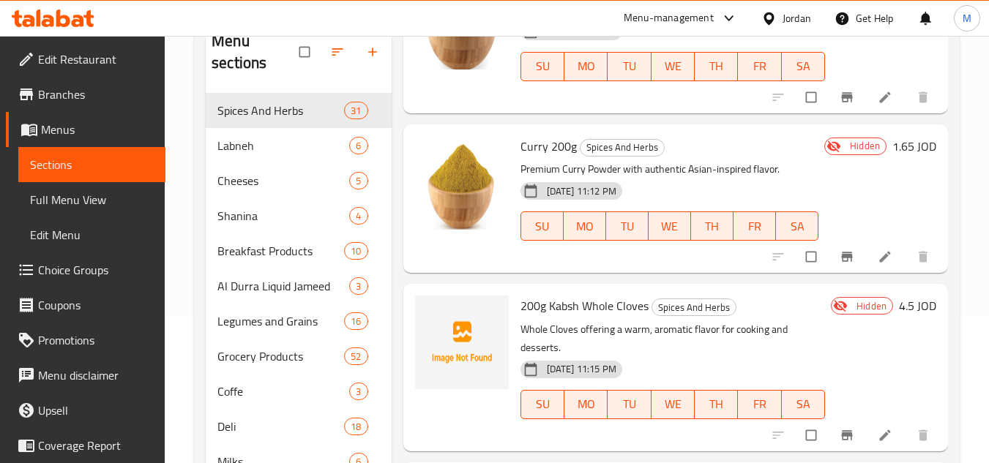
scroll to position [3222, 0]
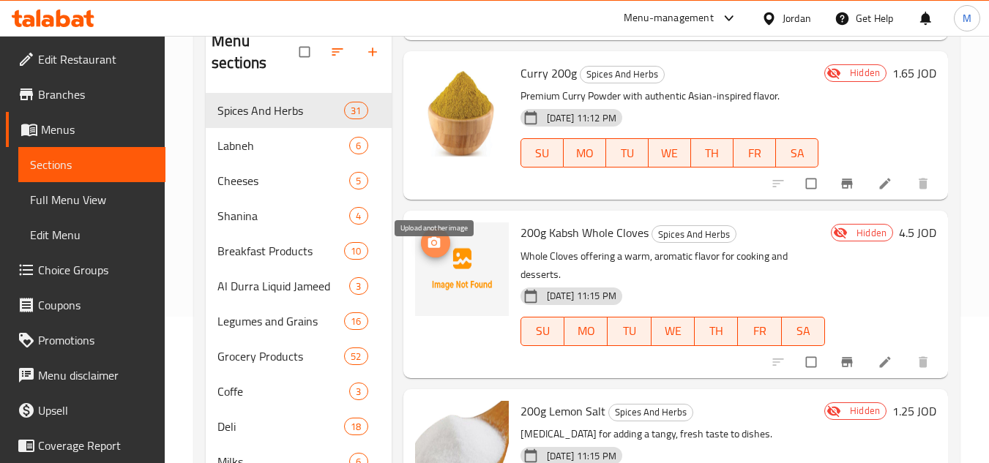
click at [436, 248] on icon "upload picture" at bounding box center [434, 242] width 12 height 11
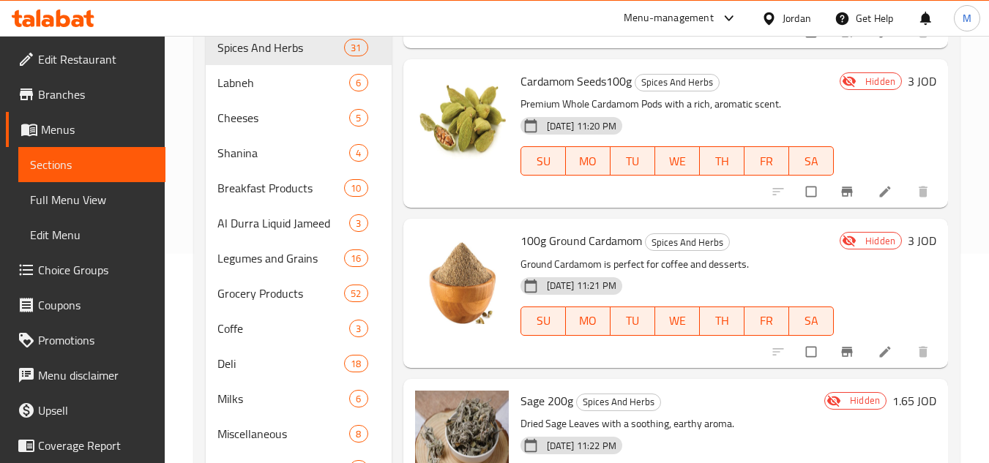
scroll to position [22, 0]
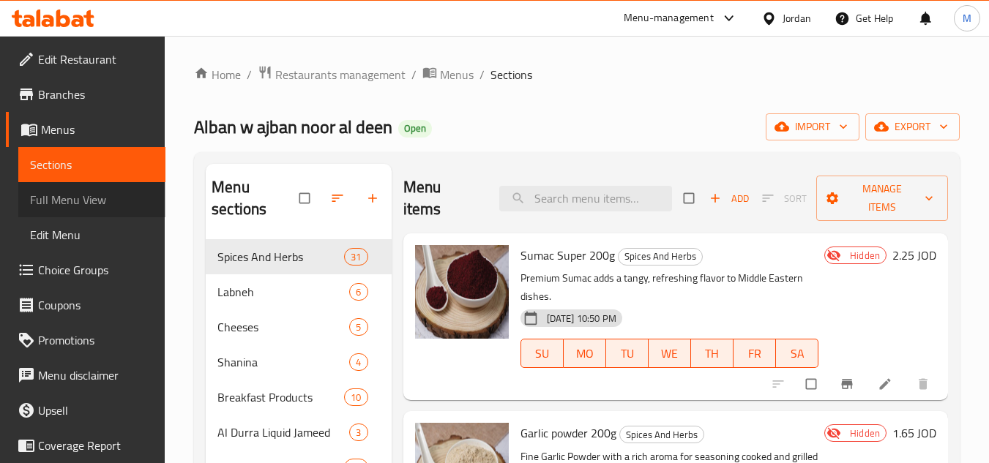
click at [119, 198] on span "Full Menu View" at bounding box center [92, 200] width 124 height 18
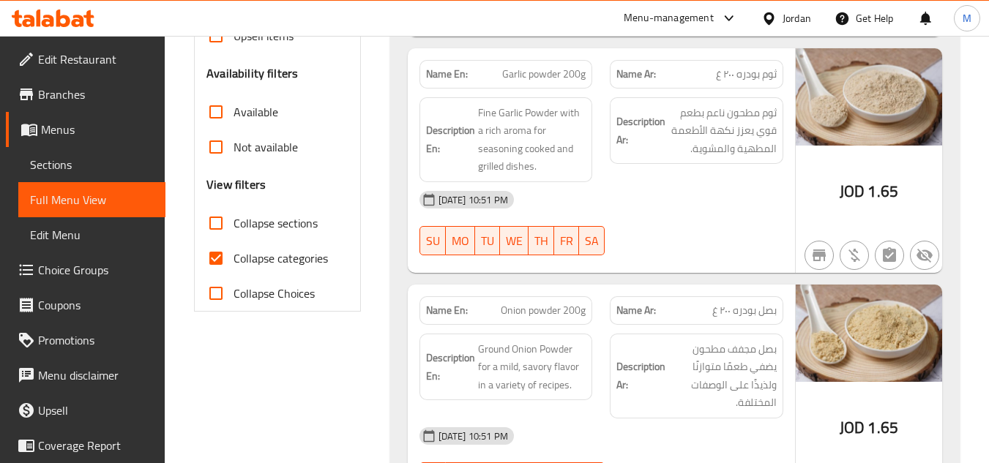
scroll to position [439, 0]
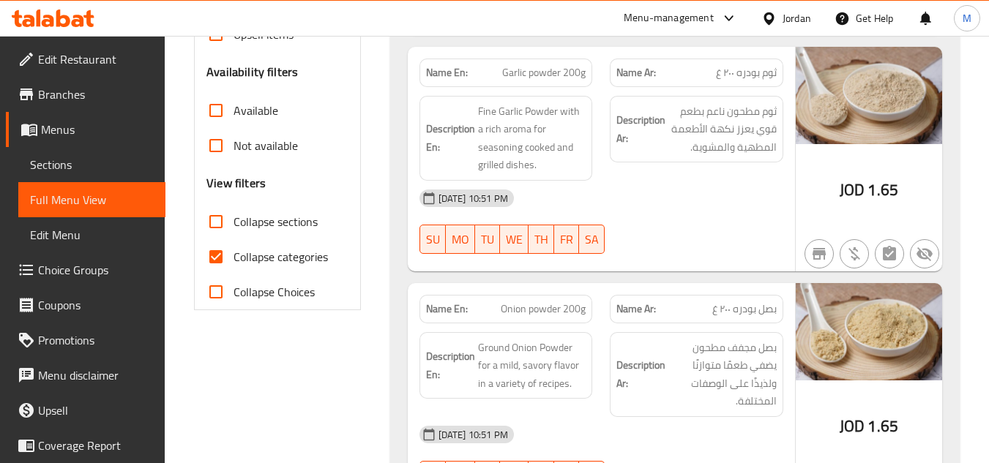
click at [213, 220] on input "Collapse sections" at bounding box center [215, 221] width 35 height 35
checkbox input "true"
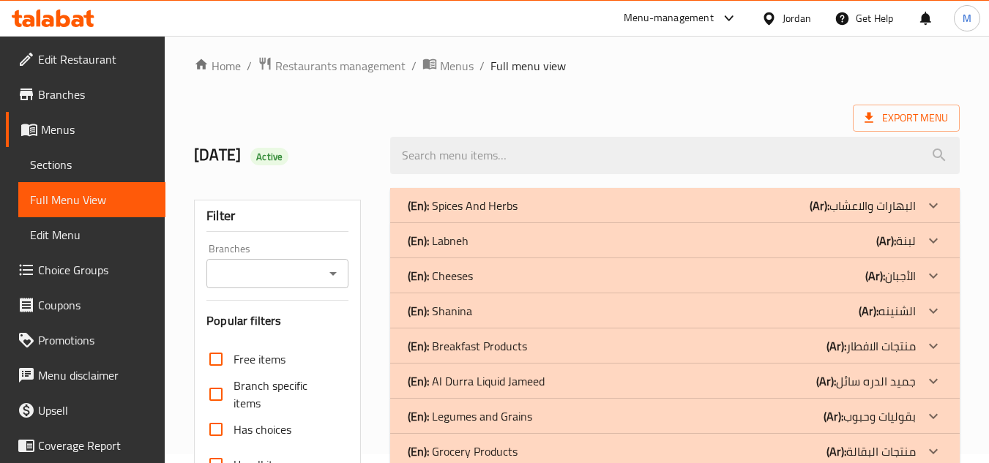
scroll to position [0, 0]
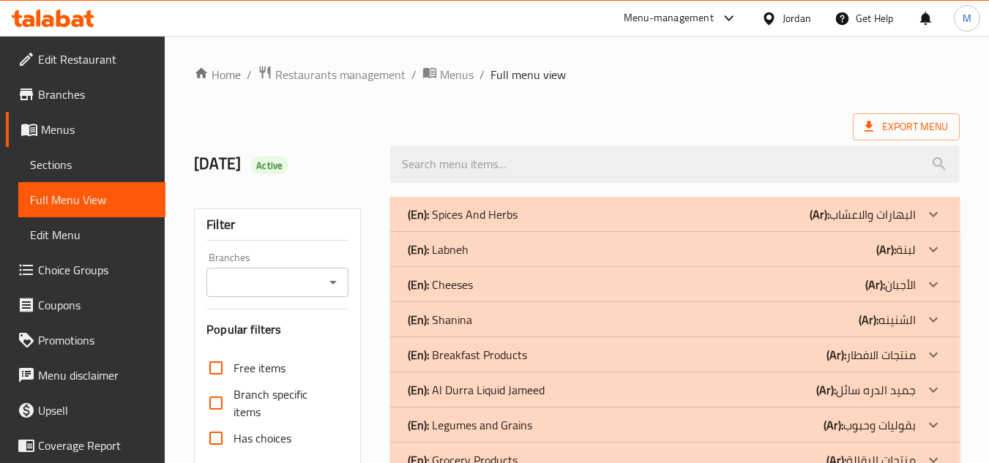
click at [932, 215] on icon at bounding box center [933, 214] width 9 height 5
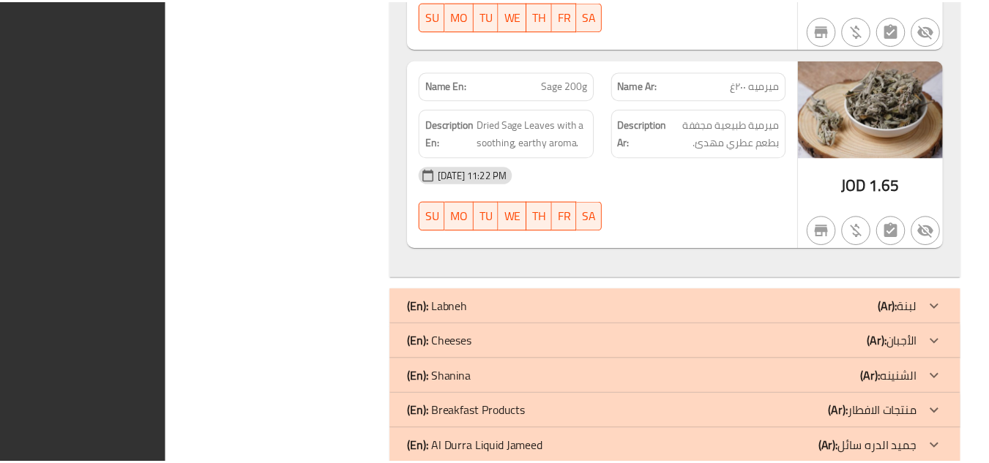
scroll to position [7199, 0]
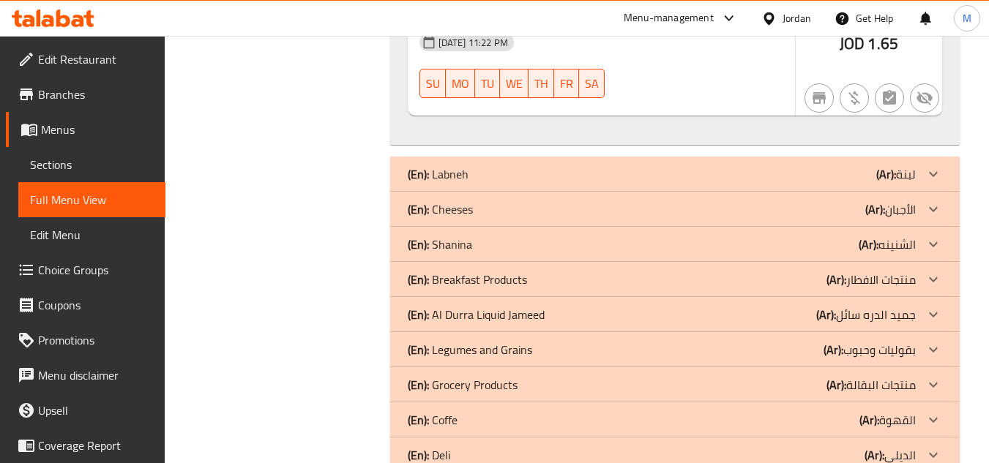
click at [72, 15] on icon at bounding box center [53, 19] width 83 height 18
